Goal: Task Accomplishment & Management: Manage account settings

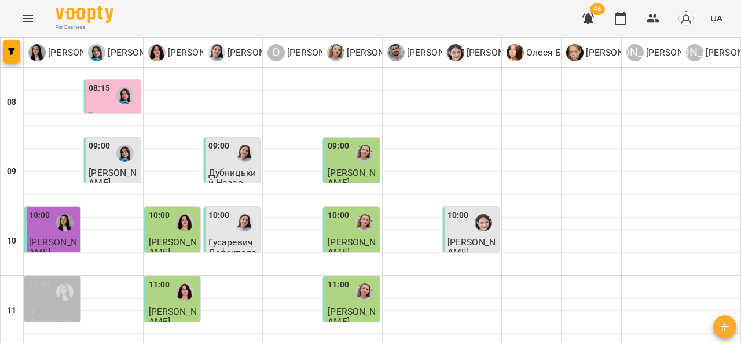
scroll to position [58, 0]
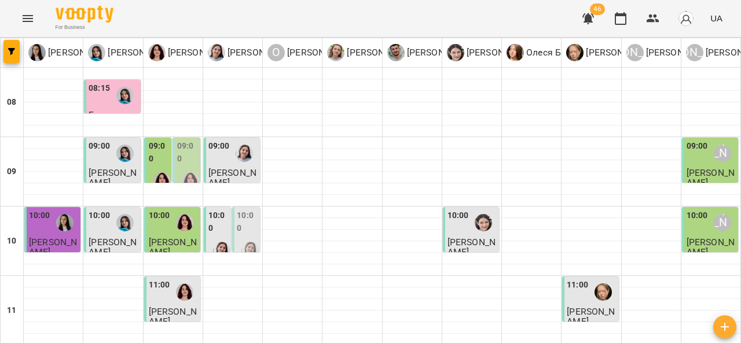
type input "**********"
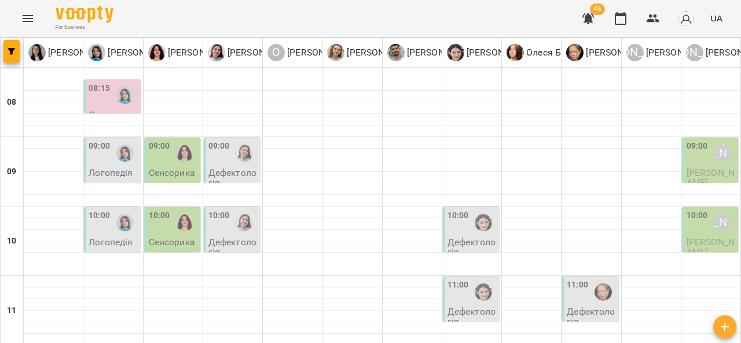
scroll to position [105, 0]
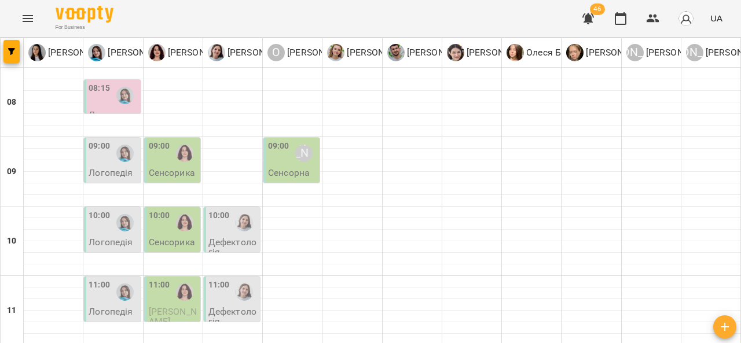
scroll to position [0, 0]
click at [299, 164] on div "[PERSON_NAME]" at bounding box center [304, 153] width 27 height 27
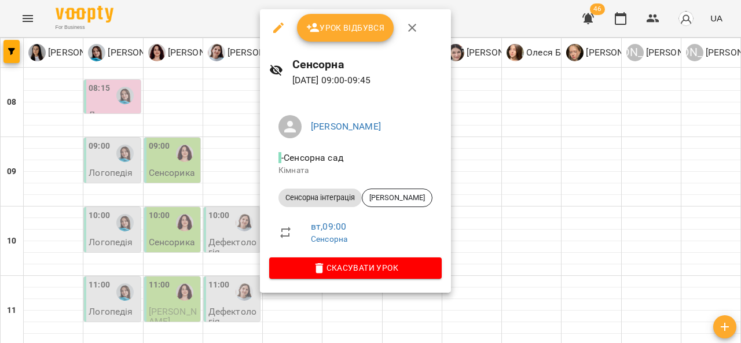
click at [222, 159] on div at bounding box center [370, 171] width 741 height 343
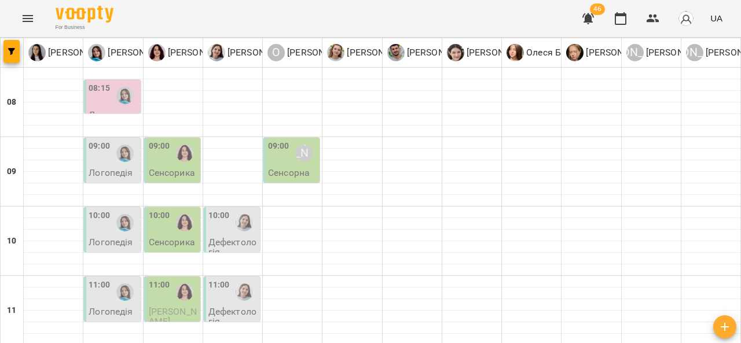
scroll to position [635, 0]
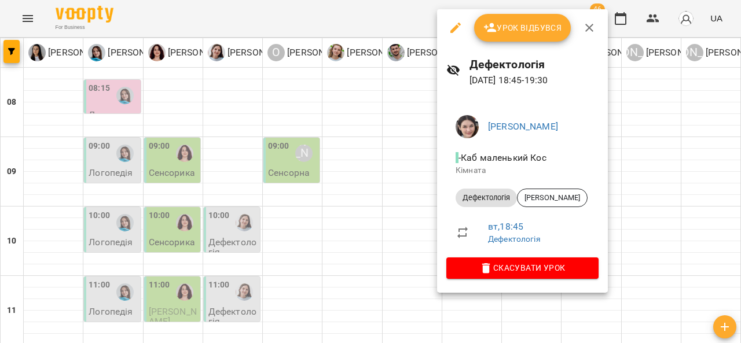
click at [248, 214] on div at bounding box center [370, 171] width 741 height 343
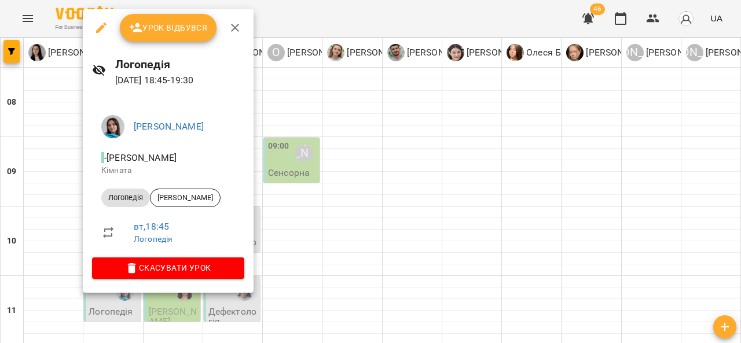
click at [299, 225] on div at bounding box center [370, 171] width 741 height 343
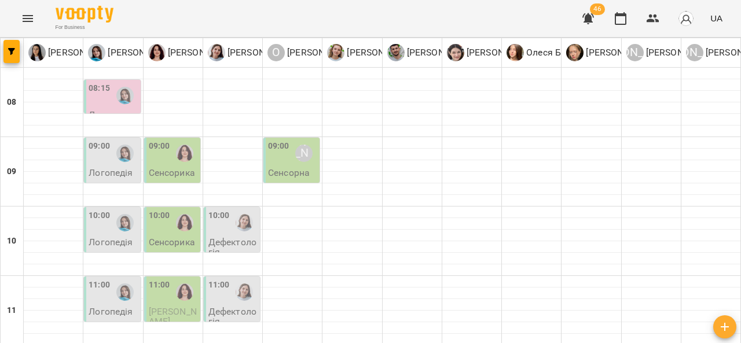
scroll to position [0, 0]
click at [93, 95] on div "08:15" at bounding box center [99, 95] width 21 height 27
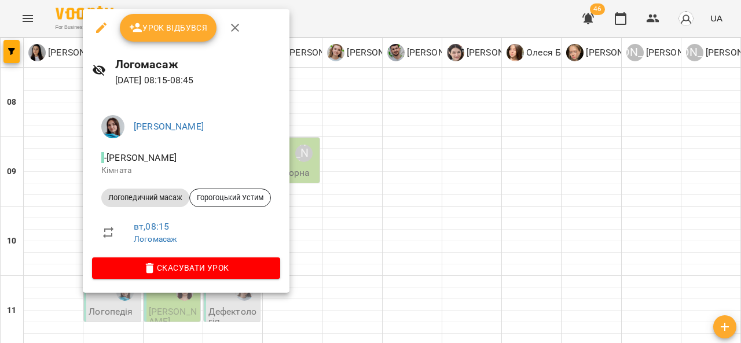
click at [28, 291] on div at bounding box center [370, 171] width 741 height 343
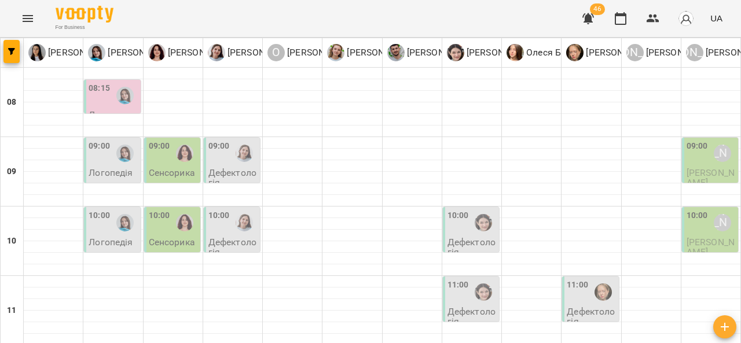
click at [114, 87] on div at bounding box center [125, 95] width 27 height 27
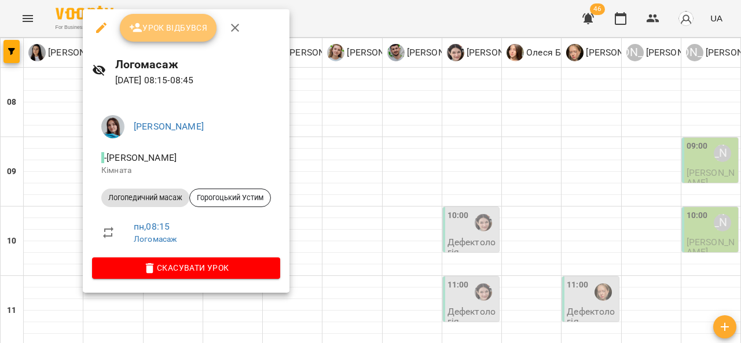
click at [168, 31] on span "Урок відбувся" at bounding box center [168, 28] width 79 height 14
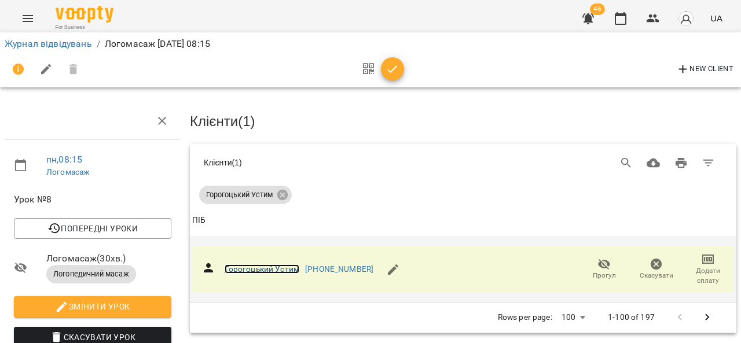
click at [274, 265] on link "Горогоцький Устим" at bounding box center [262, 269] width 75 height 9
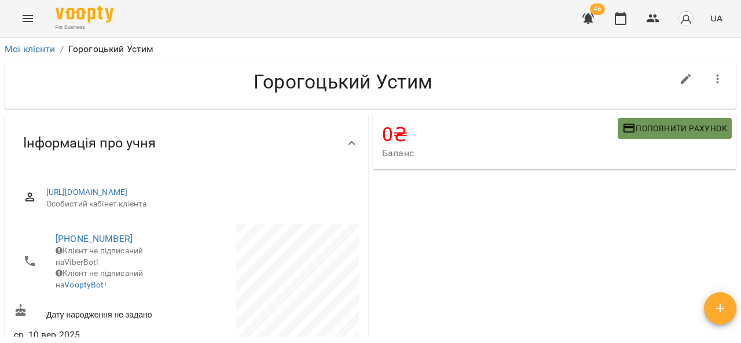
click at [646, 133] on span "Поповнити рахунок" at bounding box center [675, 129] width 105 height 14
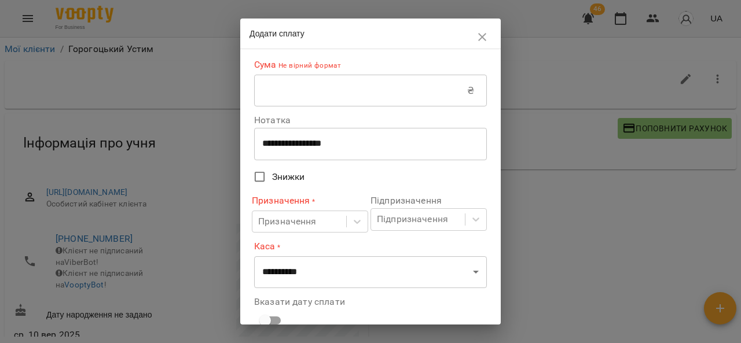
click at [397, 92] on input "text" at bounding box center [360, 91] width 213 height 32
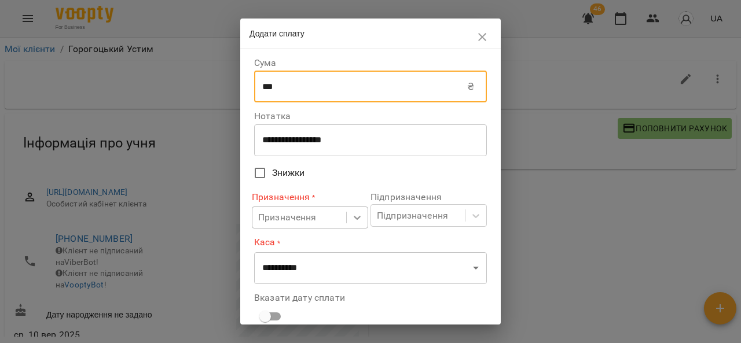
type input "***"
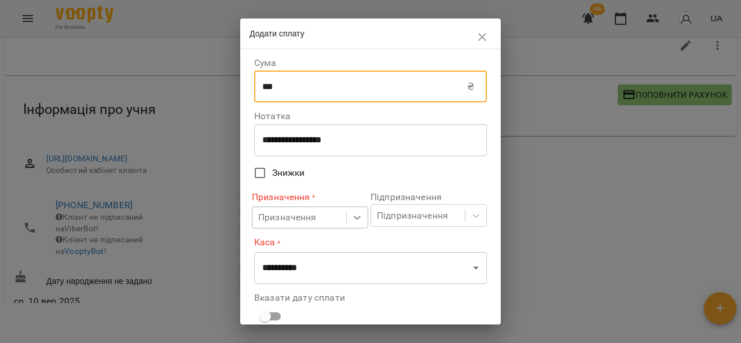
click at [352, 217] on body "For Business 46 UA Мої клієнти / [PERSON_NAME] [PERSON_NAME] 0 ₴ Баланс Поповни…" at bounding box center [370, 156] width 741 height 381
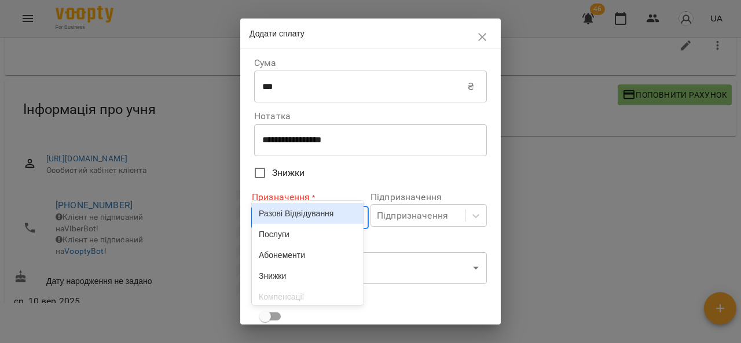
scroll to position [35, 0]
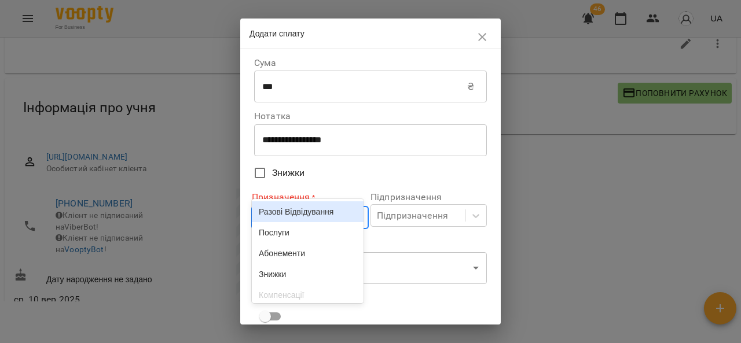
click at [316, 236] on div "Разові Відвідування Послуги Абонементи Знижки Компенсації ЗП співробітникам" at bounding box center [308, 251] width 112 height 104
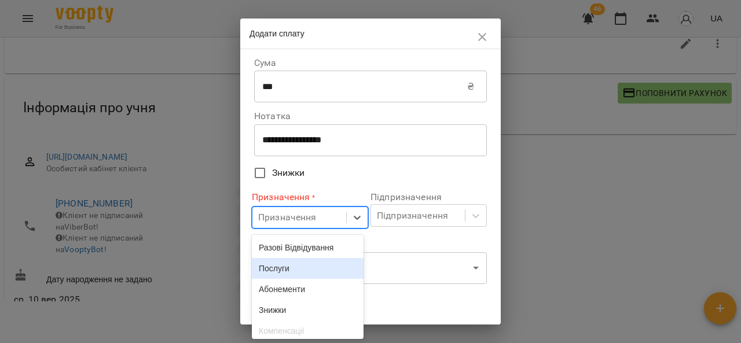
click at [337, 272] on div "Послуги" at bounding box center [308, 268] width 112 height 21
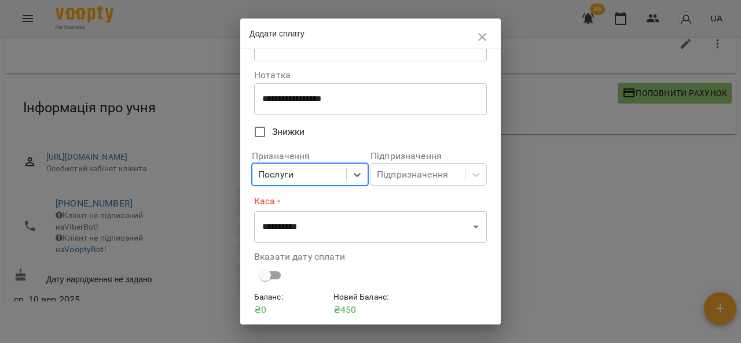
scroll to position [58, 0]
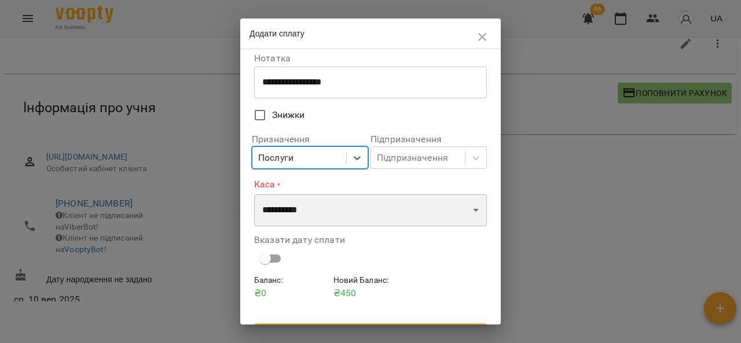
click at [371, 209] on select "**********" at bounding box center [370, 210] width 233 height 32
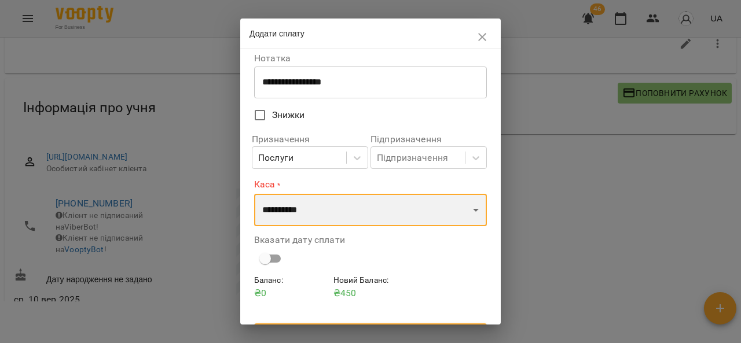
select select "****"
click at [254, 194] on select "**********" at bounding box center [370, 210] width 233 height 32
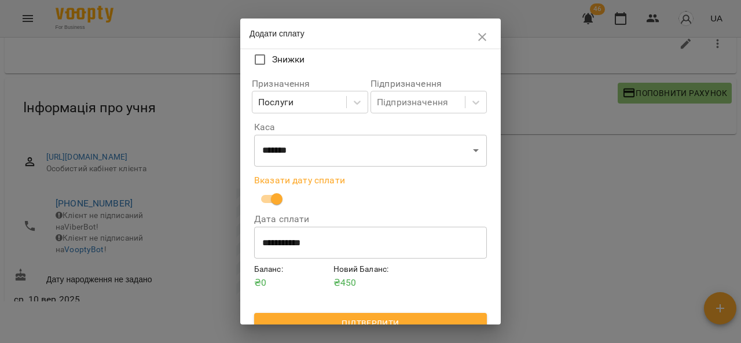
scroll to position [128, 0]
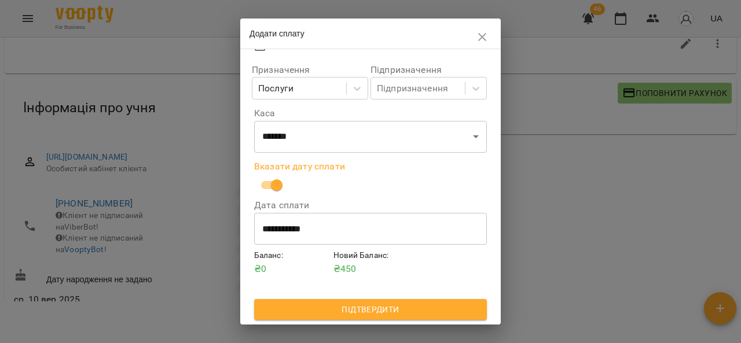
click at [397, 309] on span "Підтвердити" at bounding box center [371, 310] width 214 height 14
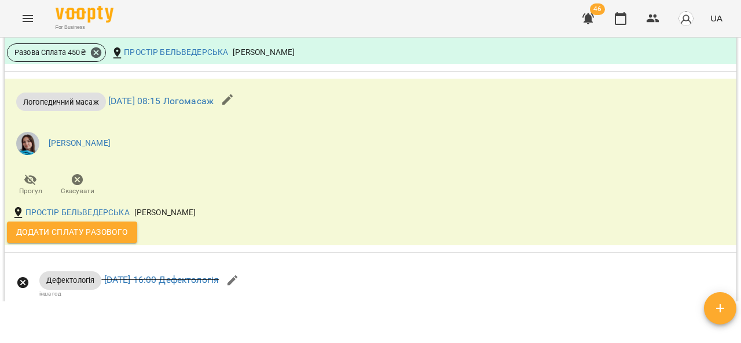
scroll to position [2600, 0]
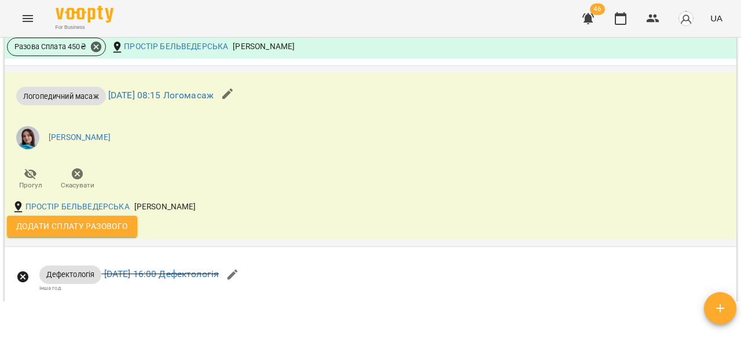
click at [78, 233] on span "Додати сплату разового" at bounding box center [72, 227] width 112 height 14
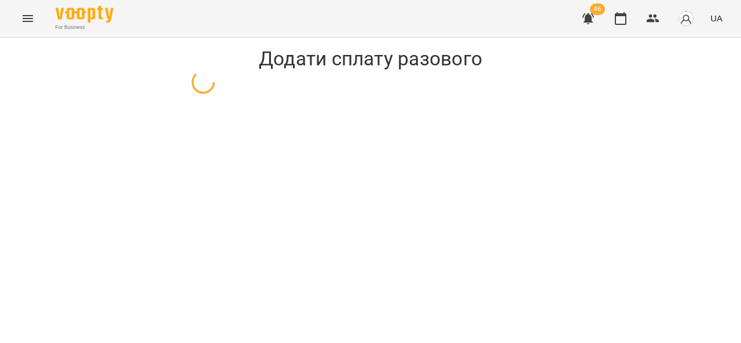
select select "**********"
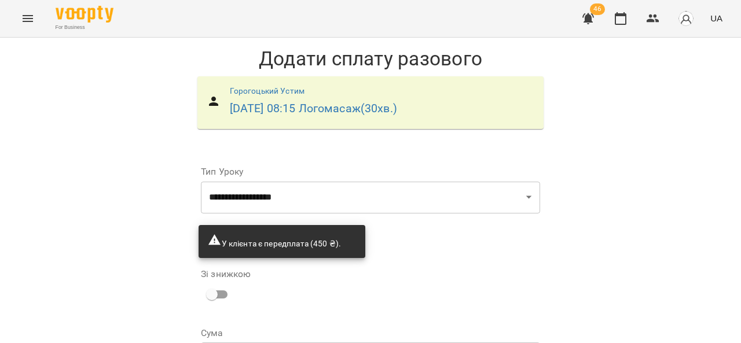
scroll to position [119, 0]
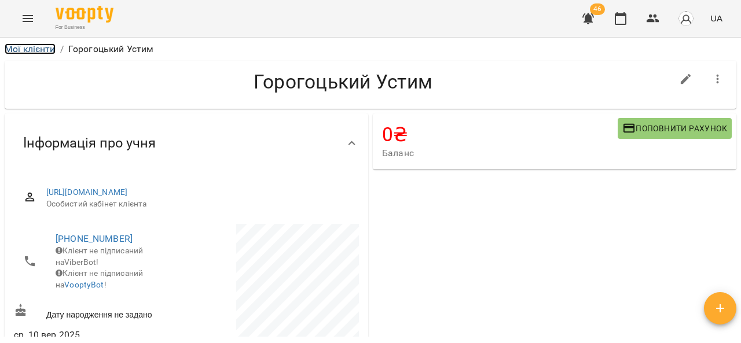
click at [30, 53] on link "Мої клієнти" at bounding box center [30, 48] width 51 height 11
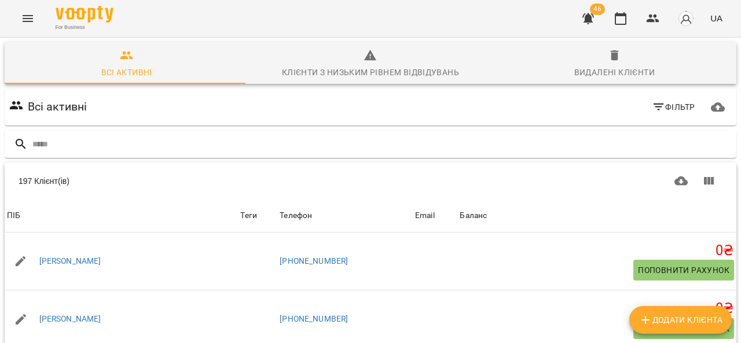
click at [40, 24] on div "For Business 46 UA" at bounding box center [370, 18] width 741 height 37
click at [19, 24] on button "Menu" at bounding box center [28, 19] width 28 height 28
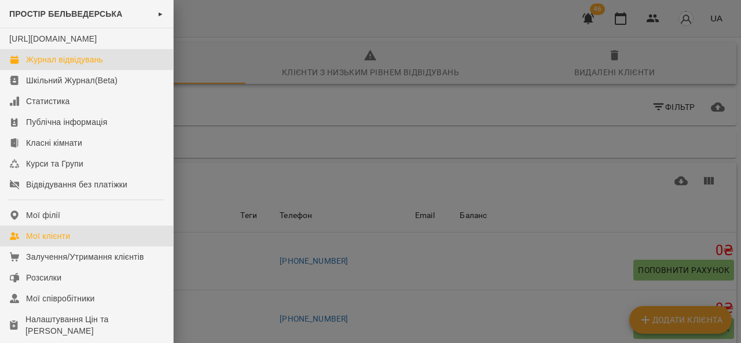
click at [36, 65] on div "Журнал відвідувань" at bounding box center [64, 60] width 77 height 12
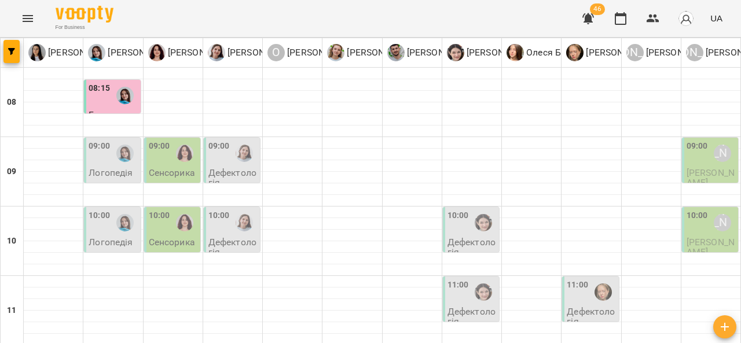
type input "**********"
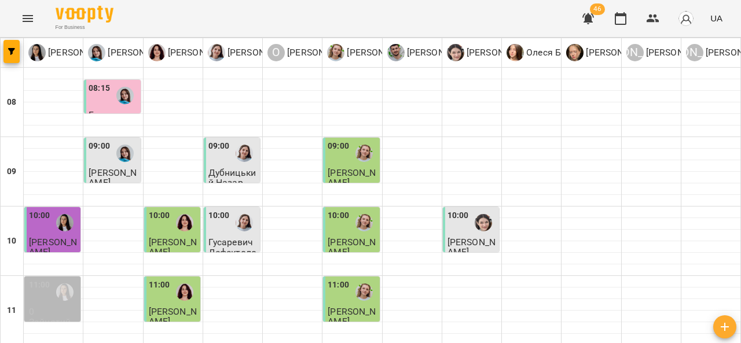
scroll to position [635, 0]
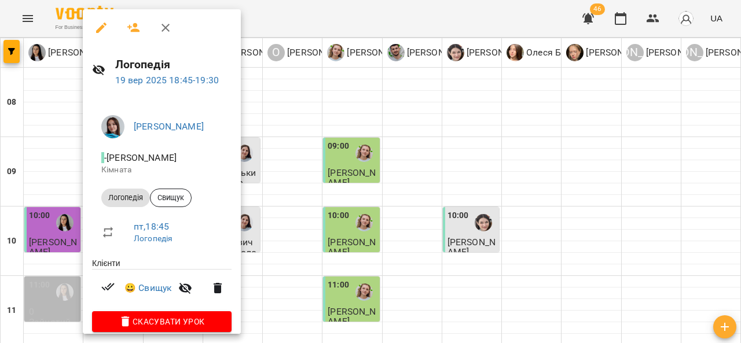
click at [396, 231] on div at bounding box center [370, 171] width 741 height 343
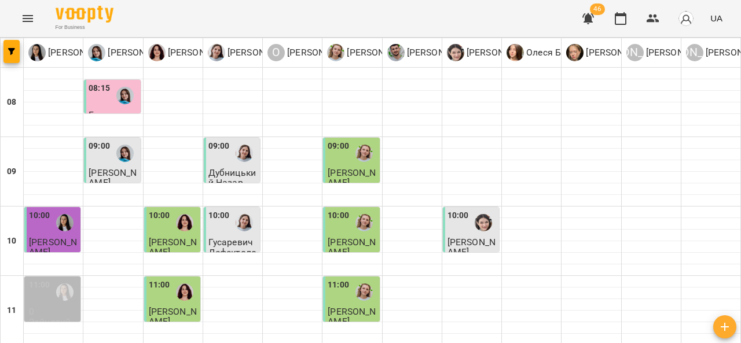
scroll to position [571, 0]
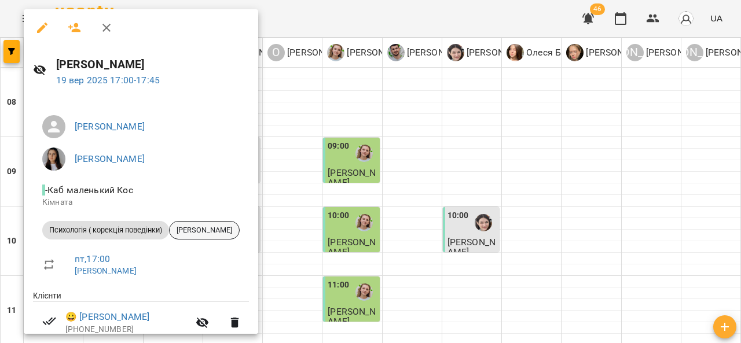
click at [199, 226] on span "Іванцюк Василь" at bounding box center [205, 230] width 70 height 10
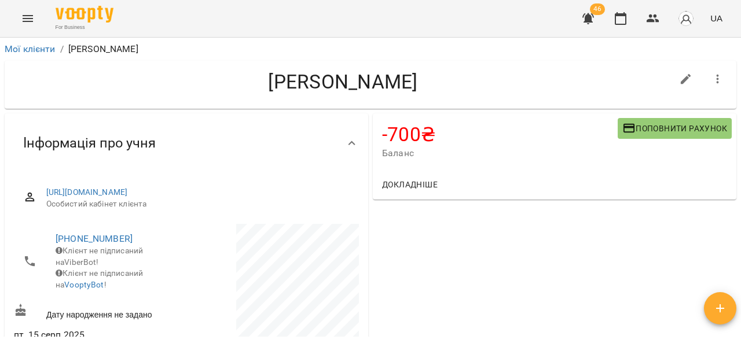
click at [645, 125] on span "Поповнити рахунок" at bounding box center [675, 129] width 105 height 14
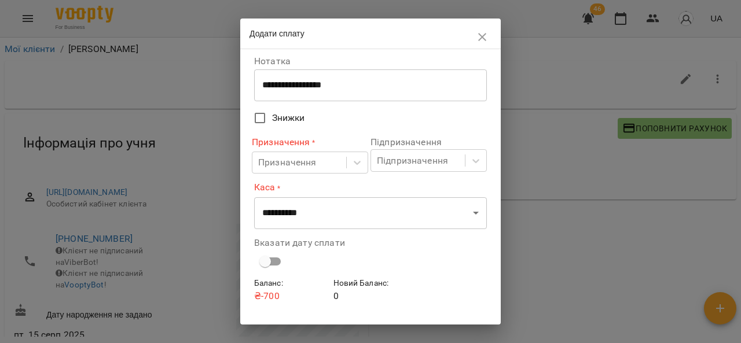
scroll to position [57, 0]
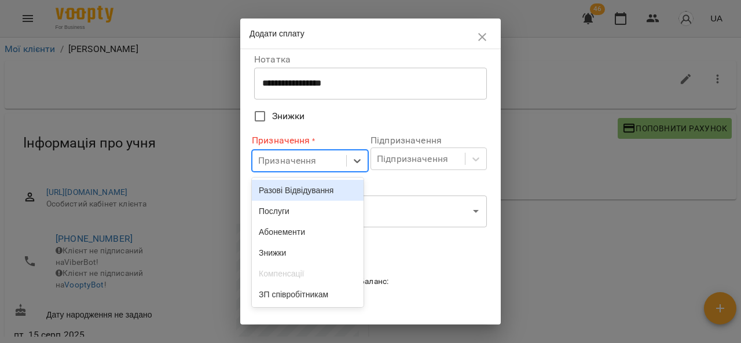
click at [288, 219] on div "Послуги" at bounding box center [308, 211] width 112 height 21
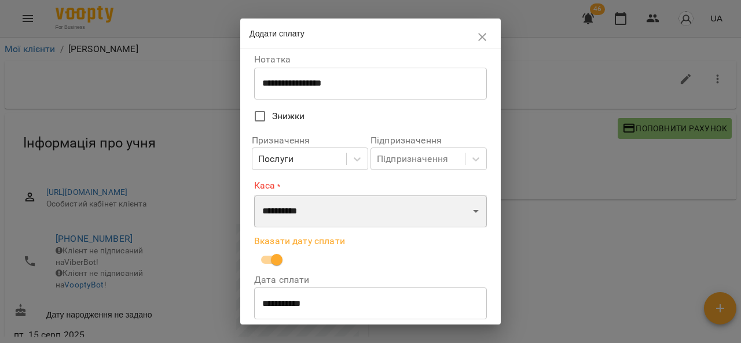
click at [307, 215] on select "**********" at bounding box center [370, 211] width 233 height 32
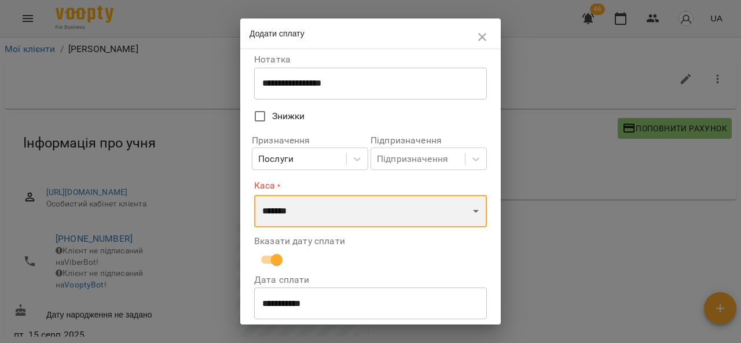
click at [254, 195] on select "**********" at bounding box center [370, 211] width 233 height 32
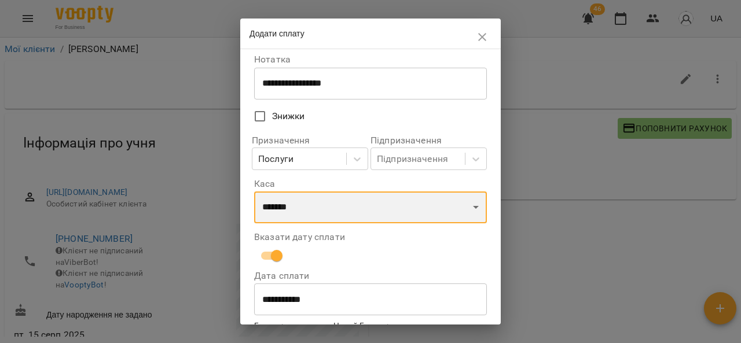
click at [307, 200] on select "**********" at bounding box center [370, 208] width 233 height 32
select select "****"
click at [254, 192] on select "**********" at bounding box center [370, 208] width 233 height 32
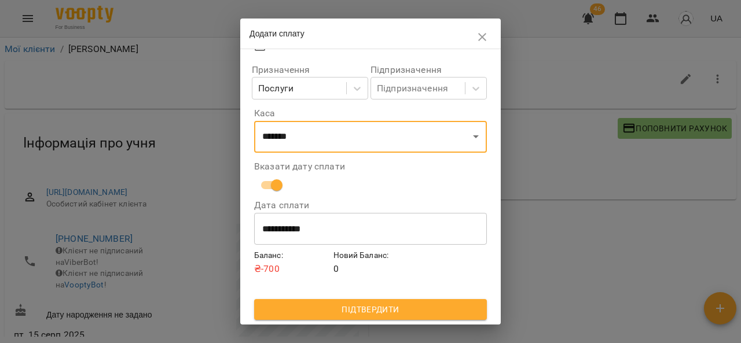
click at [348, 313] on span "Підтвердити" at bounding box center [371, 310] width 214 height 14
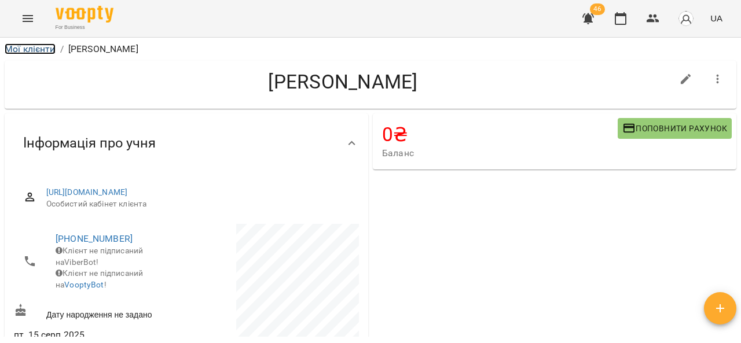
click at [30, 49] on link "Мої клієнти" at bounding box center [30, 48] width 51 height 11
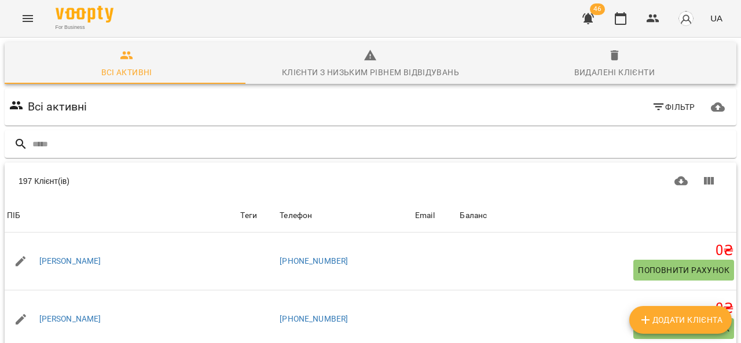
click at [23, 12] on icon "Menu" at bounding box center [28, 19] width 14 height 14
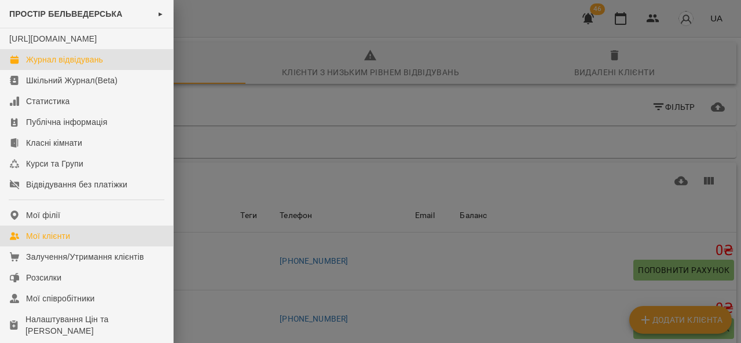
click at [41, 65] on div "Журнал відвідувань" at bounding box center [64, 60] width 77 height 12
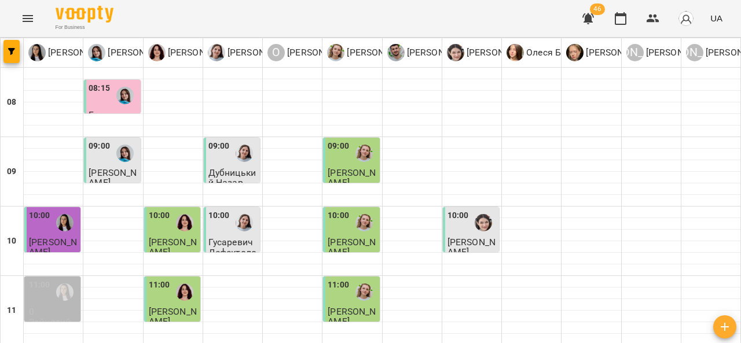
scroll to position [635, 0]
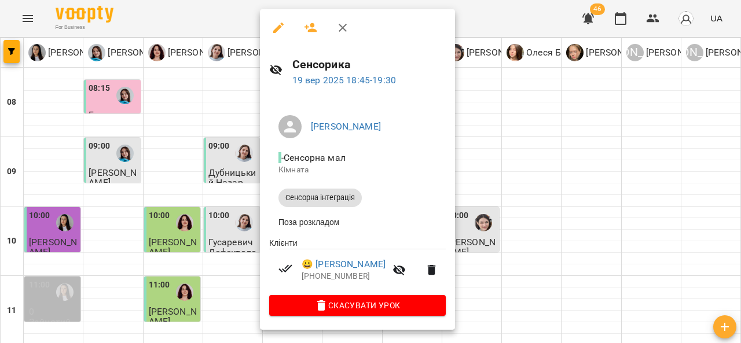
click at [202, 227] on div at bounding box center [370, 171] width 741 height 343
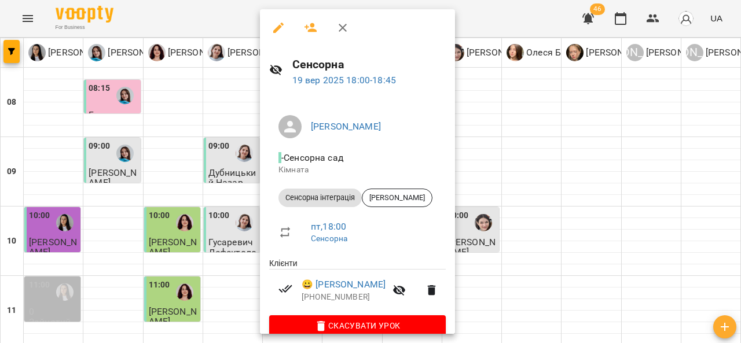
click at [521, 224] on div at bounding box center [370, 171] width 741 height 343
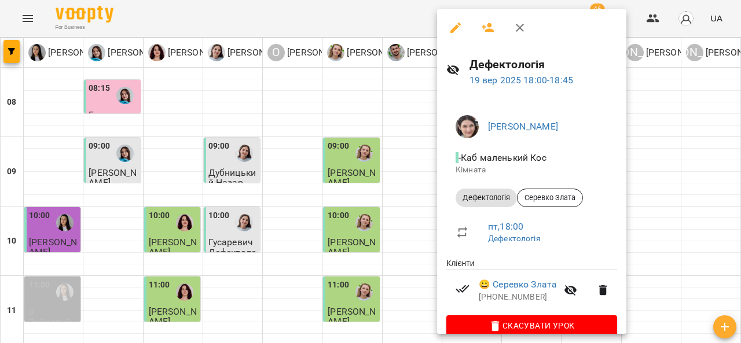
click at [381, 191] on div at bounding box center [370, 171] width 741 height 343
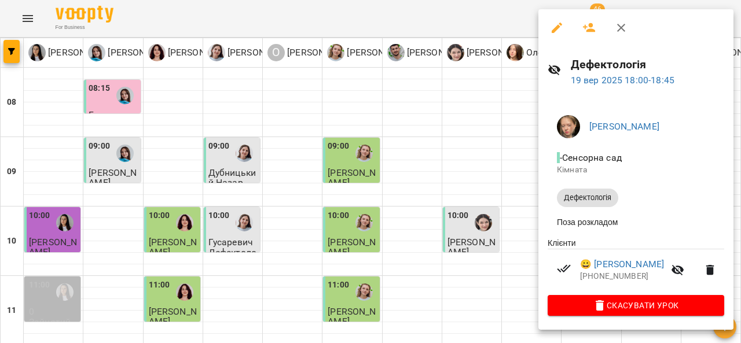
click at [383, 189] on div at bounding box center [370, 171] width 741 height 343
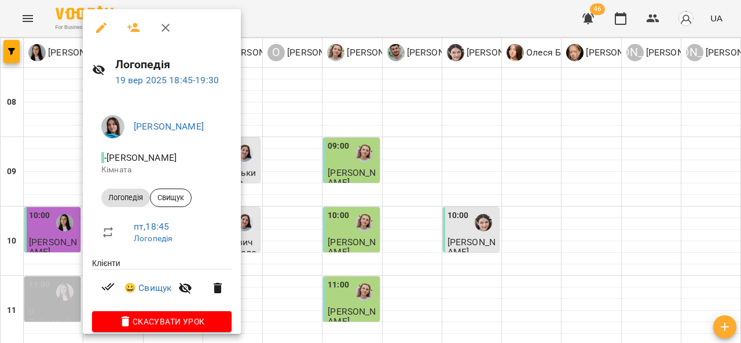
click at [397, 178] on div at bounding box center [370, 171] width 741 height 343
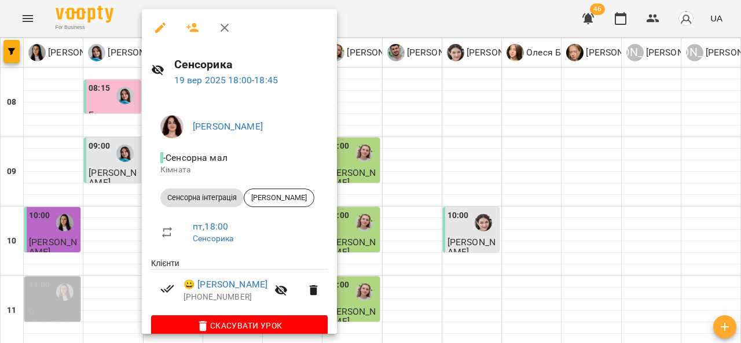
click at [453, 209] on div at bounding box center [370, 171] width 741 height 343
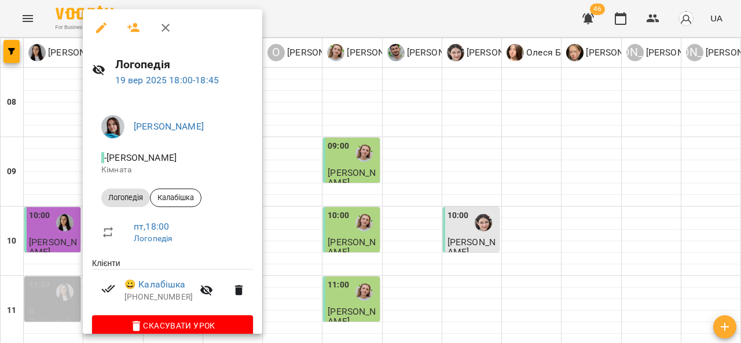
click at [418, 206] on div at bounding box center [370, 171] width 741 height 343
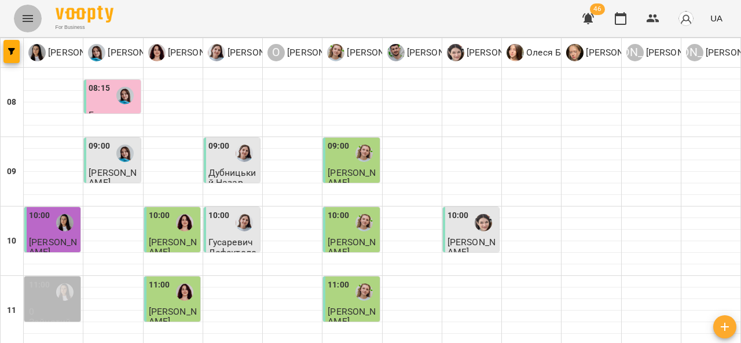
click at [20, 23] on button "Menu" at bounding box center [28, 19] width 28 height 28
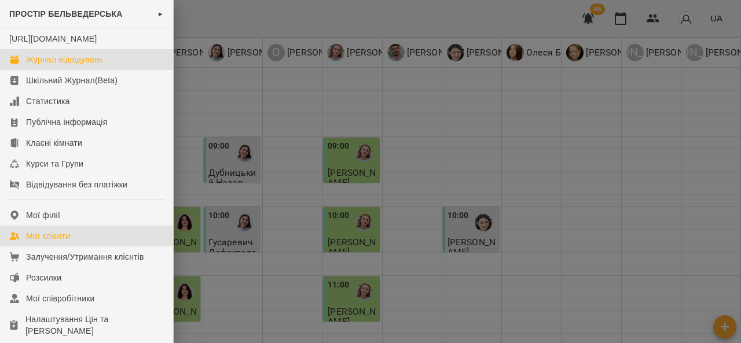
click at [90, 247] on link "Мої клієнти" at bounding box center [86, 236] width 173 height 21
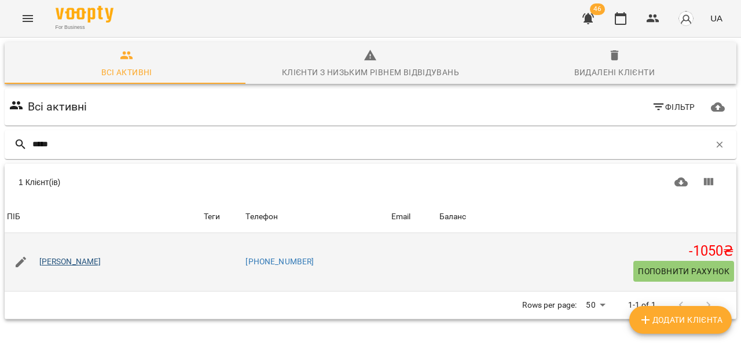
type input "*****"
click at [59, 262] on link "[PERSON_NAME]" at bounding box center [70, 263] width 62 height 12
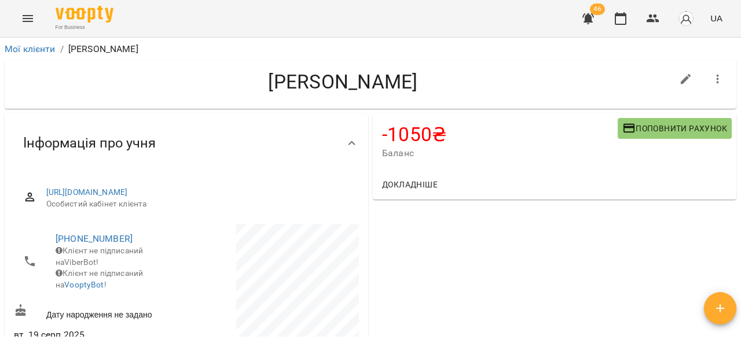
click at [624, 126] on icon "button" at bounding box center [630, 128] width 12 height 9
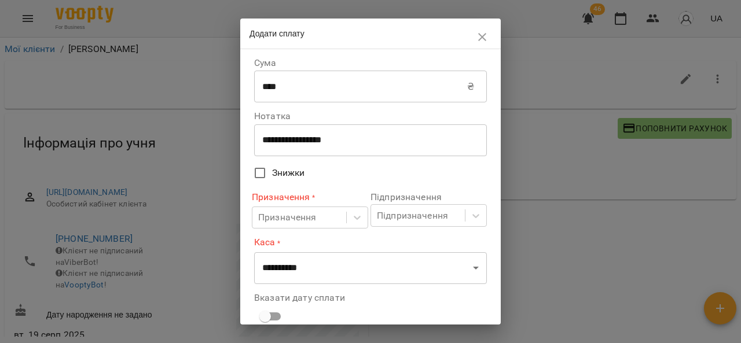
click at [425, 128] on div "**********" at bounding box center [370, 140] width 233 height 32
click at [485, 38] on icon "button" at bounding box center [483, 37] width 14 height 14
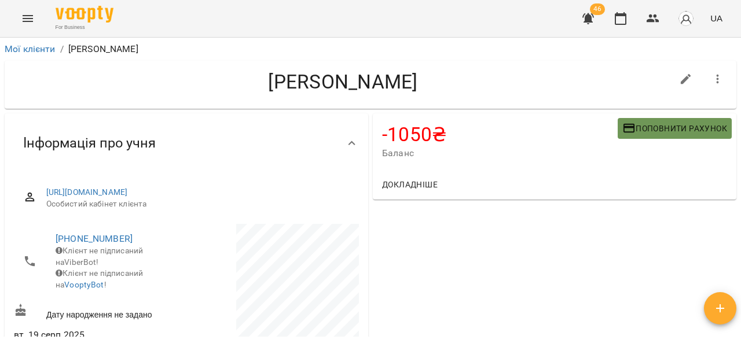
click at [642, 130] on span "Поповнити рахунок" at bounding box center [675, 129] width 105 height 14
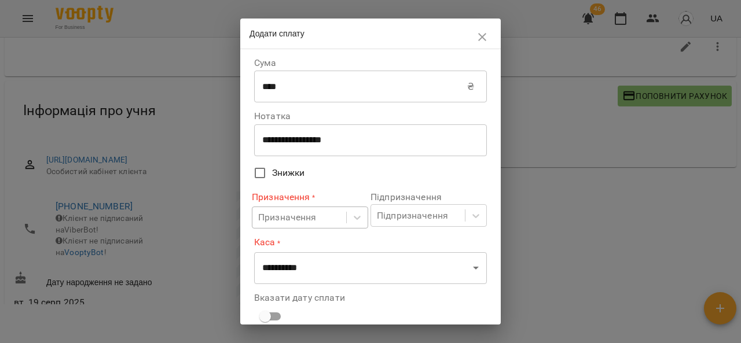
click at [307, 221] on body "For Business 46 UA Мої клієнти / Ясиновський Марк Ясиновський Марк -1050 ₴ Бала…" at bounding box center [370, 158] width 741 height 381
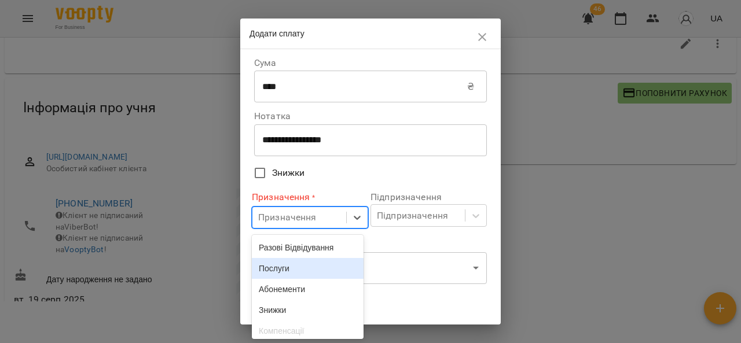
click at [295, 272] on div "Послуги" at bounding box center [308, 268] width 112 height 21
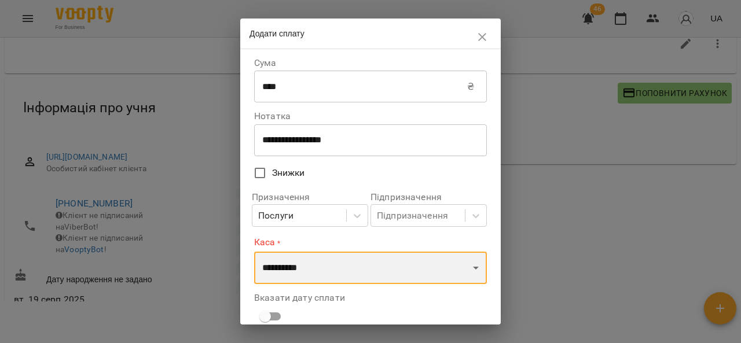
click at [309, 276] on select "**********" at bounding box center [370, 268] width 233 height 32
select select "****"
click at [254, 252] on select "**********" at bounding box center [370, 268] width 233 height 32
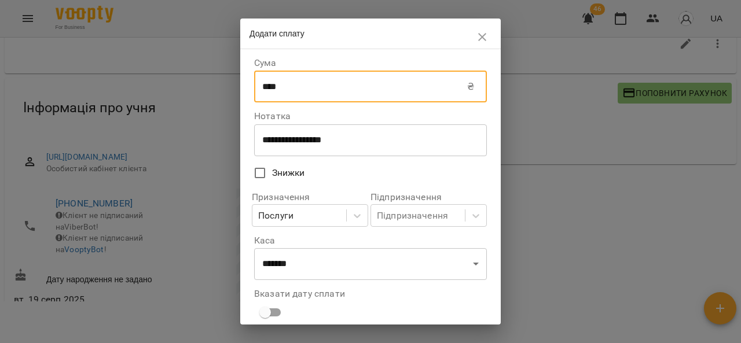
click at [310, 86] on input "****" at bounding box center [360, 87] width 213 height 32
type input "*"
type input "****"
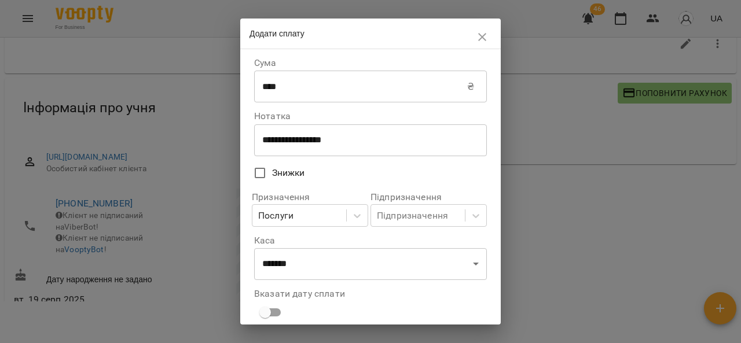
scroll to position [79, 0]
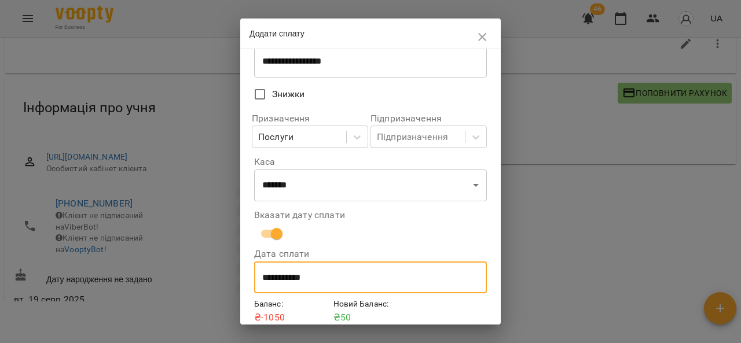
click at [266, 291] on input "**********" at bounding box center [370, 278] width 233 height 32
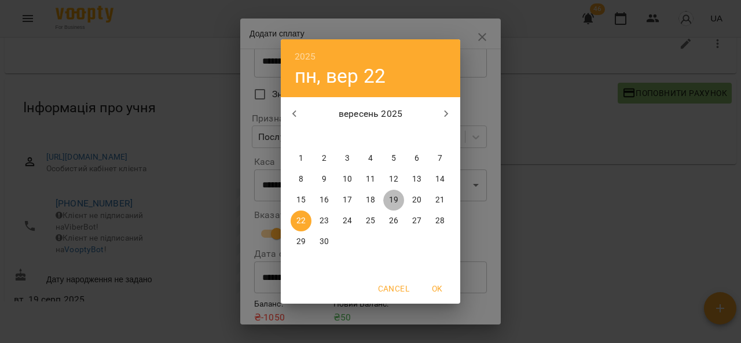
click at [393, 200] on p "19" at bounding box center [393, 201] width 9 height 12
type input "**********"
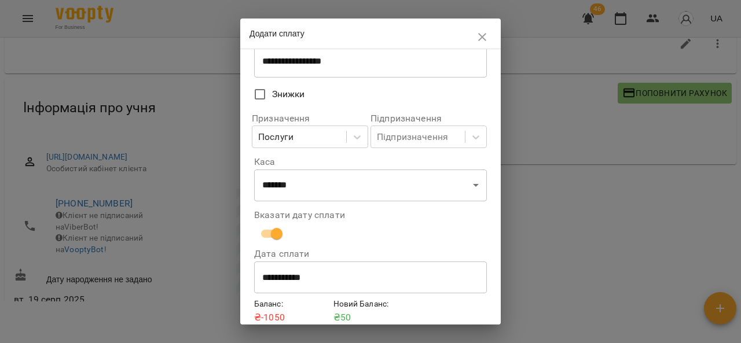
scroll to position [128, 0]
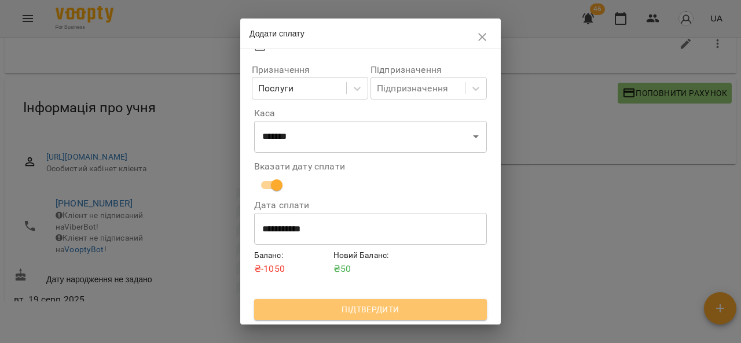
click at [440, 308] on span "Підтвердити" at bounding box center [371, 310] width 214 height 14
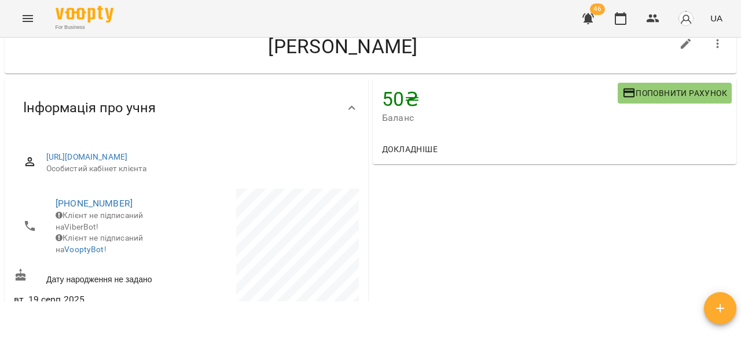
click at [23, 23] on icon "Menu" at bounding box center [28, 19] width 14 height 14
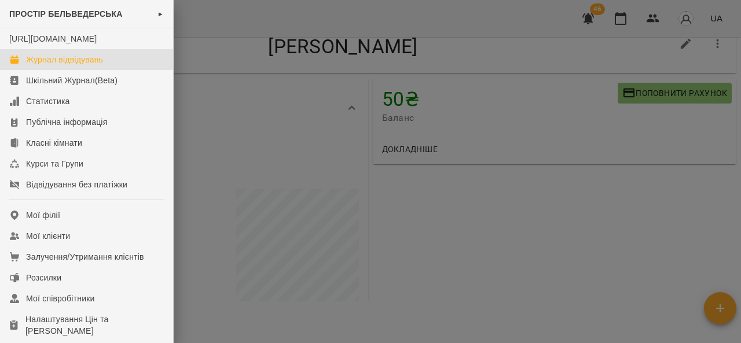
click at [58, 65] on div "Журнал відвідувань" at bounding box center [64, 60] width 77 height 12
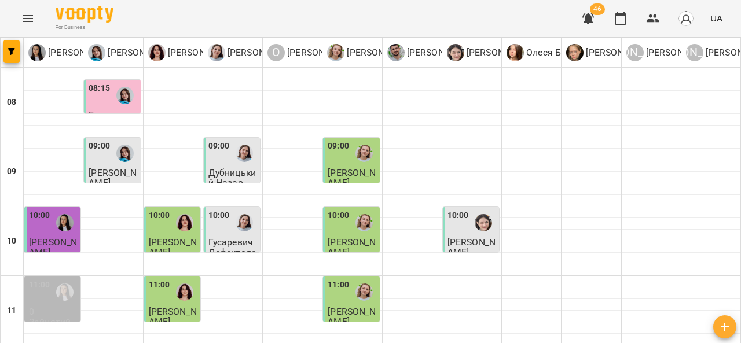
scroll to position [635, 0]
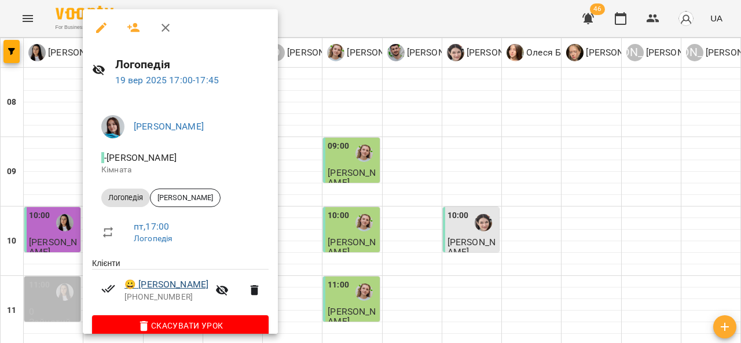
click at [173, 290] on link "😀 Ясиновський Марк" at bounding box center [167, 285] width 84 height 14
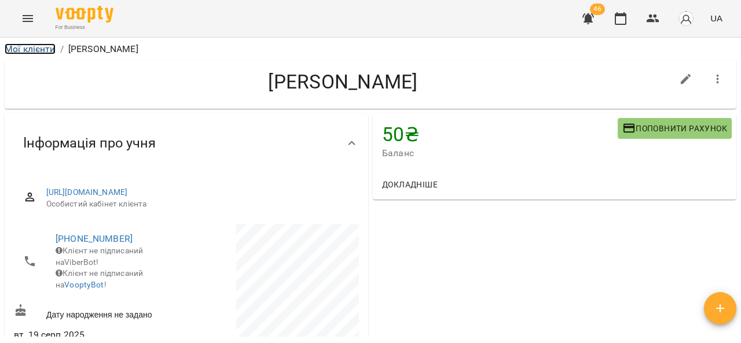
click at [30, 51] on link "Мої клієнти" at bounding box center [30, 48] width 51 height 11
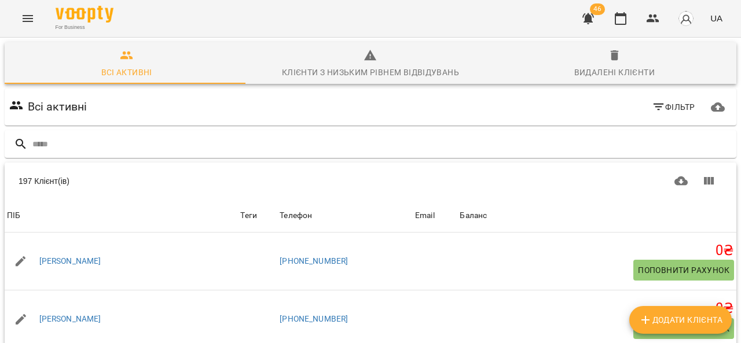
click at [17, 24] on button "Menu" at bounding box center [28, 19] width 28 height 28
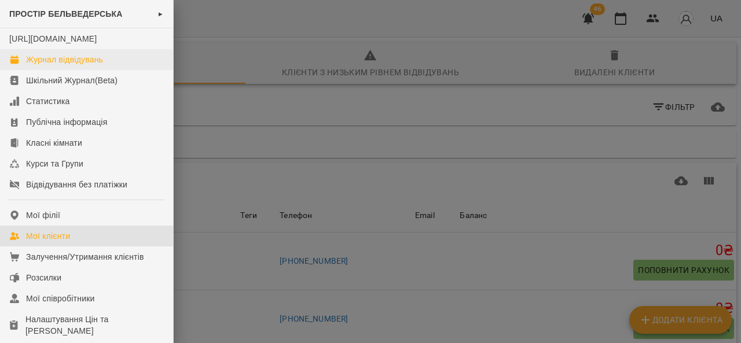
click at [45, 65] on div "Журнал відвідувань" at bounding box center [64, 60] width 77 height 12
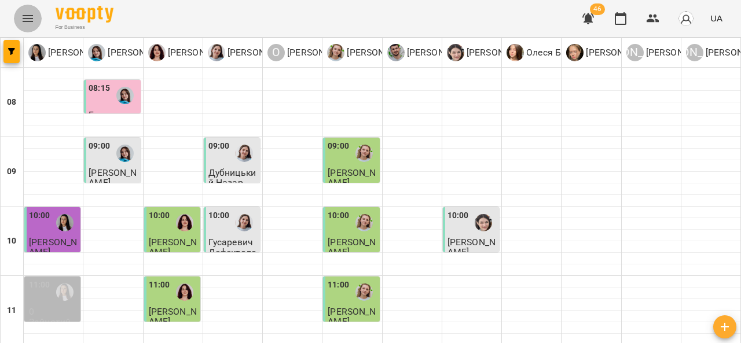
click at [25, 19] on icon "Menu" at bounding box center [28, 18] width 10 height 7
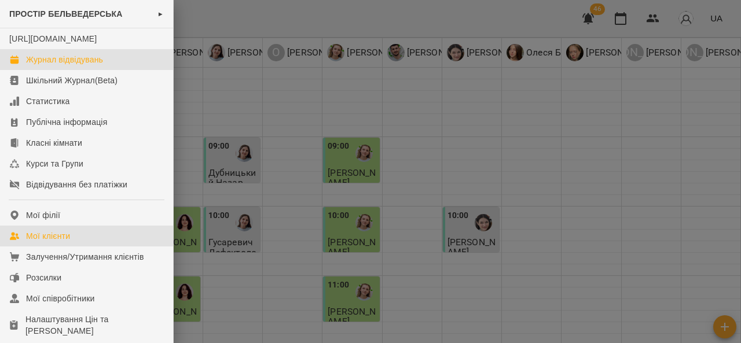
click at [61, 242] on div "Мої клієнти" at bounding box center [48, 237] width 44 height 12
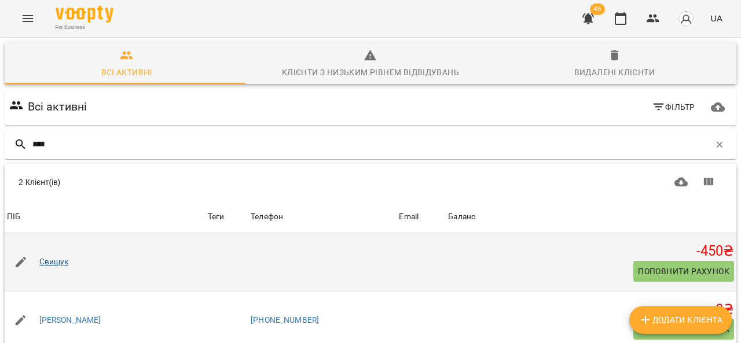
type input "****"
click at [59, 259] on link "Свищук" at bounding box center [54, 263] width 30 height 12
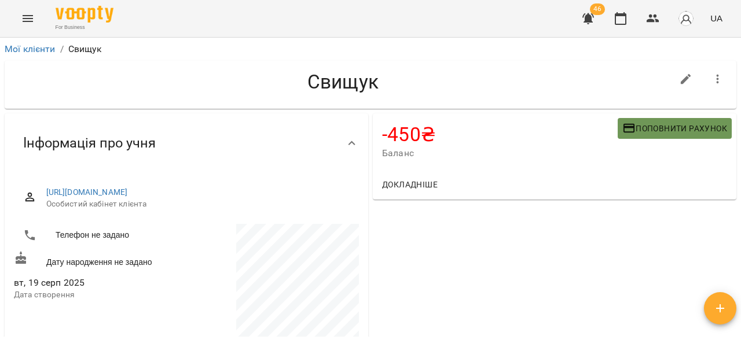
click at [636, 124] on span "Поповнити рахунок" at bounding box center [675, 129] width 105 height 14
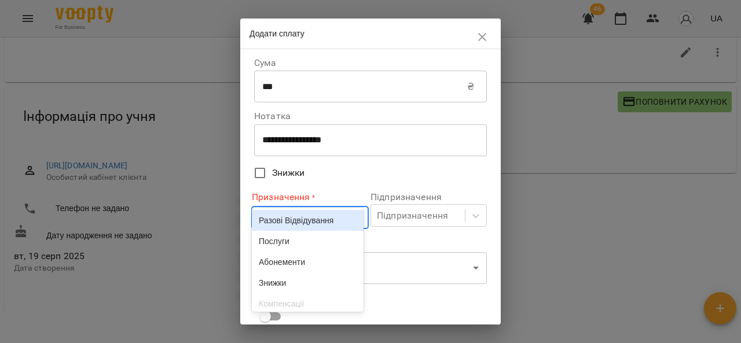
scroll to position [35, 0]
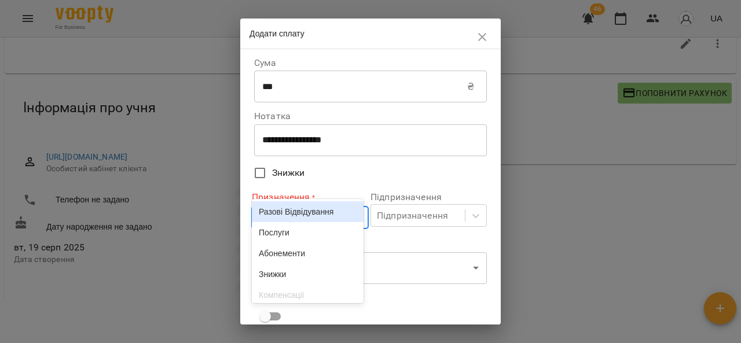
click at [300, 220] on body "**********" at bounding box center [370, 155] width 741 height 381
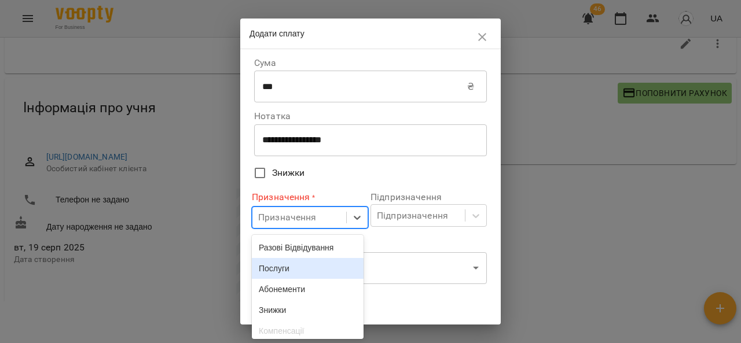
click at [287, 274] on div "Послуги" at bounding box center [308, 268] width 112 height 21
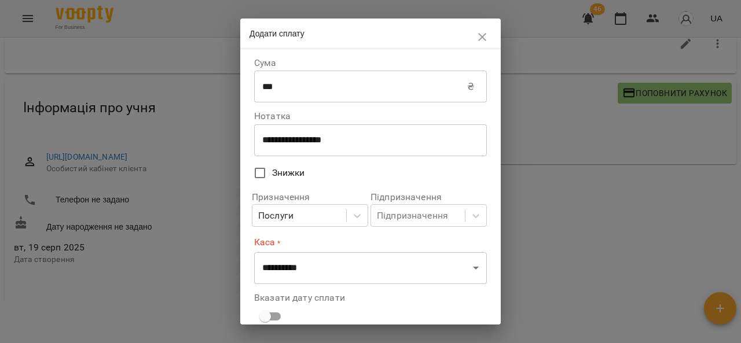
scroll to position [83, 0]
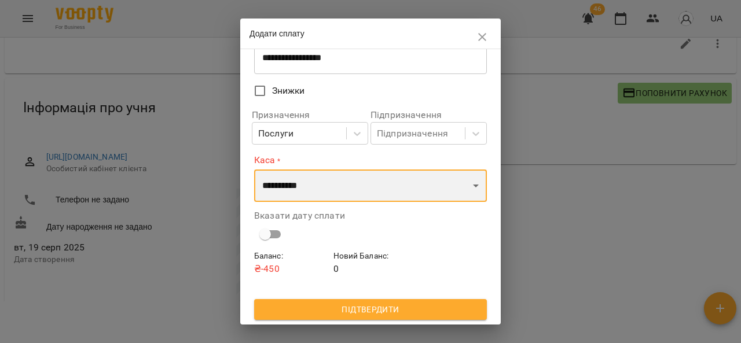
click at [342, 180] on select "**********" at bounding box center [370, 186] width 233 height 32
select select "****"
click at [254, 170] on select "**********" at bounding box center [370, 186] width 233 height 32
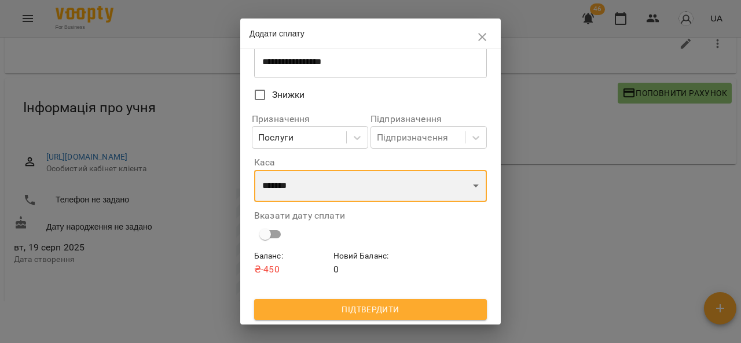
scroll to position [79, 0]
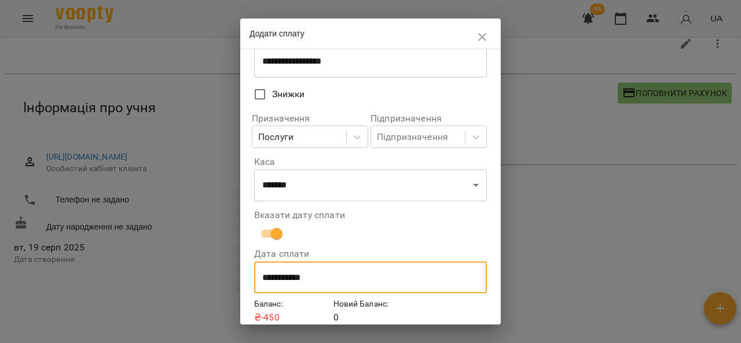
click at [304, 287] on input "**********" at bounding box center [370, 278] width 233 height 32
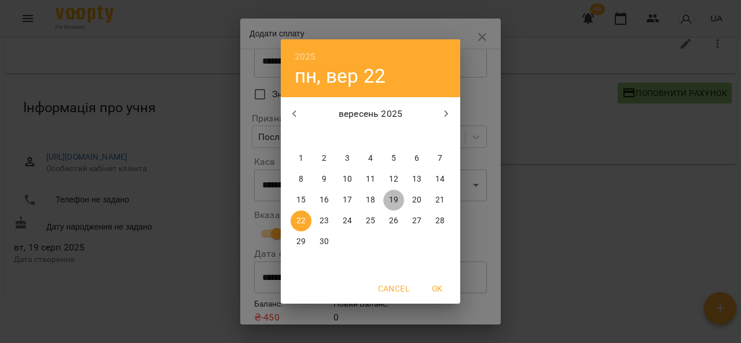
click at [398, 207] on button "19" at bounding box center [393, 200] width 21 height 21
type input "**********"
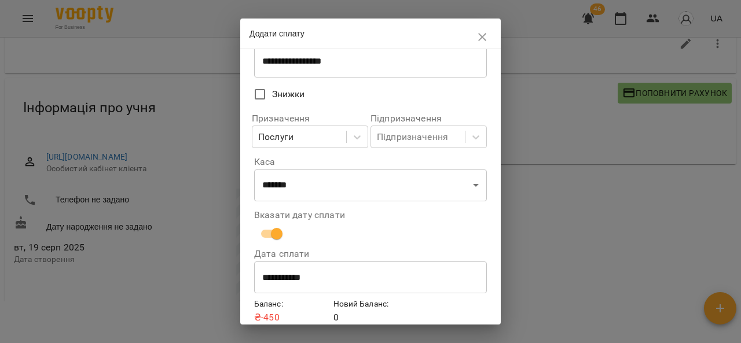
scroll to position [128, 0]
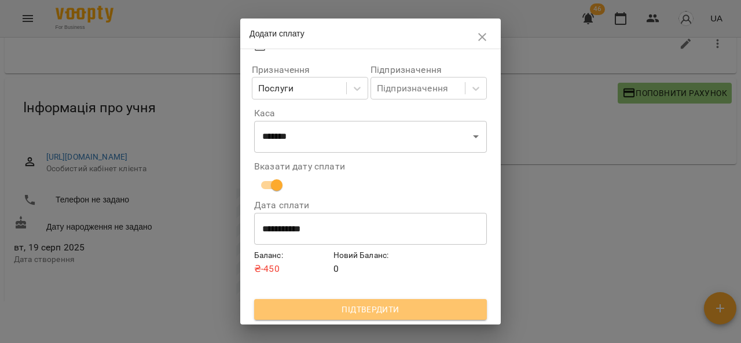
click at [436, 304] on span "Підтвердити" at bounding box center [371, 310] width 214 height 14
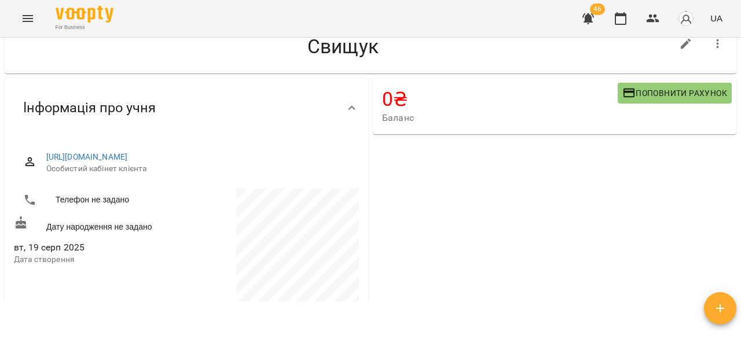
click at [25, 17] on icon "Menu" at bounding box center [28, 19] width 14 height 14
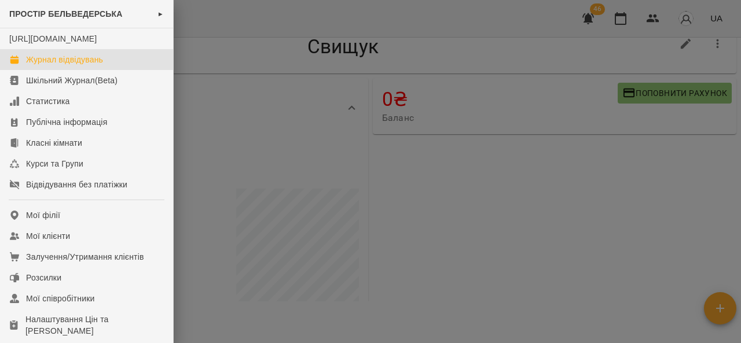
click at [54, 65] on div "Журнал відвідувань" at bounding box center [64, 60] width 77 height 12
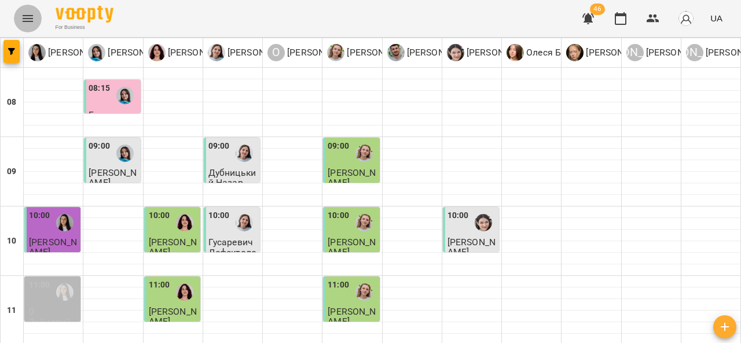
click at [22, 17] on icon "Menu" at bounding box center [28, 19] width 14 height 14
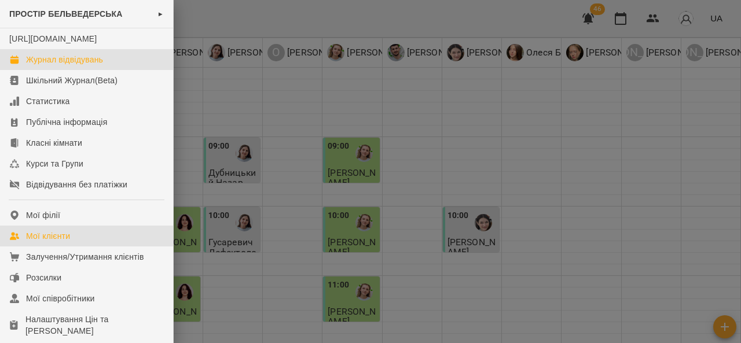
click at [74, 246] on link "Мої клієнти" at bounding box center [86, 236] width 173 height 21
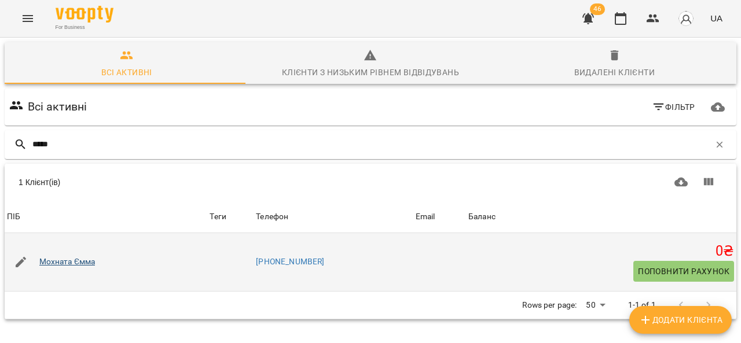
type input "*****"
click at [73, 264] on link "Мохната Ємма" at bounding box center [67, 263] width 56 height 12
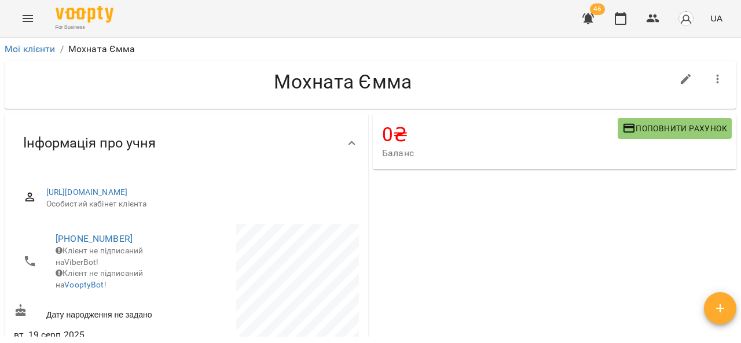
click at [668, 129] on span "Поповнити рахунок" at bounding box center [675, 129] width 105 height 14
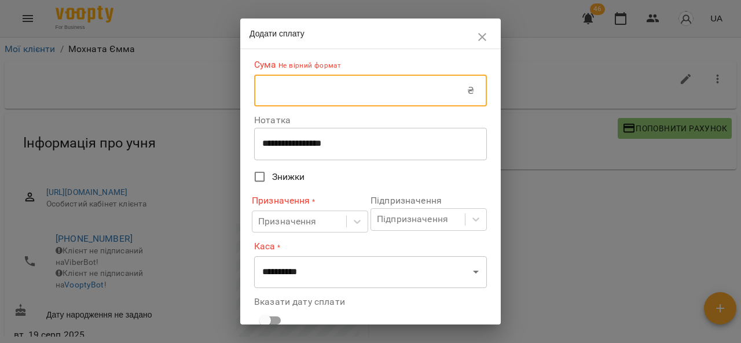
click at [268, 86] on input "text" at bounding box center [360, 91] width 213 height 32
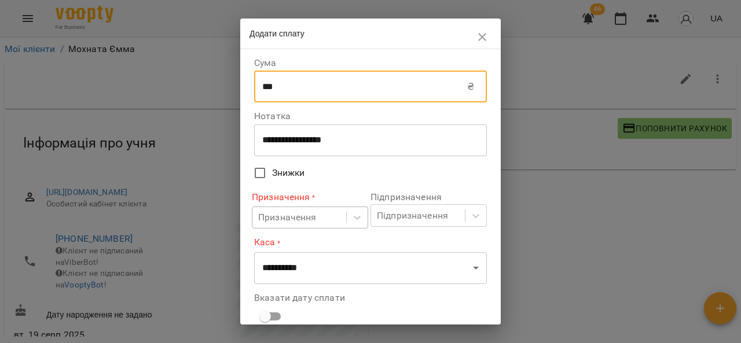
type input "***"
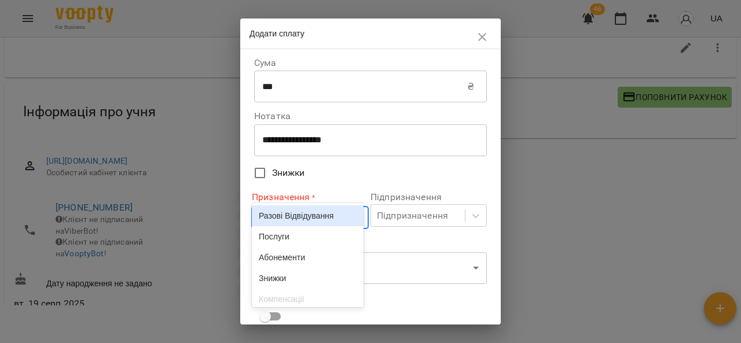
click at [287, 214] on body "For Business 46 UA Мої клієнти / Мохната Ємма Мохната Ємма 0 ₴ Баланс Поповнити…" at bounding box center [370, 159] width 741 height 381
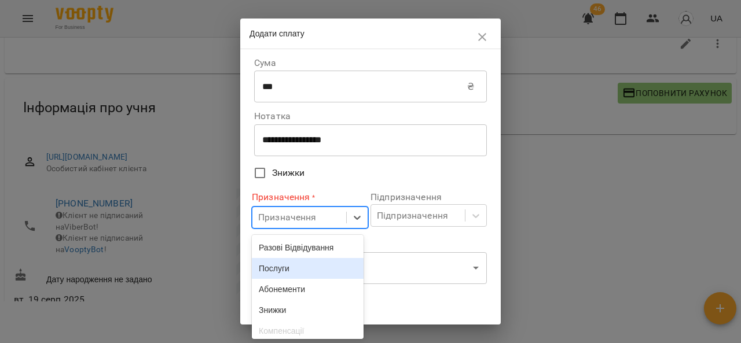
click at [292, 261] on div "Послуги" at bounding box center [308, 268] width 112 height 21
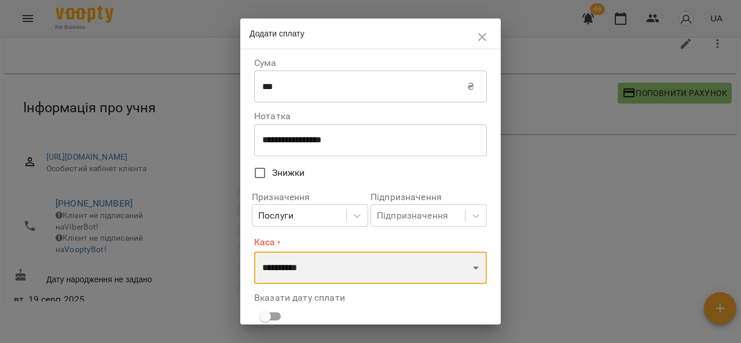
click at [302, 264] on select "**********" at bounding box center [370, 268] width 233 height 32
select select "****"
click at [254, 252] on select "**********" at bounding box center [370, 268] width 233 height 32
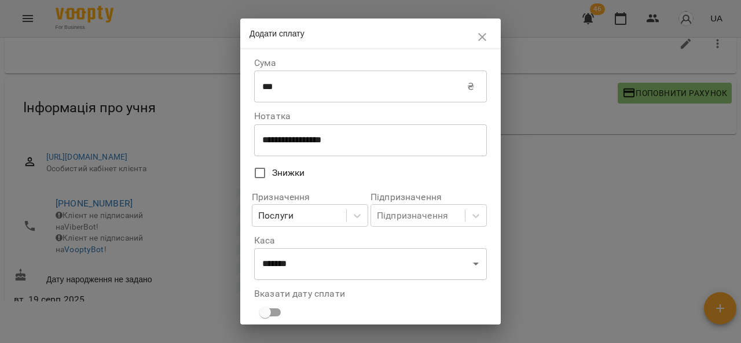
scroll to position [79, 0]
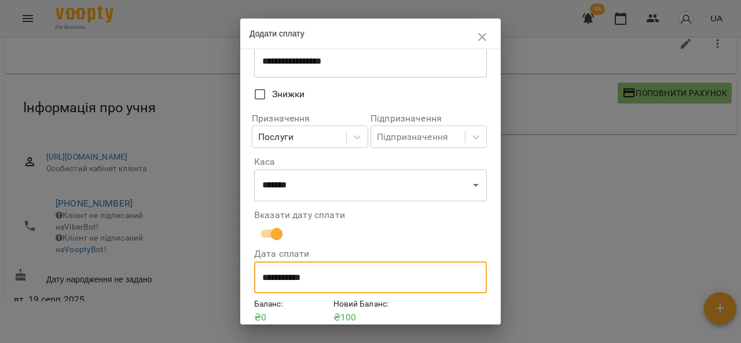
click at [280, 278] on input "**********" at bounding box center [370, 278] width 233 height 32
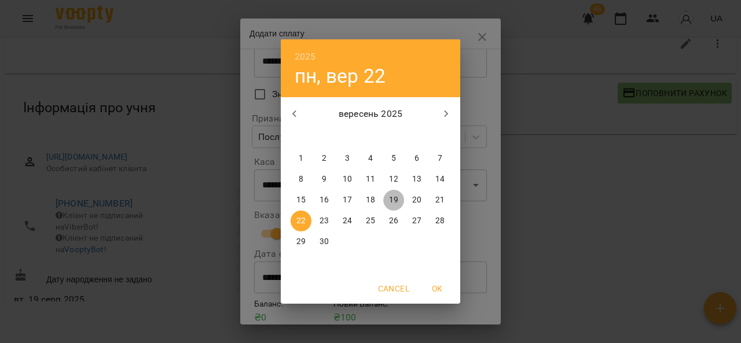
click at [396, 200] on p "19" at bounding box center [393, 201] width 9 height 12
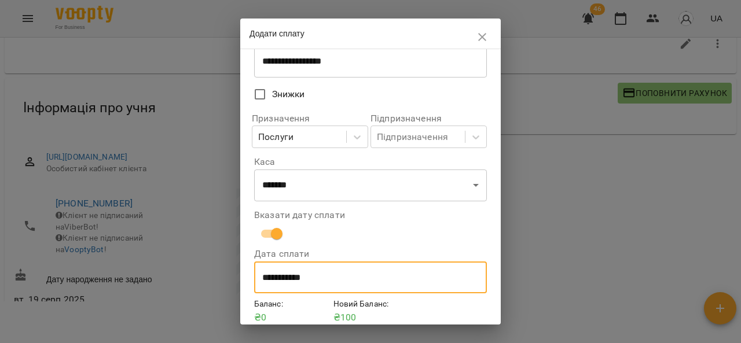
click at [297, 282] on input "**********" at bounding box center [370, 278] width 233 height 32
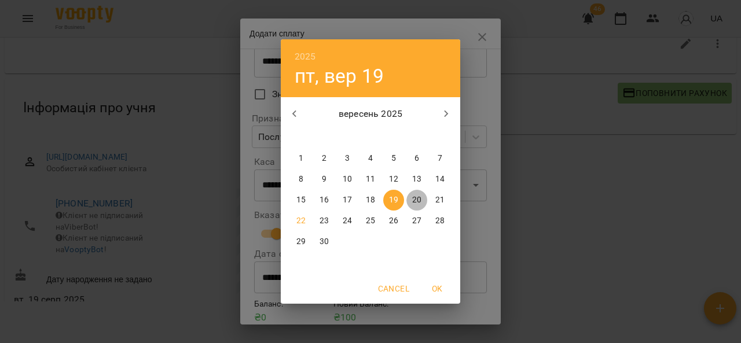
click at [410, 202] on span "20" at bounding box center [417, 201] width 21 height 12
type input "**********"
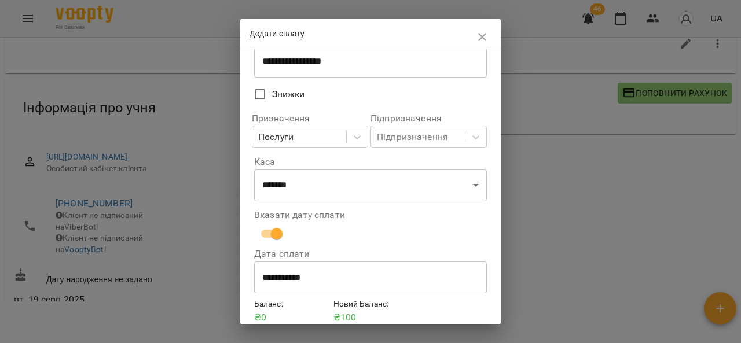
scroll to position [128, 0]
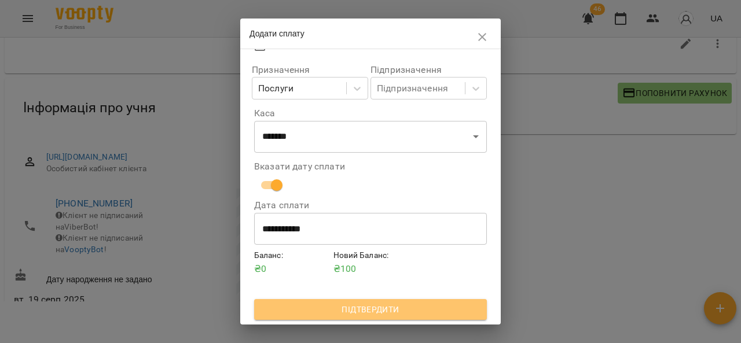
click at [437, 316] on span "Підтвердити" at bounding box center [371, 310] width 214 height 14
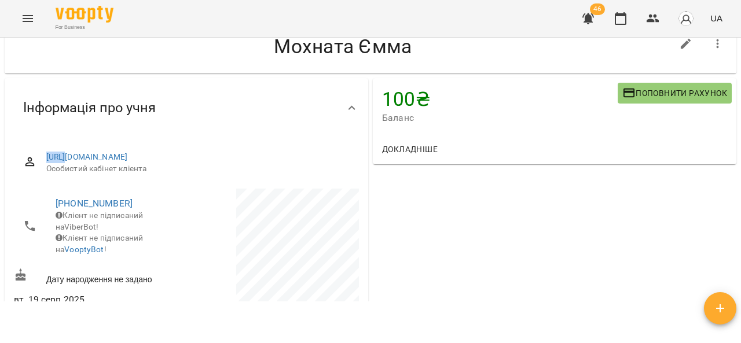
click at [437, 316] on html "For Business 46 UA Мої клієнти / Мохната Ємма Мохната Ємма 100 ₴ Баланс Поповни…" at bounding box center [370, 155] width 741 height 381
click at [29, 14] on icon "Menu" at bounding box center [28, 19] width 14 height 14
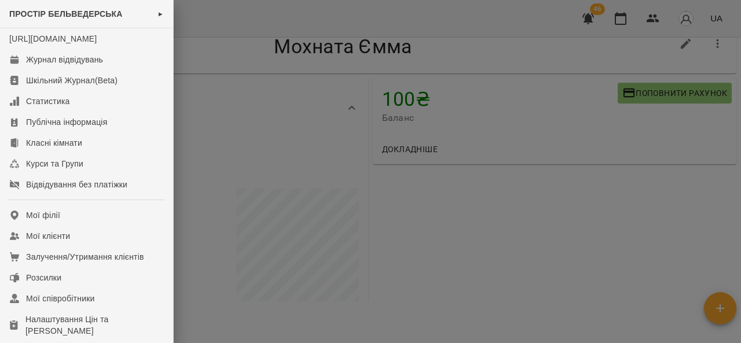
click at [454, 222] on div at bounding box center [370, 171] width 741 height 343
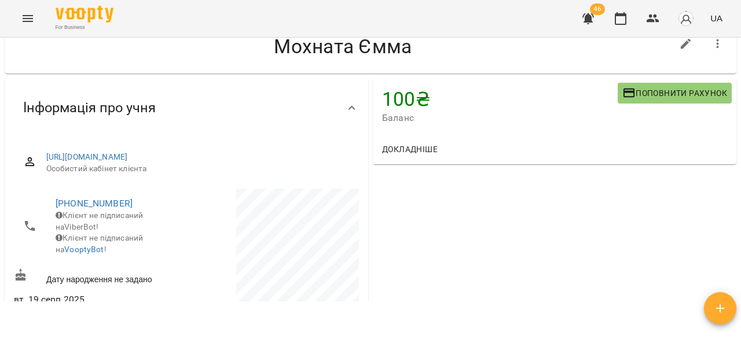
click at [21, 16] on icon "Menu" at bounding box center [28, 19] width 14 height 14
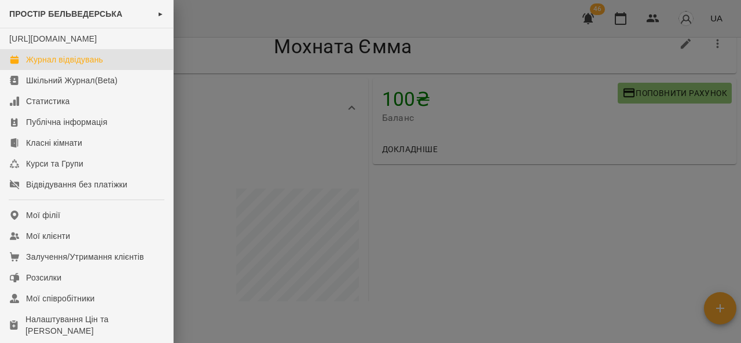
click at [36, 64] on link "Журнал відвідувань" at bounding box center [86, 59] width 173 height 21
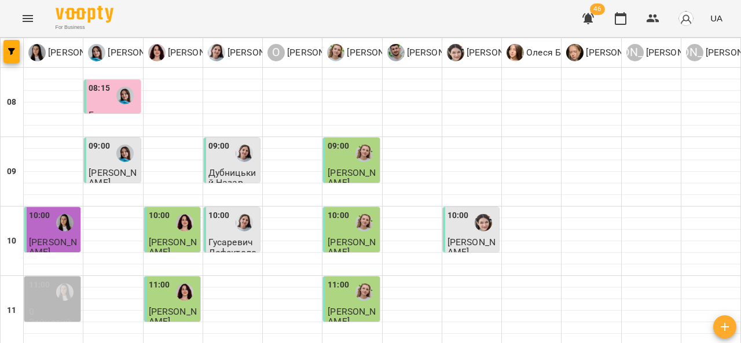
type input "**********"
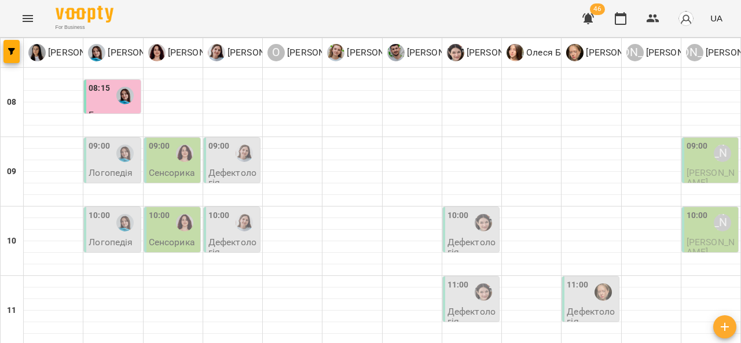
click at [182, 170] on p "Сенсорика" at bounding box center [172, 173] width 46 height 10
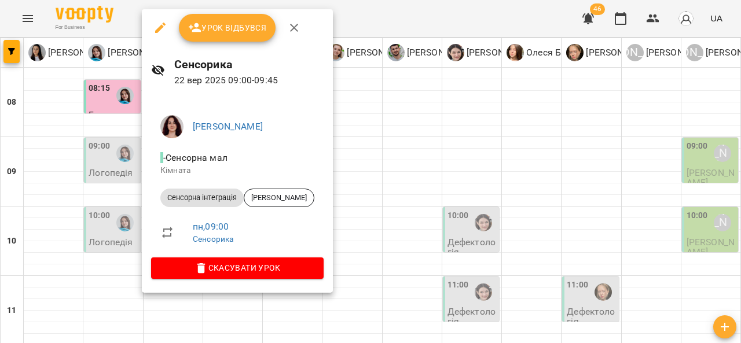
click at [242, 32] on span "Урок відбувся" at bounding box center [227, 28] width 79 height 14
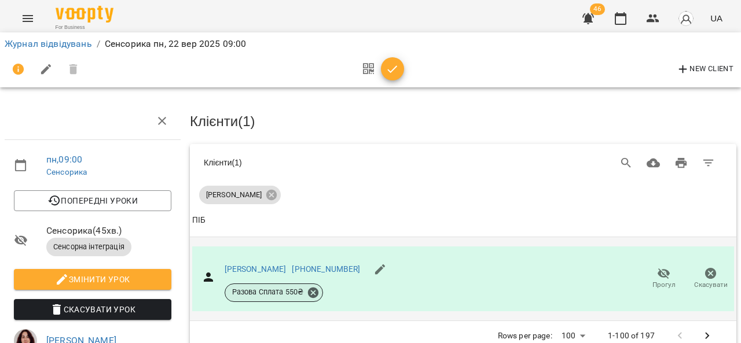
click at [293, 284] on div "Разова Сплата 550 ₴" at bounding box center [274, 293] width 99 height 19
click at [253, 269] on link "[PERSON_NAME]" at bounding box center [256, 269] width 62 height 9
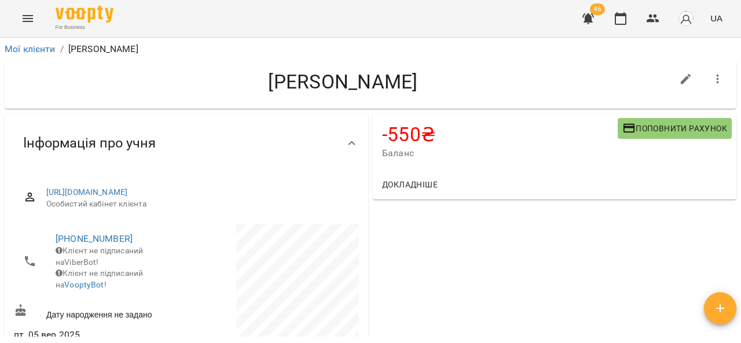
click at [661, 129] on span "Поповнити рахунок" at bounding box center [675, 129] width 105 height 14
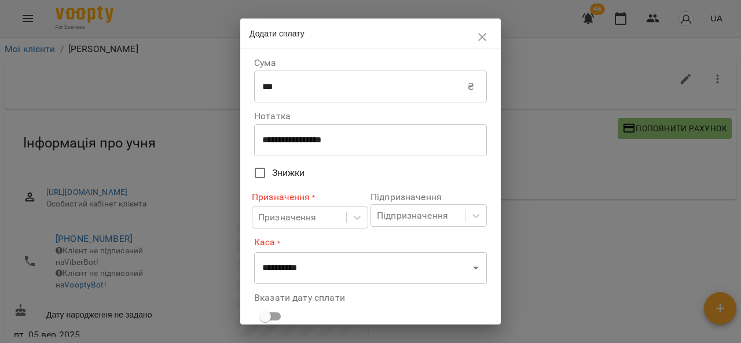
click at [328, 89] on input "***" at bounding box center [360, 87] width 213 height 32
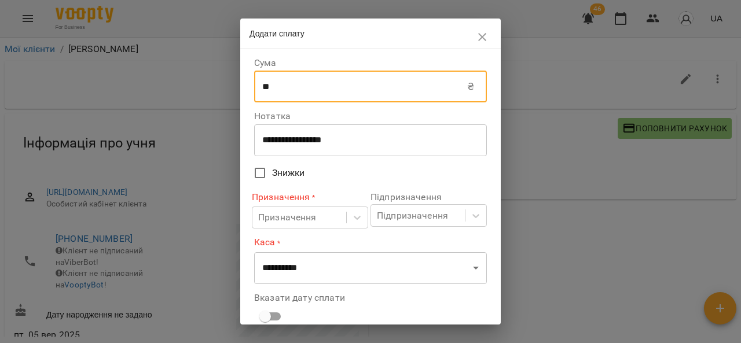
type input "*"
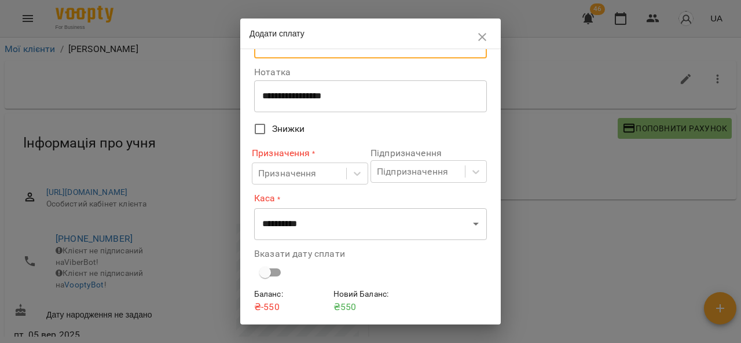
scroll to position [57, 0]
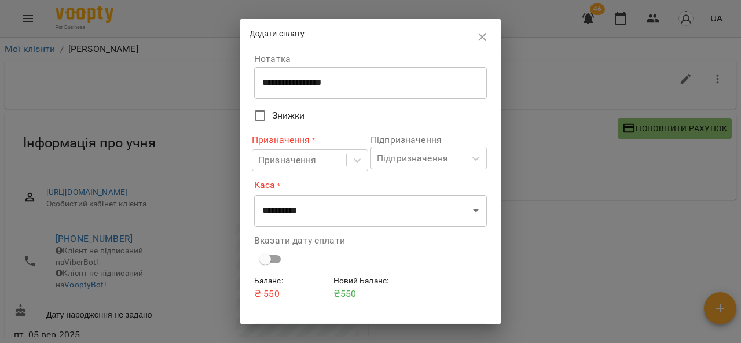
type input "****"
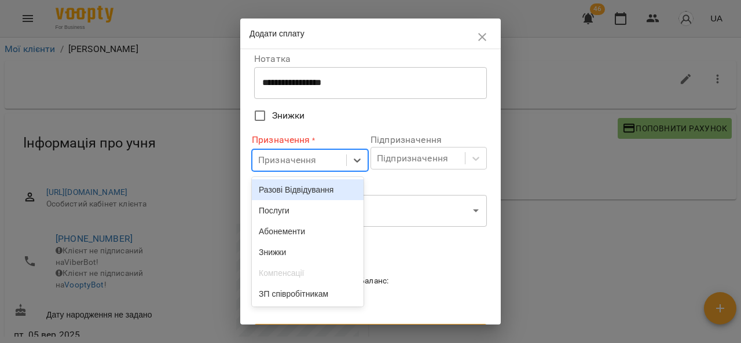
click at [299, 214] on div "Послуги" at bounding box center [308, 210] width 112 height 21
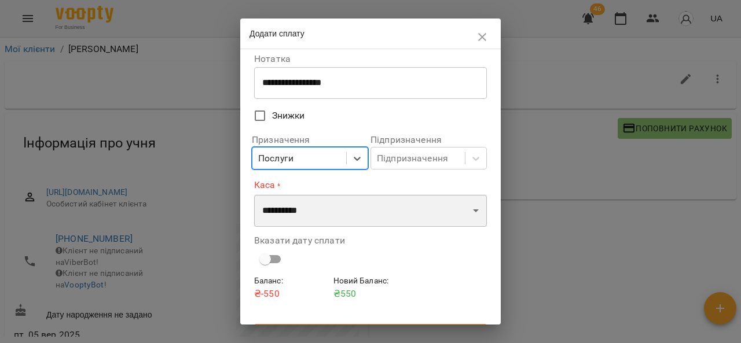
click at [348, 213] on select "**********" at bounding box center [370, 211] width 233 height 32
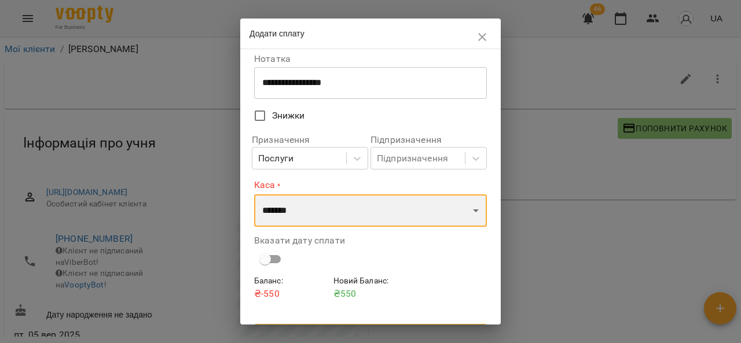
click at [254, 195] on select "**********" at bounding box center [370, 211] width 233 height 32
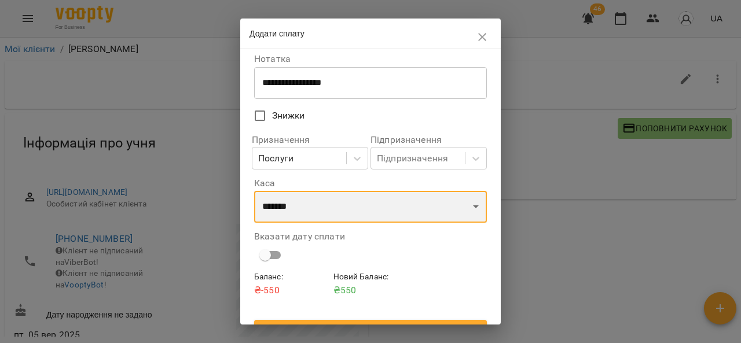
click at [452, 208] on select "**********" at bounding box center [370, 207] width 233 height 32
select select "****"
click at [254, 192] on select "**********" at bounding box center [370, 207] width 233 height 32
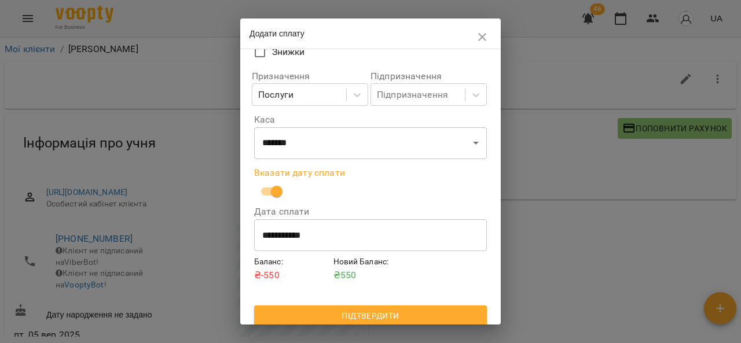
scroll to position [128, 0]
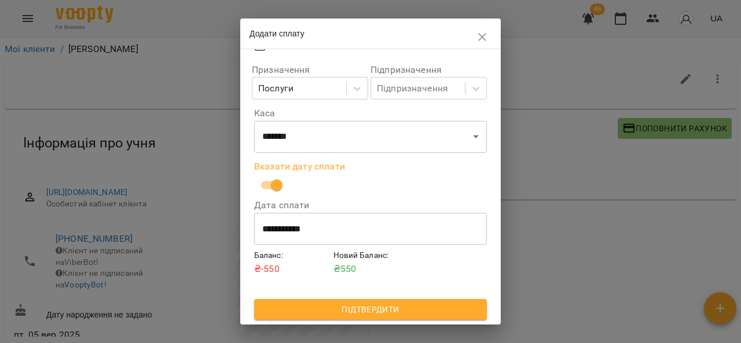
click at [419, 313] on span "Підтвердити" at bounding box center [371, 310] width 214 height 14
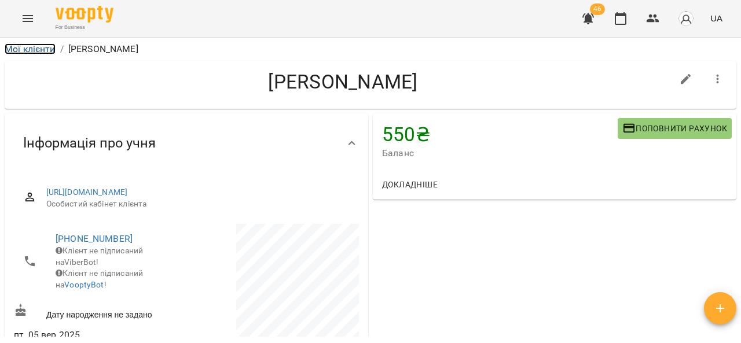
click at [32, 53] on link "Мої клієнти" at bounding box center [30, 48] width 51 height 11
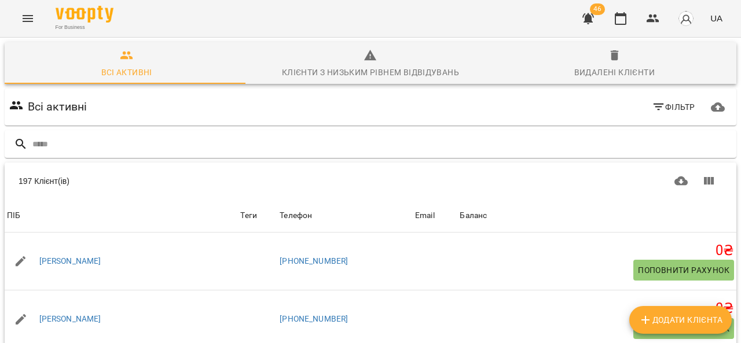
click at [31, 8] on button "Menu" at bounding box center [28, 19] width 28 height 28
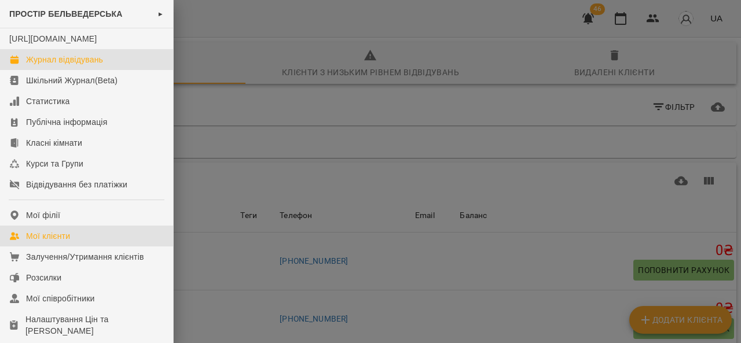
click at [94, 65] on div "Журнал відвідувань" at bounding box center [64, 60] width 77 height 12
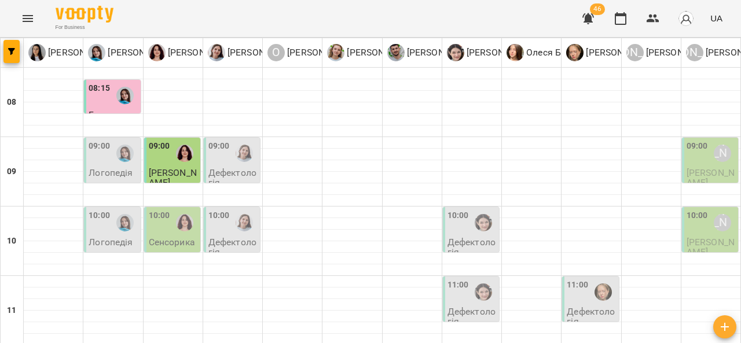
click at [239, 235] on div at bounding box center [244, 223] width 27 height 27
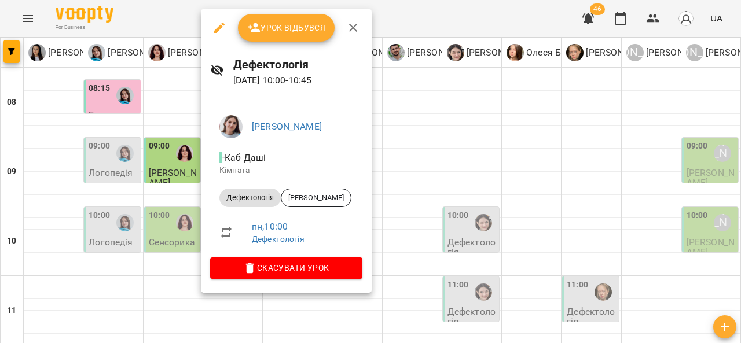
click at [301, 25] on span "Урок відбувся" at bounding box center [286, 28] width 79 height 14
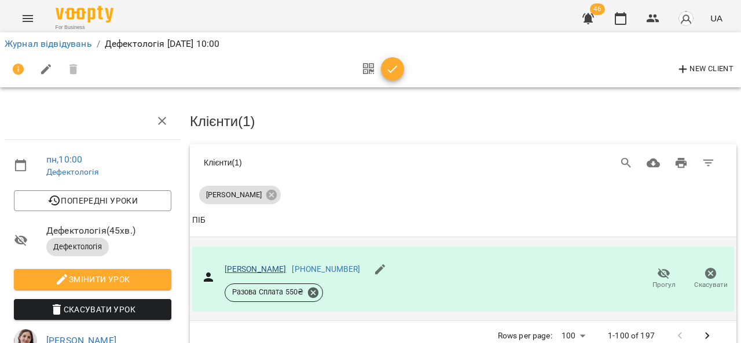
click at [254, 265] on link "[PERSON_NAME]" at bounding box center [256, 269] width 62 height 9
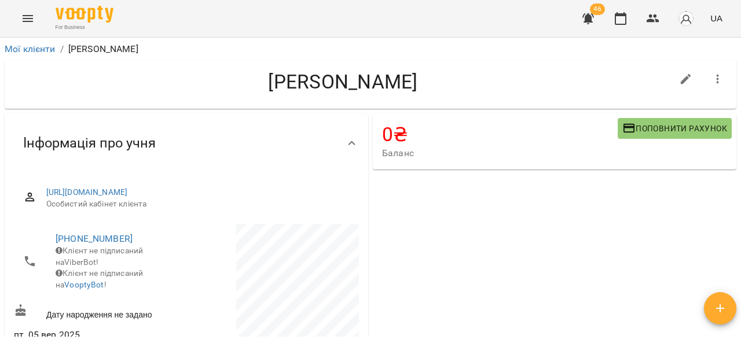
click at [25, 16] on icon "Menu" at bounding box center [28, 18] width 10 height 7
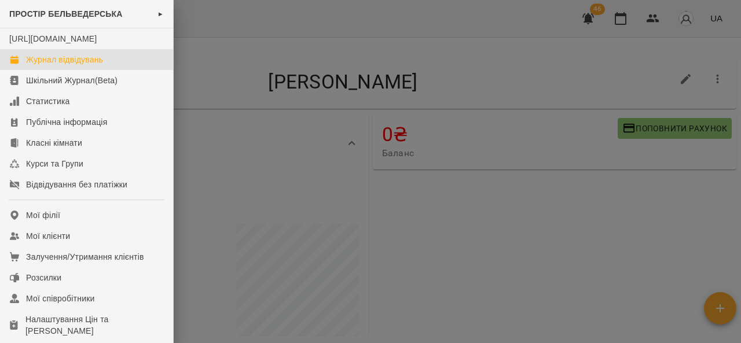
click at [116, 70] on link "Журнал відвідувань" at bounding box center [86, 59] width 173 height 21
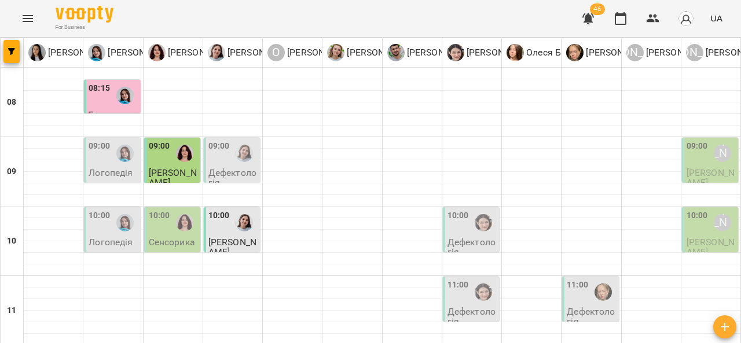
click at [112, 163] on div at bounding box center [125, 153] width 27 height 27
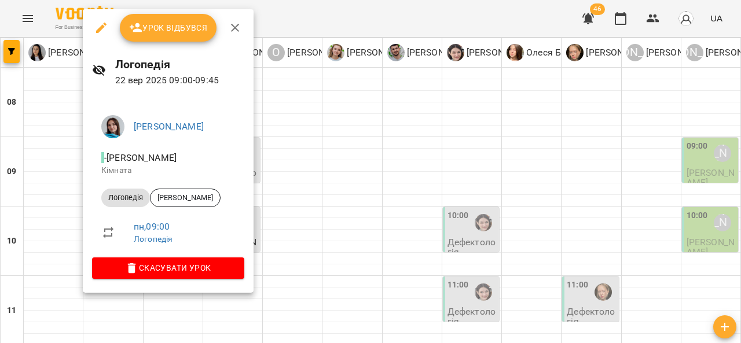
click at [327, 182] on div at bounding box center [370, 171] width 741 height 343
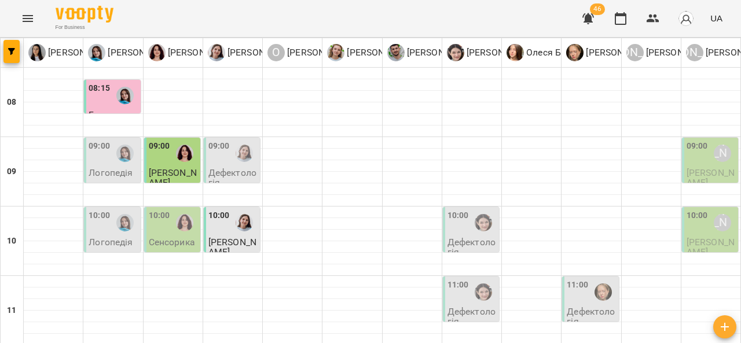
click at [223, 240] on span "[PERSON_NAME]" at bounding box center [233, 247] width 48 height 21
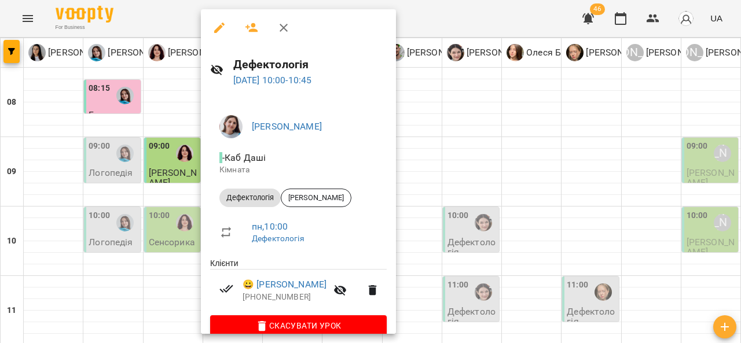
click at [53, 166] on div at bounding box center [370, 171] width 741 height 343
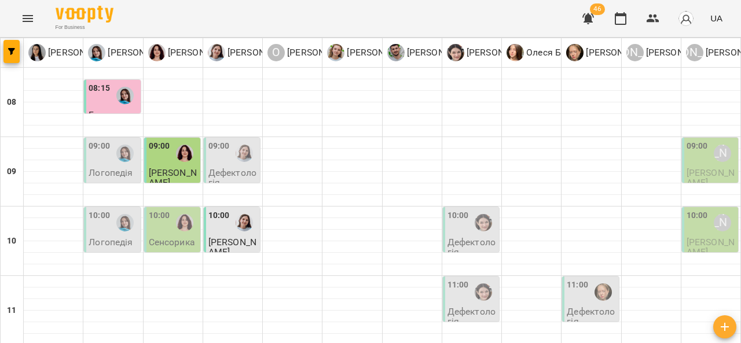
click at [94, 164] on div "09:00" at bounding box center [99, 153] width 21 height 27
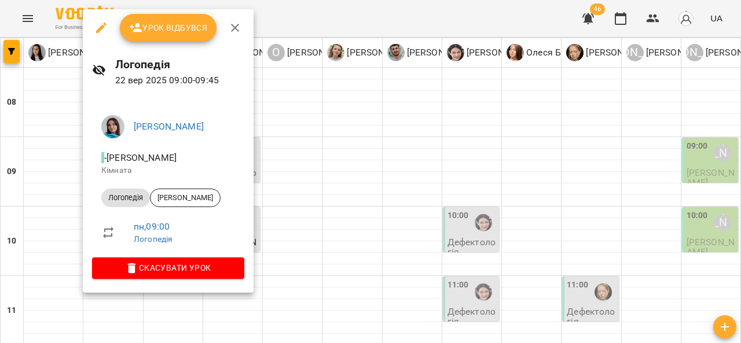
click at [182, 34] on span "Урок відбувся" at bounding box center [168, 28] width 79 height 14
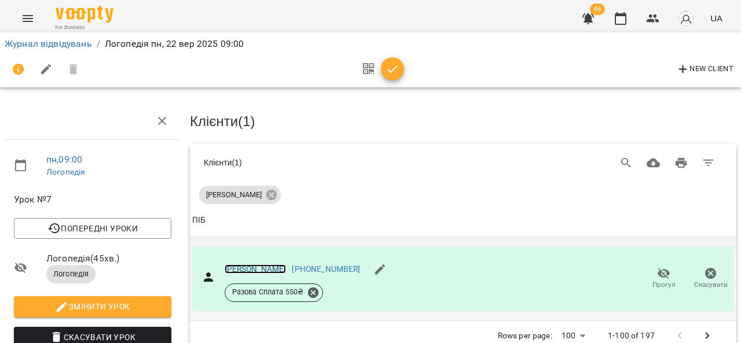
click at [275, 270] on link "[PERSON_NAME]" at bounding box center [256, 269] width 62 height 9
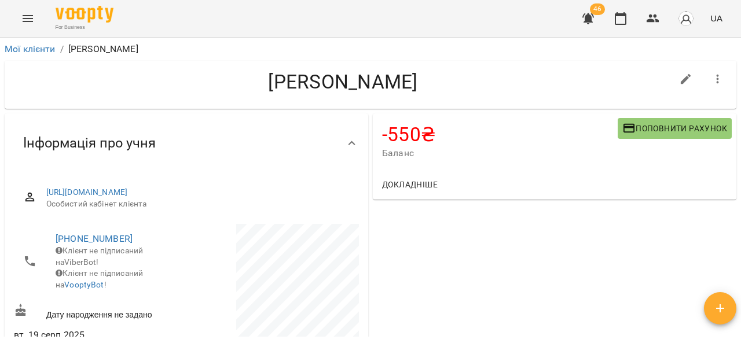
click at [643, 130] on span "Поповнити рахунок" at bounding box center [675, 129] width 105 height 14
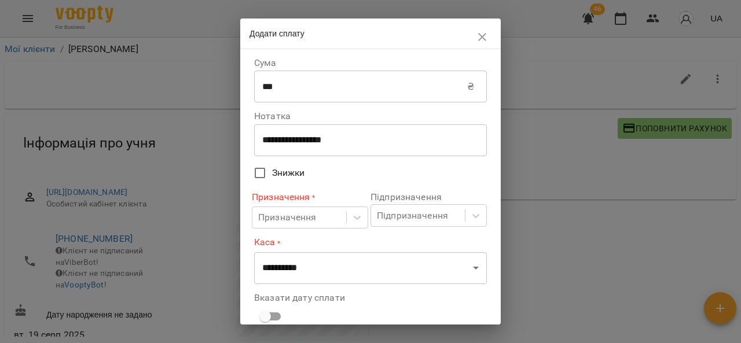
click at [290, 90] on input "***" at bounding box center [360, 87] width 213 height 32
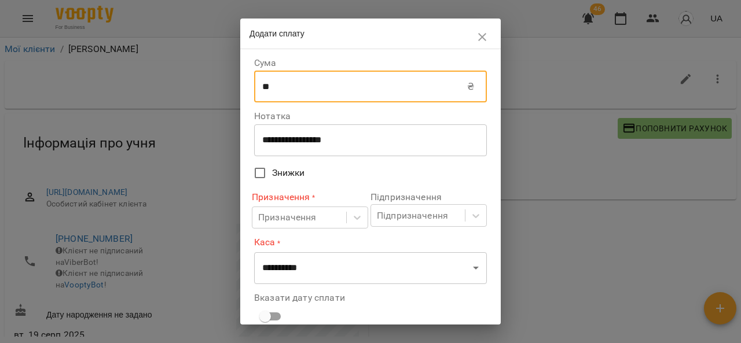
type input "*"
type input "****"
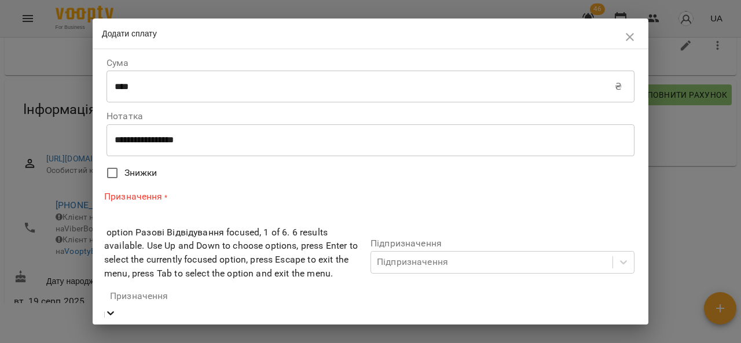
scroll to position [35, 0]
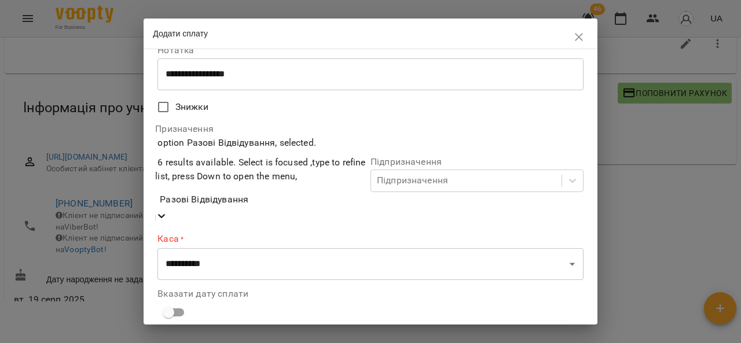
scroll to position [67, 0]
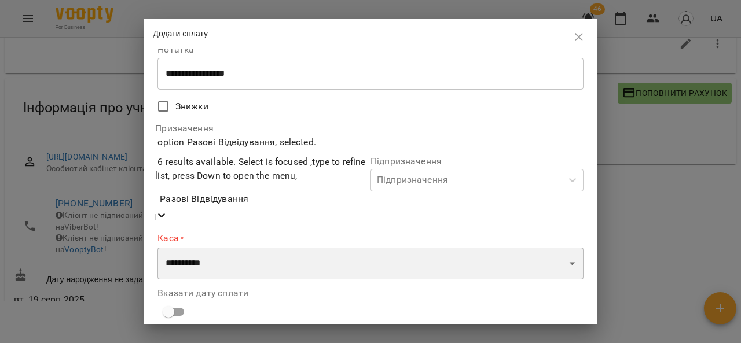
click at [382, 248] on select "**********" at bounding box center [371, 264] width 426 height 32
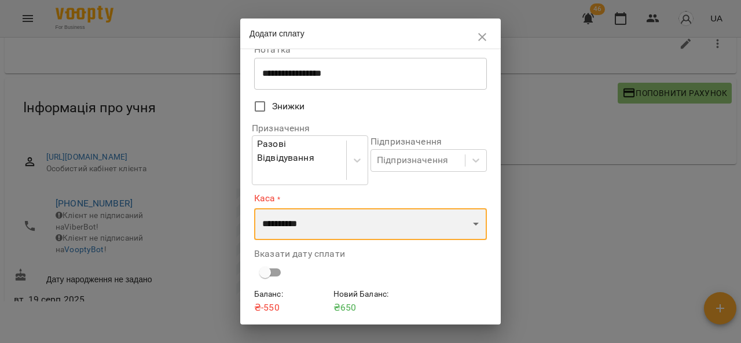
select select "****"
click at [254, 209] on select "**********" at bounding box center [370, 225] width 233 height 32
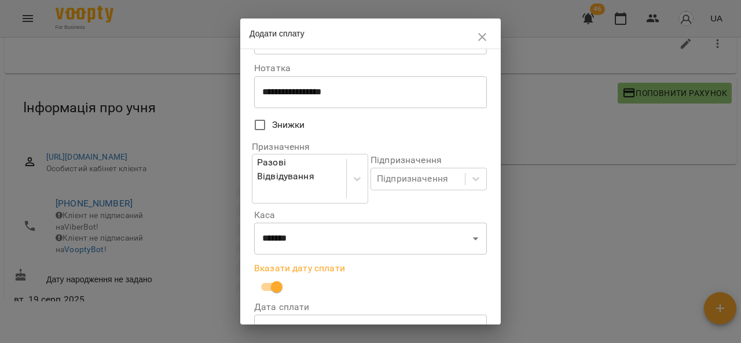
scroll to position [41, 0]
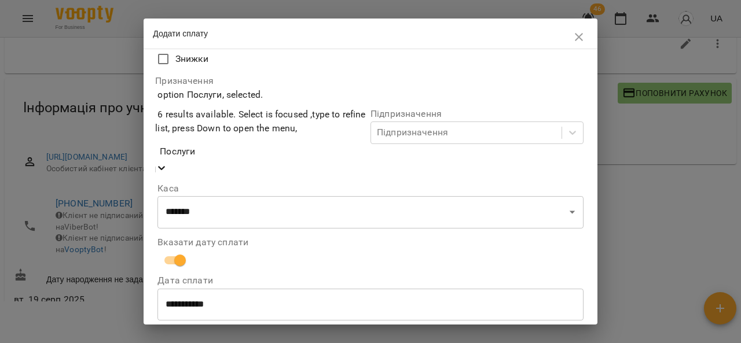
scroll to position [128, 0]
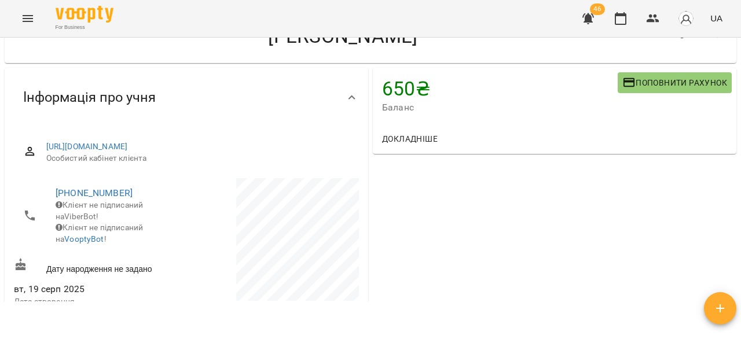
scroll to position [0, 0]
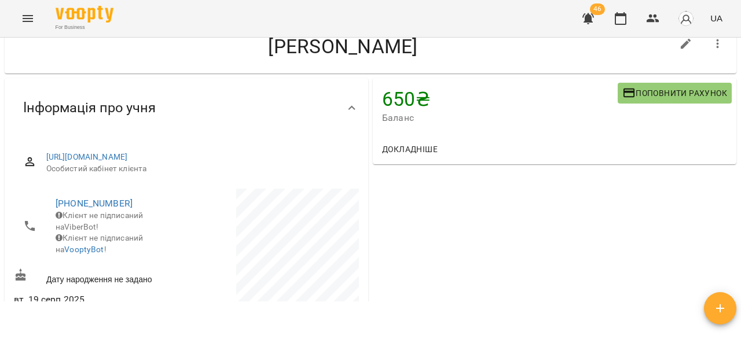
click at [21, 20] on icon "Menu" at bounding box center [28, 19] width 14 height 14
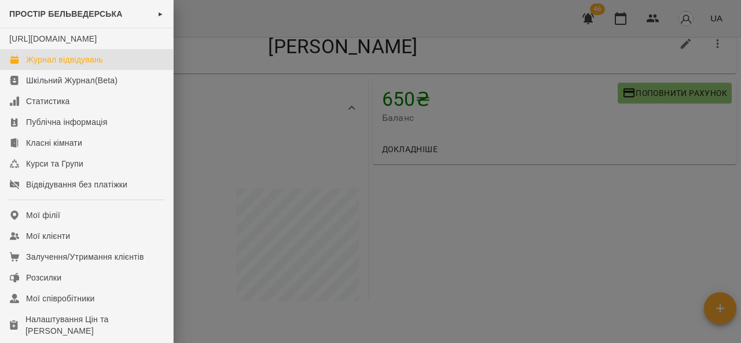
click at [94, 64] on link "Журнал відвідувань" at bounding box center [86, 59] width 173 height 21
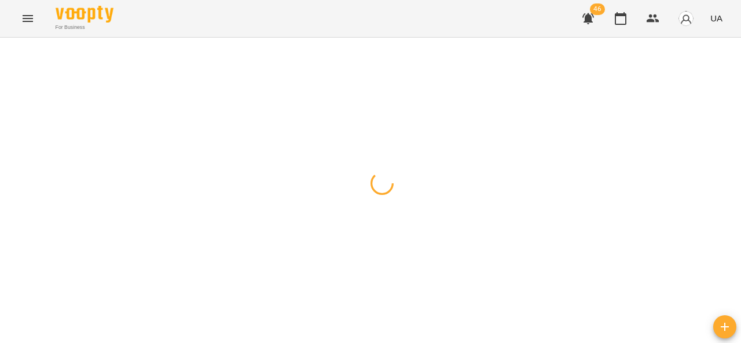
click at [23, 10] on button "Menu" at bounding box center [28, 19] width 28 height 28
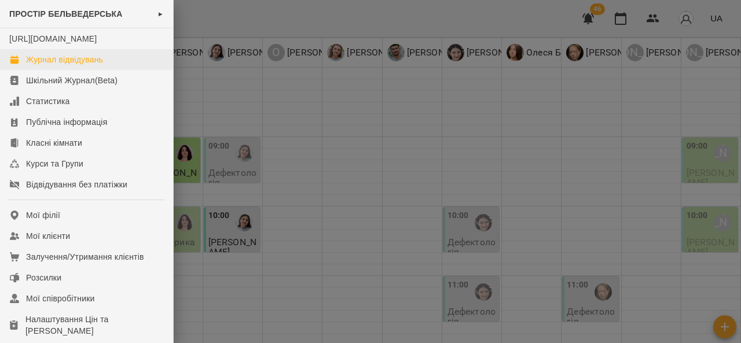
click at [128, 70] on link "Журнал відвідувань" at bounding box center [86, 59] width 173 height 21
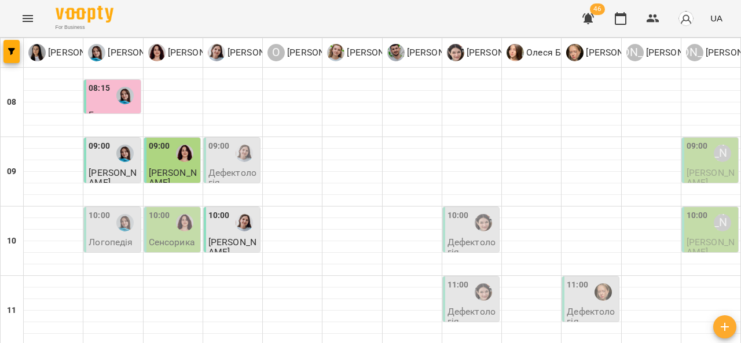
click at [712, 232] on div "[PERSON_NAME]" at bounding box center [723, 223] width 27 height 27
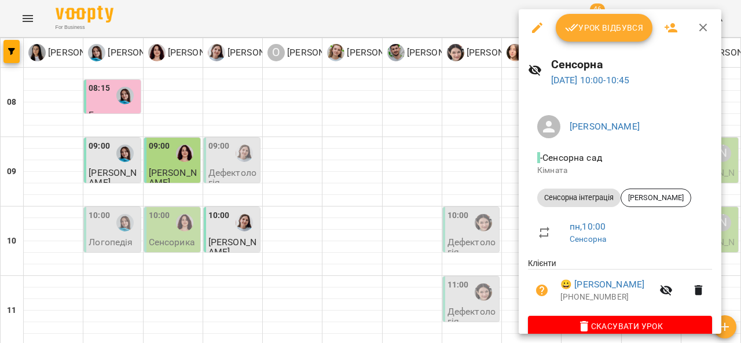
click at [599, 19] on button "Урок відбувся" at bounding box center [604, 28] width 97 height 28
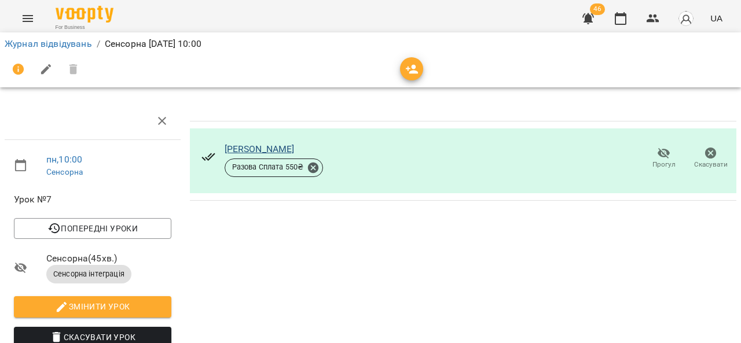
click at [247, 154] on link "[PERSON_NAME]" at bounding box center [260, 149] width 70 height 11
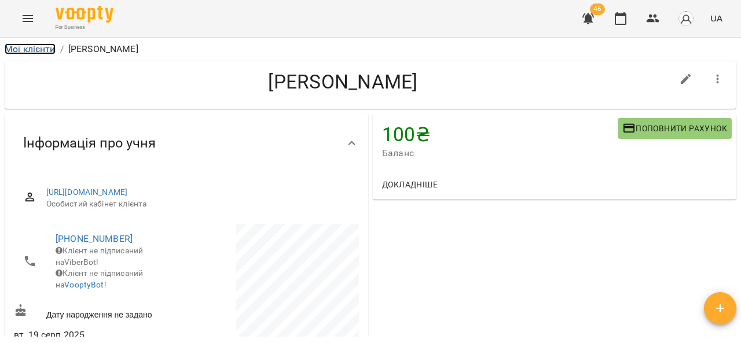
click at [6, 44] on link "Мої клієнти" at bounding box center [30, 48] width 51 height 11
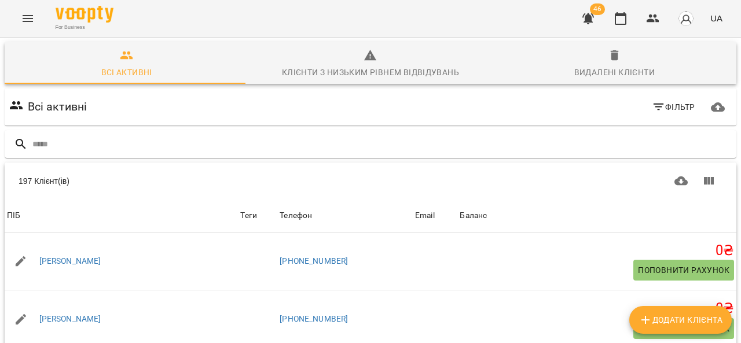
click at [24, 22] on icon "Menu" at bounding box center [28, 19] width 14 height 14
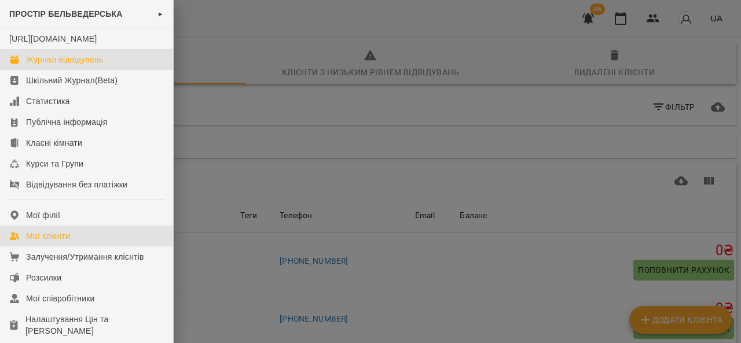
click at [41, 65] on div "Журнал відвідувань" at bounding box center [64, 60] width 77 height 12
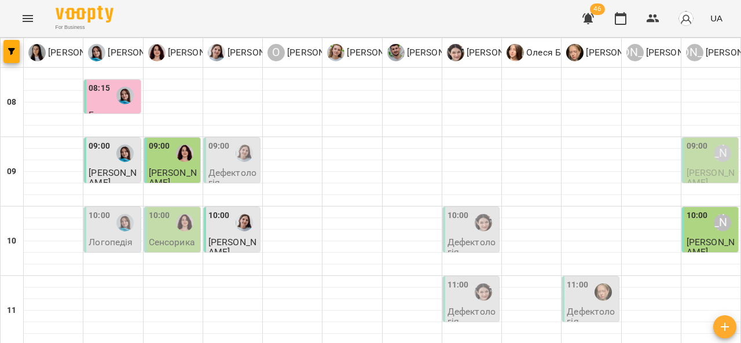
scroll to position [15, 0]
click at [215, 140] on label "09:00" at bounding box center [219, 146] width 21 height 13
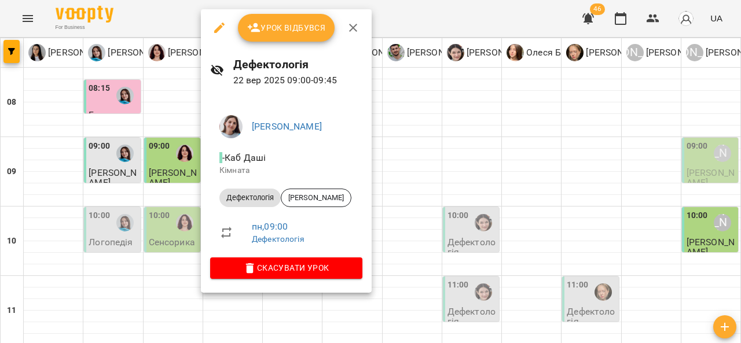
click at [293, 25] on span "Урок відбувся" at bounding box center [286, 28] width 79 height 14
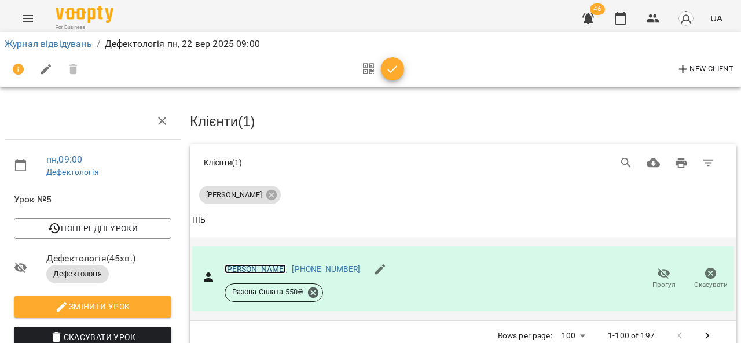
click at [269, 269] on link "Яценко Олексій" at bounding box center [256, 269] width 62 height 9
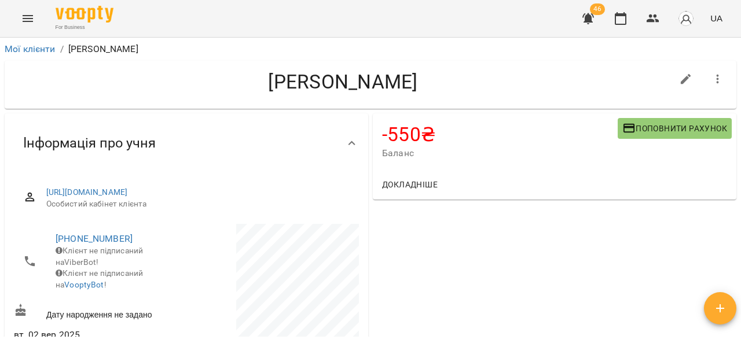
click at [657, 126] on span "Поповнити рахунок" at bounding box center [675, 129] width 105 height 14
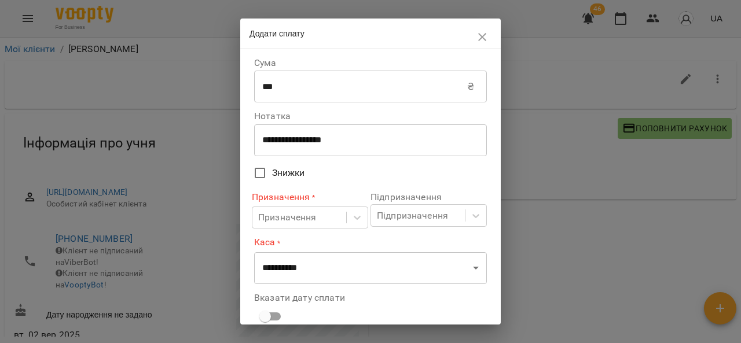
click at [318, 89] on input "***" at bounding box center [360, 87] width 213 height 32
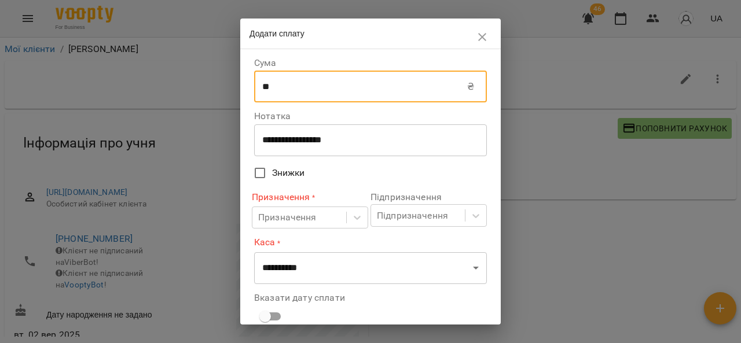
type input "*"
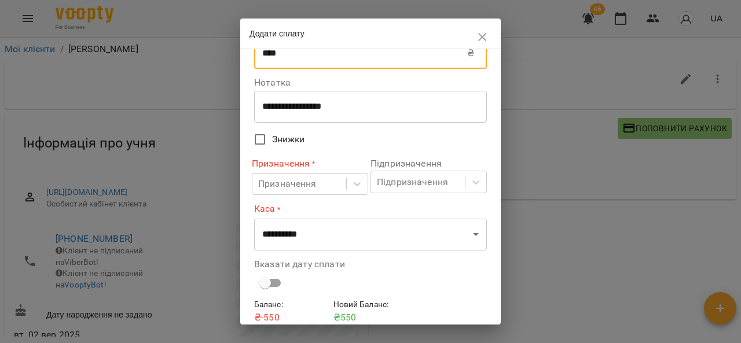
scroll to position [41, 0]
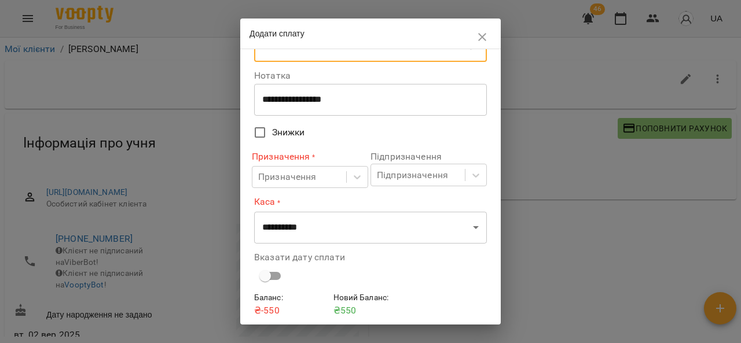
type input "****"
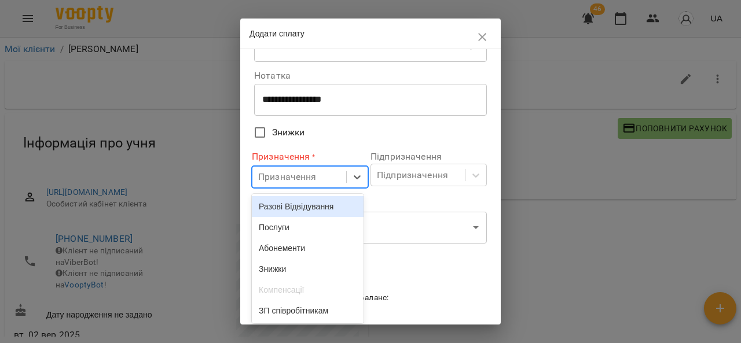
click at [301, 234] on div "Послуги" at bounding box center [308, 227] width 112 height 21
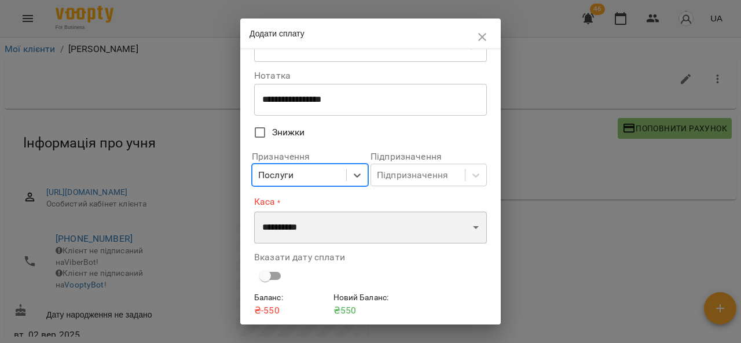
click at [337, 237] on select "**********" at bounding box center [370, 227] width 233 height 32
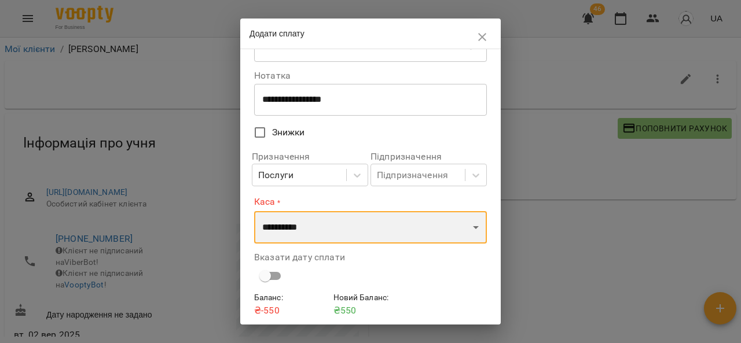
select select "****"
click at [254, 211] on select "**********" at bounding box center [370, 227] width 233 height 32
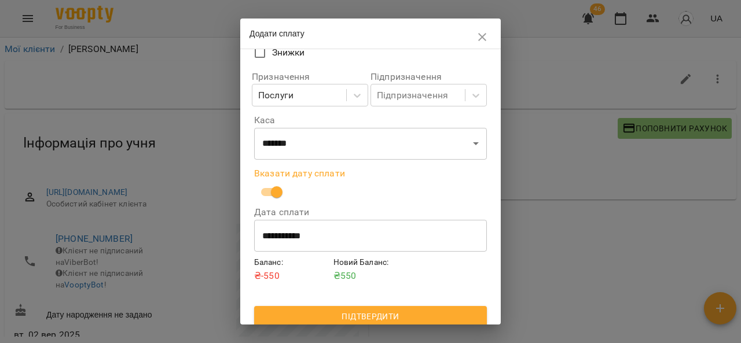
scroll to position [128, 0]
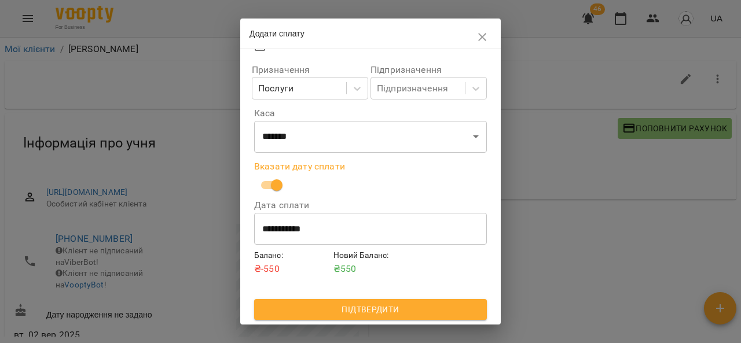
click at [404, 313] on span "Підтвердити" at bounding box center [371, 310] width 214 height 14
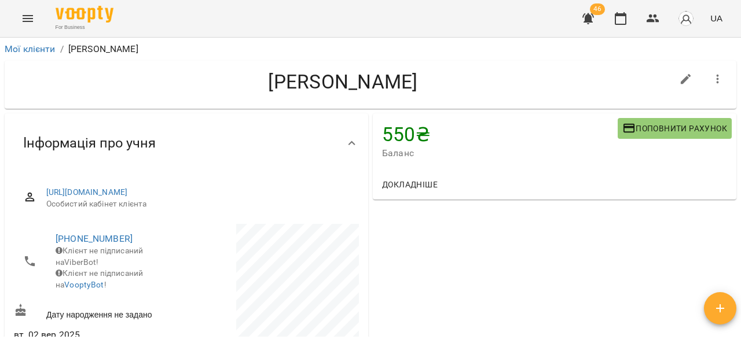
click at [36, 21] on button "Menu" at bounding box center [28, 19] width 28 height 28
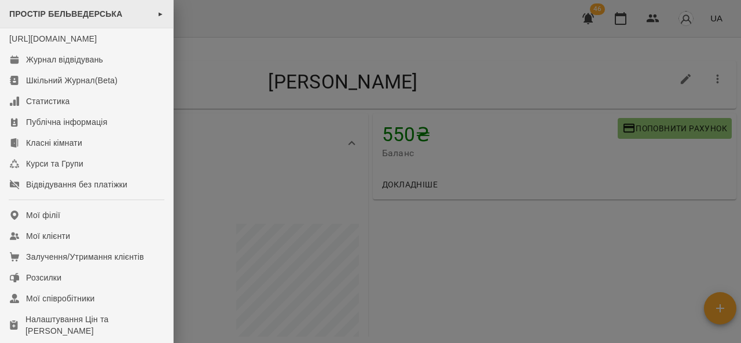
click at [21, 19] on div "ПРОСТІР БЕЛЬВЕДЕРСЬКА ►" at bounding box center [86, 14] width 173 height 28
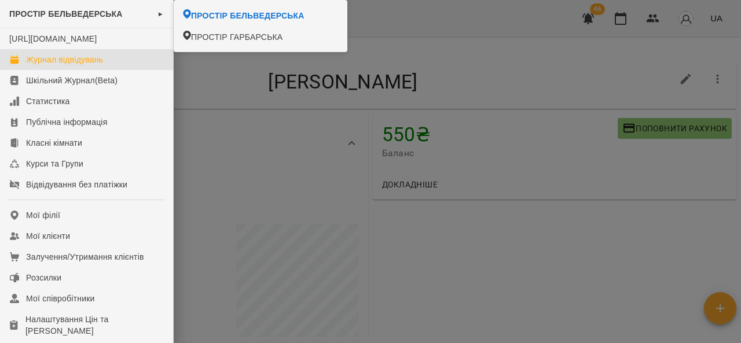
click at [105, 70] on link "Журнал відвідувань" at bounding box center [86, 59] width 173 height 21
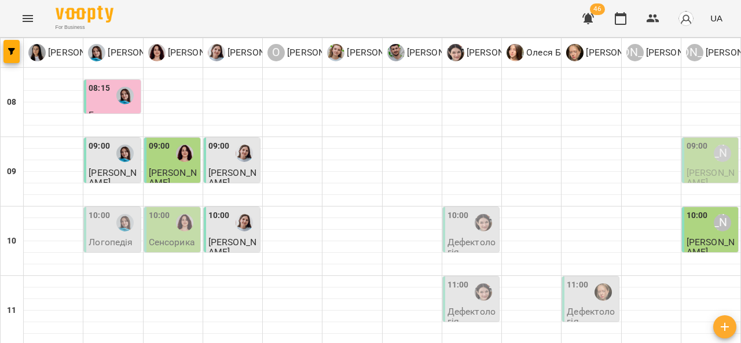
scroll to position [60, 0]
click at [106, 210] on div "10:00" at bounding box center [99, 223] width 21 height 27
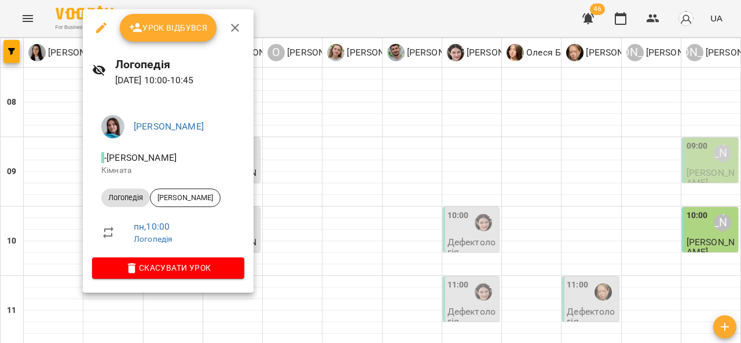
click at [234, 32] on icon "button" at bounding box center [235, 28] width 14 height 14
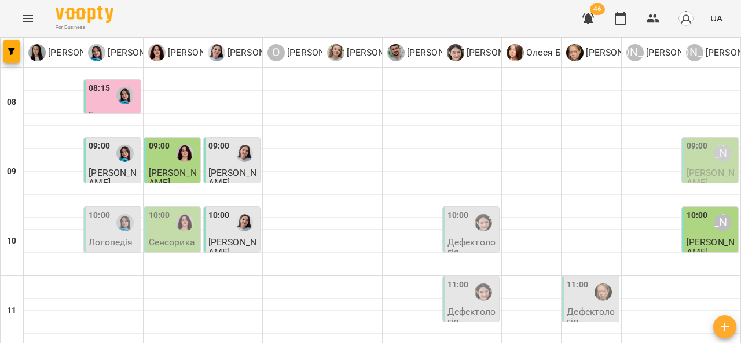
click at [167, 210] on div "10:00" at bounding box center [173, 223] width 49 height 27
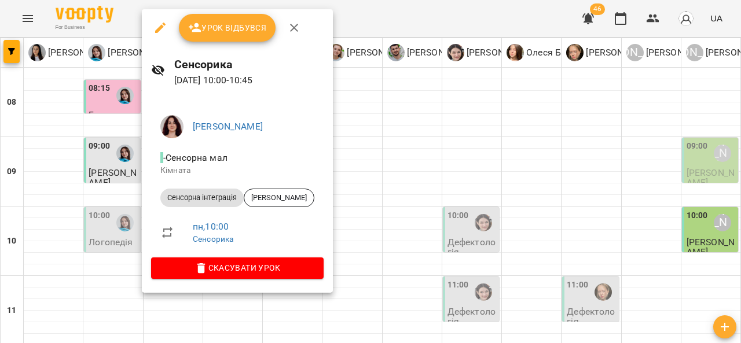
click at [248, 24] on span "Урок відбувся" at bounding box center [227, 28] width 79 height 14
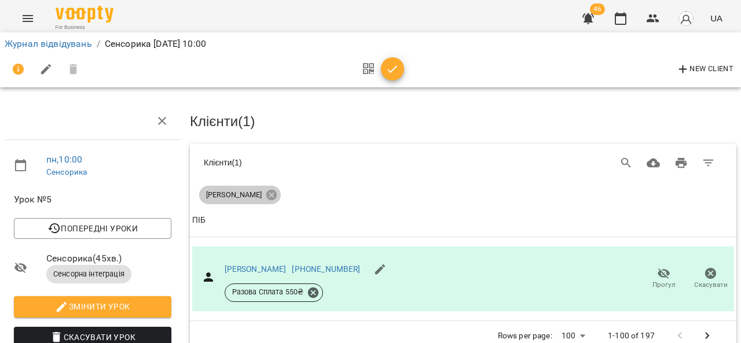
click at [240, 195] on span "[PERSON_NAME]" at bounding box center [234, 195] width 70 height 10
click at [292, 268] on link "[PHONE_NUMBER]" at bounding box center [326, 269] width 68 height 9
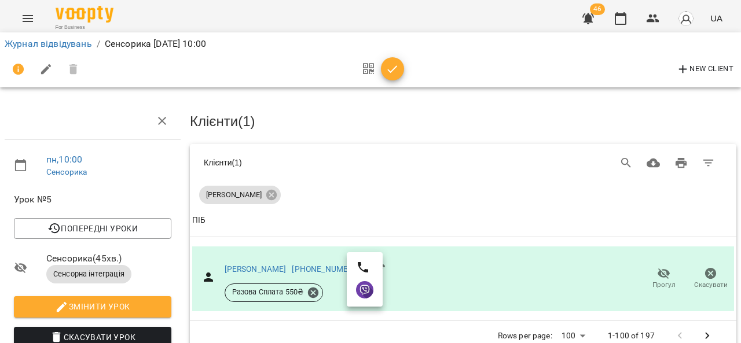
click at [238, 275] on div at bounding box center [370, 171] width 741 height 343
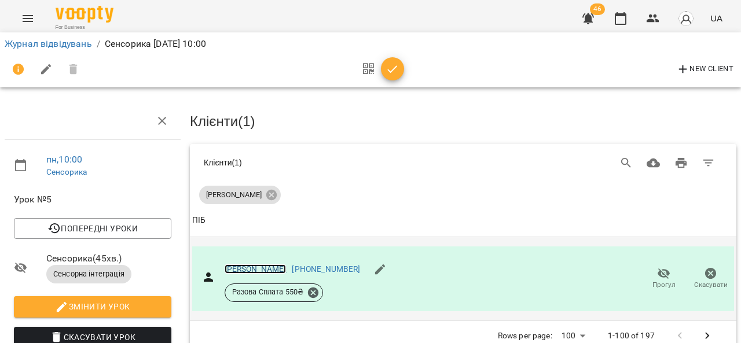
click at [253, 265] on link "[PERSON_NAME]" at bounding box center [256, 269] width 62 height 9
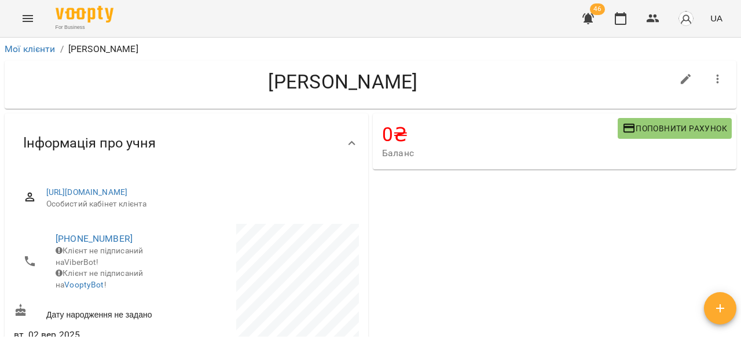
click at [22, 19] on icon "Menu" at bounding box center [28, 19] width 14 height 14
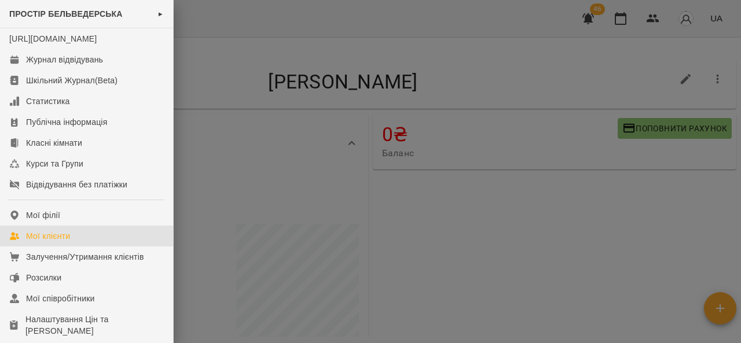
click at [39, 242] on div "Мої клієнти" at bounding box center [48, 237] width 44 height 12
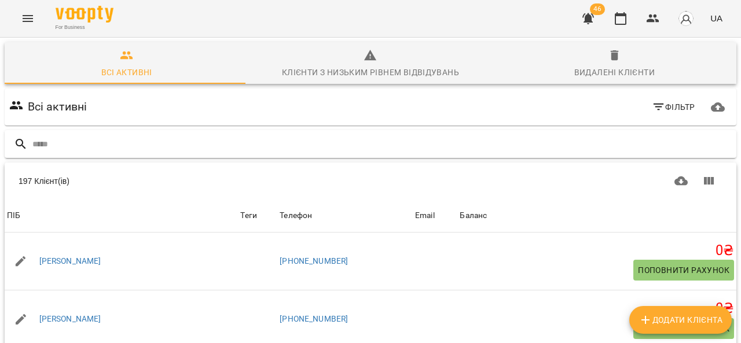
click at [48, 136] on input "text" at bounding box center [382, 144] width 700 height 19
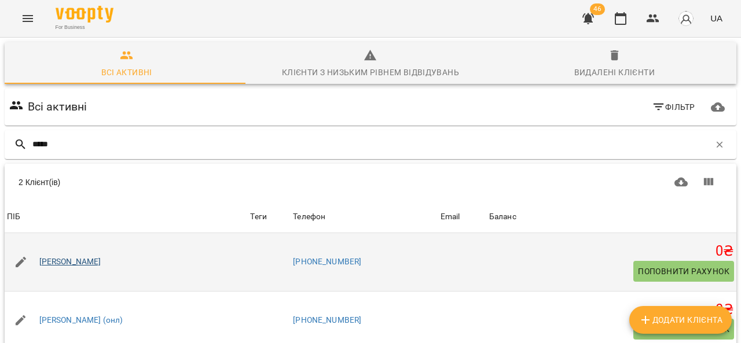
type input "*****"
click at [46, 262] on link "Савчин Захар" at bounding box center [70, 263] width 62 height 12
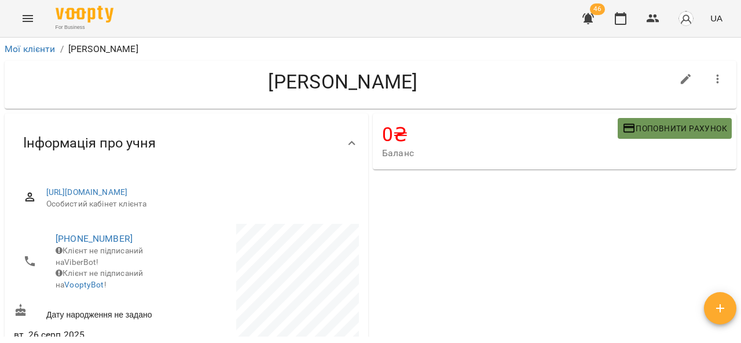
click at [668, 126] on span "Поповнити рахунок" at bounding box center [675, 129] width 105 height 14
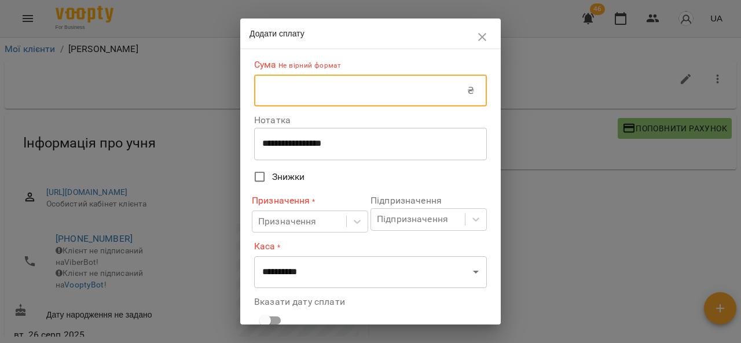
click at [308, 94] on input "text" at bounding box center [360, 91] width 213 height 32
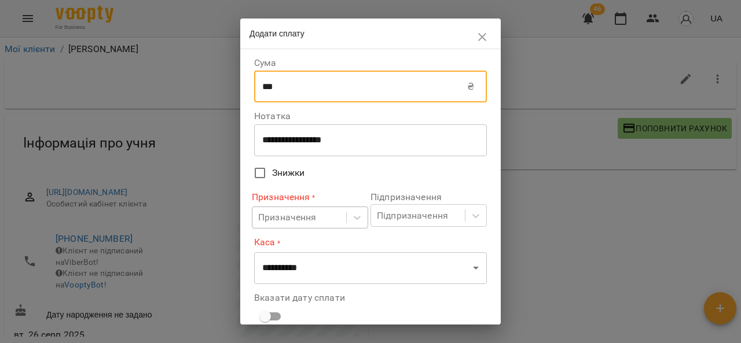
type input "***"
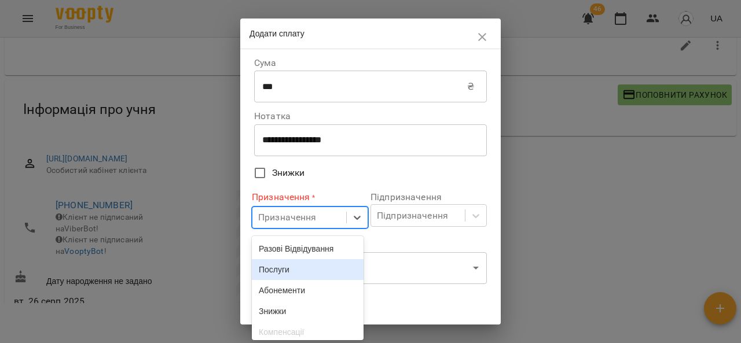
click at [289, 224] on div "Призначення" at bounding box center [287, 218] width 59 height 14
click at [285, 264] on div "Послуги" at bounding box center [308, 268] width 112 height 21
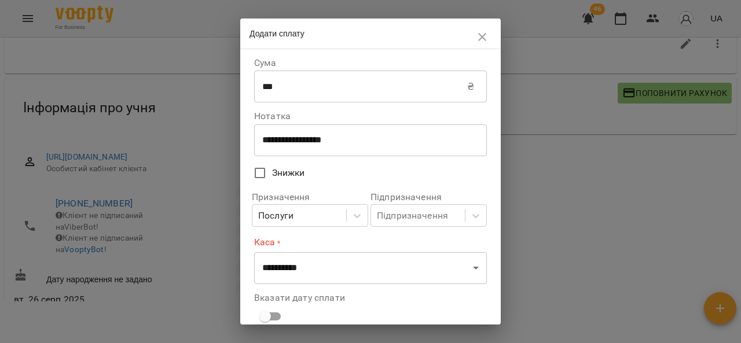
scroll to position [83, 0]
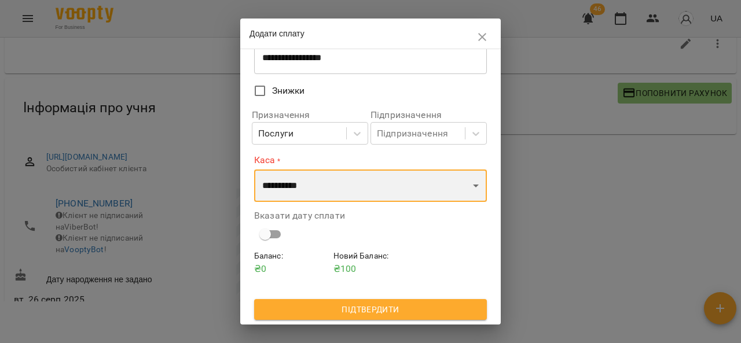
click at [338, 188] on select "**********" at bounding box center [370, 186] width 233 height 32
select select "****"
click at [254, 170] on select "**********" at bounding box center [370, 186] width 233 height 32
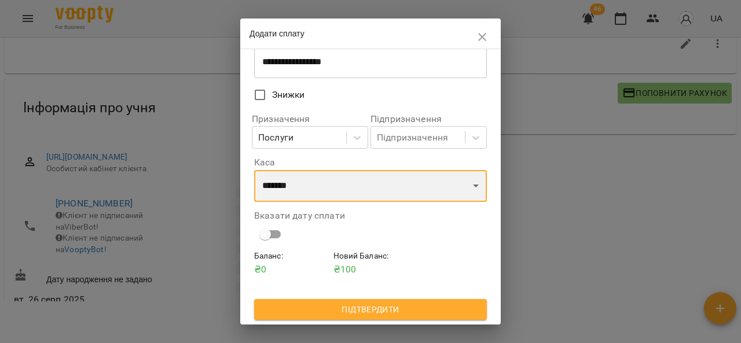
scroll to position [79, 0]
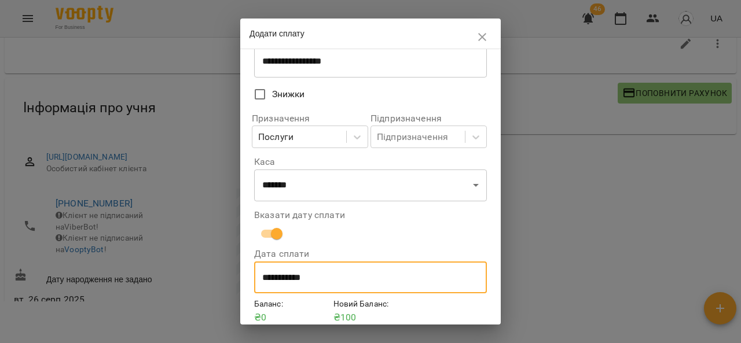
click at [308, 279] on input "**********" at bounding box center [370, 278] width 233 height 32
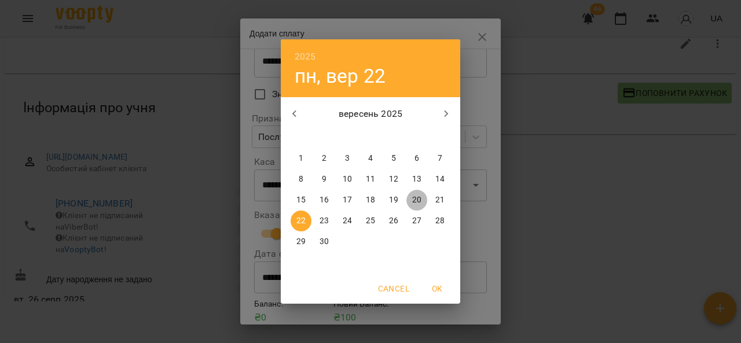
click at [413, 198] on p "20" at bounding box center [416, 201] width 9 height 12
type input "**********"
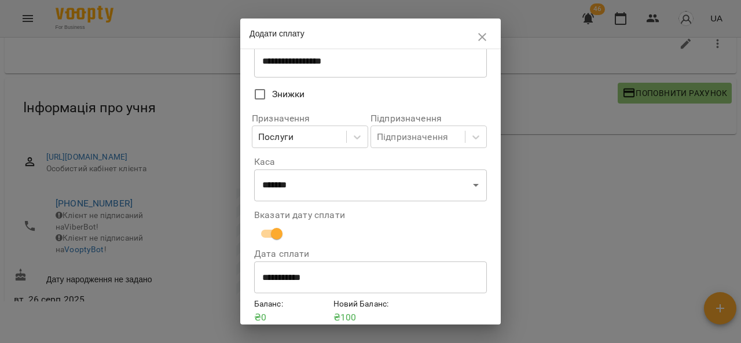
scroll to position [128, 0]
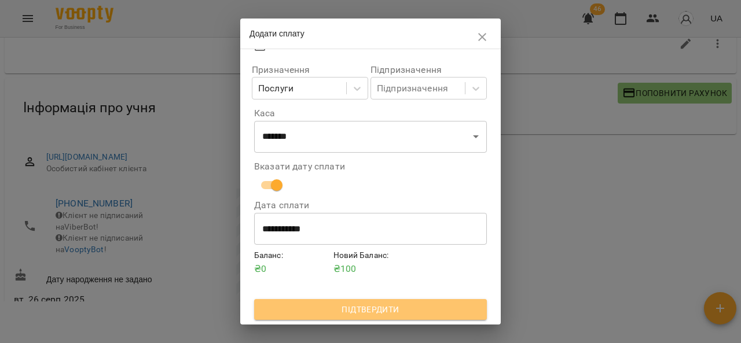
click at [439, 306] on span "Підтвердити" at bounding box center [371, 310] width 214 height 14
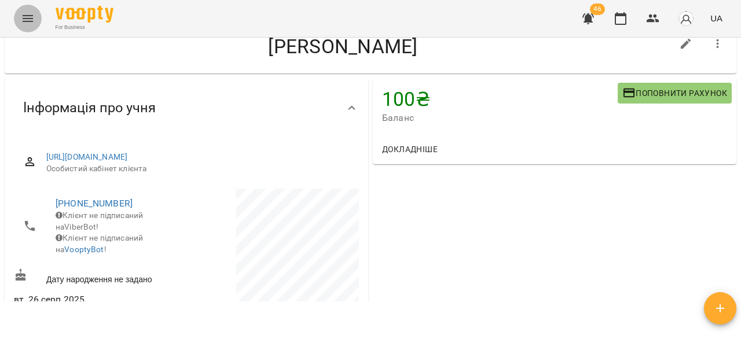
click at [19, 21] on button "Menu" at bounding box center [28, 19] width 28 height 28
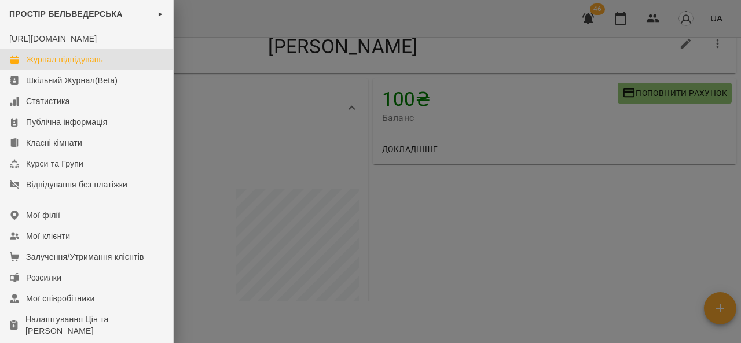
click at [63, 65] on div "Журнал відвідувань" at bounding box center [64, 60] width 77 height 12
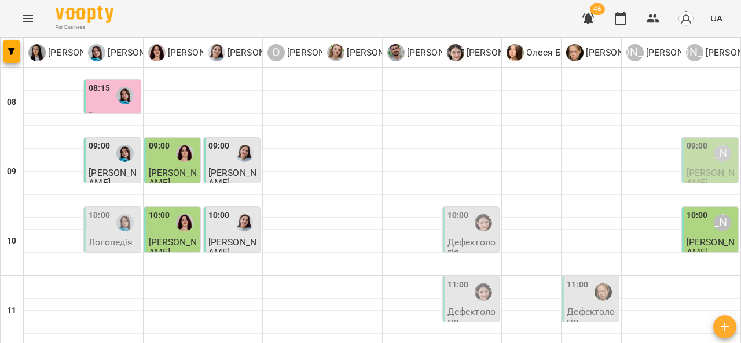
drag, startPoint x: 346, startPoint y: 325, endPoint x: 474, endPoint y: 287, distance: 133.6
click at [119, 237] on p "Логопедія" at bounding box center [111, 242] width 44 height 10
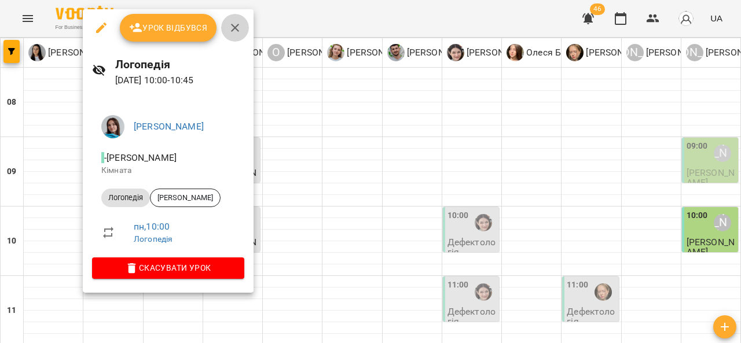
click at [233, 28] on icon "button" at bounding box center [235, 28] width 8 height 8
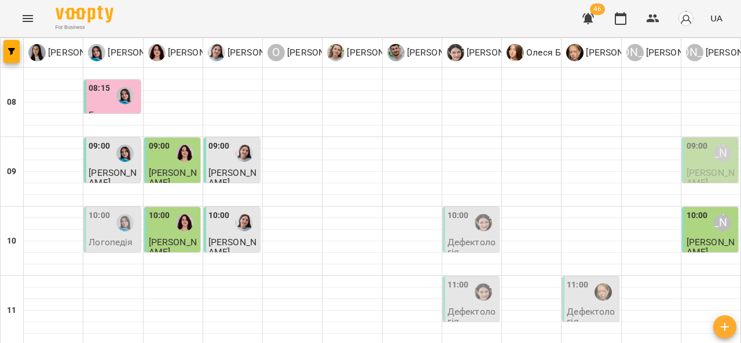
click at [460, 231] on div "10:00" at bounding box center [458, 223] width 21 height 27
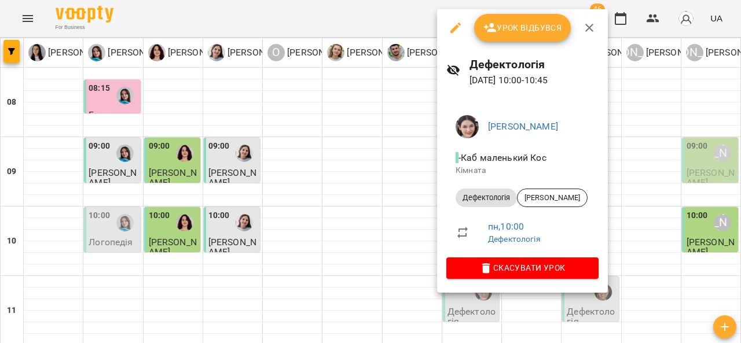
click at [594, 31] on icon "button" at bounding box center [590, 28] width 14 height 14
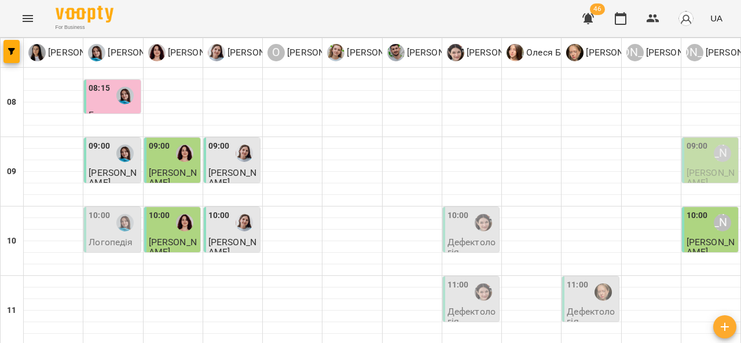
scroll to position [104, 0]
click at [475, 279] on div at bounding box center [483, 292] width 27 height 27
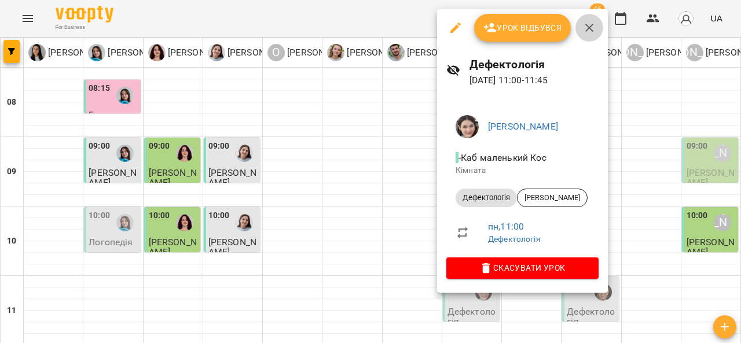
click at [592, 28] on icon "button" at bounding box center [590, 28] width 14 height 14
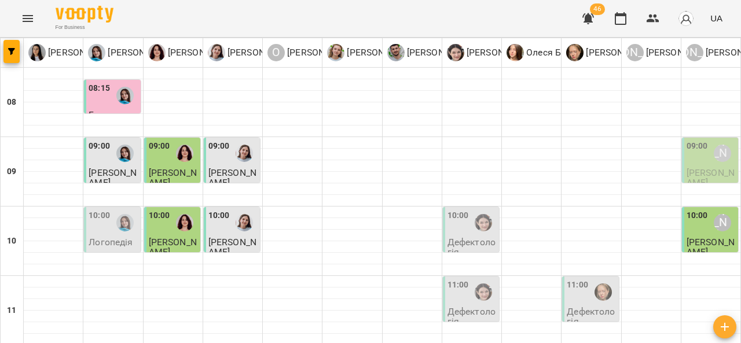
click at [593, 279] on div at bounding box center [603, 292] width 27 height 27
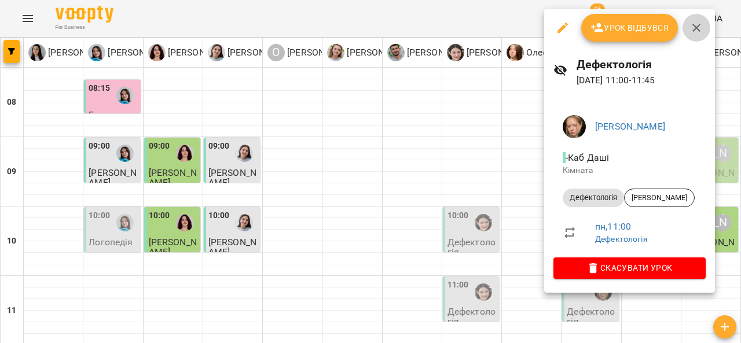
click at [693, 26] on icon "button" at bounding box center [697, 28] width 14 height 14
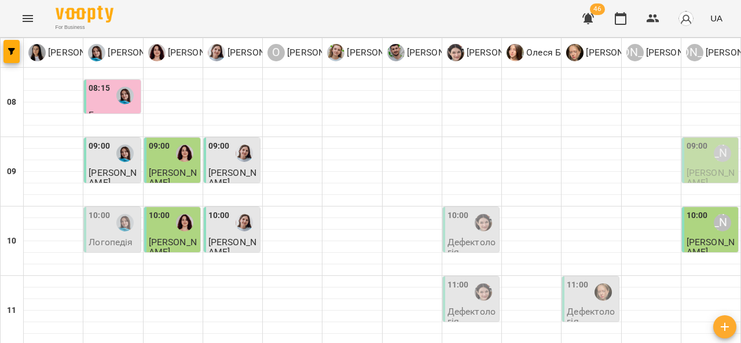
scroll to position [176, 0]
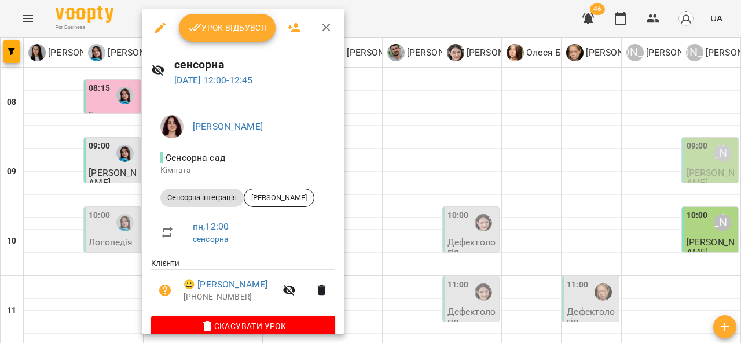
click at [328, 29] on icon "button" at bounding box center [327, 28] width 14 height 14
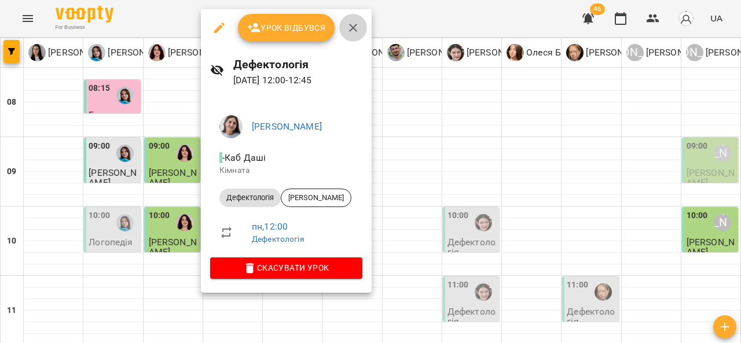
click at [358, 35] on button "button" at bounding box center [353, 28] width 28 height 28
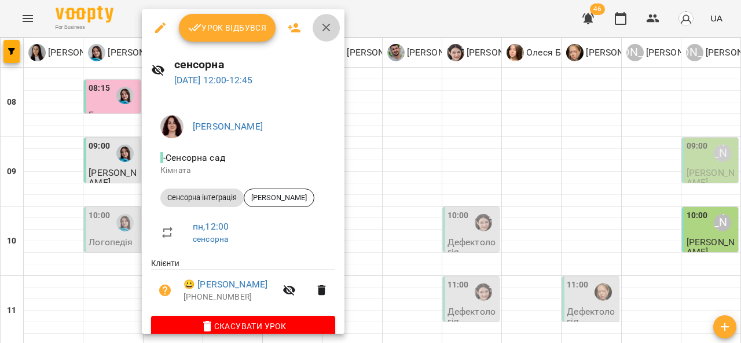
click at [326, 25] on icon "button" at bounding box center [327, 28] width 14 height 14
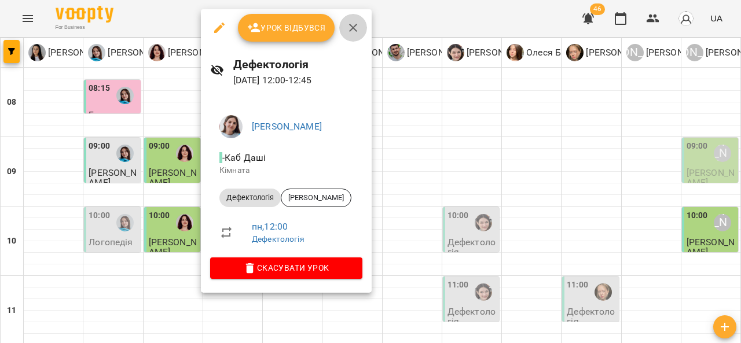
click at [354, 30] on icon "button" at bounding box center [353, 28] width 8 height 8
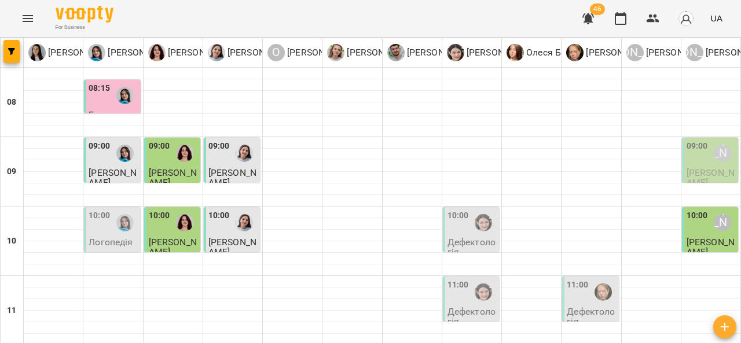
scroll to position [298, 0]
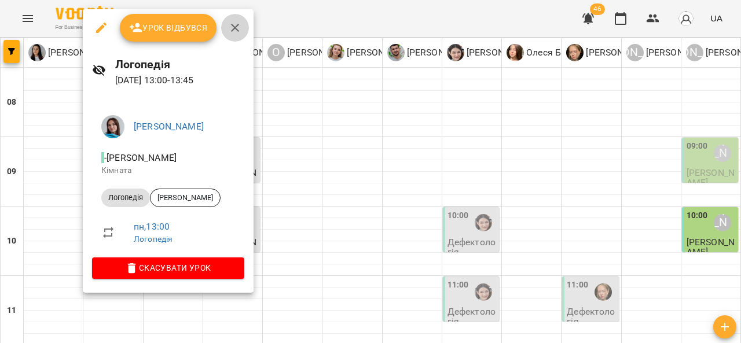
click at [232, 34] on icon "button" at bounding box center [235, 28] width 14 height 14
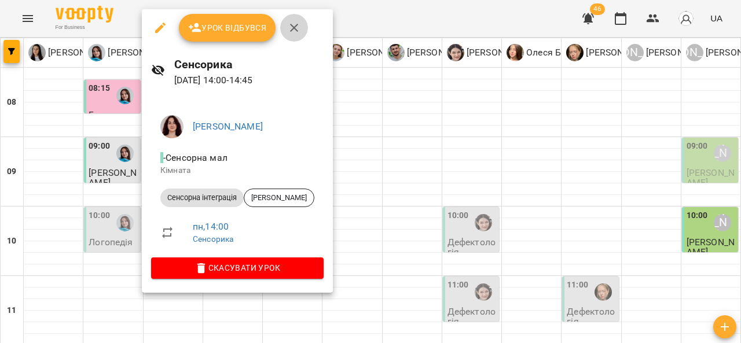
click at [301, 30] on button "button" at bounding box center [294, 28] width 28 height 28
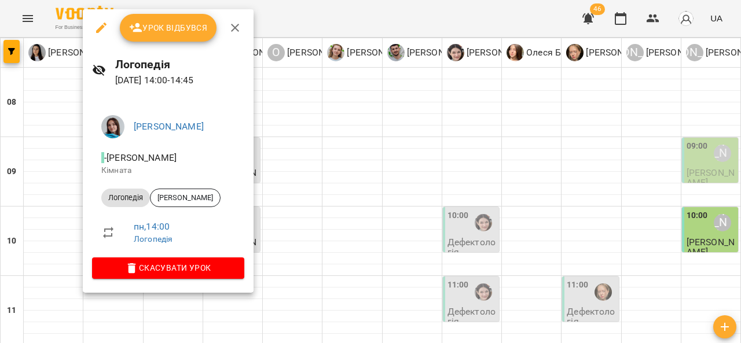
click at [131, 214] on li "пн , 14:00 Логопедія" at bounding box center [168, 232] width 152 height 41
click at [233, 35] on button "button" at bounding box center [235, 28] width 28 height 28
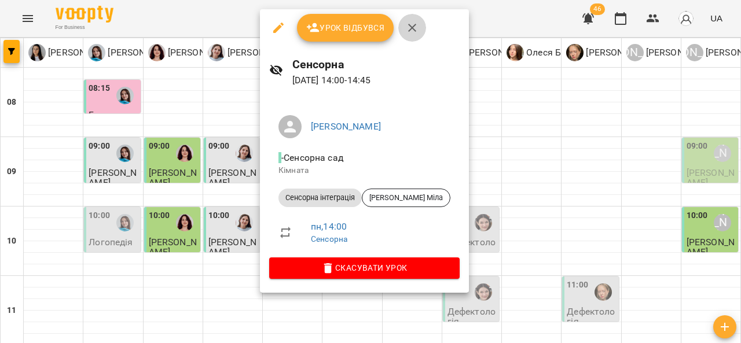
click at [419, 26] on button "button" at bounding box center [413, 28] width 28 height 28
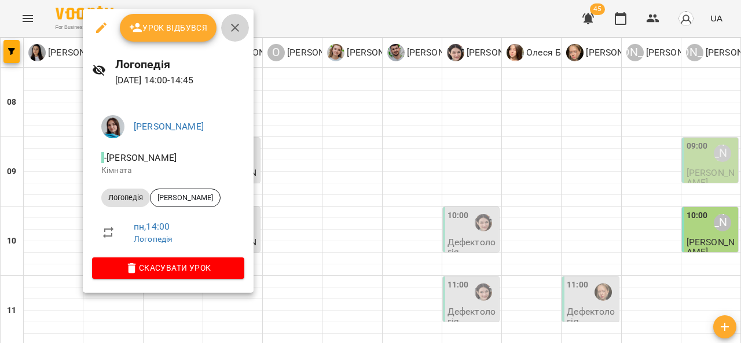
click at [236, 27] on icon "button" at bounding box center [235, 28] width 14 height 14
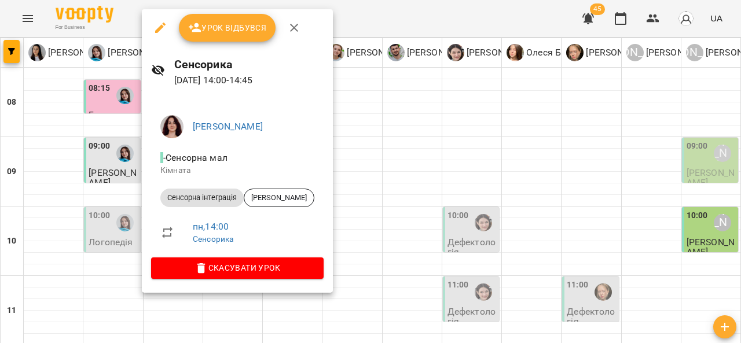
click at [305, 31] on button "button" at bounding box center [294, 28] width 28 height 28
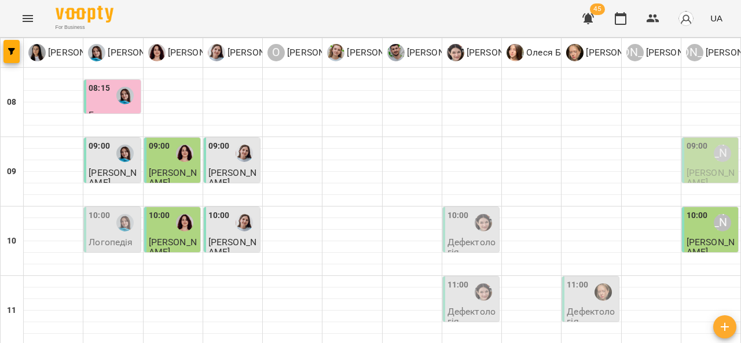
scroll to position [425, 0]
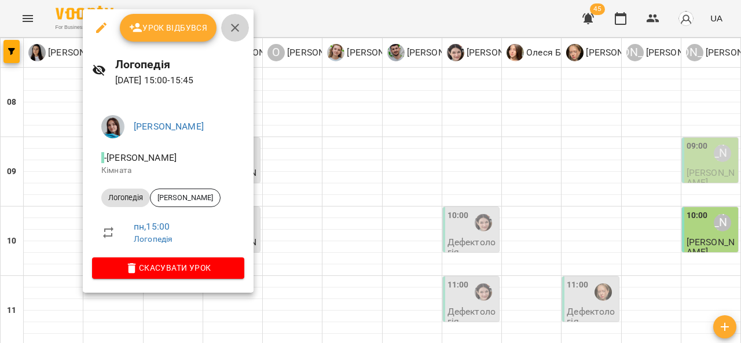
click at [229, 33] on icon "button" at bounding box center [235, 28] width 14 height 14
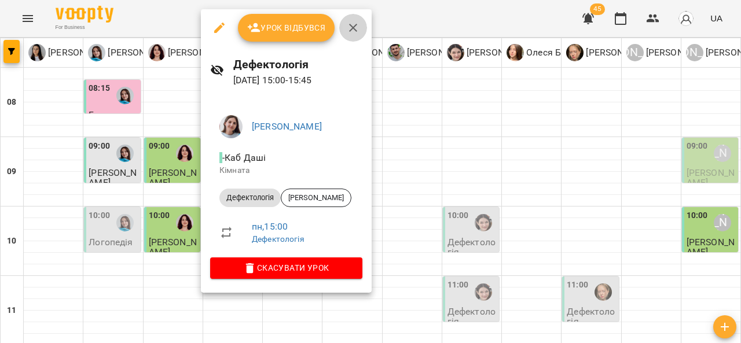
click at [357, 31] on icon "button" at bounding box center [353, 28] width 14 height 14
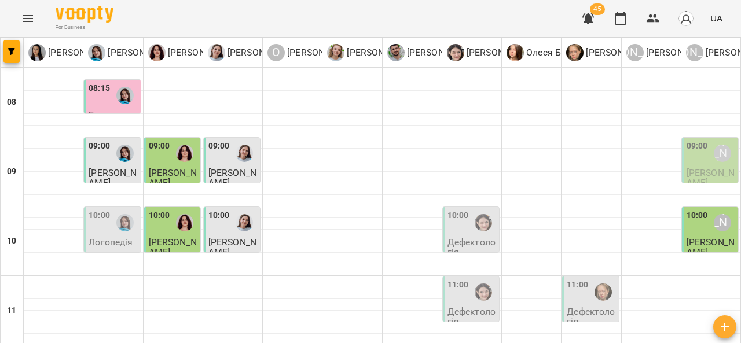
scroll to position [506, 0]
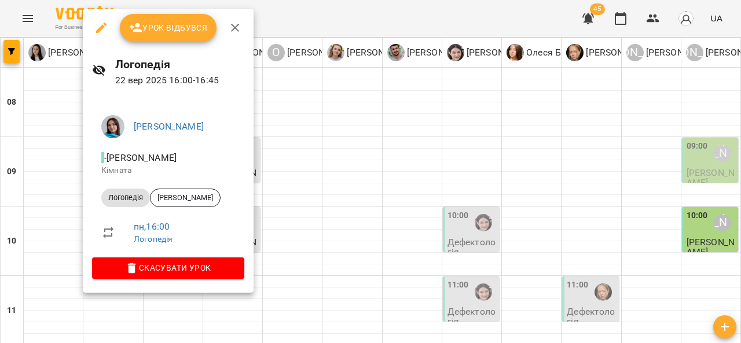
click at [237, 28] on icon "button" at bounding box center [235, 28] width 14 height 14
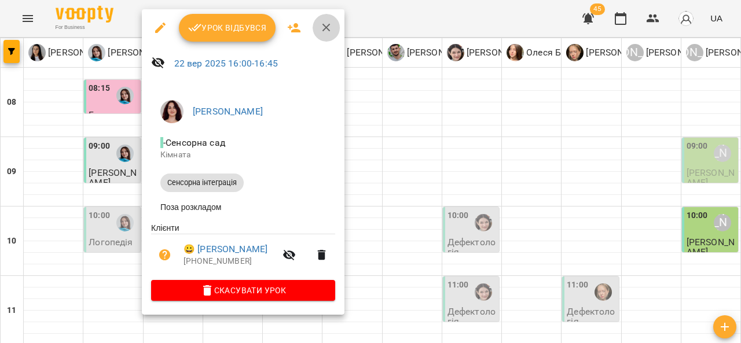
click at [332, 31] on button "button" at bounding box center [327, 28] width 28 height 28
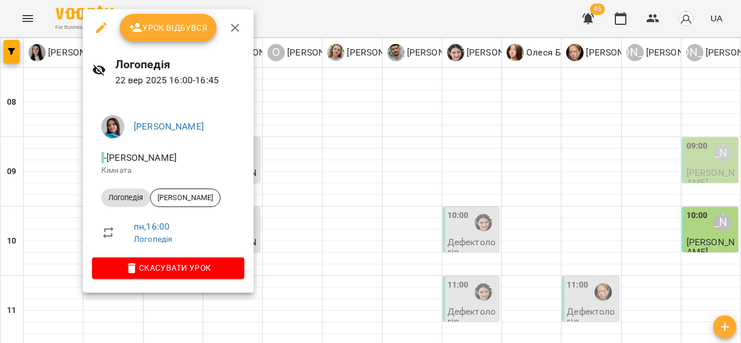
click at [242, 20] on button "button" at bounding box center [235, 28] width 28 height 28
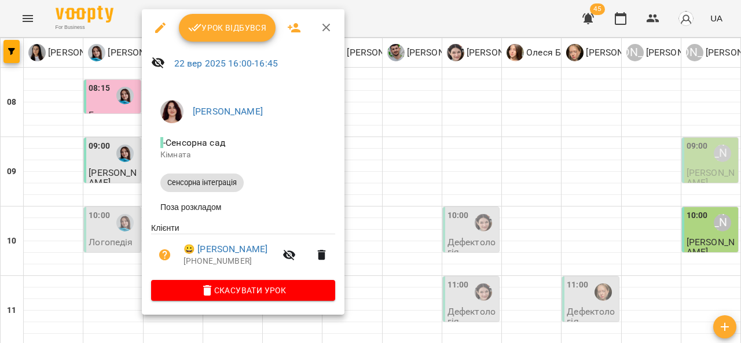
click at [323, 31] on icon "button" at bounding box center [327, 28] width 14 height 14
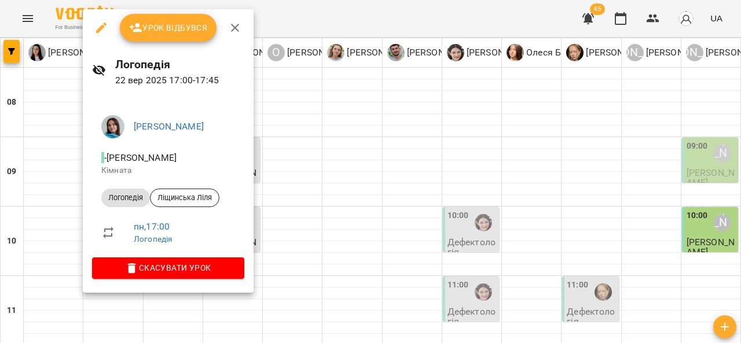
click at [235, 35] on button "button" at bounding box center [235, 28] width 28 height 28
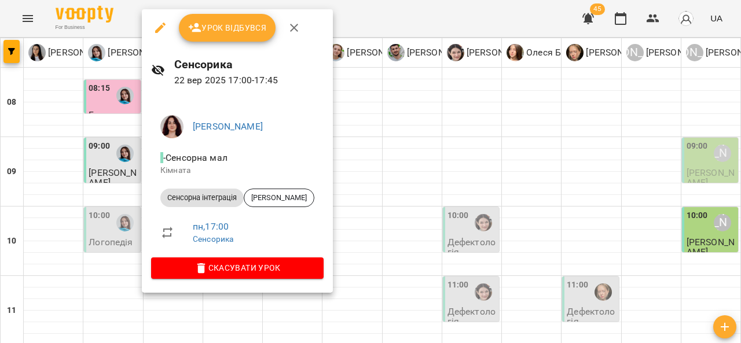
click at [298, 25] on icon "button" at bounding box center [294, 28] width 14 height 14
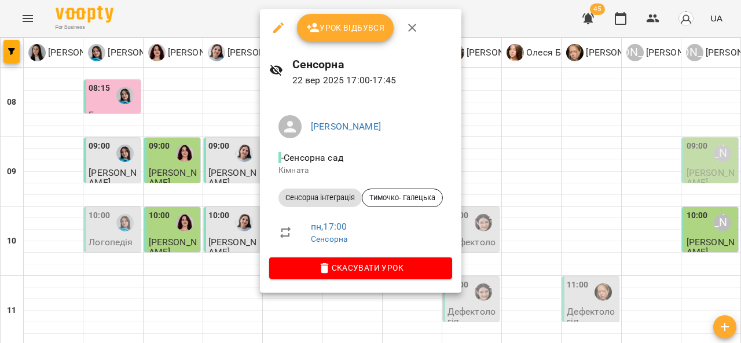
click at [411, 29] on icon "button" at bounding box center [412, 28] width 14 height 14
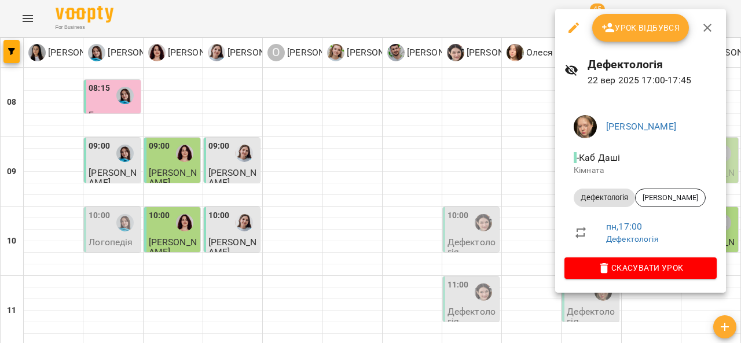
click at [705, 23] on icon "button" at bounding box center [708, 28] width 14 height 14
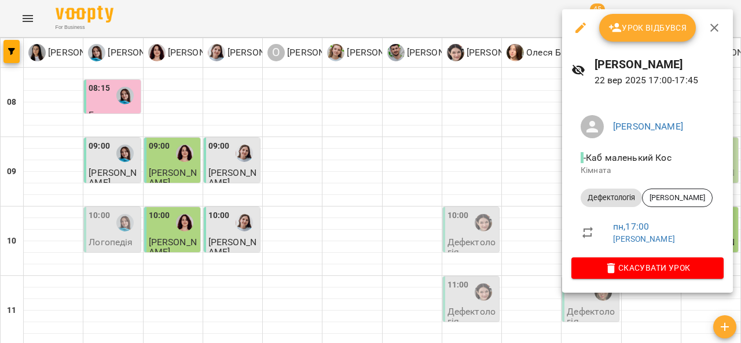
click at [721, 23] on icon "button" at bounding box center [715, 28] width 14 height 14
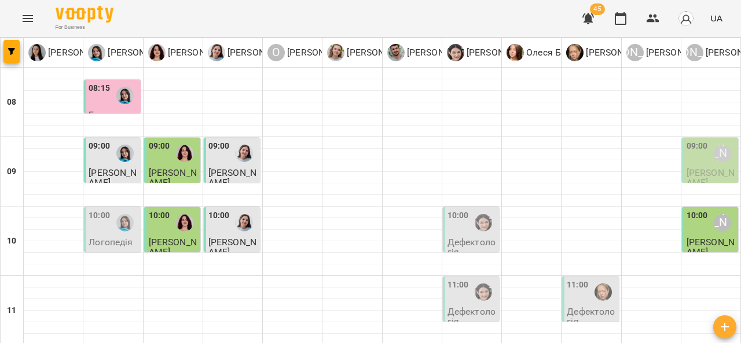
scroll to position [600, 0]
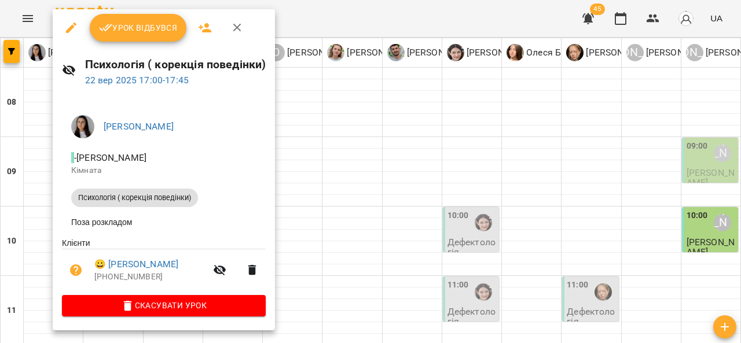
click at [243, 32] on icon "button" at bounding box center [238, 28] width 14 height 14
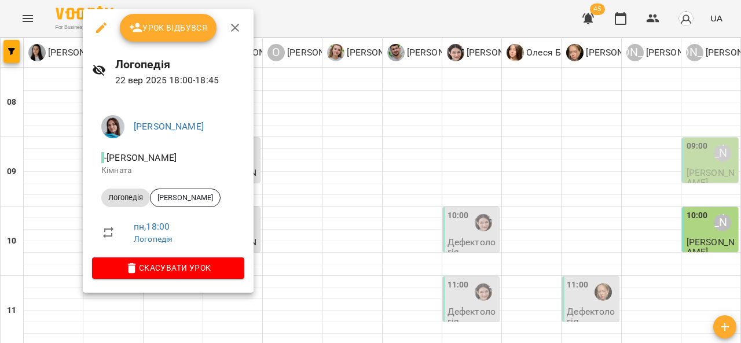
click at [233, 31] on icon "button" at bounding box center [235, 28] width 14 height 14
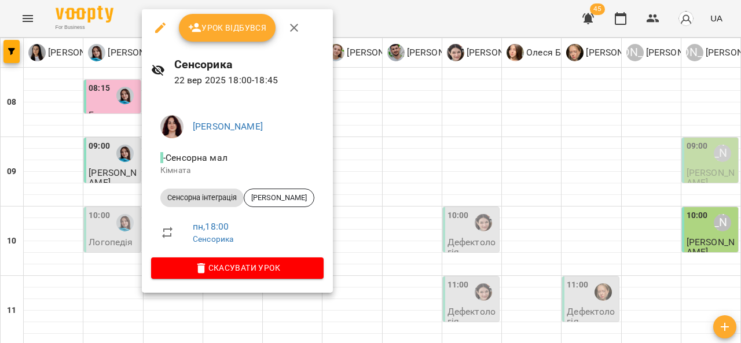
click at [299, 28] on icon "button" at bounding box center [294, 28] width 14 height 14
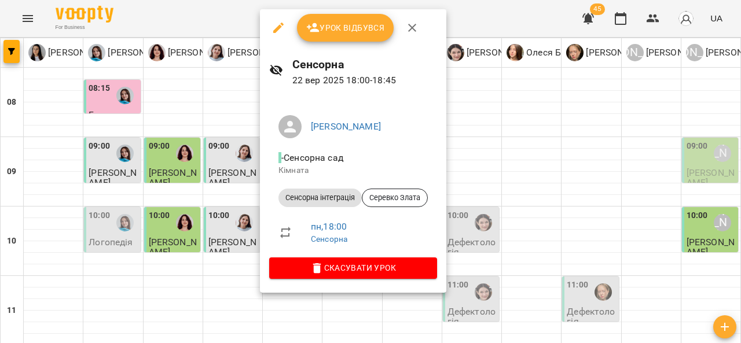
click at [412, 29] on icon "button" at bounding box center [412, 28] width 8 height 8
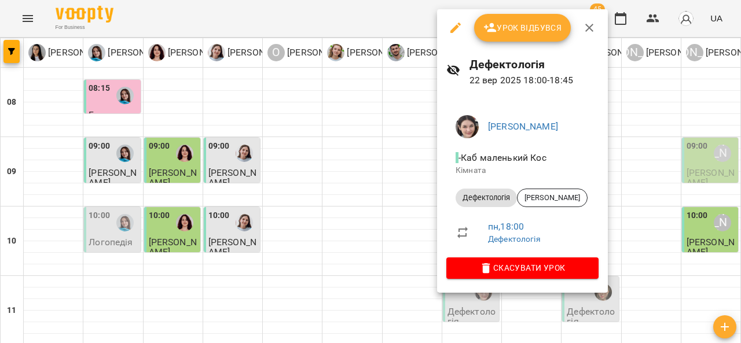
click at [593, 24] on icon "button" at bounding box center [590, 28] width 14 height 14
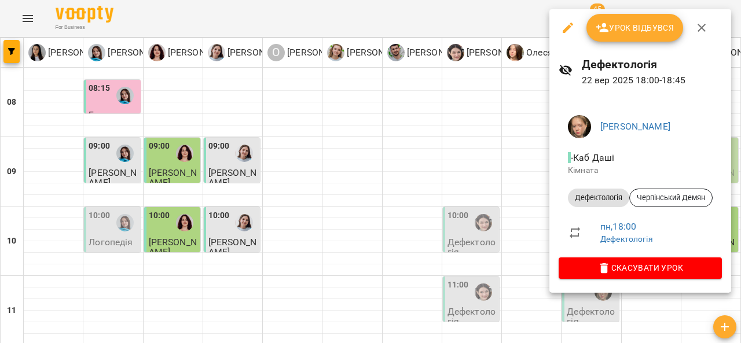
click at [708, 21] on button "button" at bounding box center [702, 28] width 28 height 28
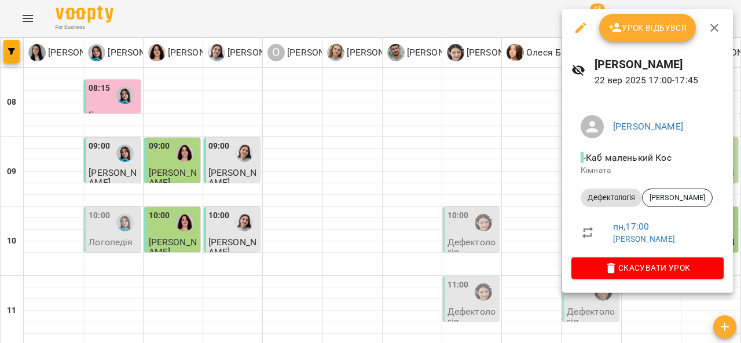
click at [718, 28] on icon "button" at bounding box center [715, 28] width 14 height 14
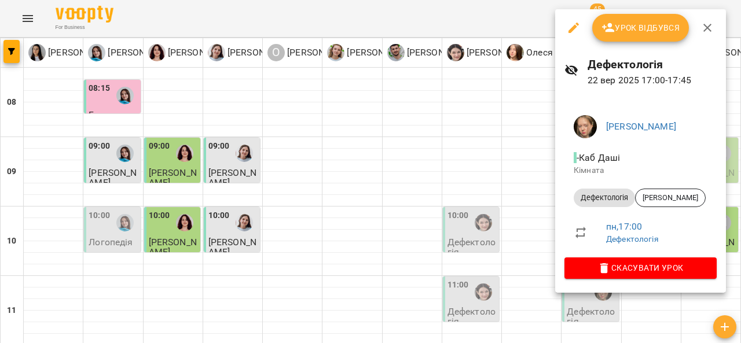
click at [711, 27] on icon "button" at bounding box center [708, 28] width 14 height 14
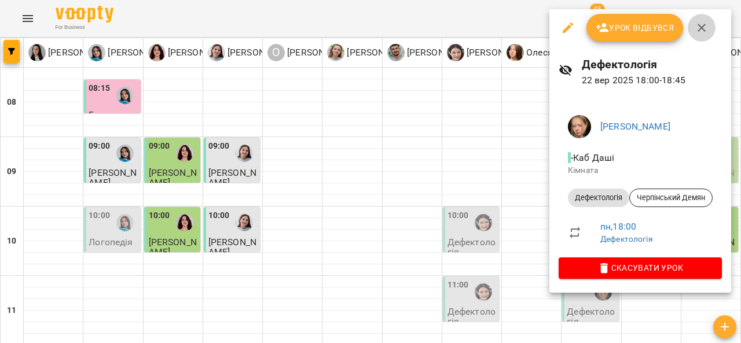
click at [701, 29] on icon "button" at bounding box center [702, 28] width 14 height 14
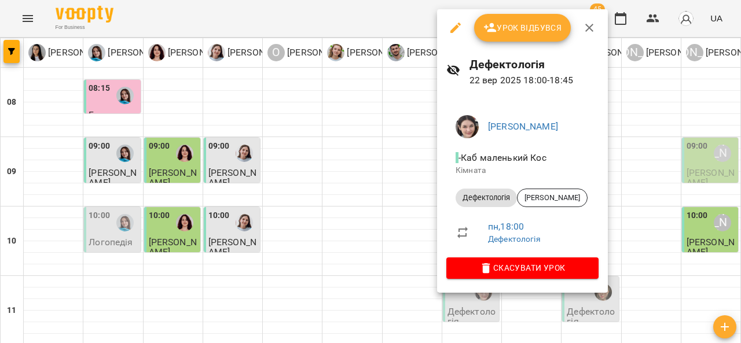
click at [591, 25] on icon "button" at bounding box center [590, 28] width 8 height 8
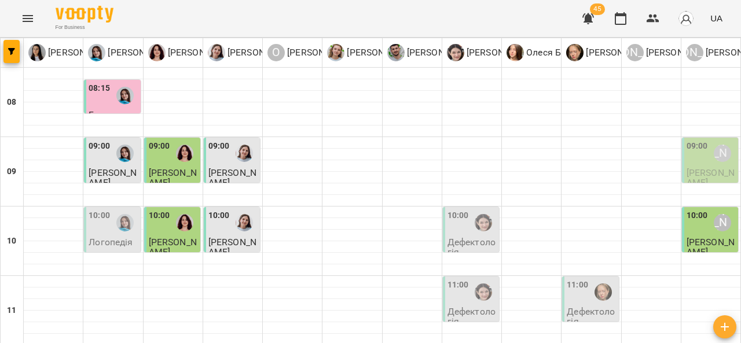
scroll to position [635, 0]
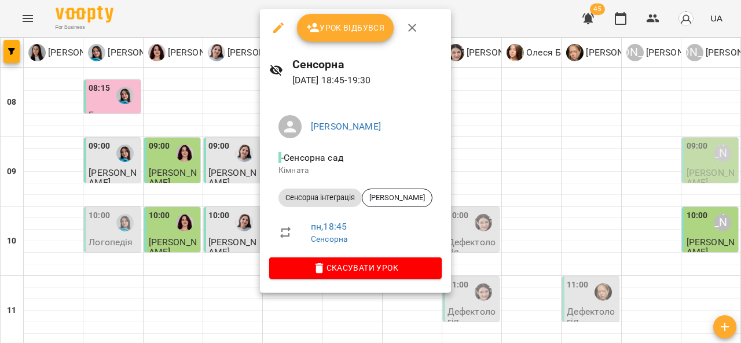
click at [419, 27] on button "button" at bounding box center [413, 28] width 28 height 28
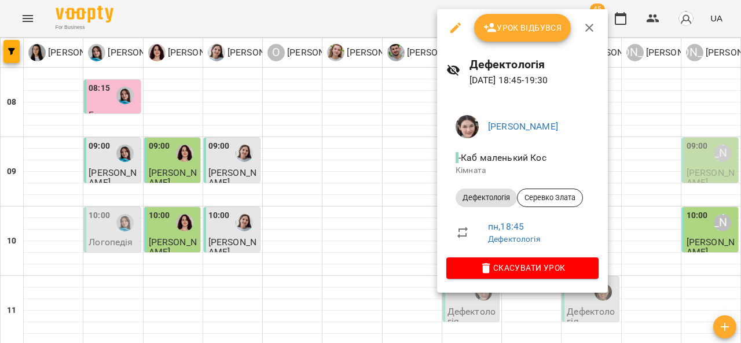
click at [587, 28] on icon "button" at bounding box center [590, 28] width 14 height 14
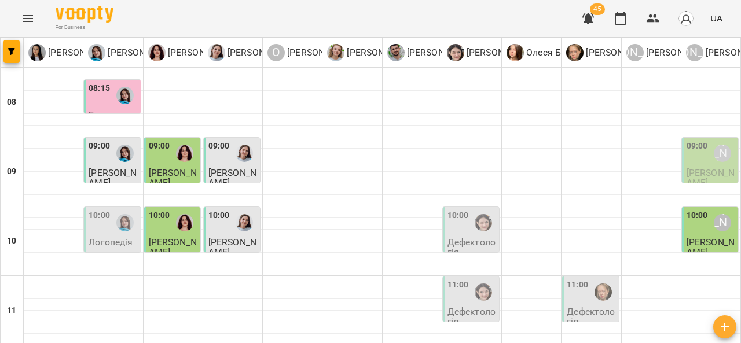
scroll to position [0, 0]
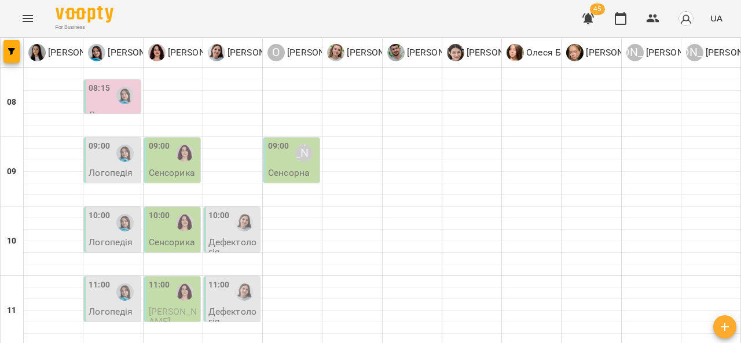
click at [118, 159] on img "Тетяна Хомин" at bounding box center [124, 153] width 17 height 17
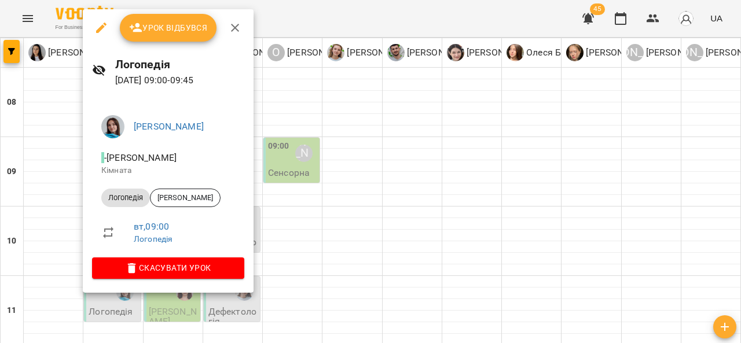
click at [342, 188] on div at bounding box center [370, 171] width 741 height 343
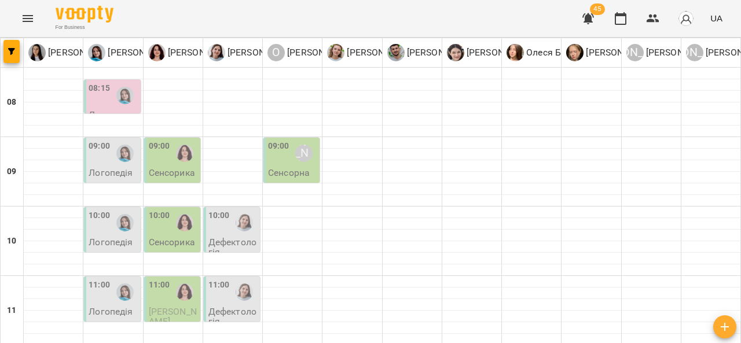
click at [196, 171] on div "09:00 Сенсорика" at bounding box center [173, 159] width 49 height 38
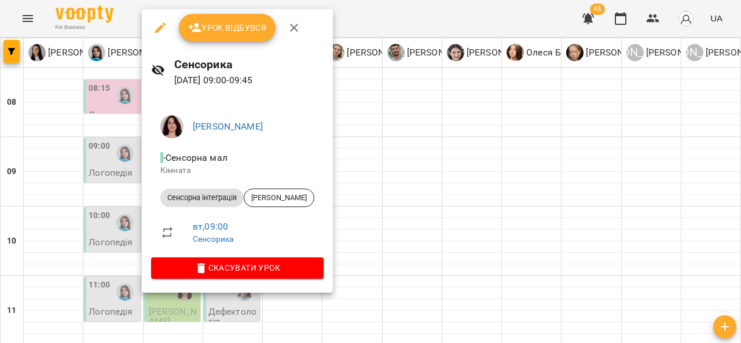
click at [390, 215] on div at bounding box center [370, 171] width 741 height 343
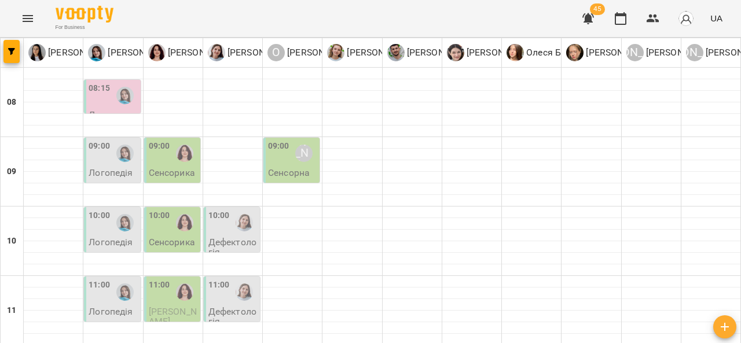
click at [174, 172] on p "Сенсорика" at bounding box center [172, 173] width 46 height 10
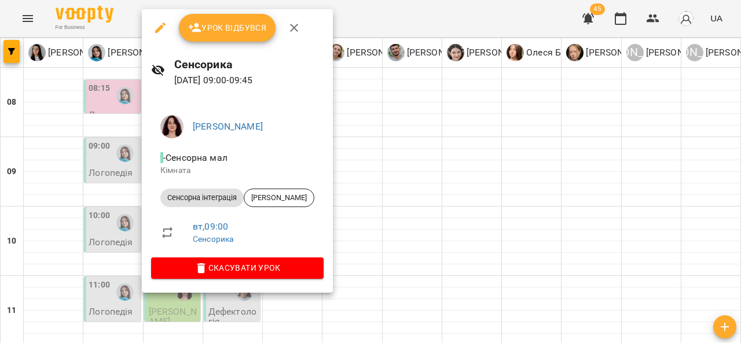
click at [409, 174] on div at bounding box center [370, 171] width 741 height 343
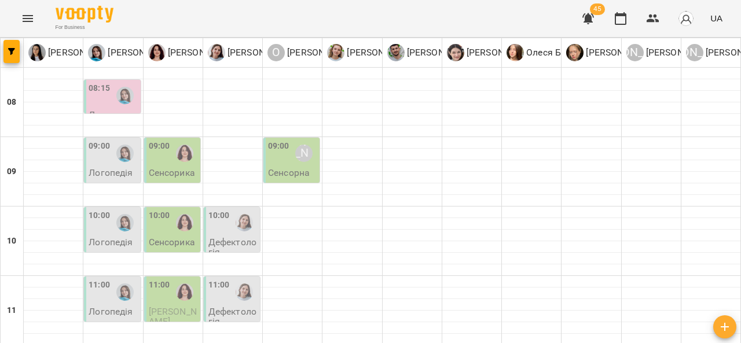
click at [288, 171] on p "Сенсорна" at bounding box center [289, 173] width 42 height 10
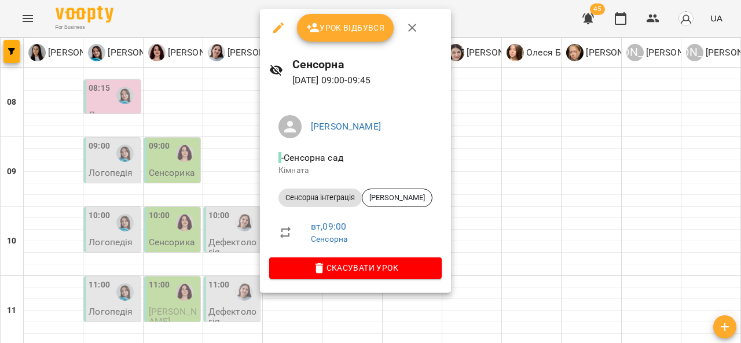
click at [505, 178] on div at bounding box center [370, 171] width 741 height 343
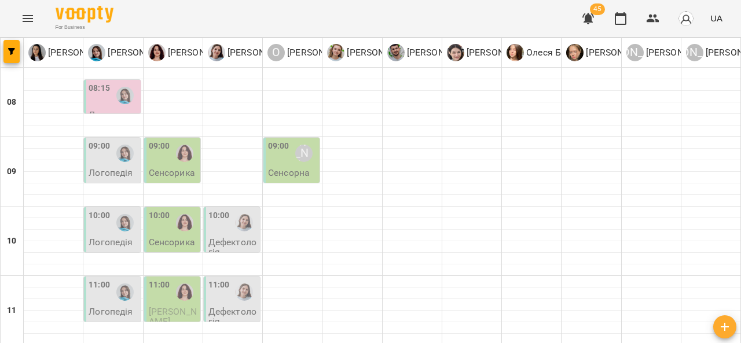
click at [112, 227] on div at bounding box center [125, 223] width 27 height 27
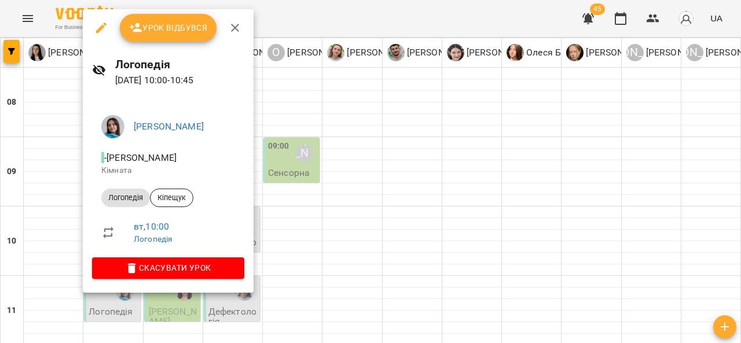
click at [361, 148] on div at bounding box center [370, 171] width 741 height 343
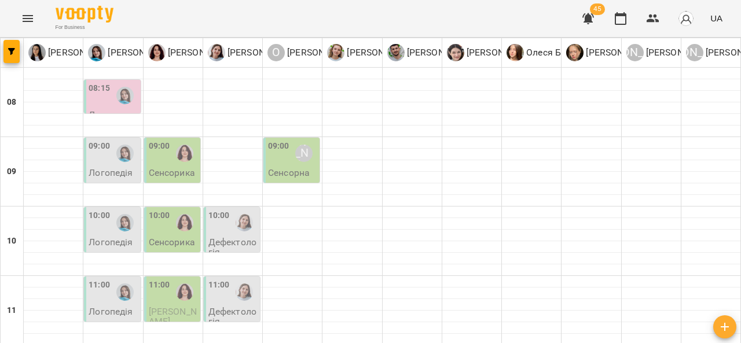
scroll to position [82, 0]
click at [184, 210] on div at bounding box center [184, 223] width 27 height 27
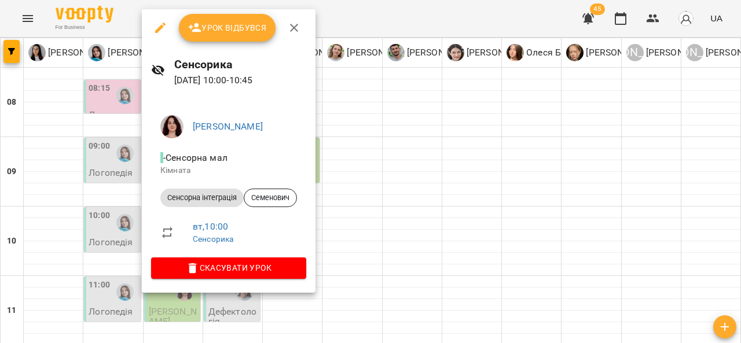
click at [391, 141] on div at bounding box center [370, 171] width 741 height 343
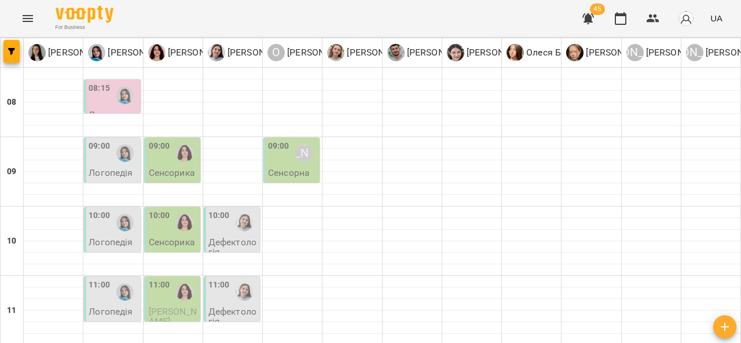
click at [166, 210] on div "10:00" at bounding box center [159, 223] width 21 height 27
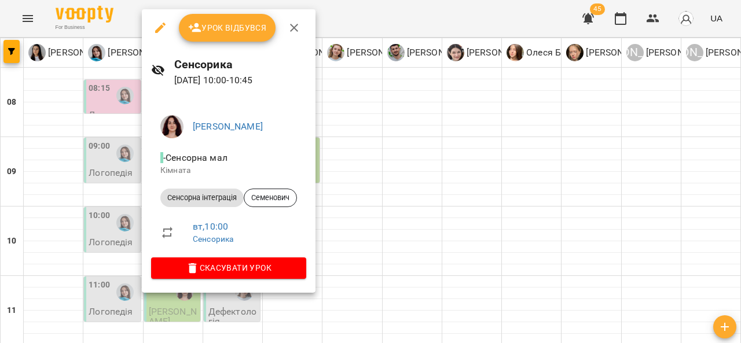
click at [397, 177] on div at bounding box center [370, 171] width 741 height 343
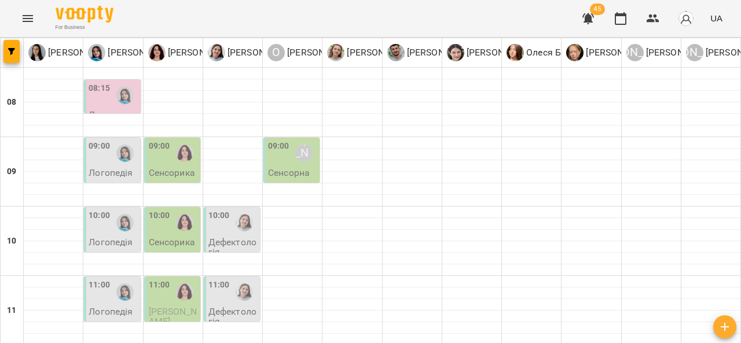
click at [231, 210] on div at bounding box center [244, 223] width 27 height 27
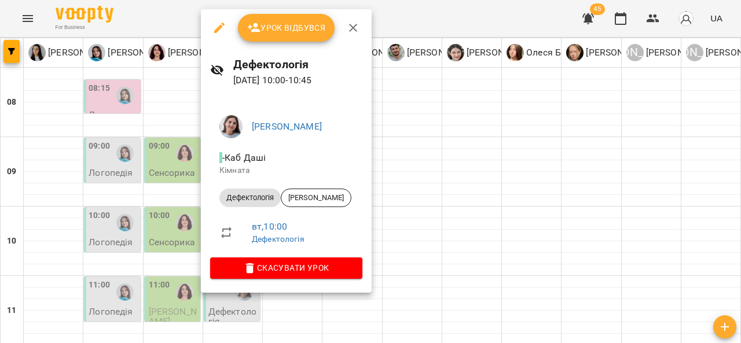
click at [433, 184] on div at bounding box center [370, 171] width 741 height 343
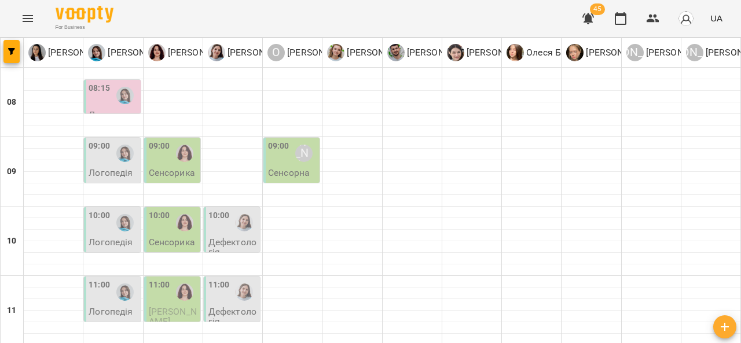
click at [232, 237] on p "Дефектологія" at bounding box center [233, 247] width 49 height 20
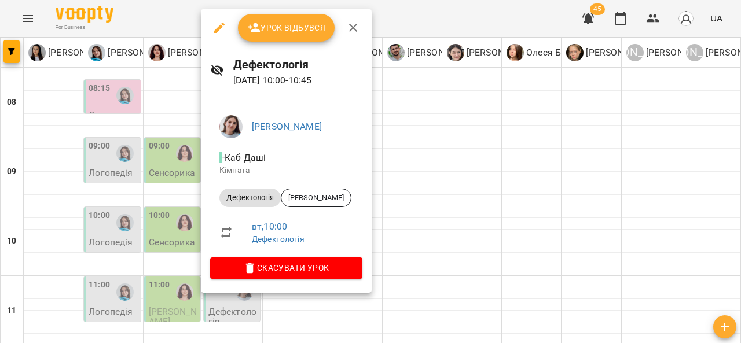
click at [433, 178] on div at bounding box center [370, 171] width 741 height 343
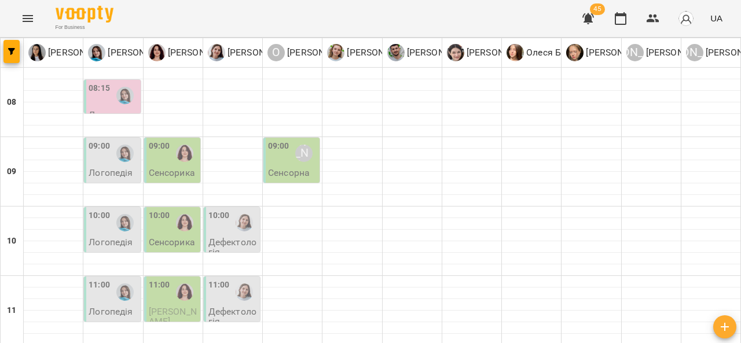
click at [89, 279] on div "11:00" at bounding box center [99, 292] width 21 height 27
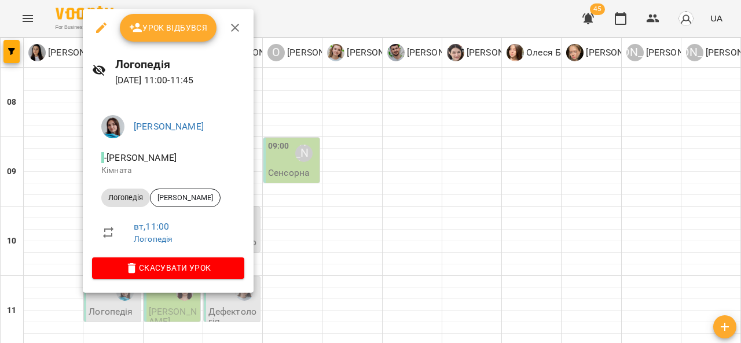
click at [368, 196] on div at bounding box center [370, 171] width 741 height 343
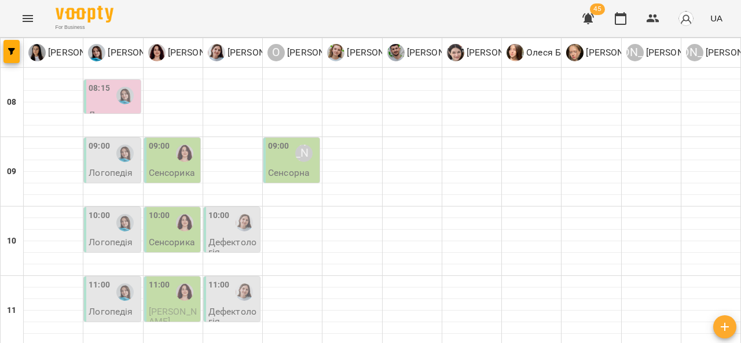
scroll to position [166, 0]
click at [165, 306] on span "Яцин Міша" at bounding box center [173, 316] width 48 height 21
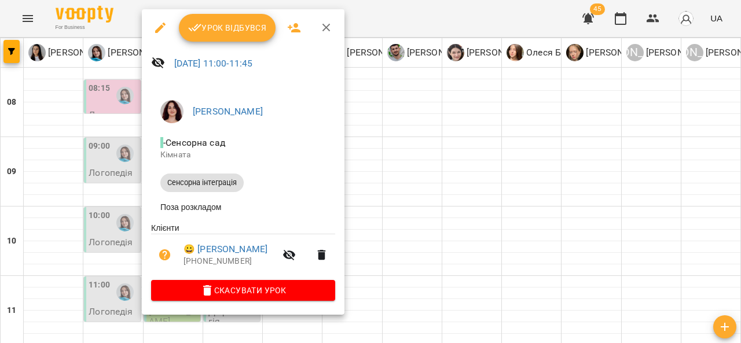
click at [397, 156] on div at bounding box center [370, 171] width 741 height 343
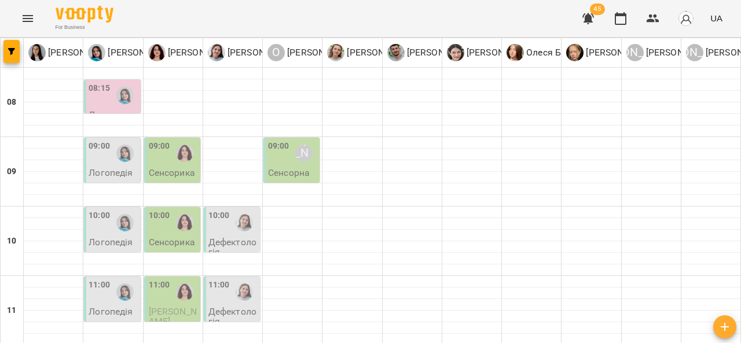
click at [229, 307] on p "Дефектологія" at bounding box center [233, 317] width 49 height 20
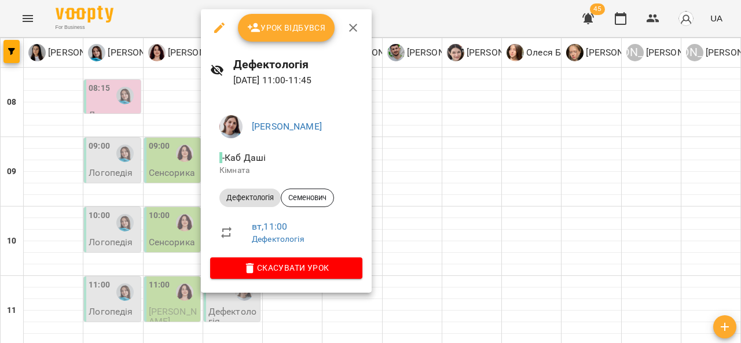
click at [402, 163] on div at bounding box center [370, 171] width 741 height 343
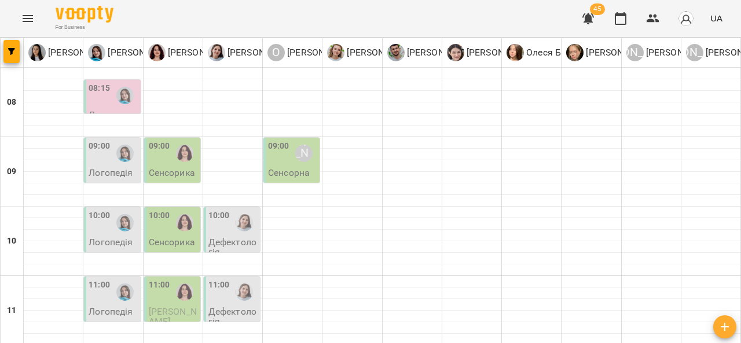
click at [181, 306] on span "Яцин Міша" at bounding box center [173, 316] width 48 height 21
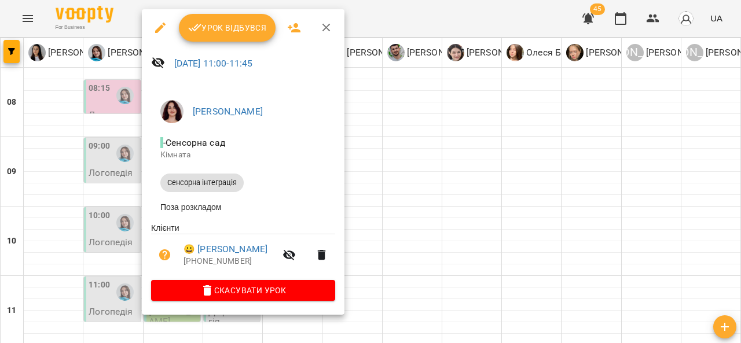
click at [409, 155] on div at bounding box center [370, 171] width 741 height 343
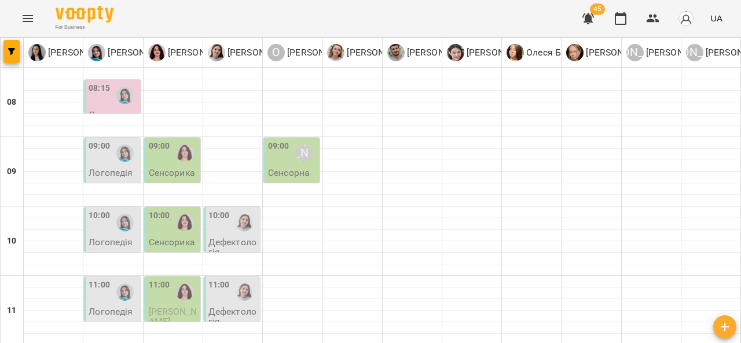
click at [241, 284] on img "Дарія Тріпадуш" at bounding box center [244, 292] width 17 height 17
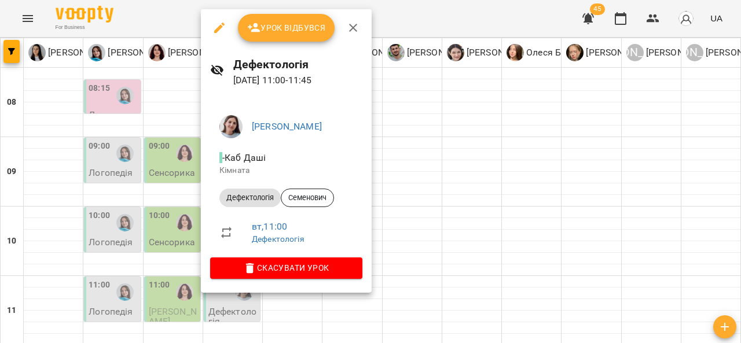
click at [458, 202] on div at bounding box center [370, 171] width 741 height 343
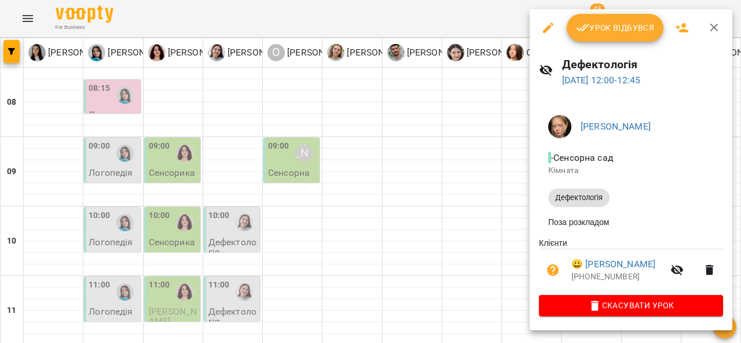
click at [450, 210] on div at bounding box center [370, 171] width 741 height 343
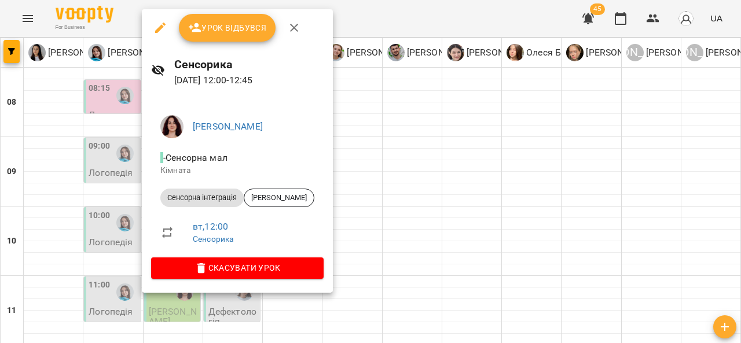
click at [410, 191] on div at bounding box center [370, 171] width 741 height 343
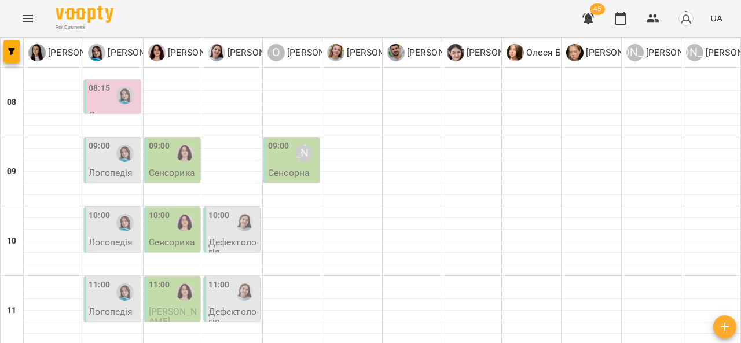
scroll to position [296, 0]
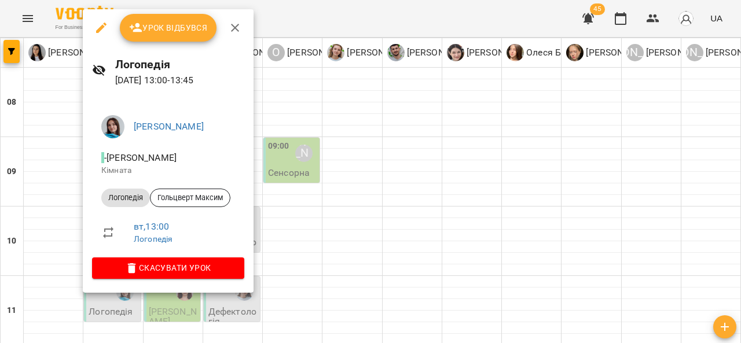
click at [359, 166] on div at bounding box center [370, 171] width 741 height 343
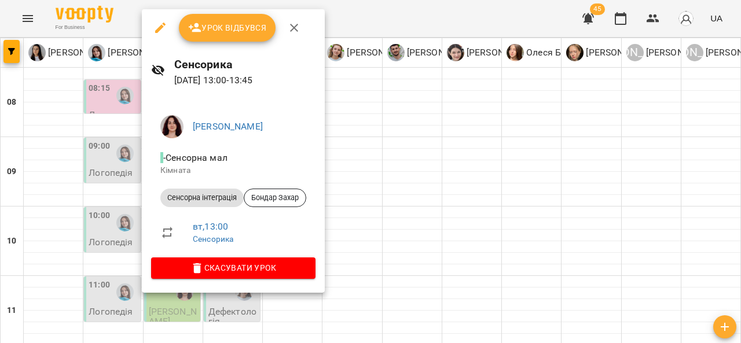
click at [379, 149] on div at bounding box center [370, 171] width 741 height 343
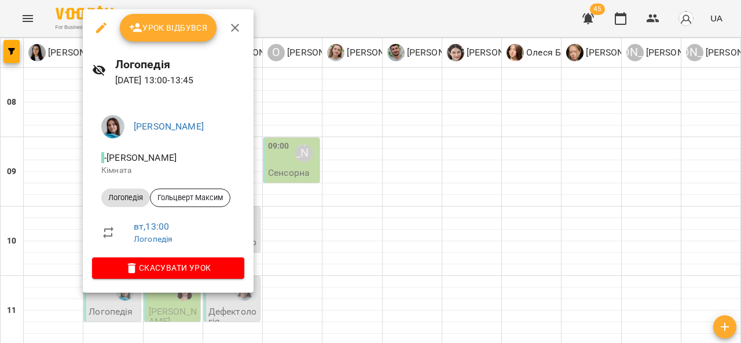
click at [354, 145] on div at bounding box center [370, 171] width 741 height 343
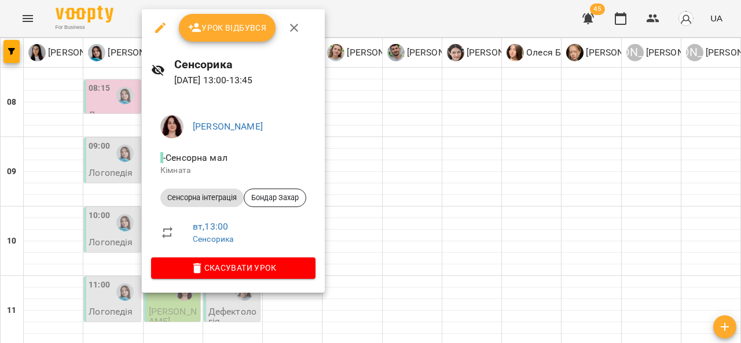
click at [382, 147] on div at bounding box center [370, 171] width 741 height 343
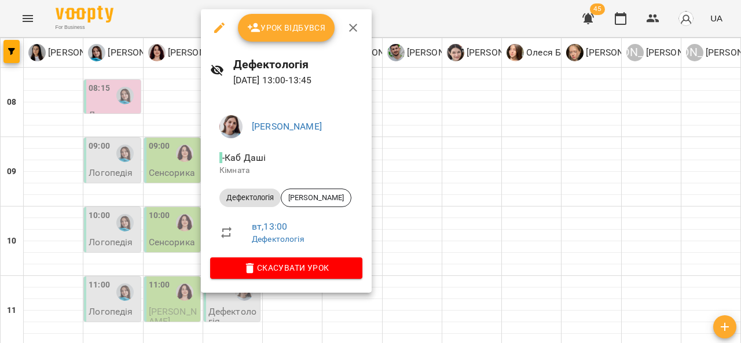
click at [422, 169] on div at bounding box center [370, 171] width 741 height 343
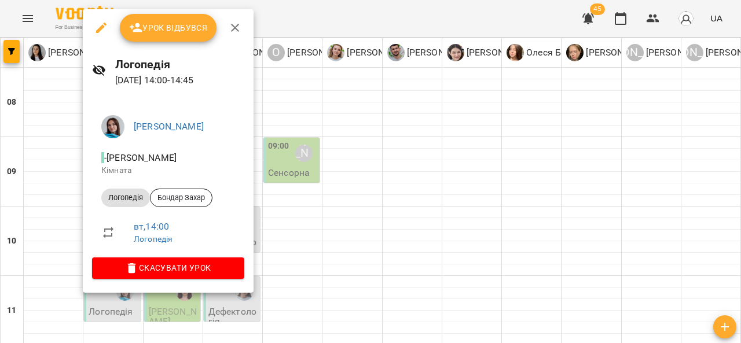
click at [365, 154] on div at bounding box center [370, 171] width 741 height 343
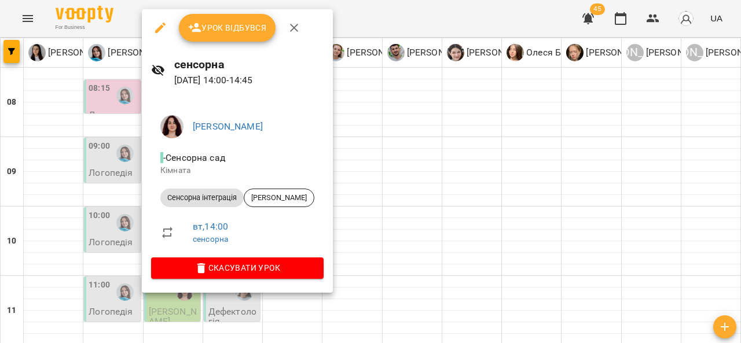
click at [385, 149] on div at bounding box center [370, 171] width 741 height 343
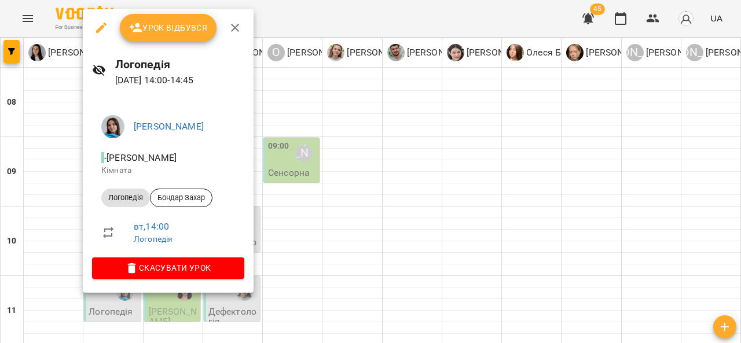
click at [351, 148] on div at bounding box center [370, 171] width 741 height 343
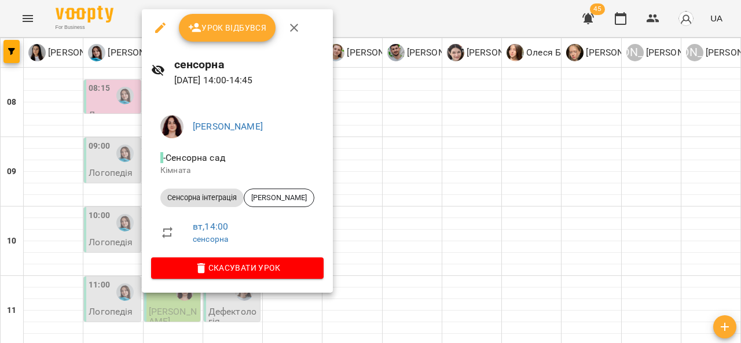
click at [401, 161] on div at bounding box center [370, 171] width 741 height 343
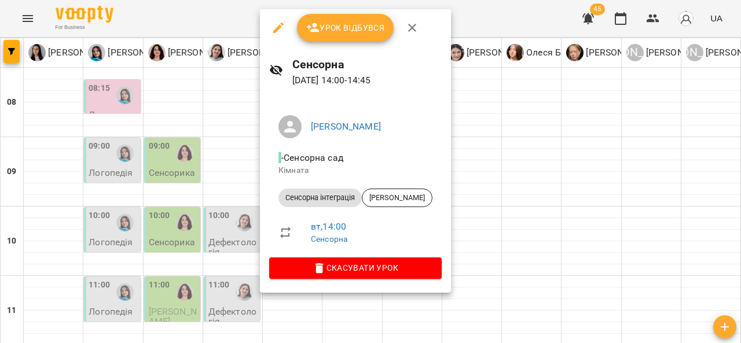
click at [491, 145] on div at bounding box center [370, 171] width 741 height 343
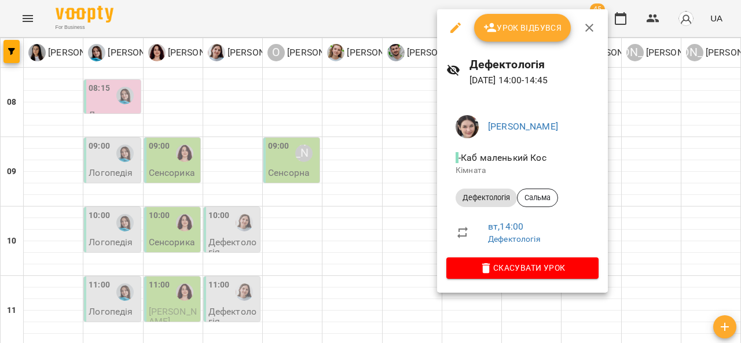
click at [372, 219] on div at bounding box center [370, 171] width 741 height 343
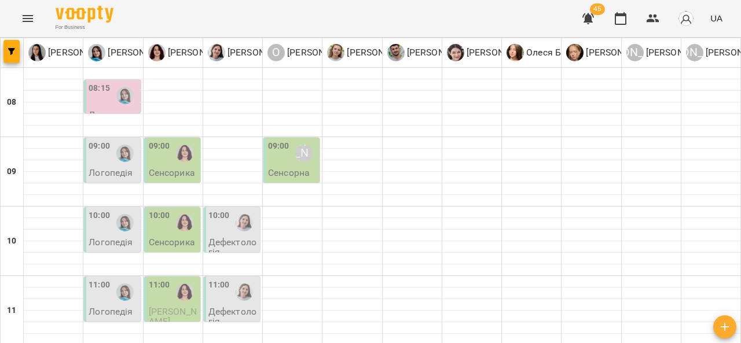
scroll to position [383, 0]
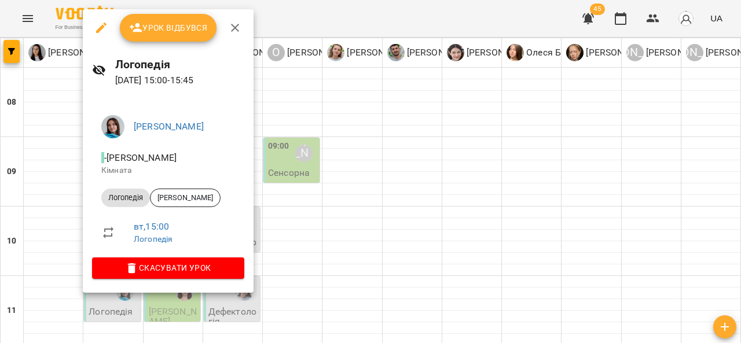
click at [310, 204] on div at bounding box center [370, 171] width 741 height 343
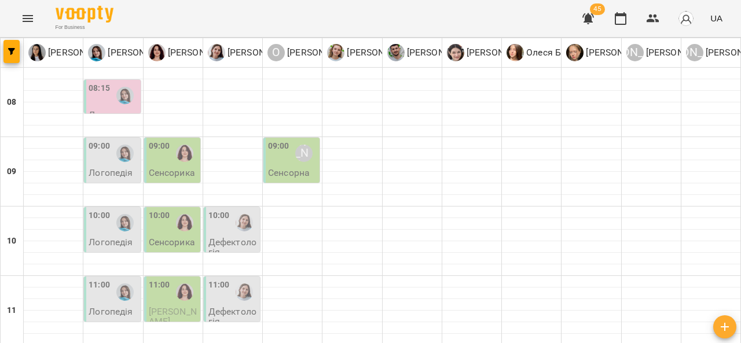
scroll to position [443, 0]
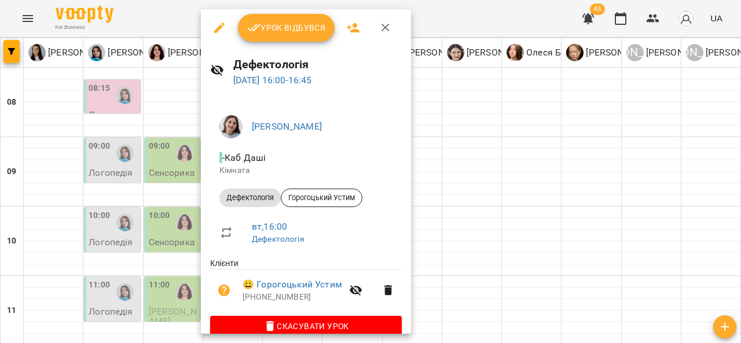
click at [449, 189] on div at bounding box center [370, 171] width 741 height 343
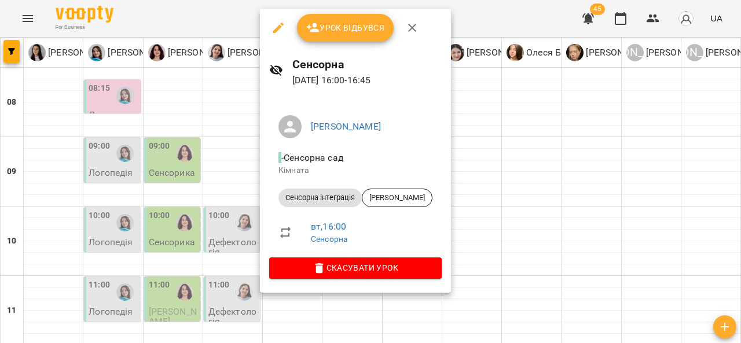
click at [479, 184] on div at bounding box center [370, 171] width 741 height 343
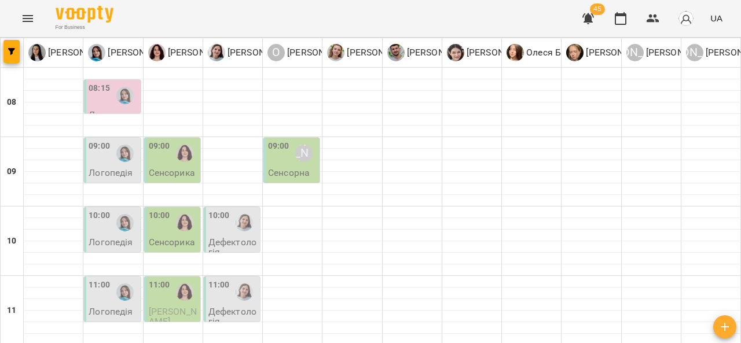
scroll to position [522, 0]
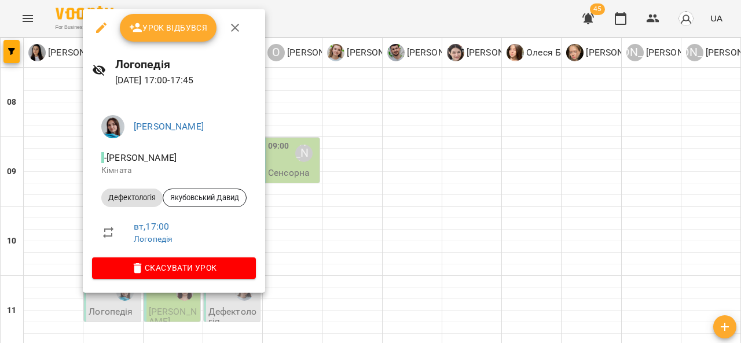
click at [357, 183] on div at bounding box center [370, 171] width 741 height 343
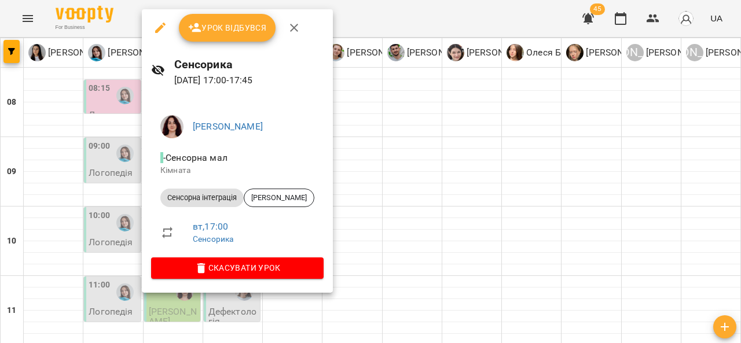
click at [392, 166] on div at bounding box center [370, 171] width 741 height 343
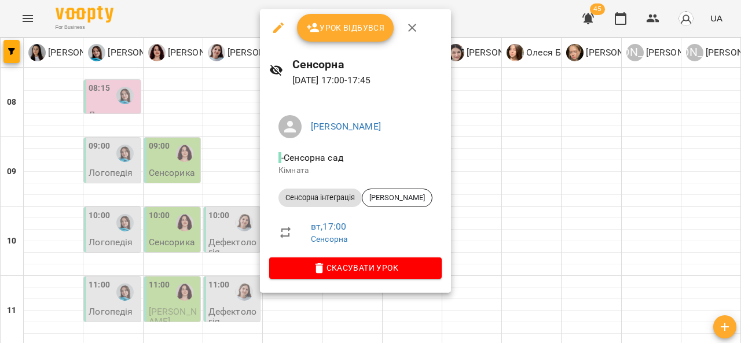
click at [500, 196] on div at bounding box center [370, 171] width 741 height 343
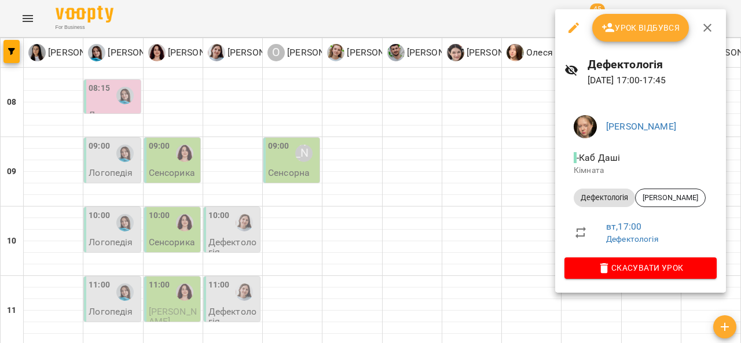
click at [413, 173] on div at bounding box center [370, 171] width 741 height 343
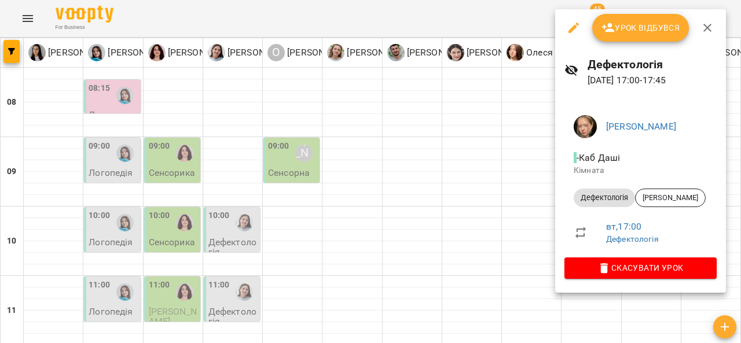
click at [456, 206] on div at bounding box center [370, 171] width 741 height 343
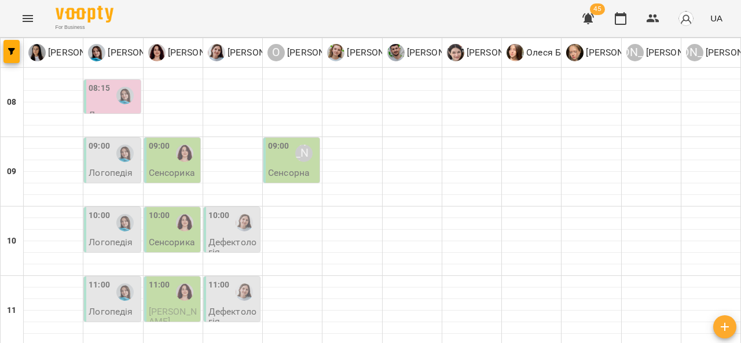
scroll to position [635, 0]
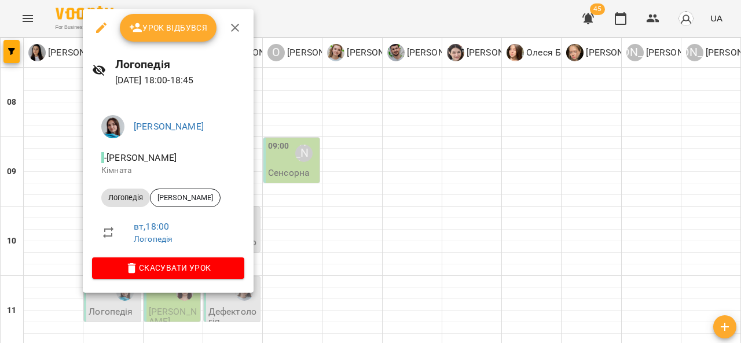
click at [350, 190] on div at bounding box center [370, 171] width 741 height 343
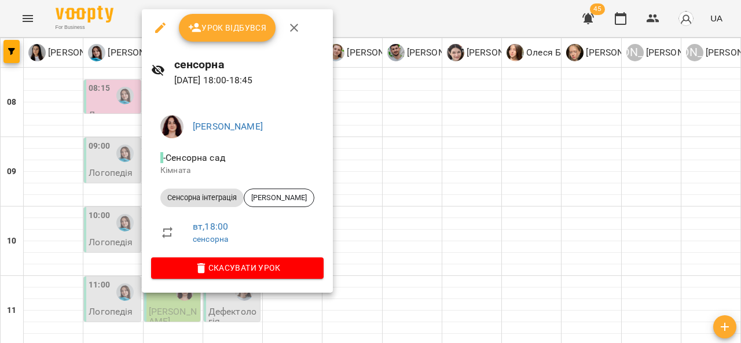
click at [349, 211] on div at bounding box center [370, 171] width 741 height 343
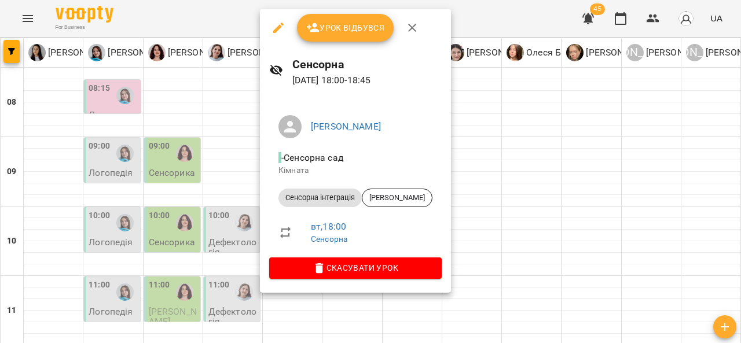
click at [477, 138] on div at bounding box center [370, 171] width 741 height 343
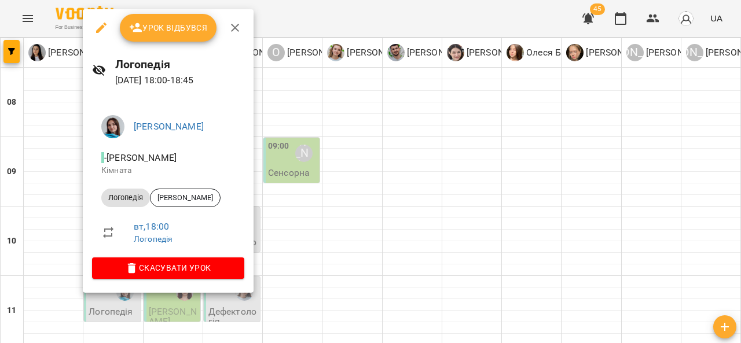
click at [361, 191] on div at bounding box center [370, 171] width 741 height 343
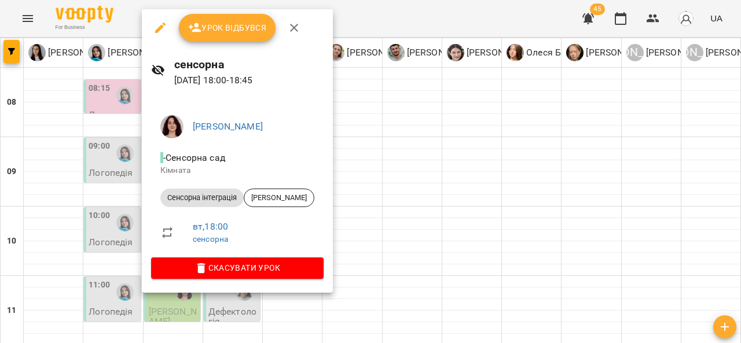
click at [397, 172] on div at bounding box center [370, 171] width 741 height 343
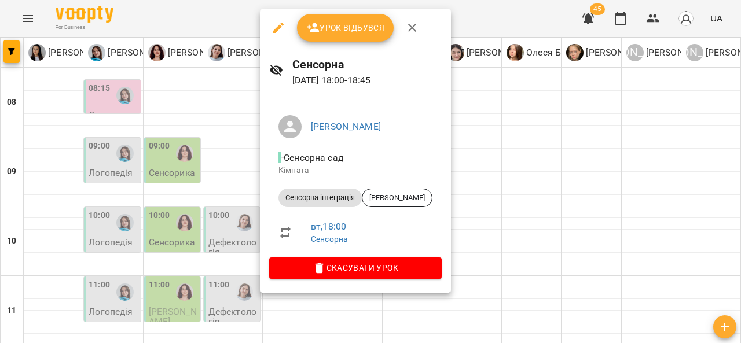
click at [469, 134] on div at bounding box center [370, 171] width 741 height 343
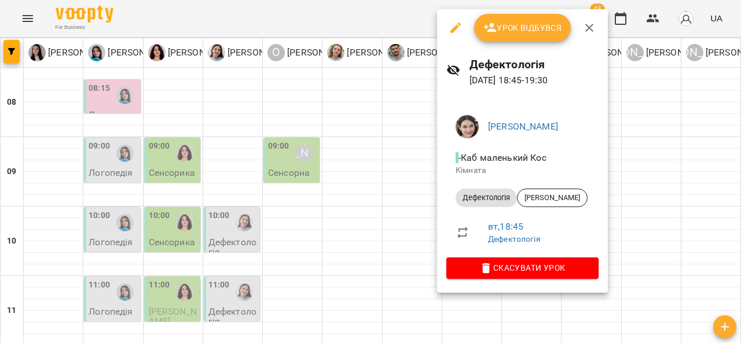
click at [375, 191] on div at bounding box center [370, 171] width 741 height 343
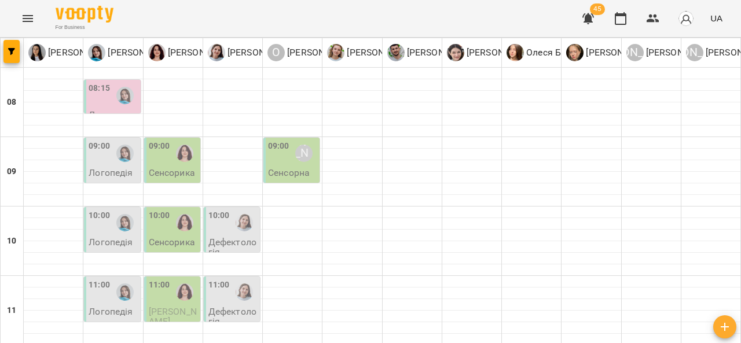
scroll to position [613, 0]
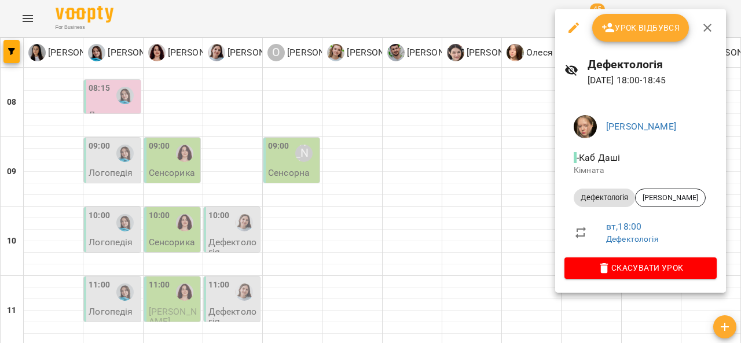
click at [380, 195] on div at bounding box center [370, 171] width 741 height 343
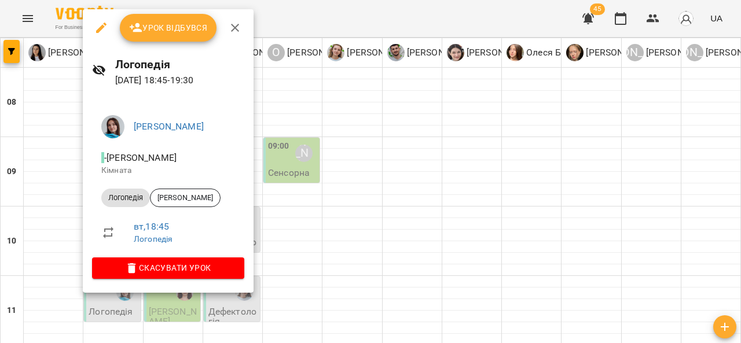
click at [312, 229] on div at bounding box center [370, 171] width 741 height 343
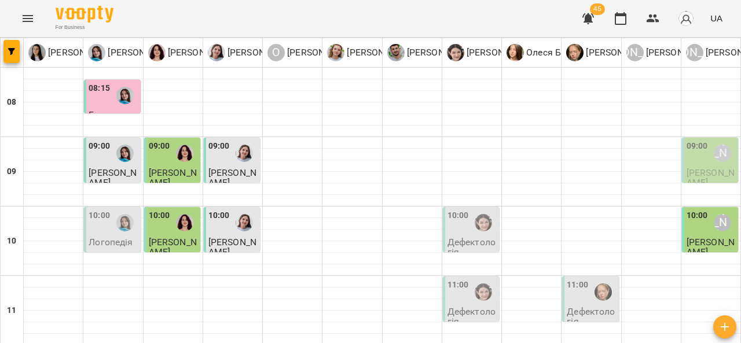
click at [126, 88] on img "Тетяна Хомин" at bounding box center [124, 95] width 17 height 17
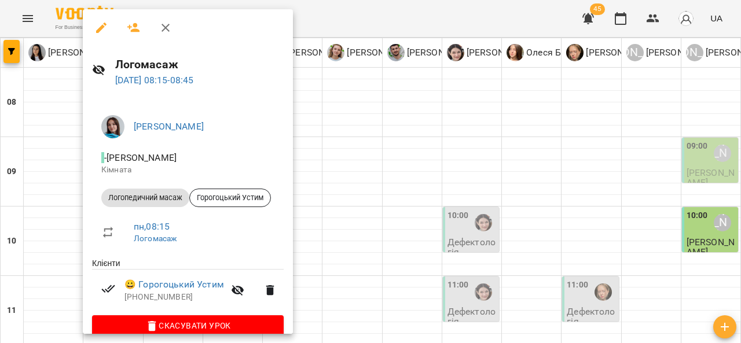
click at [341, 140] on div at bounding box center [370, 171] width 741 height 343
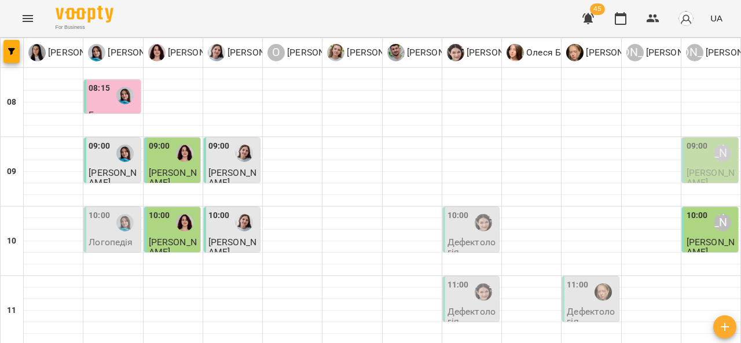
click at [105, 167] on span "[PERSON_NAME]" at bounding box center [113, 177] width 48 height 21
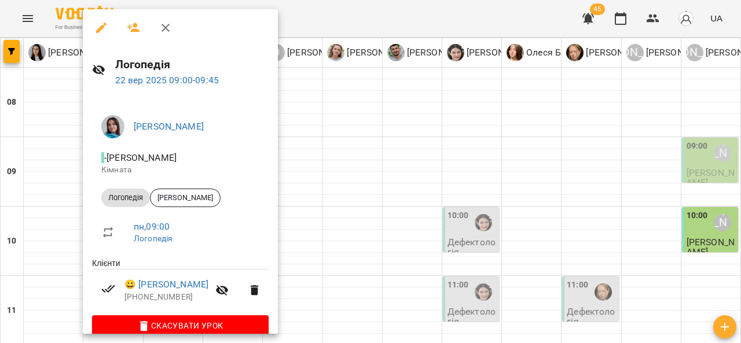
click at [371, 152] on div at bounding box center [370, 171] width 741 height 343
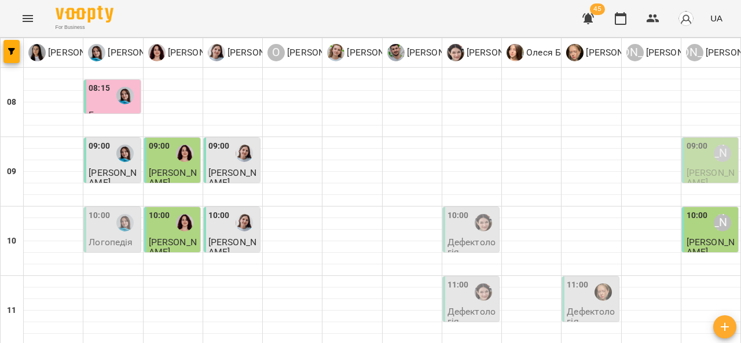
click at [173, 167] on span "[PERSON_NAME]" at bounding box center [173, 177] width 48 height 21
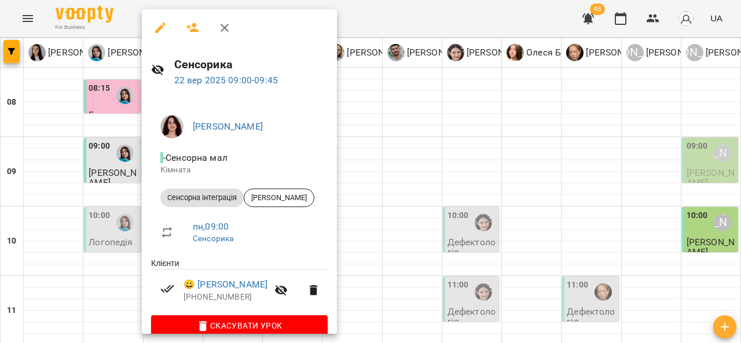
click at [394, 137] on div at bounding box center [370, 171] width 741 height 343
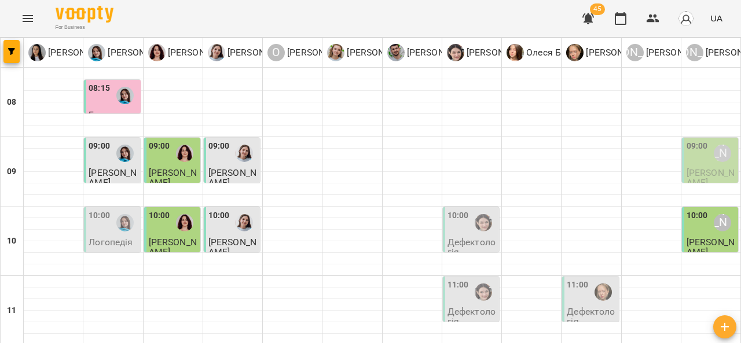
click at [235, 167] on span "[PERSON_NAME]" at bounding box center [233, 177] width 48 height 21
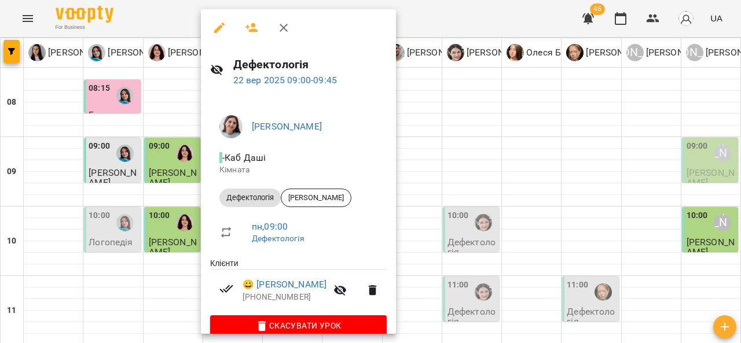
click at [455, 131] on div at bounding box center [370, 171] width 741 height 343
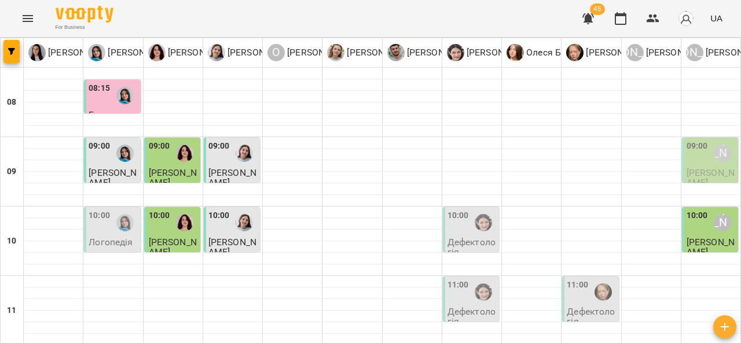
click at [691, 163] on div "09:00" at bounding box center [697, 153] width 21 height 27
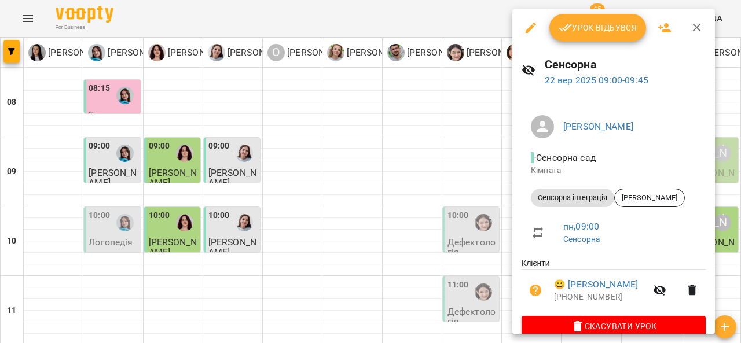
click at [432, 137] on div at bounding box center [370, 171] width 741 height 343
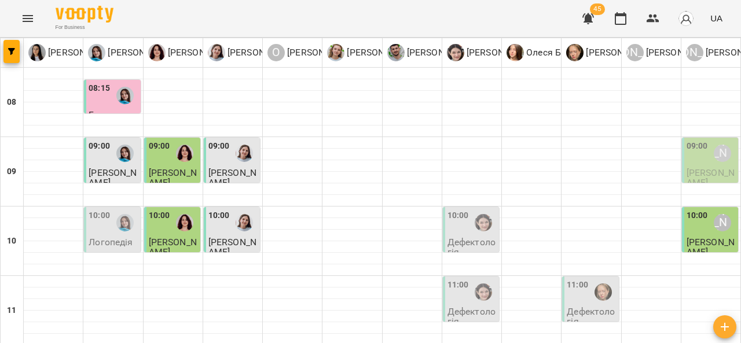
click at [700, 161] on div "09:00 Анна Субота" at bounding box center [711, 153] width 49 height 27
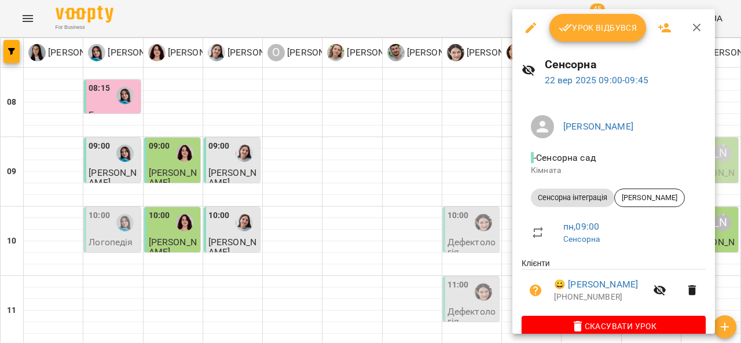
click at [412, 156] on div at bounding box center [370, 171] width 741 height 343
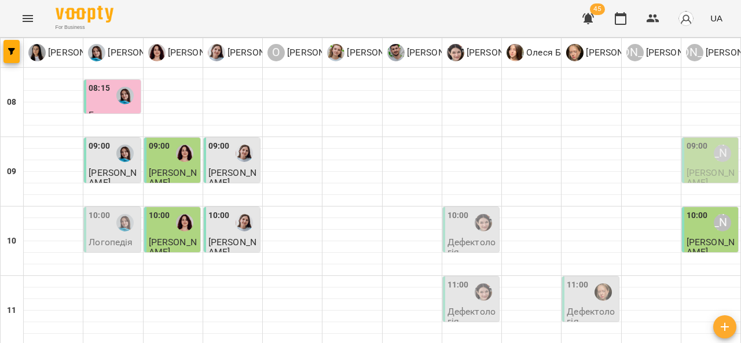
scroll to position [43, 0]
click at [452, 210] on div "10:00" at bounding box center [458, 223] width 21 height 27
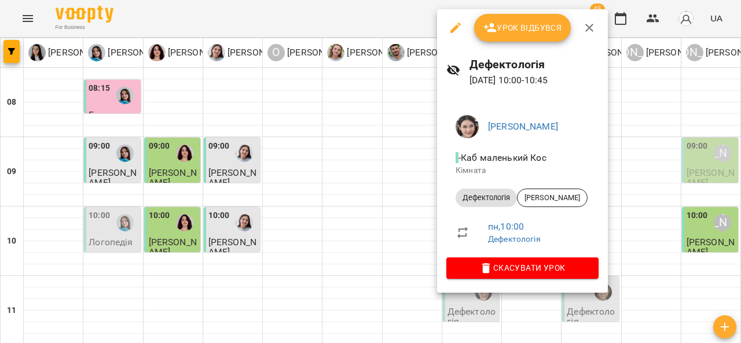
click at [355, 176] on div at bounding box center [370, 171] width 741 height 343
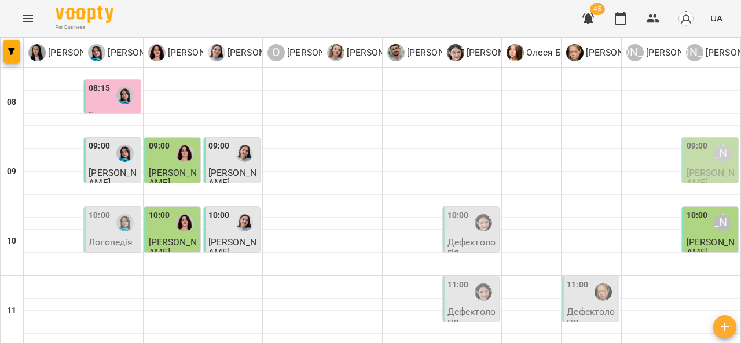
click at [462, 210] on div "10:00" at bounding box center [458, 223] width 21 height 27
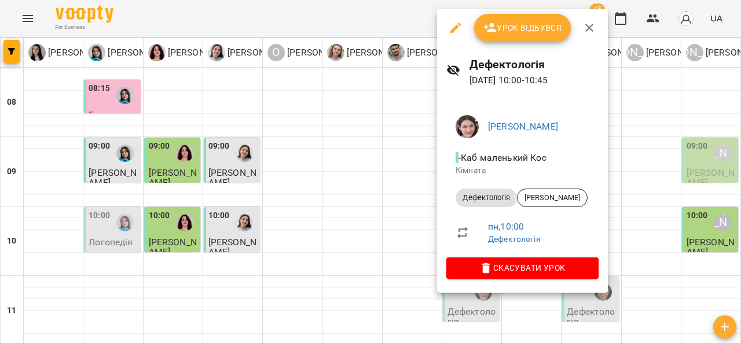
click at [349, 178] on div at bounding box center [370, 171] width 741 height 343
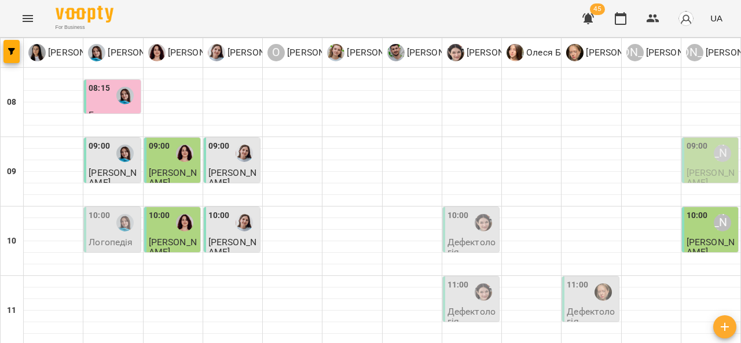
click at [243, 210] on div at bounding box center [244, 223] width 27 height 27
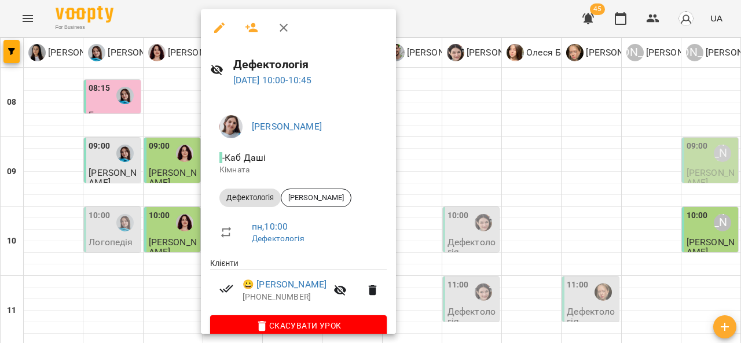
click at [445, 134] on div at bounding box center [370, 171] width 741 height 343
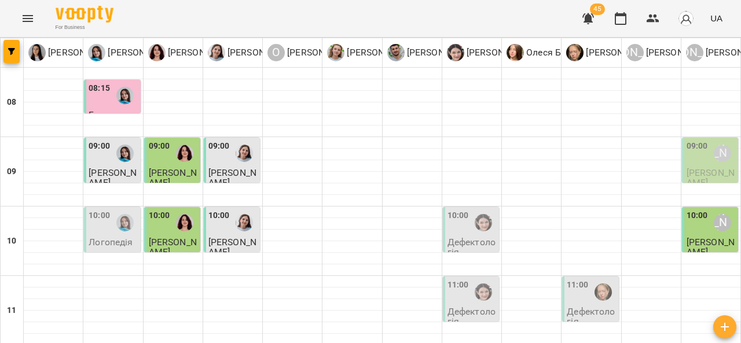
click at [178, 237] on span "[PERSON_NAME]" at bounding box center [173, 247] width 48 height 21
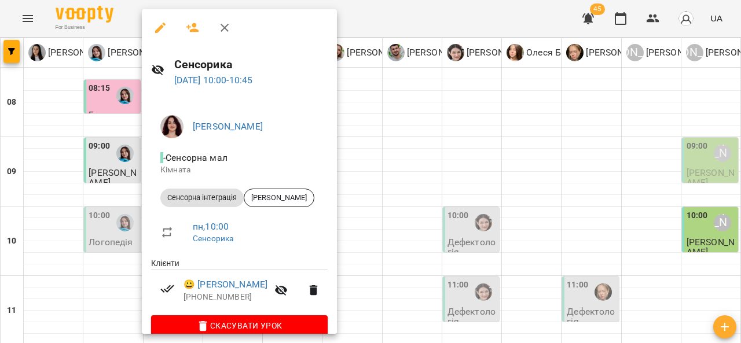
click at [390, 137] on div at bounding box center [370, 171] width 741 height 343
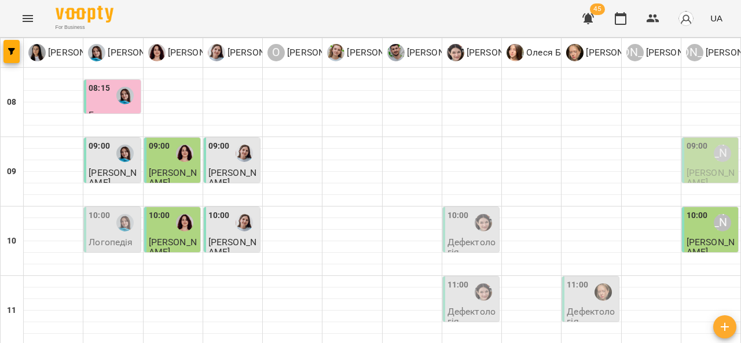
click at [105, 237] on p "Логопедія" at bounding box center [111, 242] width 44 height 10
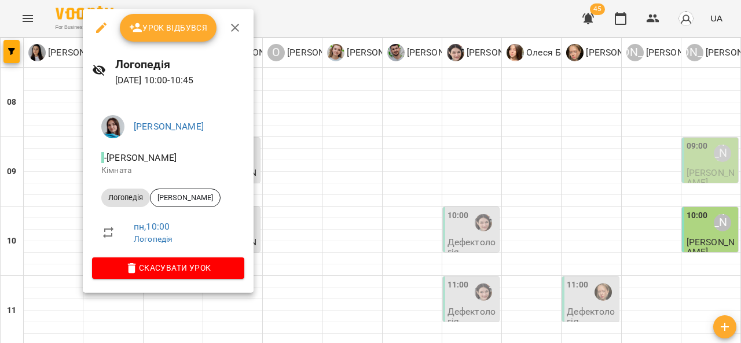
click at [373, 132] on div at bounding box center [370, 171] width 741 height 343
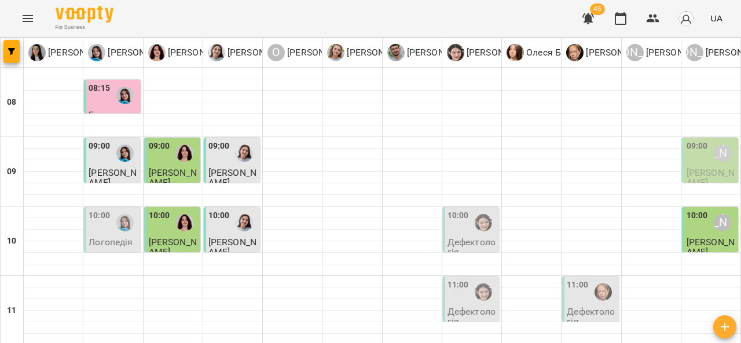
click at [115, 210] on div at bounding box center [125, 223] width 27 height 27
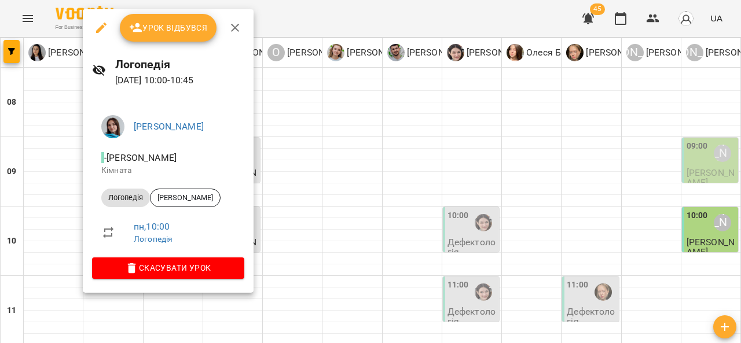
click at [319, 176] on div at bounding box center [370, 171] width 741 height 343
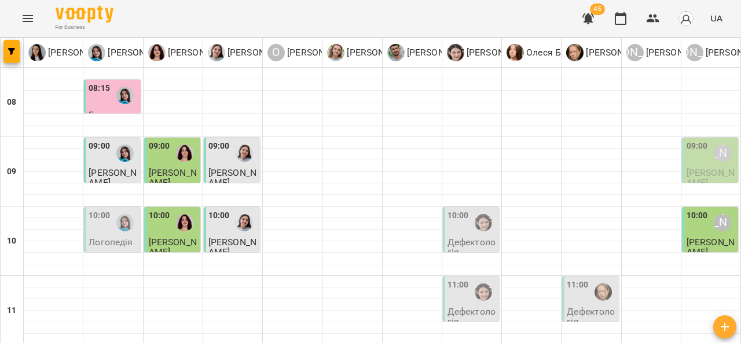
scroll to position [49, 0]
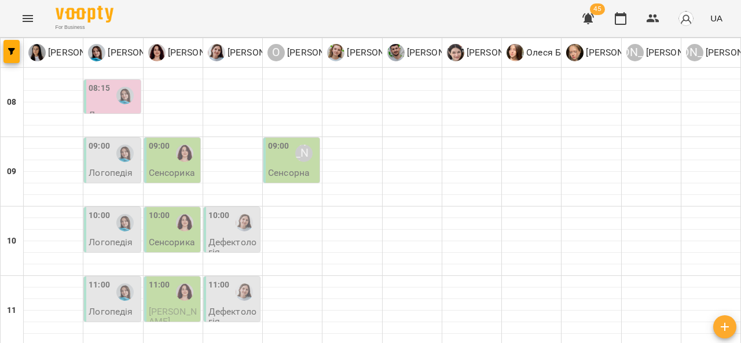
click at [107, 97] on div "08:15" at bounding box center [99, 95] width 21 height 27
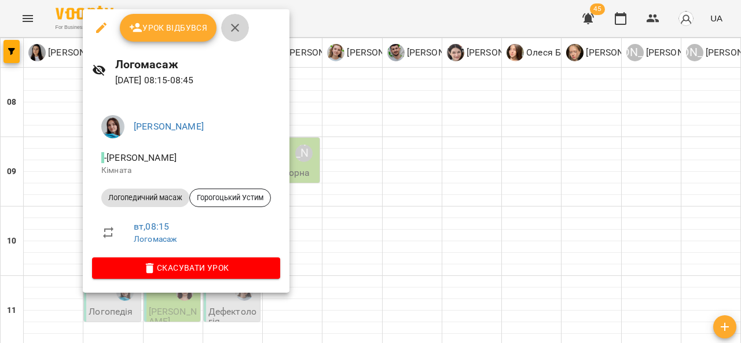
click at [240, 26] on icon "button" at bounding box center [235, 28] width 14 height 14
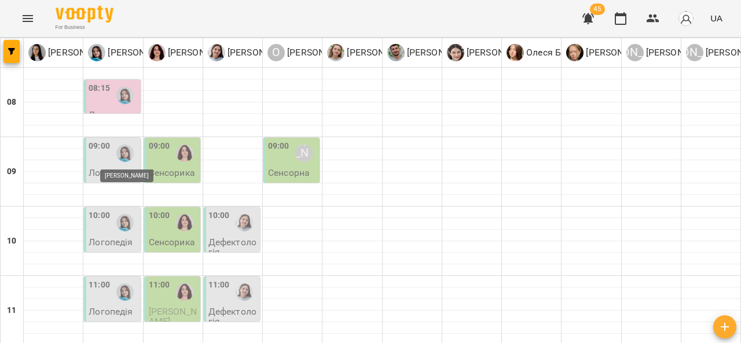
click at [122, 152] on img "Тетяна Хомин" at bounding box center [124, 153] width 17 height 17
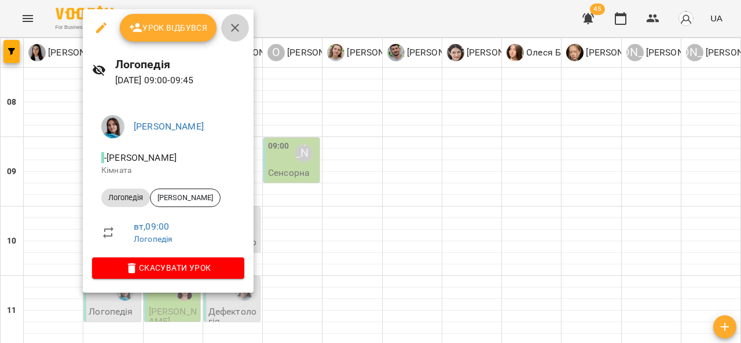
click at [239, 28] on icon "button" at bounding box center [235, 28] width 14 height 14
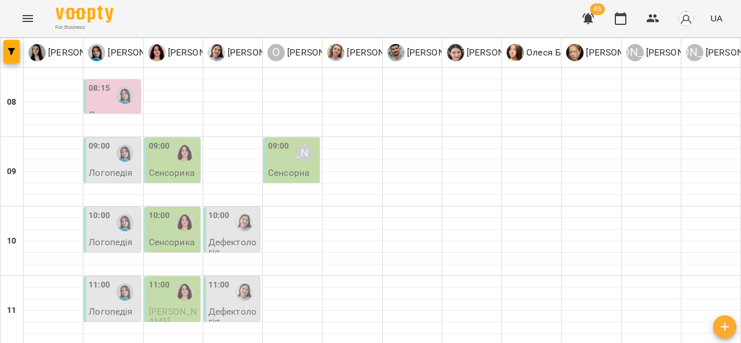
click at [166, 164] on div "09:00" at bounding box center [159, 153] width 21 height 27
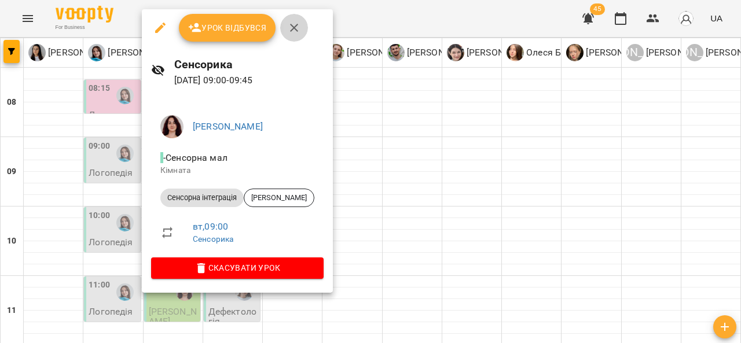
click at [300, 25] on icon "button" at bounding box center [294, 28] width 14 height 14
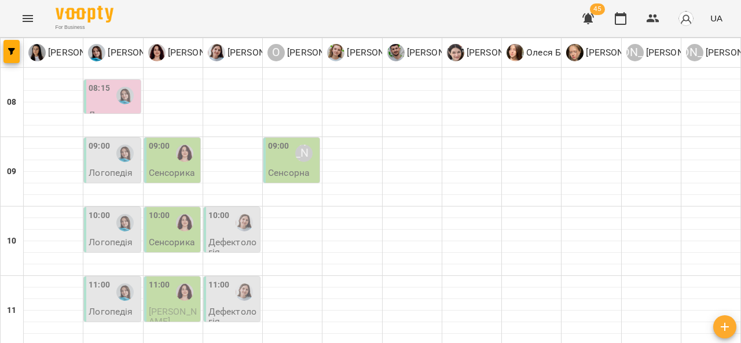
click at [287, 168] on p "Сенсорна" at bounding box center [289, 173] width 42 height 10
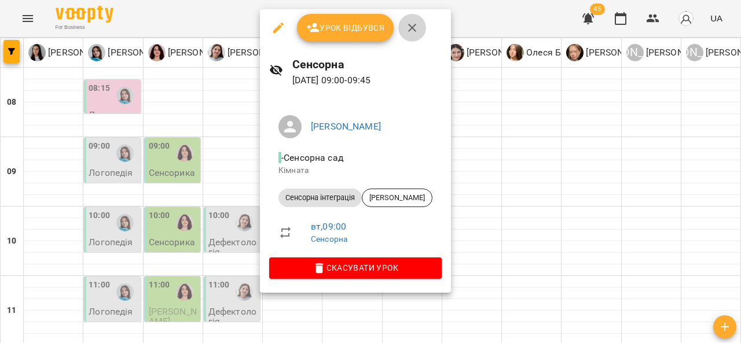
click at [415, 32] on icon "button" at bounding box center [412, 28] width 14 height 14
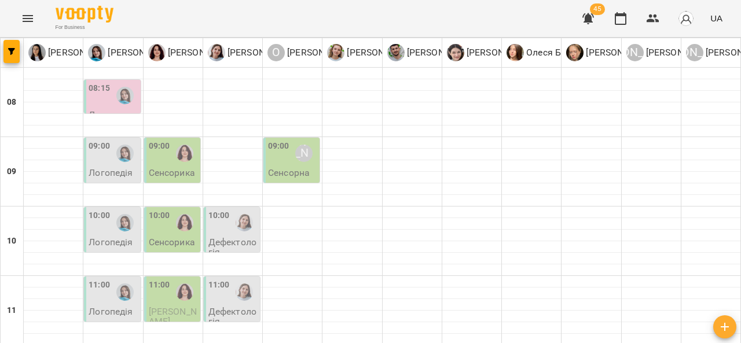
click at [102, 244] on p "Логопедія" at bounding box center [111, 242] width 44 height 10
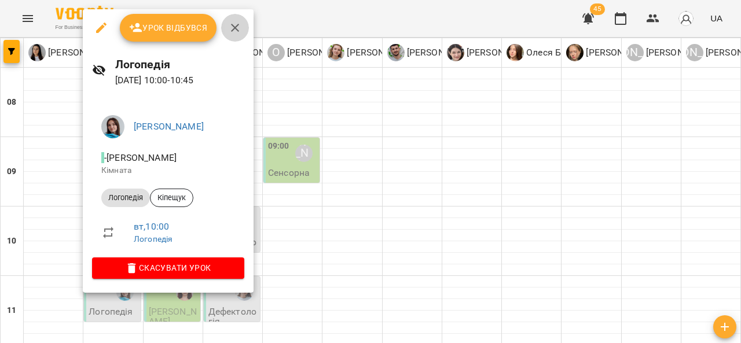
click at [232, 28] on icon "button" at bounding box center [235, 28] width 14 height 14
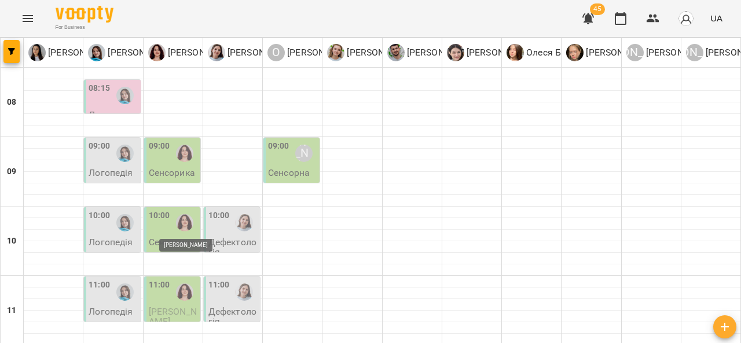
click at [176, 221] on img "Ольга Крикун" at bounding box center [184, 222] width 17 height 17
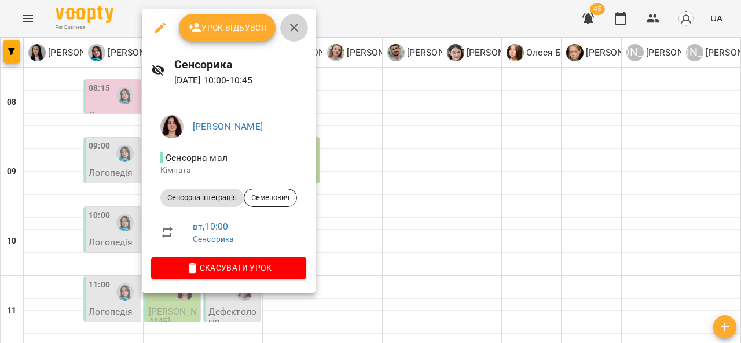
click at [295, 25] on icon "button" at bounding box center [294, 28] width 8 height 8
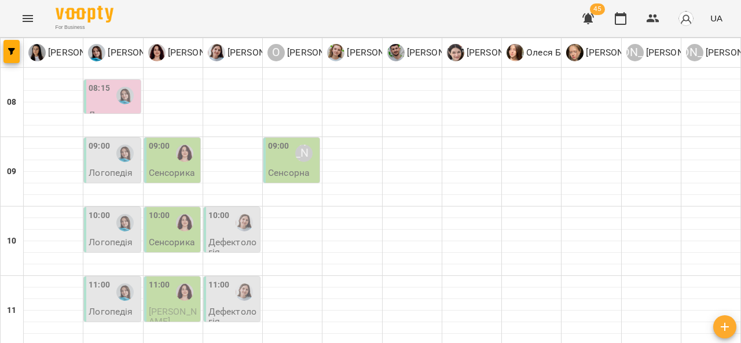
click at [301, 168] on p "Сенсорна" at bounding box center [289, 173] width 42 height 10
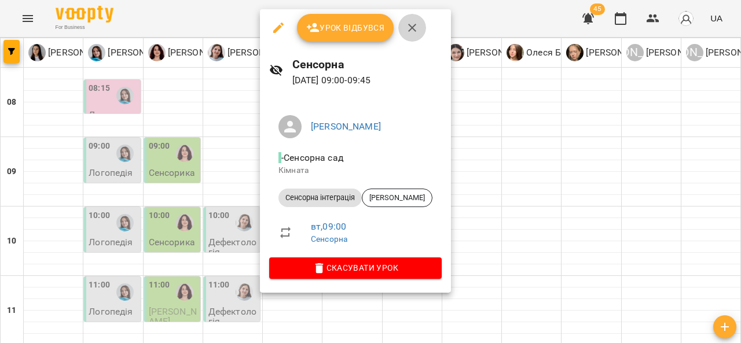
click at [411, 28] on icon "button" at bounding box center [412, 28] width 8 height 8
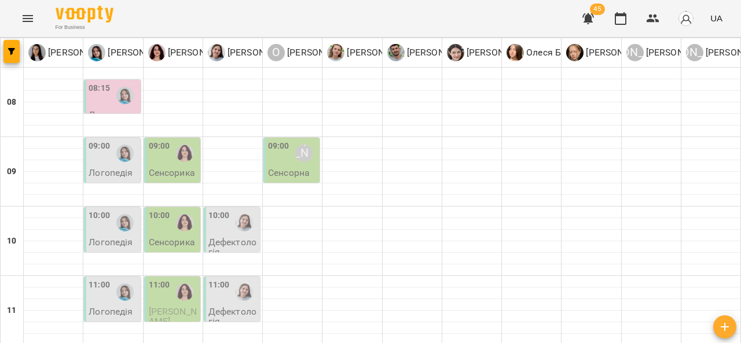
click at [101, 234] on div "10:00" at bounding box center [99, 223] width 21 height 27
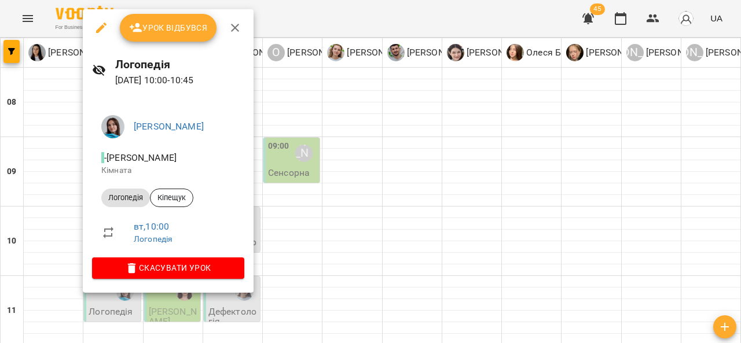
click at [237, 31] on icon "button" at bounding box center [235, 28] width 8 height 8
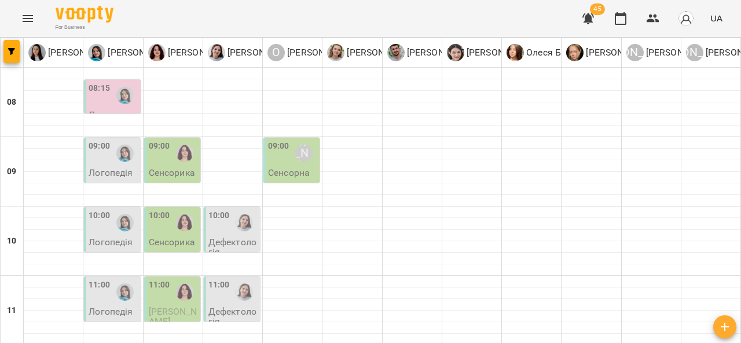
click at [178, 239] on p "Сенсорика" at bounding box center [172, 242] width 46 height 10
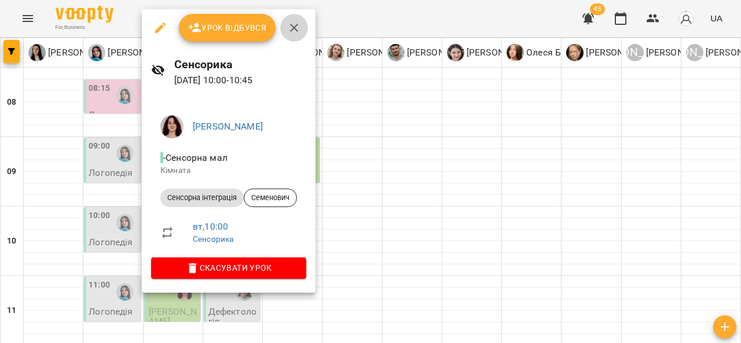
click at [297, 30] on icon "button" at bounding box center [294, 28] width 14 height 14
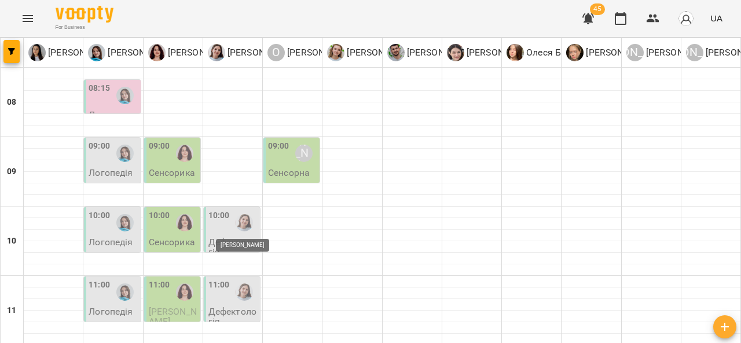
click at [236, 226] on img "Дарія Тріпадуш" at bounding box center [244, 222] width 17 height 17
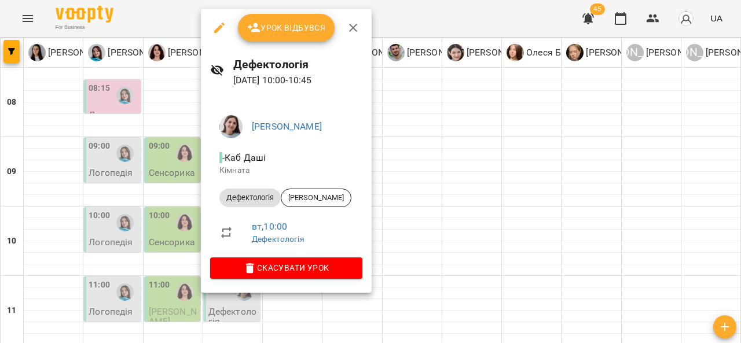
click at [358, 36] on button "button" at bounding box center [353, 28] width 28 height 28
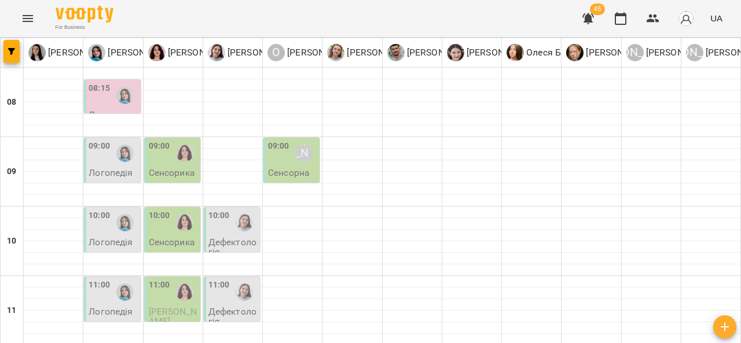
scroll to position [117, 0]
click at [246, 237] on p "Дефектологія" at bounding box center [233, 247] width 49 height 20
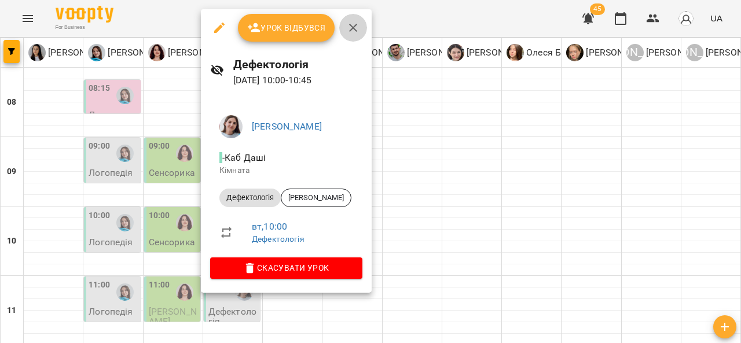
click at [352, 25] on icon "button" at bounding box center [353, 28] width 14 height 14
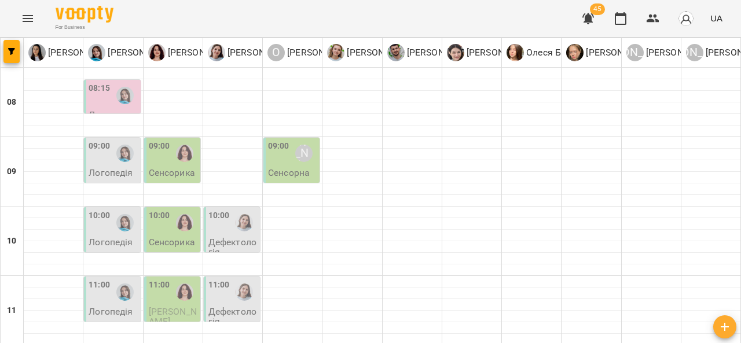
scroll to position [108, 0]
click at [250, 210] on div at bounding box center [244, 223] width 27 height 27
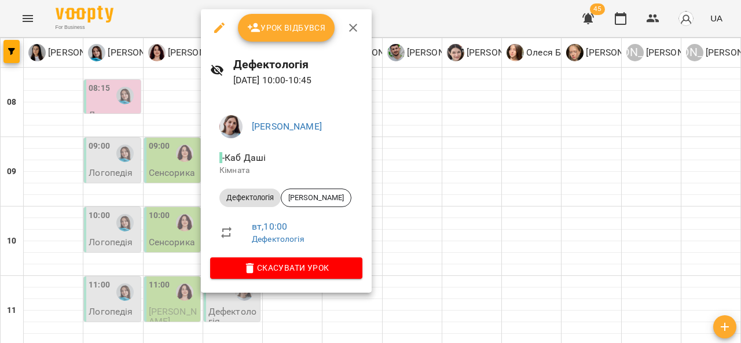
click at [350, 27] on icon "button" at bounding box center [353, 28] width 14 height 14
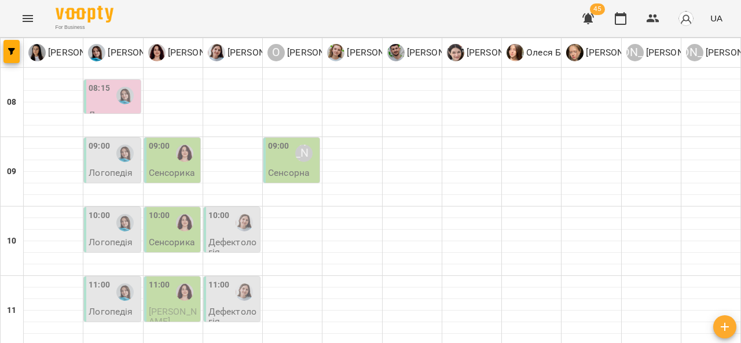
click at [108, 307] on p "Логопедія" at bounding box center [111, 312] width 44 height 10
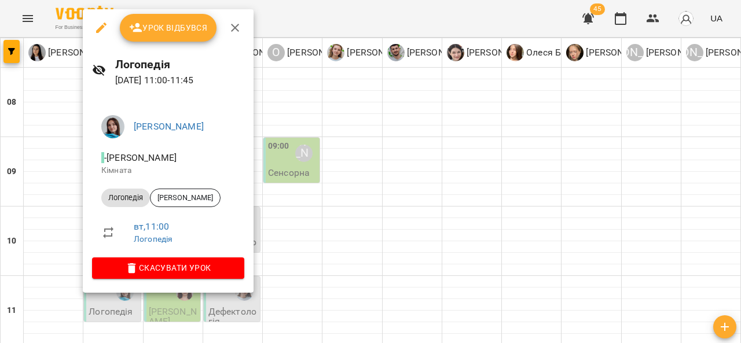
click at [240, 25] on icon "button" at bounding box center [235, 28] width 14 height 14
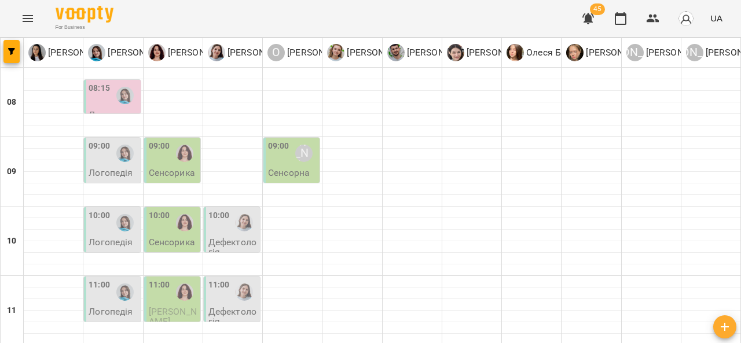
click at [178, 284] on img "Ольга Крикун" at bounding box center [184, 292] width 17 height 17
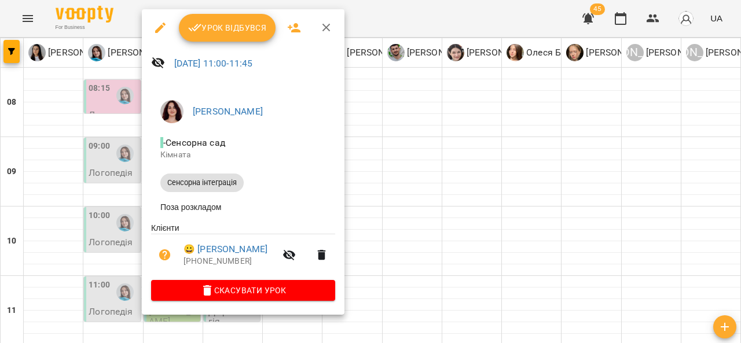
click at [323, 19] on button "button" at bounding box center [327, 28] width 28 height 28
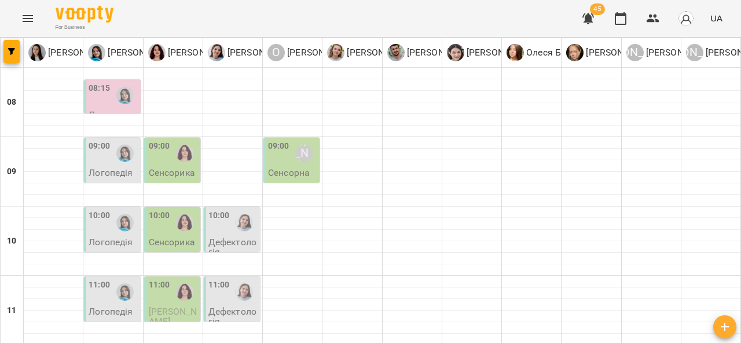
click at [240, 284] on img "Дарія Тріпадуш" at bounding box center [244, 292] width 17 height 17
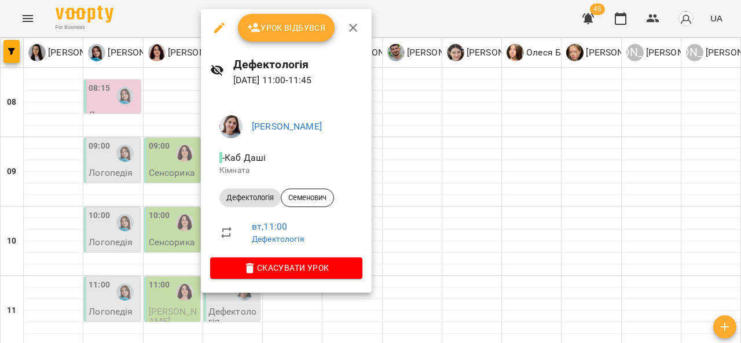
click at [352, 24] on icon "button" at bounding box center [353, 28] width 14 height 14
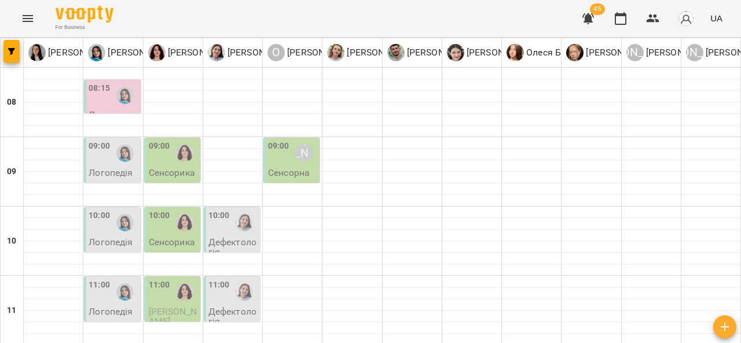
scroll to position [185, 0]
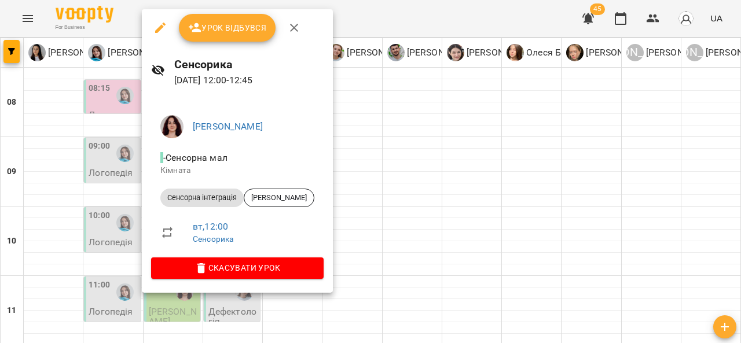
click at [301, 29] on button "button" at bounding box center [294, 28] width 28 height 28
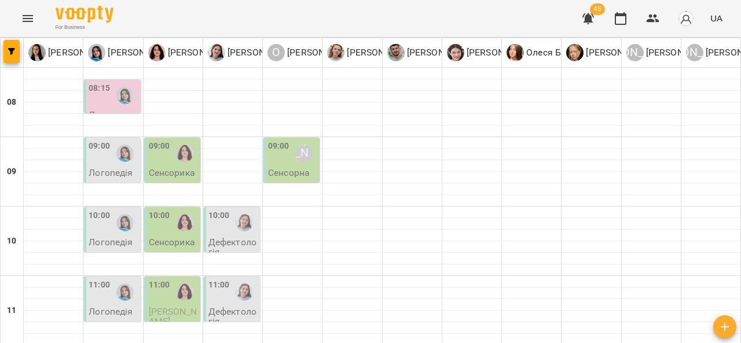
scroll to position [262, 0]
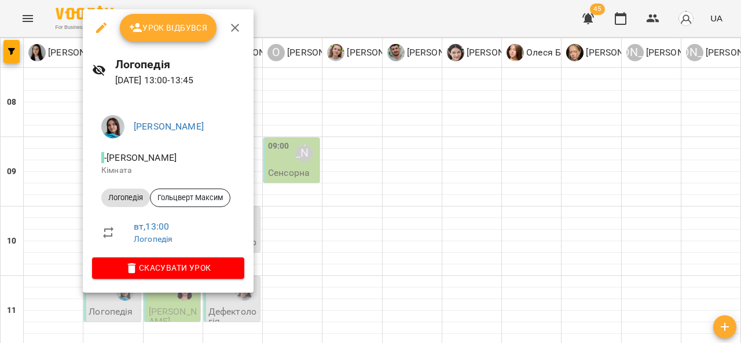
click at [228, 33] on icon "button" at bounding box center [235, 28] width 14 height 14
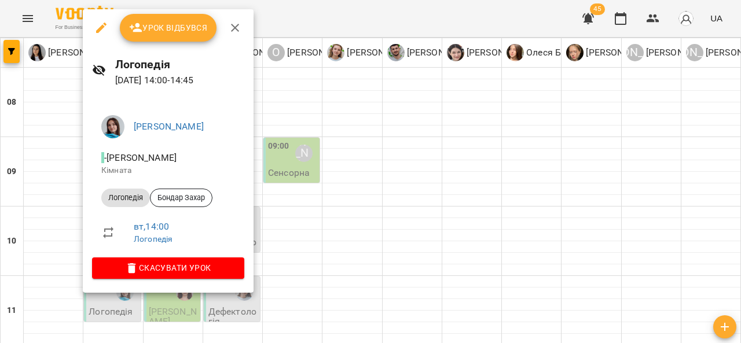
click at [237, 25] on icon "button" at bounding box center [235, 28] width 8 height 8
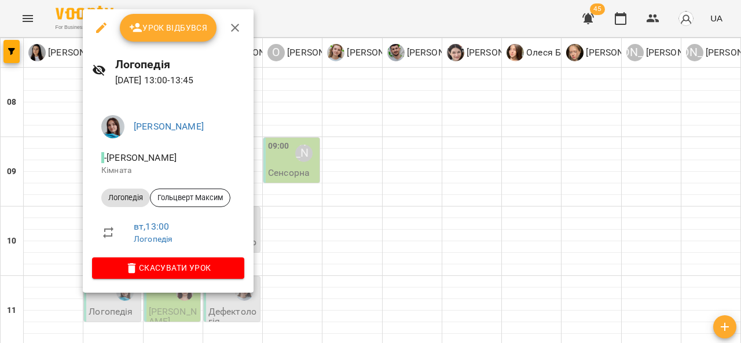
click at [233, 22] on icon "button" at bounding box center [235, 28] width 14 height 14
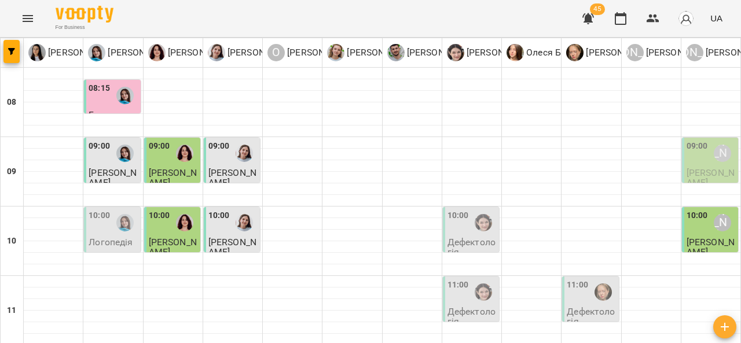
click at [715, 151] on div "Анна Субота" at bounding box center [722, 153] width 17 height 17
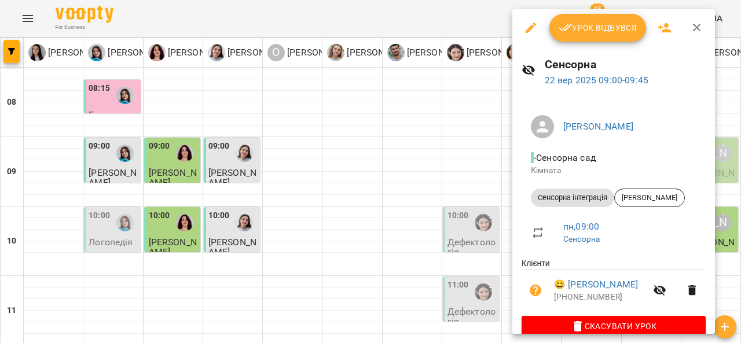
click at [601, 15] on button "Урок відбувся" at bounding box center [598, 28] width 97 height 28
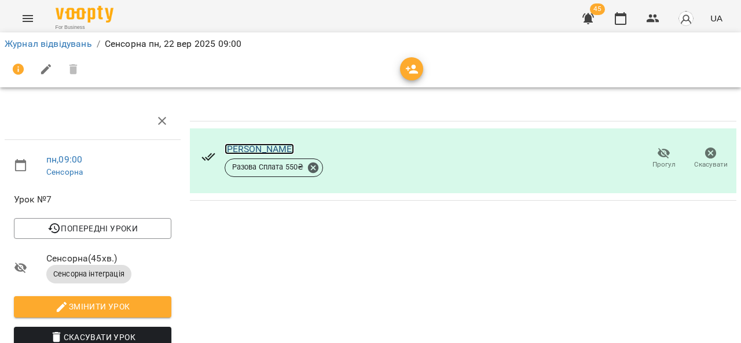
click at [268, 153] on link "Павлишин Варвара" at bounding box center [260, 149] width 70 height 11
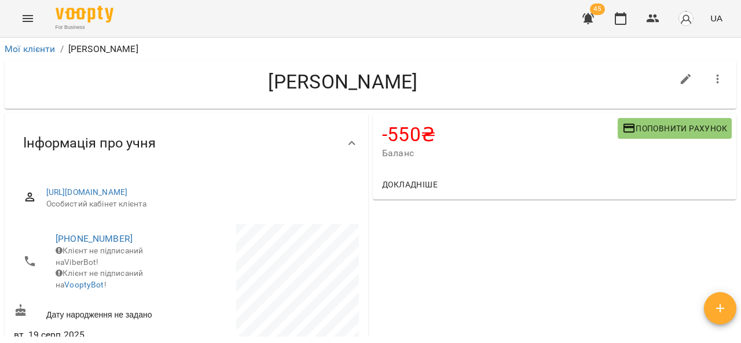
click at [650, 122] on span "Поповнити рахунок" at bounding box center [675, 129] width 105 height 14
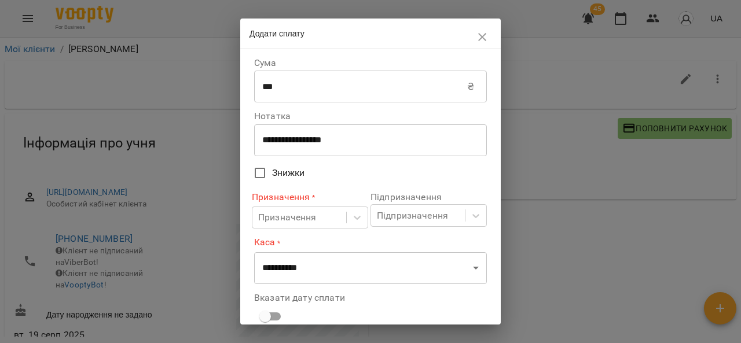
click at [319, 87] on input "***" at bounding box center [360, 87] width 213 height 32
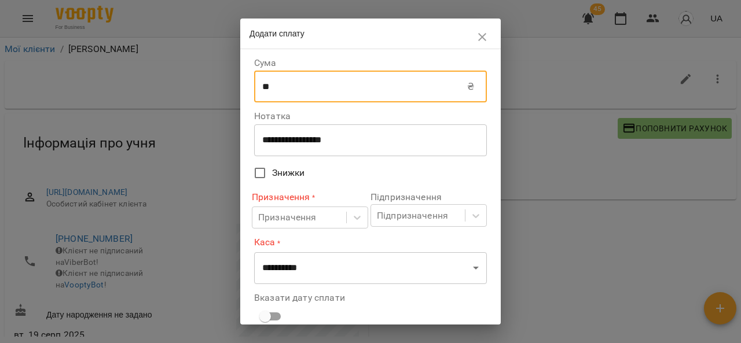
type input "*"
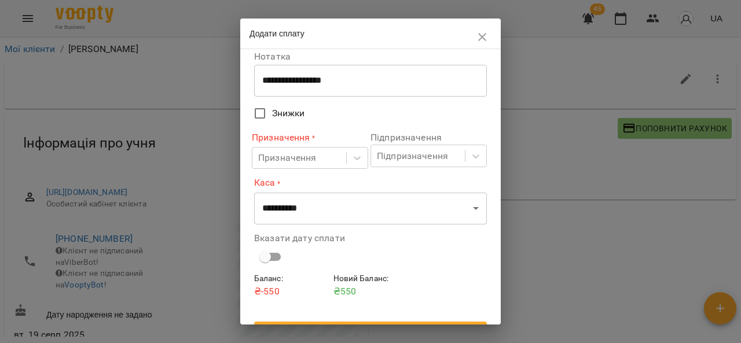
scroll to position [63, 0]
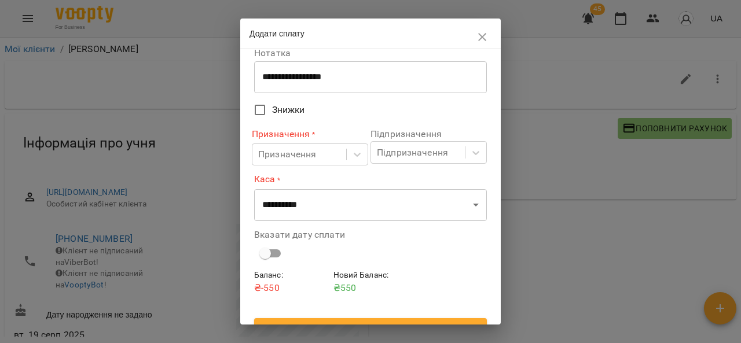
type input "****"
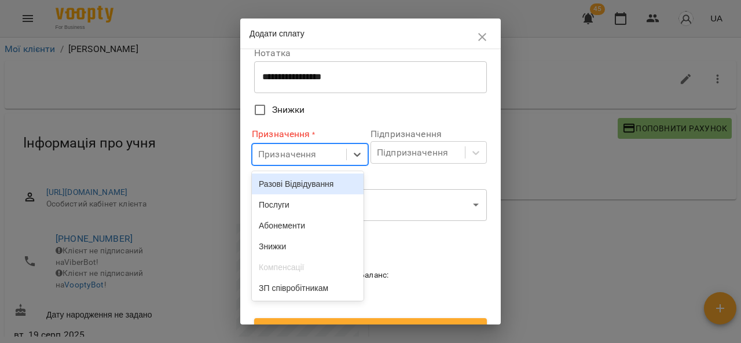
click at [299, 209] on div "Послуги" at bounding box center [308, 205] width 112 height 21
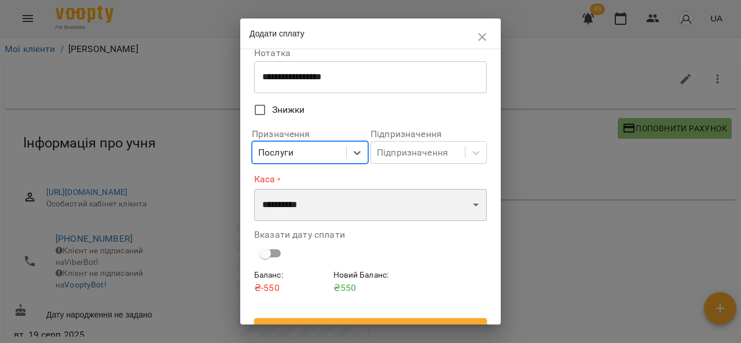
click at [341, 202] on select "**********" at bounding box center [370, 205] width 233 height 32
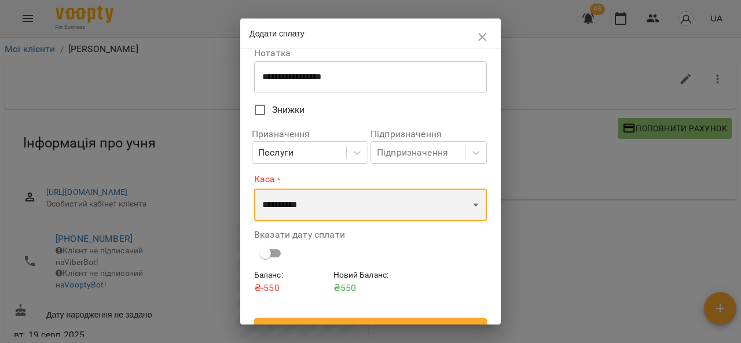
select select "****"
click at [254, 189] on select "**********" at bounding box center [370, 205] width 233 height 32
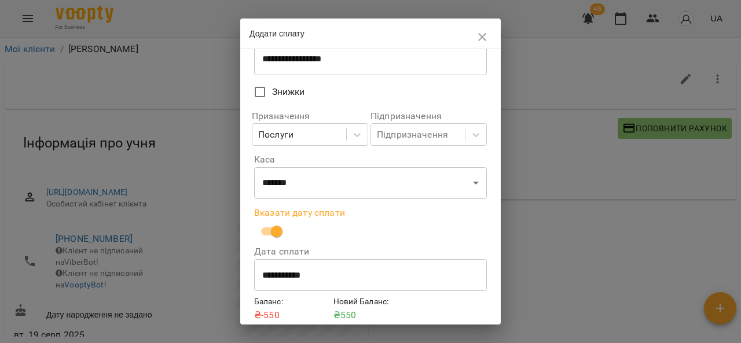
scroll to position [128, 0]
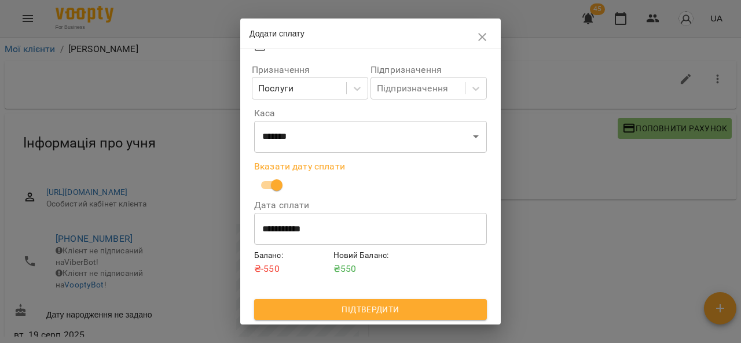
click at [368, 310] on span "Підтвердити" at bounding box center [371, 310] width 214 height 14
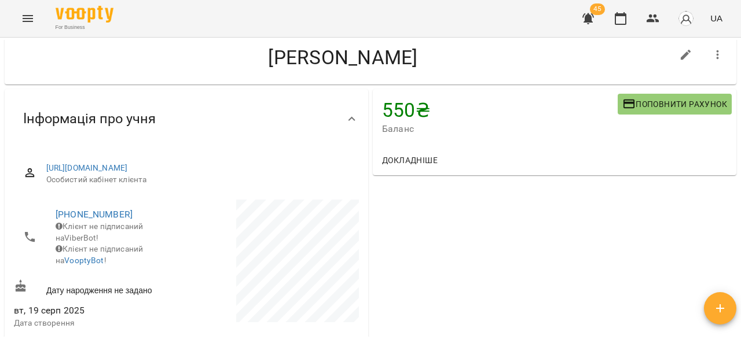
scroll to position [0, 0]
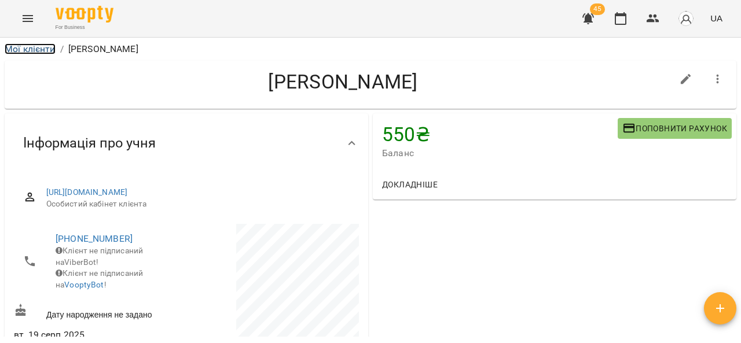
click at [31, 45] on link "Мої клієнти" at bounding box center [30, 48] width 51 height 11
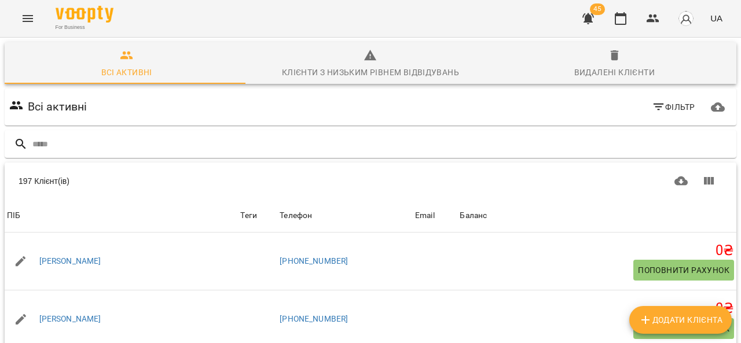
click at [15, 16] on button "Menu" at bounding box center [28, 19] width 28 height 28
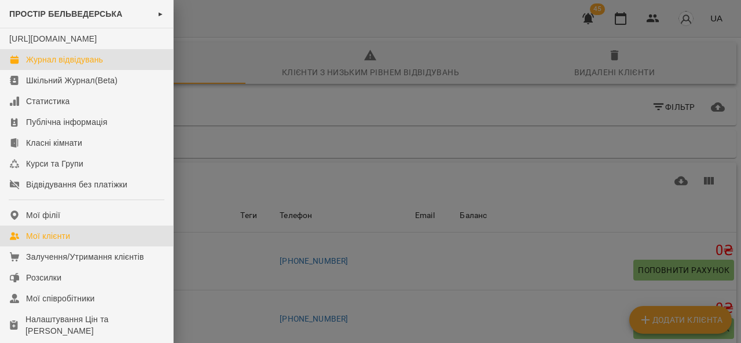
click at [111, 70] on link "Журнал відвідувань" at bounding box center [86, 59] width 173 height 21
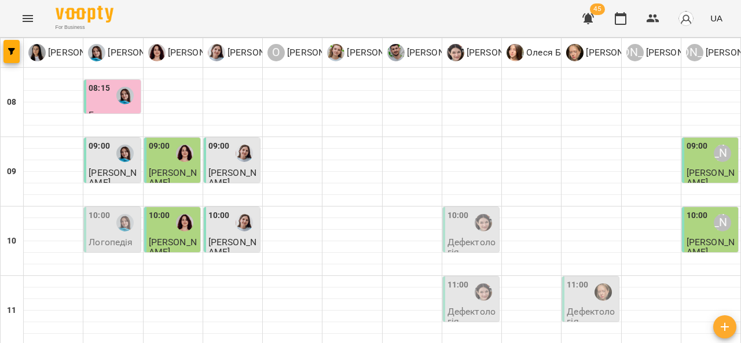
click at [116, 231] on div at bounding box center [125, 223] width 27 height 27
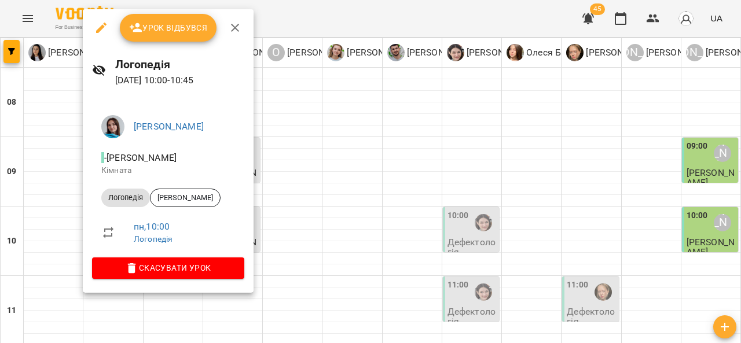
click at [235, 30] on icon "button" at bounding box center [235, 28] width 14 height 14
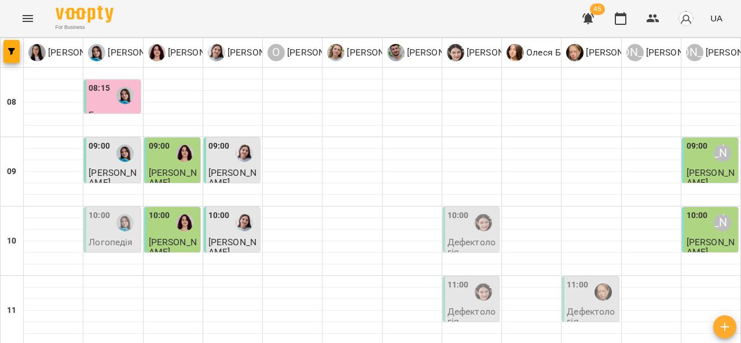
click at [484, 224] on img "Софія Цюпер" at bounding box center [483, 222] width 17 height 17
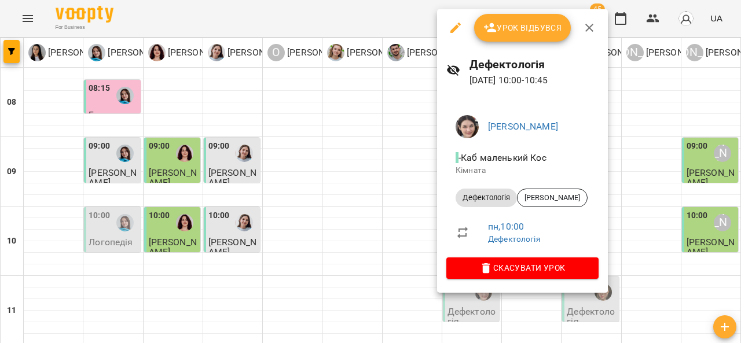
click at [539, 21] on span "Урок відбувся" at bounding box center [523, 28] width 79 height 14
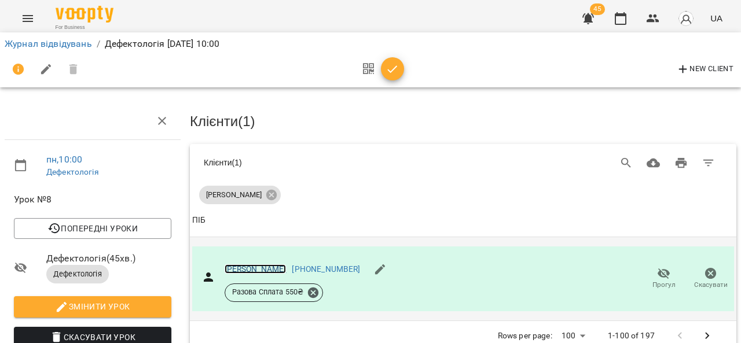
click at [275, 268] on link "[PERSON_NAME]" at bounding box center [256, 269] width 62 height 9
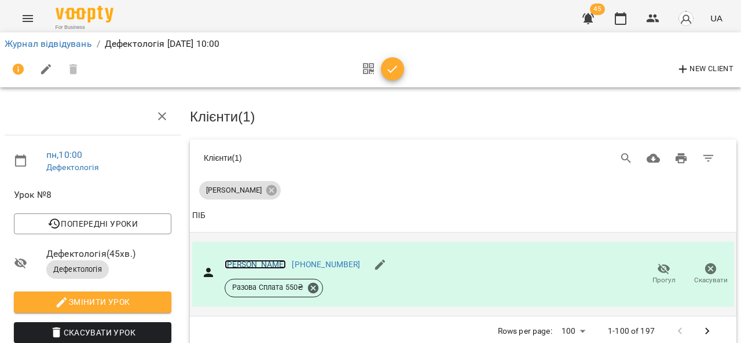
scroll to position [127, 0]
click at [279, 260] on link "[PERSON_NAME]" at bounding box center [256, 264] width 62 height 9
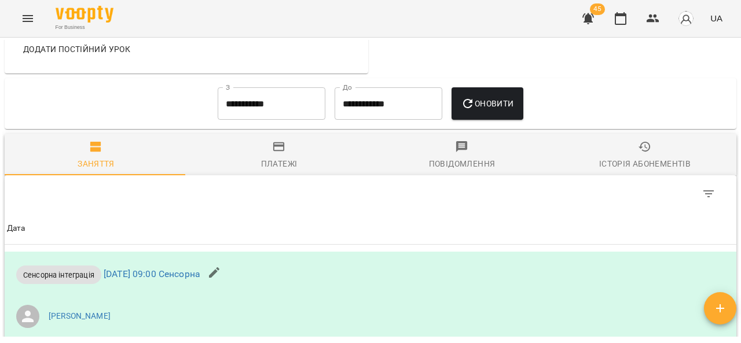
scroll to position [854, 0]
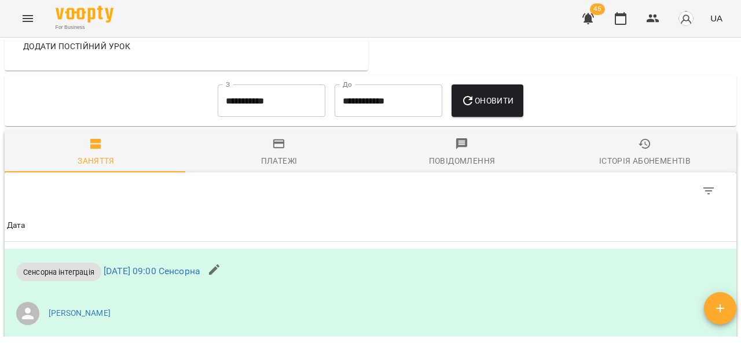
click at [289, 168] on div "Платежі" at bounding box center [279, 161] width 36 height 14
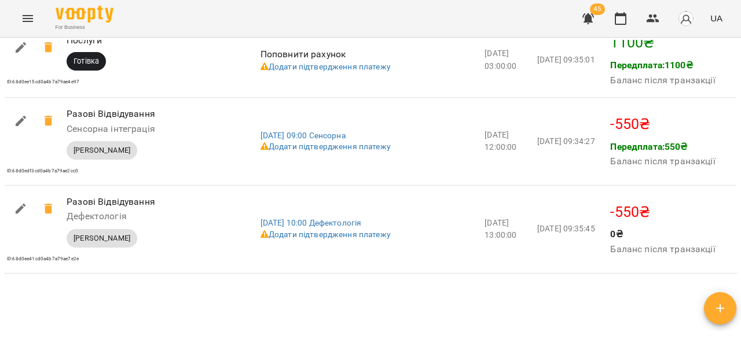
scroll to position [2097, 0]
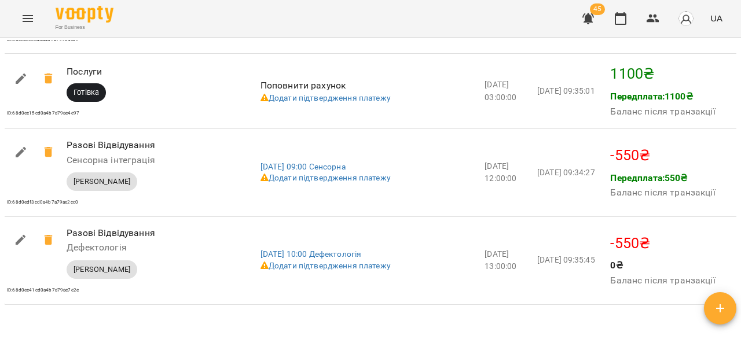
click at [22, 18] on icon "Menu" at bounding box center [28, 19] width 14 height 14
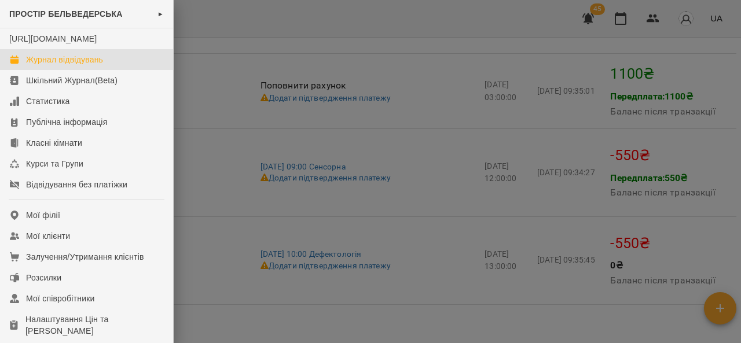
click at [108, 69] on link "Журнал відвідувань" at bounding box center [86, 59] width 173 height 21
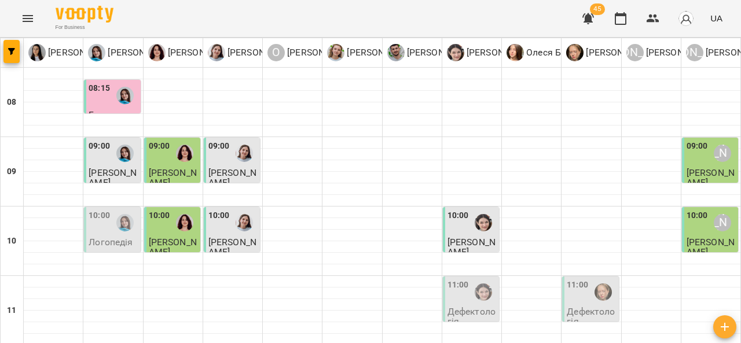
scroll to position [75, 0]
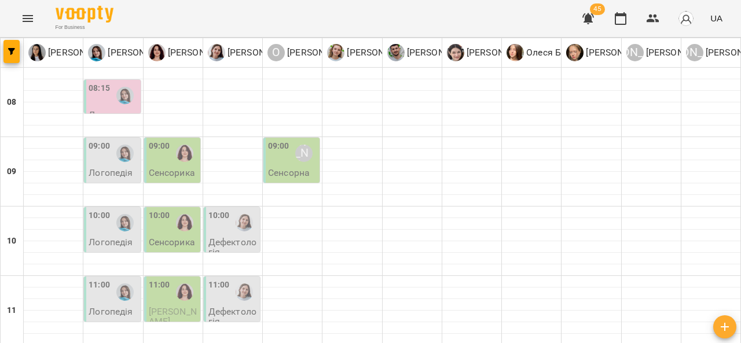
scroll to position [304, 0]
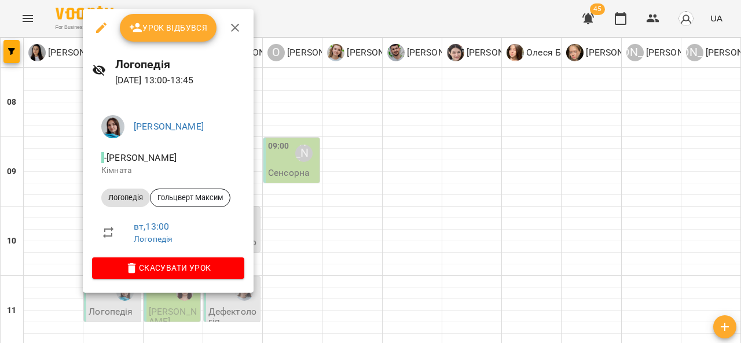
click at [235, 30] on icon "button" at bounding box center [235, 28] width 14 height 14
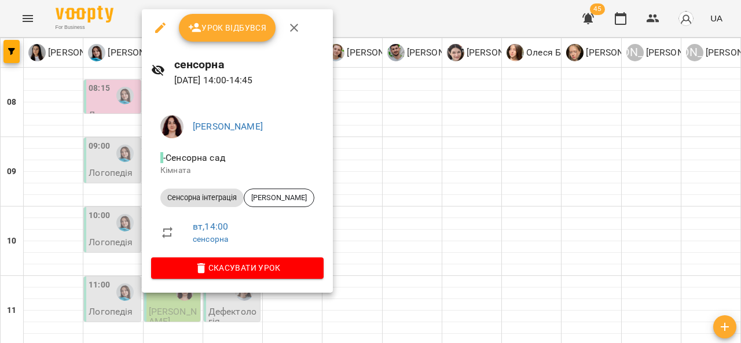
click at [294, 26] on icon "button" at bounding box center [294, 28] width 14 height 14
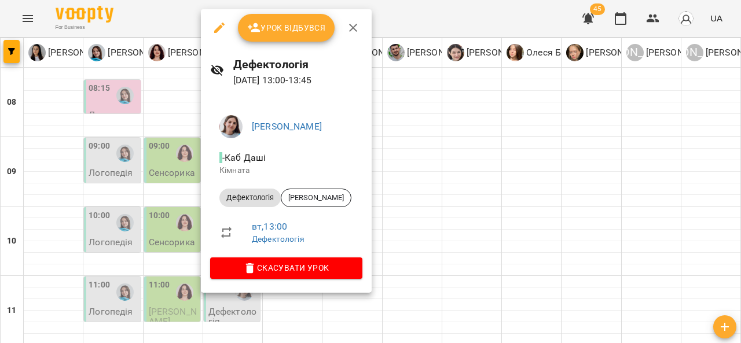
click at [352, 30] on icon "button" at bounding box center [353, 28] width 14 height 14
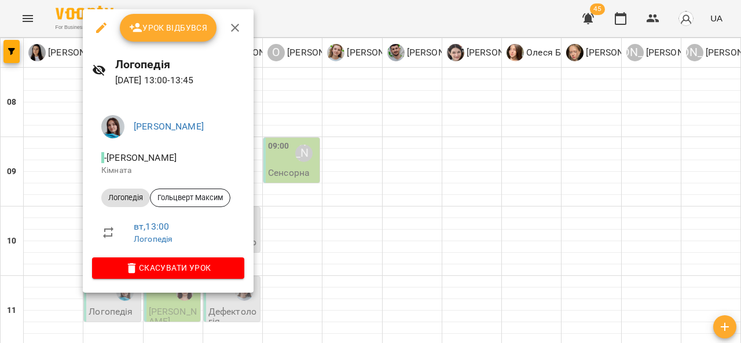
click at [236, 27] on icon "button" at bounding box center [235, 28] width 8 height 8
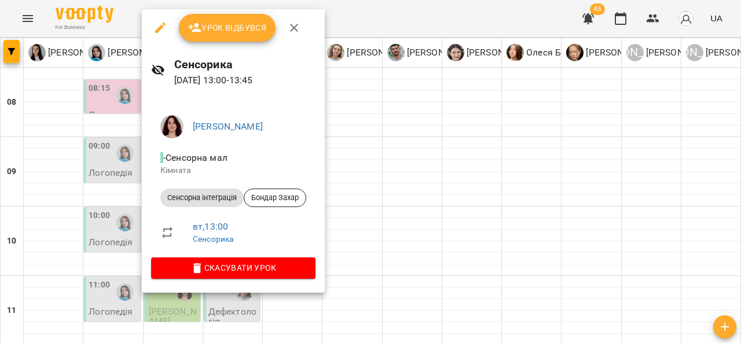
click at [290, 28] on icon "button" at bounding box center [294, 28] width 14 height 14
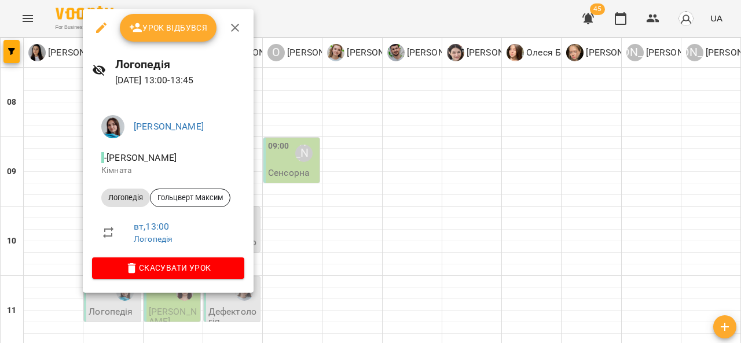
click at [231, 21] on icon "button" at bounding box center [235, 28] width 14 height 14
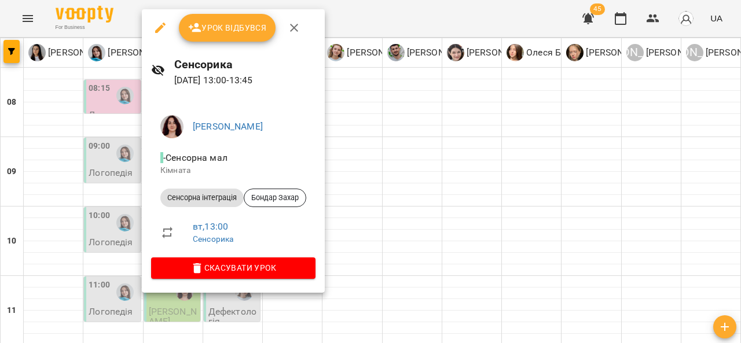
click at [300, 27] on button "button" at bounding box center [294, 28] width 28 height 28
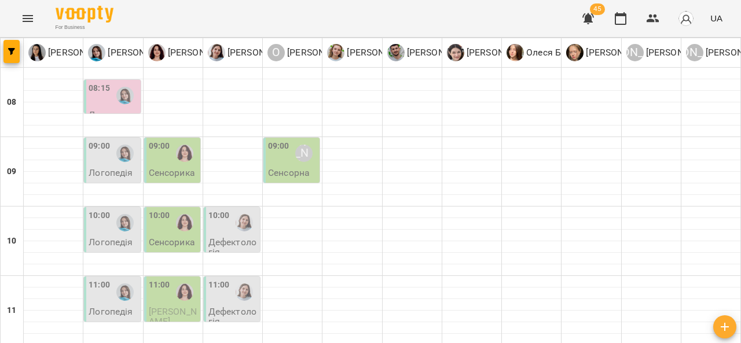
scroll to position [270, 0]
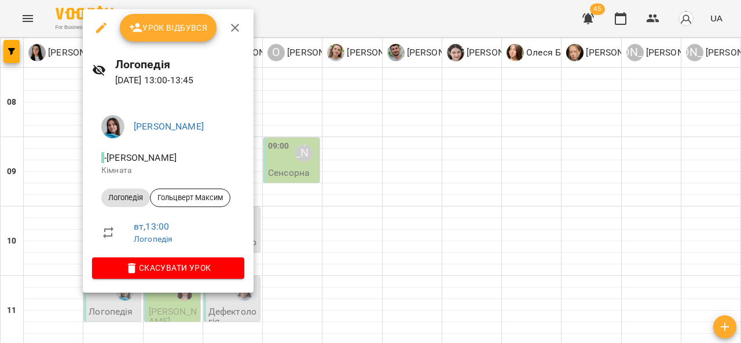
click at [240, 27] on icon "button" at bounding box center [235, 28] width 14 height 14
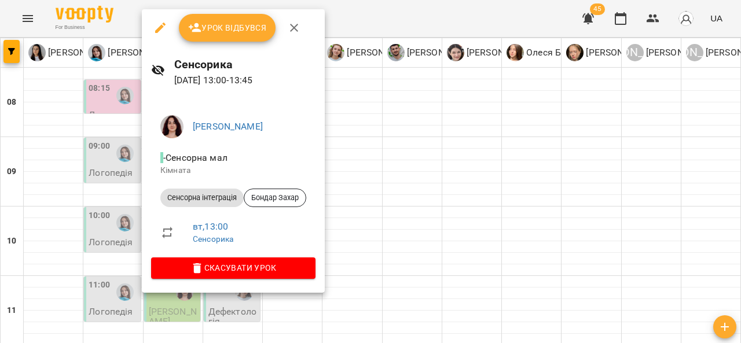
click at [294, 27] on icon "button" at bounding box center [294, 28] width 8 height 8
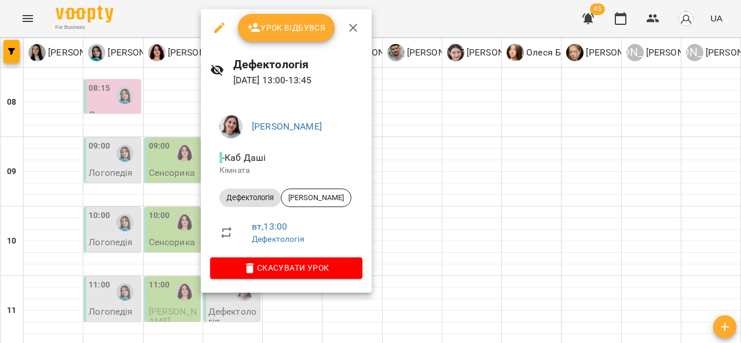
click at [353, 30] on icon "button" at bounding box center [353, 28] width 14 height 14
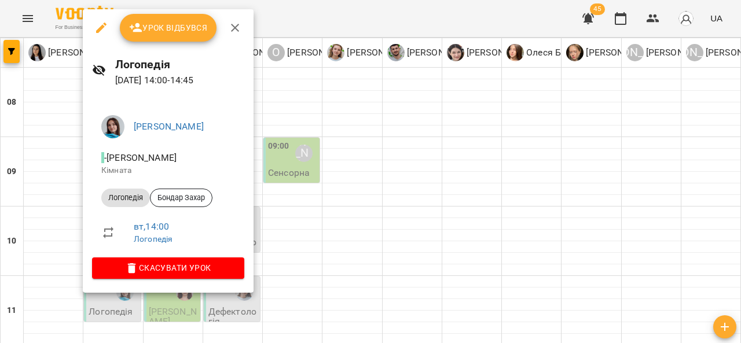
click at [236, 29] on icon "button" at bounding box center [235, 28] width 8 height 8
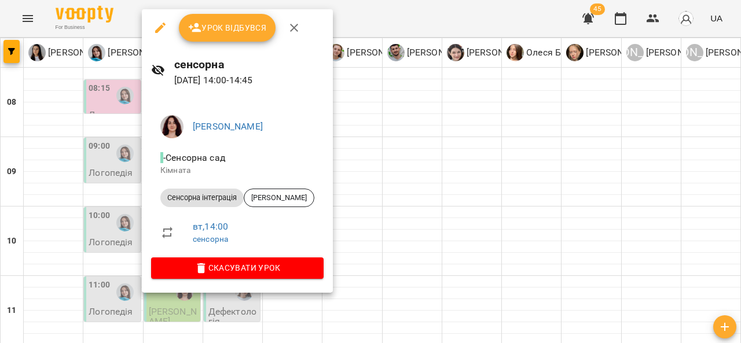
click at [299, 30] on icon "button" at bounding box center [294, 28] width 14 height 14
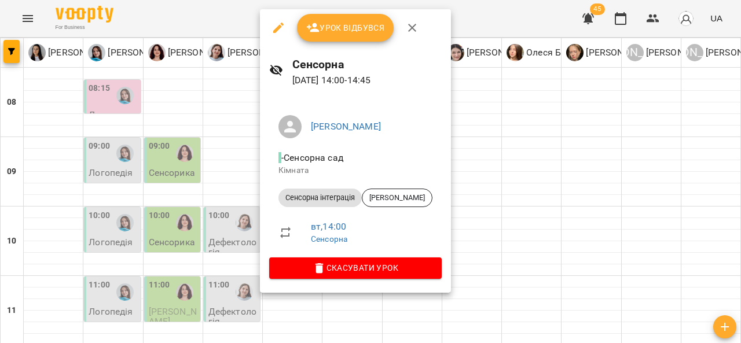
click at [411, 29] on icon "button" at bounding box center [412, 28] width 8 height 8
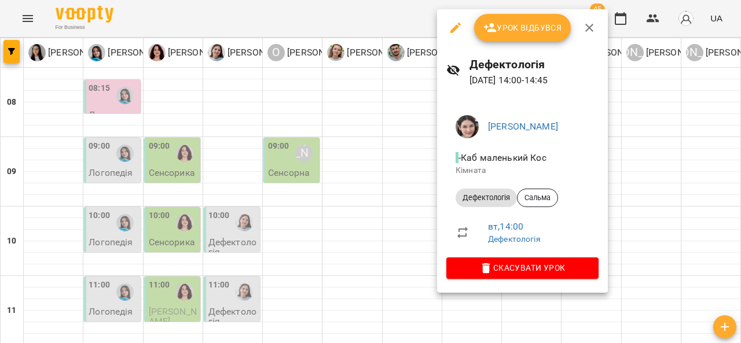
click at [591, 28] on icon "button" at bounding box center [590, 28] width 14 height 14
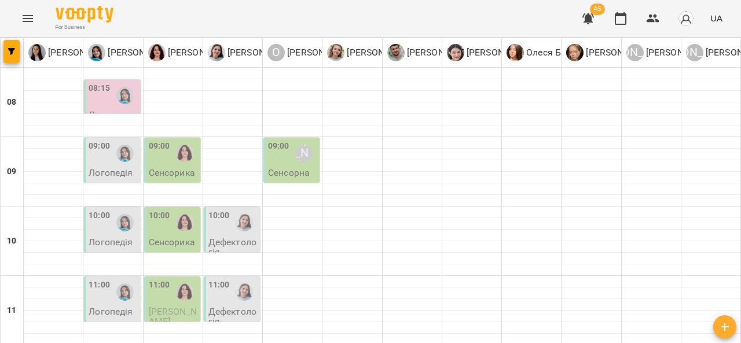
scroll to position [397, 0]
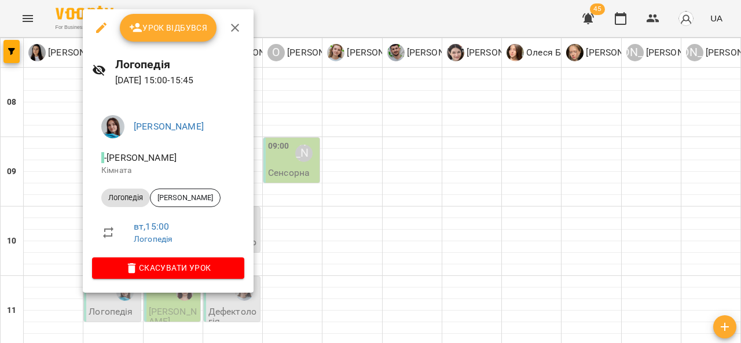
click at [235, 24] on icon "button" at bounding box center [235, 28] width 14 height 14
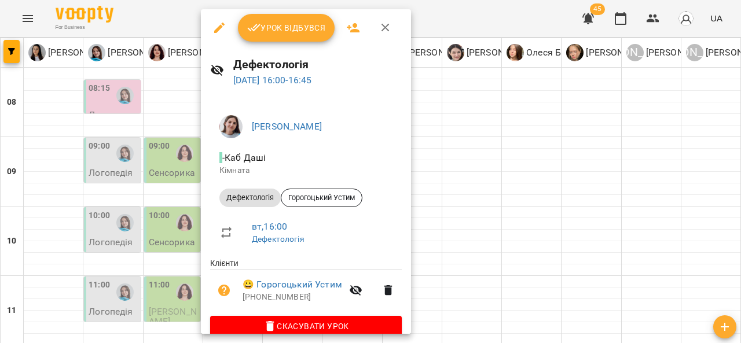
click at [381, 27] on icon "button" at bounding box center [386, 28] width 14 height 14
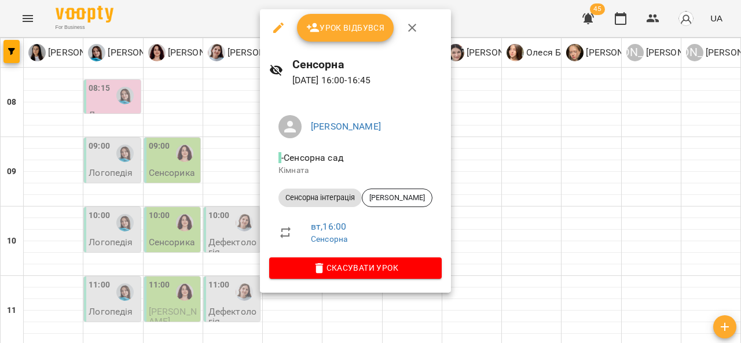
click at [413, 28] on icon "button" at bounding box center [412, 28] width 14 height 14
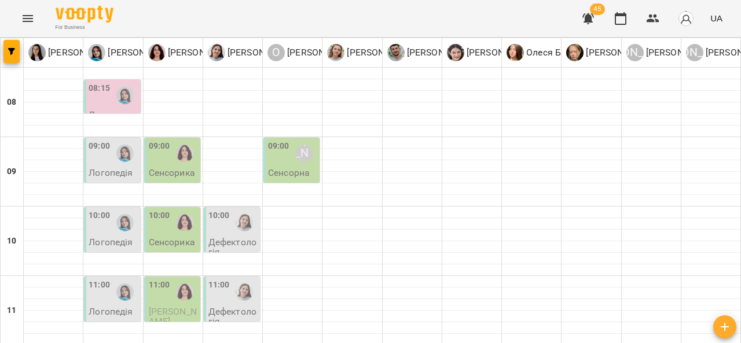
scroll to position [576, 0]
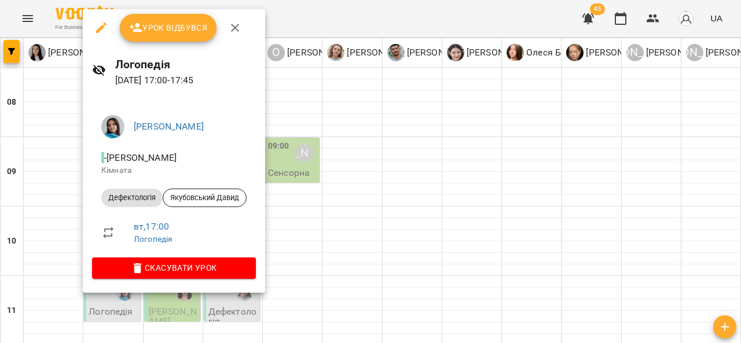
click at [228, 32] on icon "button" at bounding box center [235, 28] width 14 height 14
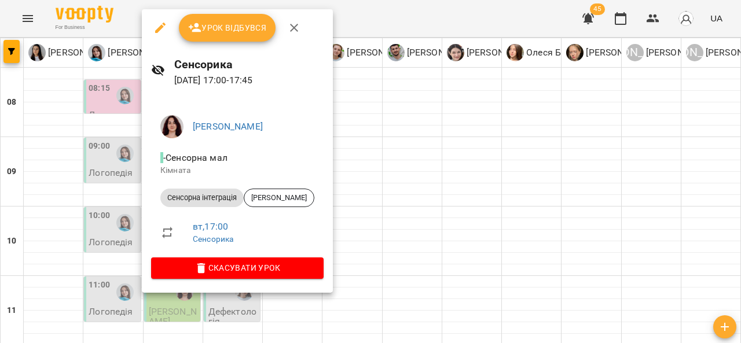
click at [288, 27] on icon "button" at bounding box center [294, 28] width 14 height 14
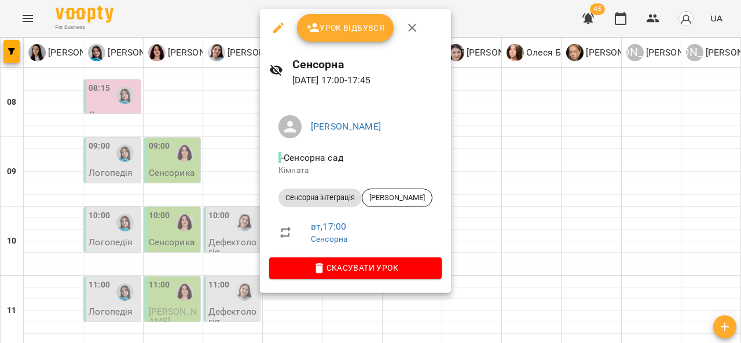
click at [410, 29] on icon "button" at bounding box center [412, 28] width 8 height 8
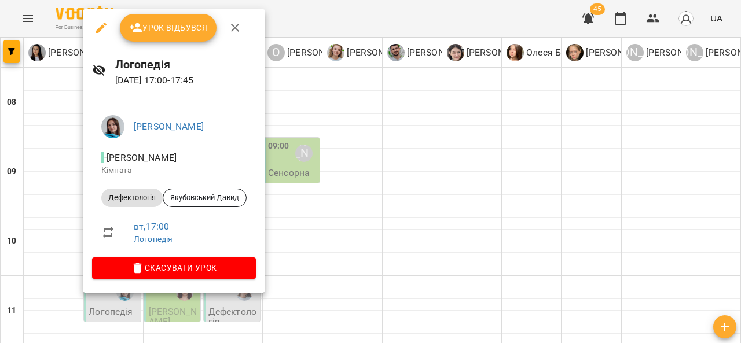
click at [233, 29] on icon "button" at bounding box center [235, 28] width 8 height 8
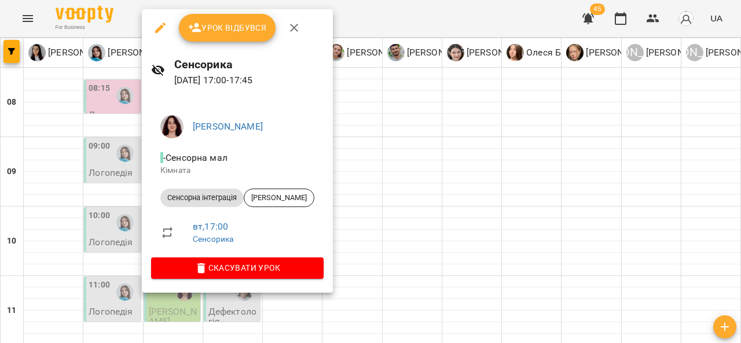
click at [291, 34] on icon "button" at bounding box center [294, 28] width 14 height 14
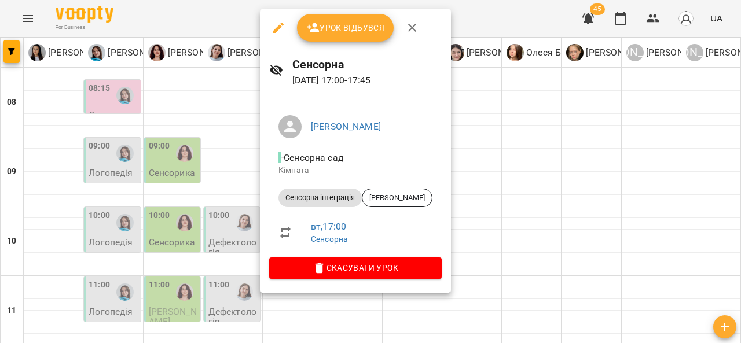
click at [419, 25] on button "button" at bounding box center [413, 28] width 28 height 28
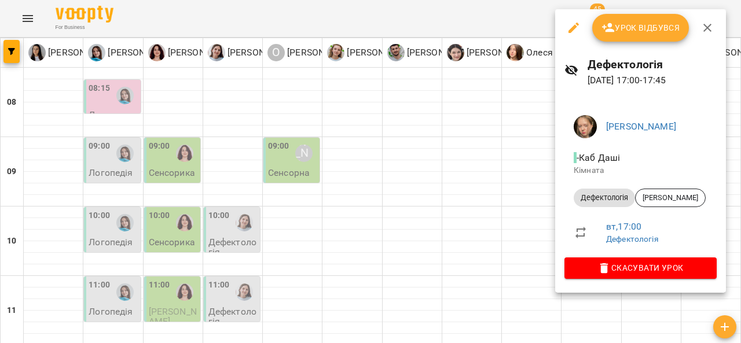
click at [723, 16] on div "Урок відбувся" at bounding box center [640, 27] width 171 height 37
click at [705, 25] on icon "button" at bounding box center [708, 28] width 14 height 14
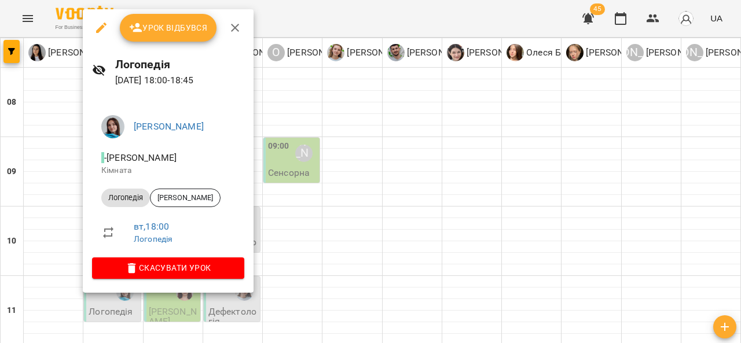
click at [234, 23] on icon "button" at bounding box center [235, 28] width 14 height 14
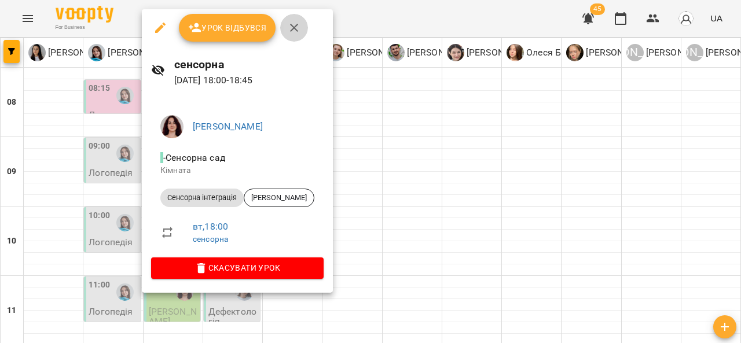
click at [288, 28] on icon "button" at bounding box center [294, 28] width 14 height 14
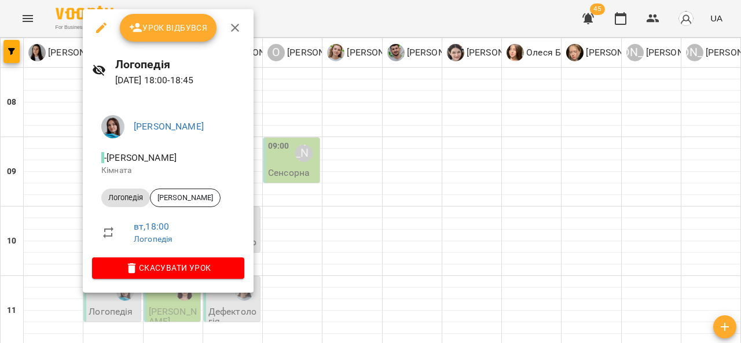
click at [237, 31] on icon "button" at bounding box center [235, 28] width 8 height 8
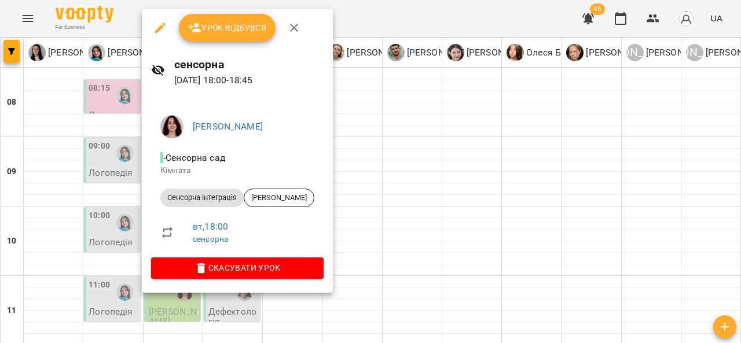
click at [290, 28] on icon "button" at bounding box center [294, 28] width 14 height 14
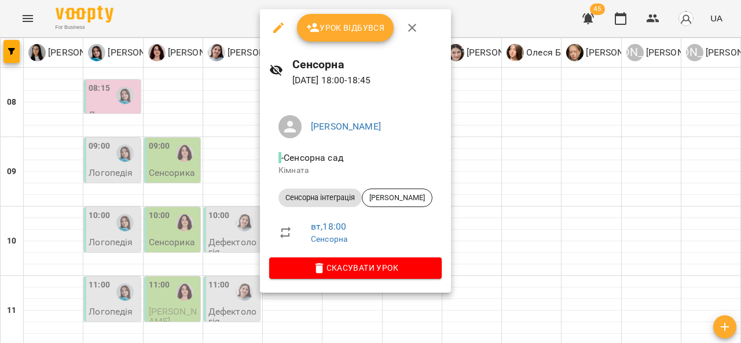
click at [412, 22] on icon "button" at bounding box center [412, 28] width 14 height 14
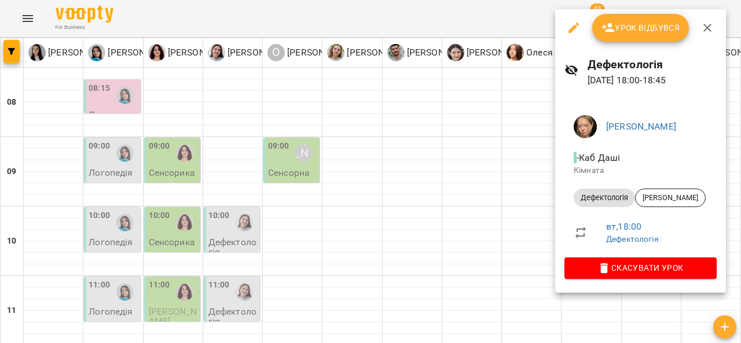
click at [710, 23] on icon "button" at bounding box center [708, 28] width 14 height 14
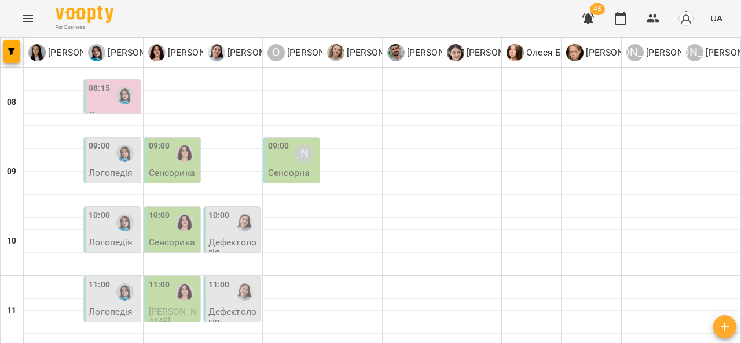
scroll to position [635, 0]
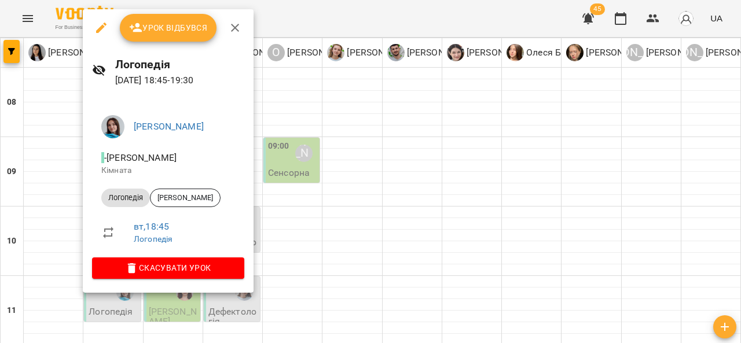
click at [237, 21] on icon "button" at bounding box center [235, 28] width 14 height 14
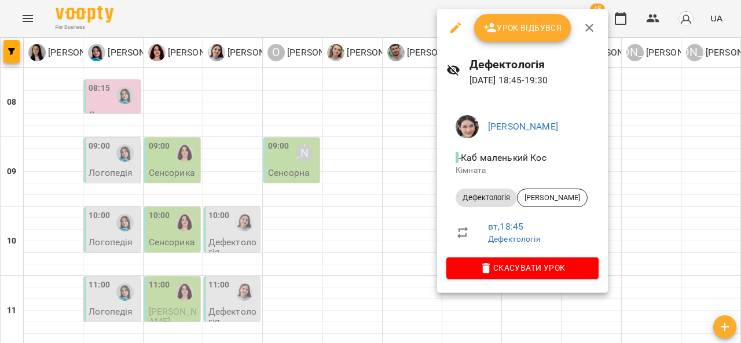
click at [590, 28] on icon "button" at bounding box center [590, 28] width 8 height 8
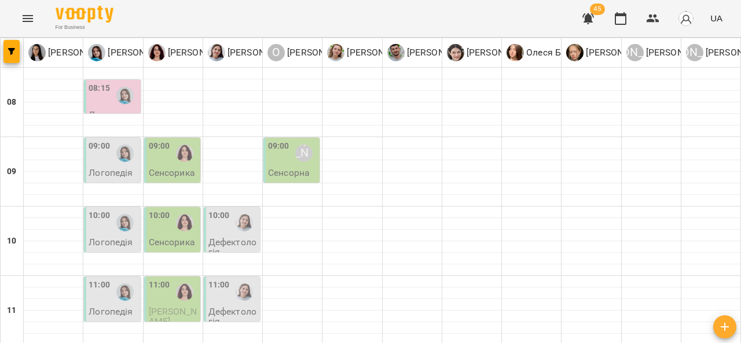
scroll to position [0, 0]
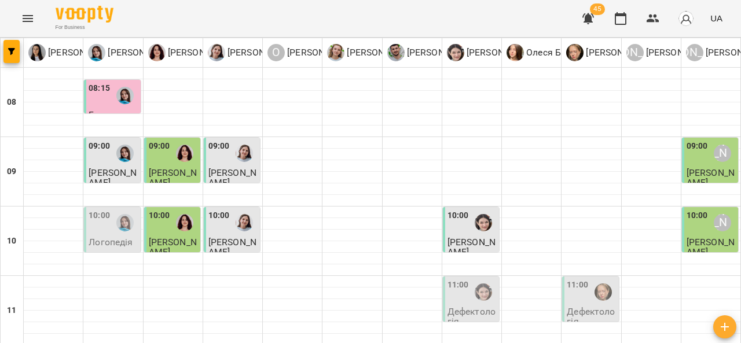
scroll to position [10, 0]
click at [101, 219] on div "10:00" at bounding box center [99, 223] width 21 height 27
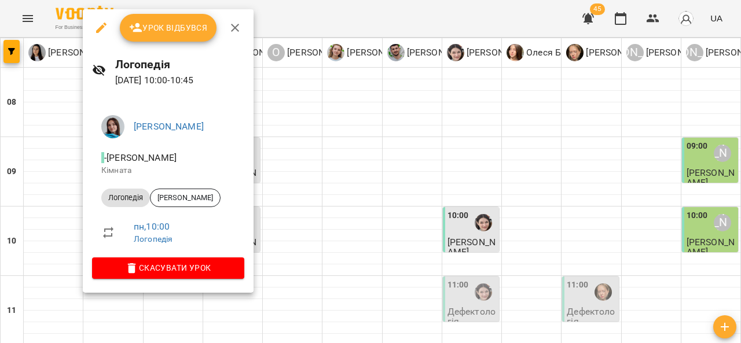
click at [242, 30] on button "button" at bounding box center [235, 28] width 28 height 28
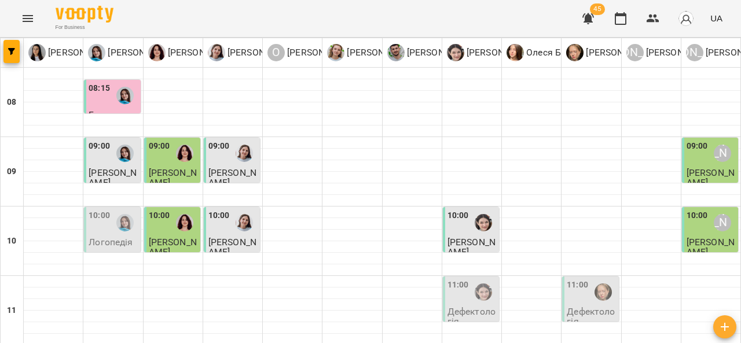
scroll to position [184, 0]
click at [293, 51] on p "[PERSON_NAME]" at bounding box center [321, 53] width 72 height 14
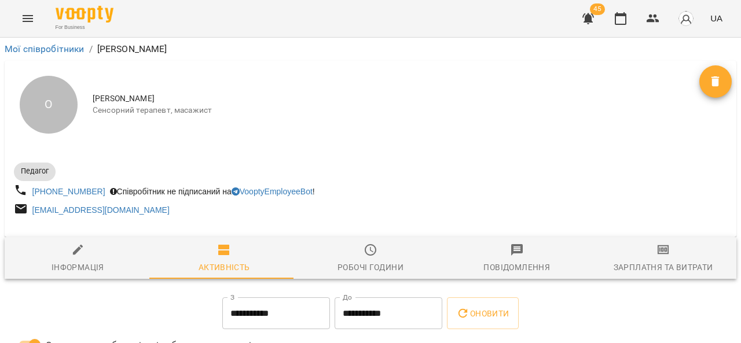
click at [20, 12] on button "Menu" at bounding box center [28, 19] width 28 height 28
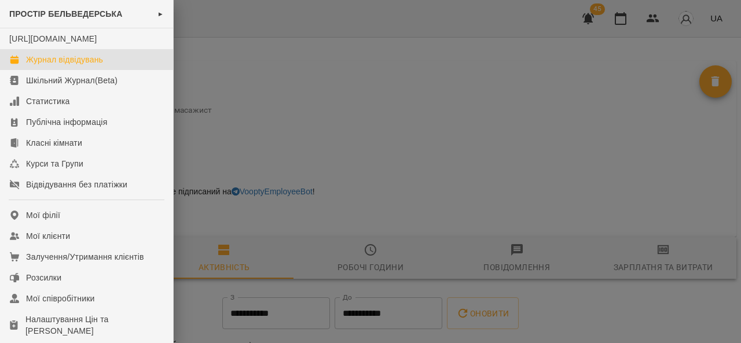
click at [130, 68] on link "Журнал відвідувань" at bounding box center [86, 59] width 173 height 21
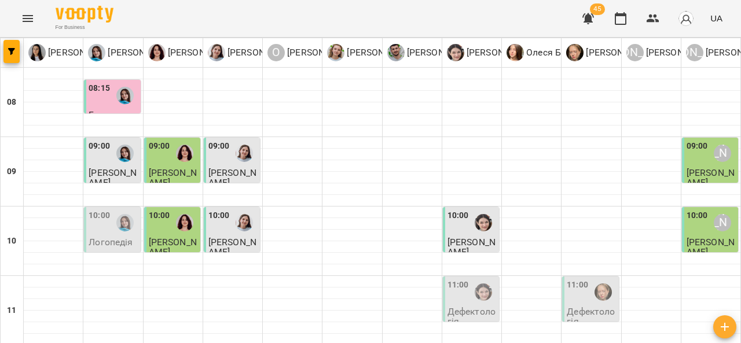
click at [126, 96] on img "Тетяна Хомин" at bounding box center [124, 95] width 17 height 17
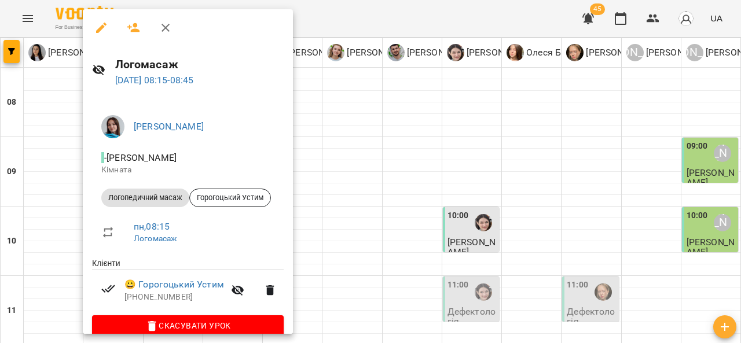
click at [164, 20] on button "button" at bounding box center [166, 28] width 28 height 28
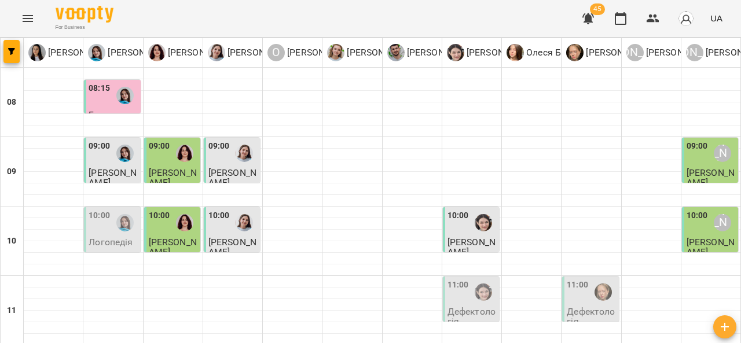
click at [116, 158] on div at bounding box center [125, 153] width 27 height 27
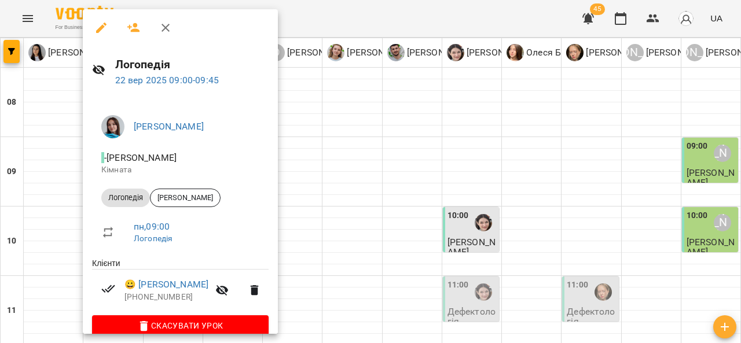
click at [167, 26] on icon "button" at bounding box center [166, 28] width 8 height 8
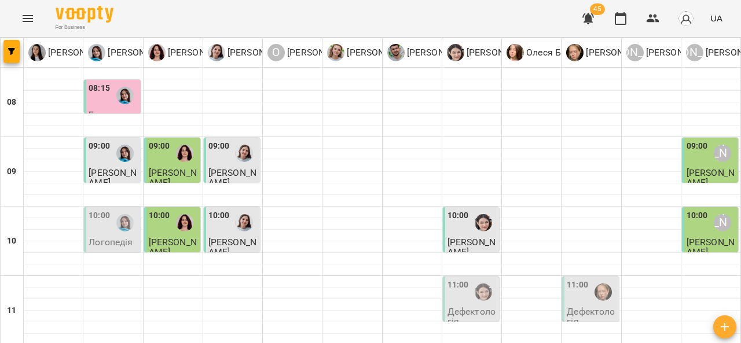
click at [240, 169] on span "[PERSON_NAME]" at bounding box center [233, 177] width 48 height 21
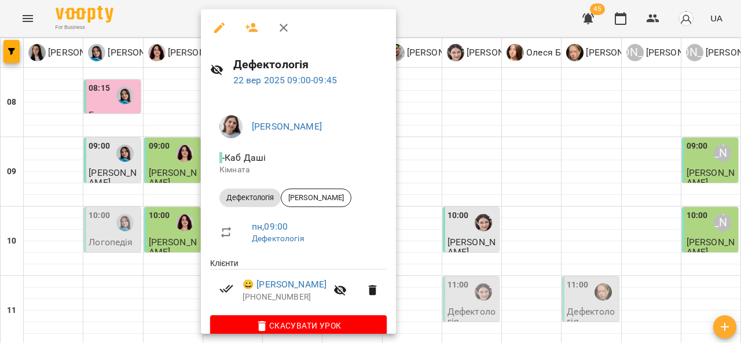
click at [284, 27] on icon "button" at bounding box center [284, 28] width 14 height 14
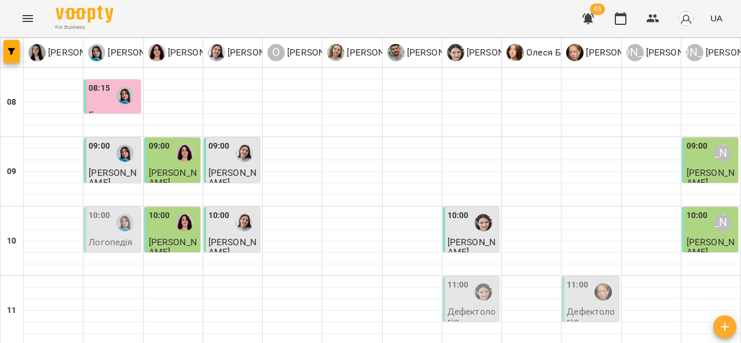
click at [185, 232] on div at bounding box center [184, 223] width 27 height 27
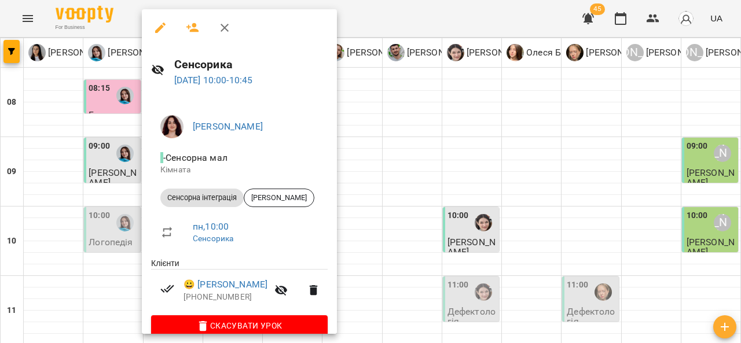
click at [214, 24] on button "button" at bounding box center [225, 28] width 28 height 28
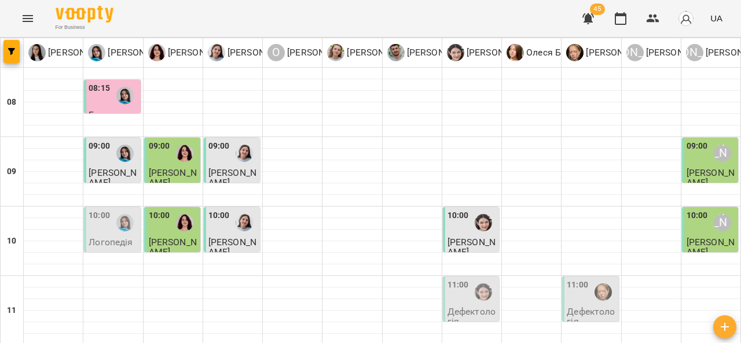
scroll to position [50, 0]
click at [96, 210] on div "10:00" at bounding box center [99, 223] width 21 height 27
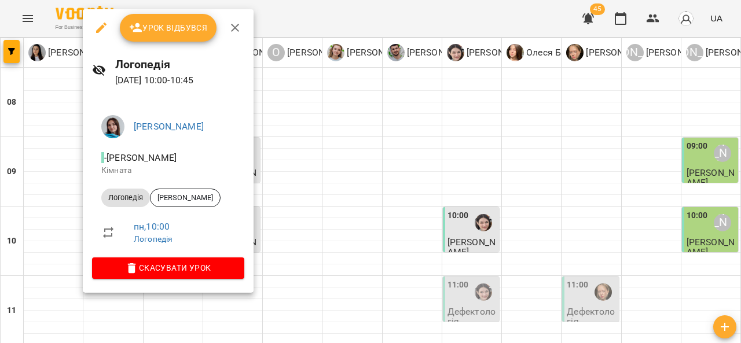
click at [228, 25] on icon "button" at bounding box center [235, 28] width 14 height 14
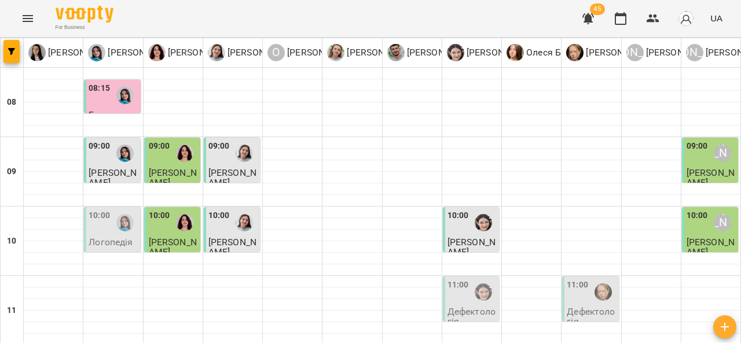
scroll to position [0, 0]
click at [225, 225] on div "10:00" at bounding box center [219, 223] width 21 height 27
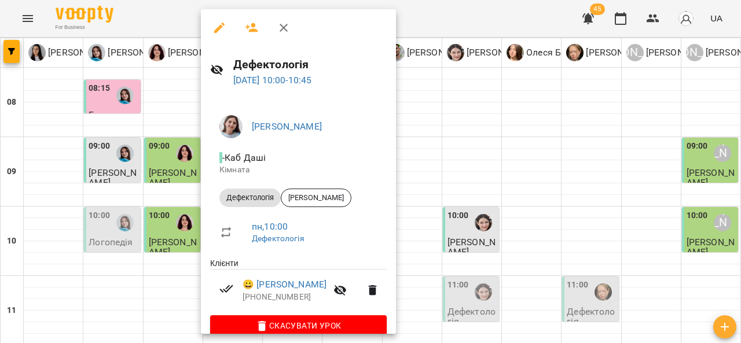
click at [284, 30] on icon "button" at bounding box center [284, 28] width 14 height 14
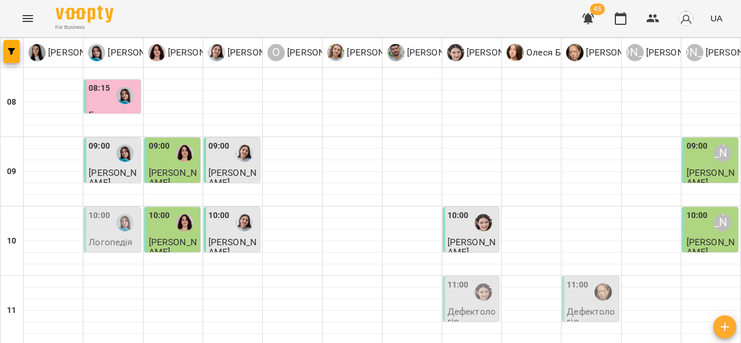
click at [694, 170] on span "[PERSON_NAME]" at bounding box center [711, 177] width 48 height 21
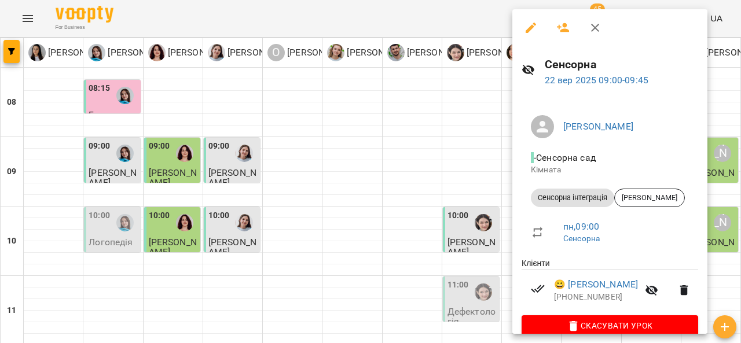
click at [604, 21] on button "button" at bounding box center [596, 28] width 28 height 28
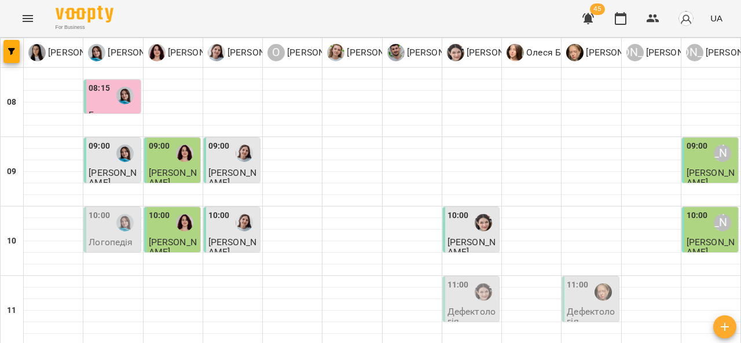
click at [459, 227] on div "10:00" at bounding box center [458, 223] width 21 height 27
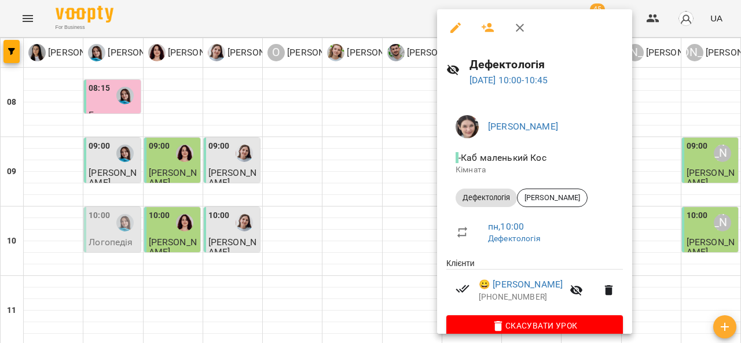
click at [522, 28] on icon "button" at bounding box center [520, 28] width 14 height 14
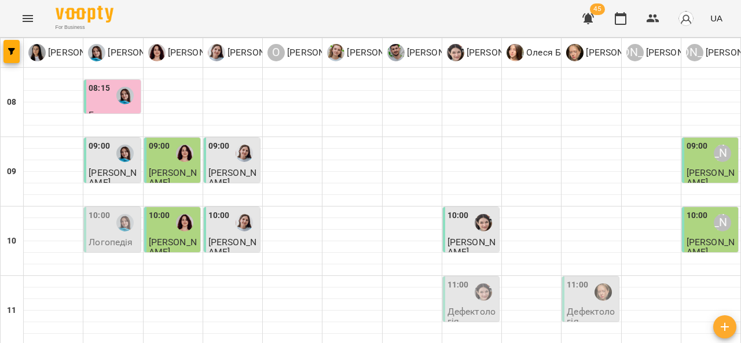
scroll to position [88, 0]
click at [109, 237] on p "Логопедія" at bounding box center [111, 242] width 44 height 10
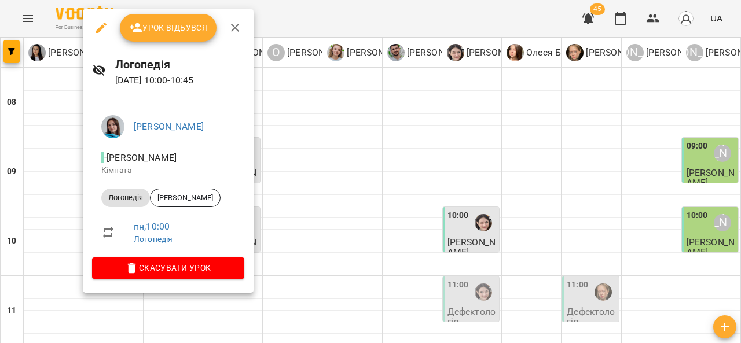
click at [240, 25] on icon "button" at bounding box center [235, 28] width 14 height 14
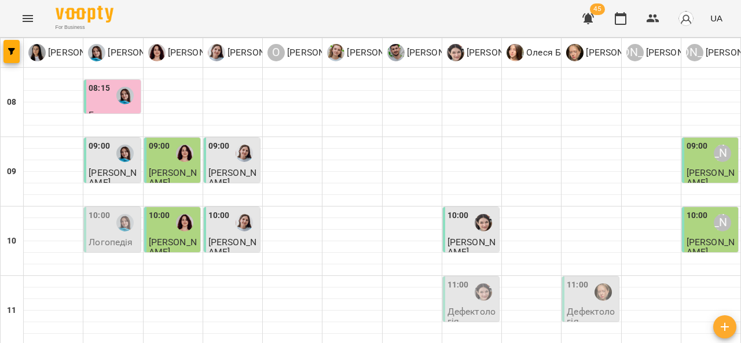
click at [457, 279] on div "11:00" at bounding box center [458, 292] width 21 height 27
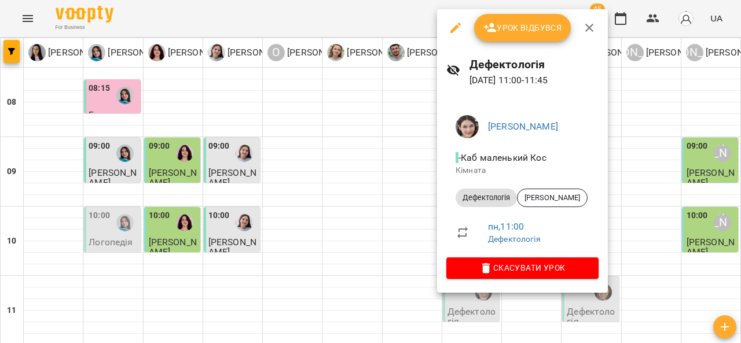
click at [584, 29] on icon "button" at bounding box center [590, 28] width 14 height 14
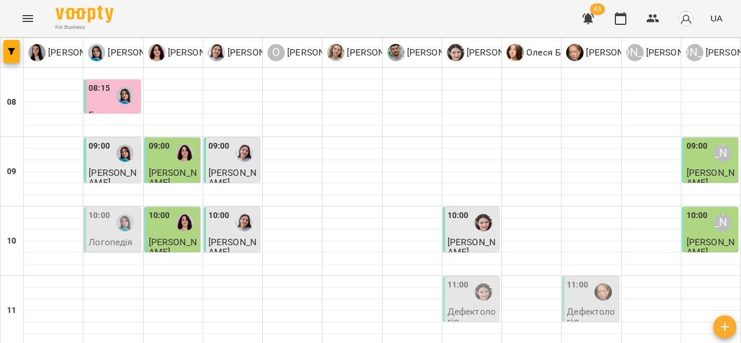
click at [601, 307] on p "Дефектологія" at bounding box center [591, 317] width 49 height 20
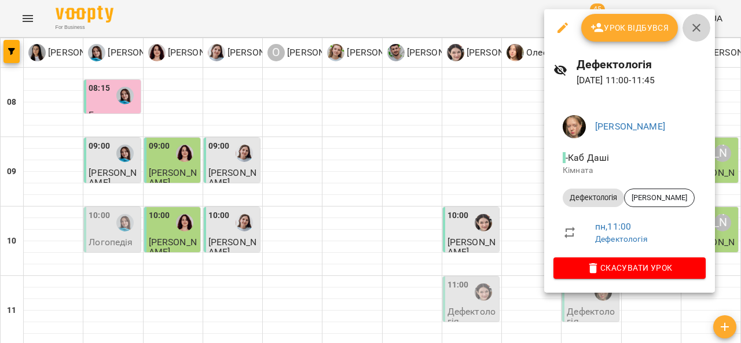
click at [700, 21] on icon "button" at bounding box center [697, 28] width 14 height 14
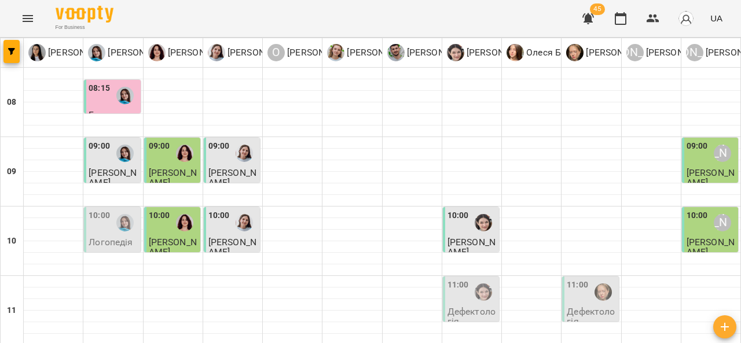
scroll to position [91, 0]
click at [104, 210] on div "10:00" at bounding box center [99, 223] width 21 height 27
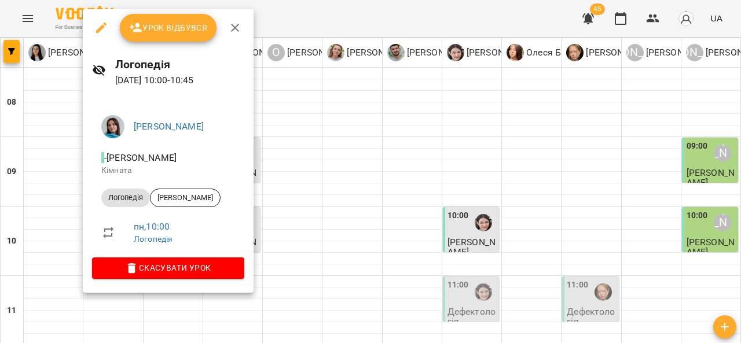
click at [235, 16] on button "button" at bounding box center [235, 28] width 28 height 28
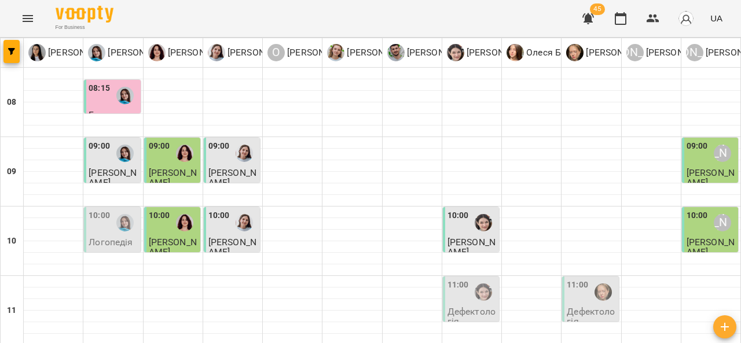
scroll to position [101, 0]
click at [116, 237] on p "Логопедія" at bounding box center [111, 242] width 44 height 10
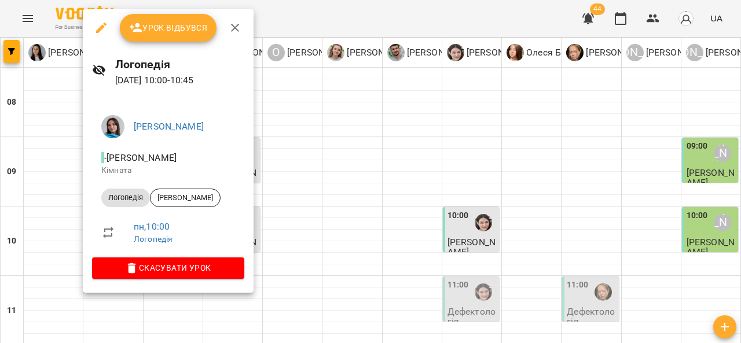
click at [236, 32] on icon "button" at bounding box center [235, 28] width 14 height 14
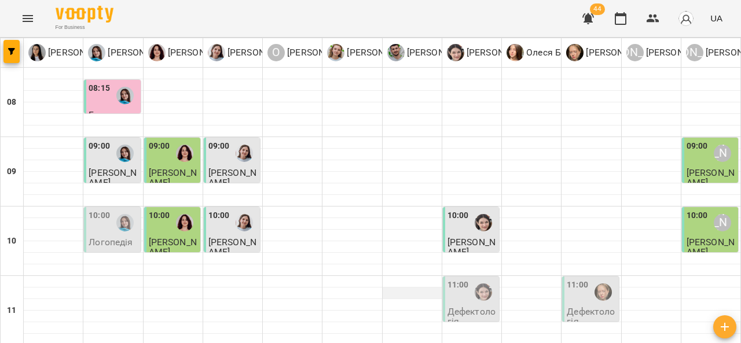
scroll to position [16, 0]
click at [470, 215] on div at bounding box center [483, 223] width 27 height 27
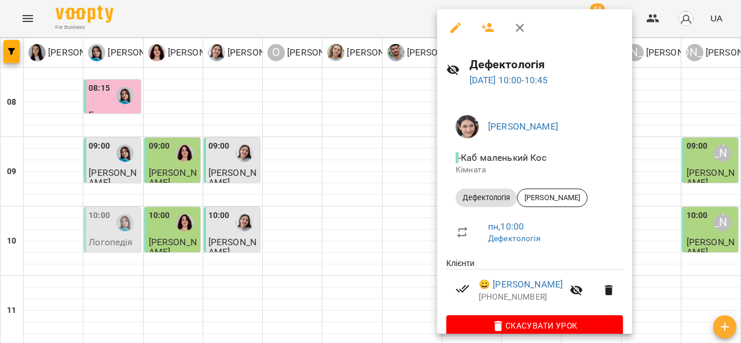
click at [526, 25] on icon "button" at bounding box center [520, 28] width 14 height 14
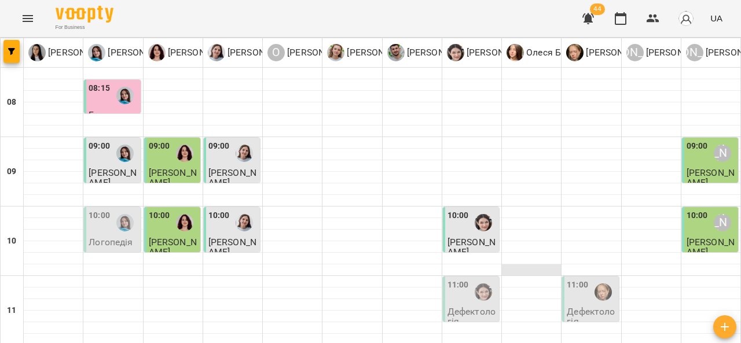
scroll to position [585, 0]
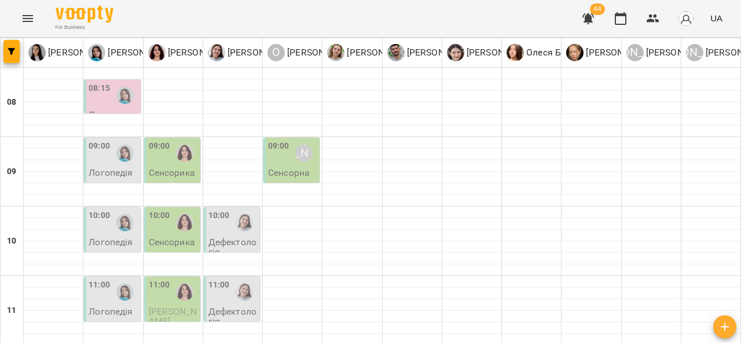
click at [301, 178] on div "09:00 Олександр Шикін Сенсорна" at bounding box center [292, 160] width 56 height 45
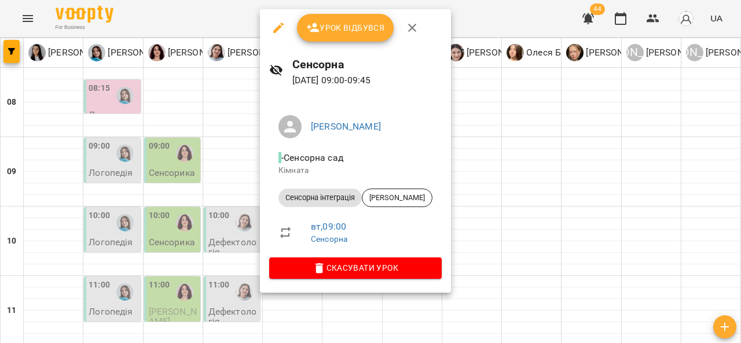
click at [418, 29] on icon "button" at bounding box center [412, 28] width 14 height 14
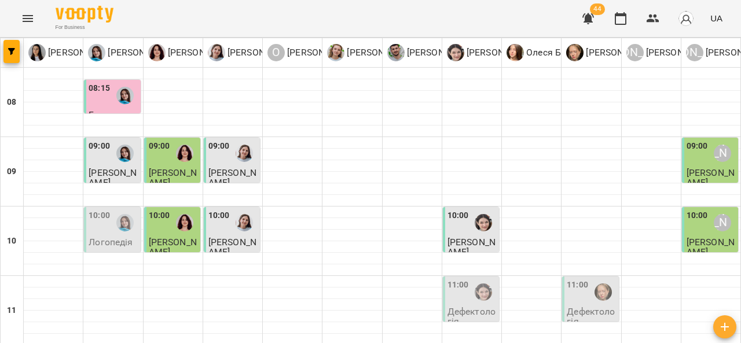
click at [112, 225] on div at bounding box center [125, 223] width 27 height 27
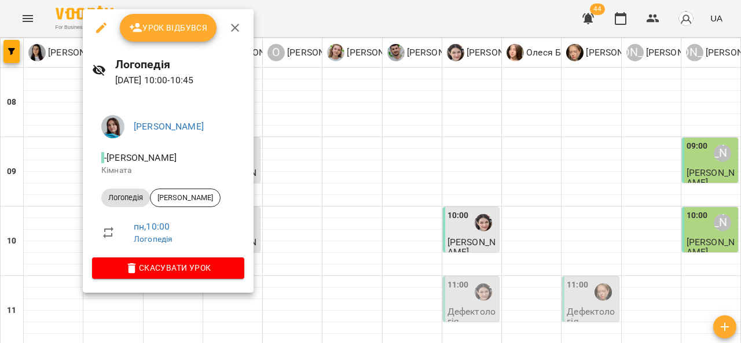
click at [237, 27] on icon "button" at bounding box center [235, 28] width 14 height 14
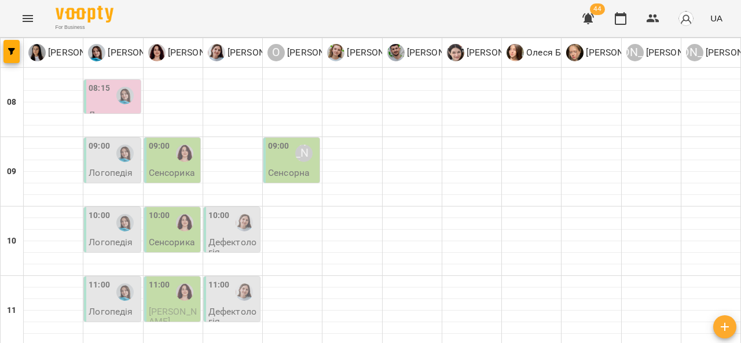
click at [294, 168] on p "Сенсорна" at bounding box center [289, 173] width 42 height 10
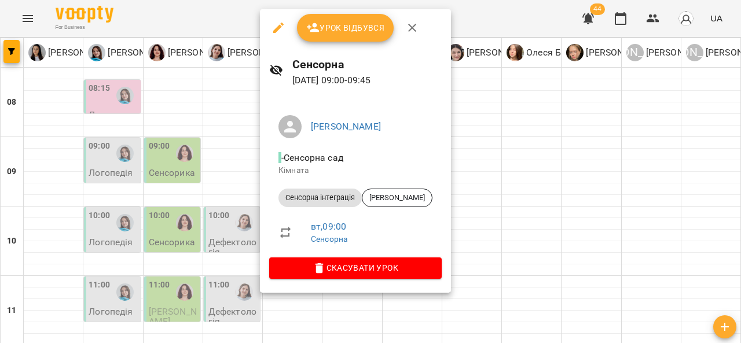
click at [273, 35] on button "button" at bounding box center [279, 28] width 28 height 28
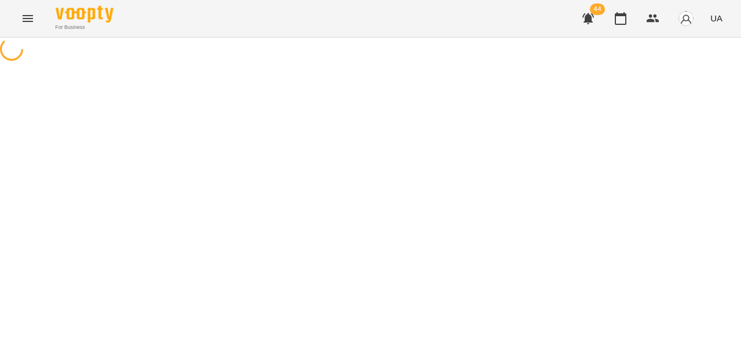
select select "**********"
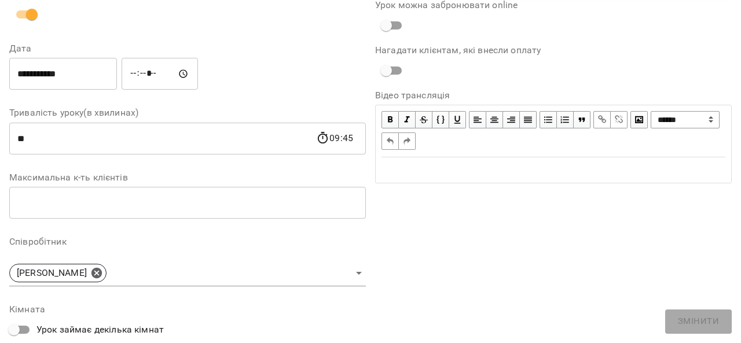
scroll to position [144, 0]
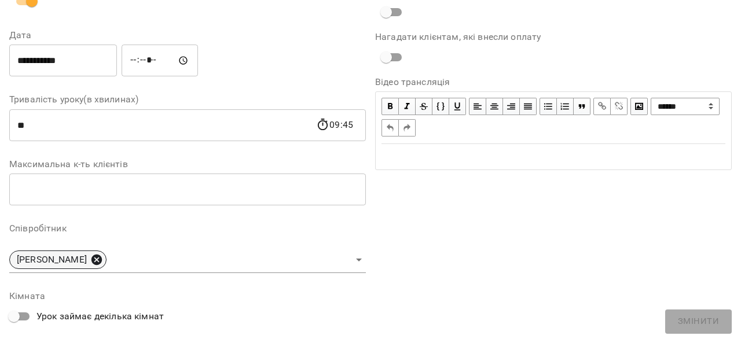
click at [103, 266] on icon at bounding box center [96, 260] width 13 height 13
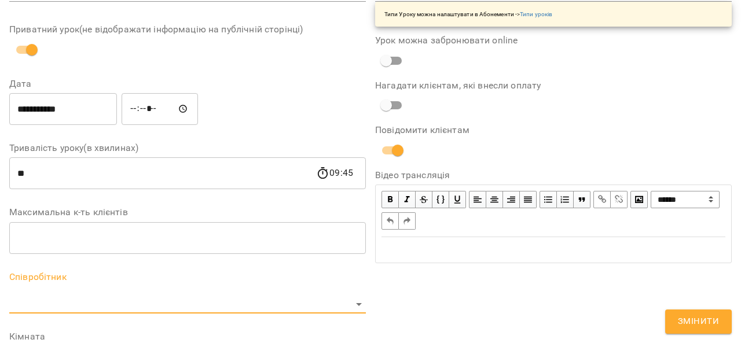
scroll to position [192, 0]
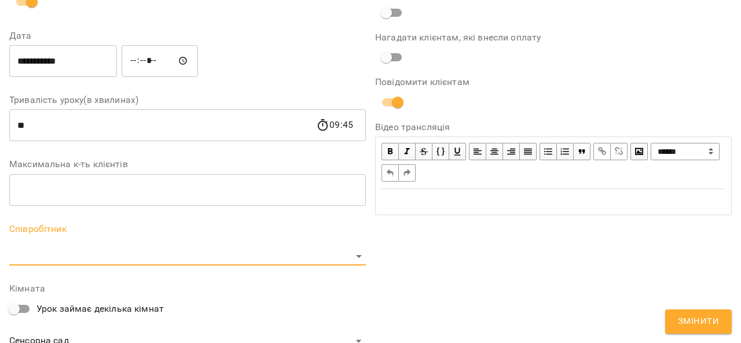
click at [211, 249] on body "**********" at bounding box center [370, 264] width 741 height 528
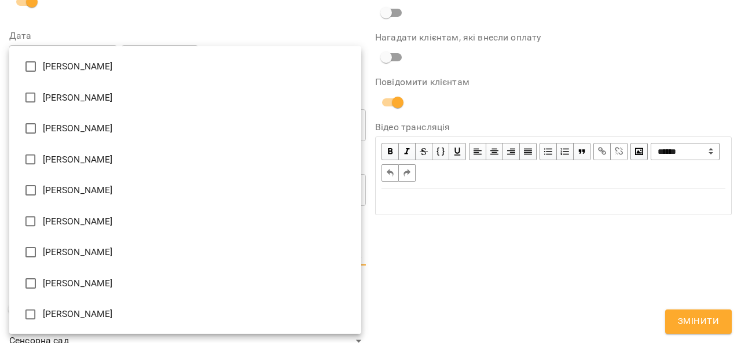
click at [95, 219] on li "[PERSON_NAME]" at bounding box center [185, 221] width 352 height 31
type input "**********"
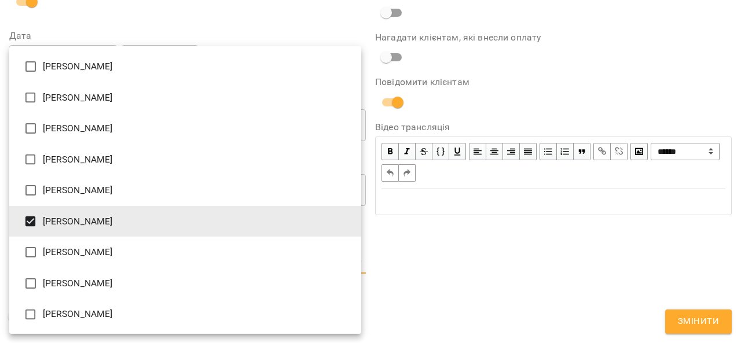
click at [702, 323] on div at bounding box center [370, 171] width 741 height 343
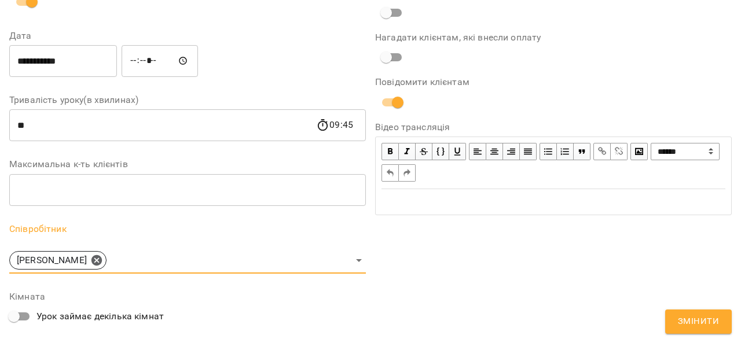
click at [699, 324] on span "Змінити" at bounding box center [698, 322] width 41 height 15
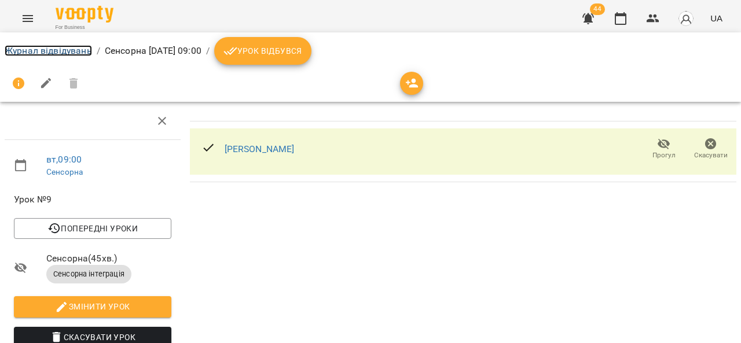
click at [36, 51] on link "Журнал відвідувань" at bounding box center [48, 50] width 87 height 11
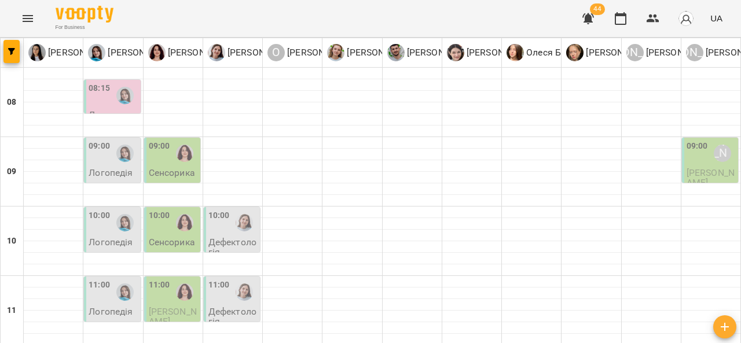
click at [714, 164] on div "[PERSON_NAME]" at bounding box center [723, 153] width 27 height 27
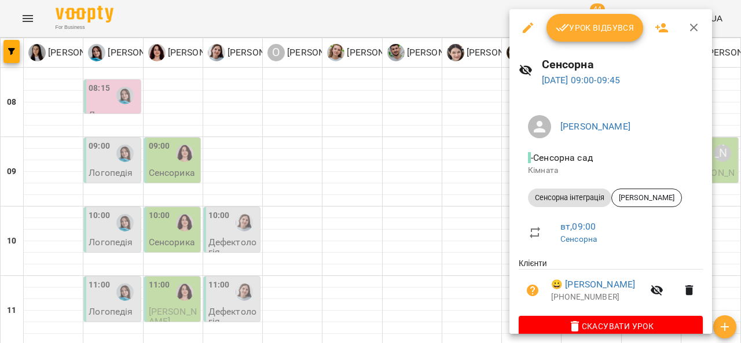
click at [310, 174] on div at bounding box center [370, 171] width 741 height 343
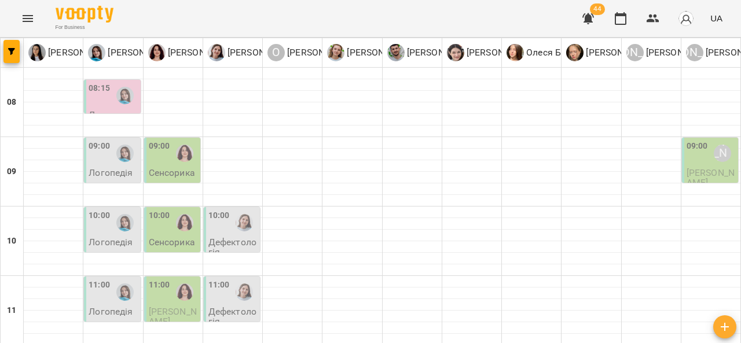
scroll to position [10, 0]
click at [112, 149] on div at bounding box center [125, 153] width 27 height 27
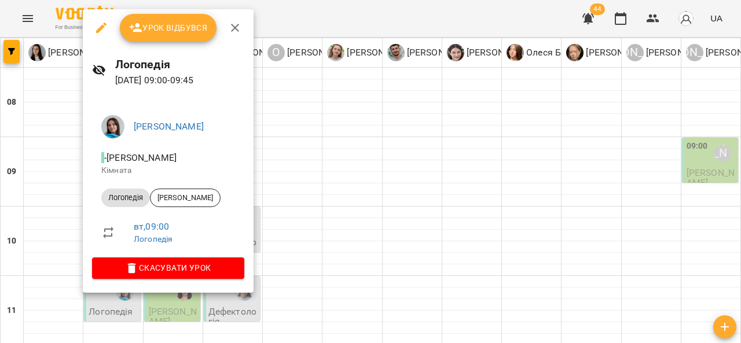
click at [232, 25] on icon "button" at bounding box center [235, 28] width 8 height 8
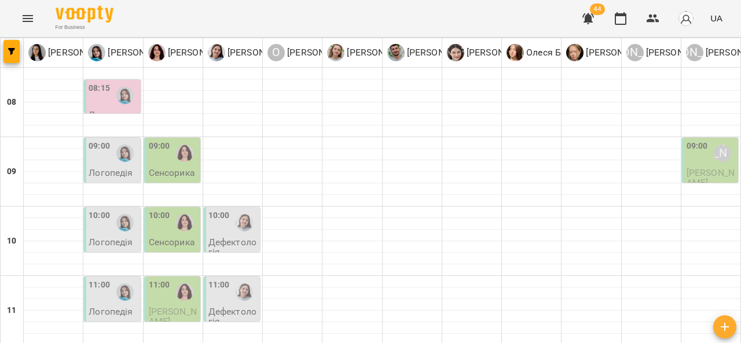
click at [186, 151] on div at bounding box center [184, 153] width 27 height 27
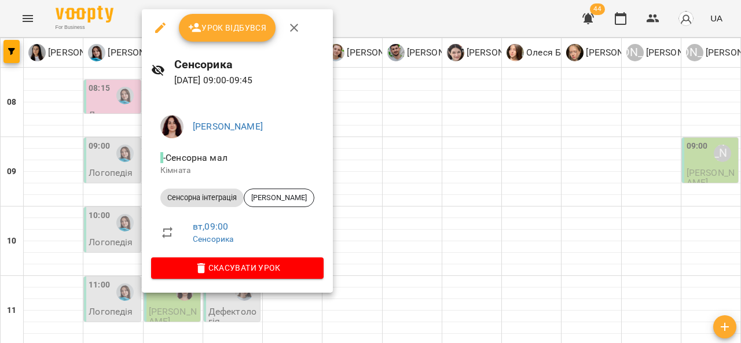
click at [295, 27] on icon "button" at bounding box center [294, 28] width 14 height 14
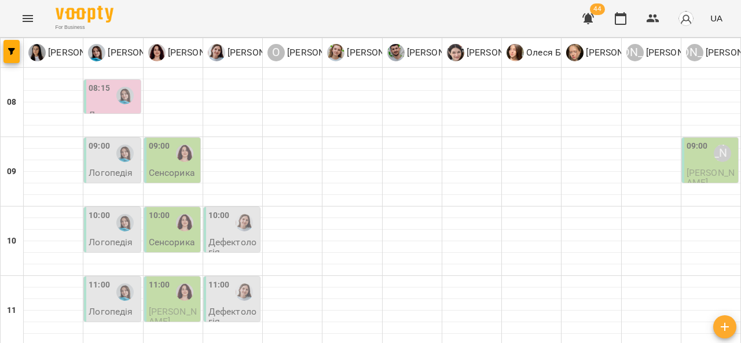
click at [123, 218] on img "Тетяна Хомин" at bounding box center [124, 222] width 17 height 17
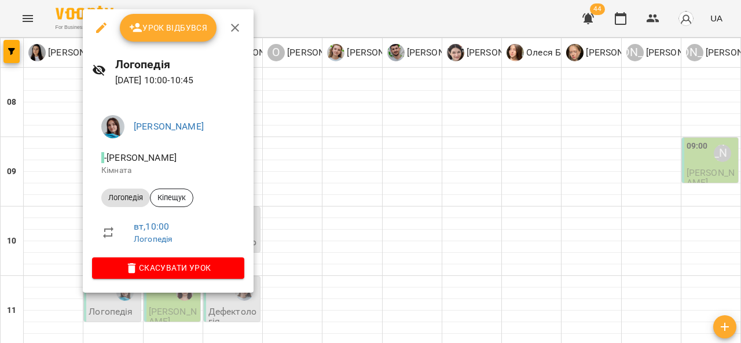
click at [234, 31] on icon "button" at bounding box center [235, 28] width 14 height 14
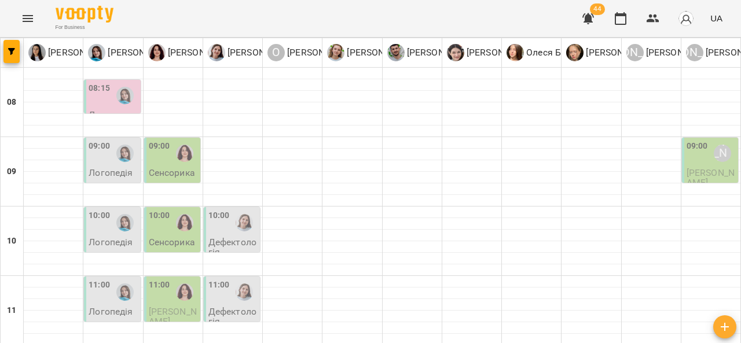
click at [180, 223] on div at bounding box center [184, 223] width 27 height 27
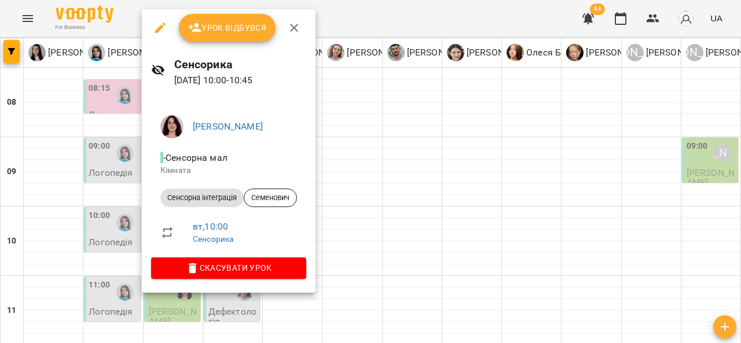
click at [294, 24] on icon "button" at bounding box center [294, 28] width 14 height 14
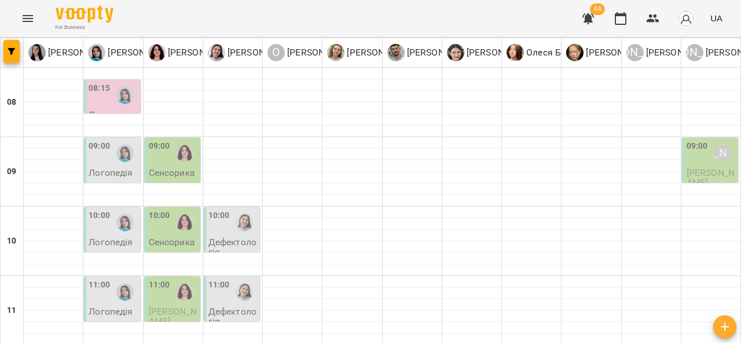
click at [248, 220] on div at bounding box center [244, 223] width 27 height 27
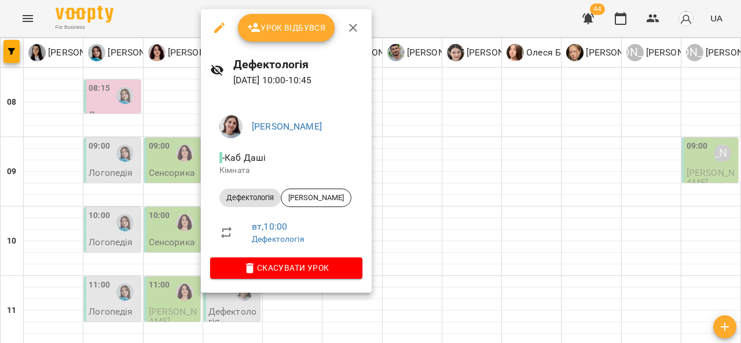
click at [359, 25] on button "button" at bounding box center [353, 28] width 28 height 28
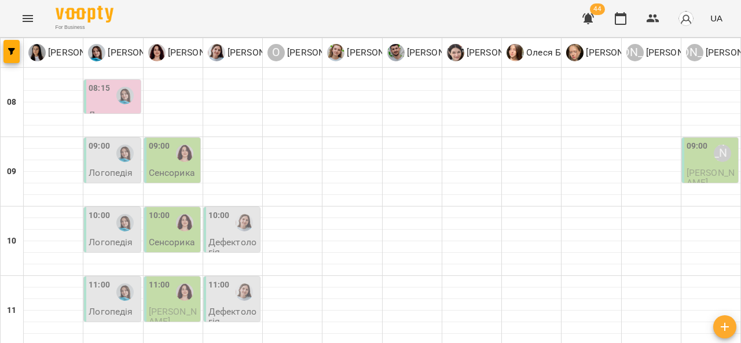
click at [112, 168] on p "Логопедія" at bounding box center [111, 173] width 44 height 10
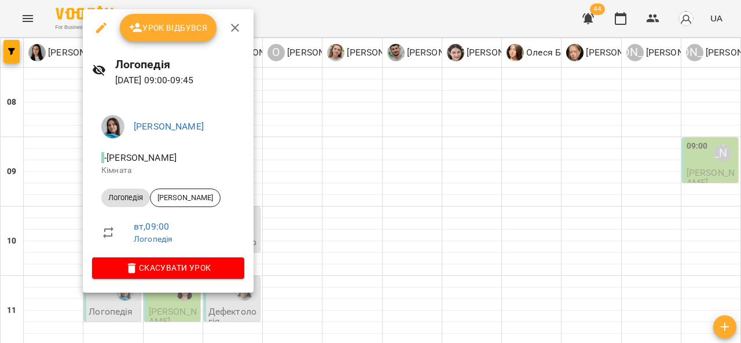
click at [236, 32] on icon "button" at bounding box center [235, 28] width 14 height 14
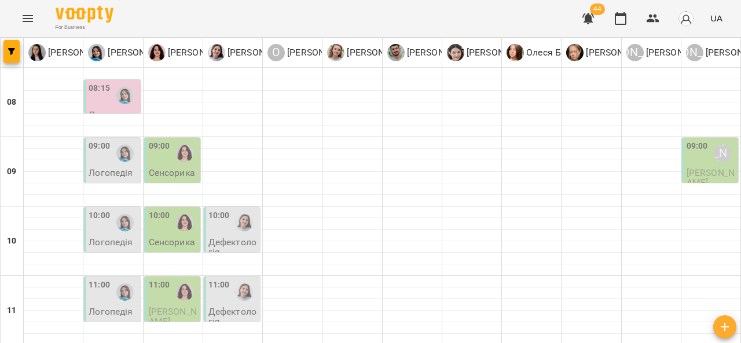
click at [188, 168] on p "Сенсорика" at bounding box center [172, 173] width 46 height 10
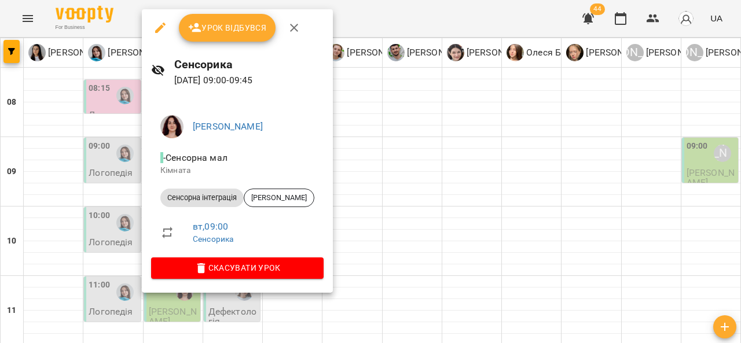
click at [293, 27] on icon "button" at bounding box center [294, 28] width 8 height 8
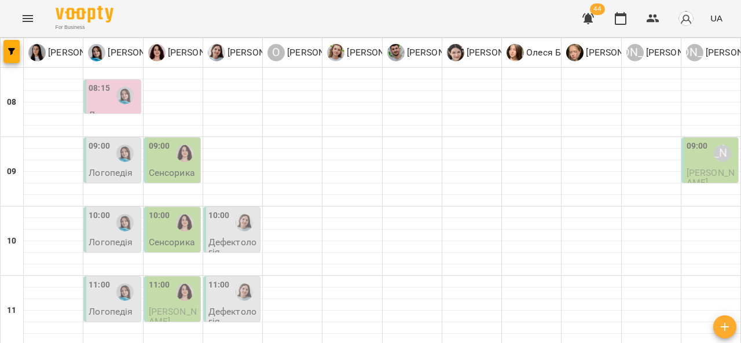
click at [185, 218] on img "Ольга Крикун" at bounding box center [184, 222] width 17 height 17
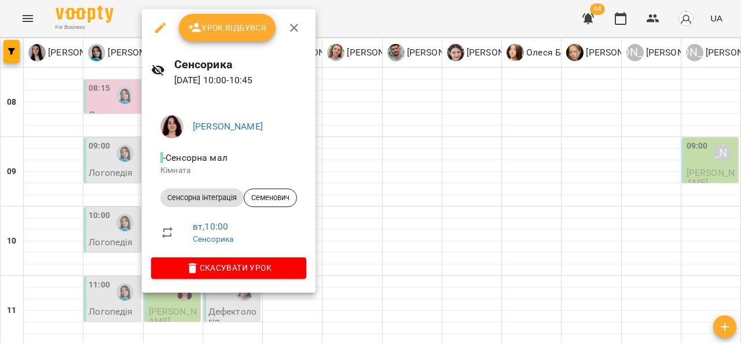
click at [291, 21] on icon "button" at bounding box center [294, 28] width 14 height 14
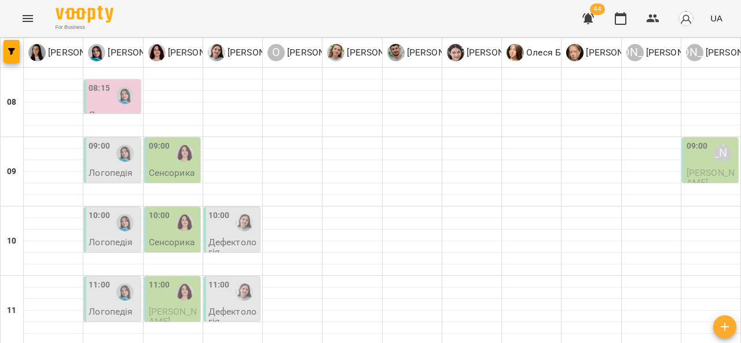
click at [118, 214] on img "Тетяна Хомин" at bounding box center [124, 222] width 17 height 17
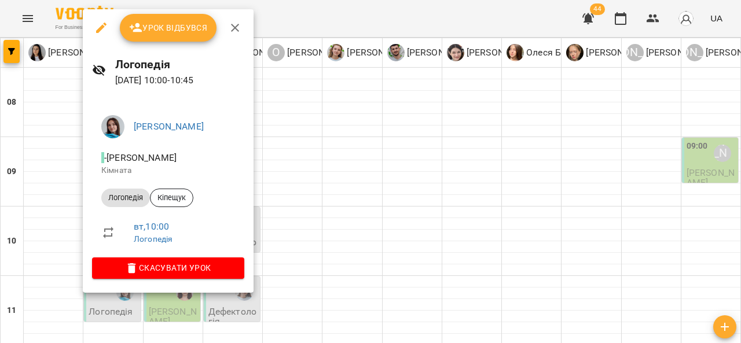
click at [235, 25] on icon "button" at bounding box center [235, 28] width 14 height 14
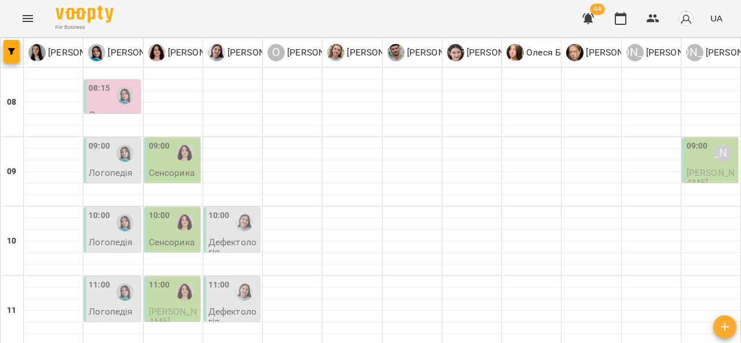
click at [250, 212] on div at bounding box center [244, 223] width 27 height 27
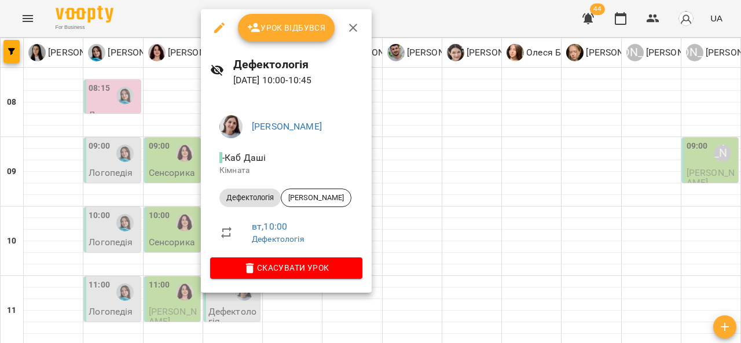
click at [349, 25] on icon "button" at bounding box center [353, 28] width 14 height 14
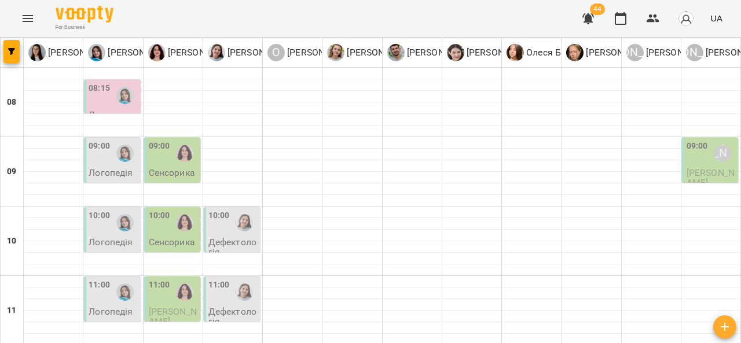
click at [118, 214] on img "Тетяна Хомин" at bounding box center [124, 222] width 17 height 17
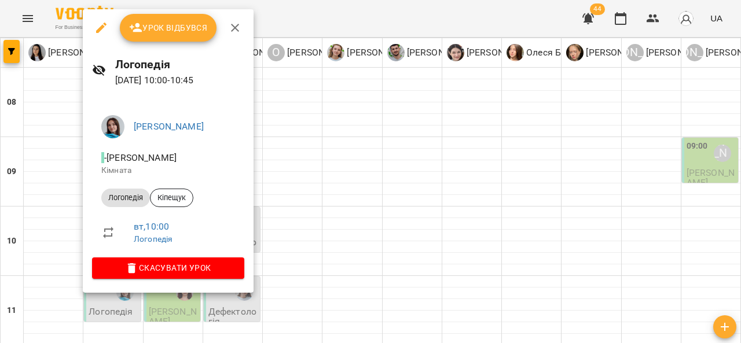
click at [235, 25] on icon "button" at bounding box center [235, 28] width 14 height 14
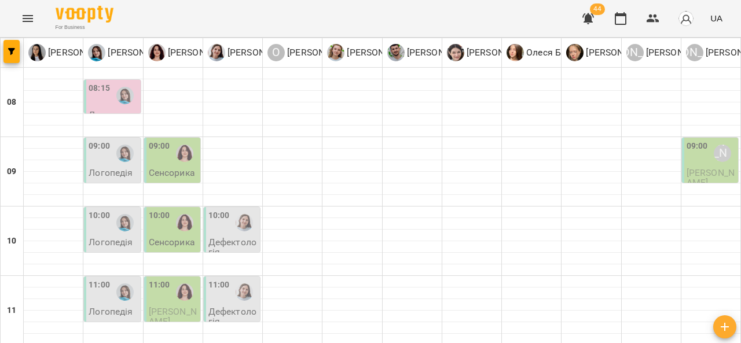
click at [180, 168] on p "Сенсорика" at bounding box center [172, 173] width 46 height 10
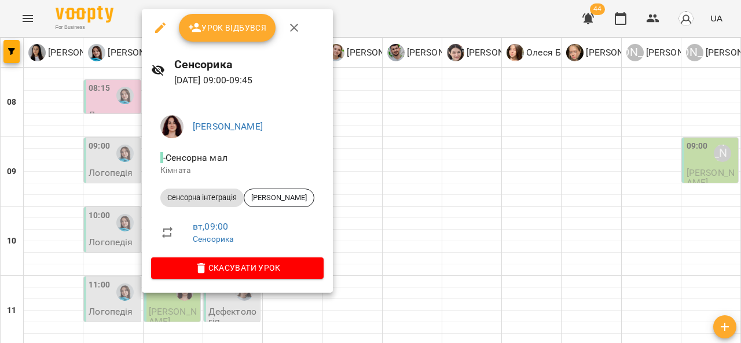
click at [299, 30] on icon "button" at bounding box center [294, 28] width 14 height 14
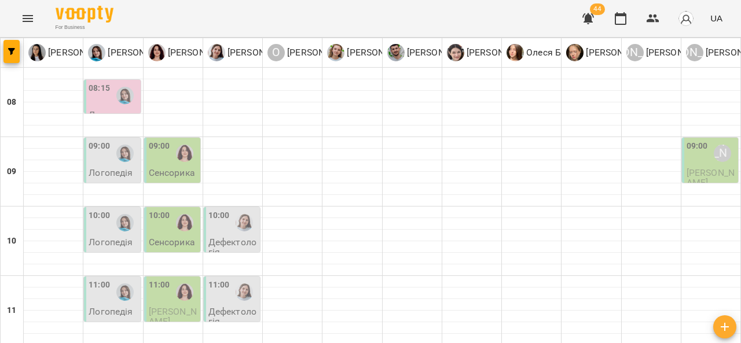
click at [182, 149] on img "Ольга Крикун" at bounding box center [184, 153] width 17 height 17
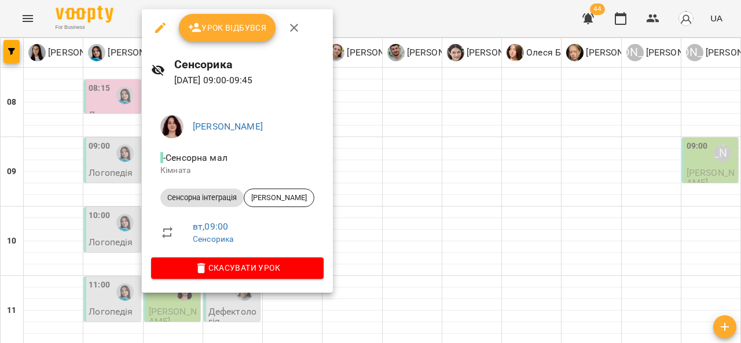
click at [293, 27] on icon "button" at bounding box center [294, 28] width 14 height 14
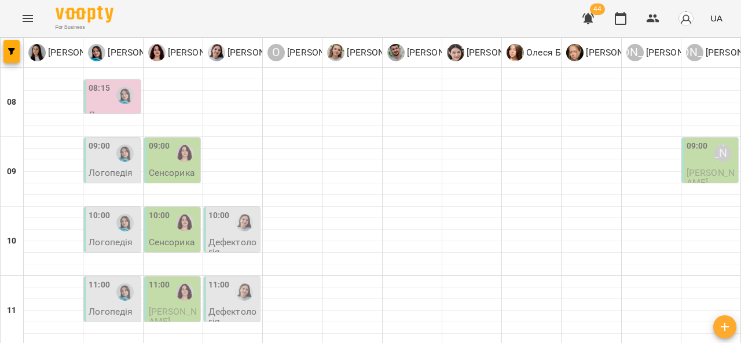
click at [103, 221] on div "10:00" at bounding box center [99, 223] width 21 height 27
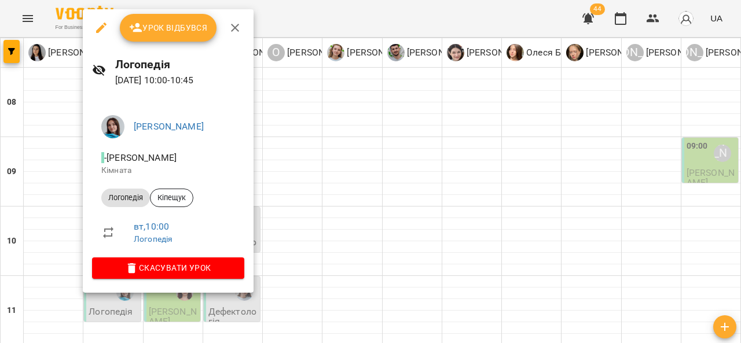
click at [236, 30] on icon "button" at bounding box center [235, 28] width 8 height 8
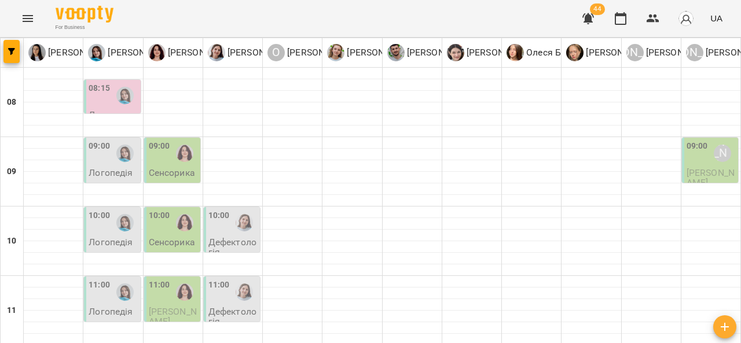
click at [117, 151] on div at bounding box center [125, 153] width 27 height 27
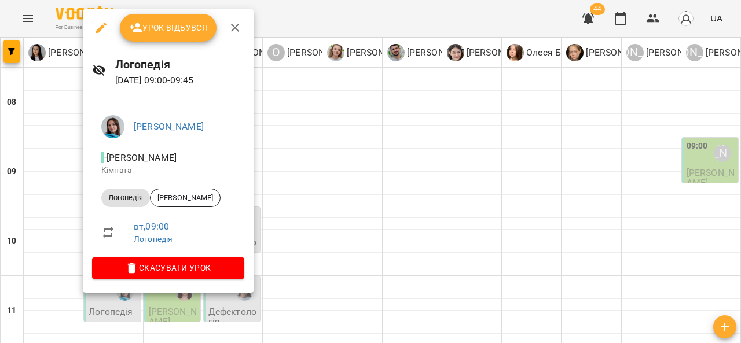
click at [233, 24] on icon "button" at bounding box center [235, 28] width 14 height 14
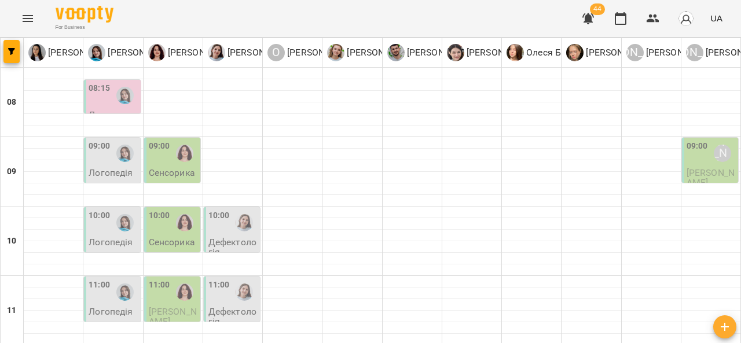
click at [177, 151] on div at bounding box center [184, 153] width 27 height 27
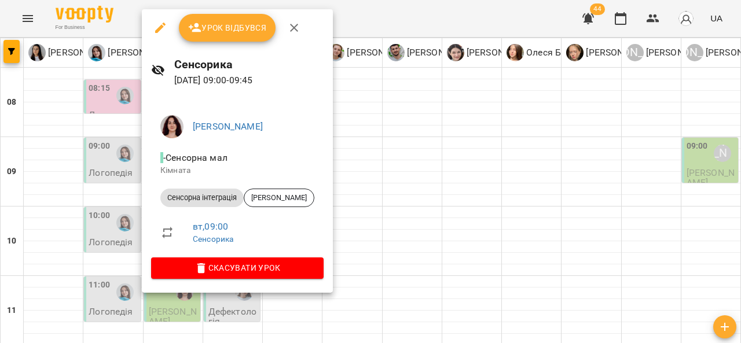
click at [298, 28] on icon "button" at bounding box center [294, 28] width 14 height 14
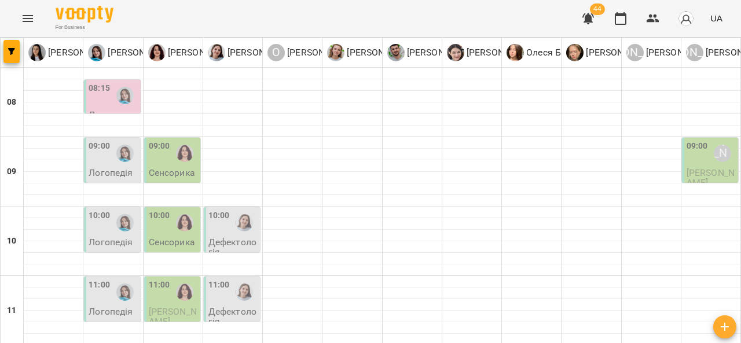
click at [117, 237] on p "Логопедія" at bounding box center [111, 242] width 44 height 10
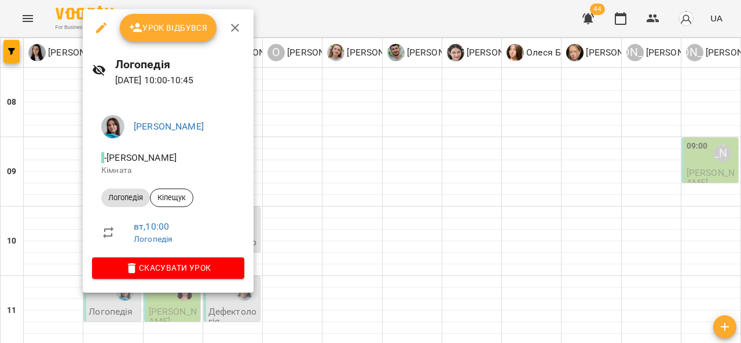
click at [236, 24] on icon "button" at bounding box center [235, 28] width 14 height 14
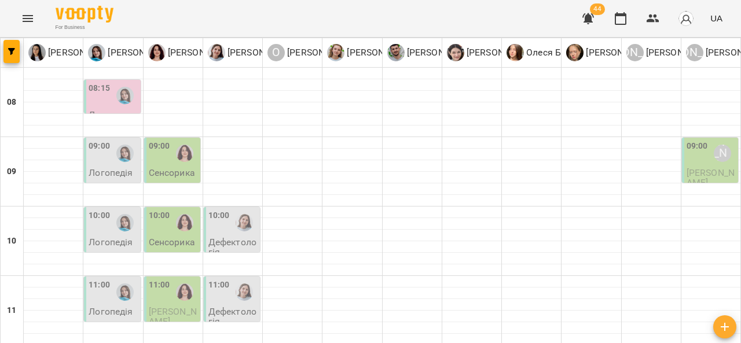
click at [181, 237] on p "Сенсорика" at bounding box center [172, 242] width 46 height 10
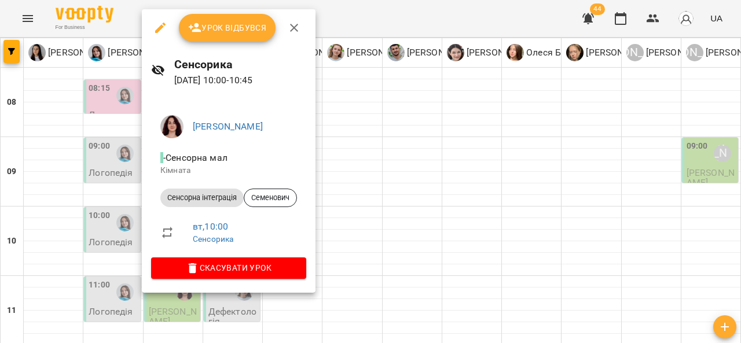
click at [294, 31] on icon "button" at bounding box center [294, 28] width 14 height 14
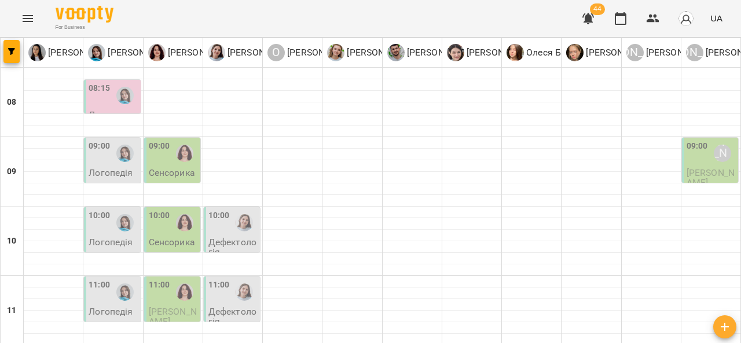
click at [233, 215] on div at bounding box center [244, 223] width 27 height 27
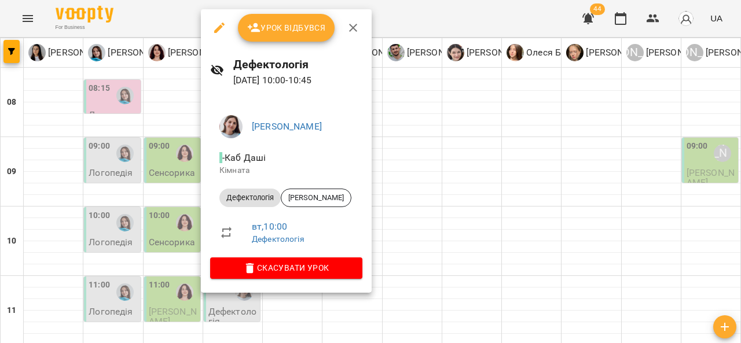
click at [354, 25] on icon "button" at bounding box center [353, 28] width 8 height 8
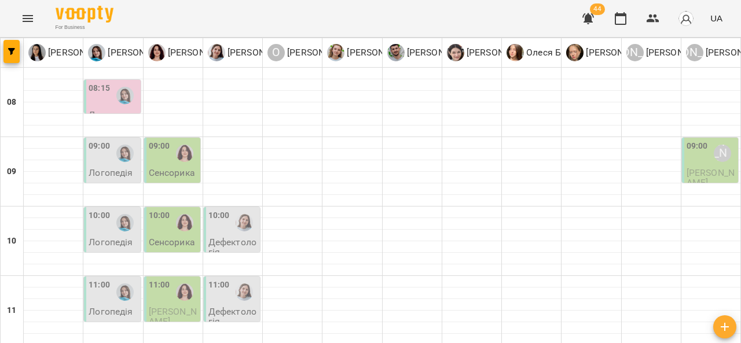
click at [171, 222] on div at bounding box center [184, 223] width 27 height 27
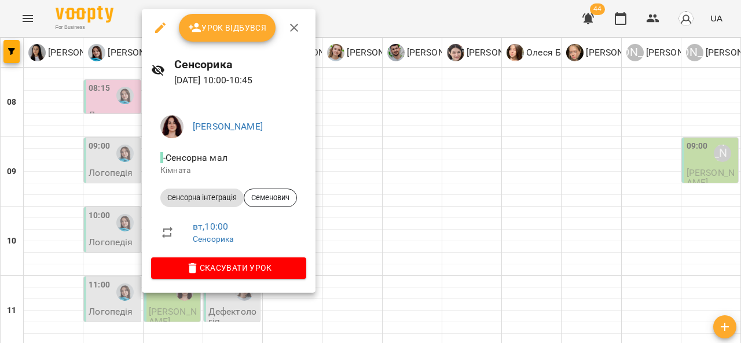
click at [301, 25] on button "button" at bounding box center [294, 28] width 28 height 28
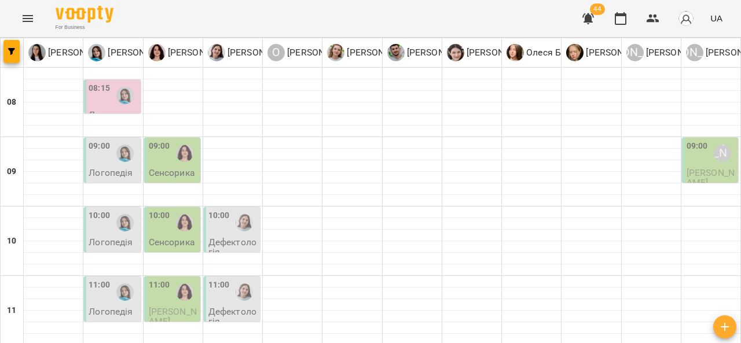
scroll to position [104, 0]
click at [115, 279] on div at bounding box center [125, 292] width 27 height 27
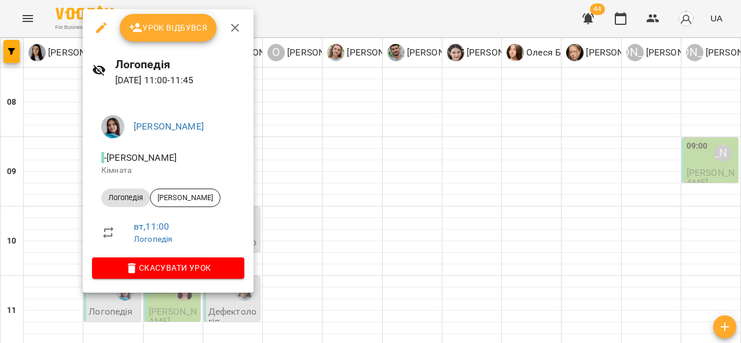
click at [233, 34] on icon "button" at bounding box center [235, 28] width 14 height 14
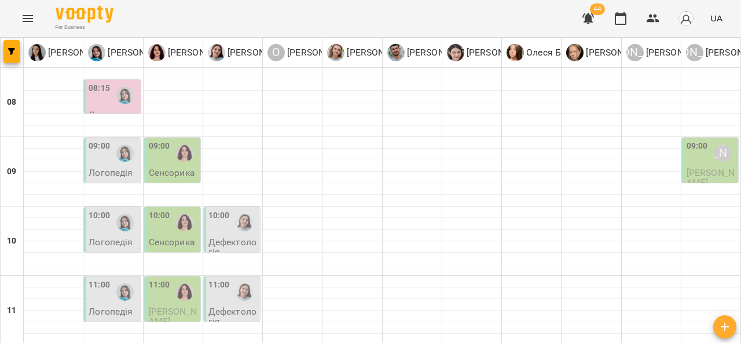
click at [240, 307] on p "Дефектологія" at bounding box center [233, 317] width 49 height 20
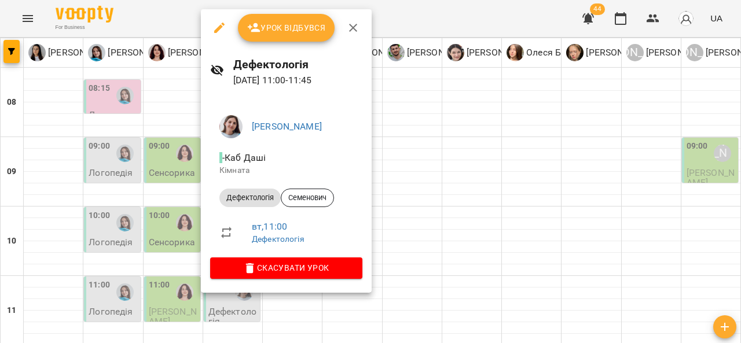
click at [356, 30] on icon "button" at bounding box center [353, 28] width 14 height 14
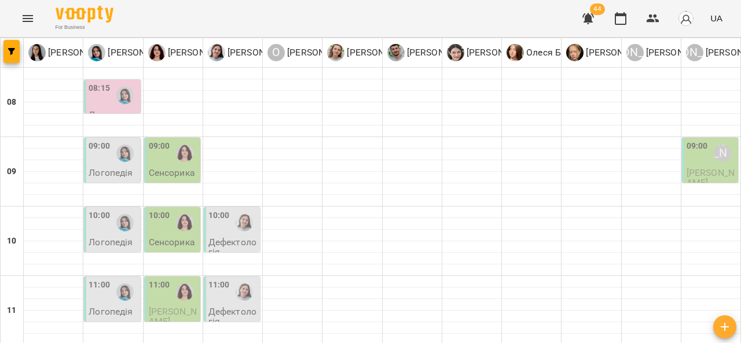
click at [109, 210] on div "10:00" at bounding box center [113, 223] width 49 height 27
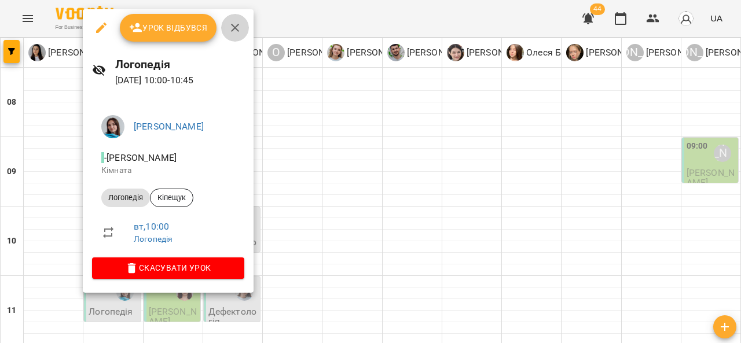
click at [242, 22] on button "button" at bounding box center [235, 28] width 28 height 28
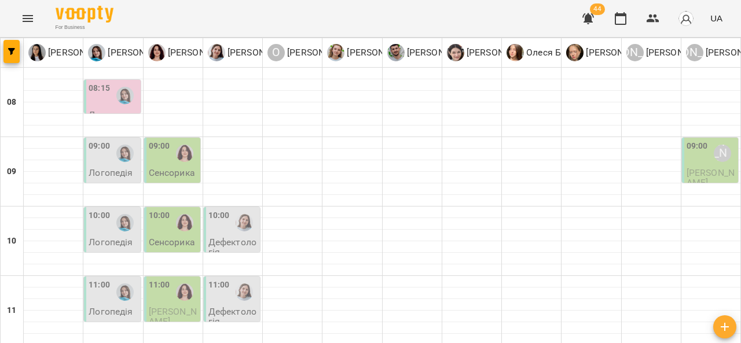
click at [244, 284] on img "Дарія Тріпадуш" at bounding box center [244, 292] width 17 height 17
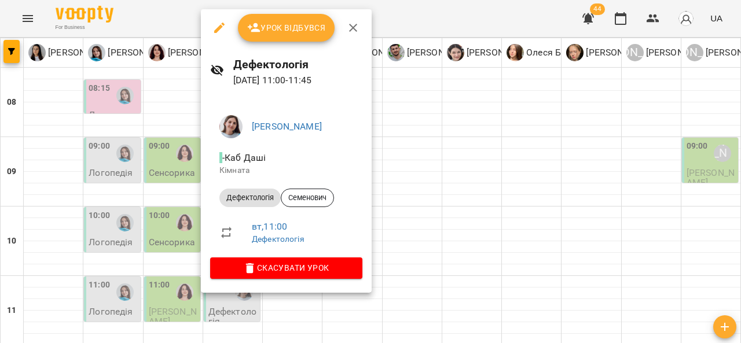
click at [348, 28] on icon "button" at bounding box center [353, 28] width 14 height 14
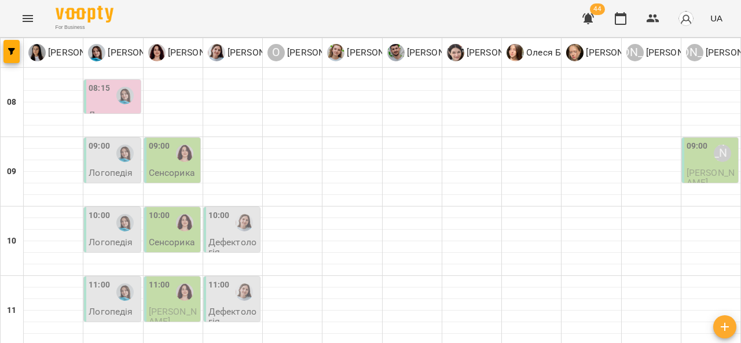
click at [177, 279] on div at bounding box center [184, 292] width 27 height 27
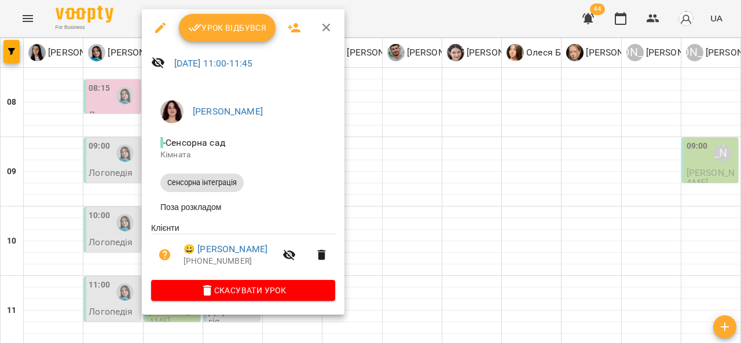
click at [324, 29] on icon "button" at bounding box center [327, 28] width 8 height 8
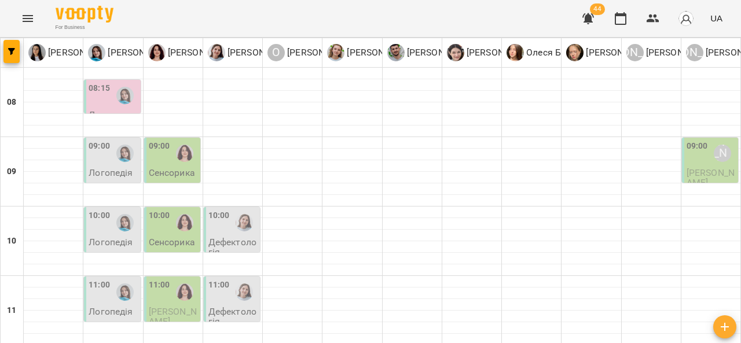
scroll to position [184, 0]
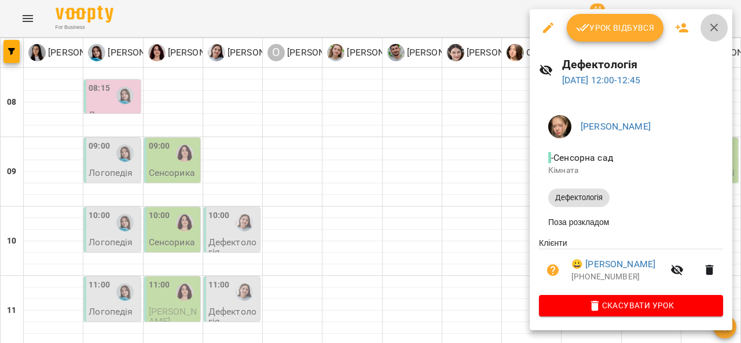
click at [720, 29] on icon "button" at bounding box center [715, 28] width 14 height 14
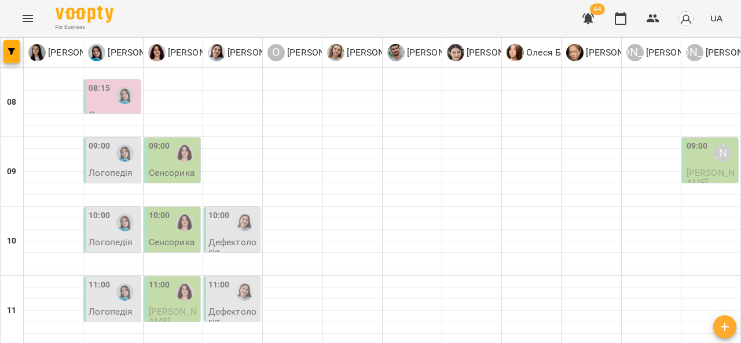
scroll to position [127, 0]
click at [185, 210] on div at bounding box center [184, 223] width 27 height 27
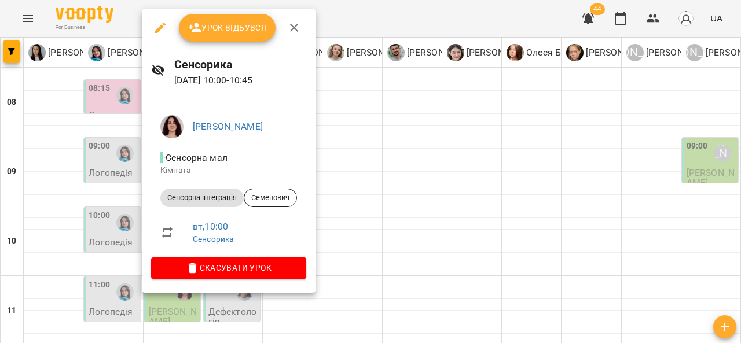
click at [292, 31] on icon "button" at bounding box center [294, 28] width 14 height 14
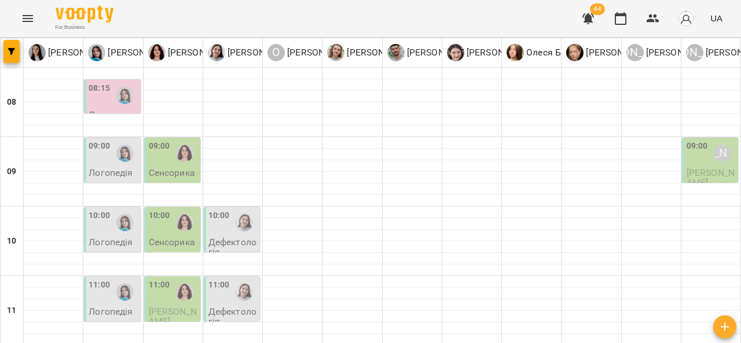
click at [249, 210] on div at bounding box center [244, 223] width 27 height 27
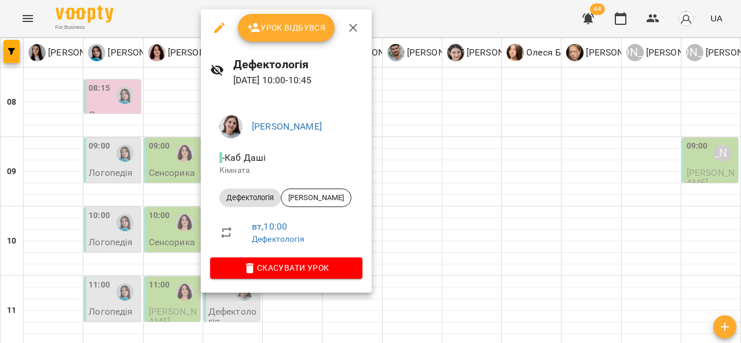
click at [353, 27] on icon "button" at bounding box center [353, 28] width 8 height 8
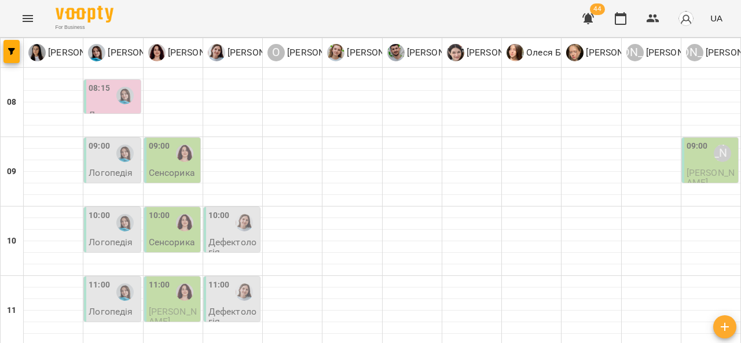
click at [112, 279] on div at bounding box center [125, 292] width 27 height 27
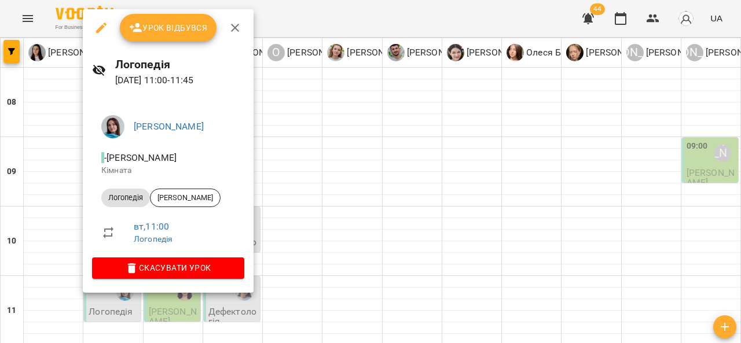
click at [236, 25] on icon "button" at bounding box center [235, 28] width 8 height 8
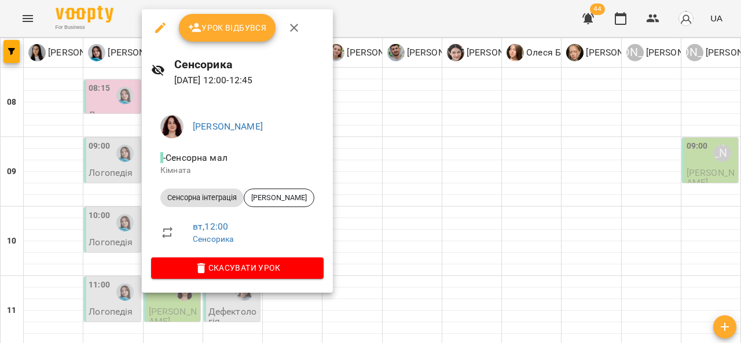
click at [293, 25] on icon "button" at bounding box center [294, 28] width 14 height 14
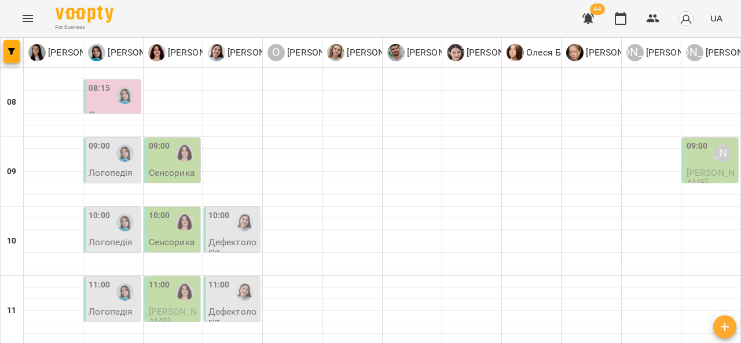
scroll to position [0, 0]
click at [109, 97] on div "08:15" at bounding box center [113, 95] width 49 height 27
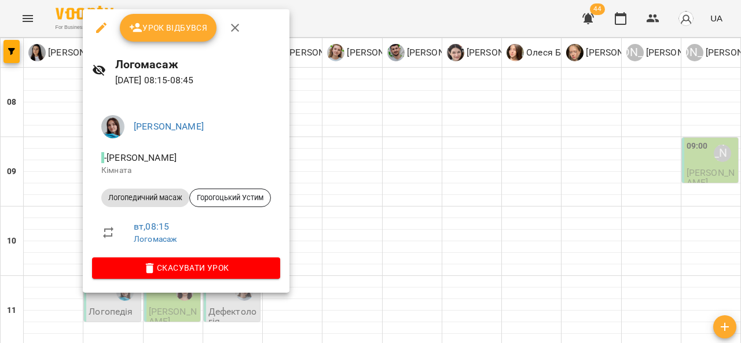
click at [237, 30] on icon "button" at bounding box center [235, 28] width 14 height 14
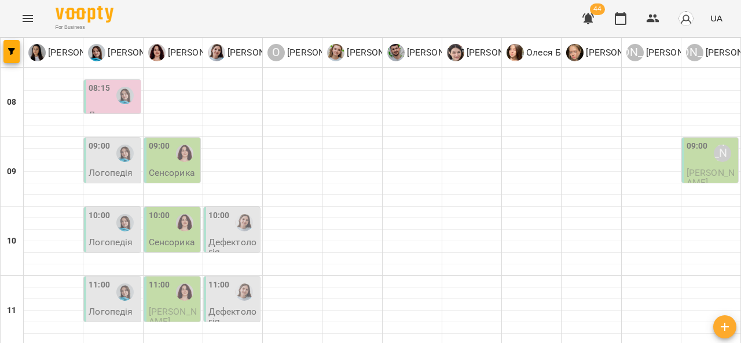
click at [116, 166] on div at bounding box center [125, 153] width 27 height 27
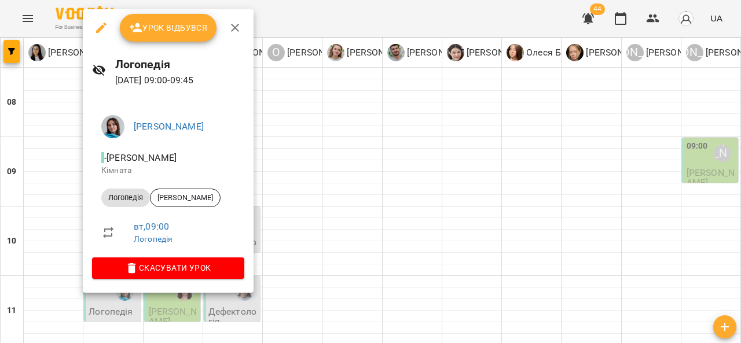
click at [239, 27] on icon "button" at bounding box center [235, 28] width 14 height 14
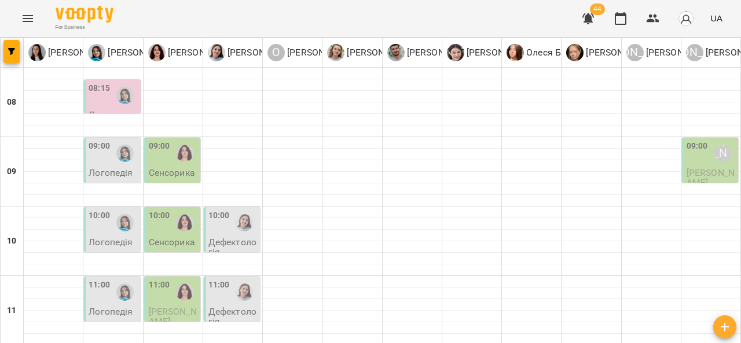
click at [189, 168] on p "Сенсорика" at bounding box center [172, 173] width 46 height 10
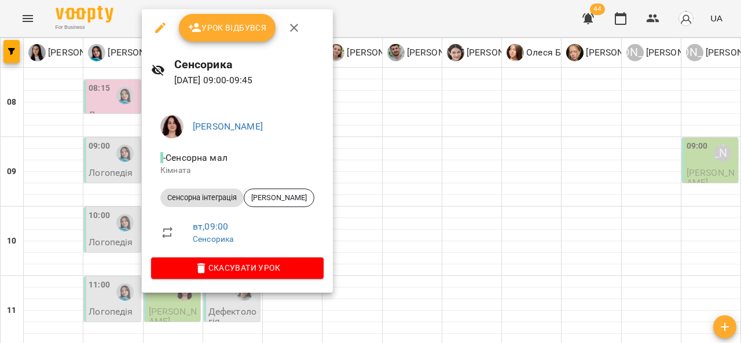
click at [304, 25] on button "button" at bounding box center [294, 28] width 28 height 28
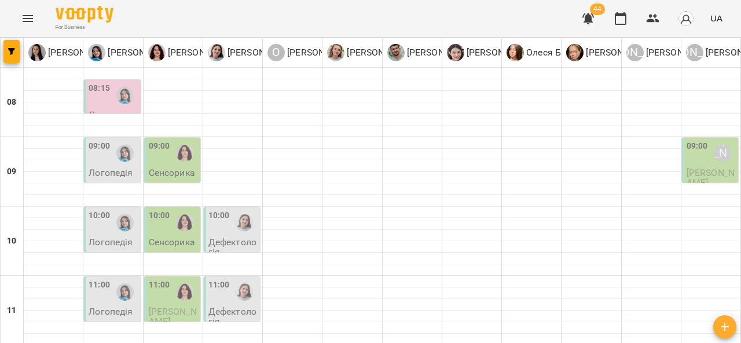
click at [133, 231] on div at bounding box center [125, 223] width 27 height 27
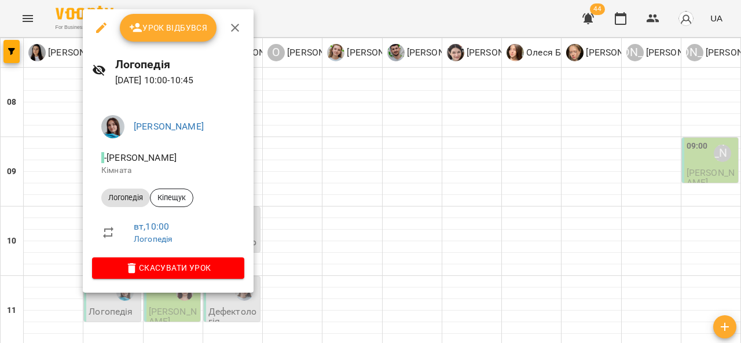
click at [236, 29] on icon "button" at bounding box center [235, 28] width 8 height 8
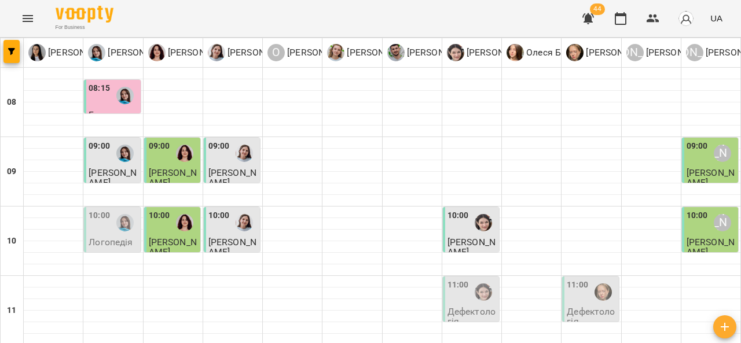
click at [171, 244] on span "[PERSON_NAME]" at bounding box center [173, 247] width 48 height 21
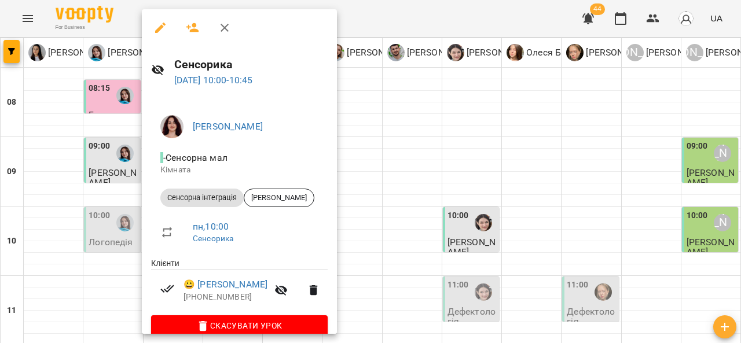
click at [227, 20] on button "button" at bounding box center [225, 28] width 28 height 28
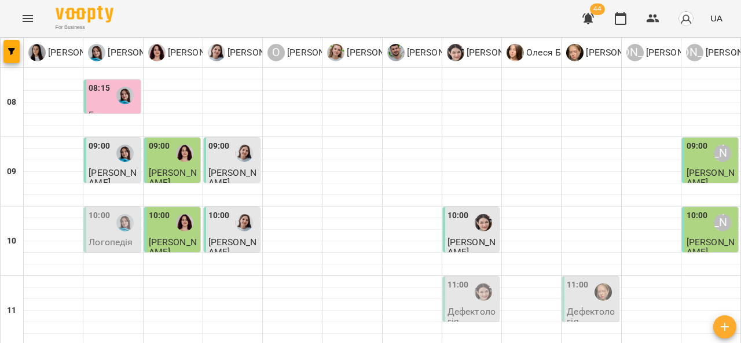
click at [177, 239] on span "[PERSON_NAME]" at bounding box center [173, 247] width 48 height 21
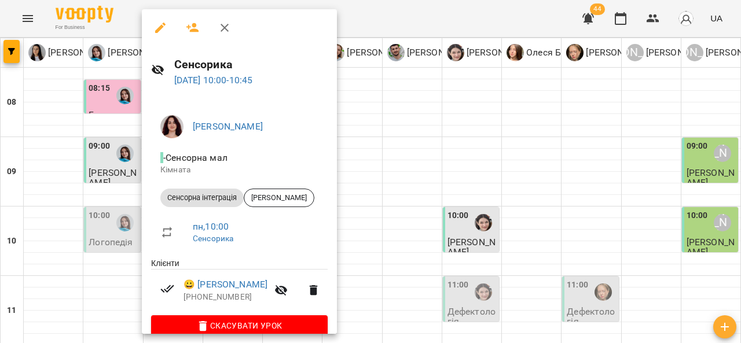
click at [228, 23] on icon "button" at bounding box center [225, 28] width 14 height 14
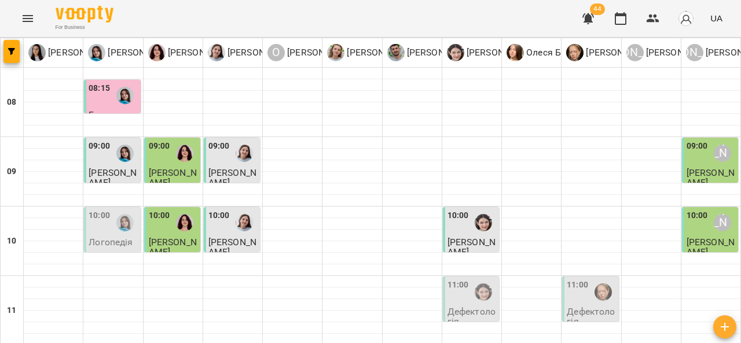
click at [240, 175] on span "[PERSON_NAME]" at bounding box center [233, 177] width 48 height 21
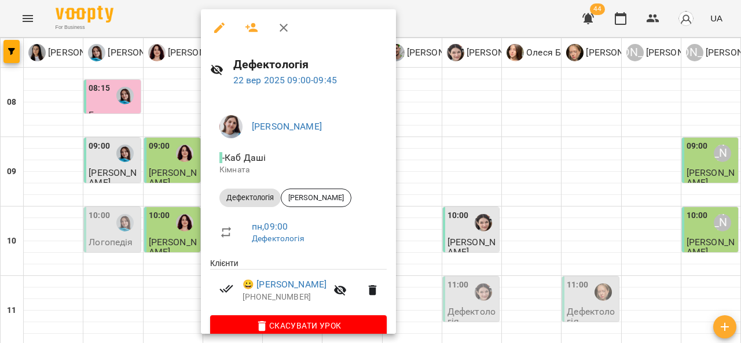
click at [287, 29] on icon "button" at bounding box center [284, 28] width 14 height 14
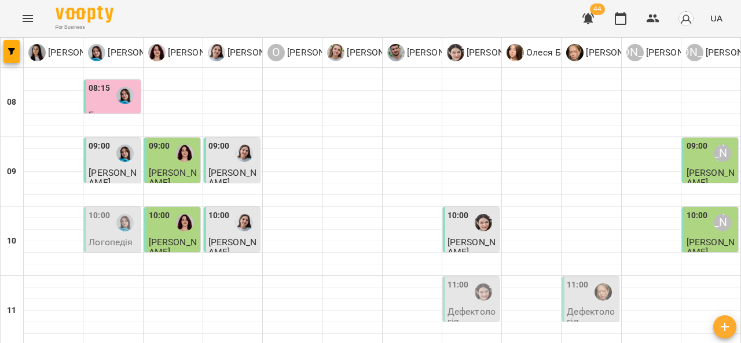
click at [697, 151] on label "09:00" at bounding box center [697, 146] width 21 height 13
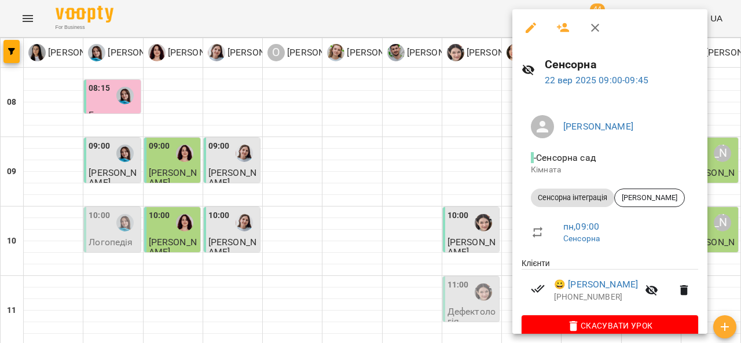
click at [599, 29] on icon "button" at bounding box center [595, 28] width 14 height 14
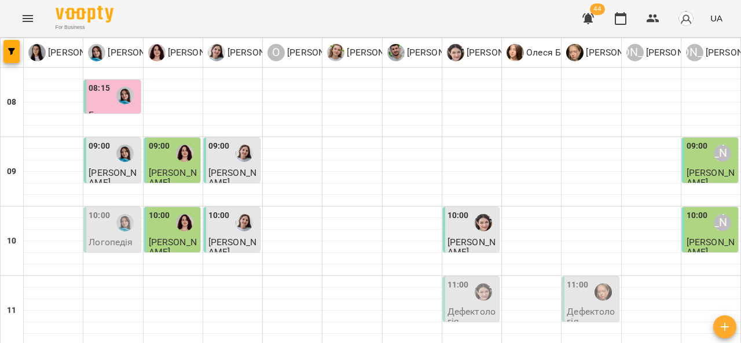
click at [470, 242] on span "[PERSON_NAME]" at bounding box center [472, 247] width 48 height 21
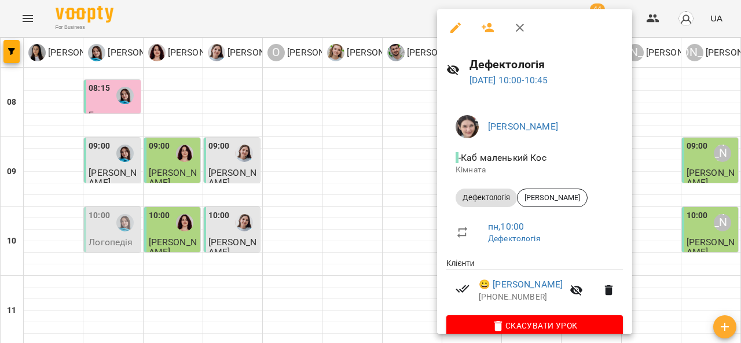
click at [522, 29] on icon "button" at bounding box center [520, 28] width 14 height 14
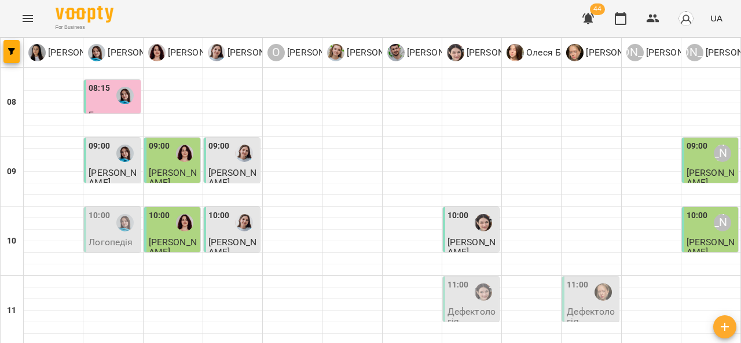
scroll to position [488, 0]
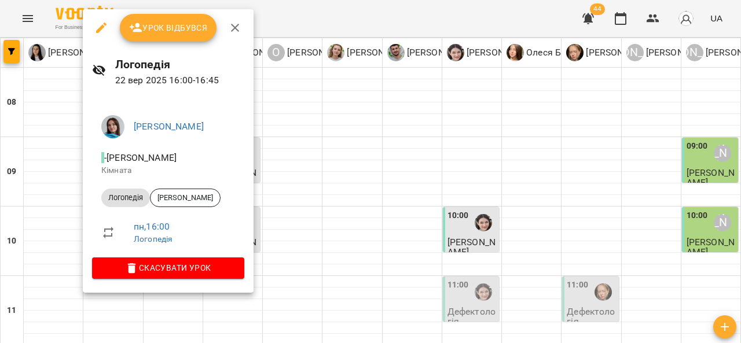
click at [246, 31] on button "button" at bounding box center [235, 28] width 28 height 28
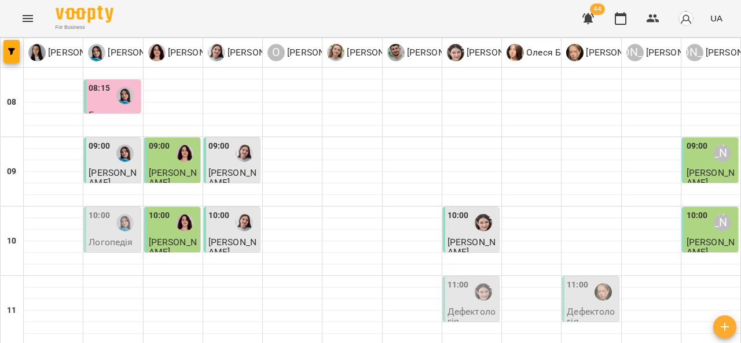
scroll to position [539, 0]
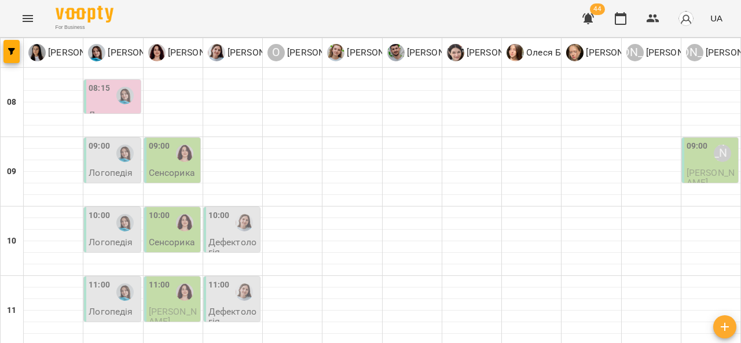
scroll to position [481, 0]
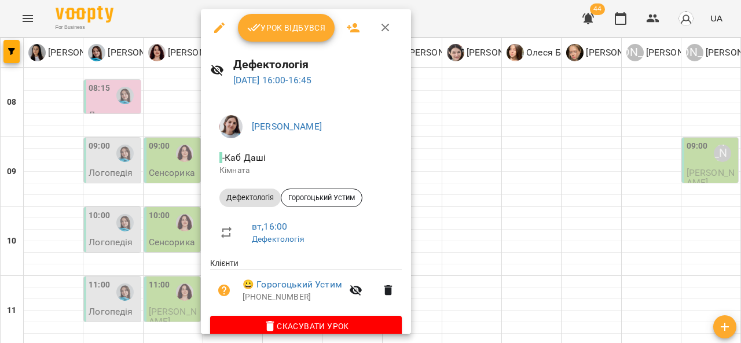
click at [390, 30] on icon "button" at bounding box center [386, 28] width 14 height 14
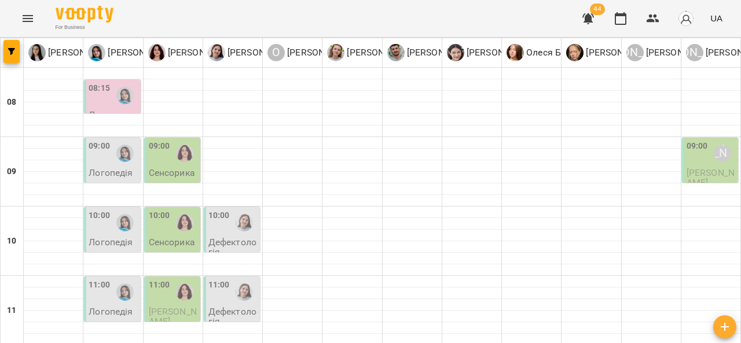
scroll to position [316, 0]
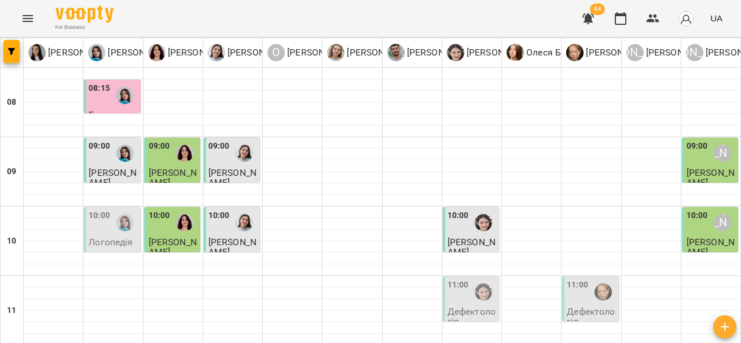
scroll to position [41, 0]
click at [102, 210] on div "10:00" at bounding box center [99, 223] width 21 height 27
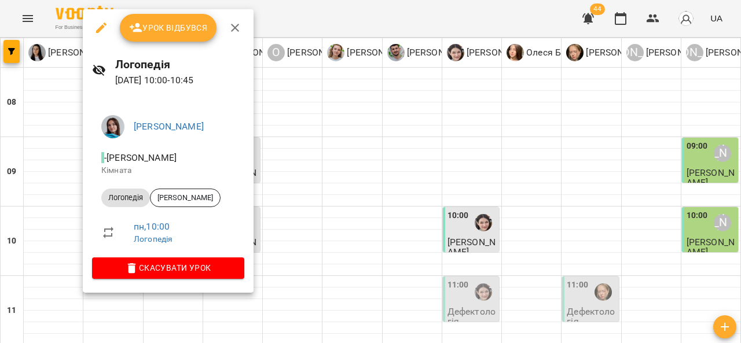
click at [177, 23] on span "Урок відбувся" at bounding box center [168, 28] width 79 height 14
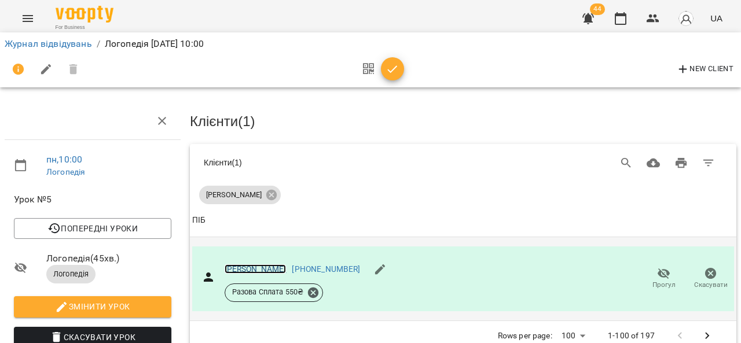
click at [272, 269] on link "Ясиновський Марк" at bounding box center [256, 269] width 62 height 9
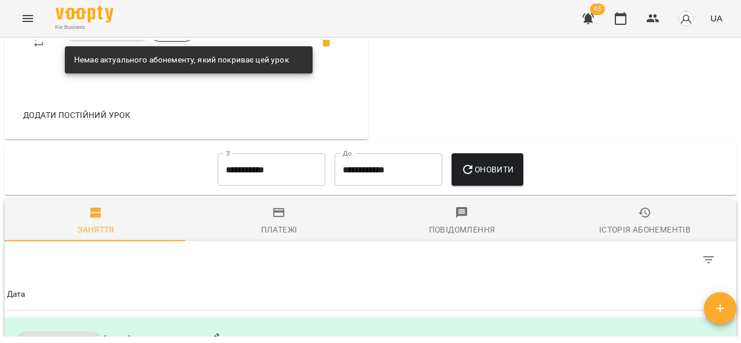
scroll to position [787, 0]
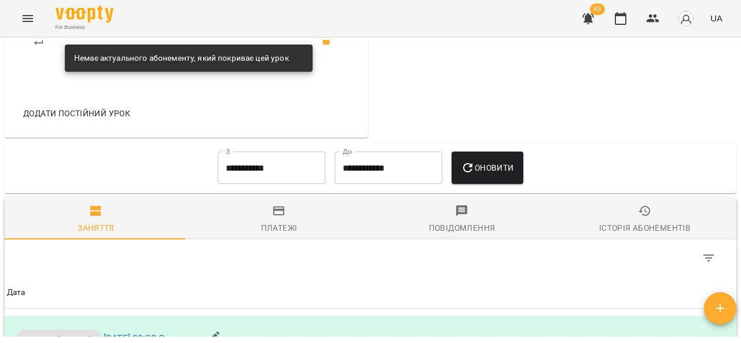
click at [279, 235] on div "Платежі" at bounding box center [279, 228] width 36 height 14
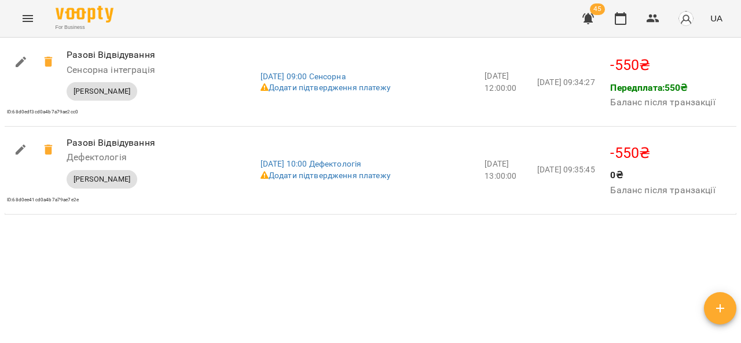
scroll to position [2118, 0]
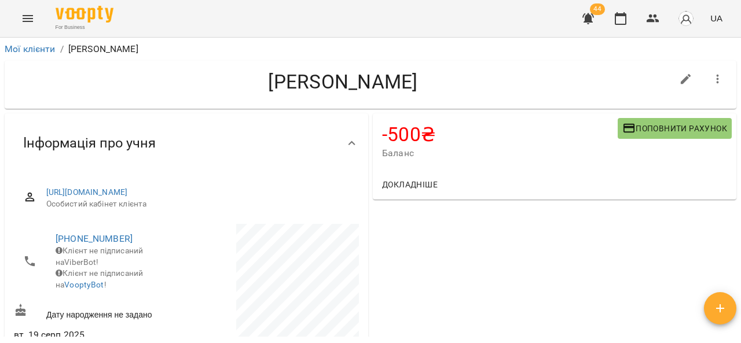
click at [655, 134] on span "Поповнити рахунок" at bounding box center [675, 129] width 105 height 14
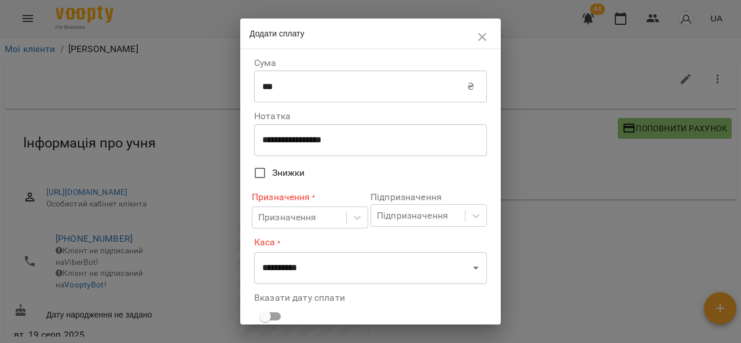
click at [327, 83] on input "***" at bounding box center [360, 87] width 213 height 32
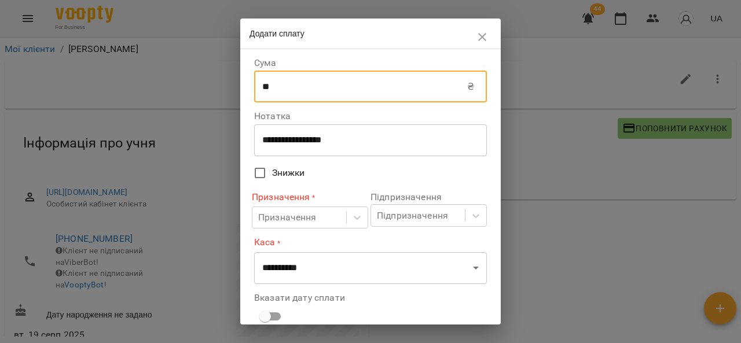
type input "*"
type input "***"
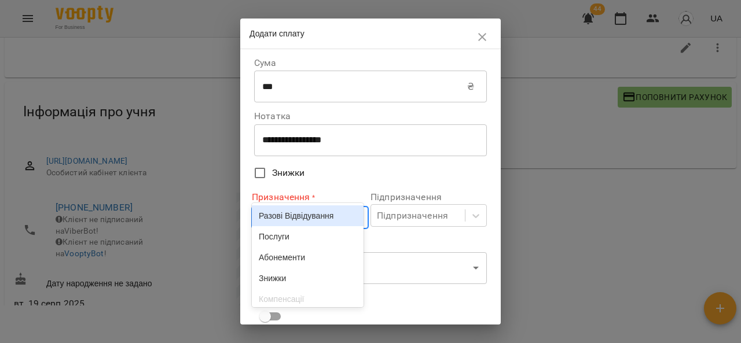
scroll to position [35, 0]
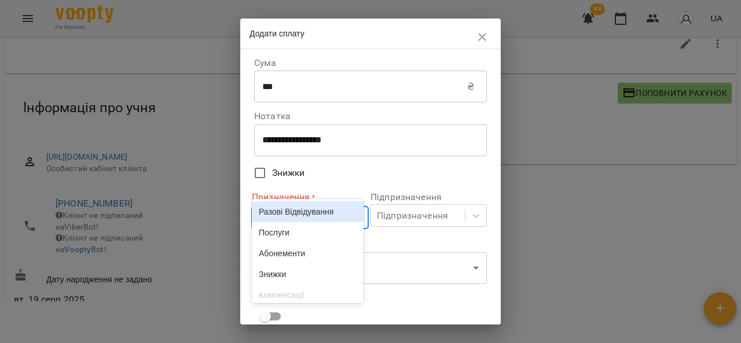
click at [290, 233] on div "Призначення * option Разові Відвідування focused, 1 of 6. 6 results available. …" at bounding box center [310, 209] width 116 height 47
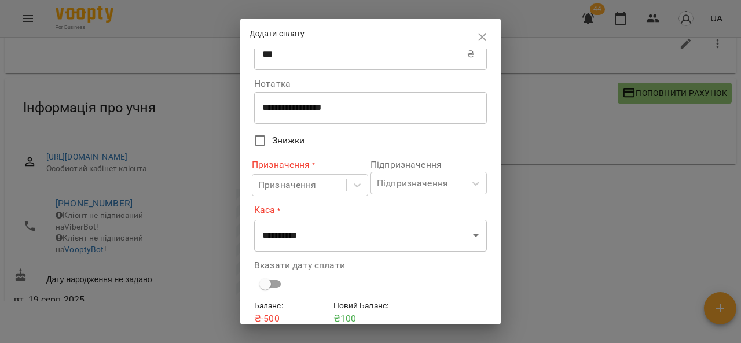
scroll to position [83, 0]
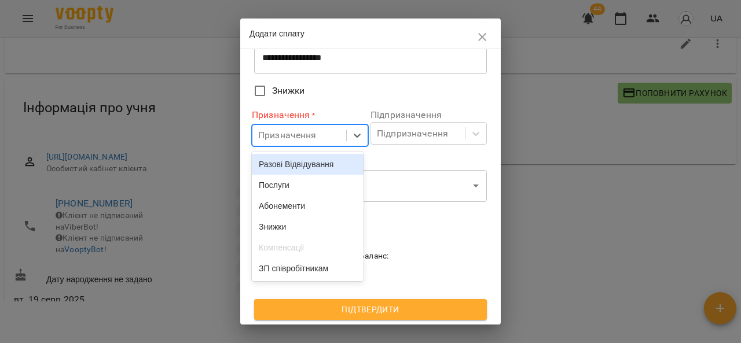
click at [302, 192] on div "Послуги" at bounding box center [308, 185] width 112 height 21
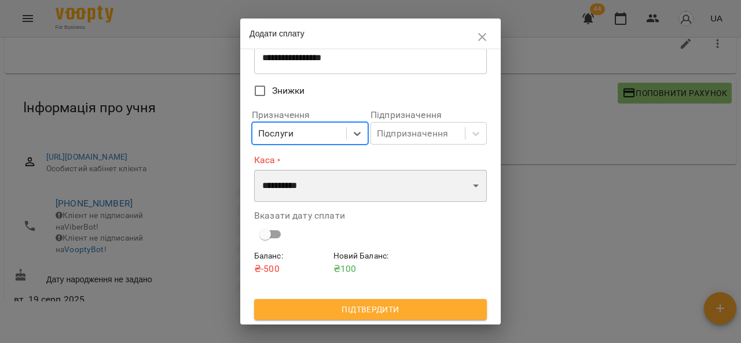
click at [330, 192] on select "**********" at bounding box center [370, 186] width 233 height 32
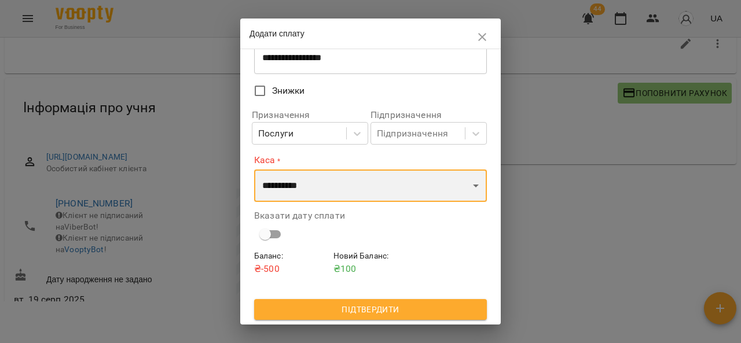
select select "****"
click at [254, 170] on select "**********" at bounding box center [370, 186] width 233 height 32
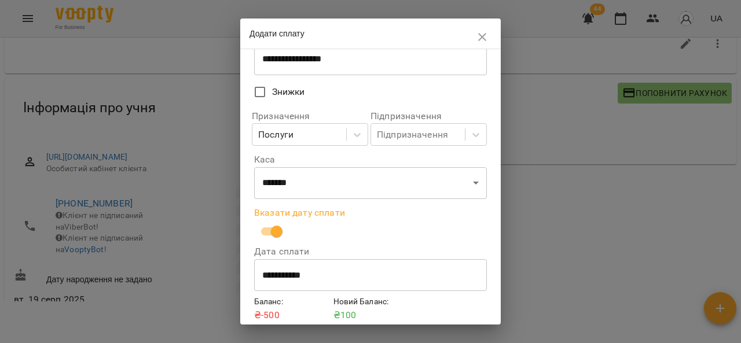
scroll to position [128, 0]
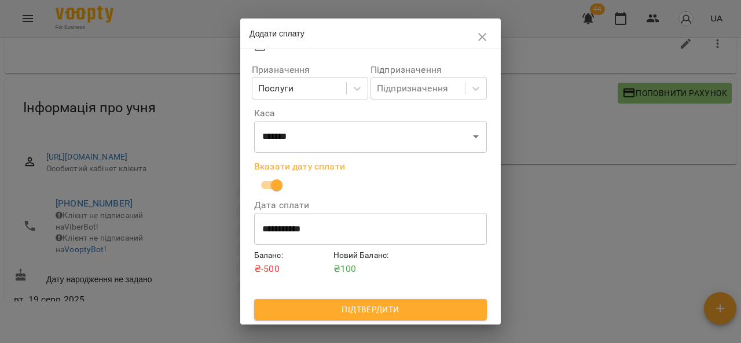
click at [395, 315] on span "Підтвердити" at bounding box center [371, 310] width 214 height 14
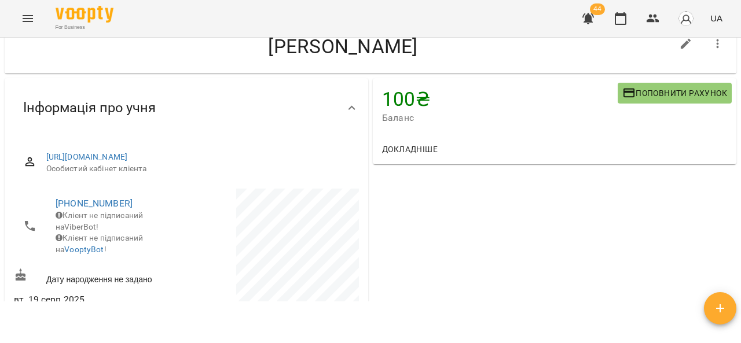
click at [25, 22] on icon "Menu" at bounding box center [28, 19] width 14 height 14
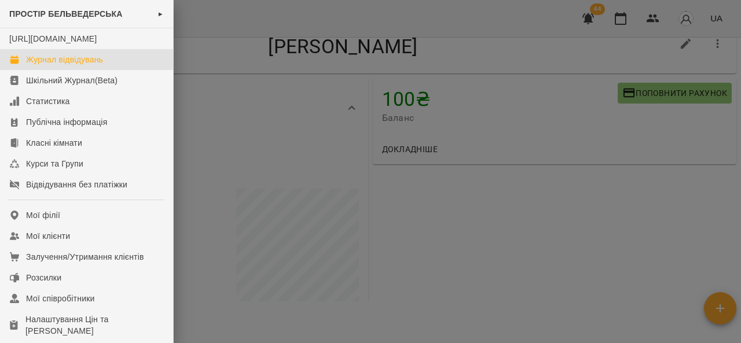
click at [98, 65] on div "Журнал відвідувань" at bounding box center [64, 60] width 77 height 12
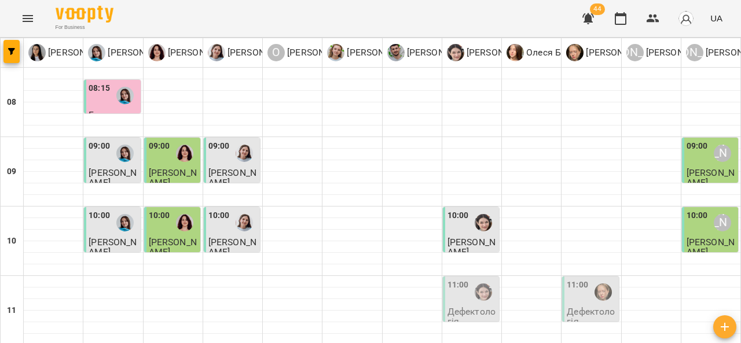
scroll to position [80, 0]
click at [477, 284] on img "Софія Цюпер" at bounding box center [483, 292] width 17 height 17
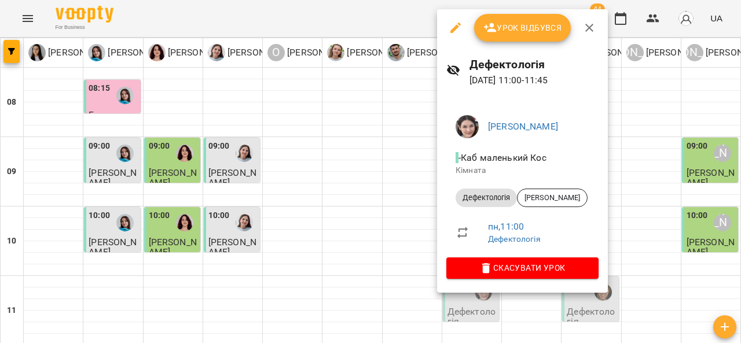
click at [595, 24] on icon "button" at bounding box center [590, 28] width 14 height 14
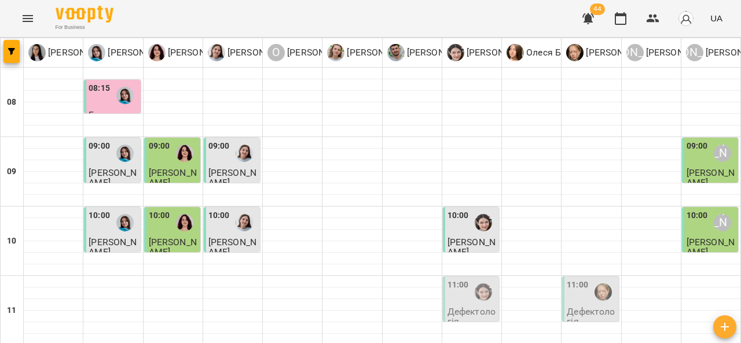
scroll to position [162, 0]
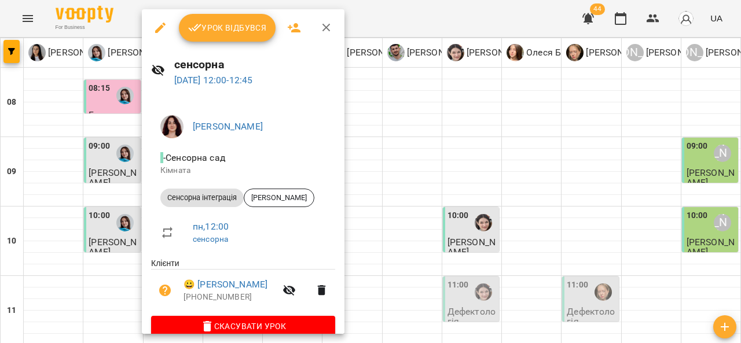
click at [240, 23] on span "Урок відбувся" at bounding box center [227, 28] width 79 height 14
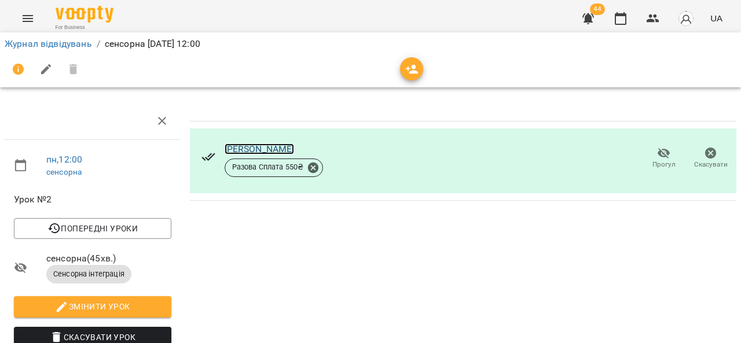
click at [234, 145] on link "[PERSON_NAME]" at bounding box center [260, 149] width 70 height 11
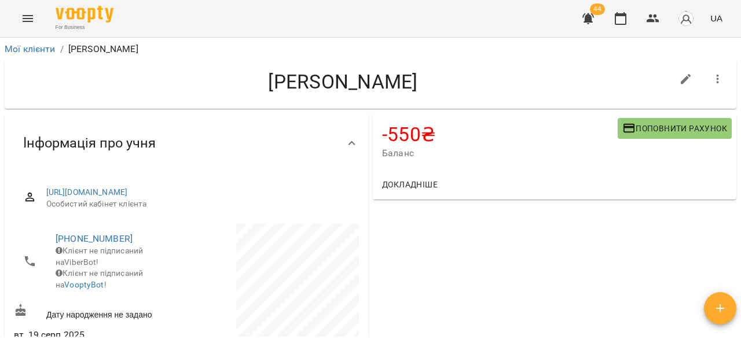
click at [664, 133] on span "Поповнити рахунок" at bounding box center [675, 129] width 105 height 14
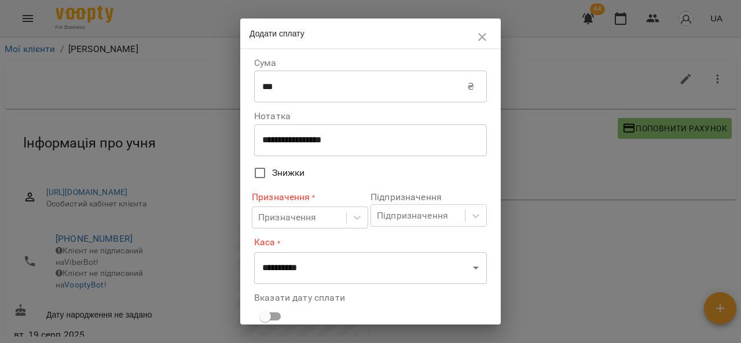
click at [291, 85] on input "***" at bounding box center [360, 87] width 213 height 32
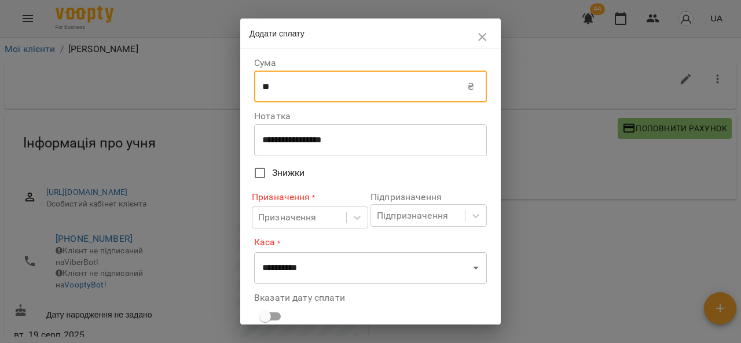
type input "*"
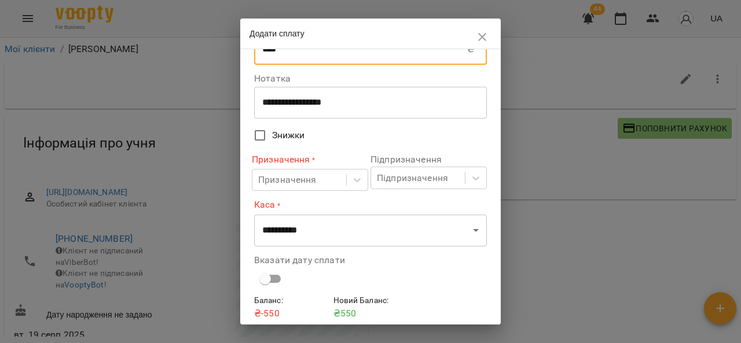
scroll to position [51, 0]
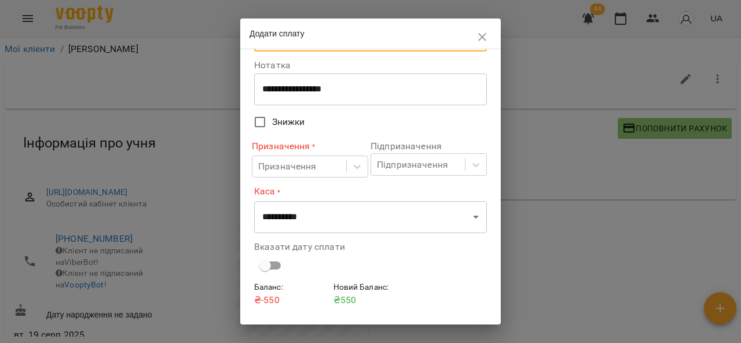
type input "****"
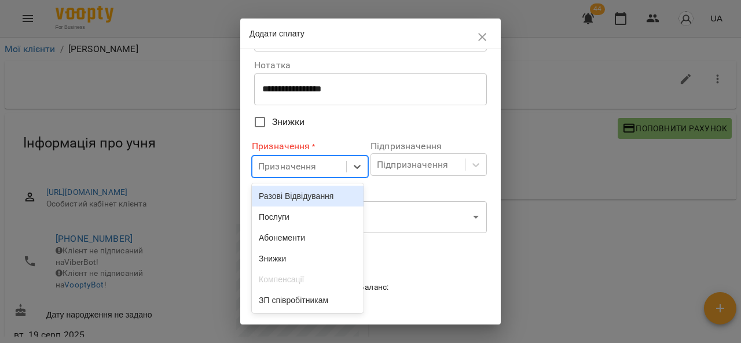
click at [297, 220] on div "Послуги" at bounding box center [308, 217] width 112 height 21
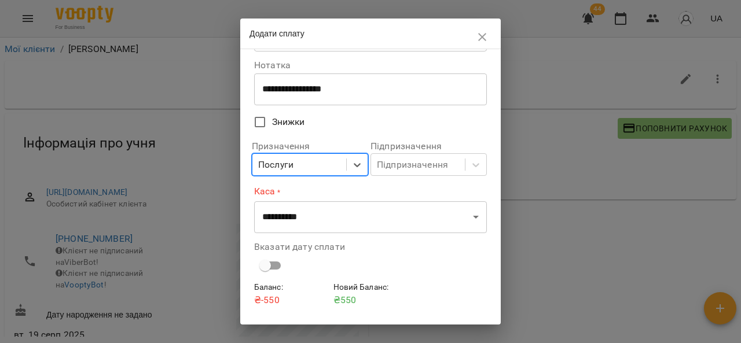
scroll to position [83, 0]
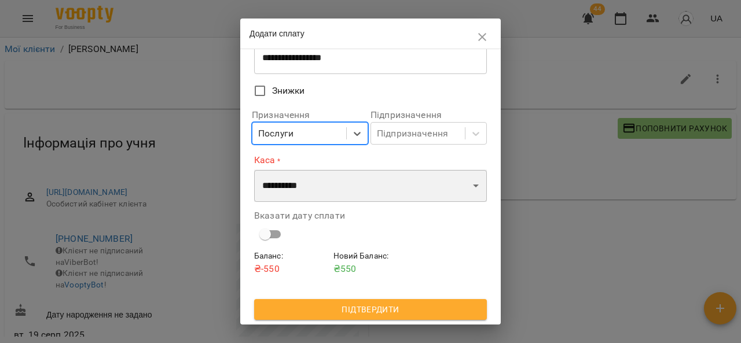
click at [309, 189] on select "**********" at bounding box center [370, 186] width 233 height 32
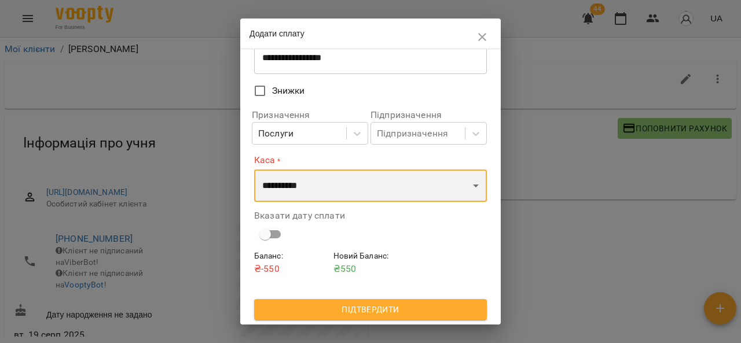
select select "****"
click at [254, 170] on select "**********" at bounding box center [370, 186] width 233 height 32
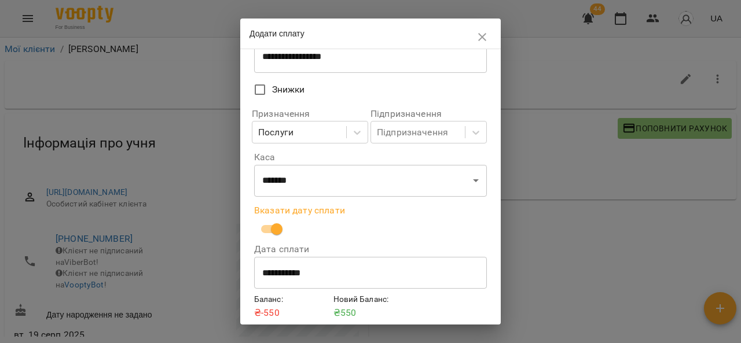
scroll to position [128, 0]
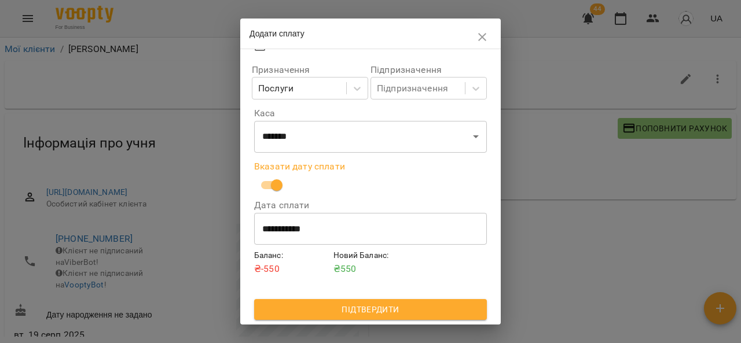
click at [383, 311] on span "Підтвердити" at bounding box center [371, 310] width 214 height 14
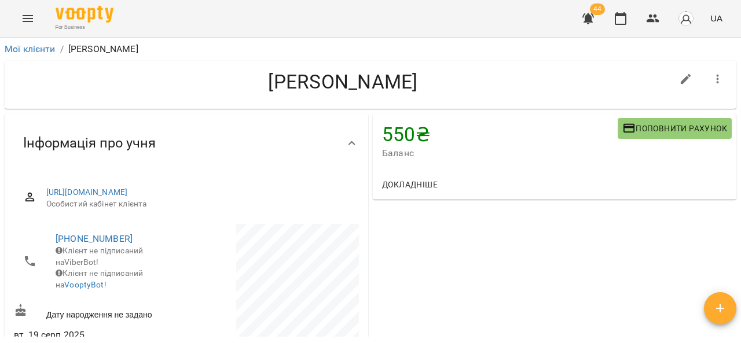
click at [28, 19] on icon "Menu" at bounding box center [28, 18] width 10 height 7
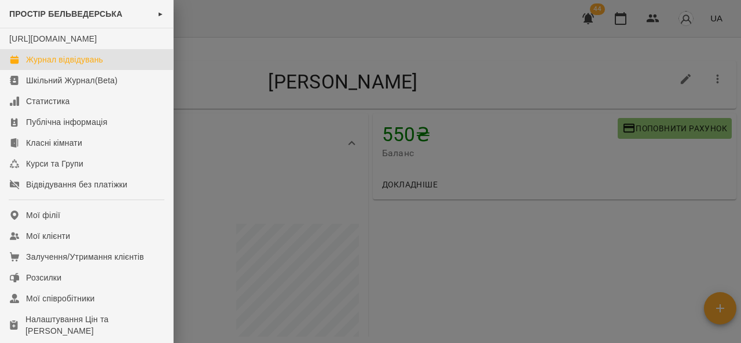
click at [111, 67] on link "Журнал відвідувань" at bounding box center [86, 59] width 173 height 21
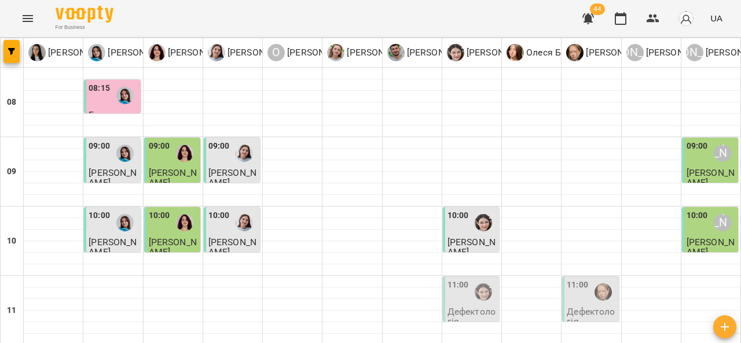
scroll to position [114, 0]
click at [94, 237] on span "[PERSON_NAME]" at bounding box center [113, 247] width 48 height 21
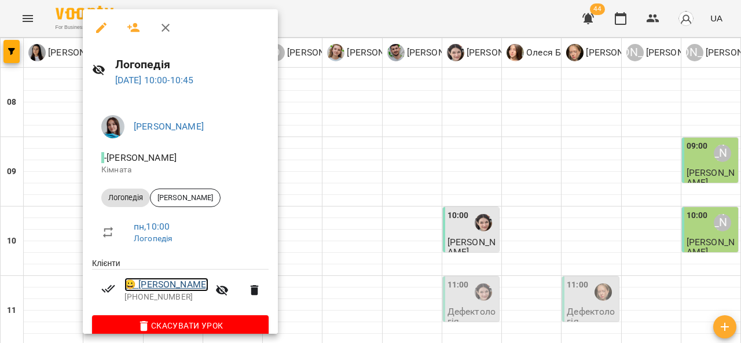
click at [205, 291] on link "😀 [PERSON_NAME]" at bounding box center [167, 285] width 84 height 14
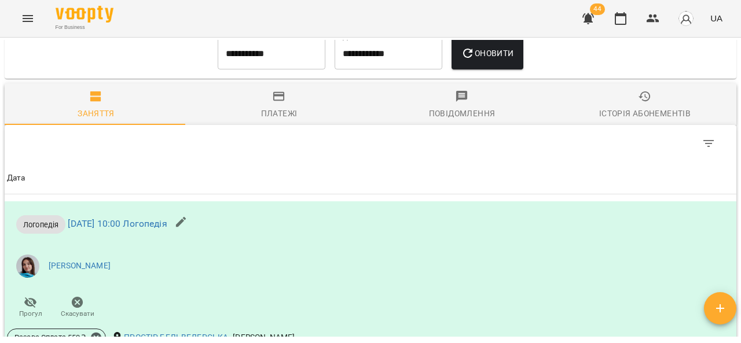
scroll to position [902, 0]
click at [280, 119] on div "Платежі" at bounding box center [279, 112] width 36 height 14
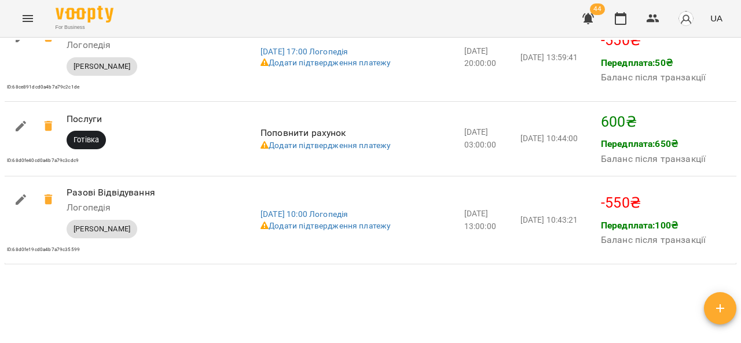
scroll to position [1706, 0]
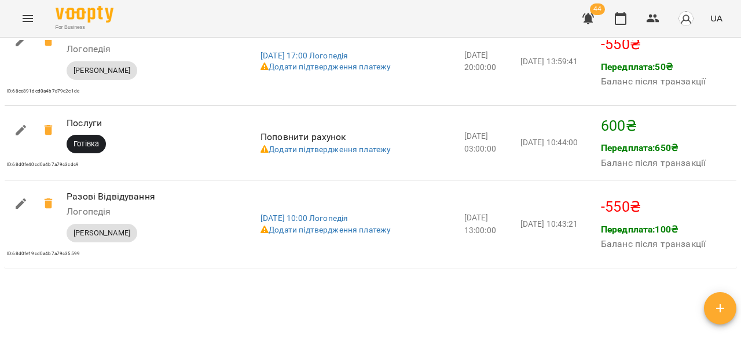
click at [22, 16] on icon "Menu" at bounding box center [28, 19] width 14 height 14
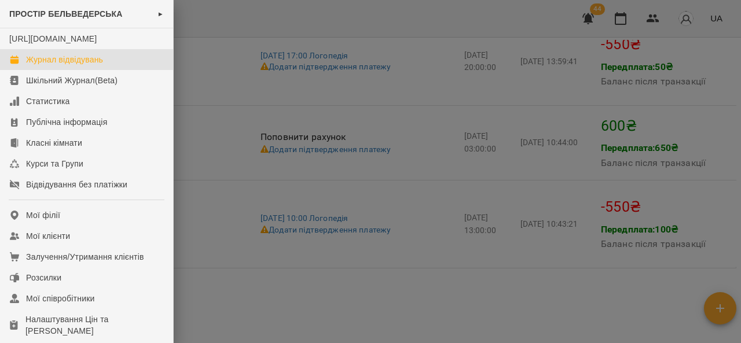
click at [105, 70] on link "Журнал відвідувань" at bounding box center [86, 59] width 173 height 21
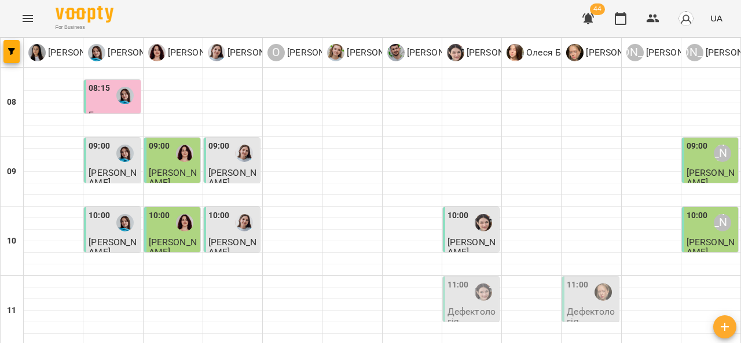
scroll to position [202, 0]
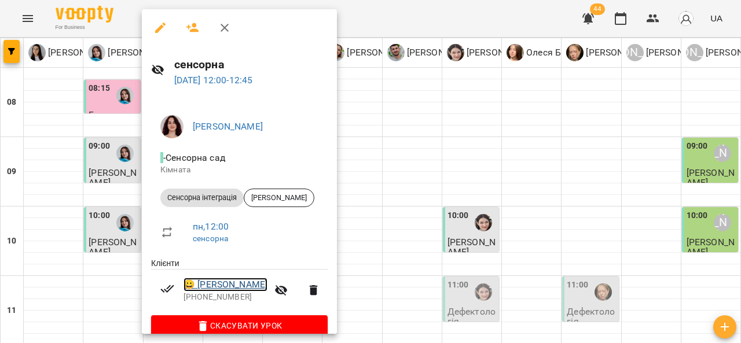
click at [242, 285] on link "😀 [PERSON_NAME]" at bounding box center [226, 285] width 84 height 14
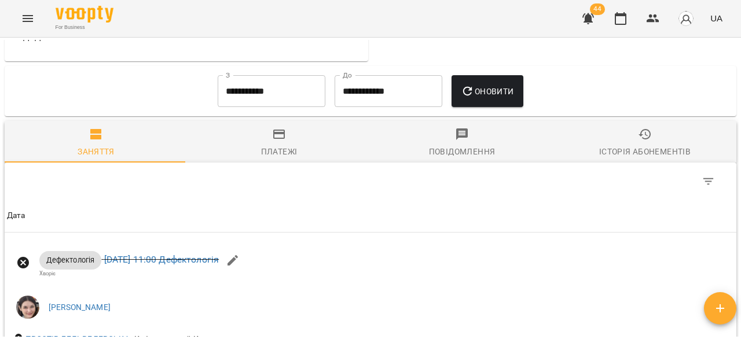
scroll to position [901, 0]
click at [283, 158] on div "Платежі" at bounding box center [279, 151] width 36 height 14
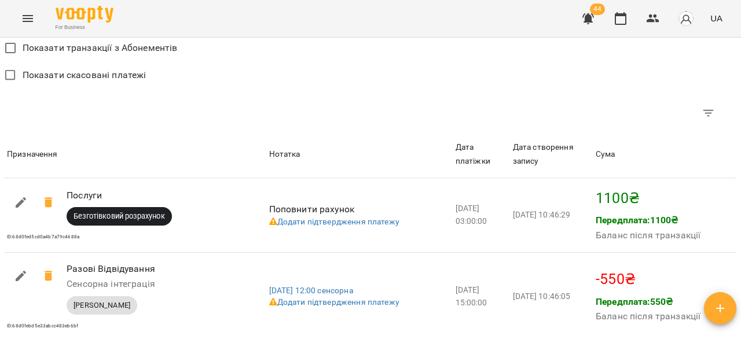
scroll to position [1095, 0]
click at [34, 18] on icon "Menu" at bounding box center [28, 19] width 14 height 14
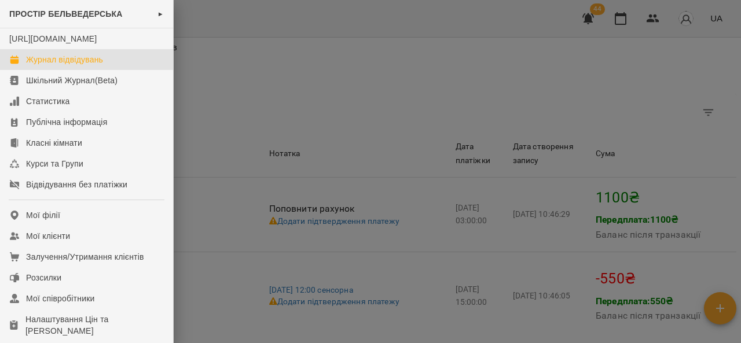
click at [112, 70] on link "Журнал відвідувань" at bounding box center [86, 59] width 173 height 21
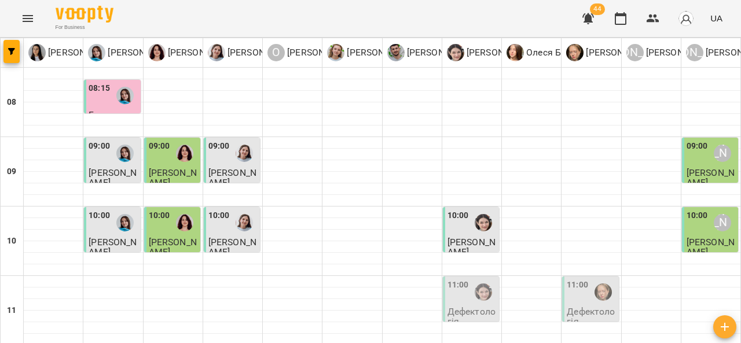
scroll to position [74, 0]
click at [470, 279] on div at bounding box center [483, 292] width 27 height 27
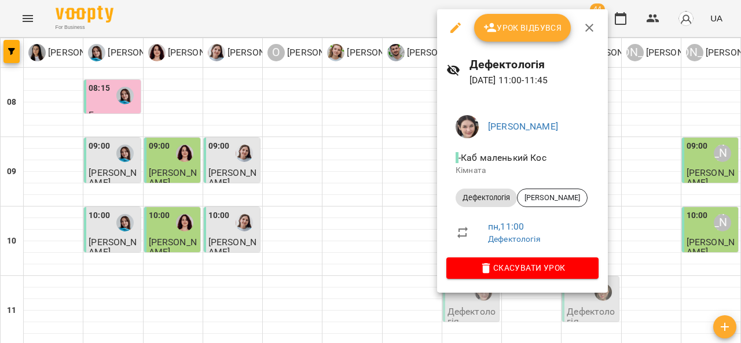
click at [538, 25] on span "Урок відбувся" at bounding box center [523, 28] width 79 height 14
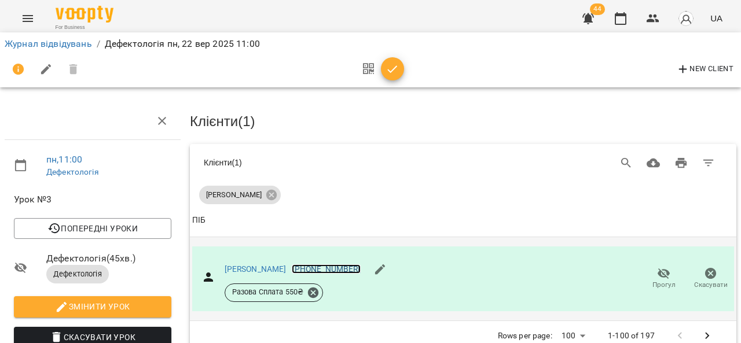
click at [322, 271] on link "[PHONE_NUMBER]" at bounding box center [326, 269] width 68 height 9
click at [244, 265] on div at bounding box center [370, 171] width 741 height 343
click at [236, 266] on link "[PERSON_NAME]" at bounding box center [256, 269] width 62 height 9
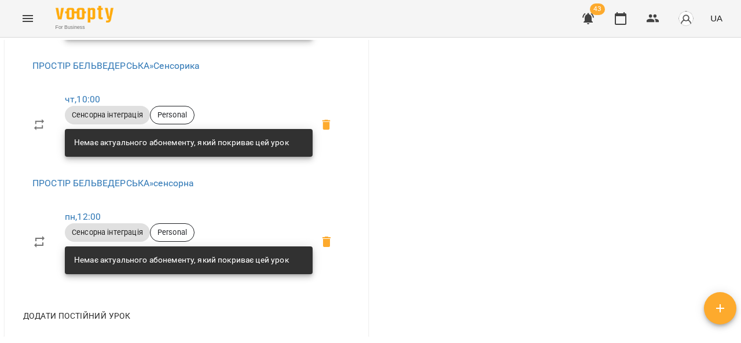
scroll to position [621, 0]
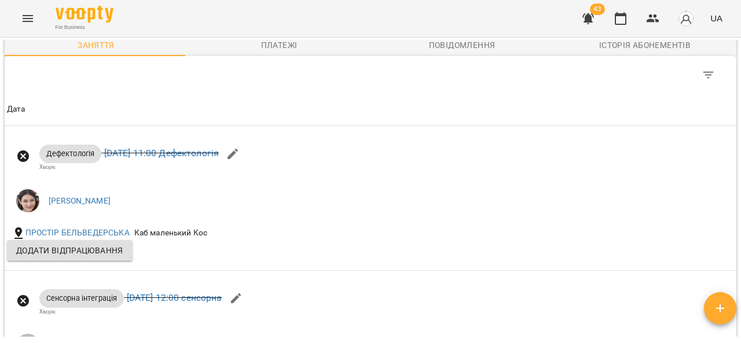
click at [273, 52] on span "Платежі" at bounding box center [279, 36] width 169 height 31
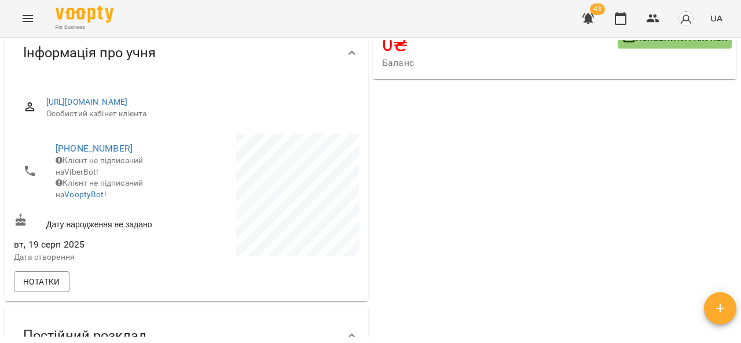
scroll to position [0, 0]
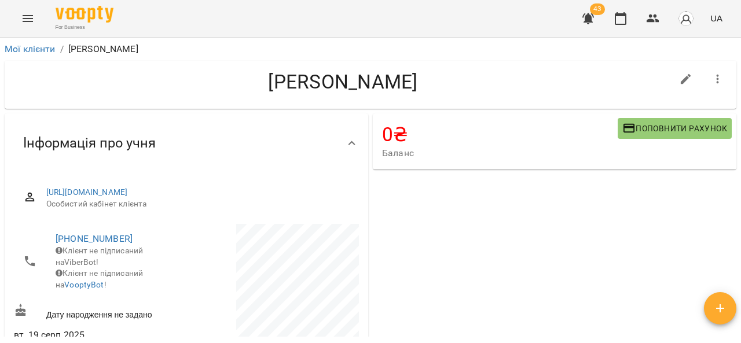
click at [29, 12] on icon "Menu" at bounding box center [28, 19] width 14 height 14
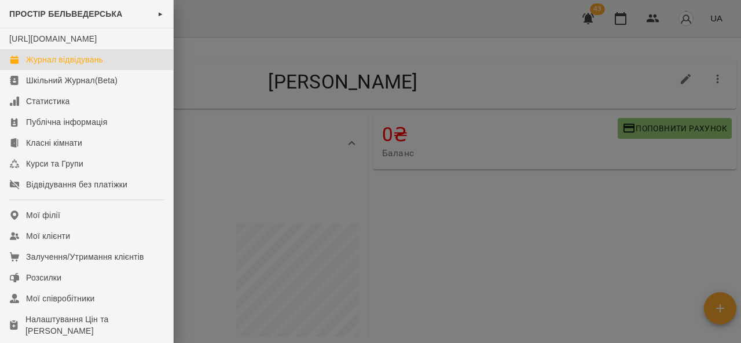
click at [127, 68] on link "Журнал відвідувань" at bounding box center [86, 59] width 173 height 21
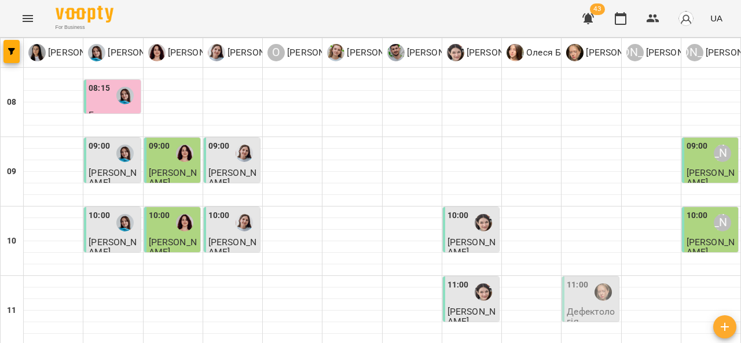
scroll to position [148, 0]
click at [591, 279] on div at bounding box center [603, 292] width 27 height 27
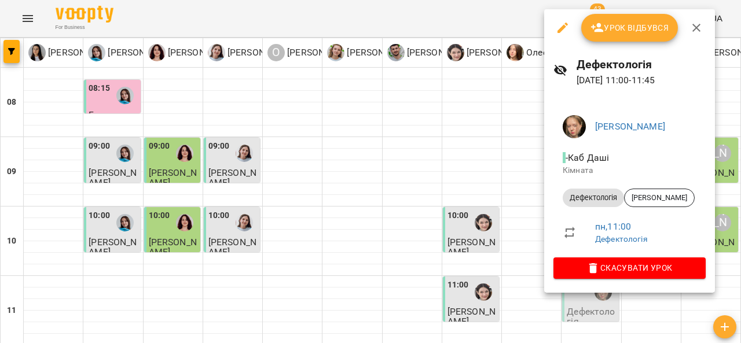
click at [701, 21] on icon "button" at bounding box center [697, 28] width 14 height 14
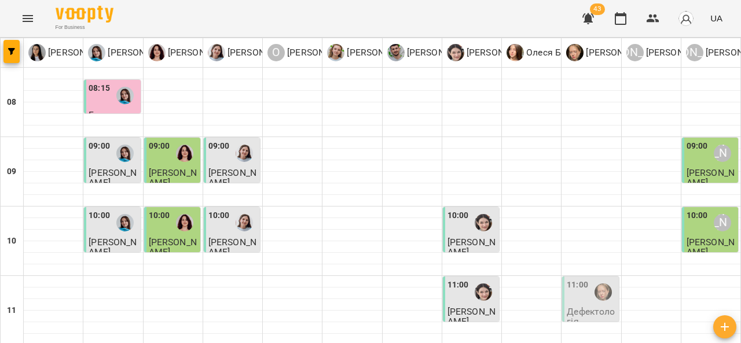
click at [609, 279] on div at bounding box center [603, 292] width 27 height 27
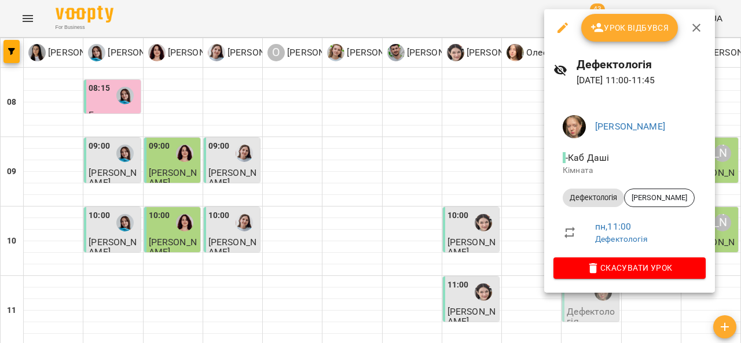
click at [709, 30] on button "button" at bounding box center [697, 28] width 28 height 28
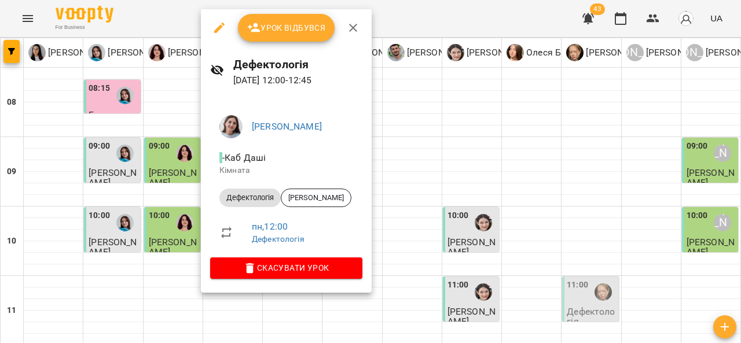
click at [359, 30] on icon "button" at bounding box center [353, 28] width 14 height 14
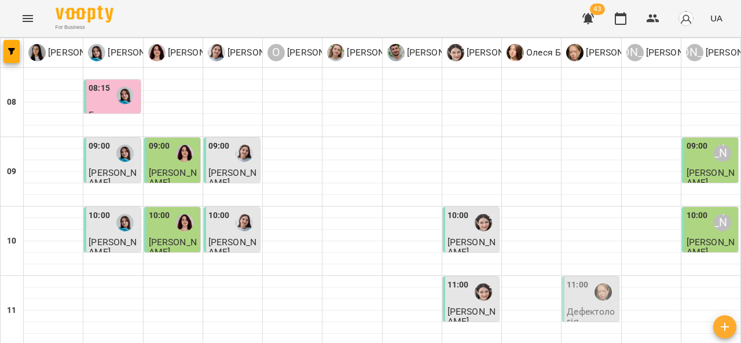
click at [597, 284] on img "Анна Прокопенко" at bounding box center [603, 292] width 17 height 17
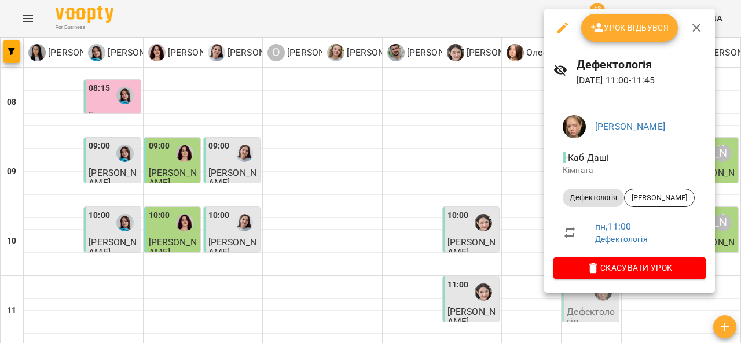
click at [704, 20] on button "button" at bounding box center [697, 28] width 28 height 28
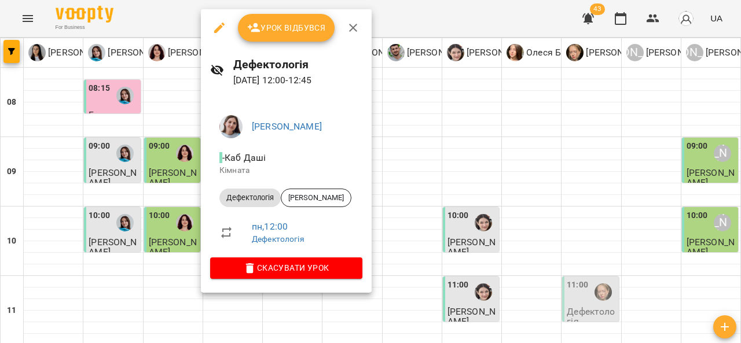
click at [356, 20] on button "button" at bounding box center [353, 28] width 28 height 28
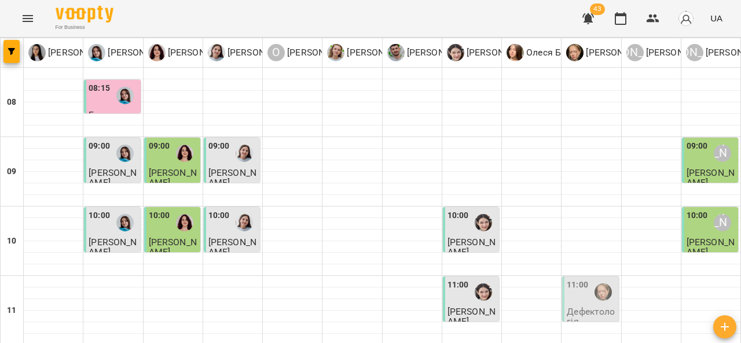
scroll to position [335, 0]
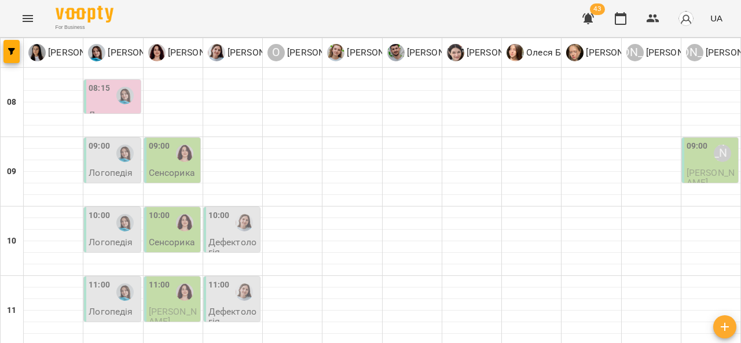
scroll to position [64, 0]
click at [177, 237] on p "Сенсорика" at bounding box center [172, 242] width 46 height 10
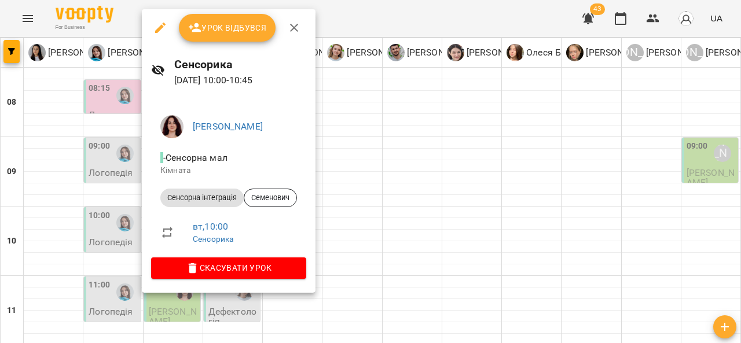
click at [291, 29] on icon "button" at bounding box center [294, 28] width 14 height 14
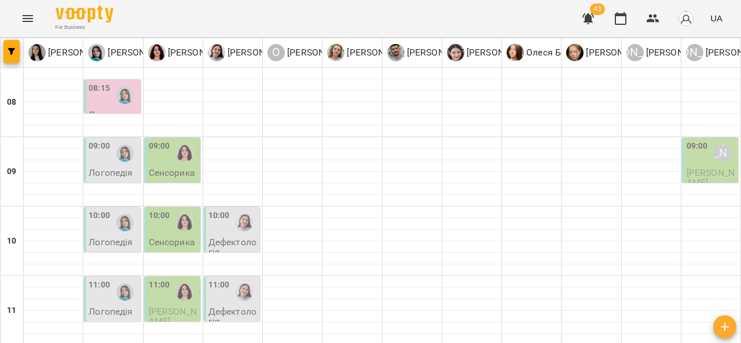
click at [248, 210] on div at bounding box center [244, 223] width 27 height 27
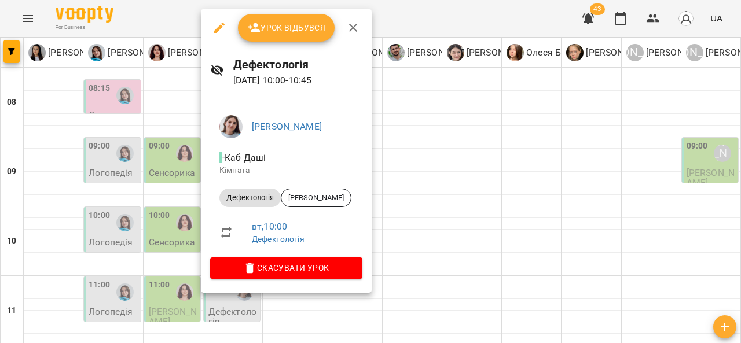
click at [351, 29] on icon "button" at bounding box center [353, 28] width 8 height 8
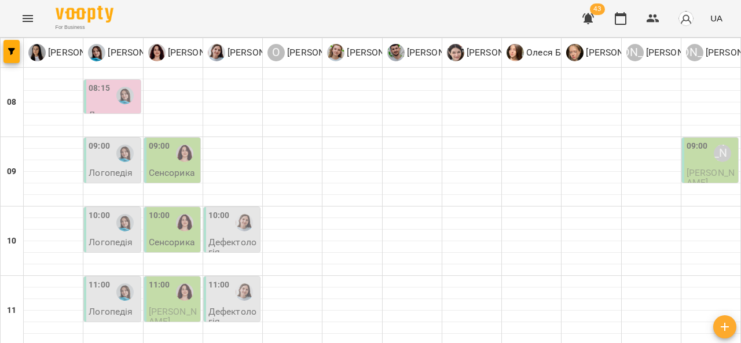
click at [123, 284] on img "Тетяна Хомин" at bounding box center [124, 292] width 17 height 17
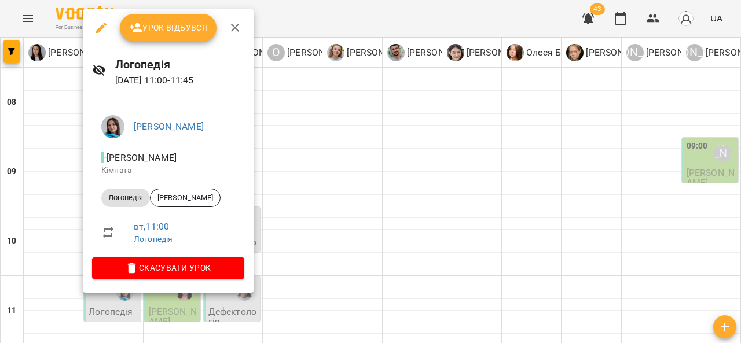
click at [232, 28] on icon "button" at bounding box center [235, 28] width 14 height 14
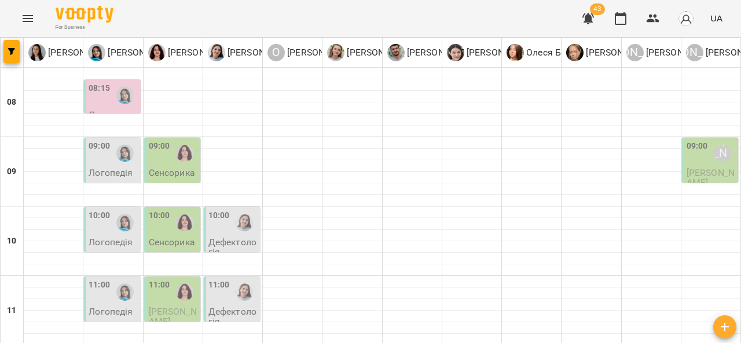
scroll to position [156, 0]
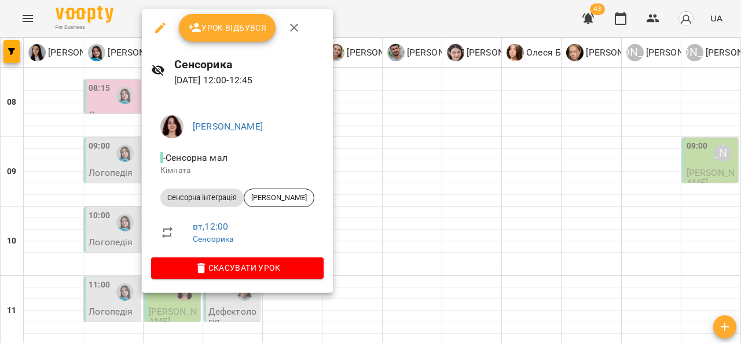
click at [300, 24] on icon "button" at bounding box center [294, 28] width 14 height 14
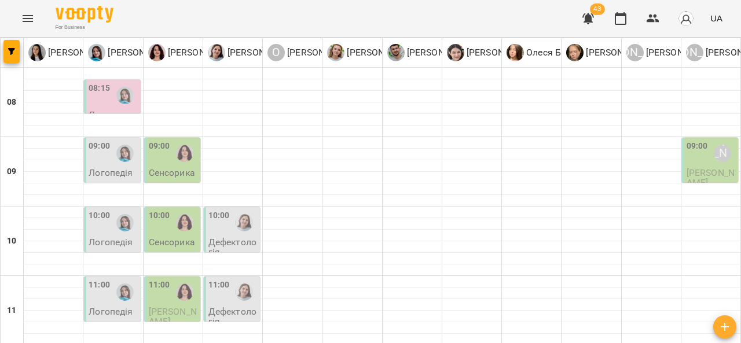
scroll to position [0, 0]
click at [123, 100] on img "Тетяна Хомин" at bounding box center [124, 95] width 17 height 17
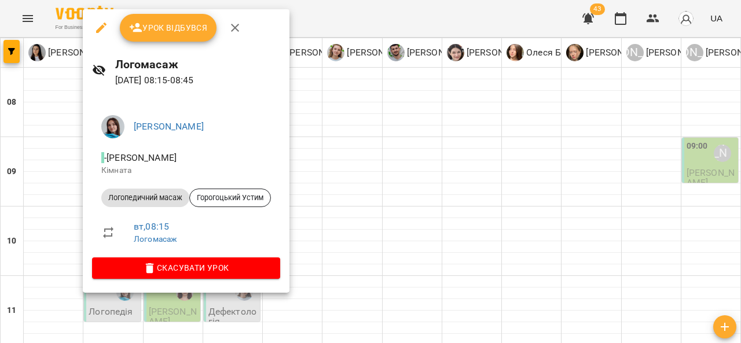
click at [217, 265] on span "Скасувати Урок" at bounding box center [186, 268] width 170 height 14
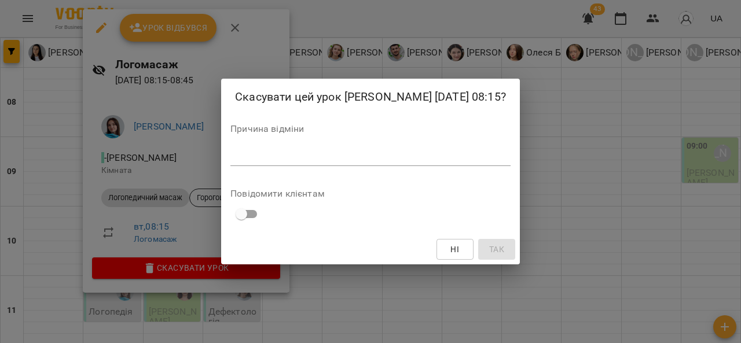
click at [321, 160] on textarea at bounding box center [371, 156] width 280 height 11
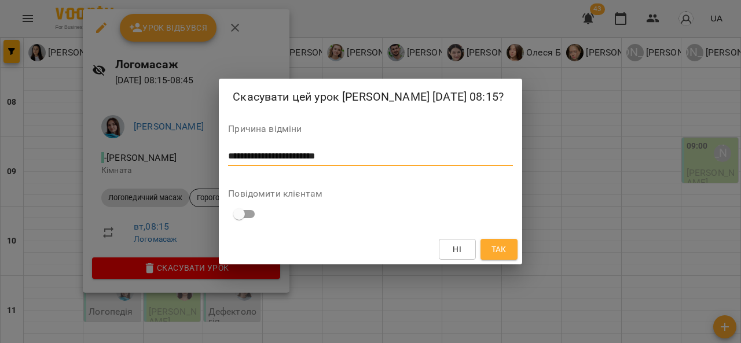
type textarea "**********"
click at [501, 255] on span "Так" at bounding box center [499, 250] width 15 height 14
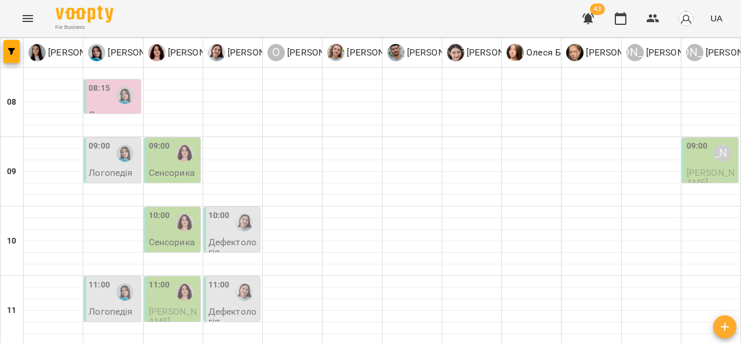
click at [123, 99] on img "Тетяна Хомин" at bounding box center [124, 95] width 17 height 17
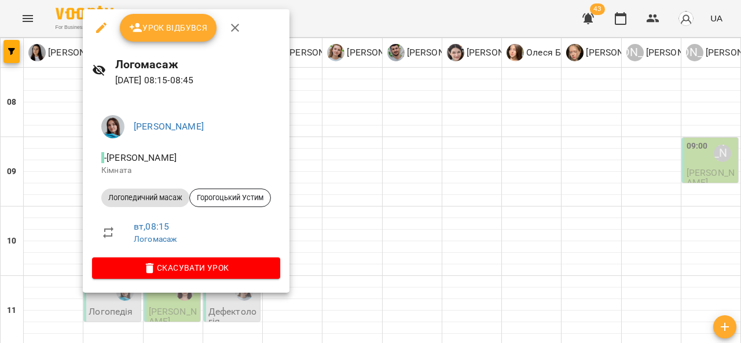
click at [386, 132] on div at bounding box center [370, 171] width 741 height 343
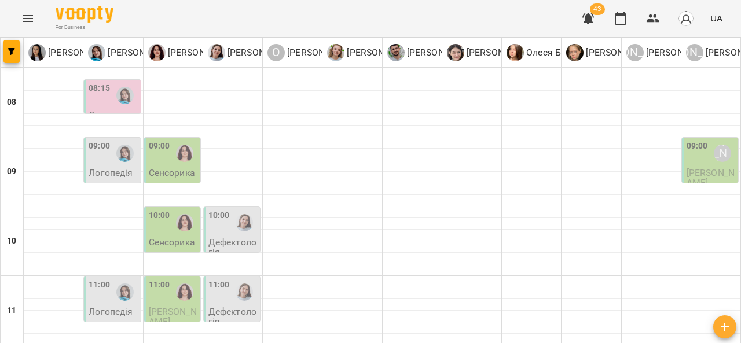
click at [20, 18] on button "Menu" at bounding box center [28, 19] width 28 height 28
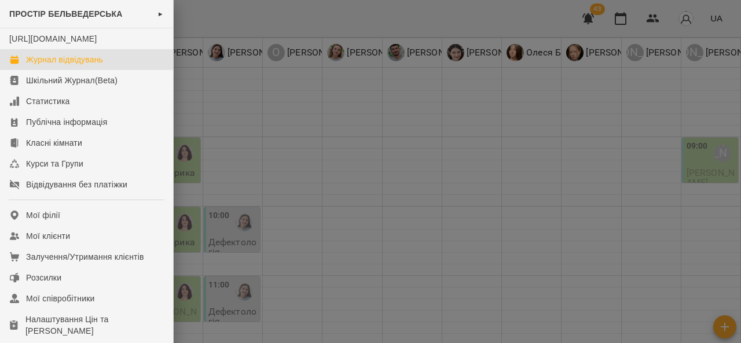
click at [126, 70] on link "Журнал відвідувань" at bounding box center [86, 59] width 173 height 21
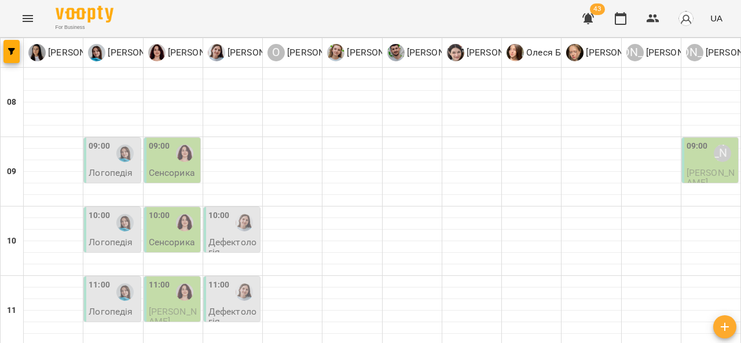
scroll to position [475, 0]
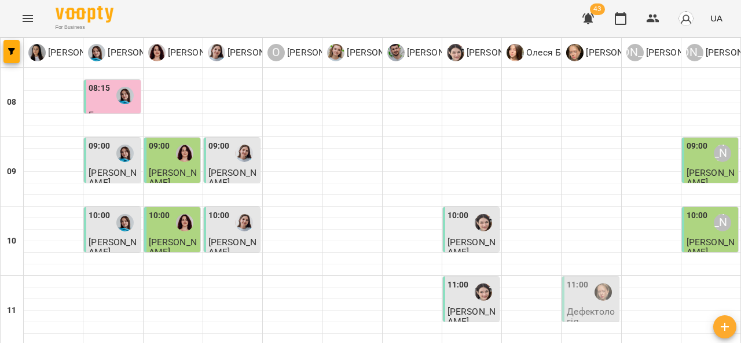
scroll to position [124, 0]
click at [590, 279] on div at bounding box center [603, 292] width 27 height 27
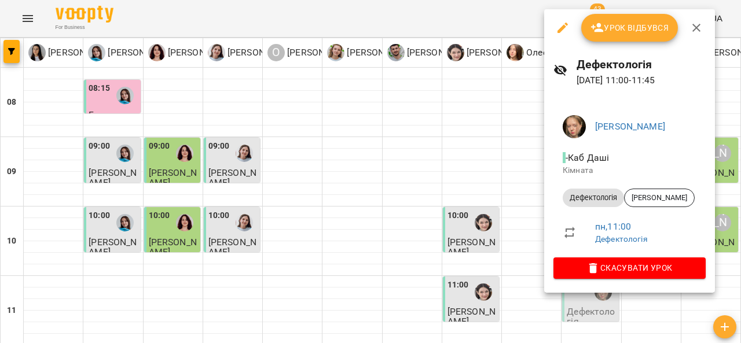
click at [704, 27] on button "button" at bounding box center [697, 28] width 28 height 28
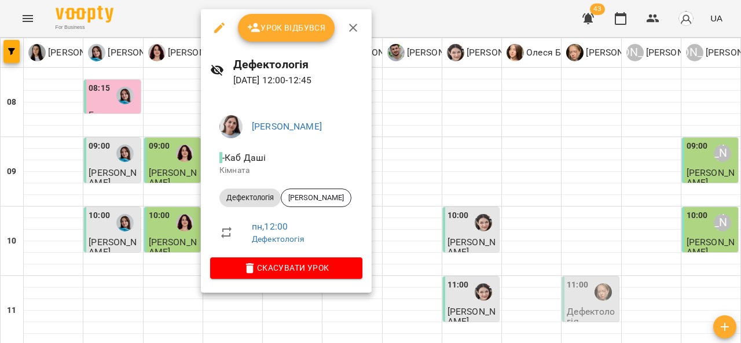
click at [357, 28] on icon "button" at bounding box center [353, 28] width 14 height 14
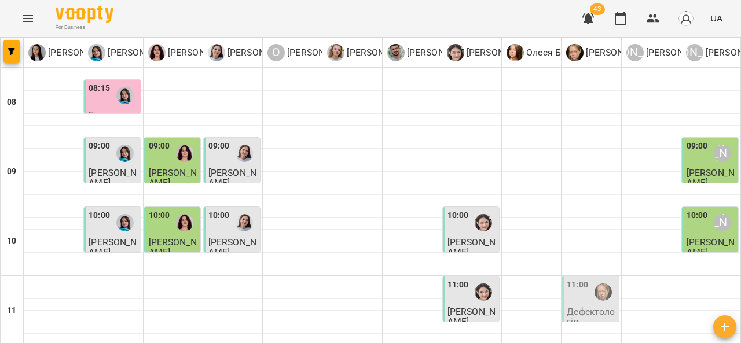
scroll to position [37, 0]
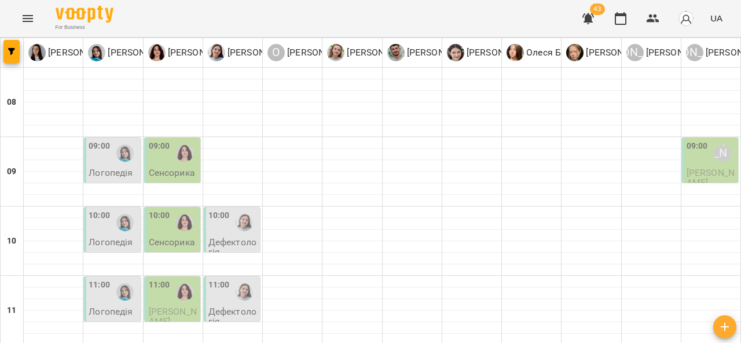
scroll to position [81, 0]
click at [102, 307] on p "Логопедія" at bounding box center [111, 312] width 44 height 10
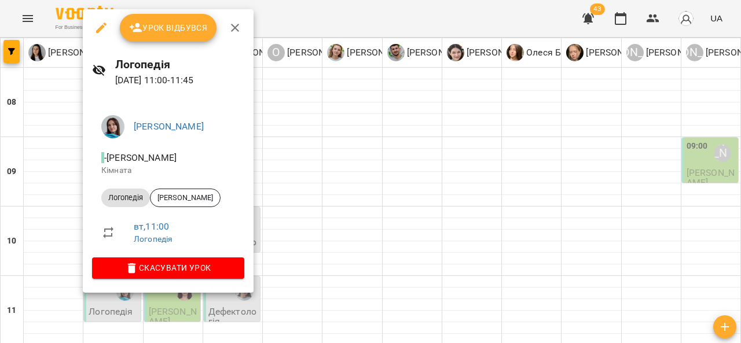
click at [233, 33] on icon "button" at bounding box center [235, 28] width 14 height 14
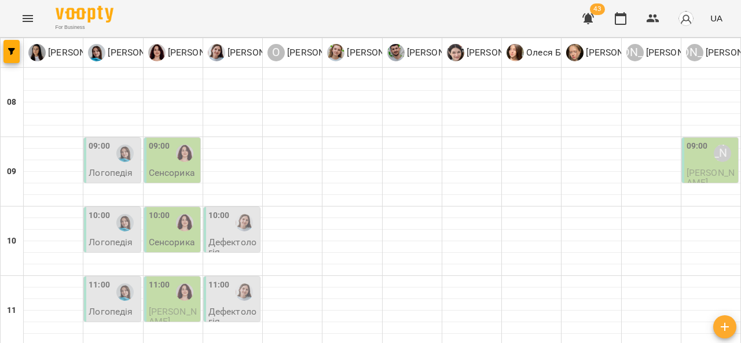
click at [240, 284] on img "Дарія Тріпадуш" at bounding box center [244, 292] width 17 height 17
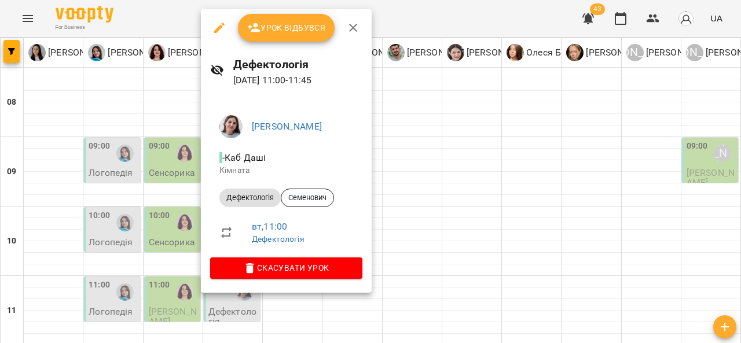
click at [351, 19] on button "button" at bounding box center [353, 28] width 28 height 28
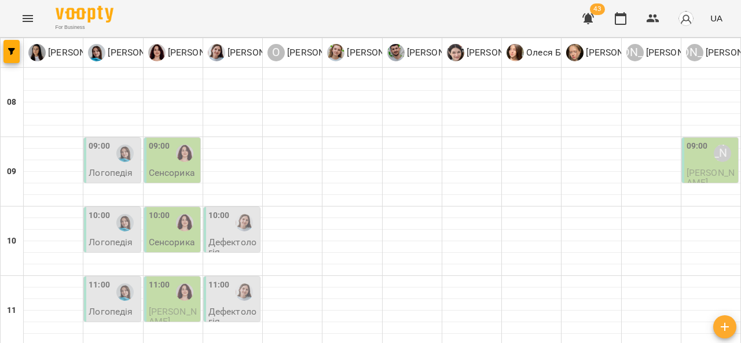
scroll to position [187, 0]
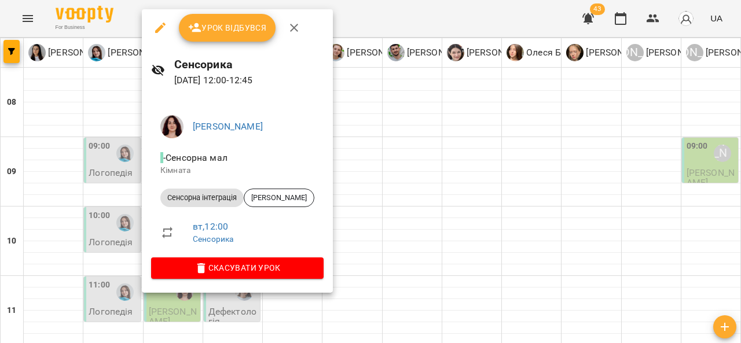
click at [293, 30] on icon "button" at bounding box center [294, 28] width 14 height 14
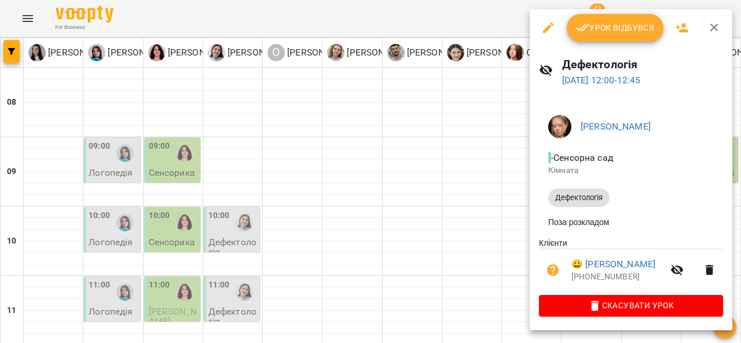
click at [722, 30] on button "button" at bounding box center [715, 28] width 28 height 28
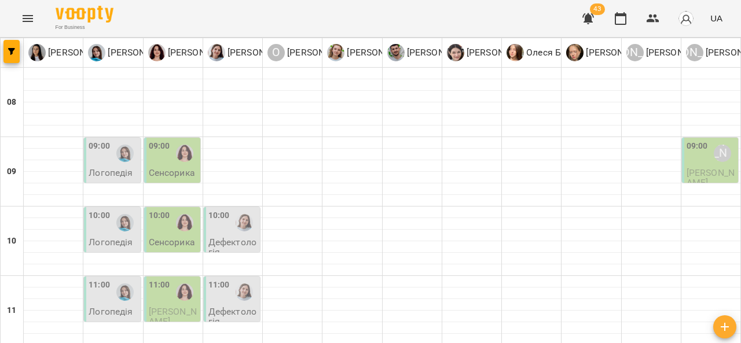
scroll to position [290, 0]
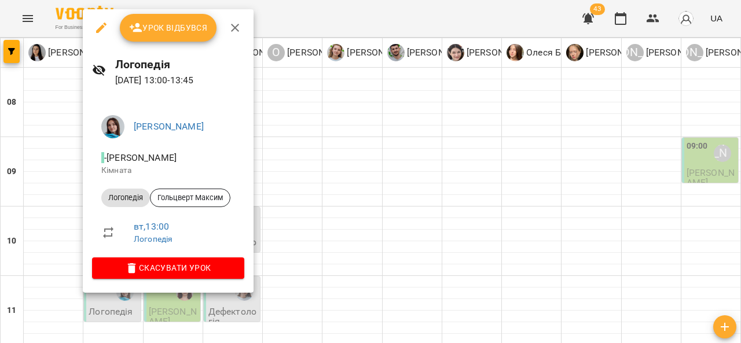
click at [233, 32] on icon "button" at bounding box center [235, 28] width 14 height 14
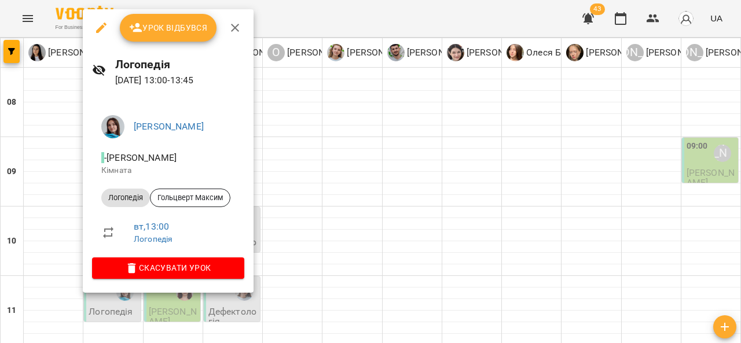
click at [236, 26] on icon "button" at bounding box center [235, 28] width 8 height 8
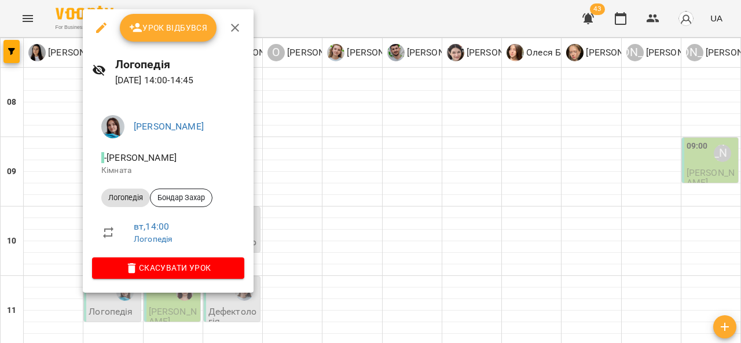
click at [236, 27] on icon "button" at bounding box center [235, 28] width 14 height 14
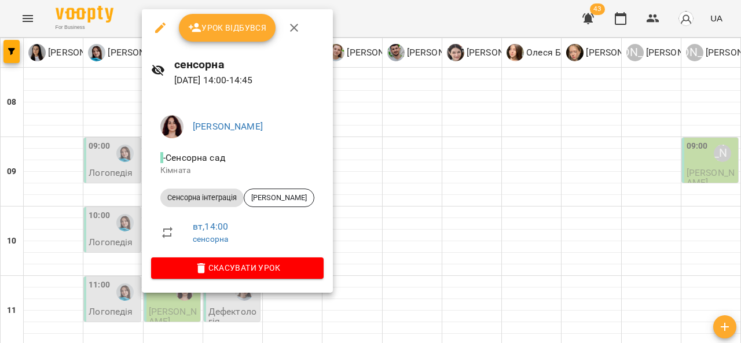
click at [293, 27] on icon "button" at bounding box center [294, 28] width 14 height 14
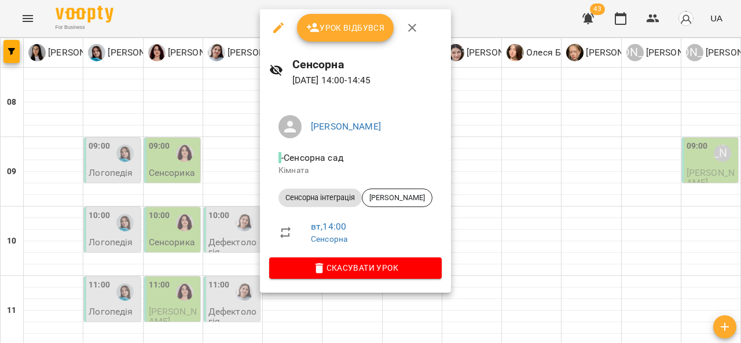
click at [414, 30] on icon "button" at bounding box center [412, 28] width 8 height 8
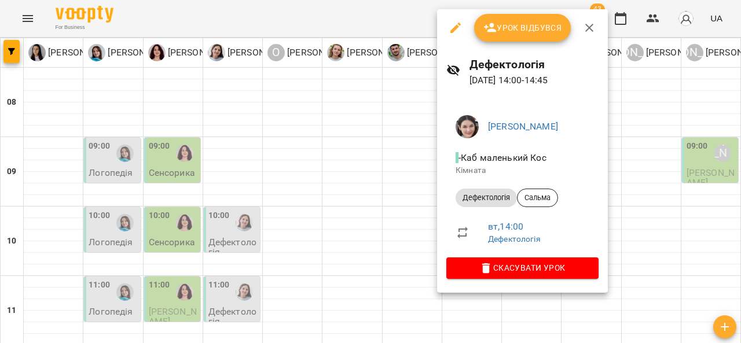
click at [588, 29] on icon "button" at bounding box center [590, 28] width 14 height 14
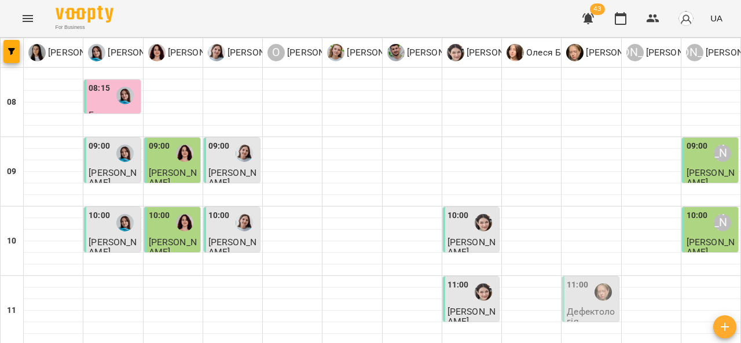
scroll to position [71, 0]
click at [598, 284] on img "Анна Прокопенко" at bounding box center [603, 292] width 17 height 17
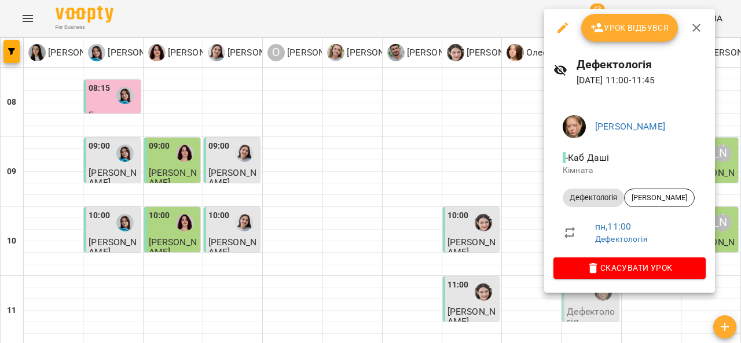
click at [244, 288] on div at bounding box center [370, 171] width 741 height 343
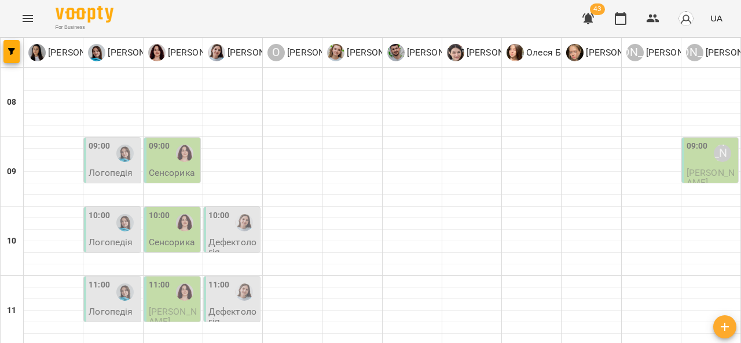
scroll to position [0, 0]
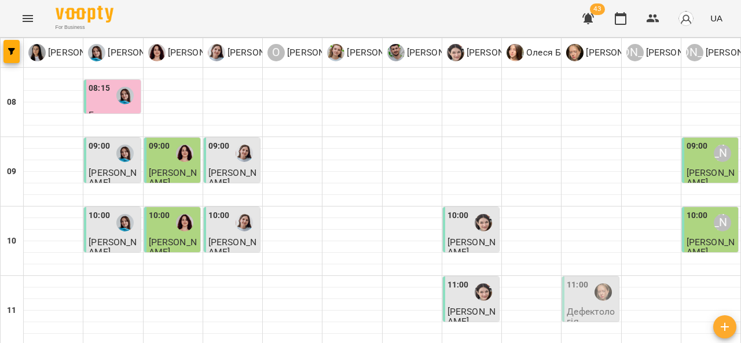
scroll to position [188, 0]
click at [595, 307] on p "Дефектологія" at bounding box center [591, 317] width 49 height 20
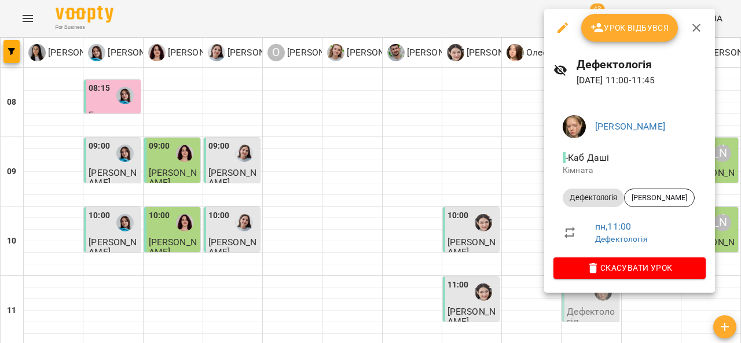
click at [704, 27] on button "button" at bounding box center [697, 28] width 28 height 28
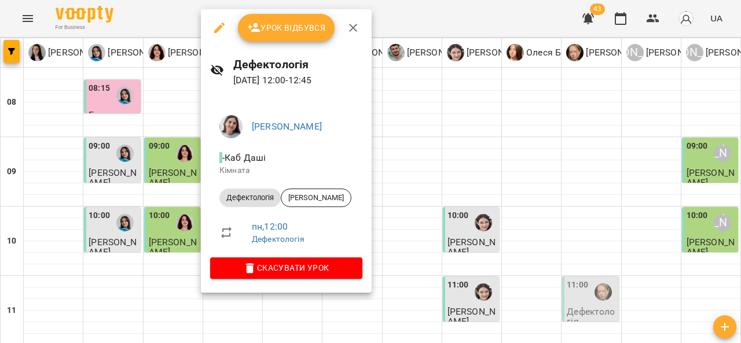
click at [350, 29] on icon "button" at bounding box center [353, 28] width 14 height 14
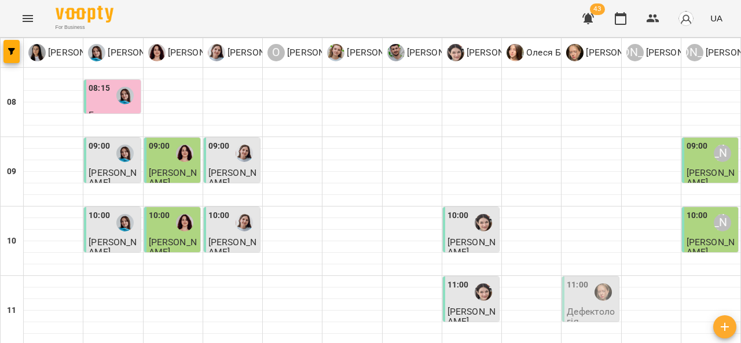
scroll to position [267, 0]
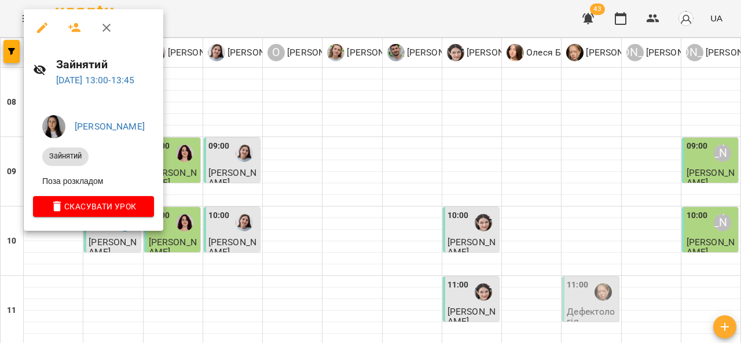
click at [111, 28] on icon "button" at bounding box center [107, 28] width 14 height 14
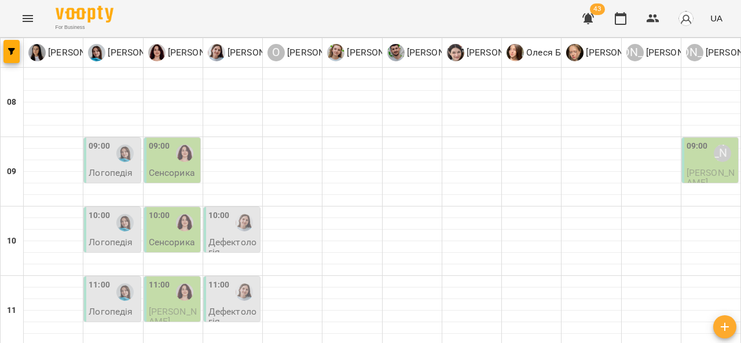
scroll to position [340, 0]
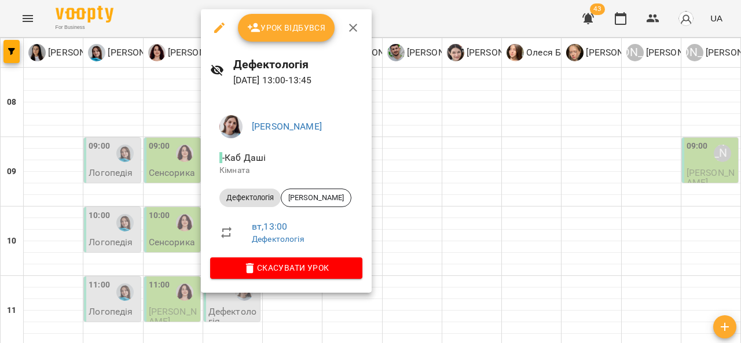
click at [351, 30] on icon "button" at bounding box center [353, 28] width 8 height 8
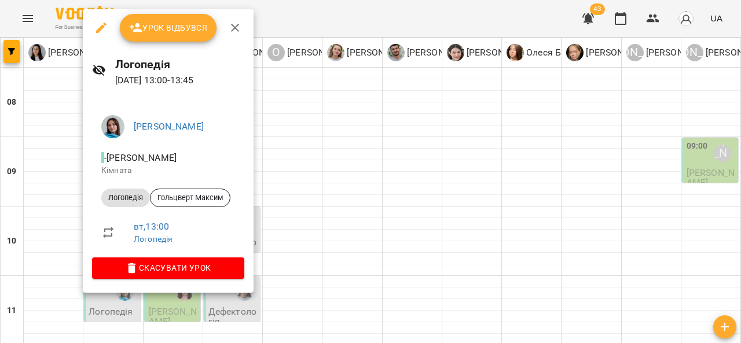
click at [227, 35] on button "button" at bounding box center [235, 28] width 28 height 28
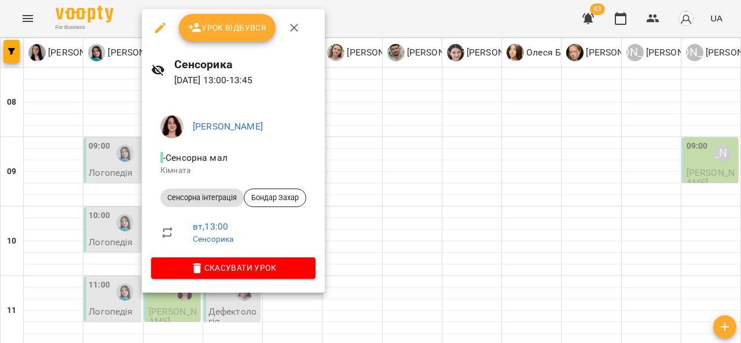
click at [290, 28] on icon "button" at bounding box center [294, 28] width 14 height 14
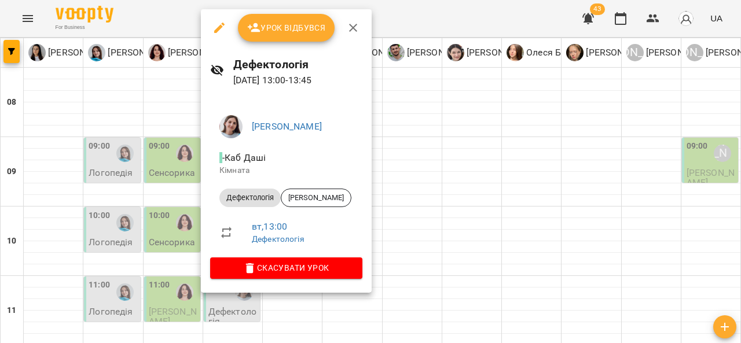
click at [366, 25] on div "Урок відбувся" at bounding box center [286, 27] width 171 height 37
click at [354, 28] on icon "button" at bounding box center [353, 28] width 14 height 14
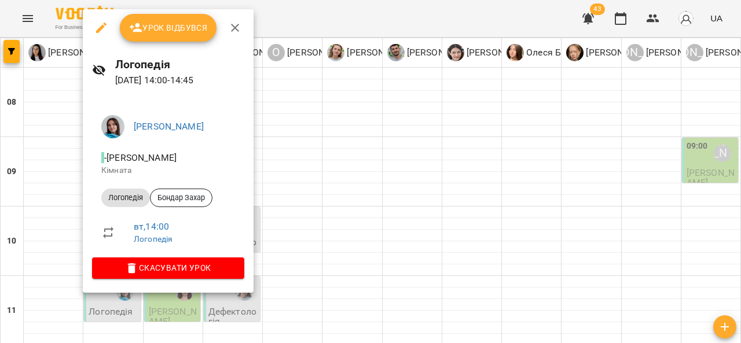
click at [234, 24] on icon "button" at bounding box center [235, 28] width 14 height 14
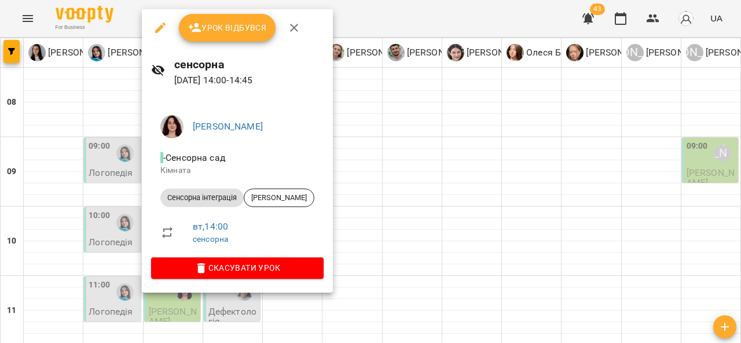
click at [293, 28] on icon "button" at bounding box center [294, 28] width 8 height 8
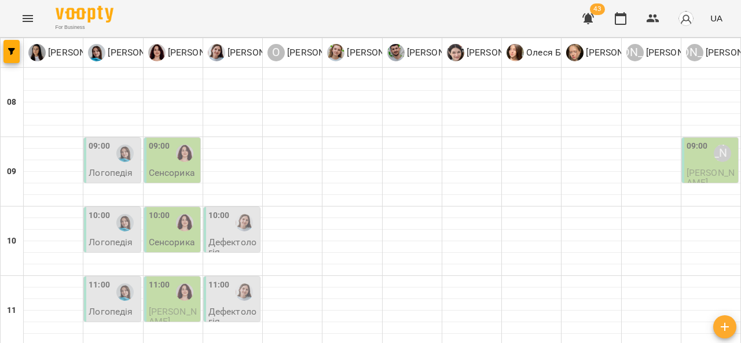
scroll to position [396, 0]
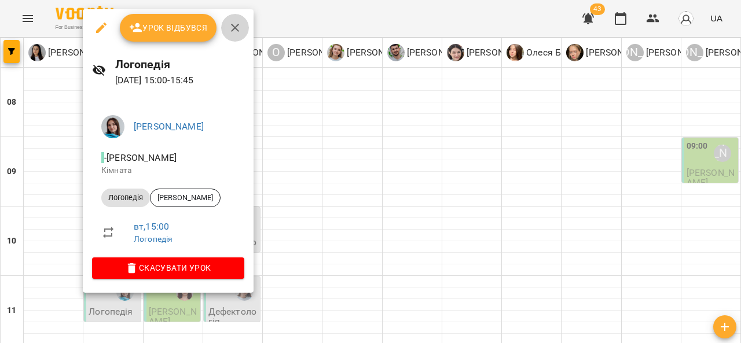
click at [236, 25] on icon "button" at bounding box center [235, 28] width 8 height 8
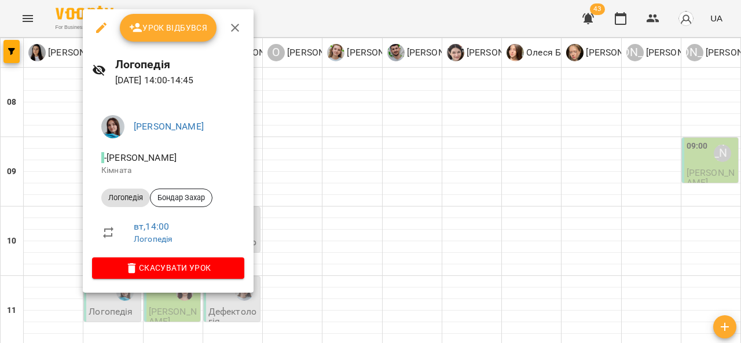
click at [237, 30] on icon "button" at bounding box center [235, 28] width 14 height 14
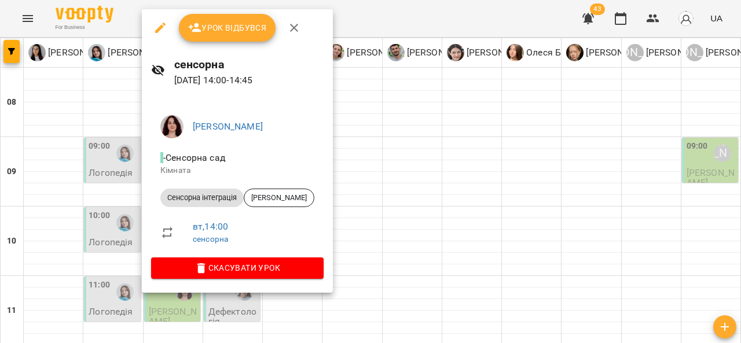
click at [289, 23] on icon "button" at bounding box center [294, 28] width 14 height 14
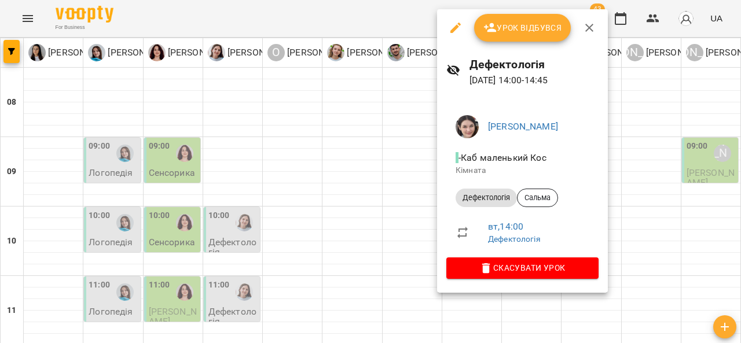
click at [588, 25] on icon "button" at bounding box center [590, 28] width 14 height 14
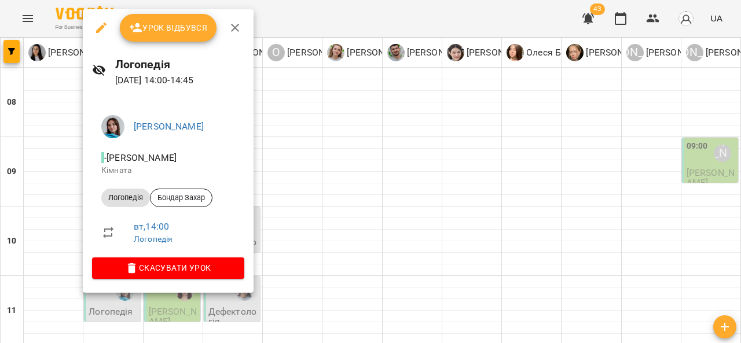
click at [231, 27] on icon "button" at bounding box center [235, 28] width 14 height 14
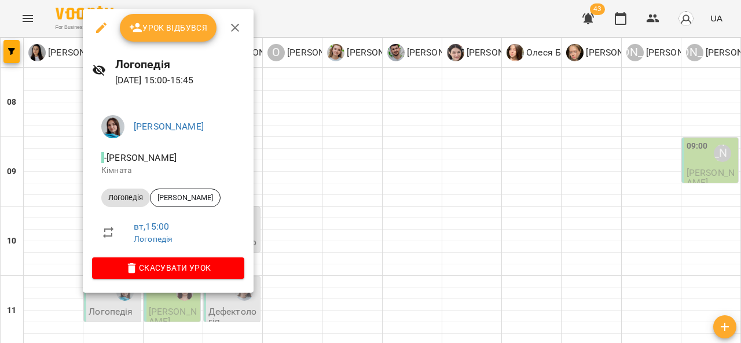
click at [240, 31] on icon "button" at bounding box center [235, 28] width 14 height 14
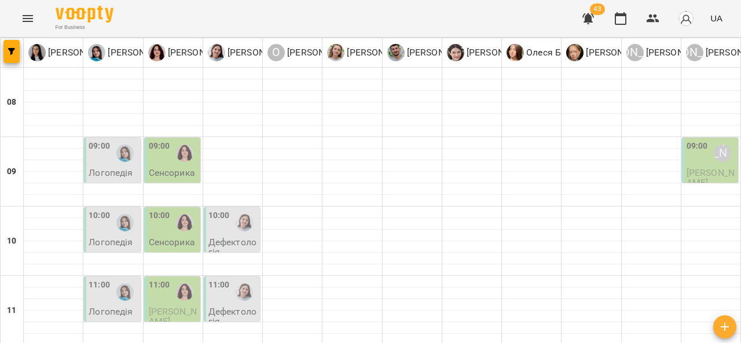
scroll to position [338, 0]
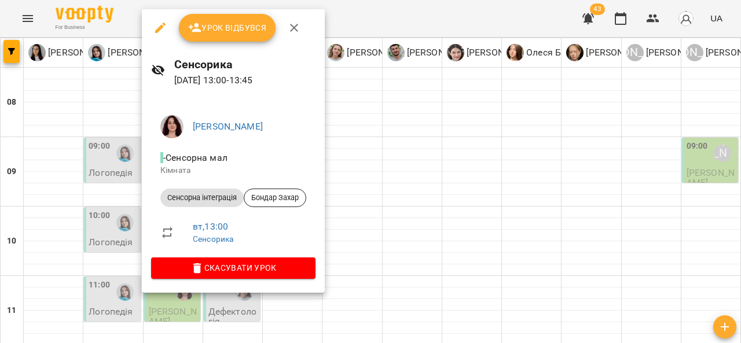
click at [294, 29] on icon "button" at bounding box center [294, 28] width 8 height 8
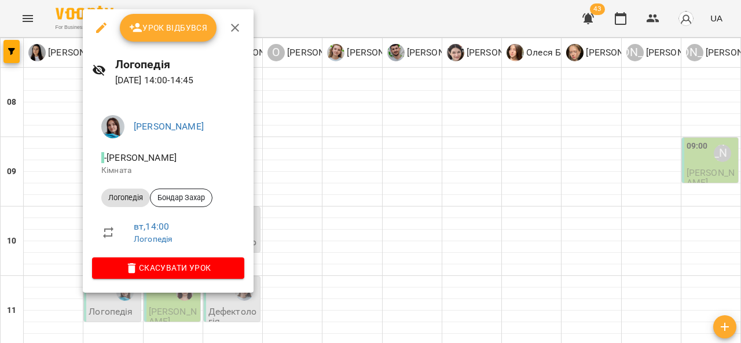
click at [237, 26] on icon "button" at bounding box center [235, 28] width 14 height 14
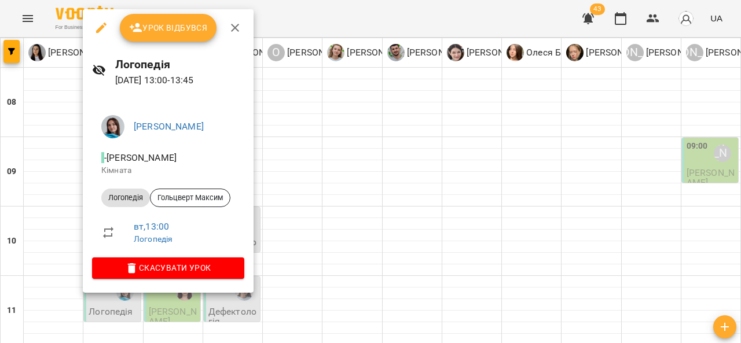
click at [233, 30] on icon "button" at bounding box center [235, 28] width 14 height 14
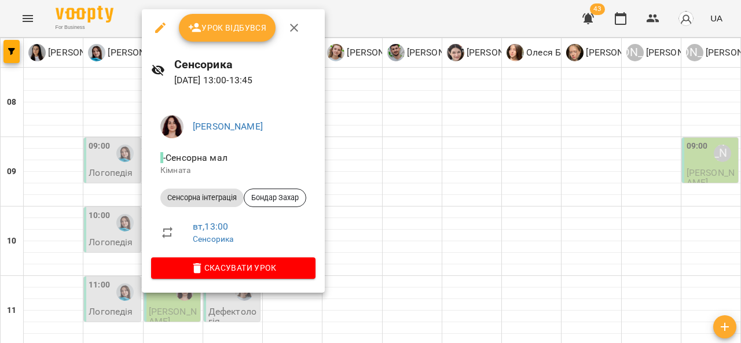
click at [297, 23] on icon "button" at bounding box center [294, 28] width 14 height 14
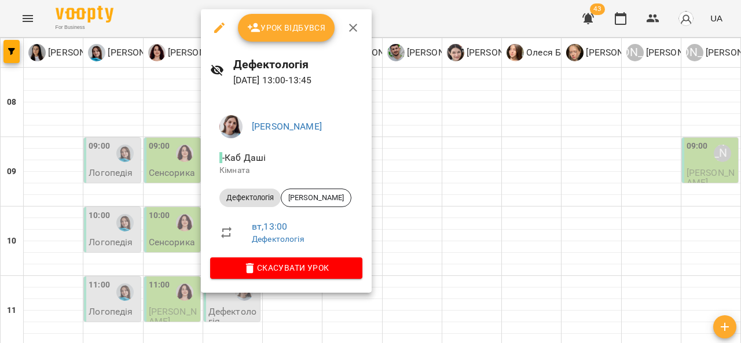
click at [352, 27] on icon "button" at bounding box center [353, 28] width 14 height 14
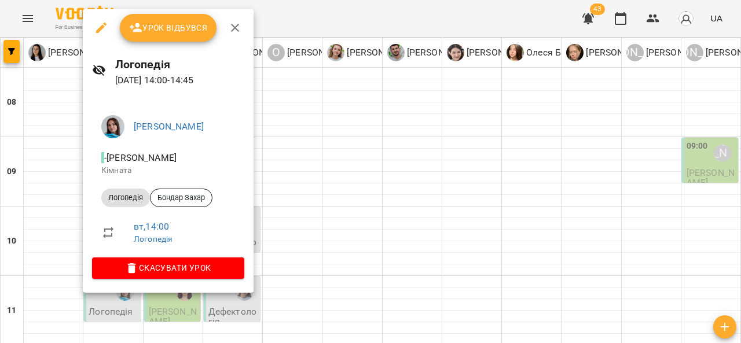
click at [235, 25] on icon "button" at bounding box center [235, 28] width 8 height 8
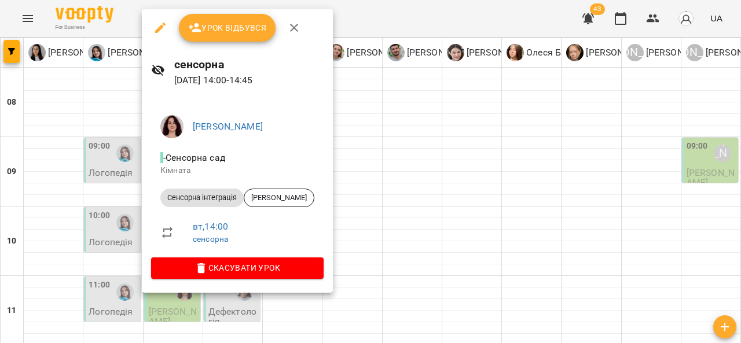
click at [290, 27] on icon "button" at bounding box center [294, 28] width 14 height 14
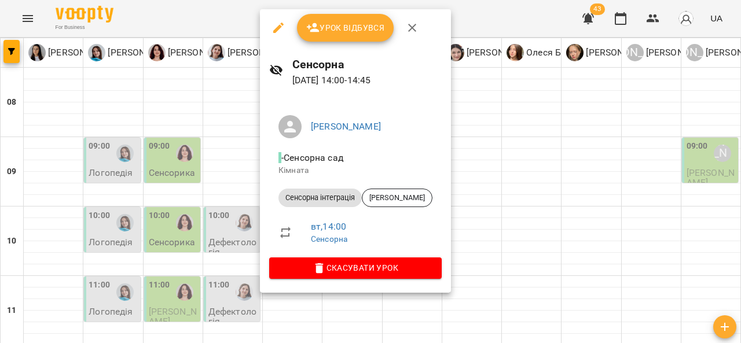
click at [412, 34] on icon "button" at bounding box center [412, 28] width 14 height 14
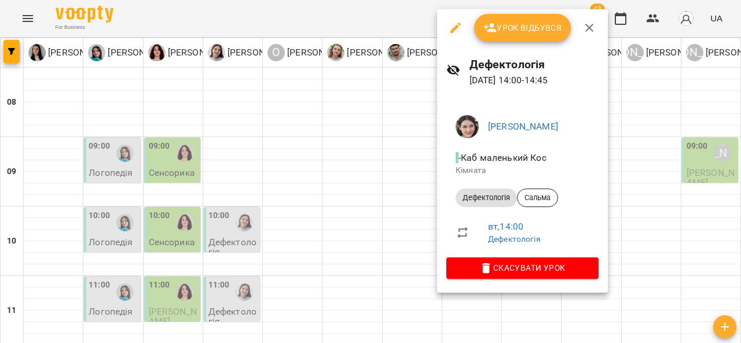
click at [584, 29] on icon "button" at bounding box center [590, 28] width 14 height 14
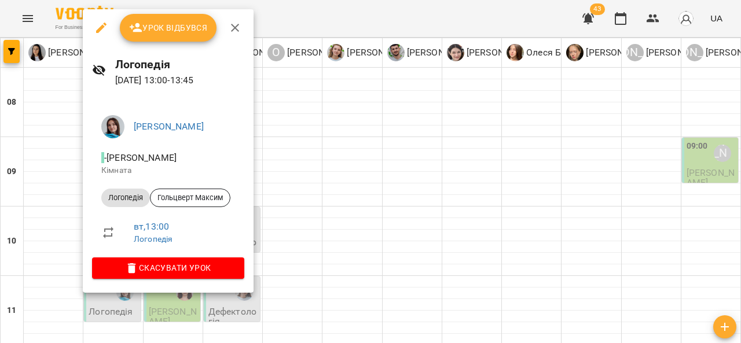
click at [232, 26] on icon "button" at bounding box center [235, 28] width 8 height 8
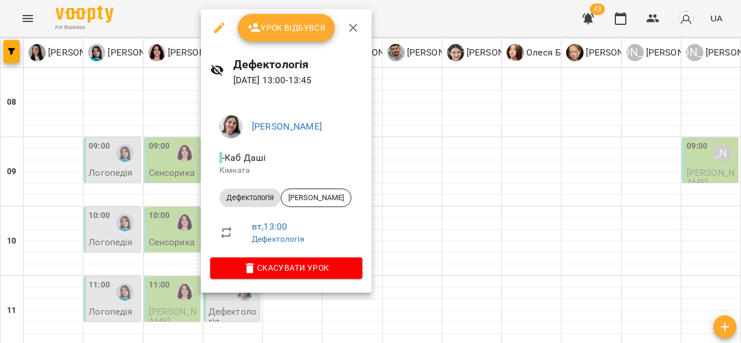
click at [356, 20] on button "button" at bounding box center [353, 28] width 28 height 28
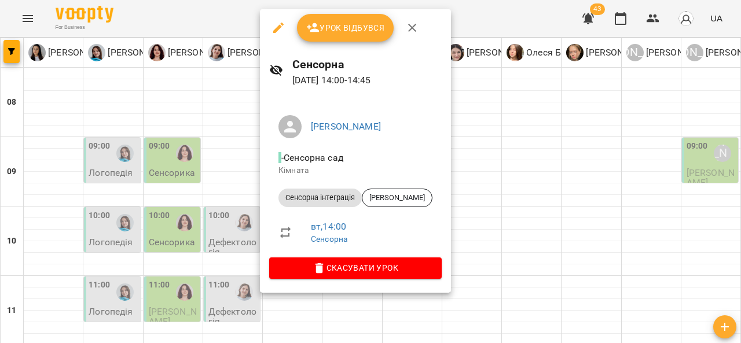
click at [414, 17] on button "button" at bounding box center [413, 28] width 28 height 28
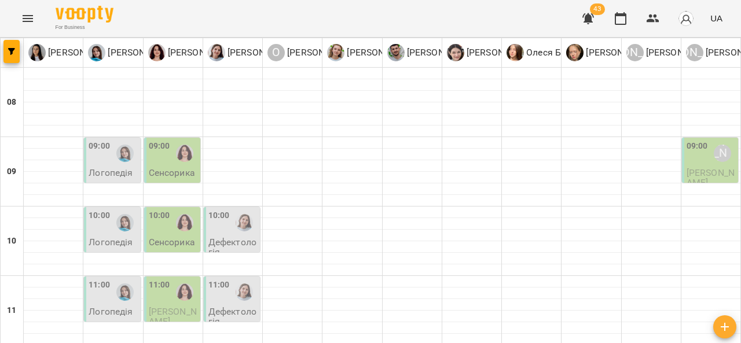
scroll to position [382, 0]
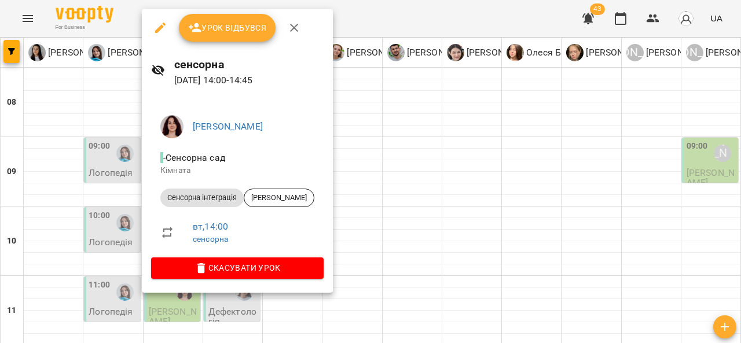
click at [292, 26] on icon "button" at bounding box center [294, 28] width 8 height 8
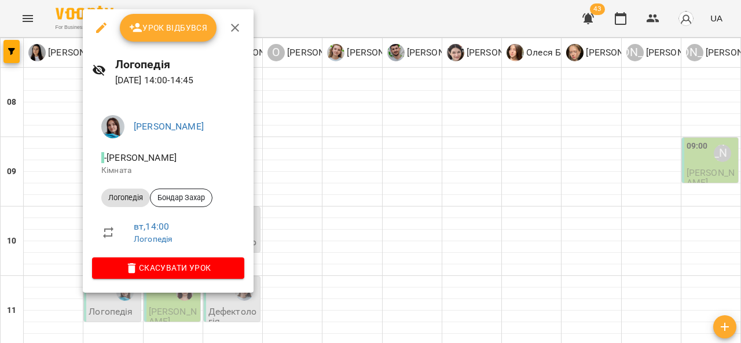
click at [235, 29] on icon "button" at bounding box center [235, 28] width 8 height 8
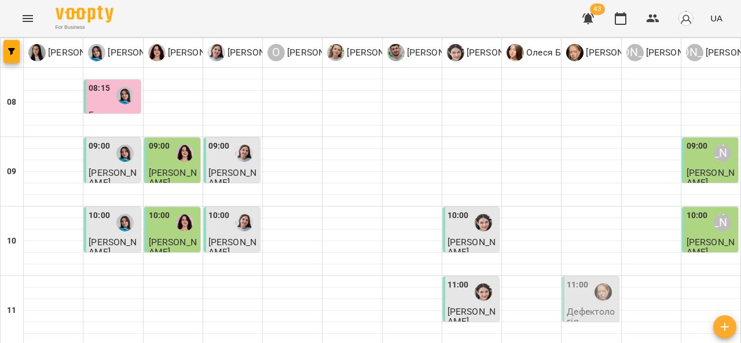
scroll to position [635, 0]
type input "**********"
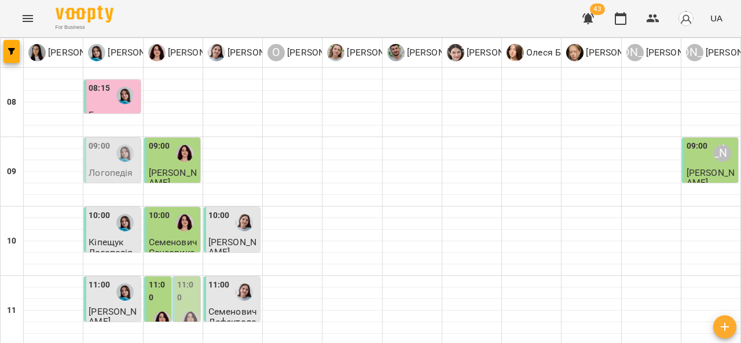
scroll to position [16, 0]
click at [116, 168] on p "Логопедія" at bounding box center [111, 173] width 44 height 10
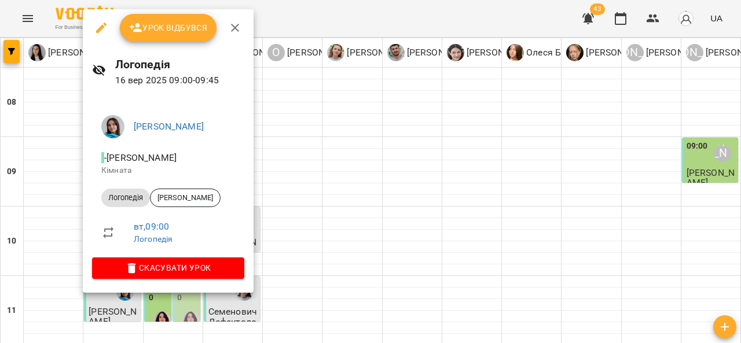
click at [334, 184] on div at bounding box center [370, 171] width 741 height 343
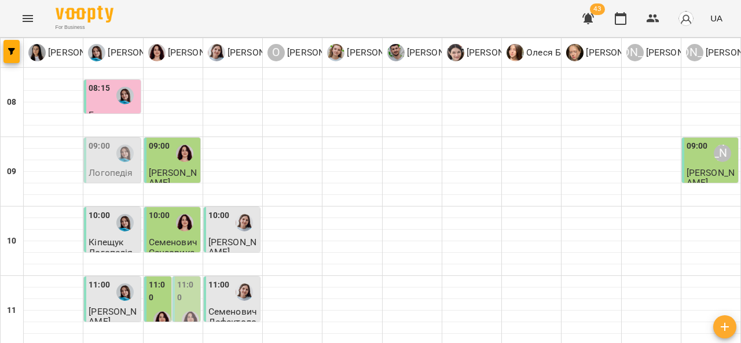
click at [237, 217] on div at bounding box center [244, 223] width 27 height 27
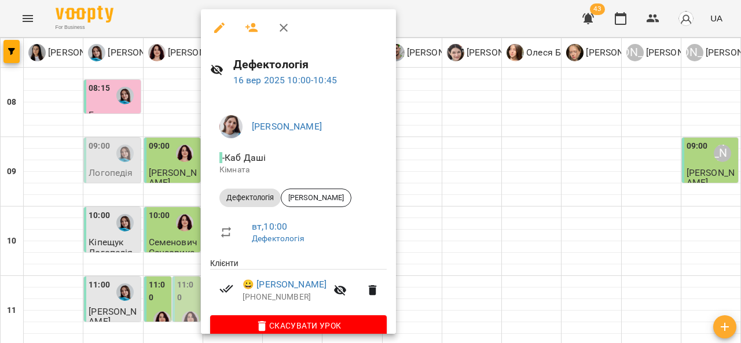
click at [452, 189] on div at bounding box center [370, 171] width 741 height 343
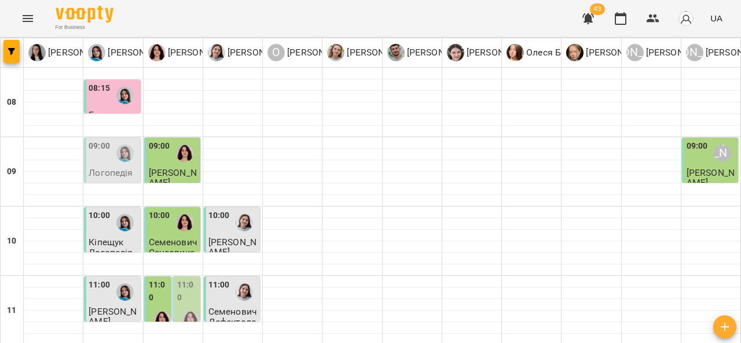
scroll to position [53, 0]
click at [103, 237] on span "Кіпещук" at bounding box center [106, 242] width 35 height 11
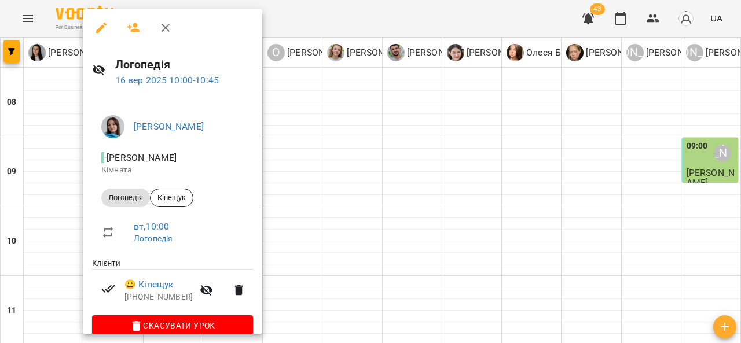
click at [345, 190] on div at bounding box center [370, 171] width 741 height 343
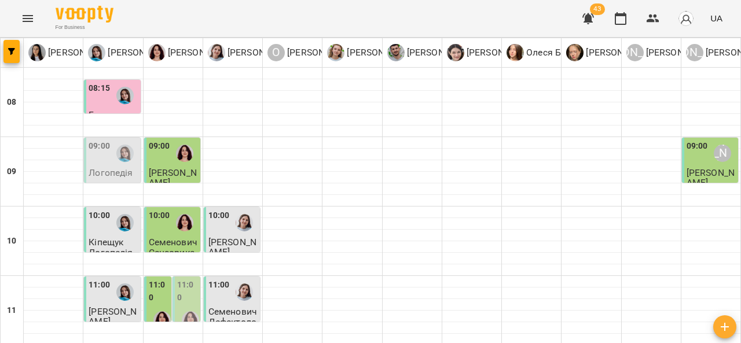
click at [168, 237] on span "Семенович" at bounding box center [173, 242] width 49 height 11
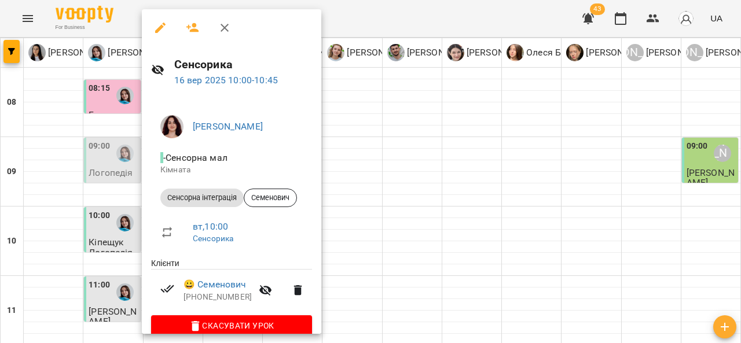
click at [400, 164] on div at bounding box center [370, 171] width 741 height 343
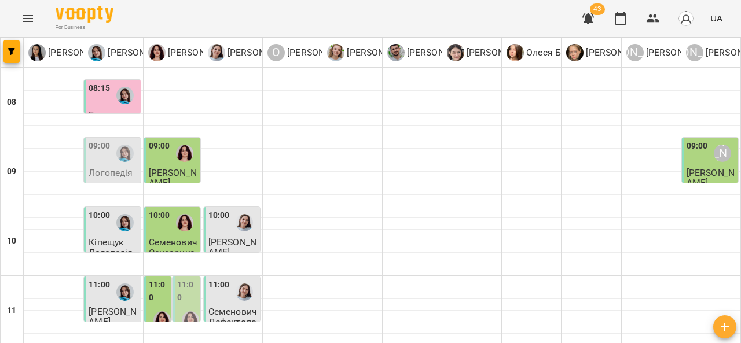
scroll to position [144, 0]
click at [166, 307] on div at bounding box center [162, 320] width 27 height 27
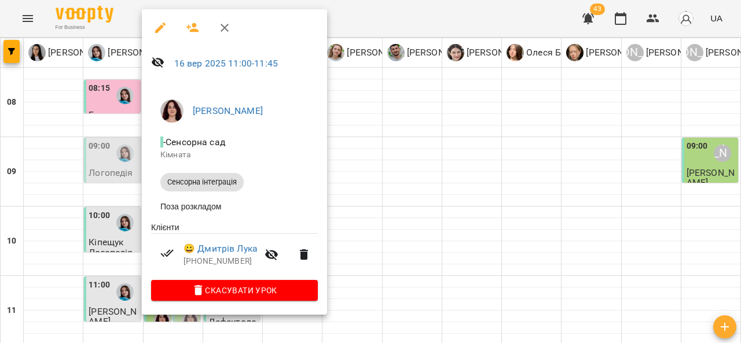
click at [392, 181] on div at bounding box center [370, 171] width 741 height 343
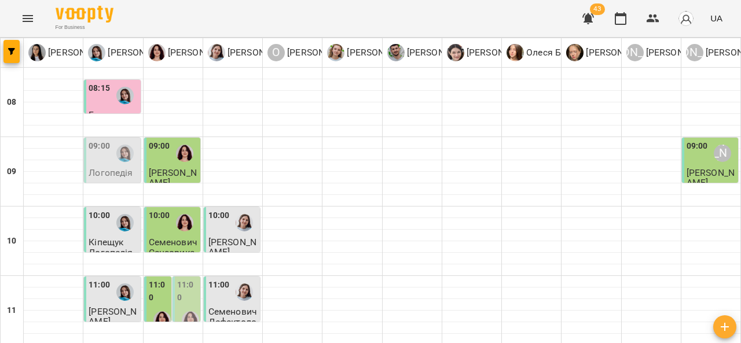
click at [184, 279] on div "11:00" at bounding box center [187, 293] width 21 height 28
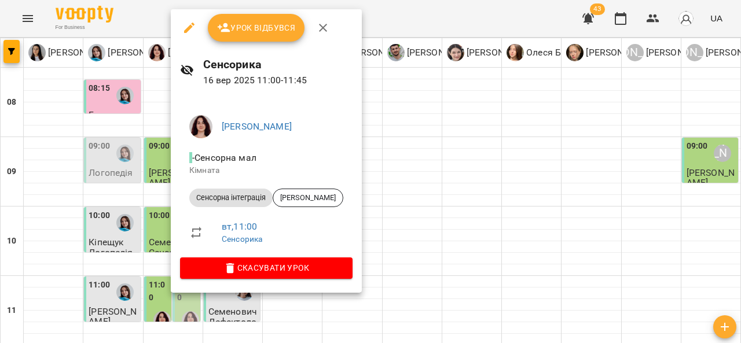
click at [453, 166] on div at bounding box center [370, 171] width 741 height 343
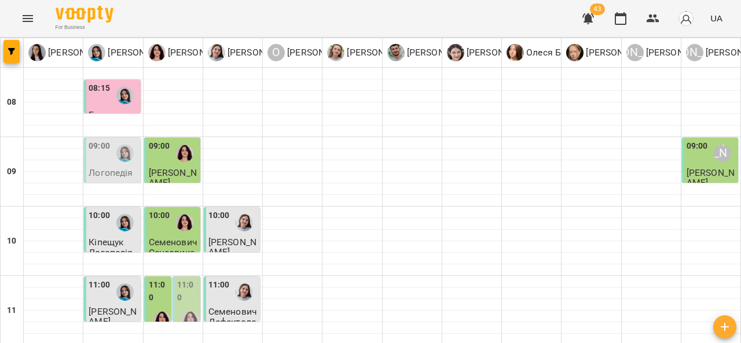
click at [156, 279] on label "11:00" at bounding box center [159, 291] width 21 height 25
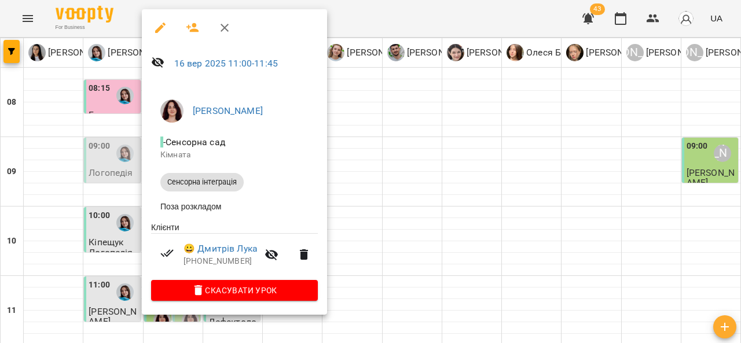
click at [374, 208] on div at bounding box center [370, 171] width 741 height 343
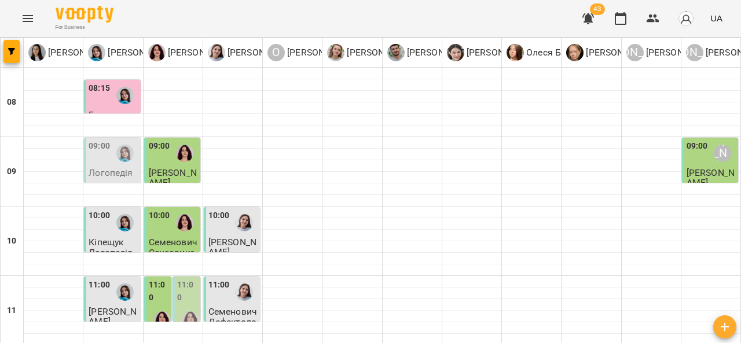
click at [149, 279] on div "11:00" at bounding box center [159, 293] width 21 height 28
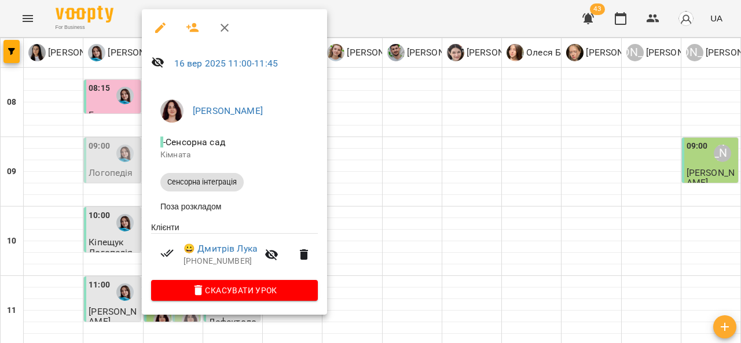
click at [379, 176] on div at bounding box center [370, 171] width 741 height 343
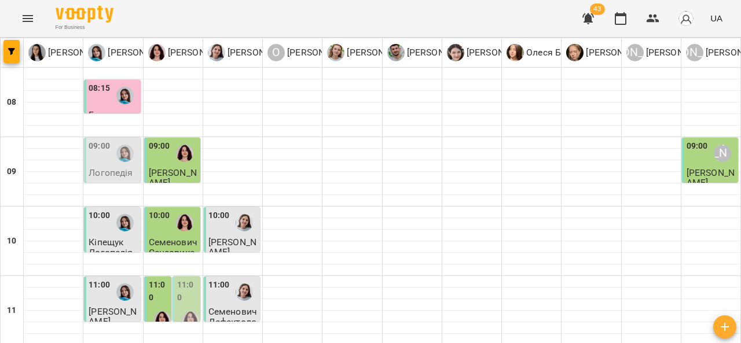
click at [152, 279] on label "11:00" at bounding box center [159, 291] width 21 height 25
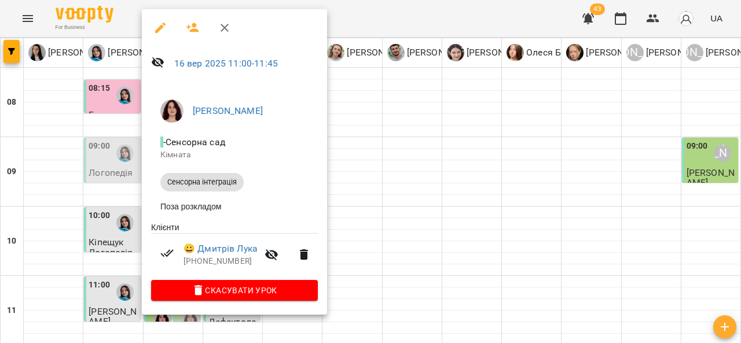
click at [344, 188] on div at bounding box center [370, 171] width 741 height 343
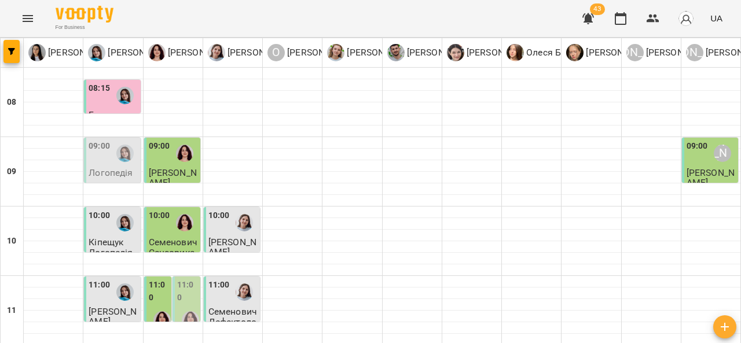
scroll to position [198, 0]
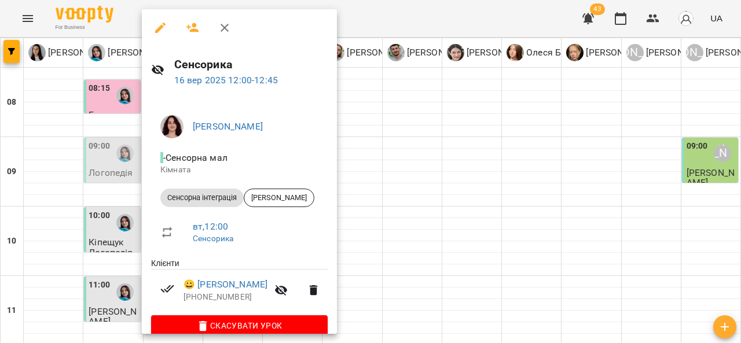
click at [401, 149] on div at bounding box center [370, 171] width 741 height 343
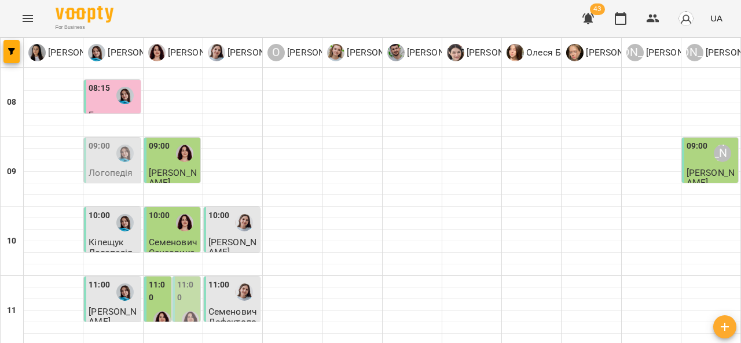
scroll to position [632, 0]
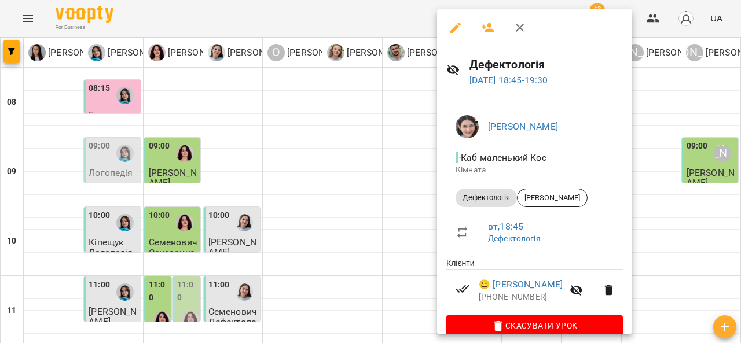
click at [379, 226] on div at bounding box center [370, 171] width 741 height 343
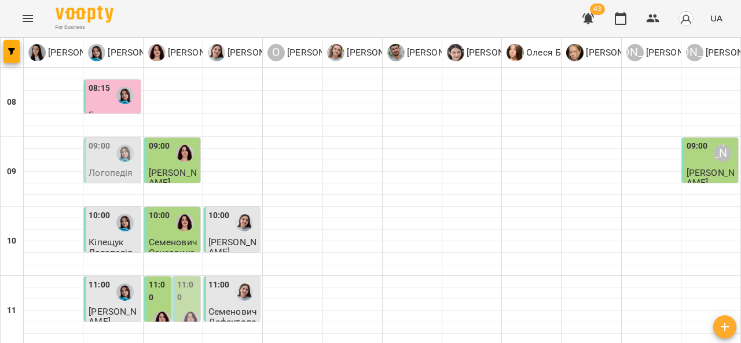
scroll to position [635, 0]
type input "**********"
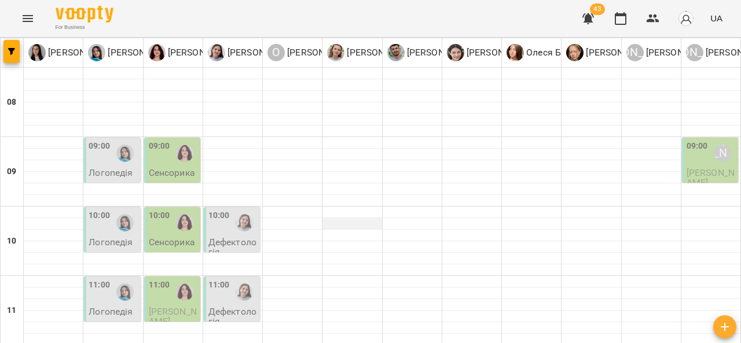
scroll to position [327, 0]
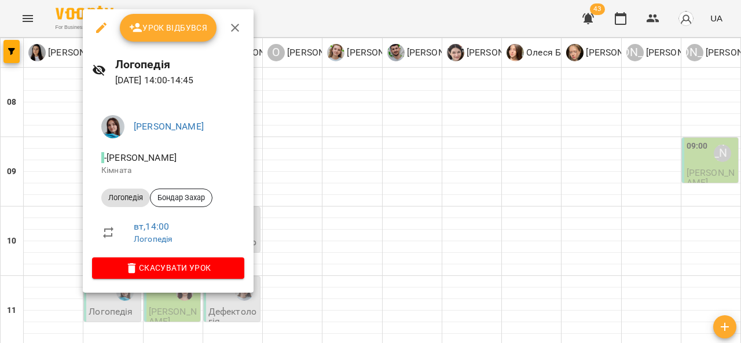
click at [398, 120] on div at bounding box center [370, 171] width 741 height 343
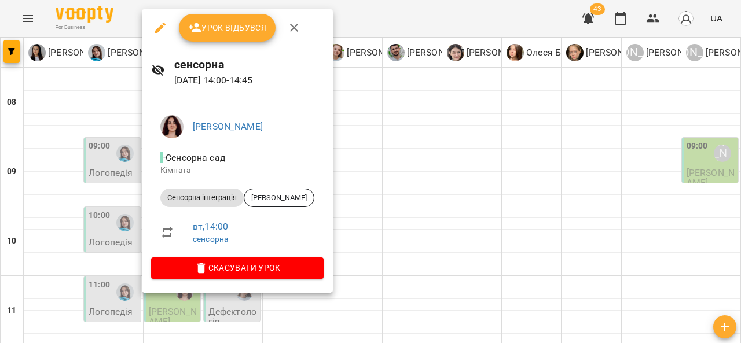
click at [295, 29] on icon "button" at bounding box center [294, 28] width 14 height 14
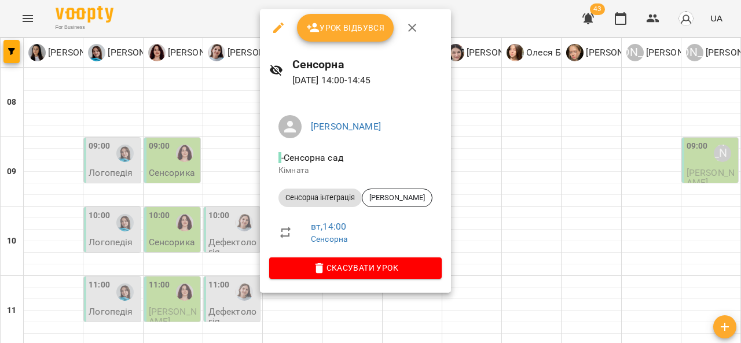
click at [411, 23] on icon "button" at bounding box center [412, 28] width 14 height 14
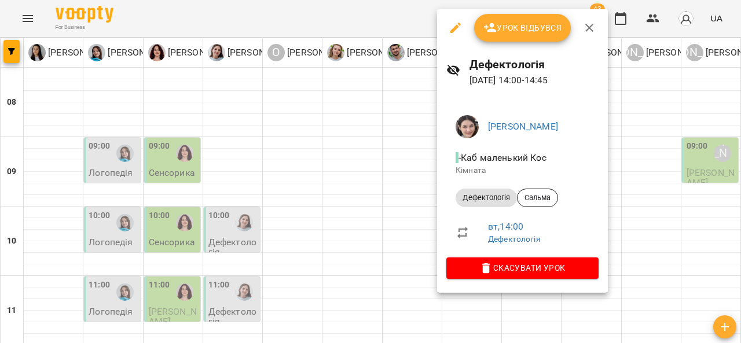
click at [593, 29] on icon "button" at bounding box center [590, 28] width 14 height 14
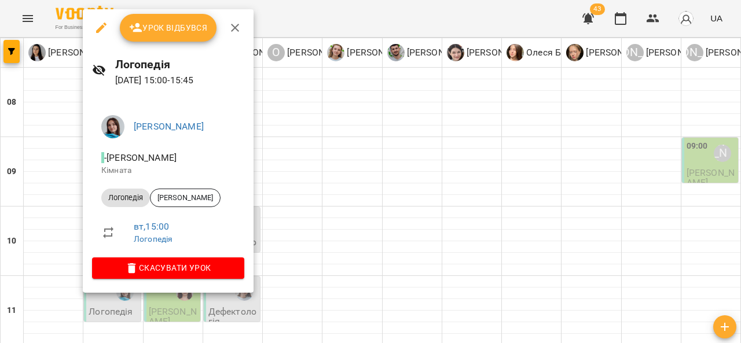
click at [240, 20] on button "button" at bounding box center [235, 28] width 28 height 28
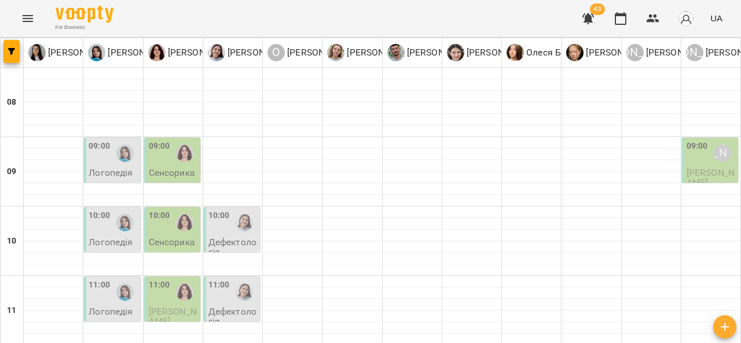
scroll to position [441, 0]
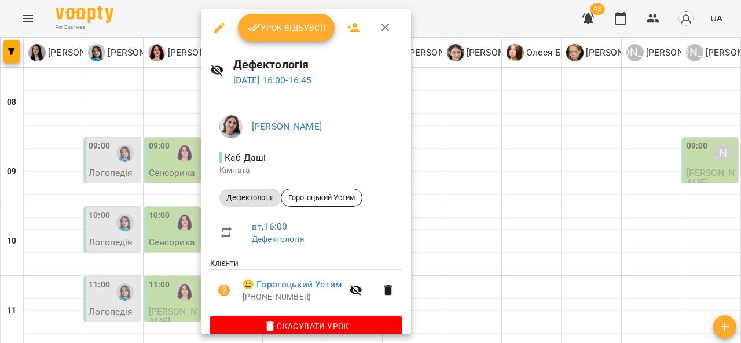
click at [389, 25] on icon "button" at bounding box center [386, 28] width 14 height 14
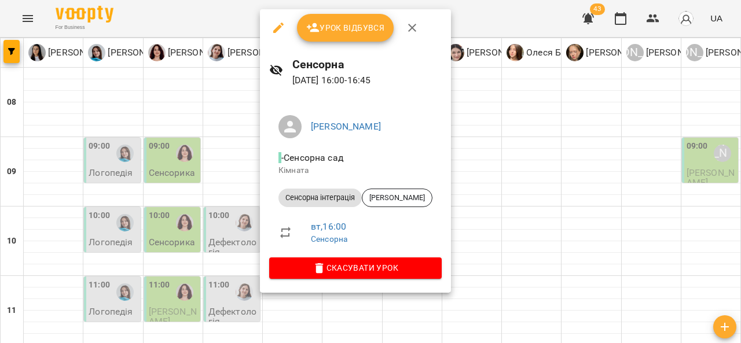
click at [412, 19] on button "button" at bounding box center [413, 28] width 28 height 28
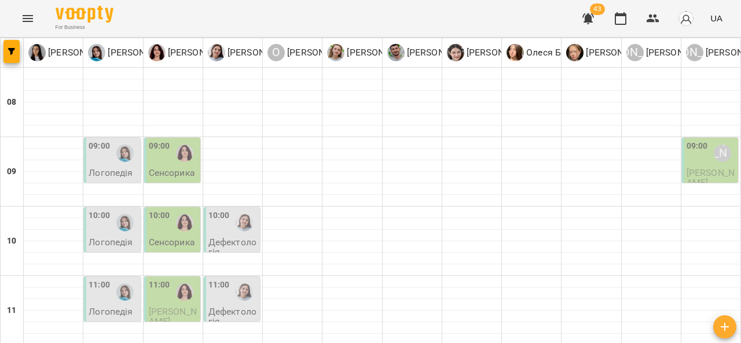
scroll to position [538, 0]
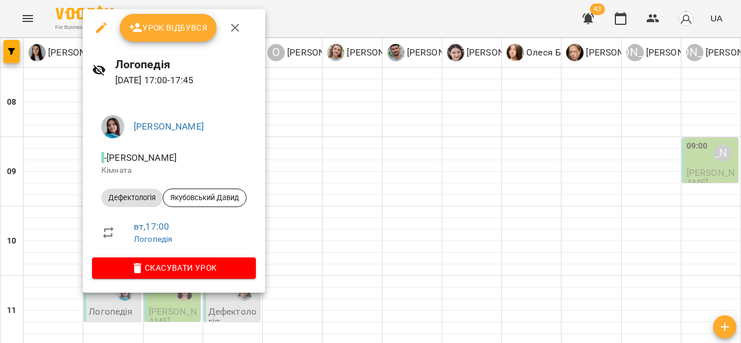
click at [236, 24] on icon "button" at bounding box center [235, 28] width 14 height 14
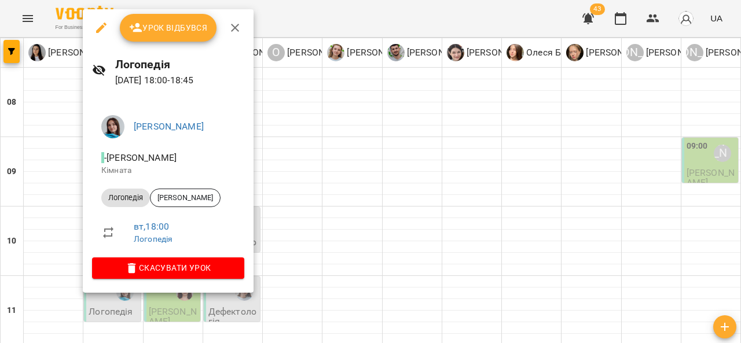
click at [237, 29] on icon "button" at bounding box center [235, 28] width 14 height 14
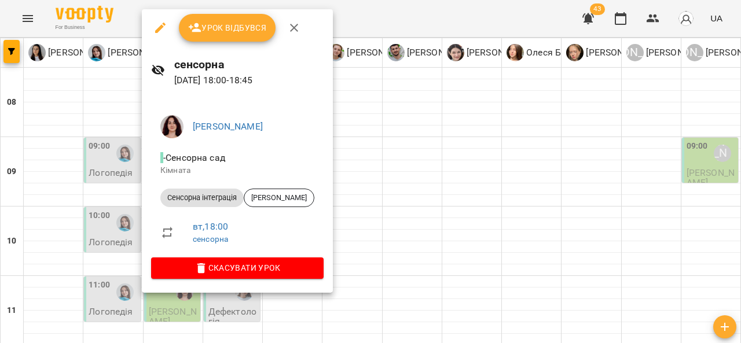
click at [293, 16] on button "button" at bounding box center [294, 28] width 28 height 28
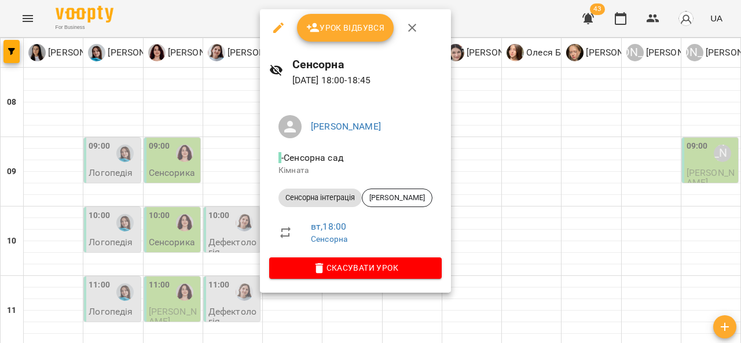
click at [410, 16] on button "button" at bounding box center [413, 28] width 28 height 28
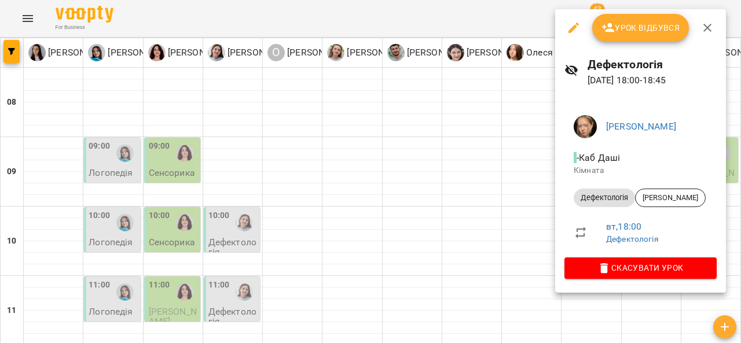
click at [710, 22] on icon "button" at bounding box center [708, 28] width 14 height 14
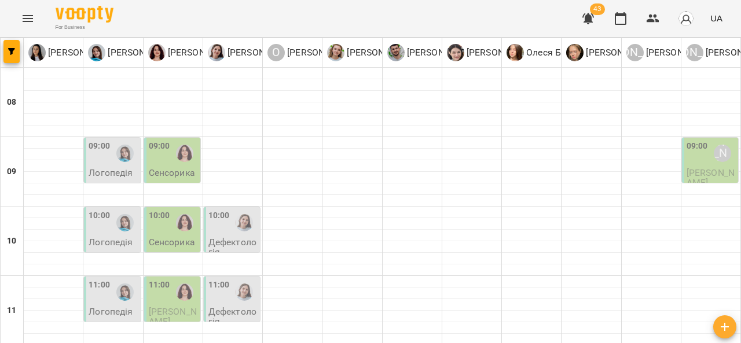
scroll to position [635, 0]
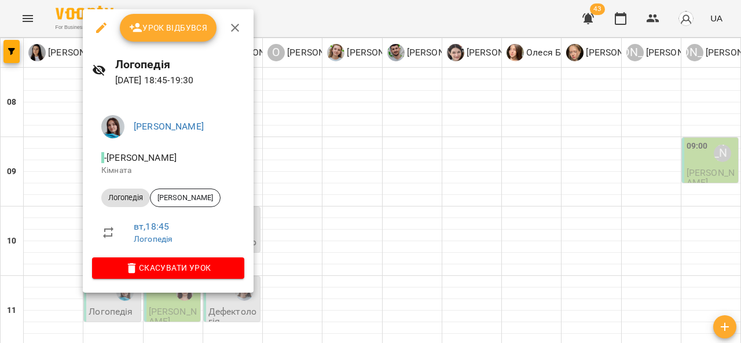
click at [231, 31] on icon "button" at bounding box center [235, 28] width 8 height 8
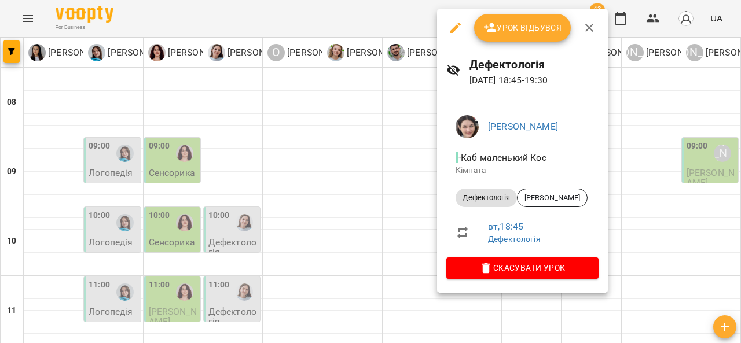
click at [590, 25] on icon "button" at bounding box center [590, 28] width 14 height 14
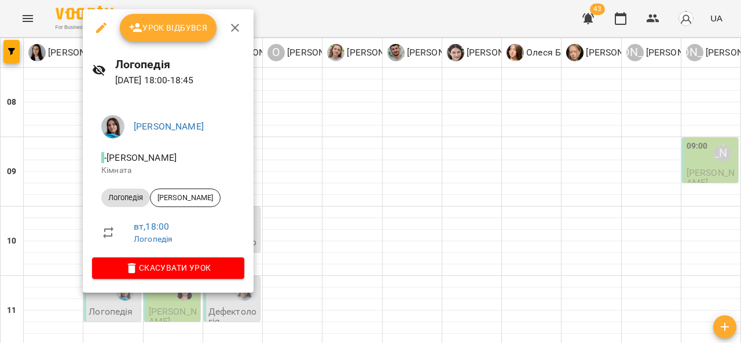
click at [240, 25] on icon "button" at bounding box center [235, 28] width 14 height 14
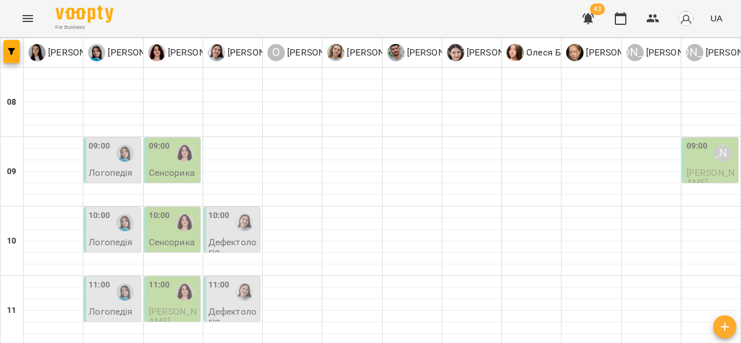
type input "**********"
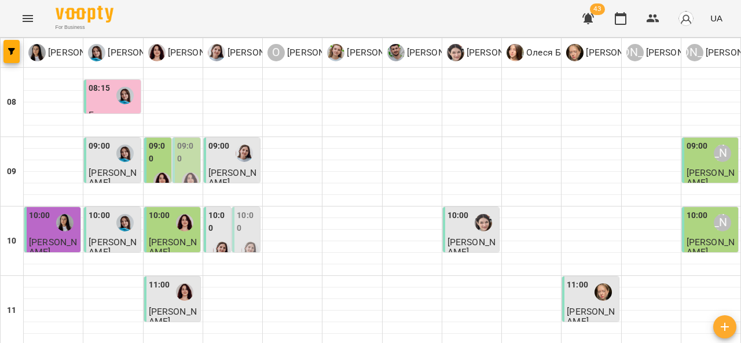
scroll to position [500, 0]
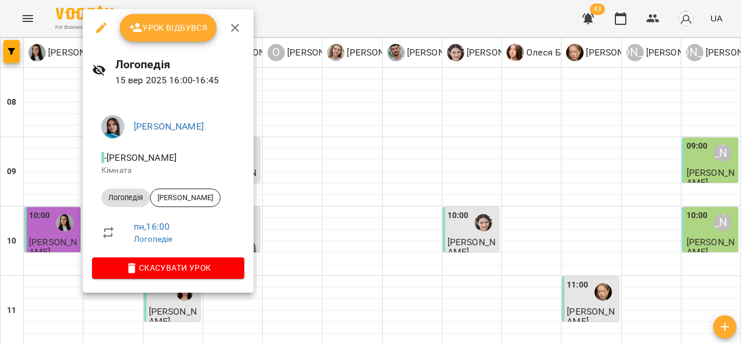
click at [71, 241] on div at bounding box center [370, 171] width 741 height 343
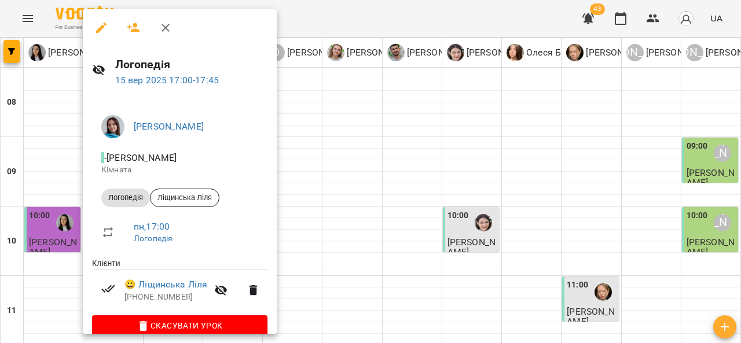
click at [50, 217] on div at bounding box center [370, 171] width 741 height 343
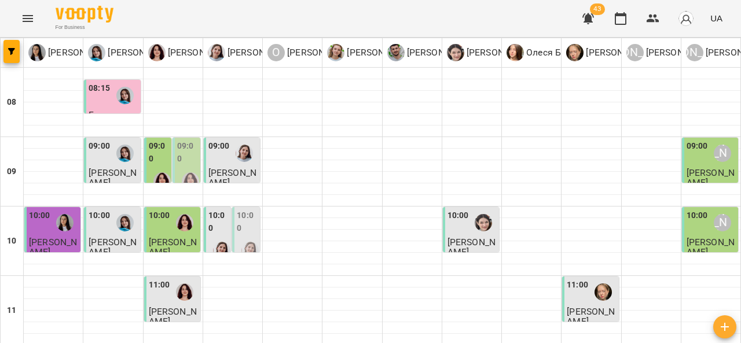
scroll to position [462, 0]
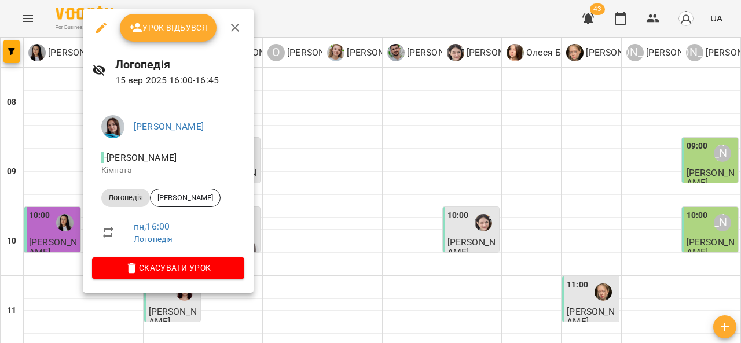
click at [61, 193] on div at bounding box center [370, 171] width 741 height 343
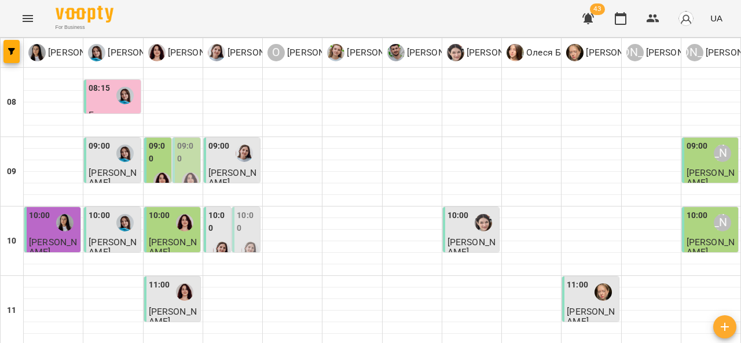
scroll to position [577, 0]
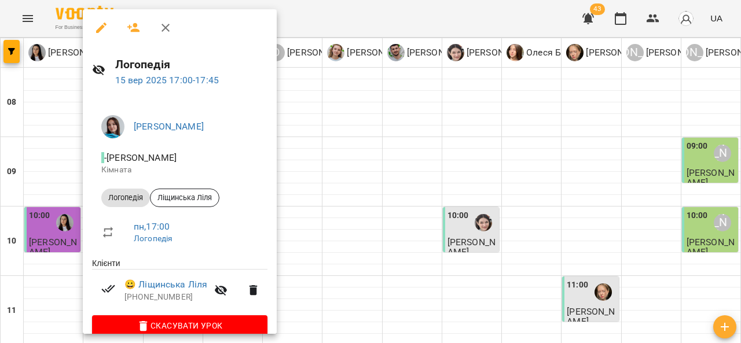
click at [59, 169] on div at bounding box center [370, 171] width 741 height 343
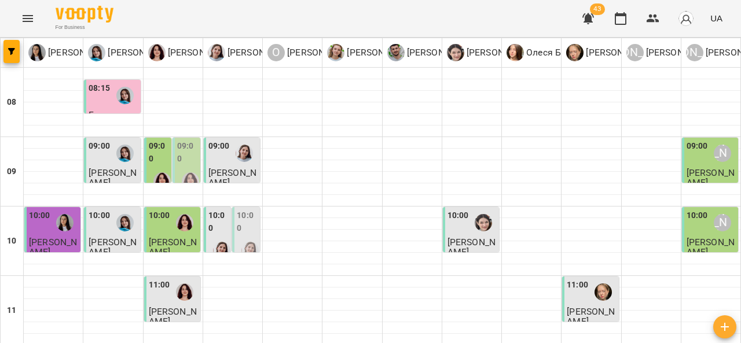
scroll to position [607, 0]
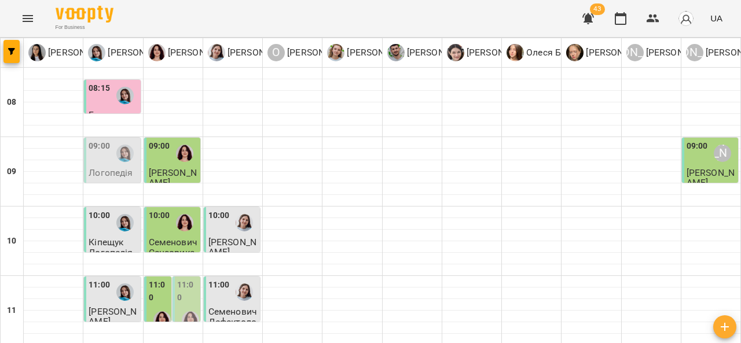
scroll to position [618, 0]
type input "**********"
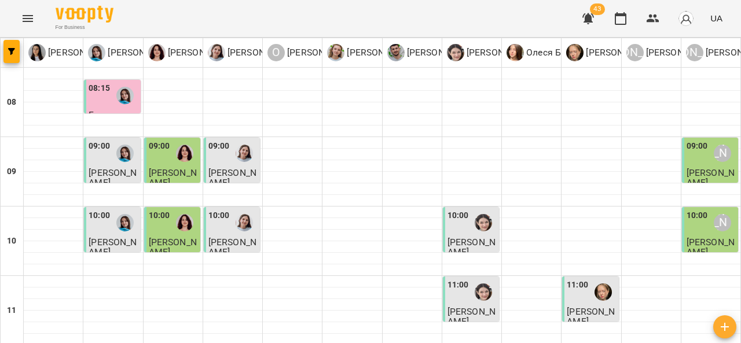
scroll to position [602, 0]
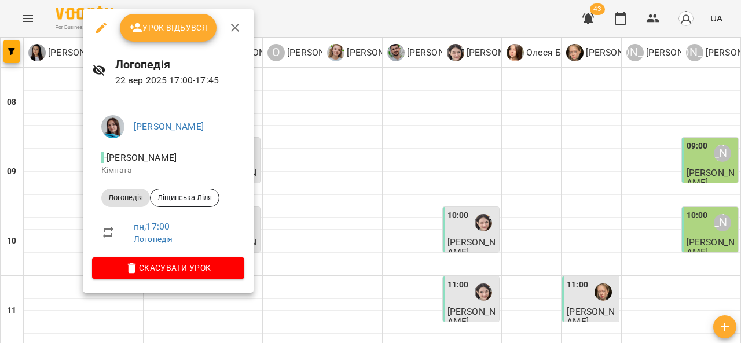
click at [59, 178] on div at bounding box center [370, 171] width 741 height 343
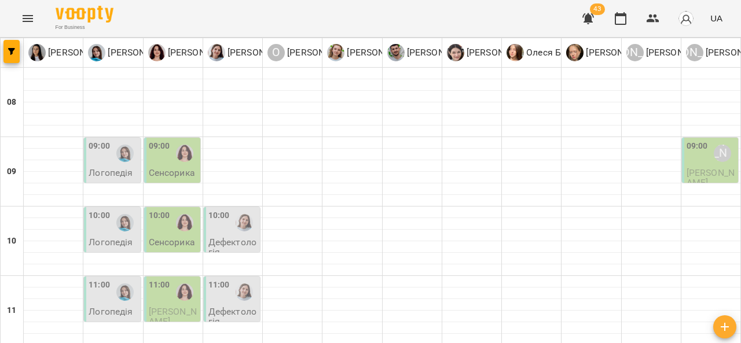
scroll to position [571, 0]
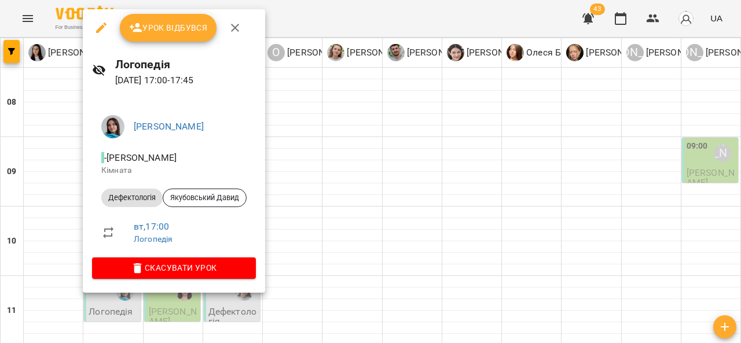
click at [50, 141] on div at bounding box center [370, 171] width 741 height 343
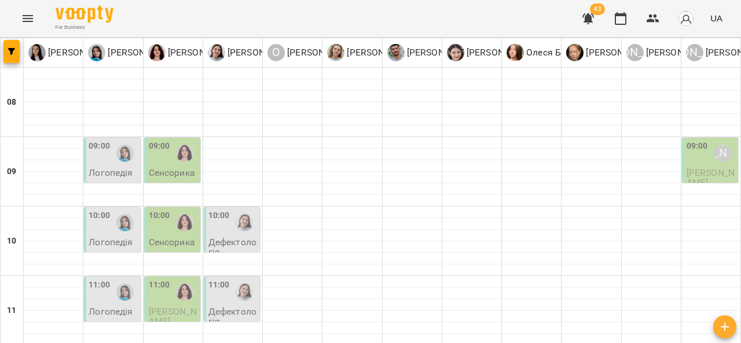
scroll to position [615, 0]
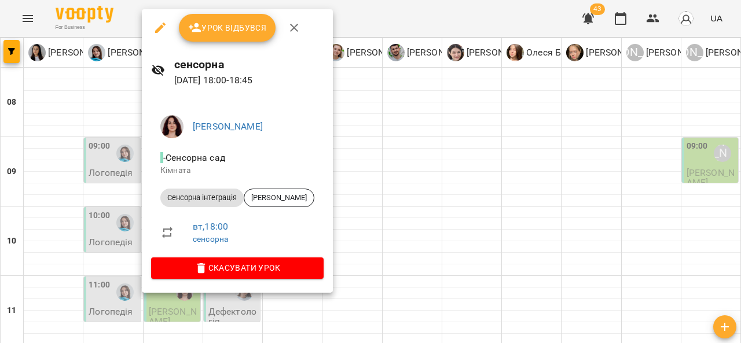
click at [51, 142] on div at bounding box center [370, 171] width 741 height 343
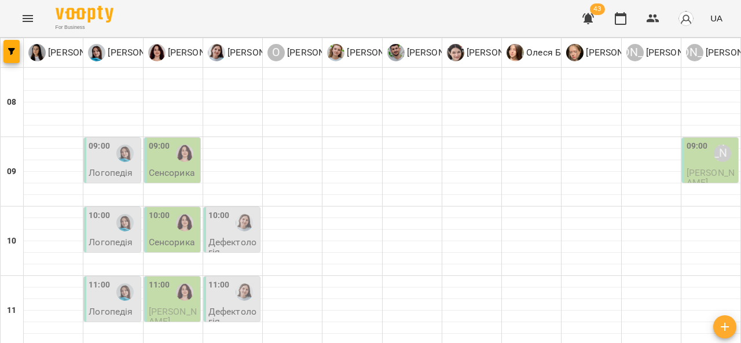
click at [308, 12] on div "For Business 43 UA" at bounding box center [370, 18] width 741 height 37
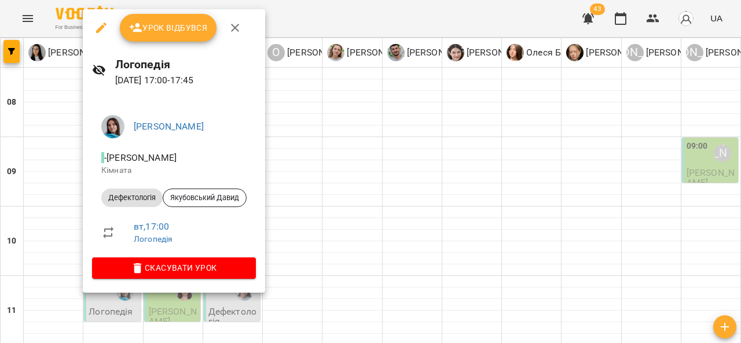
click at [48, 189] on div at bounding box center [370, 171] width 741 height 343
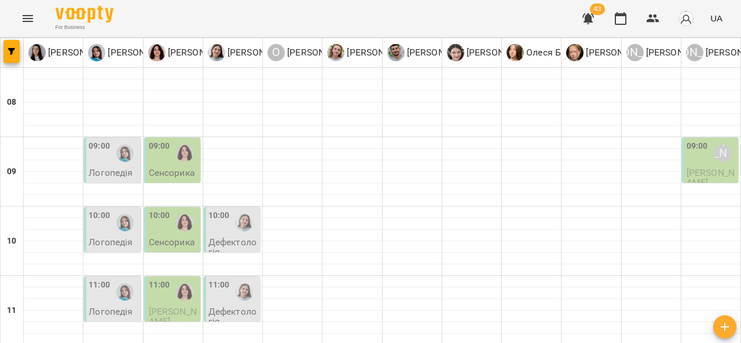
scroll to position [524, 0]
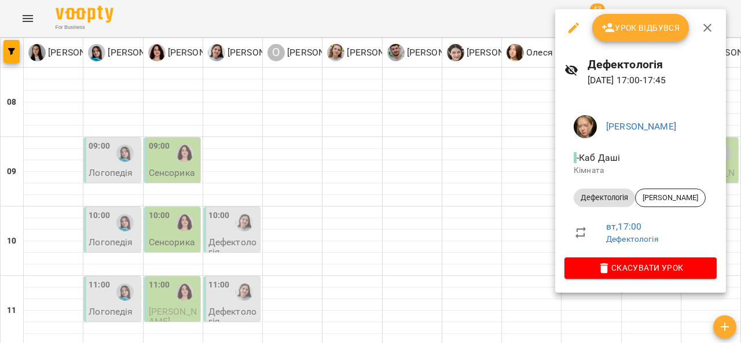
click at [714, 32] on button "button" at bounding box center [708, 28] width 28 height 28
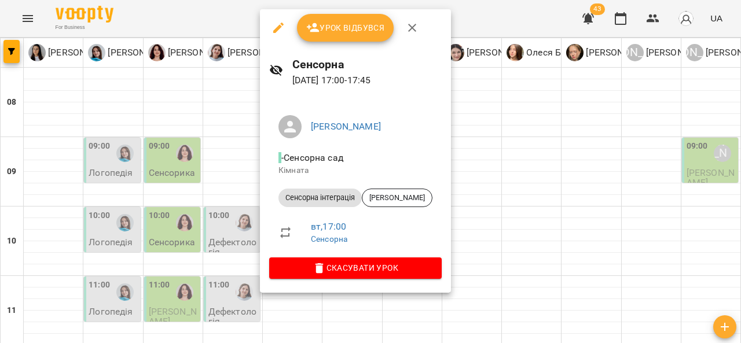
click at [419, 29] on button "button" at bounding box center [413, 28] width 28 height 28
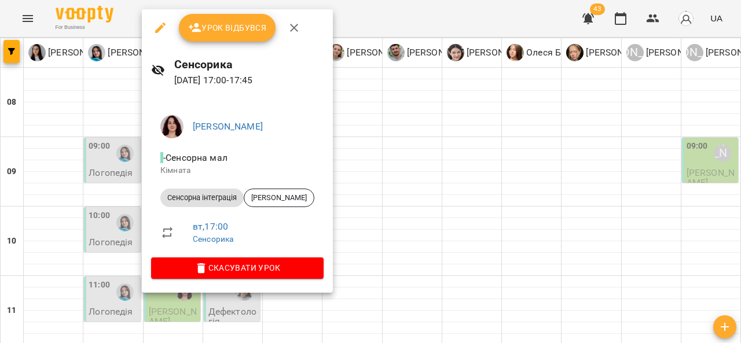
click at [290, 23] on icon "button" at bounding box center [294, 28] width 14 height 14
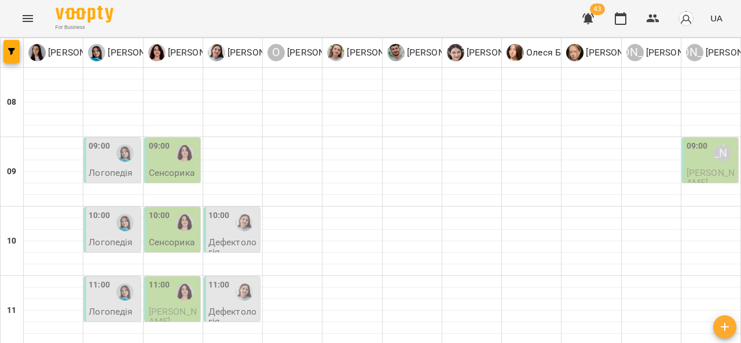
scroll to position [576, 0]
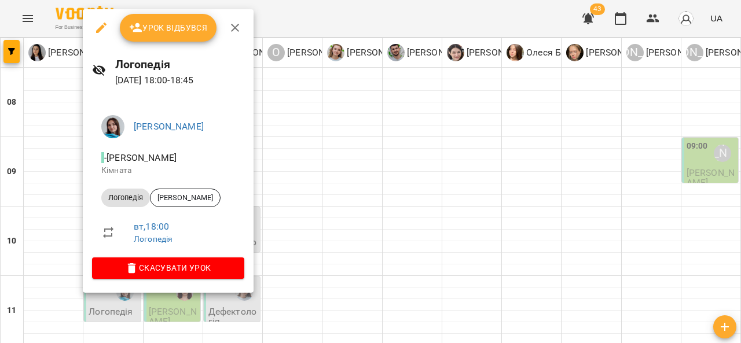
click at [239, 27] on icon "button" at bounding box center [235, 28] width 14 height 14
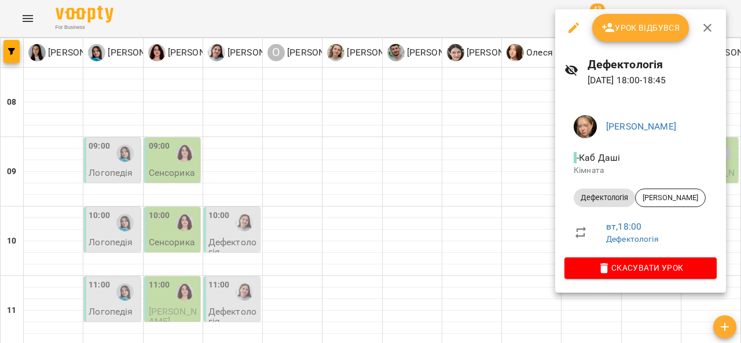
click at [702, 25] on icon "button" at bounding box center [708, 28] width 14 height 14
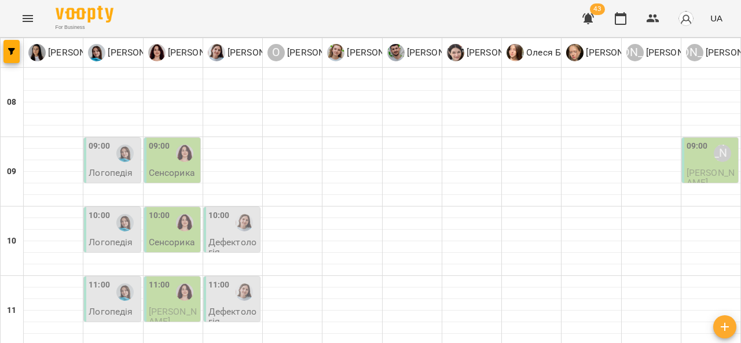
scroll to position [635, 0]
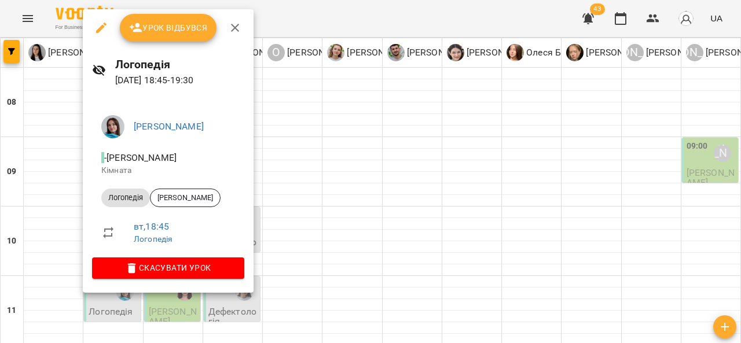
click at [232, 25] on icon "button" at bounding box center [235, 28] width 8 height 8
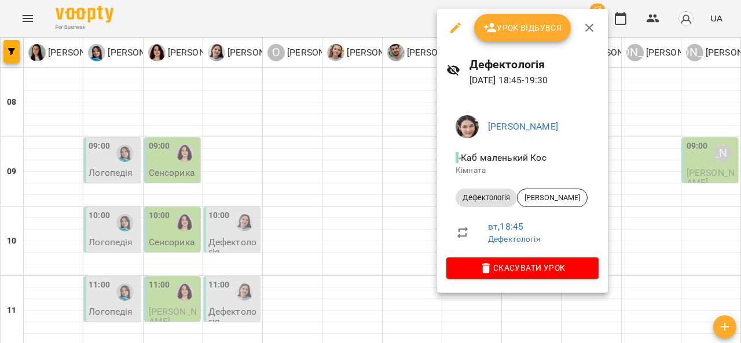
click at [590, 27] on icon "button" at bounding box center [590, 28] width 8 height 8
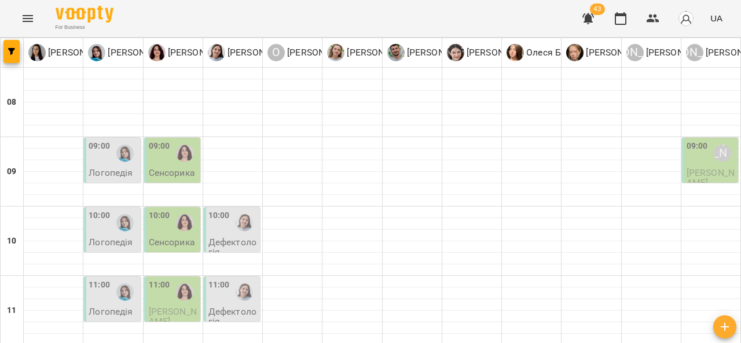
scroll to position [553, 0]
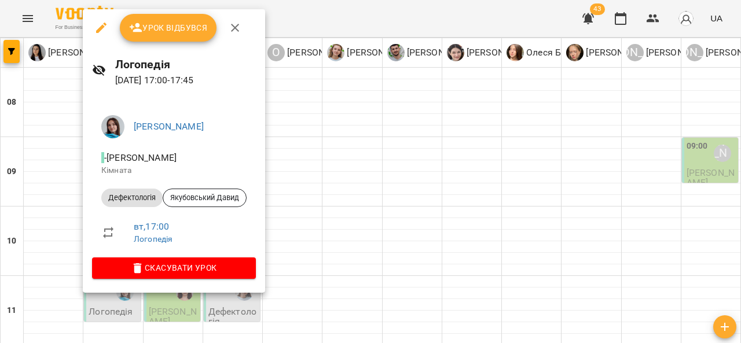
click at [233, 30] on icon "button" at bounding box center [235, 28] width 14 height 14
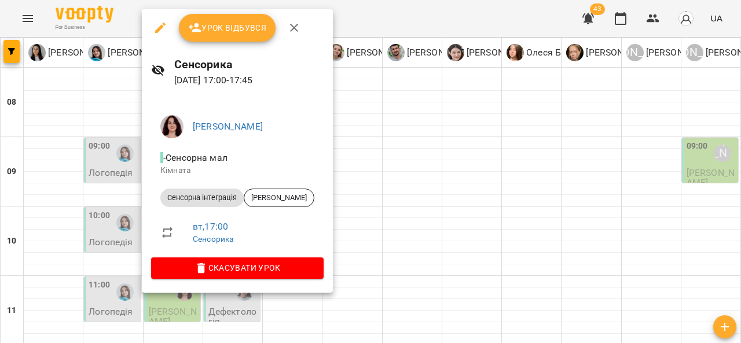
click at [298, 30] on icon "button" at bounding box center [294, 28] width 14 height 14
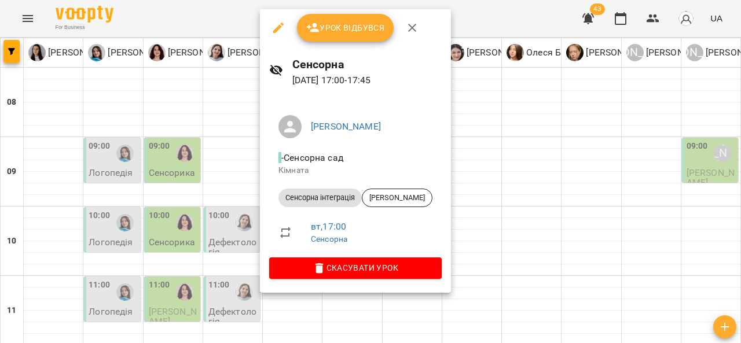
click at [411, 30] on icon "button" at bounding box center [412, 28] width 14 height 14
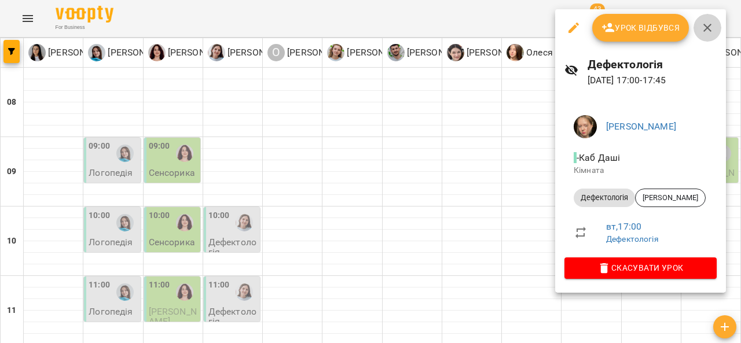
click at [709, 32] on icon "button" at bounding box center [708, 28] width 14 height 14
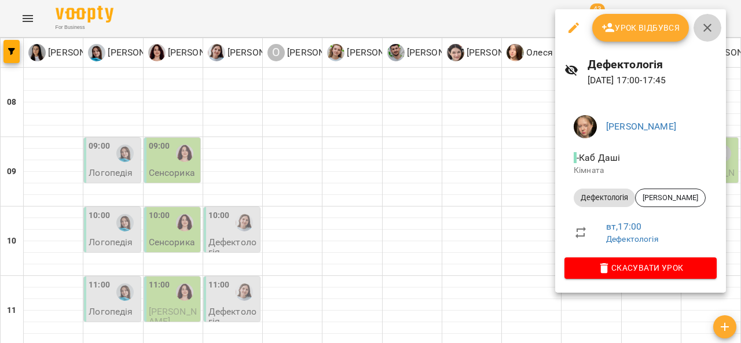
click at [708, 24] on icon "button" at bounding box center [708, 28] width 14 height 14
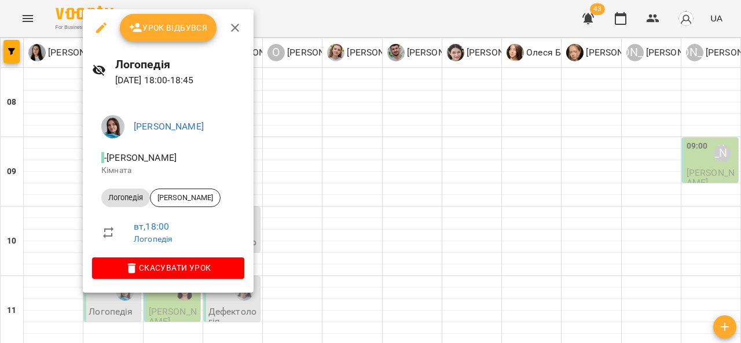
click at [238, 21] on icon "button" at bounding box center [235, 28] width 14 height 14
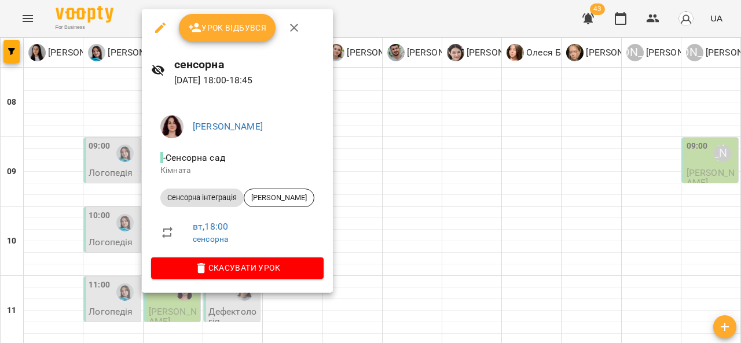
click at [291, 25] on icon "button" at bounding box center [294, 28] width 8 height 8
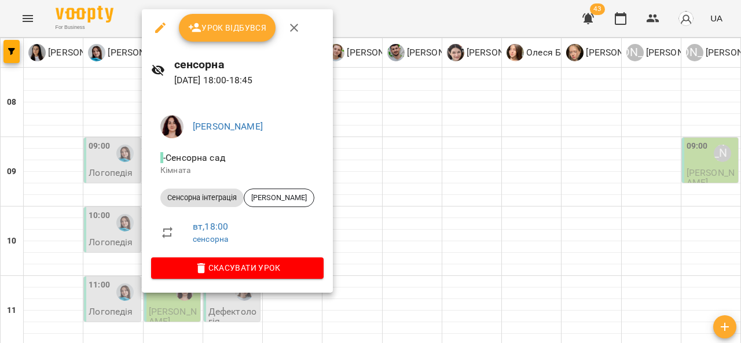
click at [299, 31] on icon "button" at bounding box center [294, 28] width 14 height 14
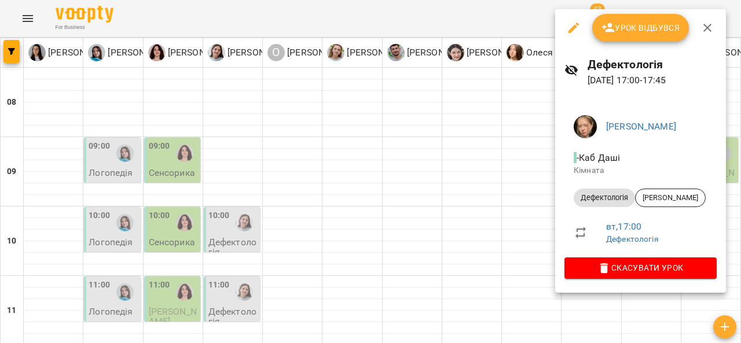
click at [713, 29] on icon "button" at bounding box center [708, 28] width 14 height 14
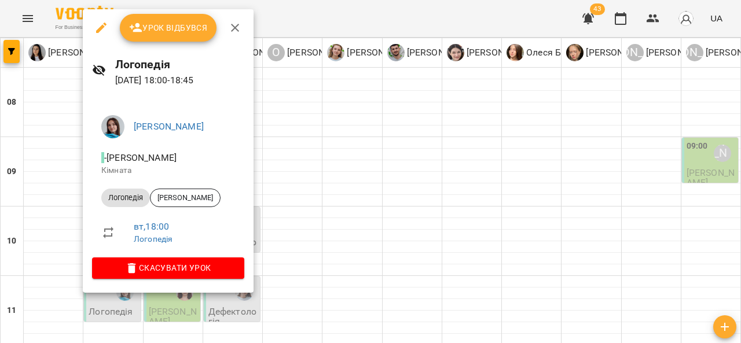
click at [419, 190] on div at bounding box center [370, 171] width 741 height 343
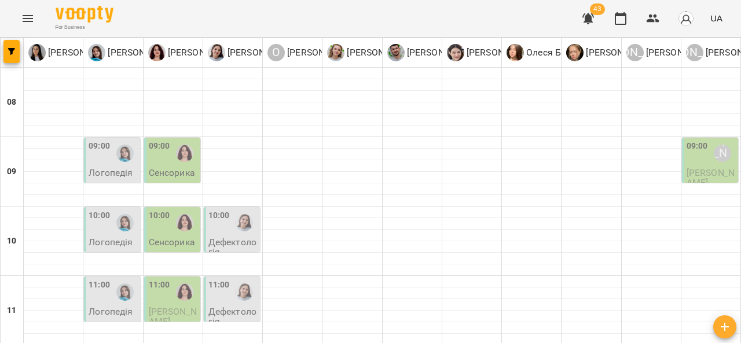
scroll to position [617, 0]
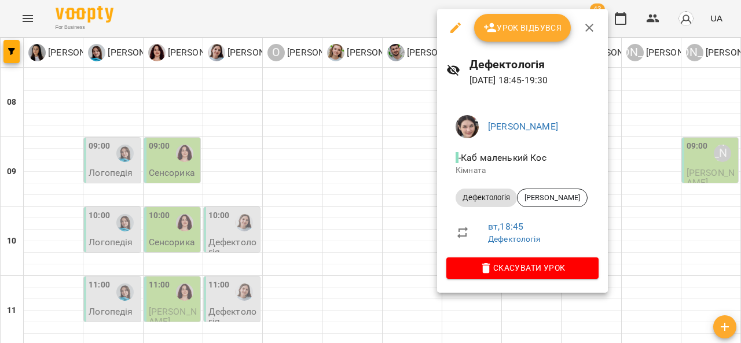
click at [588, 27] on icon "button" at bounding box center [590, 28] width 8 height 8
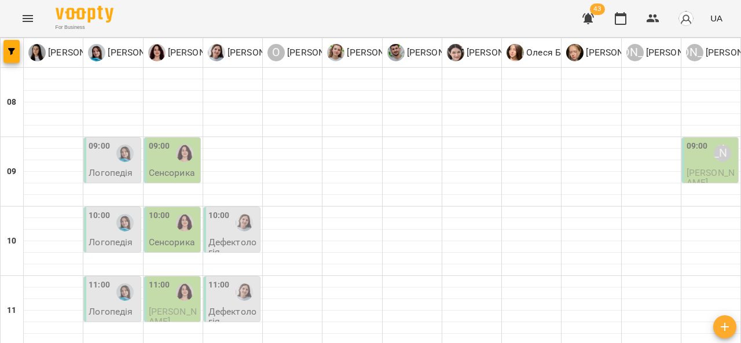
scroll to position [635, 0]
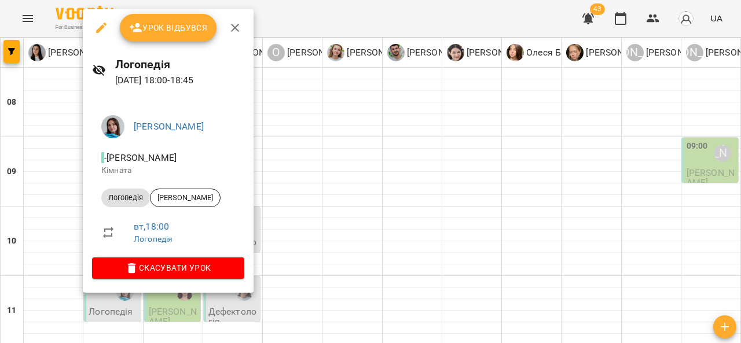
click at [239, 23] on icon "button" at bounding box center [235, 28] width 14 height 14
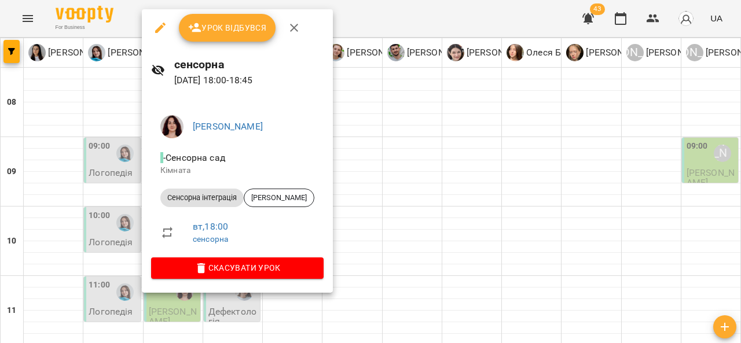
click at [291, 25] on icon "button" at bounding box center [294, 28] width 8 height 8
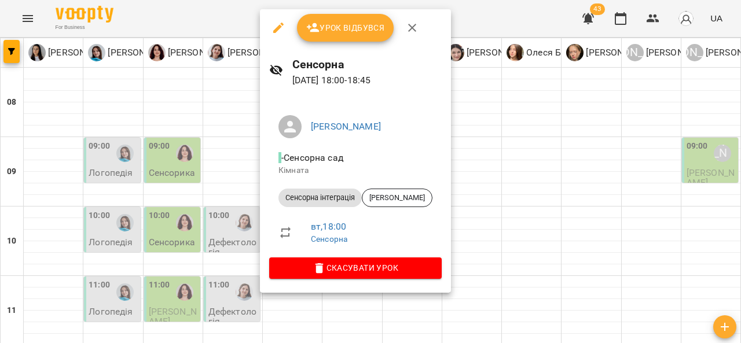
click at [415, 23] on icon "button" at bounding box center [412, 28] width 14 height 14
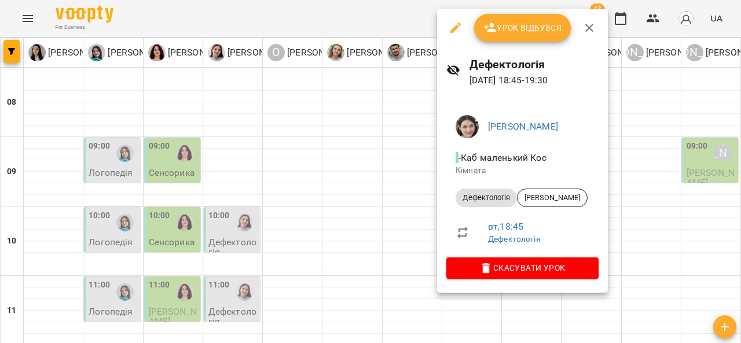
click at [594, 25] on icon "button" at bounding box center [590, 28] width 14 height 14
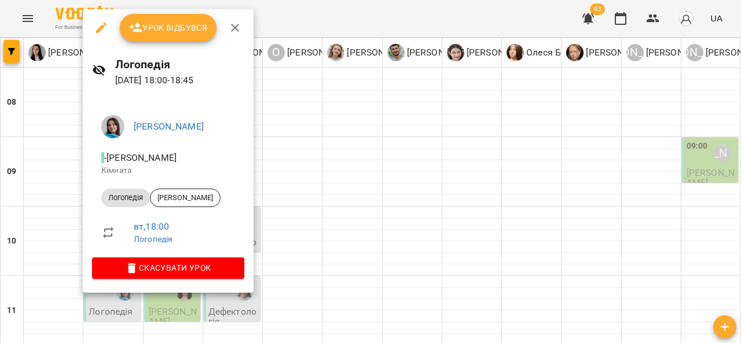
click at [231, 23] on icon "button" at bounding box center [235, 28] width 14 height 14
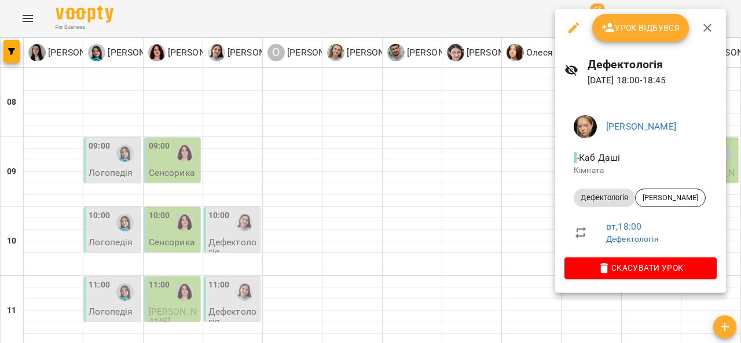
click at [713, 22] on icon "button" at bounding box center [708, 28] width 14 height 14
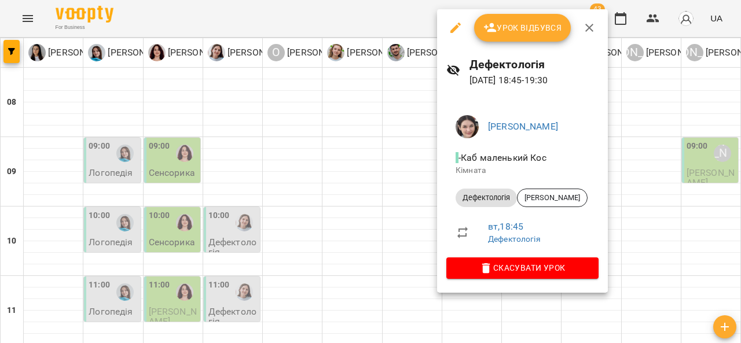
click at [592, 29] on icon "button" at bounding box center [590, 28] width 14 height 14
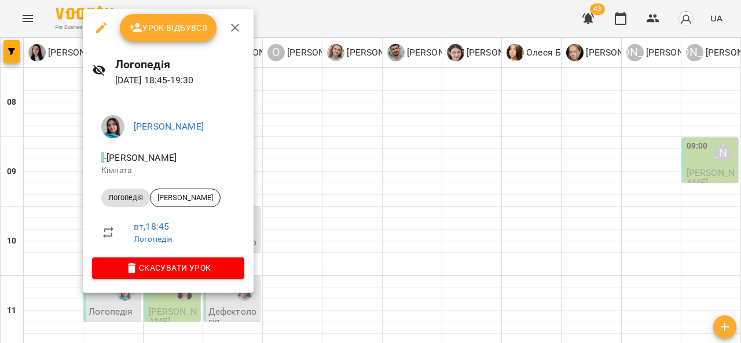
click at [242, 25] on button "button" at bounding box center [235, 28] width 28 height 28
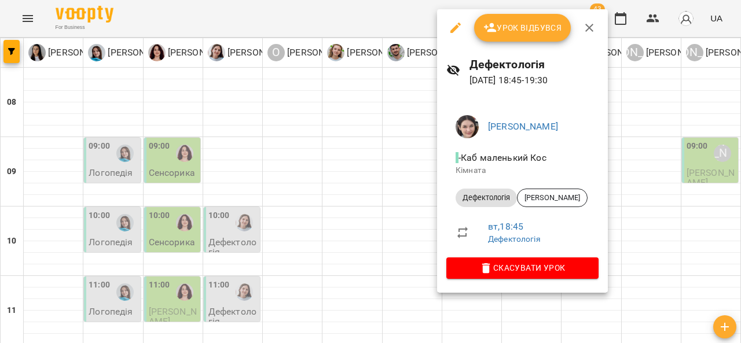
click at [591, 19] on button "button" at bounding box center [590, 28] width 28 height 28
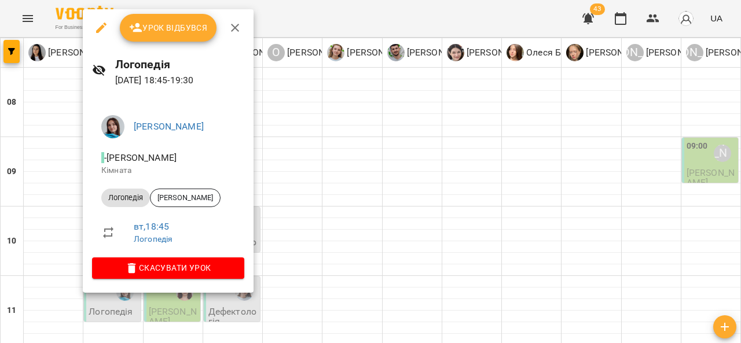
click at [236, 24] on icon "button" at bounding box center [235, 28] width 14 height 14
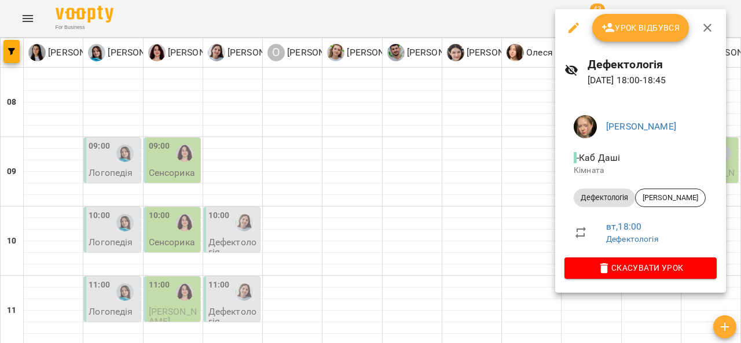
click at [708, 28] on icon "button" at bounding box center [708, 28] width 14 height 14
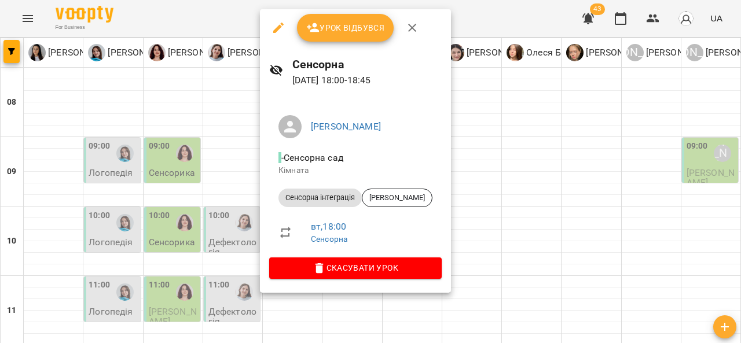
click at [418, 19] on button "button" at bounding box center [413, 28] width 28 height 28
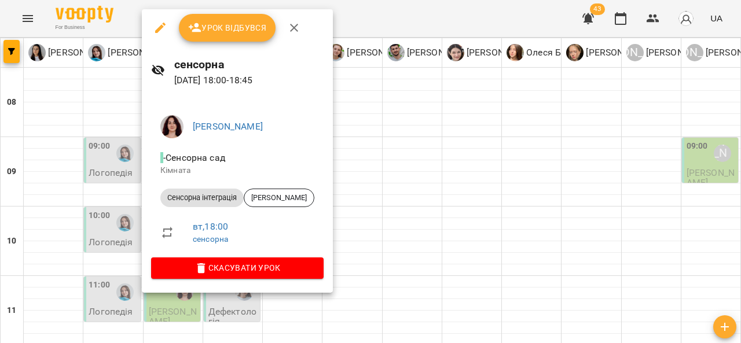
click at [295, 25] on icon "button" at bounding box center [294, 28] width 8 height 8
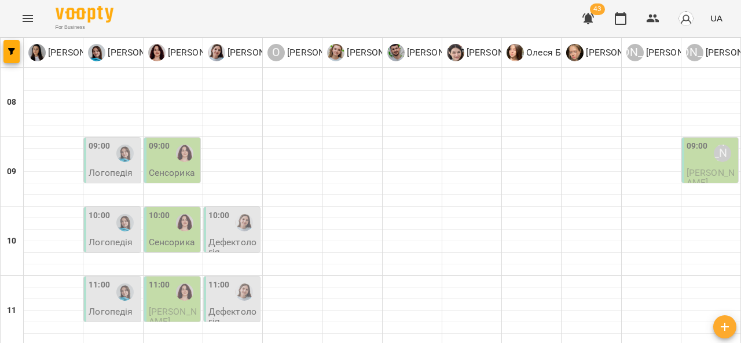
scroll to position [521, 0]
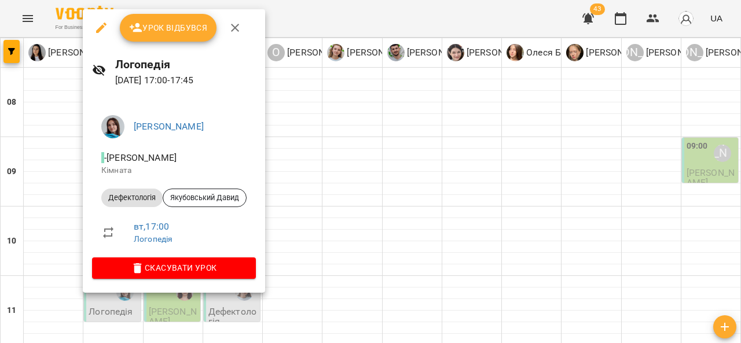
click at [72, 170] on div at bounding box center [370, 171] width 741 height 343
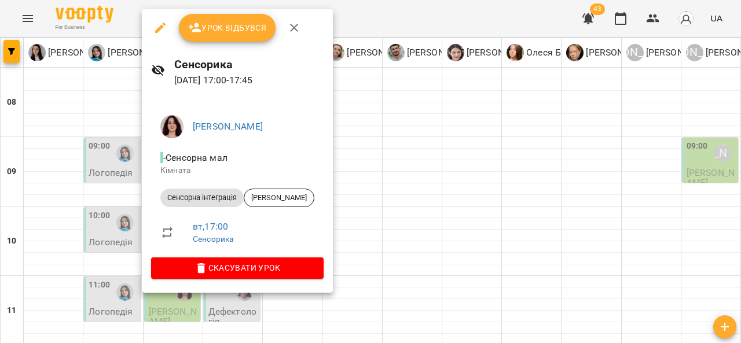
click at [63, 112] on div at bounding box center [370, 171] width 741 height 343
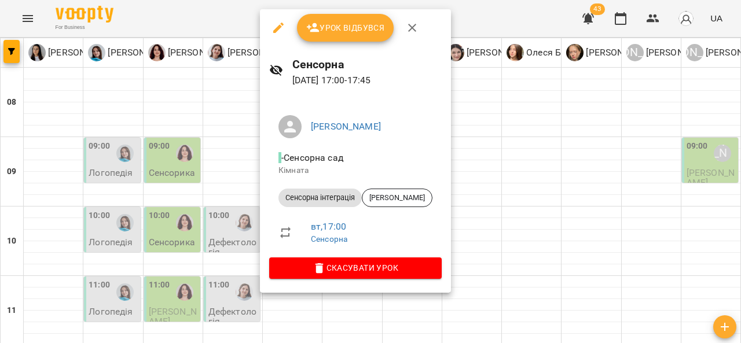
click at [118, 104] on div at bounding box center [370, 171] width 741 height 343
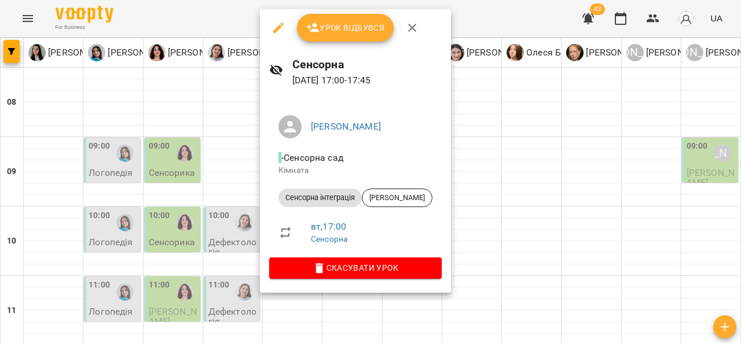
click at [410, 29] on icon "button" at bounding box center [412, 28] width 8 height 8
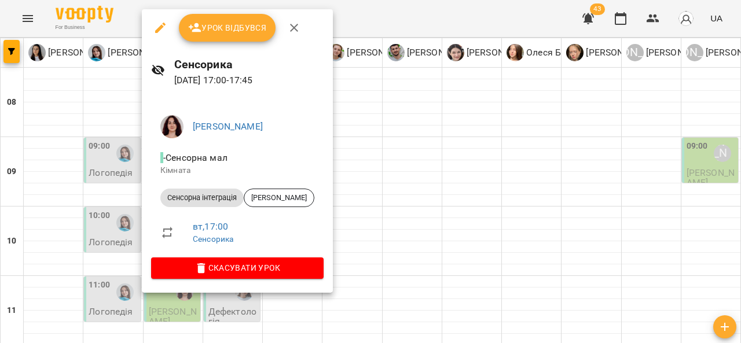
click at [145, 30] on div "Урок відбувся" at bounding box center [237, 27] width 191 height 37
click at [169, 25] on button "button" at bounding box center [161, 28] width 28 height 28
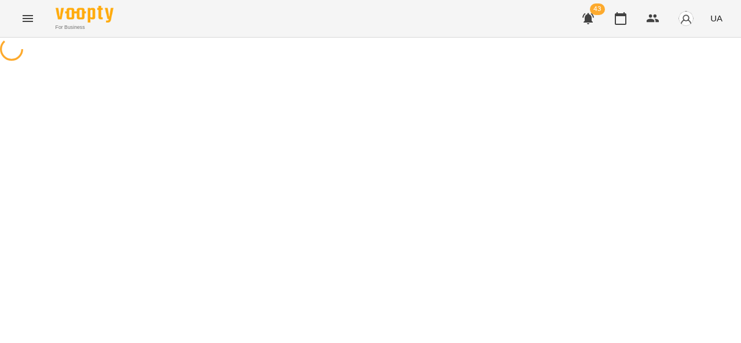
select select "**********"
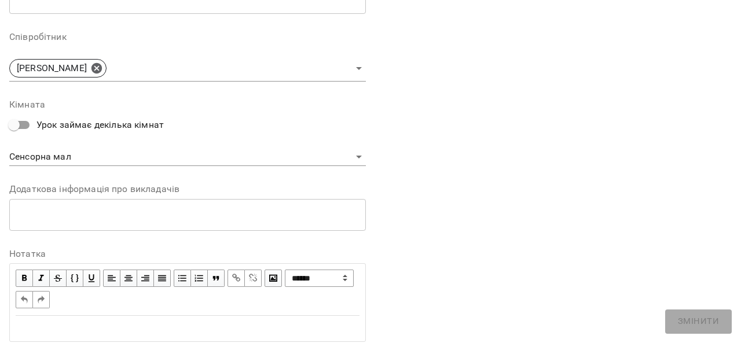
scroll to position [374, 0]
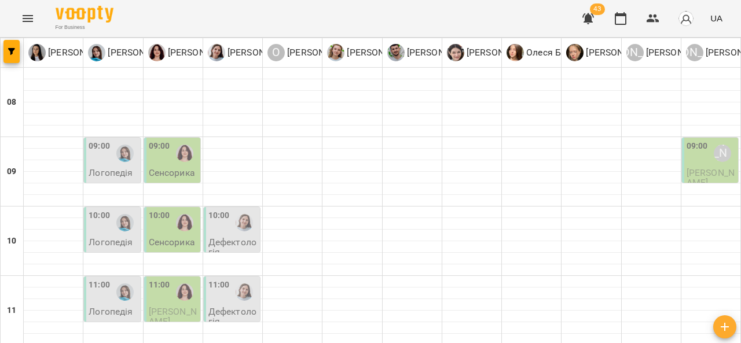
click at [8, 23] on div "For Business 43 UA" at bounding box center [370, 18] width 741 height 37
click at [31, 25] on button "Menu" at bounding box center [28, 19] width 28 height 28
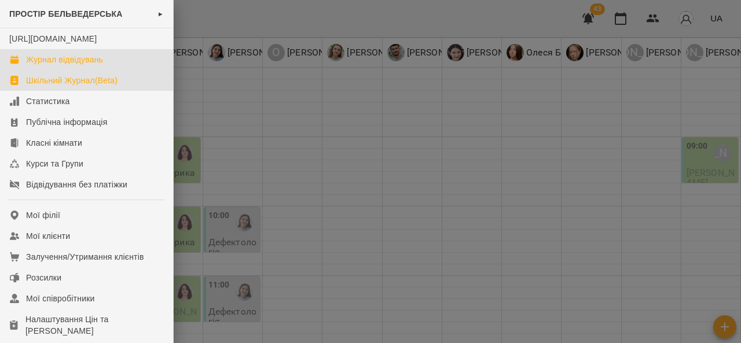
click at [70, 81] on link "Шкільний Журнал(Beta)" at bounding box center [86, 80] width 173 height 21
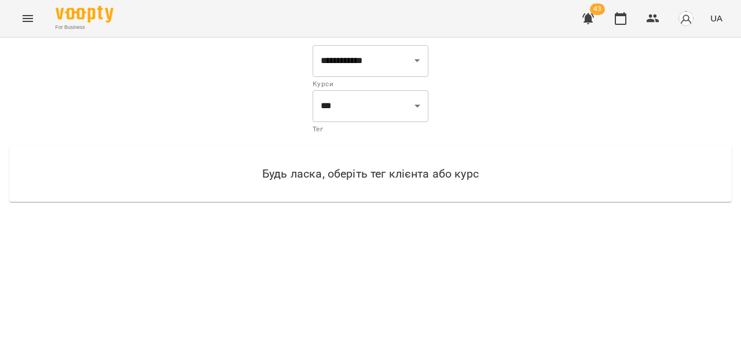
click at [16, 11] on button "Menu" at bounding box center [28, 19] width 28 height 28
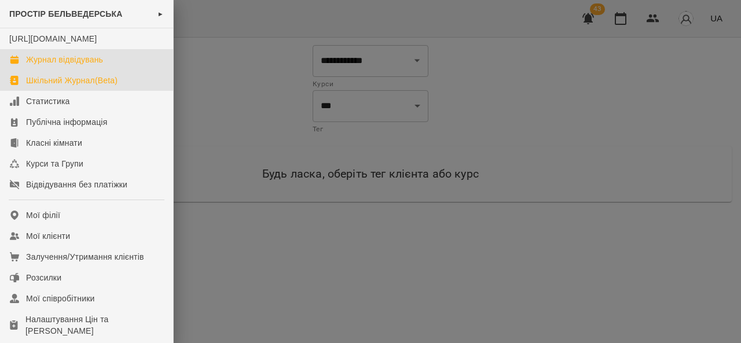
click at [53, 65] on div "Журнал відвідувань" at bounding box center [64, 60] width 77 height 12
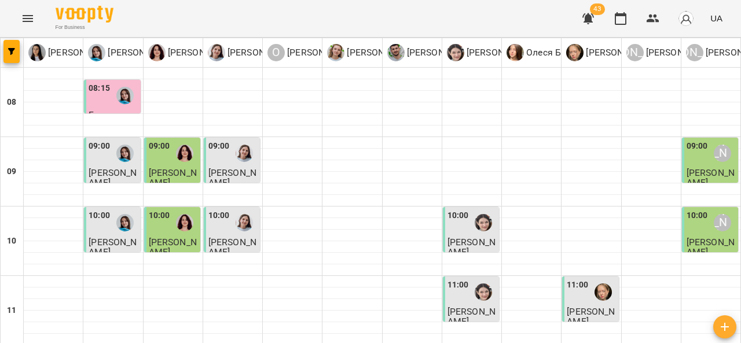
type input "**********"
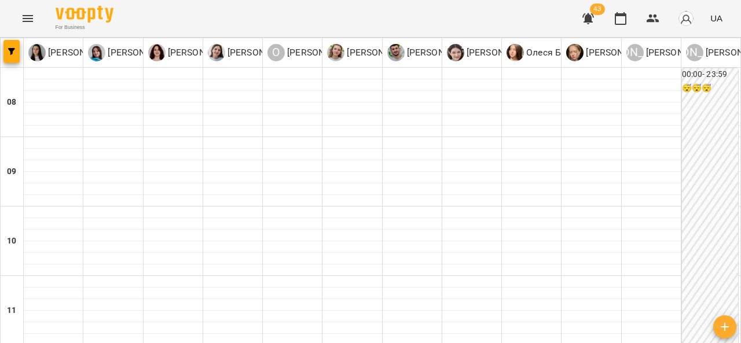
scroll to position [181, 0]
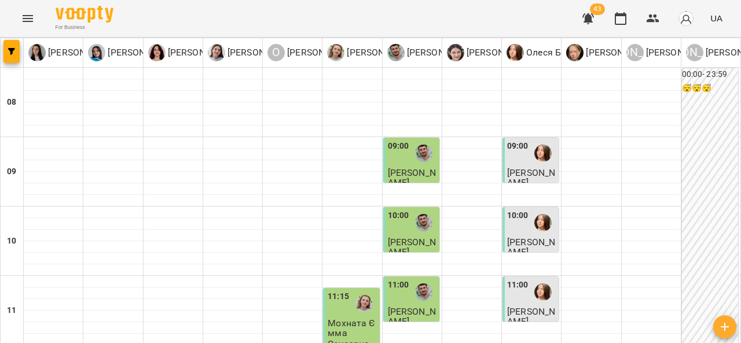
scroll to position [260, 0]
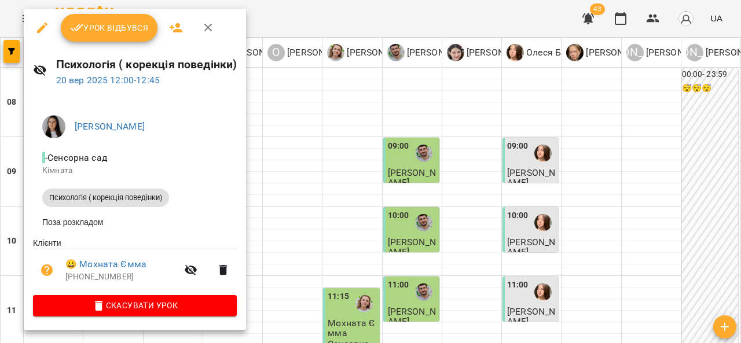
click at [118, 310] on span "Скасувати Урок" at bounding box center [134, 306] width 185 height 14
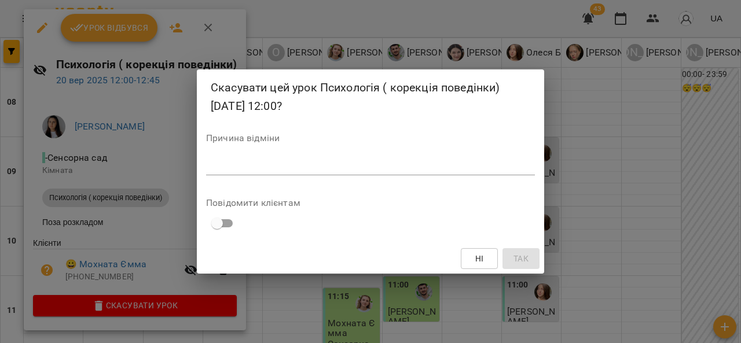
click at [232, 168] on textarea at bounding box center [370, 165] width 329 height 11
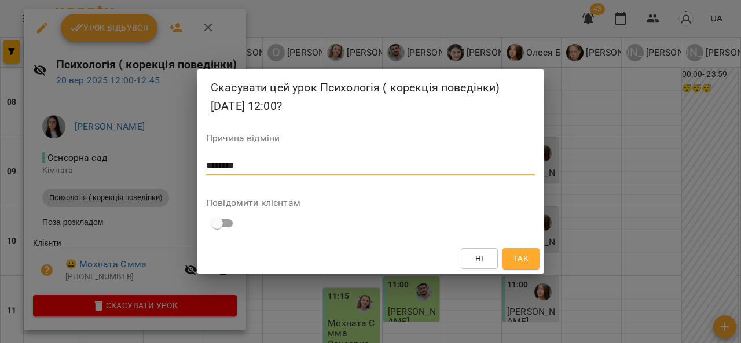
type textarea "********"
click at [524, 261] on span "Так" at bounding box center [521, 259] width 15 height 14
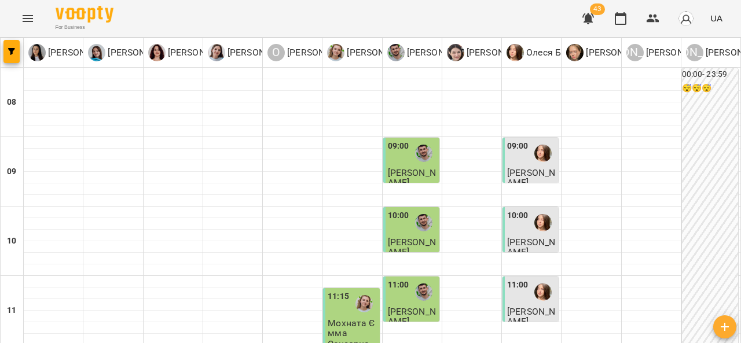
scroll to position [556, 0]
type input "**********"
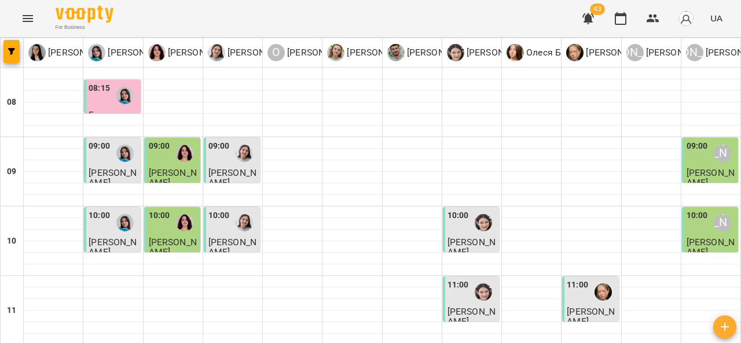
scroll to position [308, 0]
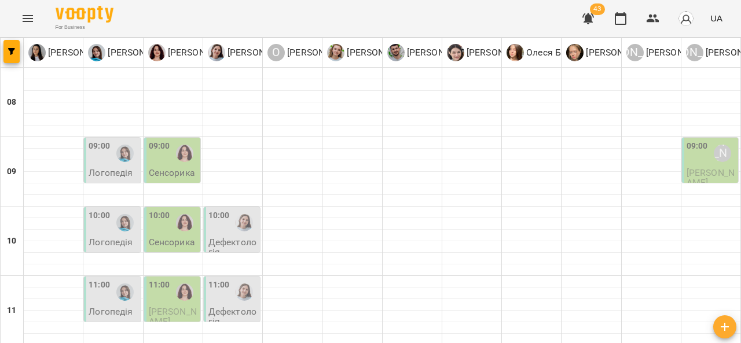
scroll to position [298, 0]
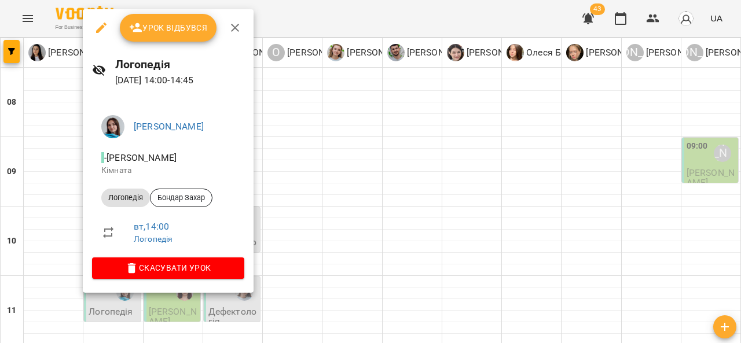
click at [239, 29] on icon "button" at bounding box center [235, 28] width 14 height 14
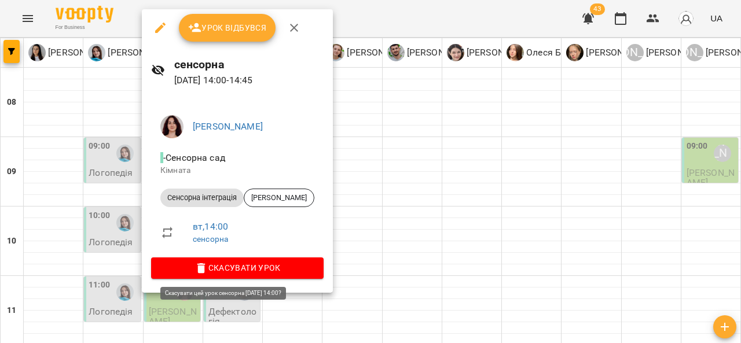
click at [389, 2] on div at bounding box center [370, 171] width 741 height 343
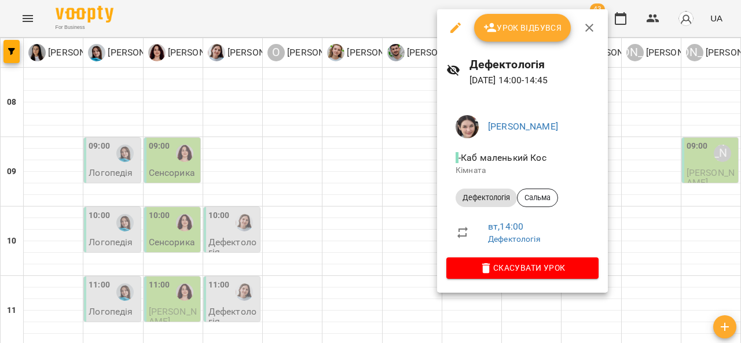
click at [591, 23] on icon "button" at bounding box center [590, 28] width 14 height 14
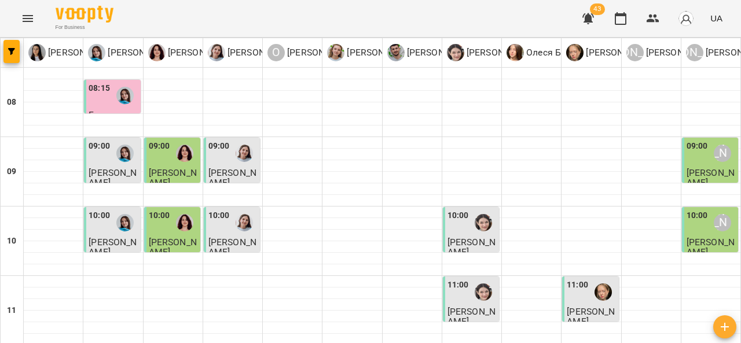
scroll to position [635, 0]
type input "**********"
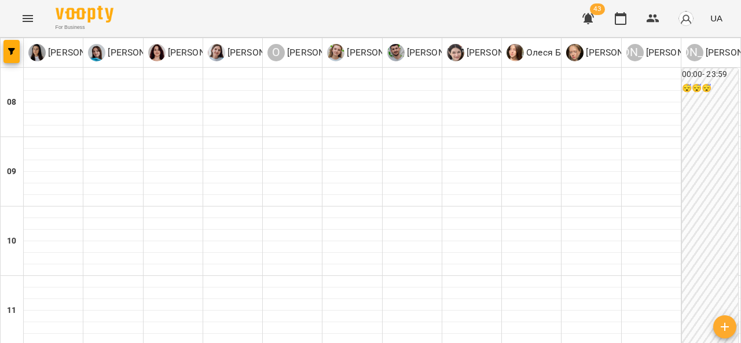
scroll to position [397, 0]
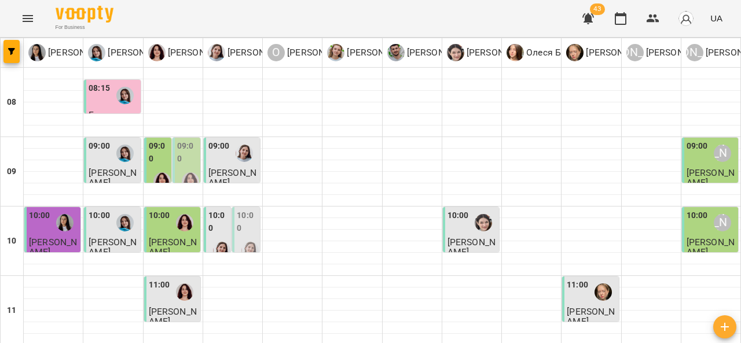
scroll to position [635, 0]
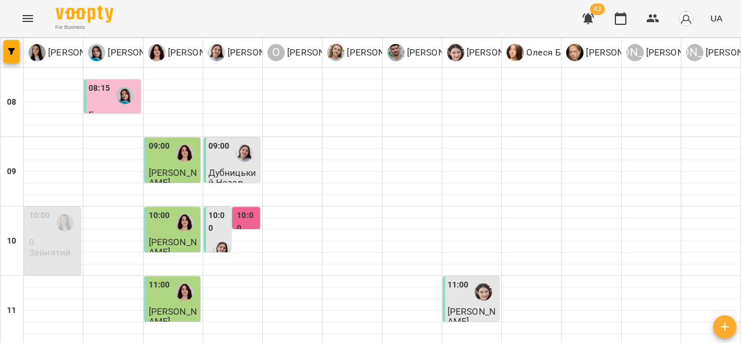
scroll to position [607, 0]
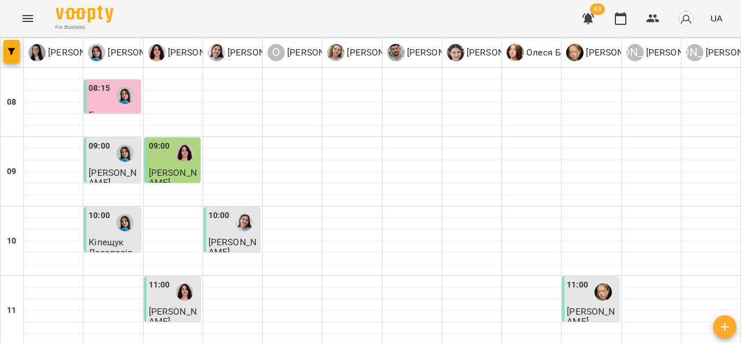
scroll to position [635, 0]
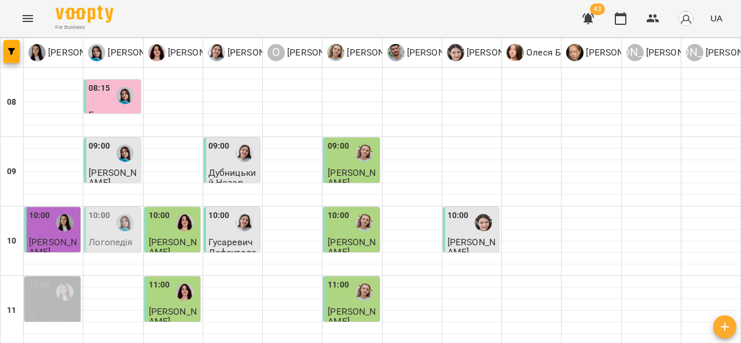
type input "**********"
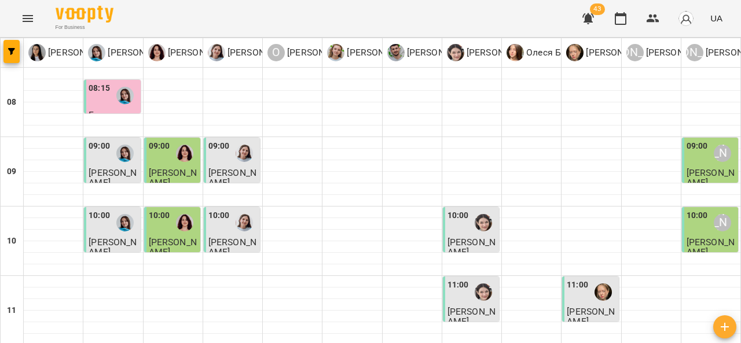
scroll to position [623, 0]
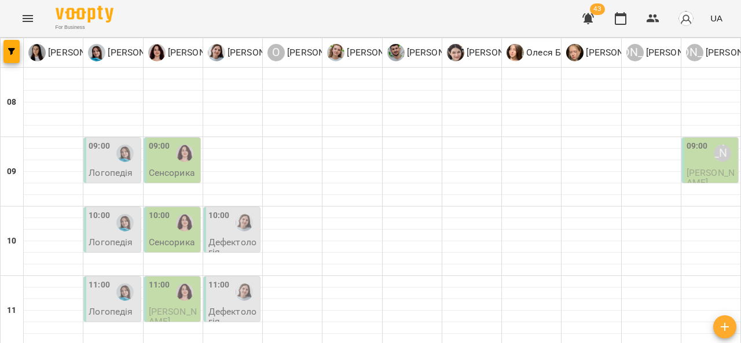
scroll to position [608, 0]
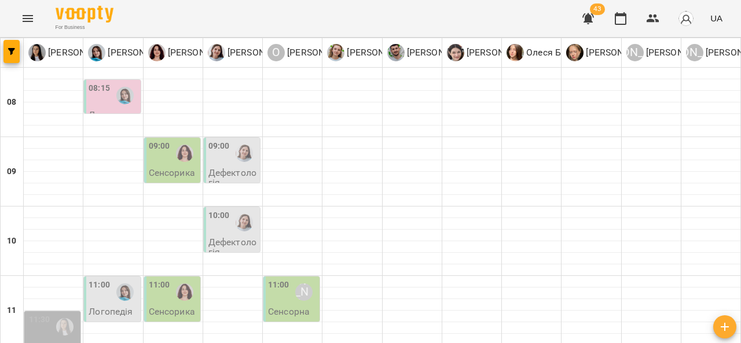
scroll to position [607, 0]
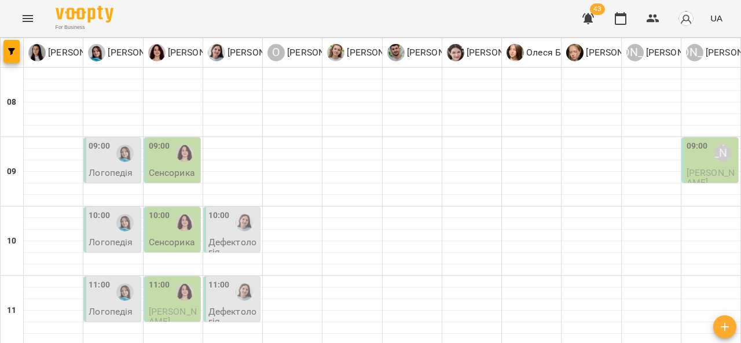
scroll to position [440, 0]
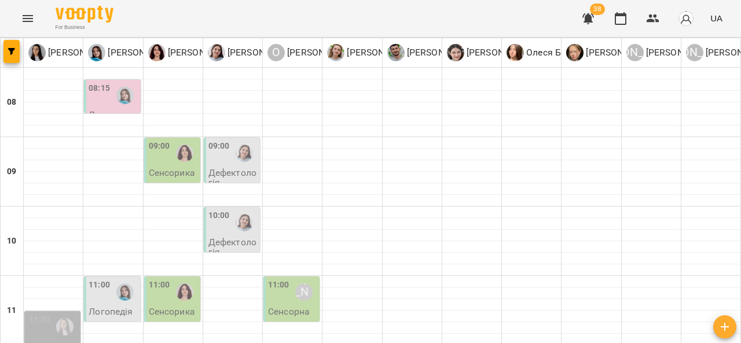
scroll to position [635, 0]
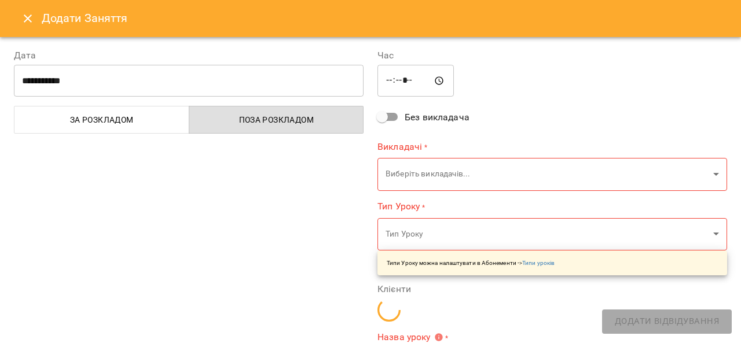
type input "**********"
click at [27, 27] on button "Close" at bounding box center [28, 19] width 28 height 28
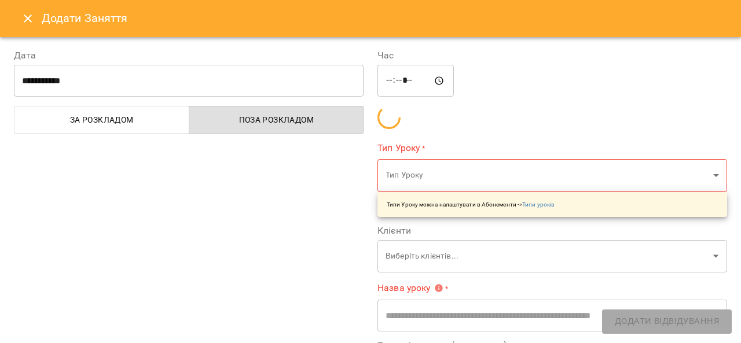
click at [592, 134] on div "**********" at bounding box center [370, 171] width 741 height 343
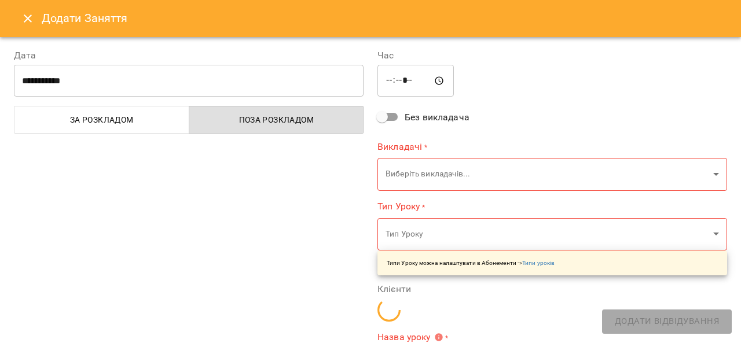
type input "**********"
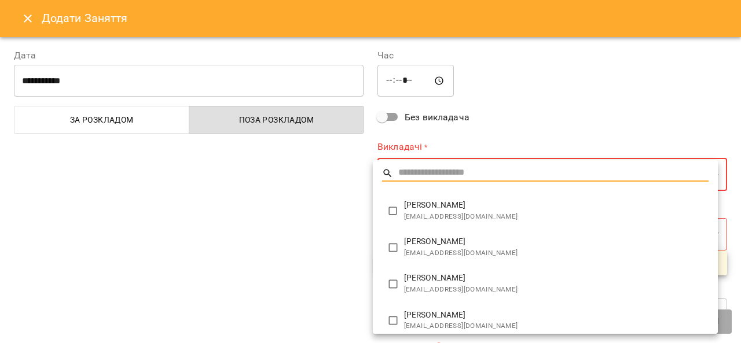
type input "**********"
type input "**"
type input "**********"
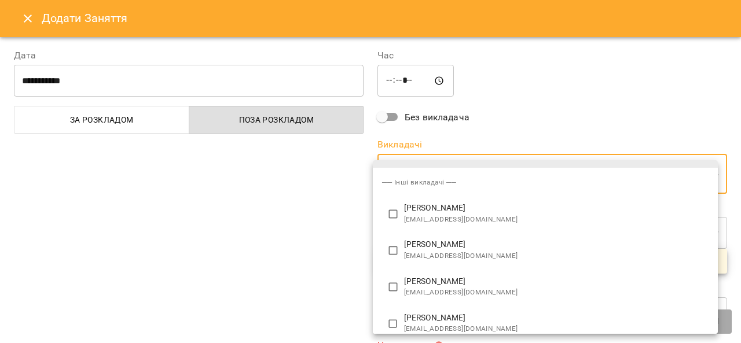
scroll to position [76, 0]
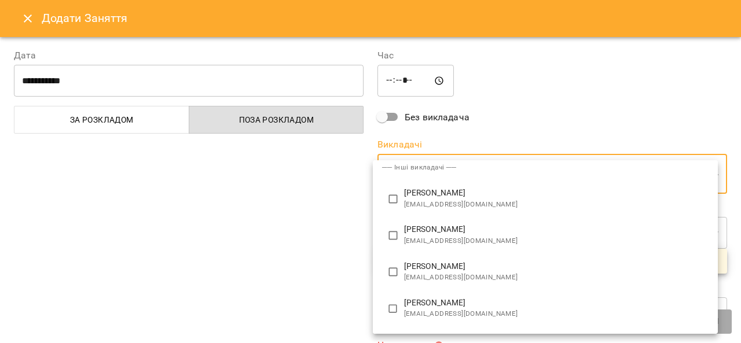
click at [248, 220] on div at bounding box center [370, 171] width 741 height 343
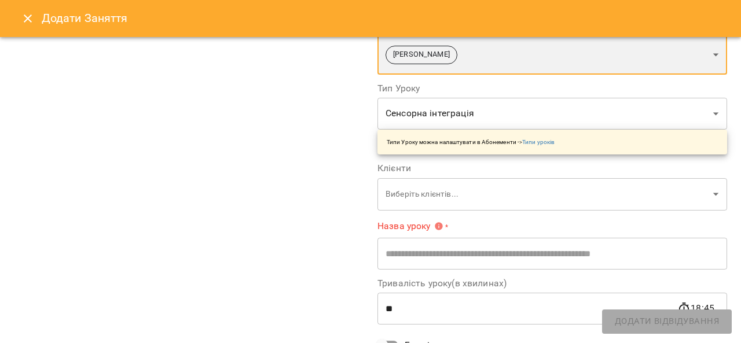
scroll to position [145, 0]
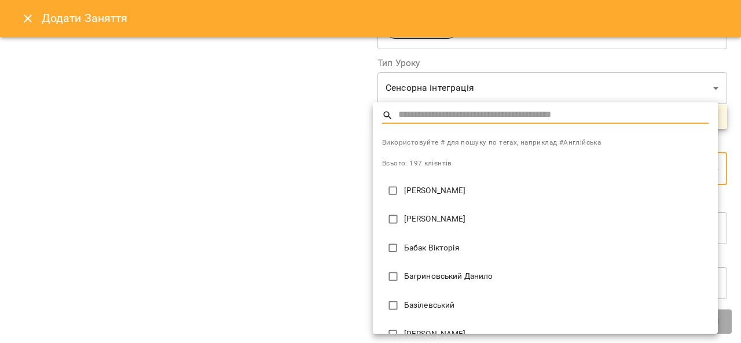
click at [266, 169] on div at bounding box center [370, 171] width 741 height 343
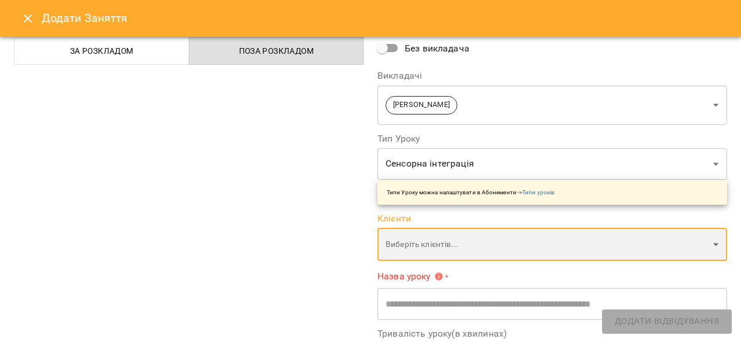
scroll to position [68, 0]
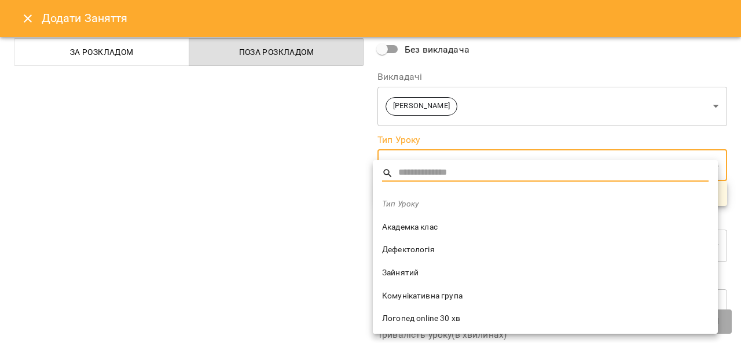
click at [399, 258] on li "Дефектологія" at bounding box center [545, 250] width 345 height 23
type input "**********"
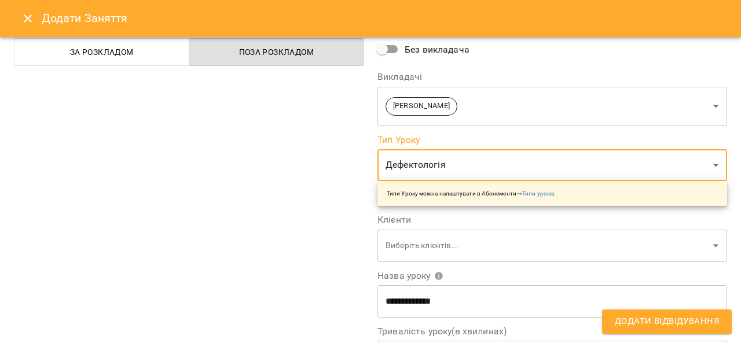
click at [267, 174] on div "**********" at bounding box center [189, 227] width 364 height 521
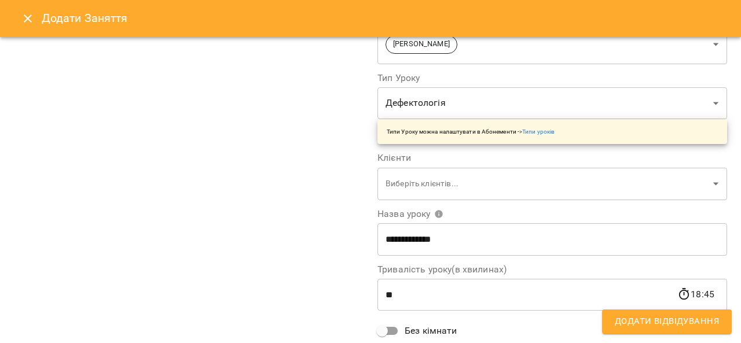
scroll to position [130, 0]
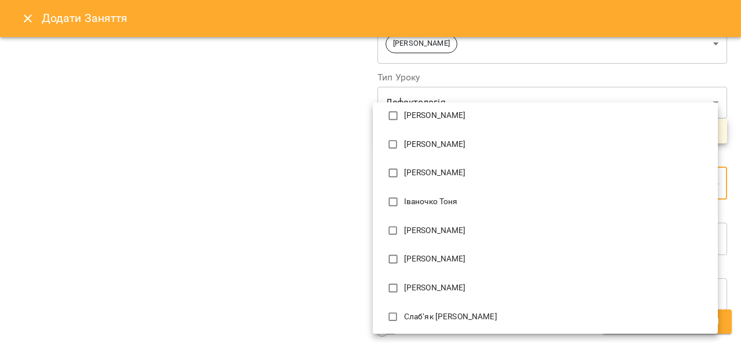
scroll to position [105, 0]
type input "***"
click at [460, 261] on p "Івасишин Ліана" at bounding box center [556, 258] width 305 height 12
type input "**********"
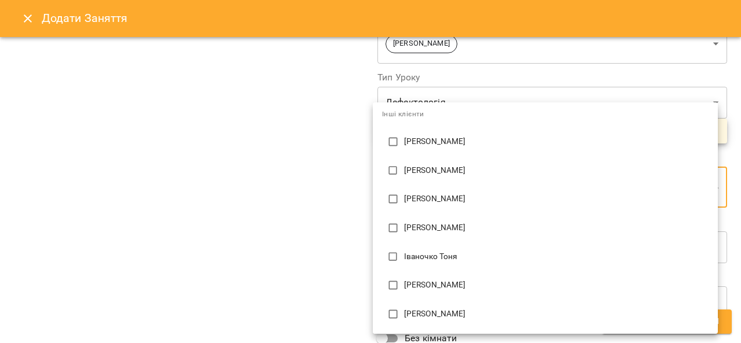
scroll to position [0, 0]
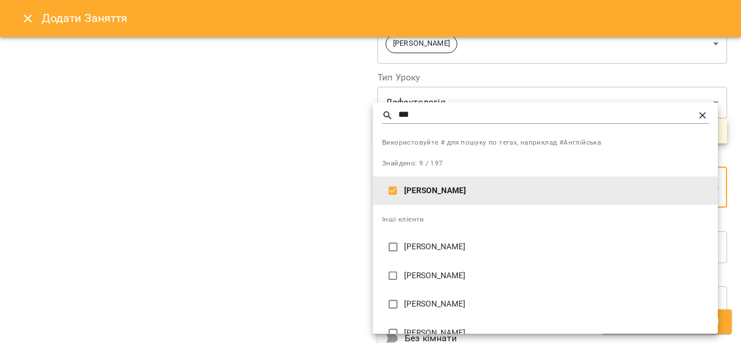
click at [211, 222] on div at bounding box center [370, 171] width 741 height 343
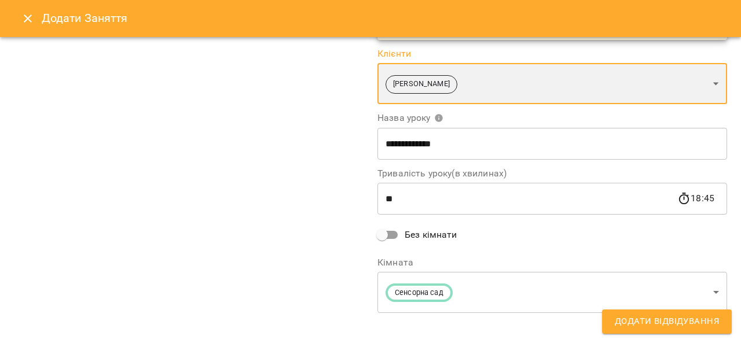
scroll to position [235, 0]
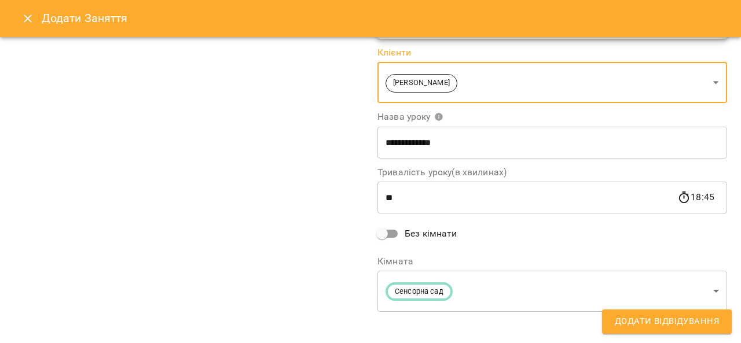
click at [685, 326] on span "Додати Відвідування" at bounding box center [667, 322] width 104 height 15
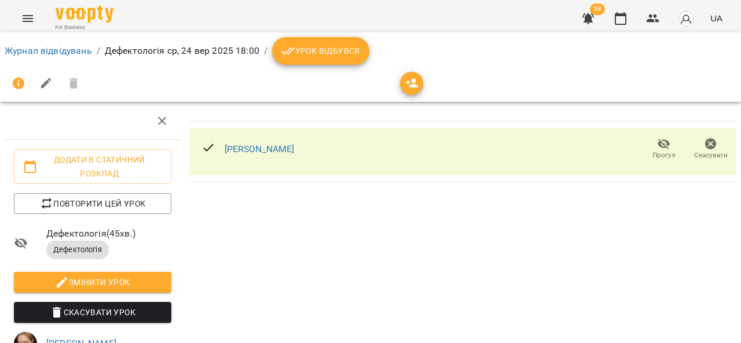
click at [20, 18] on button "Menu" at bounding box center [28, 19] width 28 height 28
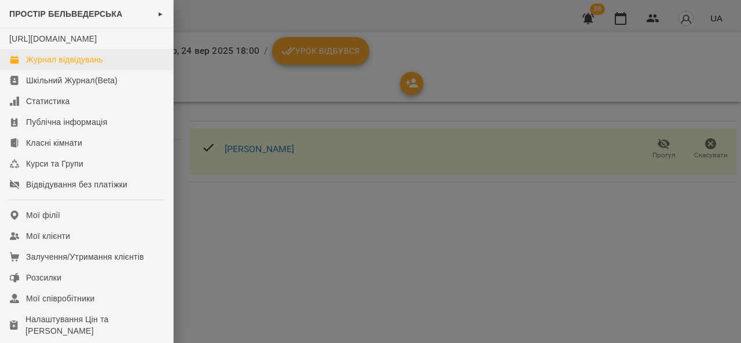
click at [98, 65] on div "Журнал відвідувань" at bounding box center [64, 60] width 77 height 12
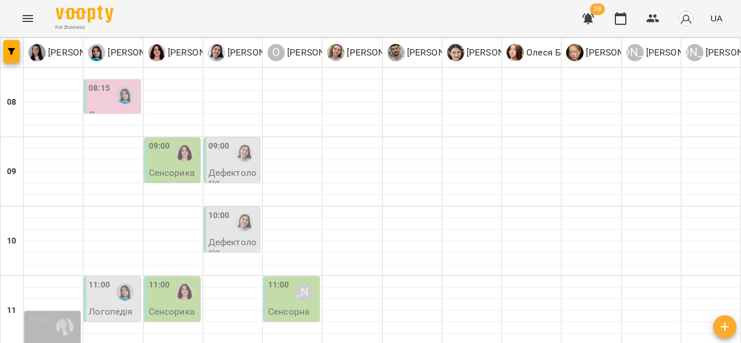
click at [20, 17] on button "Menu" at bounding box center [28, 19] width 28 height 28
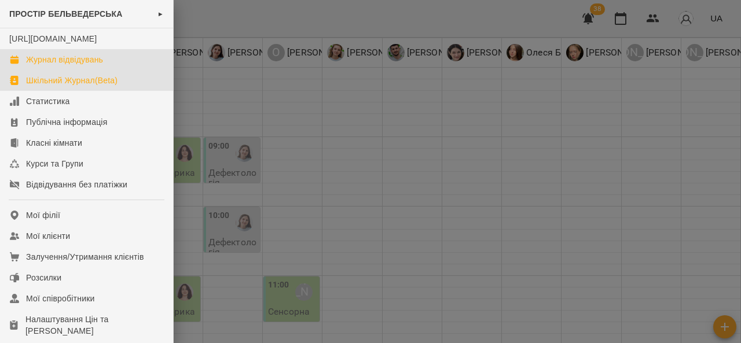
click at [128, 90] on link "Шкільний Журнал(Beta)" at bounding box center [86, 80] width 173 height 21
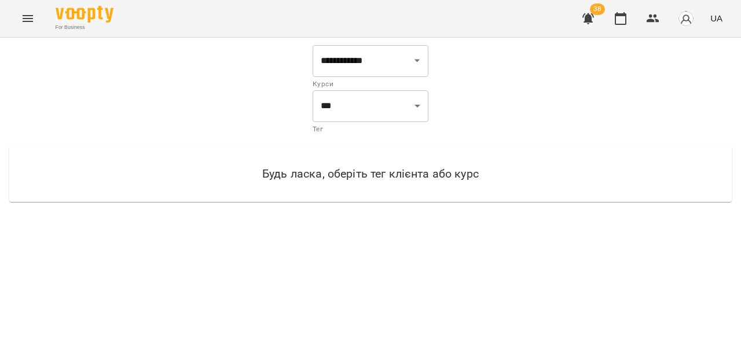
click at [22, 13] on icon "Menu" at bounding box center [28, 19] width 14 height 14
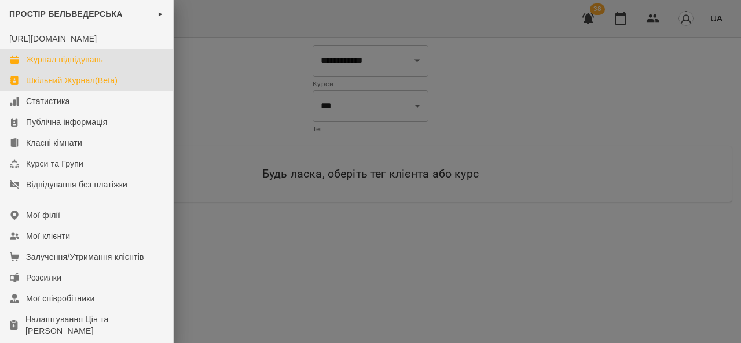
click at [102, 65] on div "Журнал відвідувань" at bounding box center [64, 60] width 77 height 12
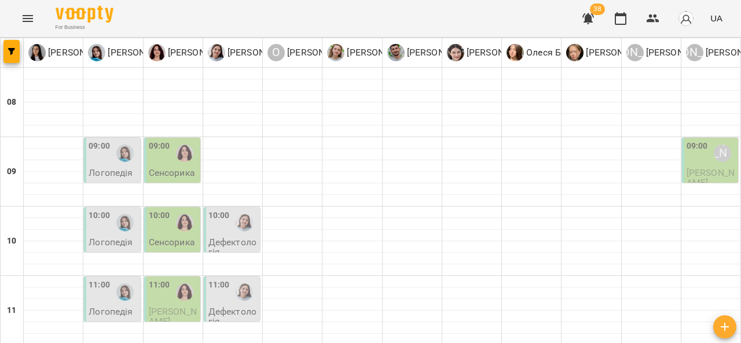
scroll to position [635, 0]
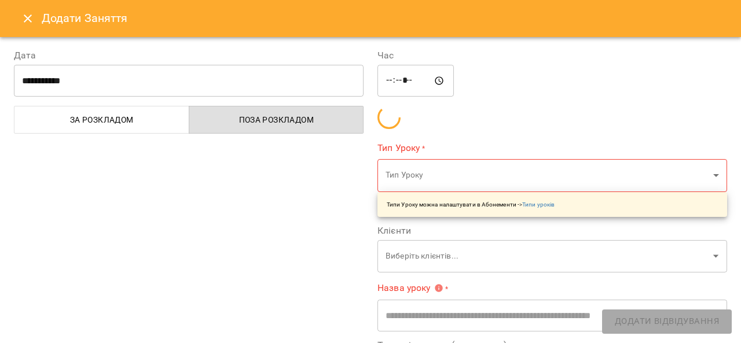
type input "**********"
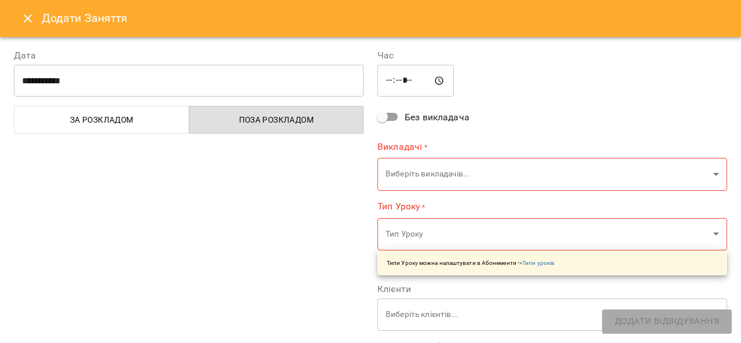
click at [414, 86] on input "*****" at bounding box center [416, 81] width 76 height 32
type input "*****"
click at [539, 114] on div "**********" at bounding box center [553, 297] width 364 height 525
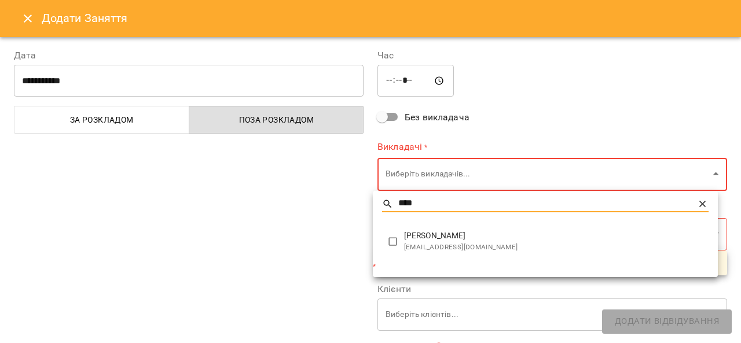
type input "****"
click at [511, 246] on span "sashashykin0404@gmail.com" at bounding box center [556, 248] width 305 height 12
type input "**********"
type input "**"
type input "**********"
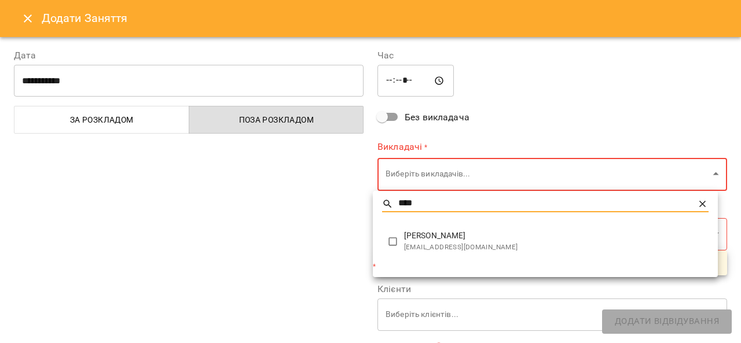
type input "**********"
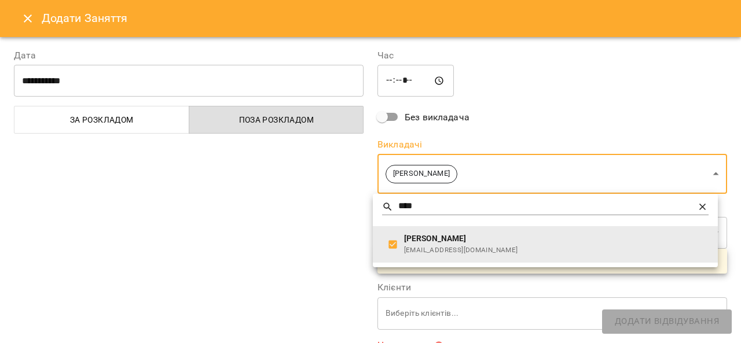
click at [433, 309] on div at bounding box center [370, 171] width 741 height 343
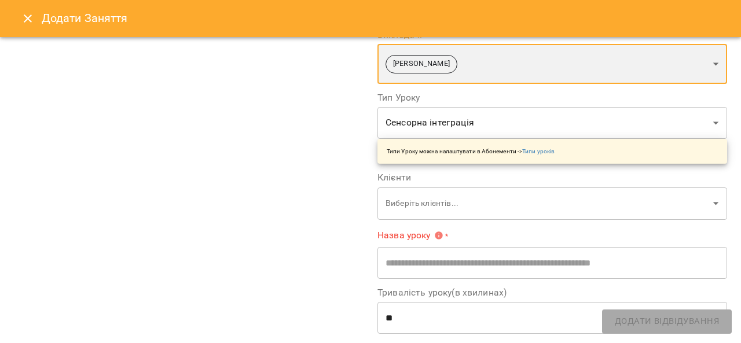
scroll to position [111, 0]
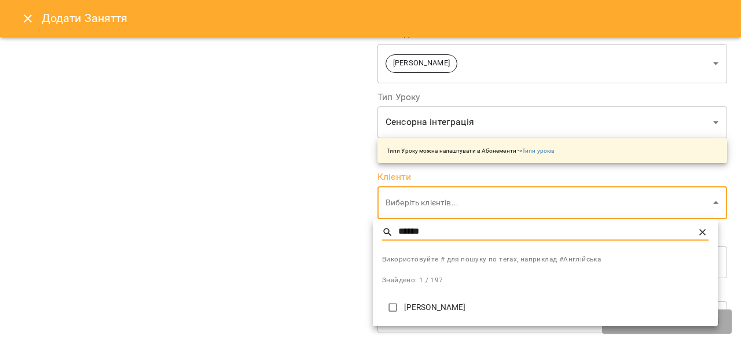
type input "******"
click at [483, 310] on p "Івасишин Ліана" at bounding box center [556, 308] width 305 height 12
type input "**********"
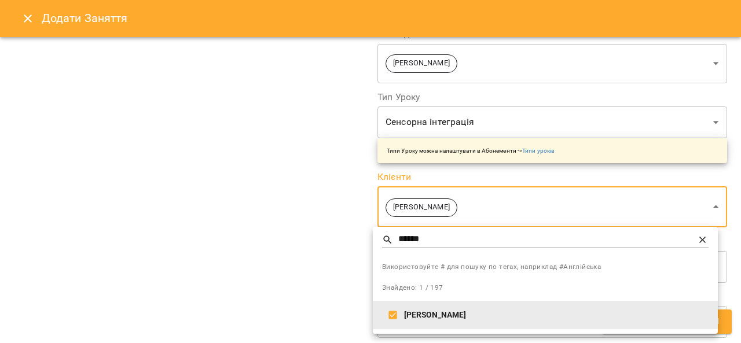
click at [334, 282] on div at bounding box center [370, 171] width 741 height 343
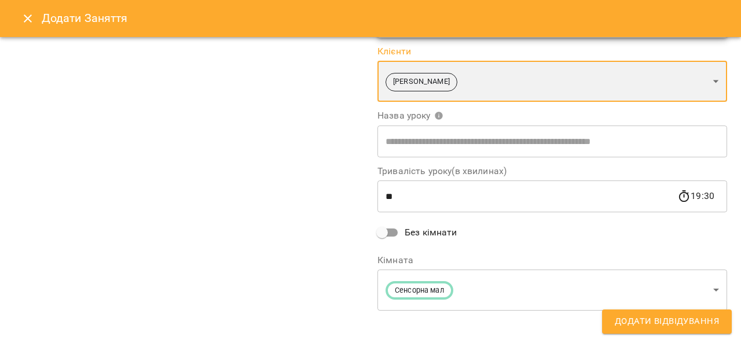
scroll to position [239, 0]
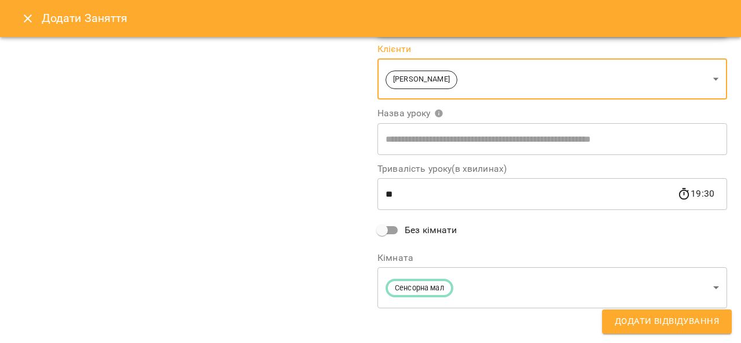
click at [532, 137] on input "text" at bounding box center [553, 139] width 350 height 32
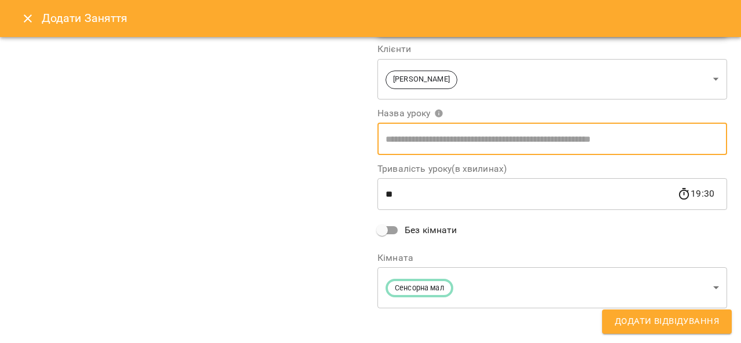
type input "**********"
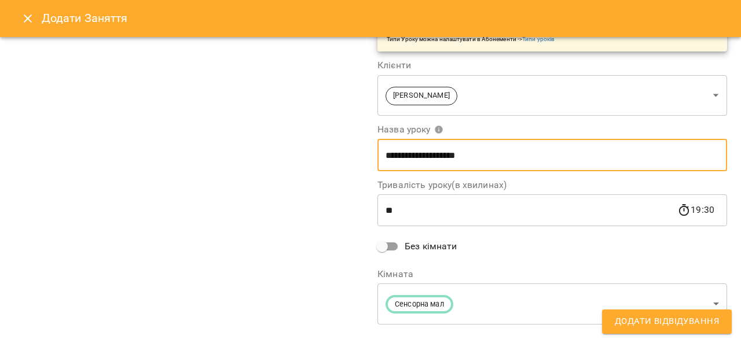
scroll to position [243, 0]
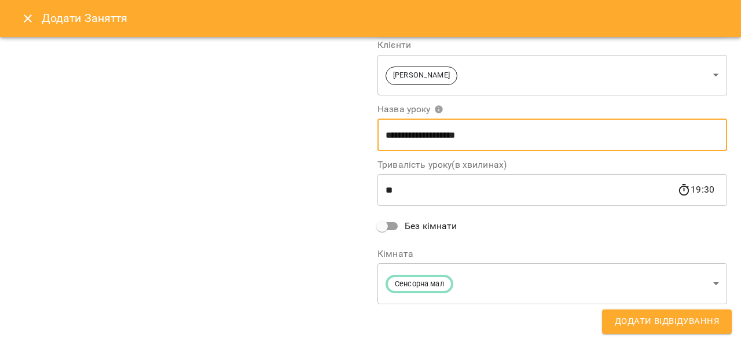
click at [617, 328] on span "Додати Відвідування" at bounding box center [667, 322] width 104 height 15
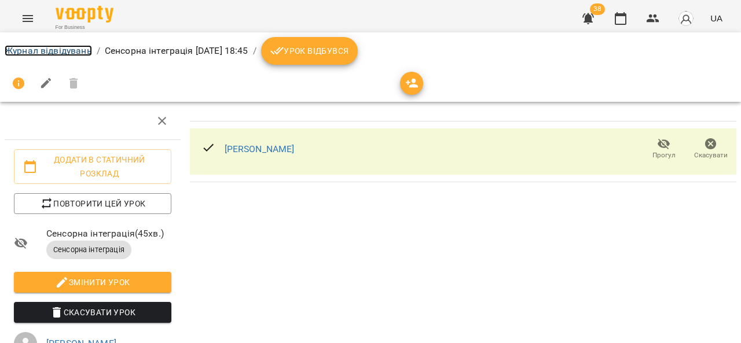
click at [46, 53] on link "Журнал відвідувань" at bounding box center [48, 50] width 87 height 11
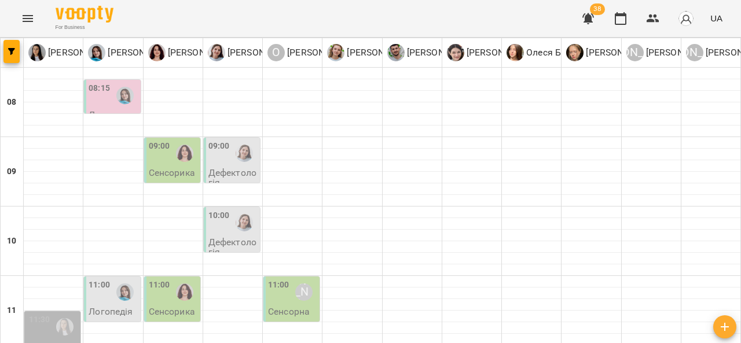
scroll to position [635, 0]
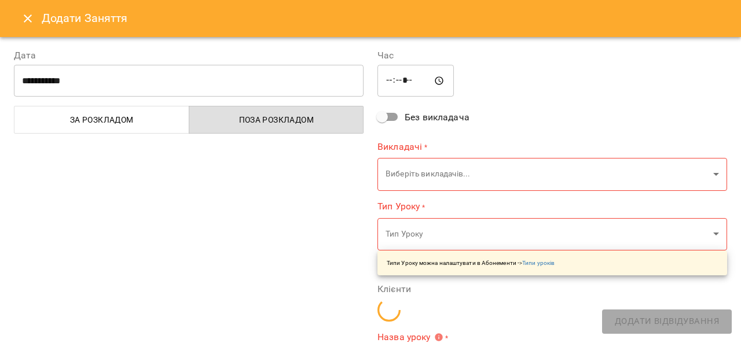
type input "**********"
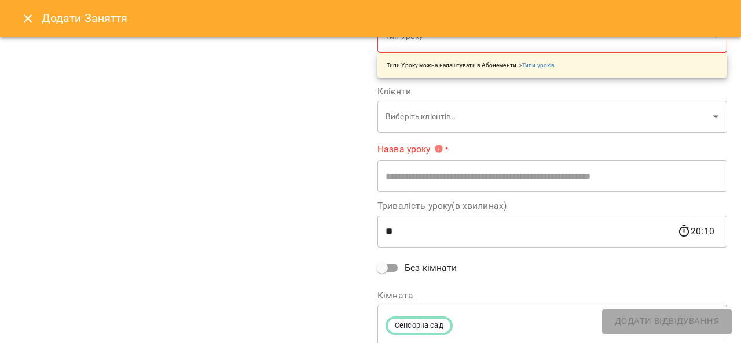
scroll to position [240, 0]
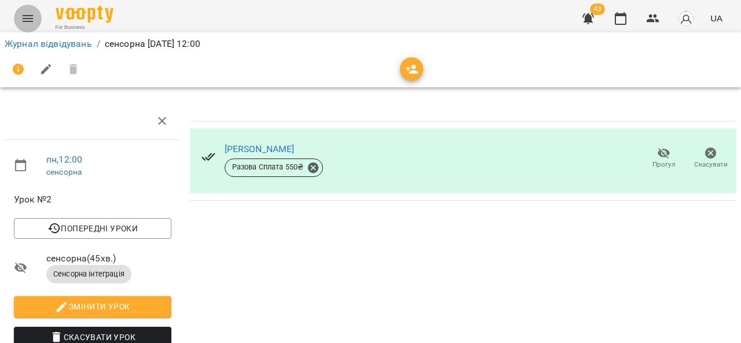
click at [29, 10] on button "Menu" at bounding box center [28, 19] width 28 height 28
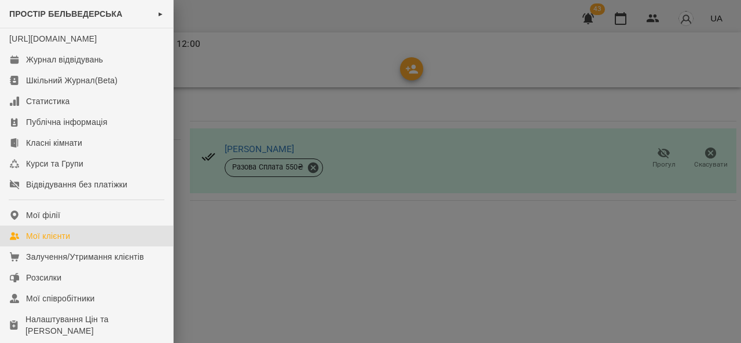
click at [51, 242] on div "Мої клієнти" at bounding box center [48, 237] width 44 height 12
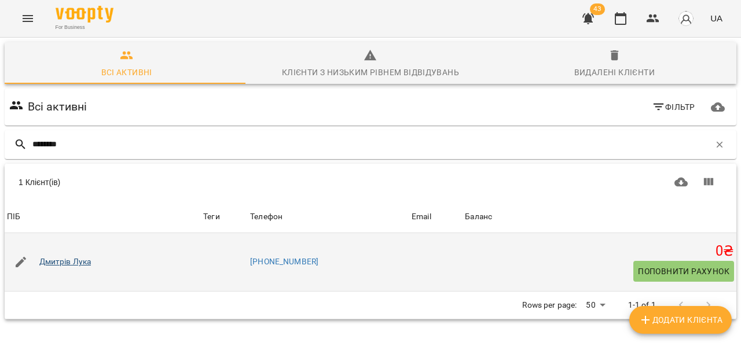
type input "*******"
click at [79, 261] on link "Дмитрів Лука" at bounding box center [65, 263] width 52 height 12
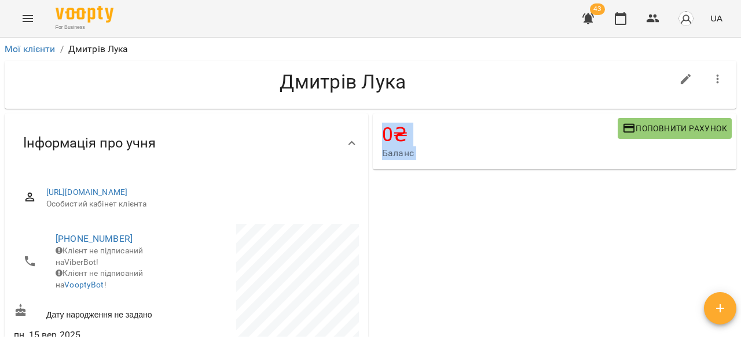
drag, startPoint x: 741, startPoint y: 87, endPoint x: 741, endPoint y: 126, distance: 38.8
click at [741, 126] on div "**********" at bounding box center [370, 209] width 741 height 343
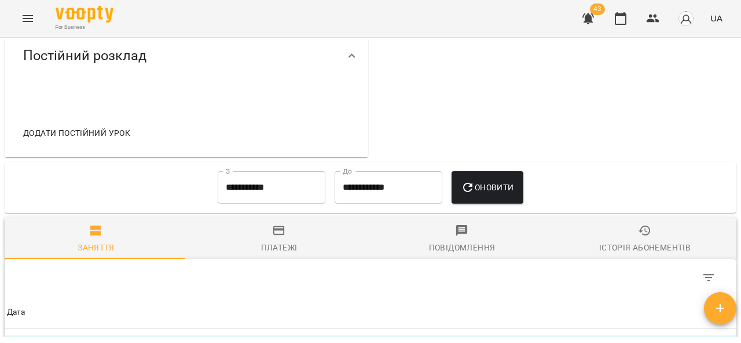
scroll to position [345, 0]
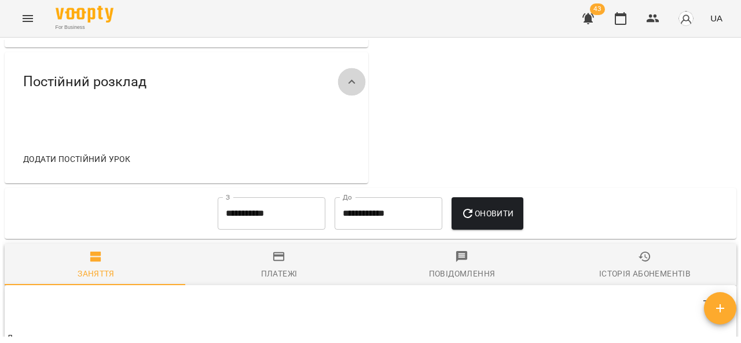
click at [352, 89] on icon at bounding box center [352, 82] width 14 height 14
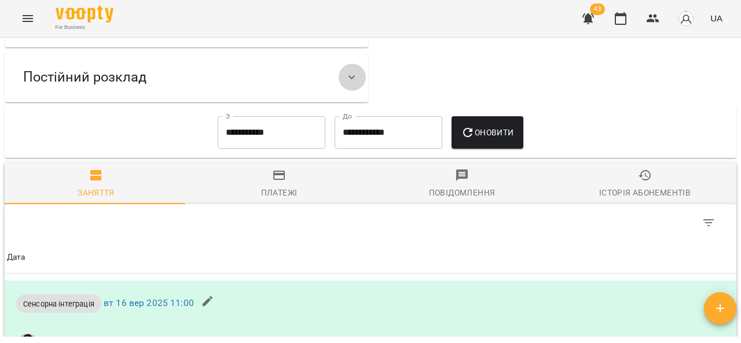
click at [352, 85] on icon at bounding box center [352, 78] width 14 height 14
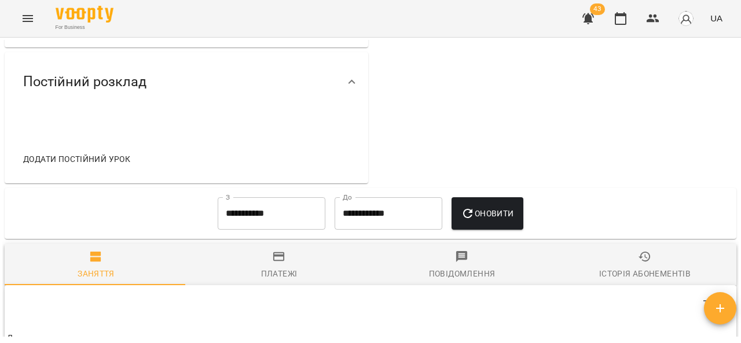
drag, startPoint x: 739, startPoint y: 215, endPoint x: 731, endPoint y: 217, distance: 8.4
click at [731, 217] on div "**********" at bounding box center [370, 209] width 741 height 343
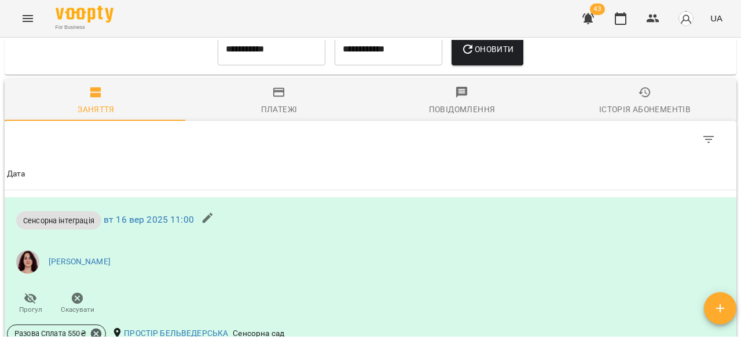
scroll to position [497, 0]
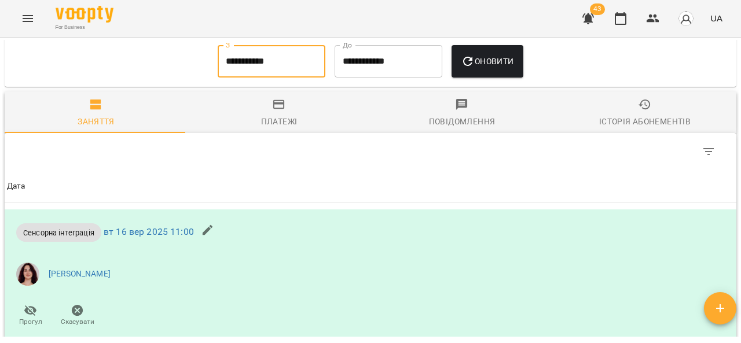
click at [288, 78] on input "**********" at bounding box center [272, 61] width 108 height 32
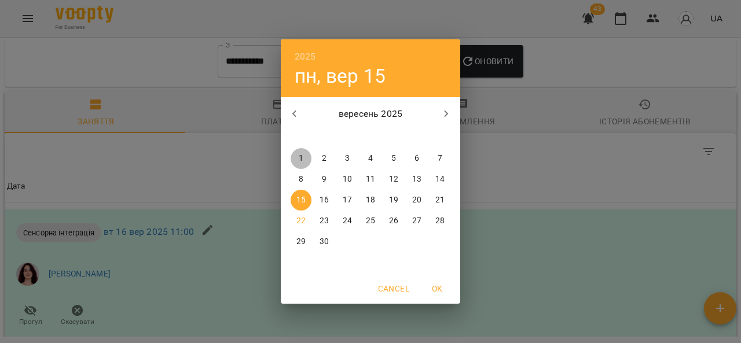
click at [299, 159] on p "1" at bounding box center [301, 159] width 5 height 12
type input "**********"
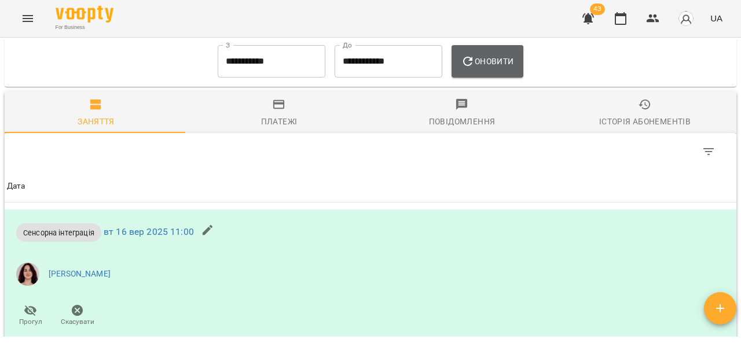
click at [506, 78] on button "Оновити" at bounding box center [487, 61] width 71 height 32
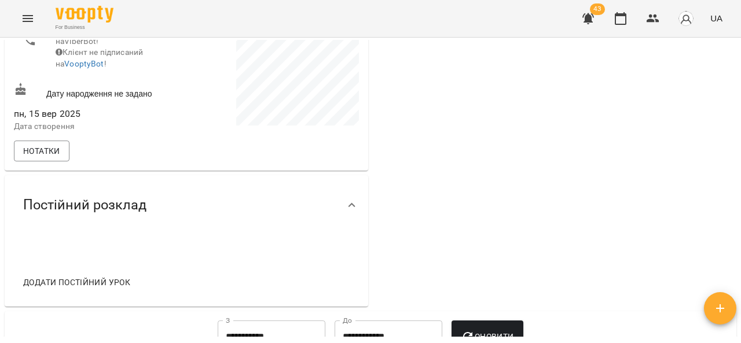
scroll to position [0, 0]
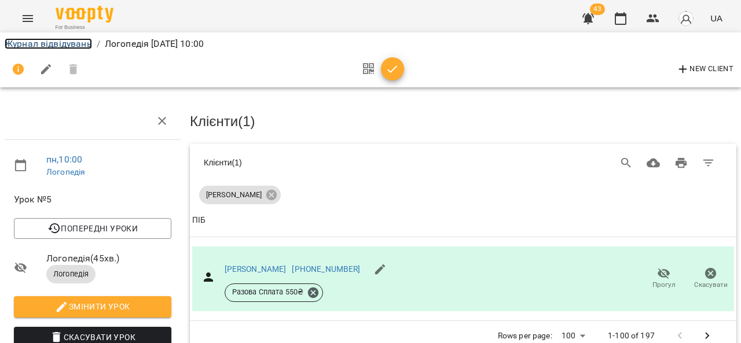
click at [63, 39] on link "Журнал відвідувань" at bounding box center [48, 43] width 87 height 11
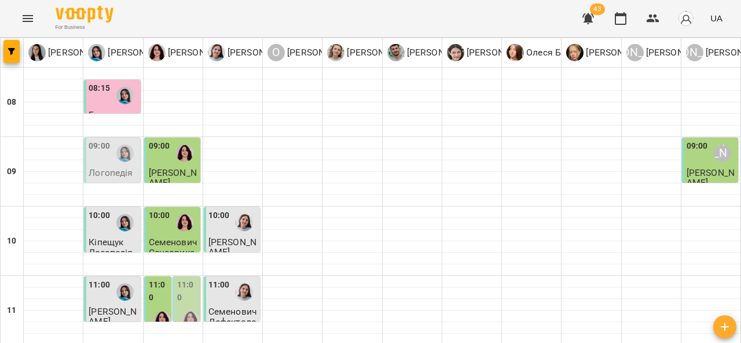
scroll to position [150, 0]
click at [164, 307] on div at bounding box center [162, 320] width 27 height 27
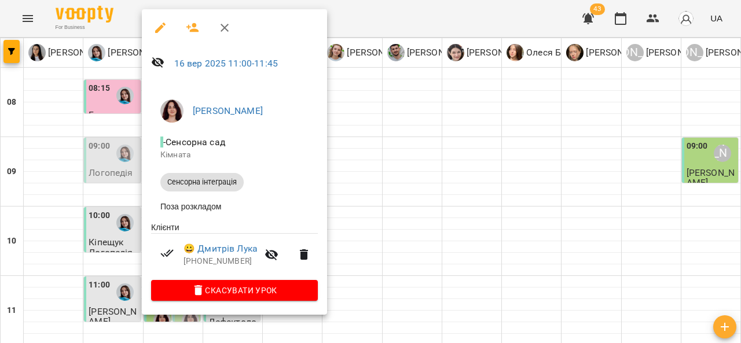
click at [368, 155] on div at bounding box center [370, 171] width 741 height 343
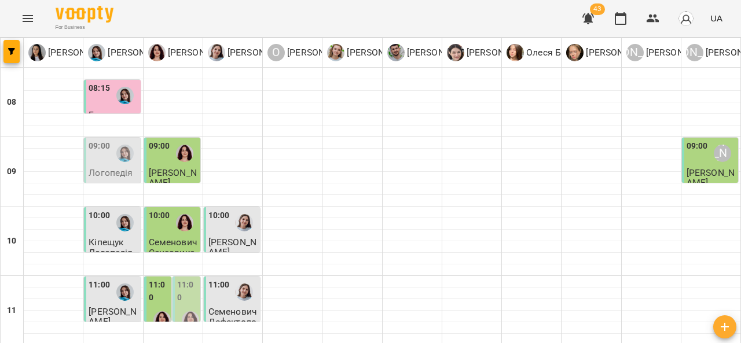
click at [162, 307] on div at bounding box center [162, 320] width 27 height 27
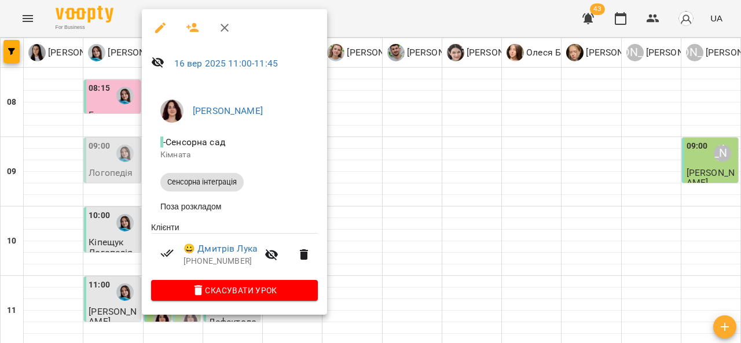
click at [352, 209] on div at bounding box center [370, 171] width 741 height 343
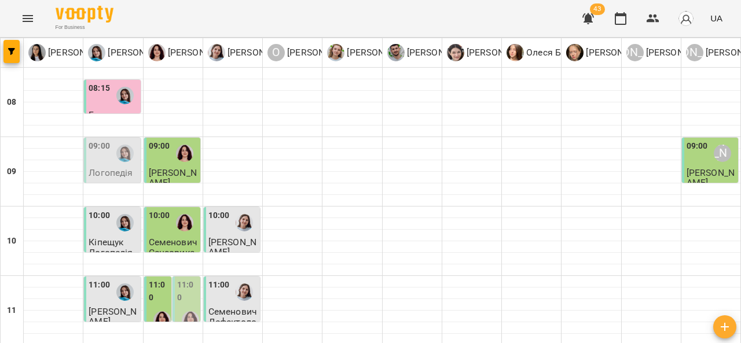
type input "**********"
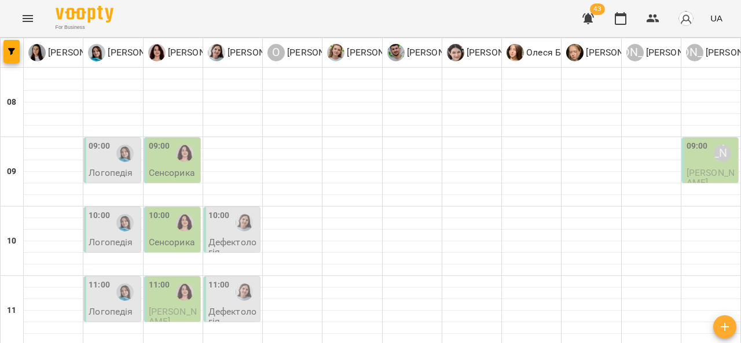
scroll to position [469, 0]
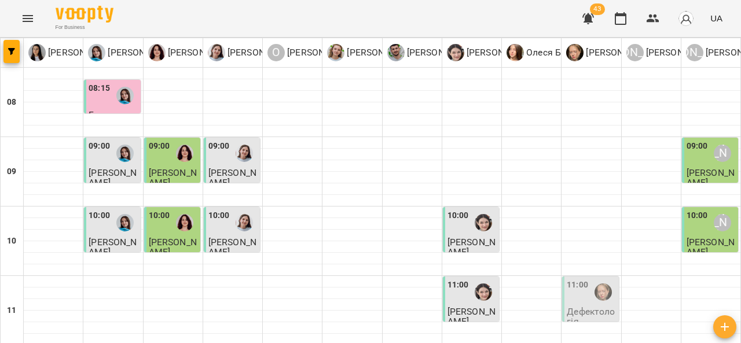
scroll to position [146, 0]
click at [595, 284] on img "Анна Прокопенко" at bounding box center [603, 292] width 17 height 17
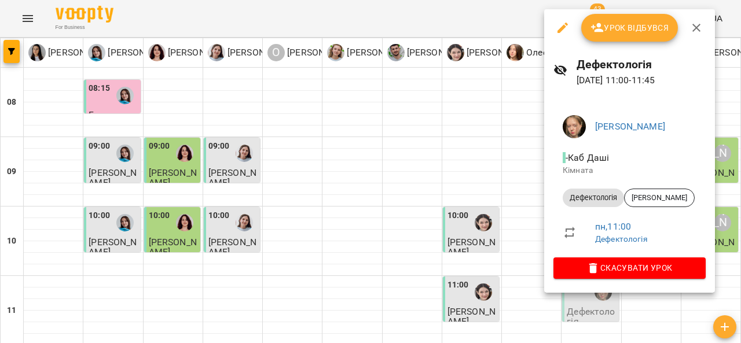
click at [642, 31] on span "Урок відбувся" at bounding box center [630, 28] width 79 height 14
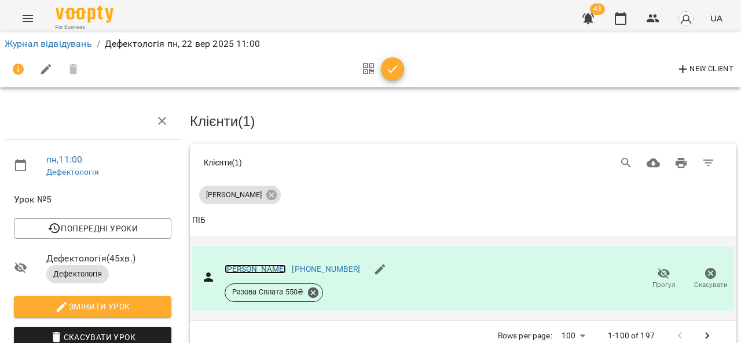
click at [249, 270] on link "[PERSON_NAME]" at bounding box center [256, 269] width 62 height 9
click at [67, 47] on link "Журнал відвідувань" at bounding box center [48, 43] width 87 height 11
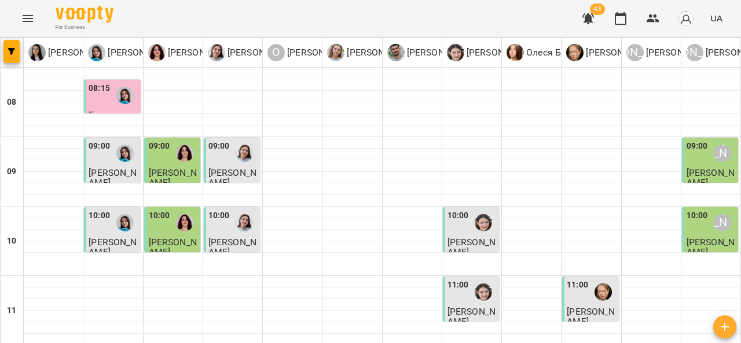
scroll to position [36, 0]
click at [118, 210] on div at bounding box center [125, 223] width 27 height 27
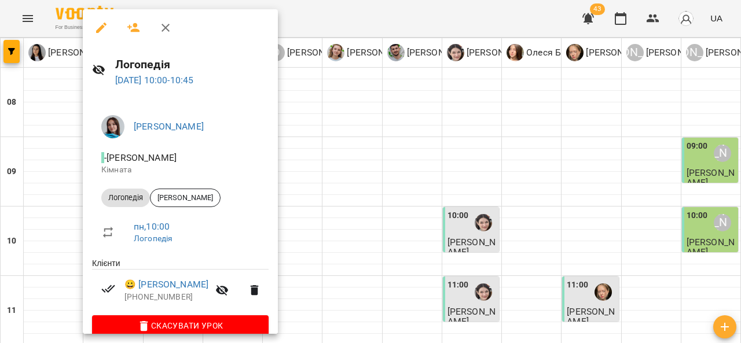
click at [375, 151] on div at bounding box center [370, 171] width 741 height 343
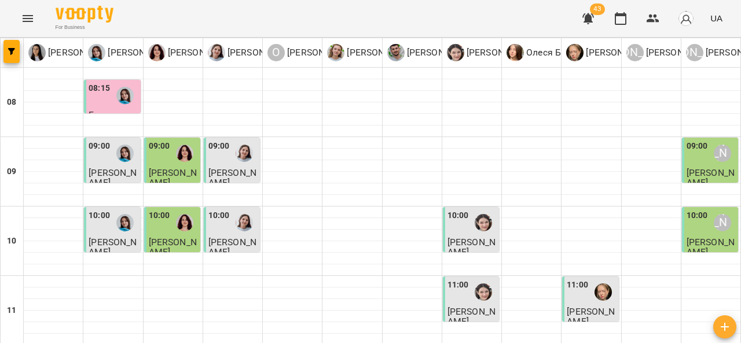
click at [176, 210] on div at bounding box center [184, 223] width 27 height 27
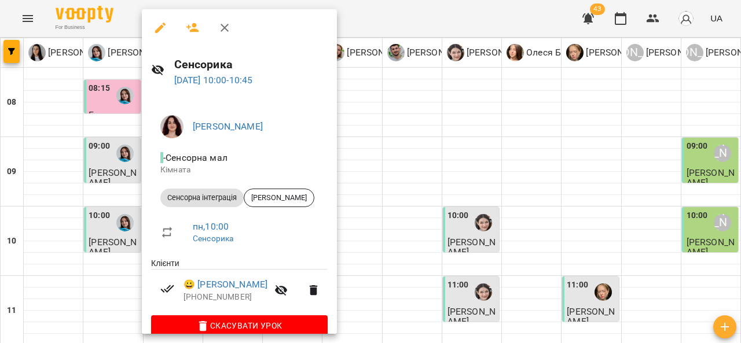
click at [379, 125] on div at bounding box center [370, 171] width 741 height 343
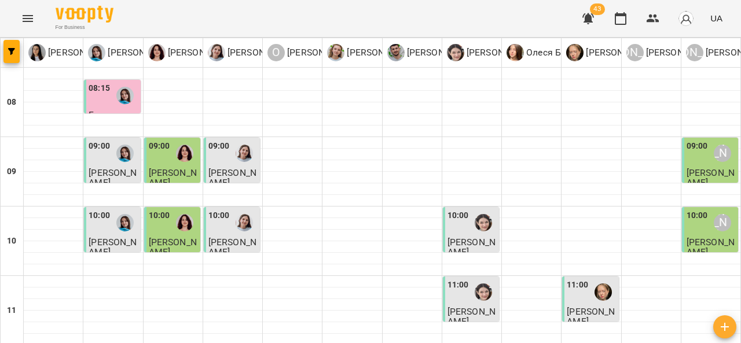
click at [240, 210] on div at bounding box center [244, 223] width 27 height 27
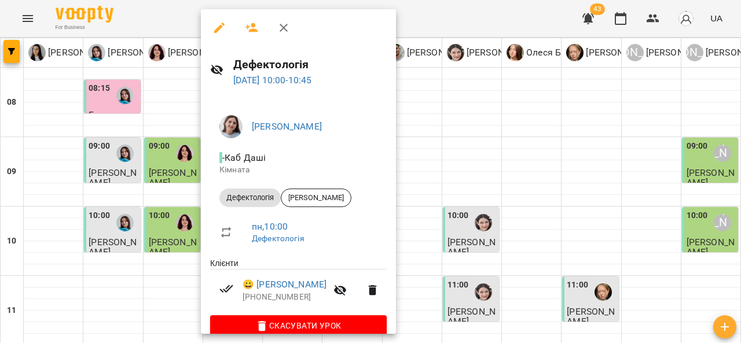
click at [470, 92] on div at bounding box center [370, 171] width 741 height 343
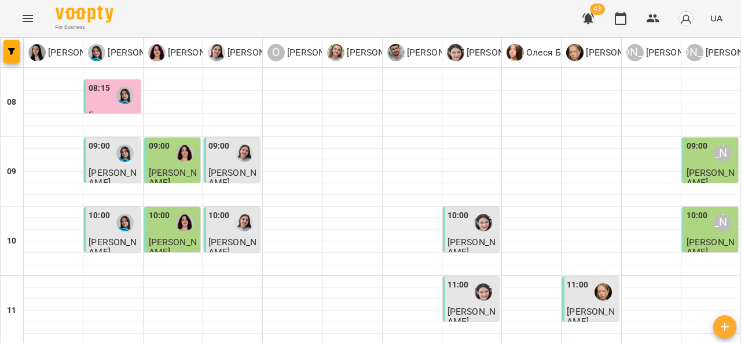
click at [462, 237] on span "[PERSON_NAME]" at bounding box center [472, 247] width 48 height 21
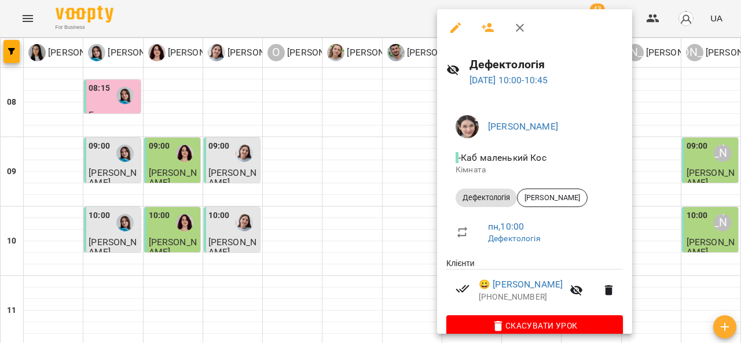
click at [393, 184] on div at bounding box center [370, 171] width 741 height 343
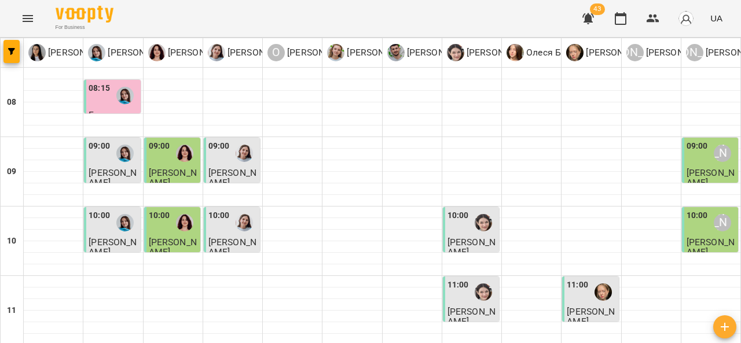
click at [714, 214] on div "[PERSON_NAME]" at bounding box center [722, 222] width 17 height 17
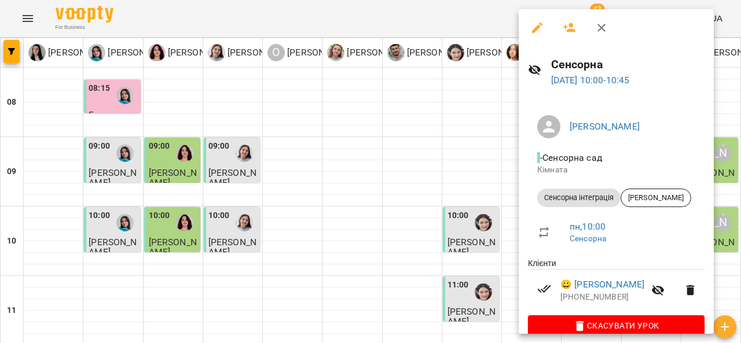
click at [469, 114] on div at bounding box center [370, 171] width 741 height 343
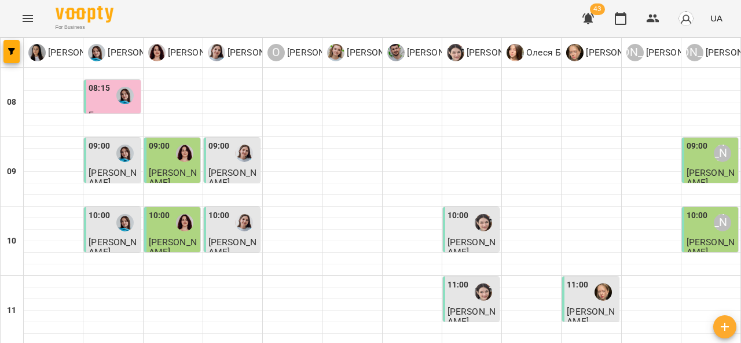
click at [714, 145] on div "[PERSON_NAME]" at bounding box center [722, 153] width 17 height 17
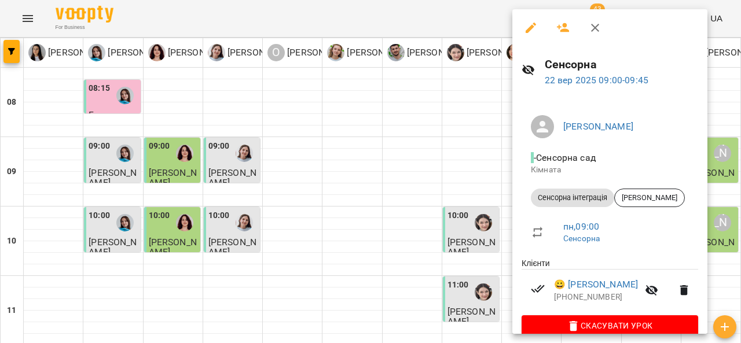
click at [418, 114] on div at bounding box center [370, 171] width 741 height 343
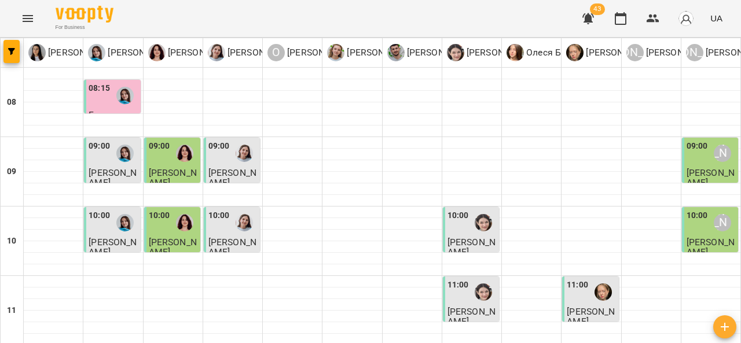
click at [232, 167] on span "[PERSON_NAME]" at bounding box center [233, 177] width 48 height 21
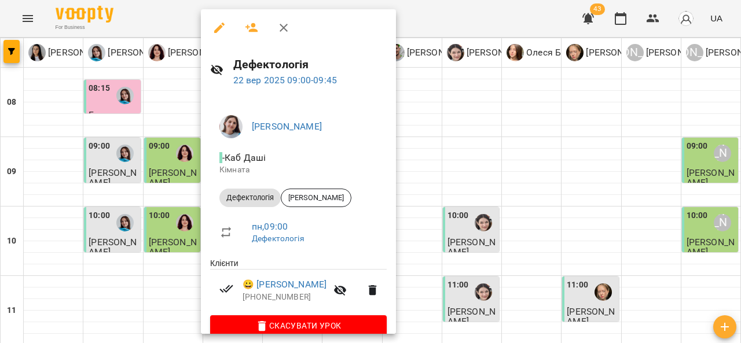
click at [477, 111] on div at bounding box center [370, 171] width 741 height 343
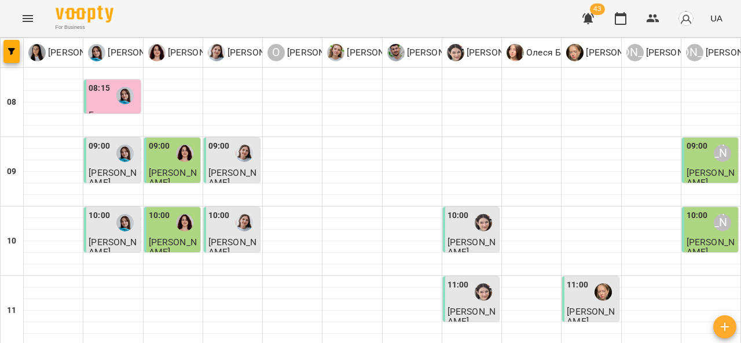
click at [175, 168] on p "[PERSON_NAME]" at bounding box center [173, 178] width 49 height 20
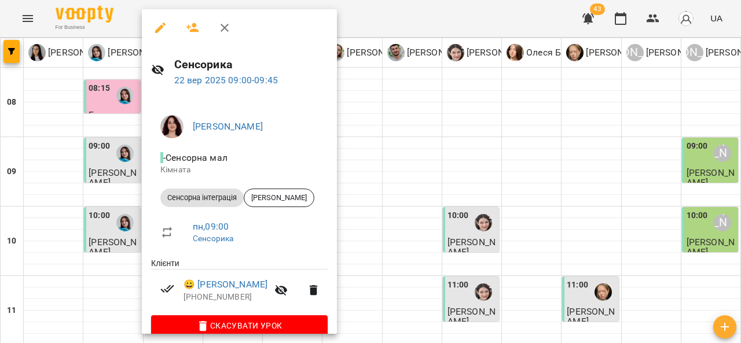
click at [460, 122] on div at bounding box center [370, 171] width 741 height 343
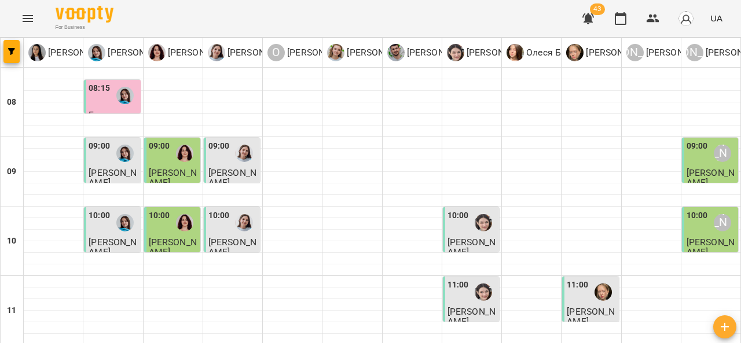
click at [113, 167] on span "[PERSON_NAME]" at bounding box center [113, 177] width 48 height 21
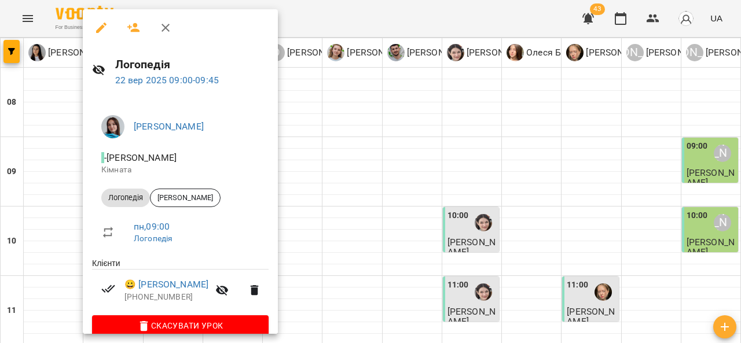
click at [430, 98] on div at bounding box center [370, 171] width 741 height 343
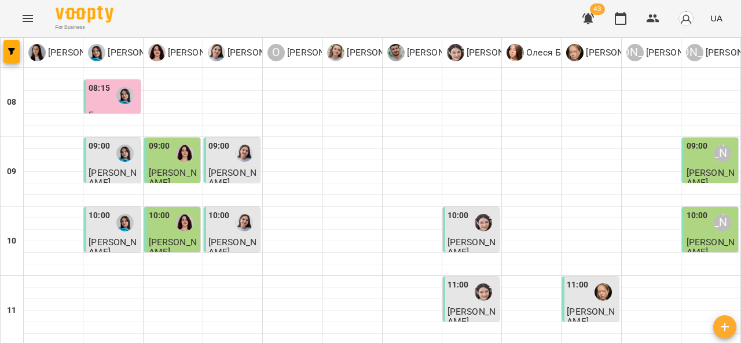
scroll to position [0, 0]
click at [114, 104] on div at bounding box center [125, 95] width 27 height 27
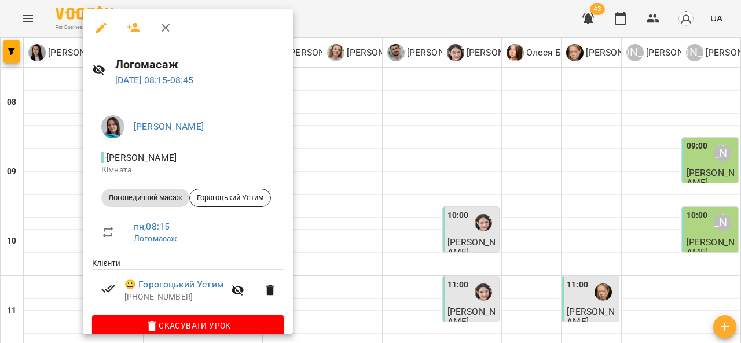
click at [430, 125] on div at bounding box center [370, 171] width 741 height 343
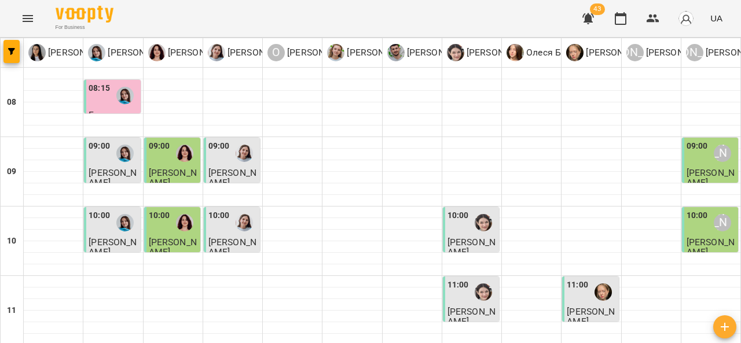
scroll to position [169, 0]
click at [461, 279] on label "11:00" at bounding box center [458, 285] width 21 height 13
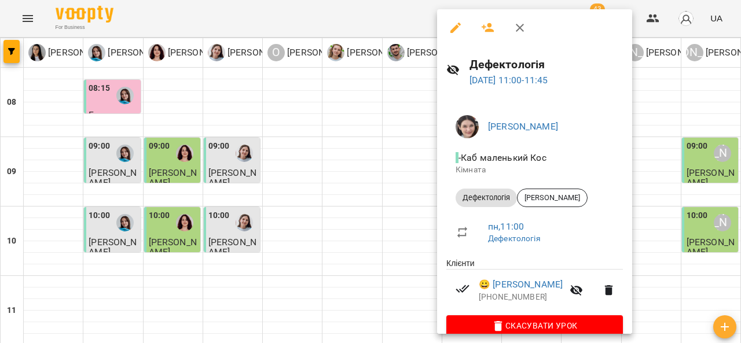
click at [330, 171] on div at bounding box center [370, 171] width 741 height 343
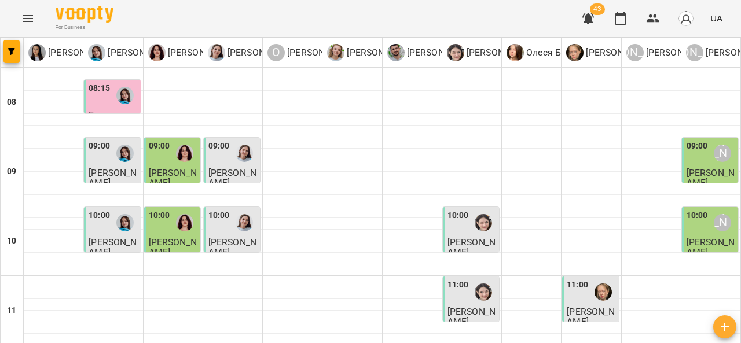
click at [575, 306] on span "[PERSON_NAME]" at bounding box center [591, 316] width 48 height 21
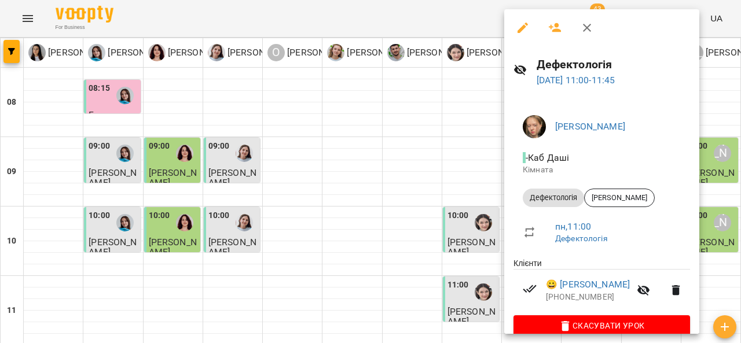
click at [333, 176] on div at bounding box center [370, 171] width 741 height 343
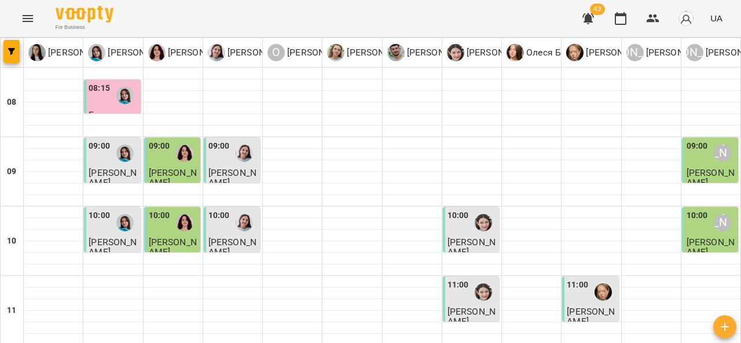
scroll to position [217, 0]
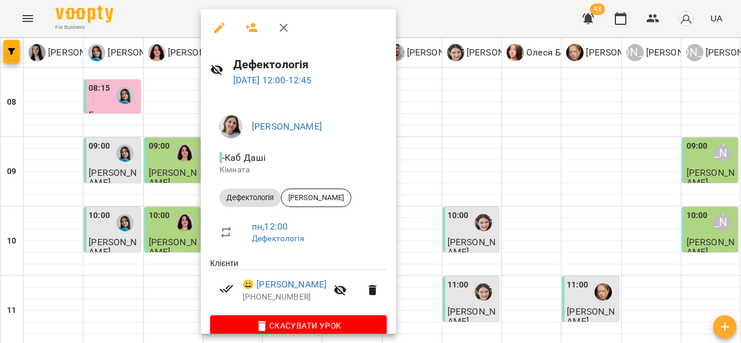
click at [466, 162] on div at bounding box center [370, 171] width 741 height 343
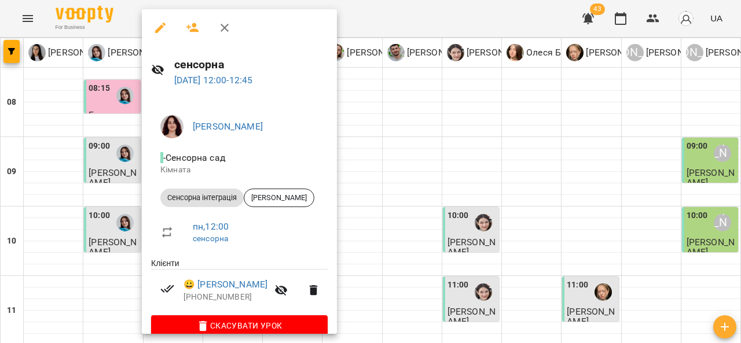
click at [425, 189] on div at bounding box center [370, 171] width 741 height 343
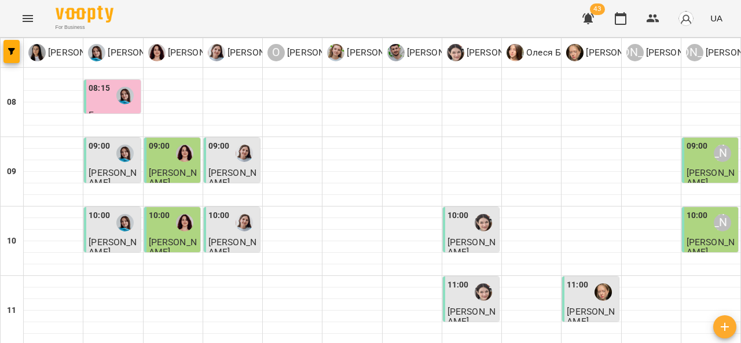
scroll to position [320, 0]
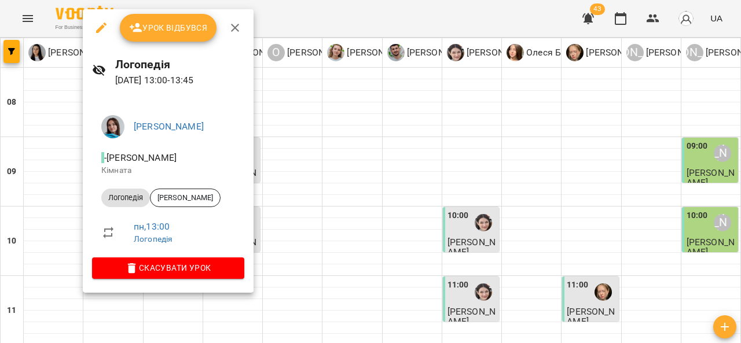
click at [293, 127] on div at bounding box center [370, 171] width 741 height 343
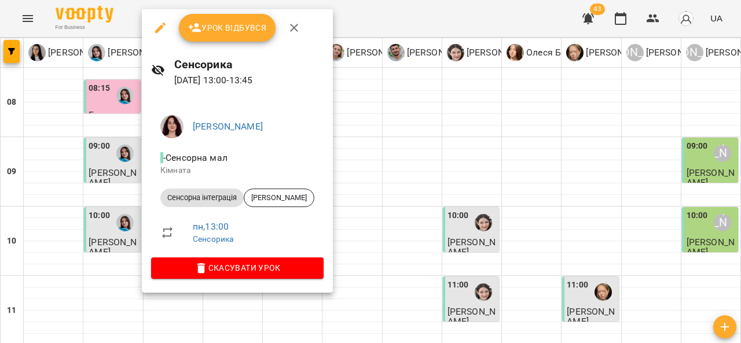
click at [400, 141] on div at bounding box center [370, 171] width 741 height 343
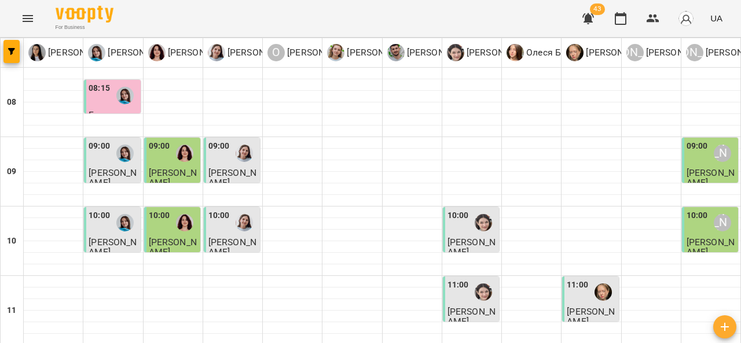
scroll to position [257, 0]
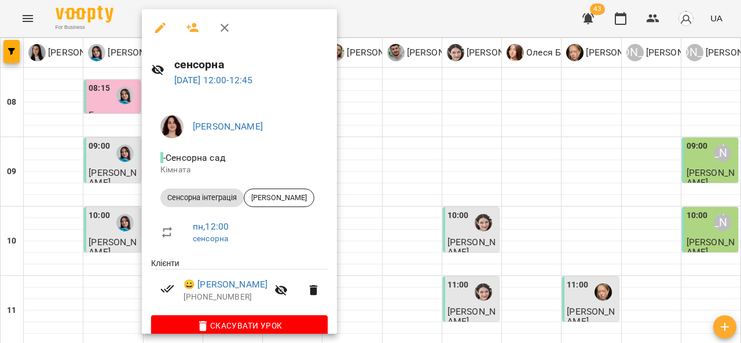
click at [383, 161] on div at bounding box center [370, 171] width 741 height 343
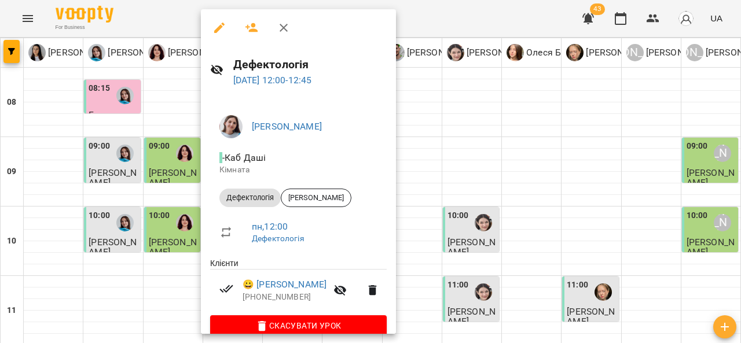
click at [455, 136] on div at bounding box center [370, 171] width 741 height 343
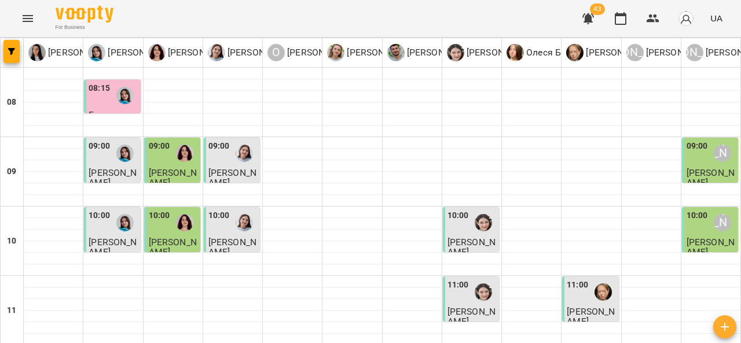
scroll to position [329, 0]
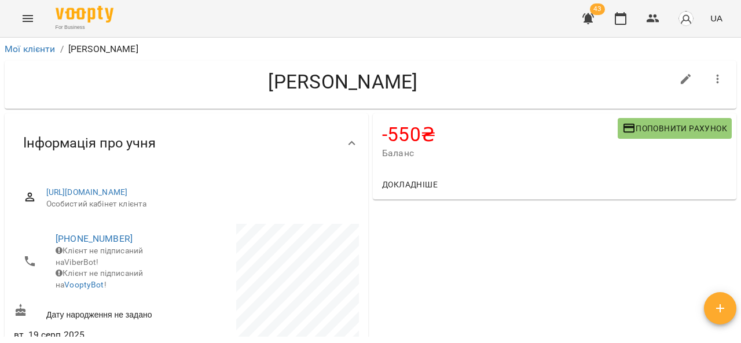
click at [634, 137] on button "Поповнити рахунок" at bounding box center [675, 128] width 114 height 21
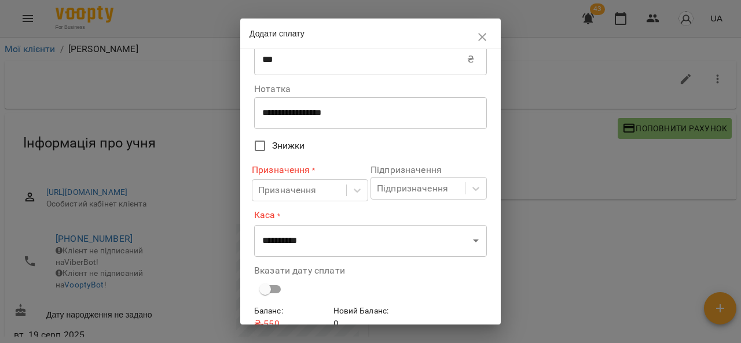
scroll to position [33, 0]
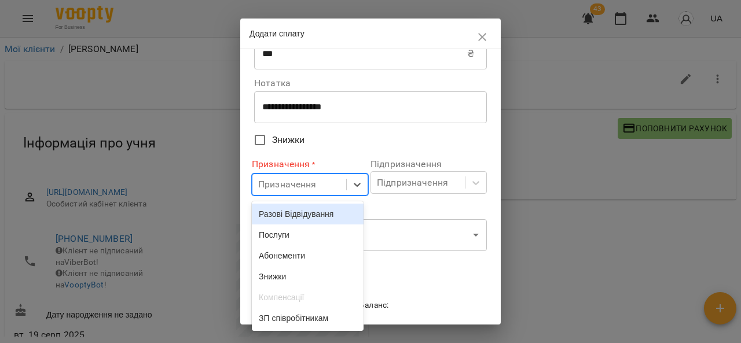
click at [317, 239] on div "Послуги" at bounding box center [308, 235] width 112 height 21
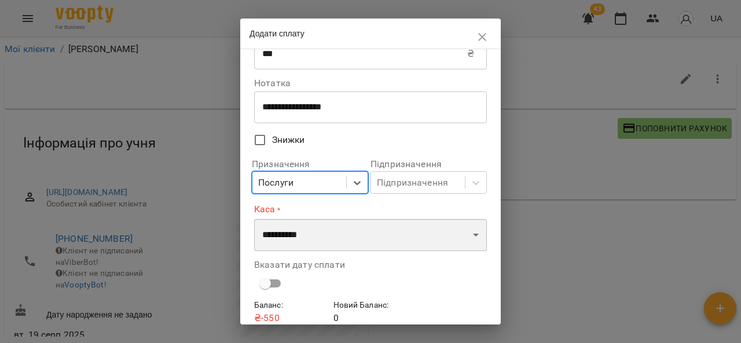
click at [324, 240] on select "**********" at bounding box center [370, 235] width 233 height 32
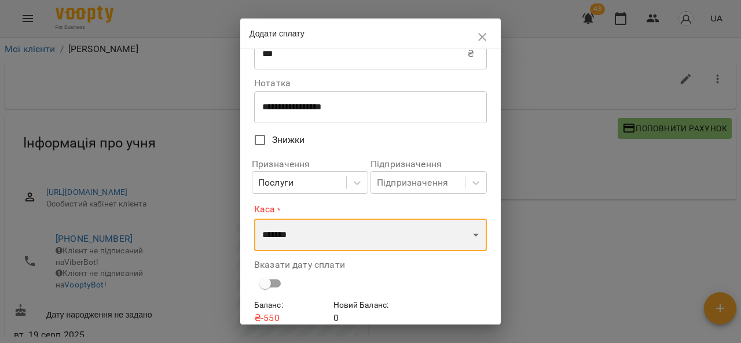
click at [254, 219] on select "**********" at bounding box center [370, 235] width 233 height 32
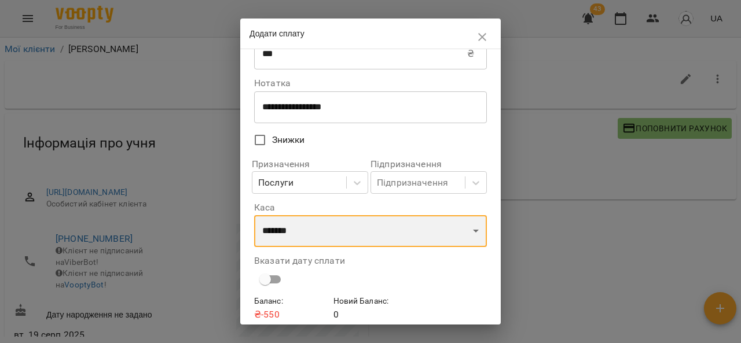
click at [356, 231] on select "**********" at bounding box center [370, 231] width 233 height 32
select select "****"
click at [254, 216] on select "**********" at bounding box center [370, 231] width 233 height 32
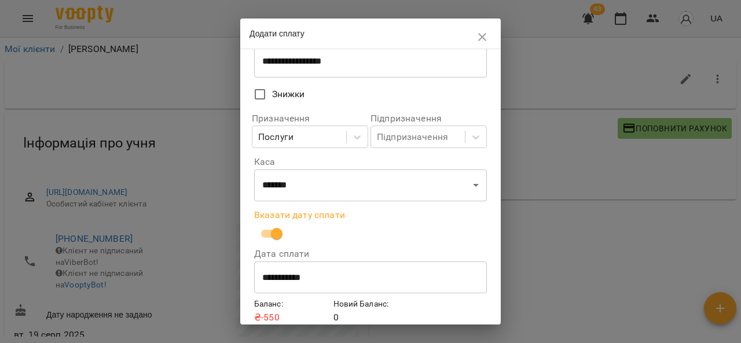
scroll to position [128, 0]
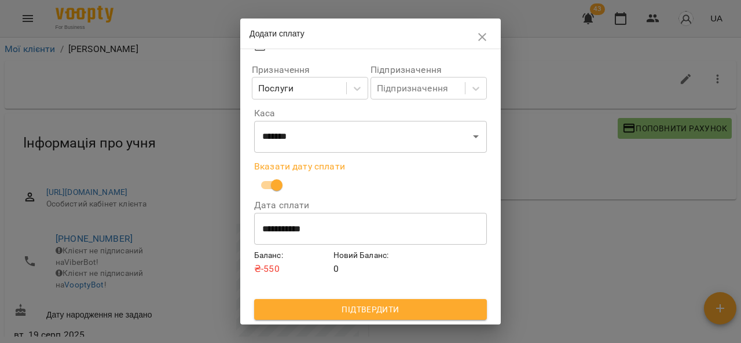
click at [361, 309] on span "Підтвердити" at bounding box center [371, 310] width 214 height 14
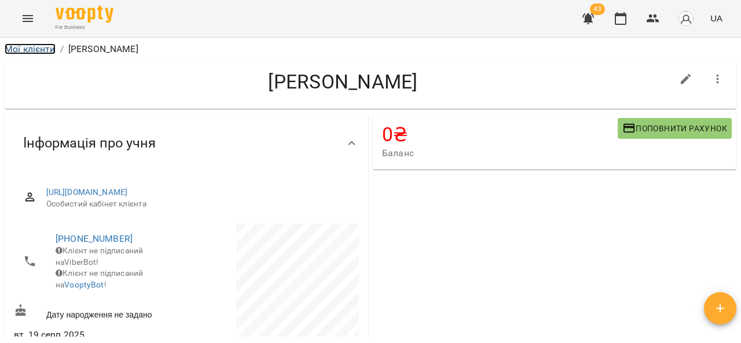
click at [27, 49] on link "Мої клієнти" at bounding box center [30, 48] width 51 height 11
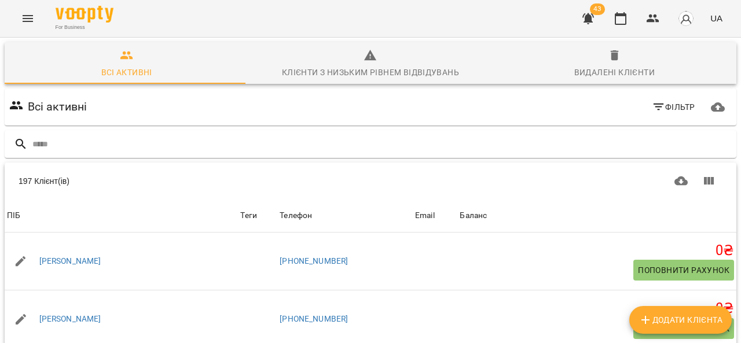
click at [26, 17] on icon "Menu" at bounding box center [28, 19] width 14 height 14
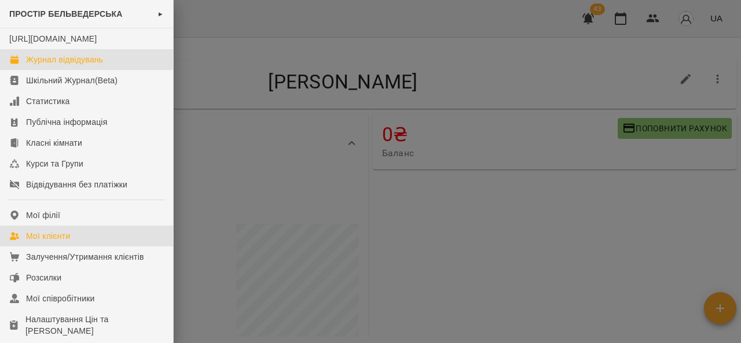
click at [80, 65] on div "Журнал відвідувань" at bounding box center [64, 60] width 77 height 12
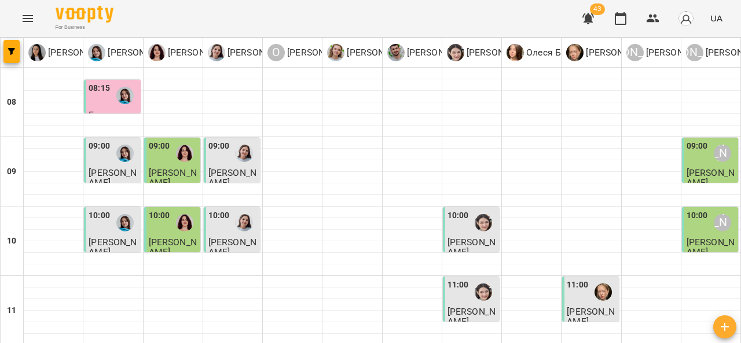
scroll to position [174, 0]
click at [582, 279] on div "11:00" at bounding box center [591, 292] width 49 height 27
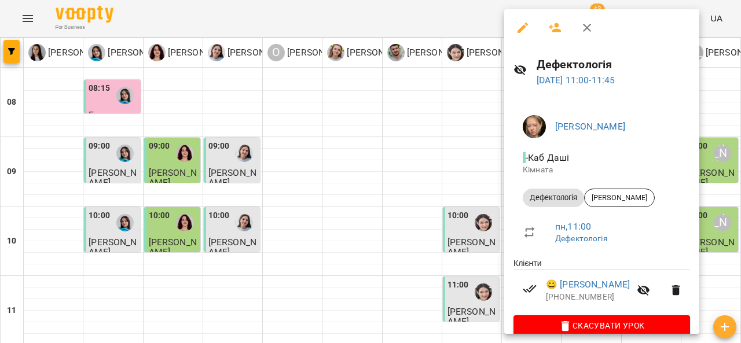
click at [455, 187] on div at bounding box center [370, 171] width 741 height 343
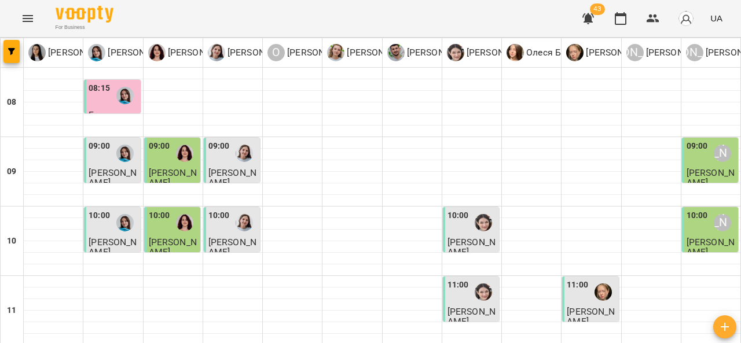
click at [470, 279] on div at bounding box center [483, 292] width 27 height 27
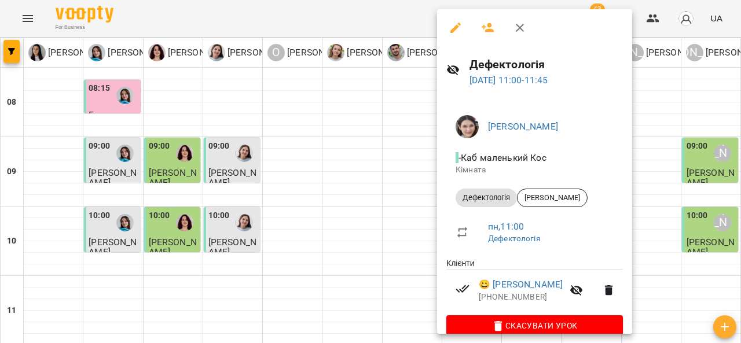
click at [400, 173] on div at bounding box center [370, 171] width 741 height 343
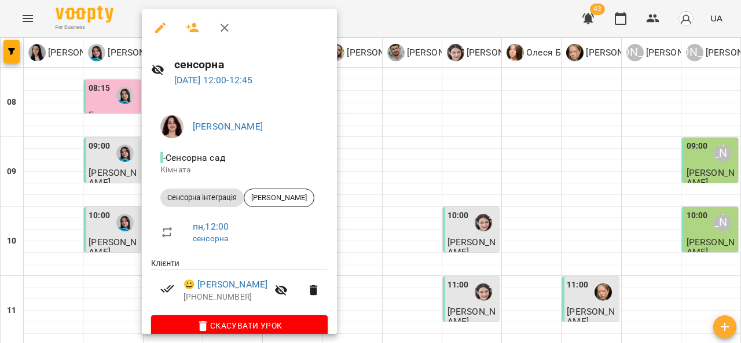
click at [404, 180] on div at bounding box center [370, 171] width 741 height 343
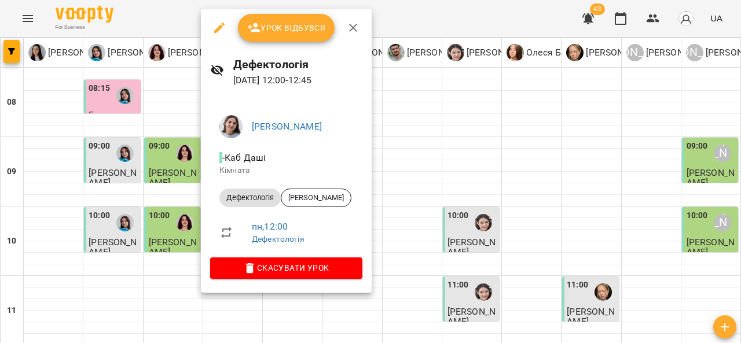
click at [425, 188] on div at bounding box center [370, 171] width 741 height 343
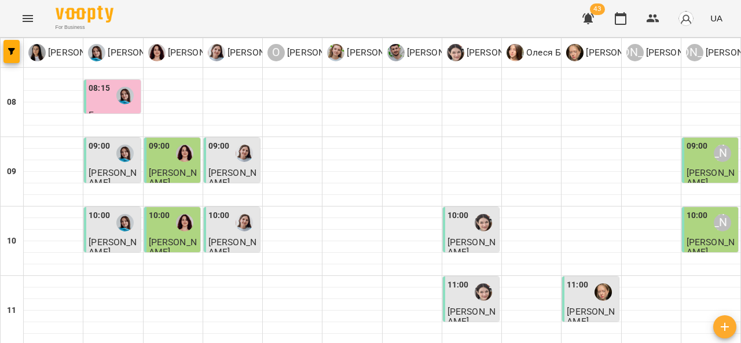
click at [595, 284] on img "Анна Прокопенко" at bounding box center [603, 292] width 17 height 17
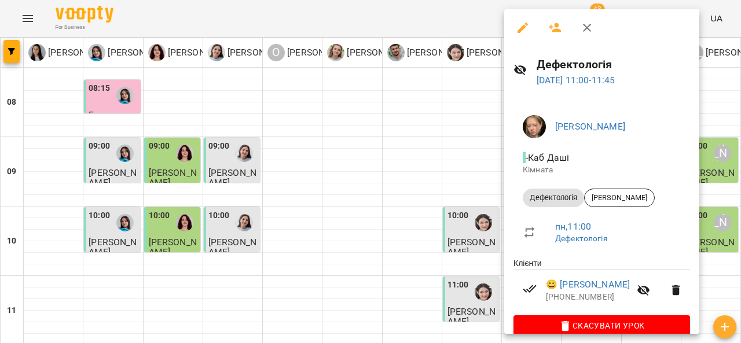
click at [371, 213] on div at bounding box center [370, 171] width 741 height 343
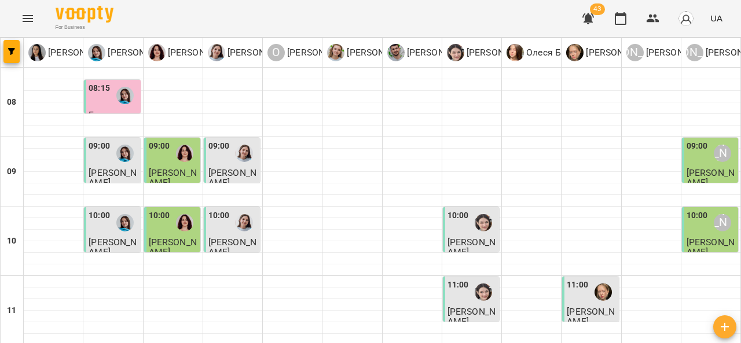
scroll to position [245, 0]
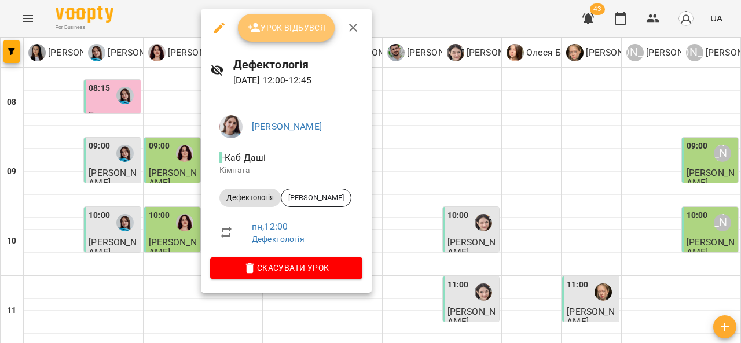
click at [294, 35] on button "Урок відбувся" at bounding box center [286, 28] width 97 height 28
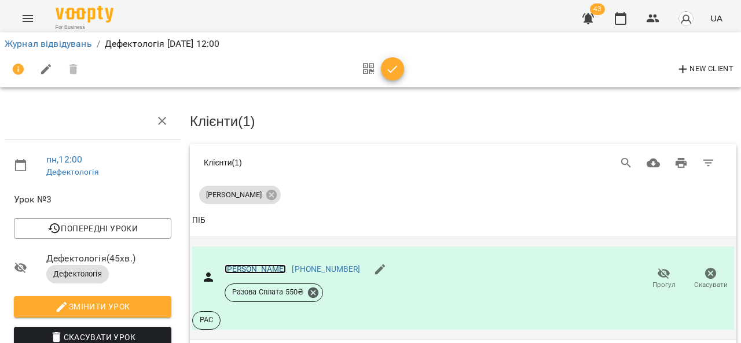
click at [251, 267] on link "[PERSON_NAME]" at bounding box center [256, 269] width 62 height 9
click at [243, 269] on link "[PERSON_NAME]" at bounding box center [256, 269] width 62 height 9
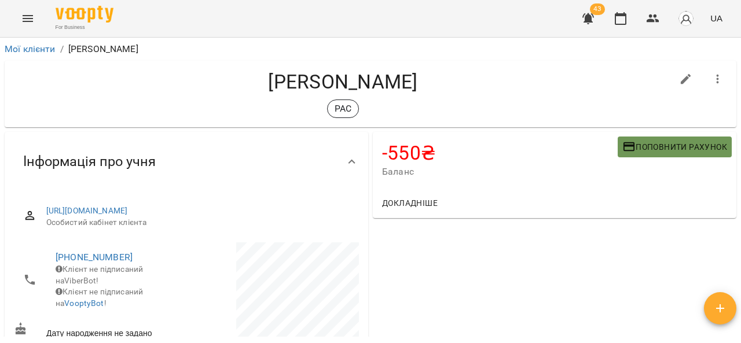
click at [645, 138] on button "Поповнити рахунок" at bounding box center [675, 147] width 114 height 21
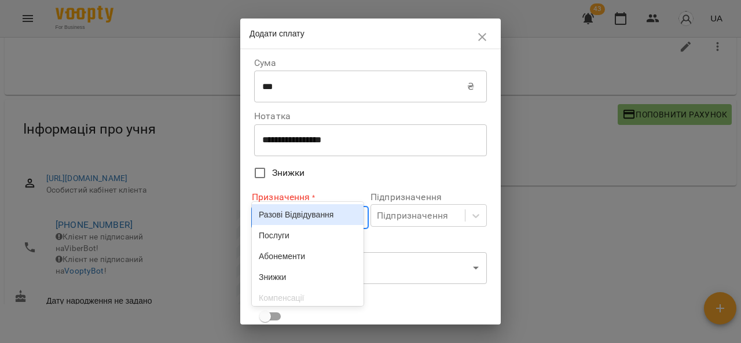
click at [304, 223] on body "For Business 43 UA Мої клієнти / [PERSON_NAME] [PERSON_NAME] РАС -550 ₴ Баланс …" at bounding box center [370, 158] width 741 height 381
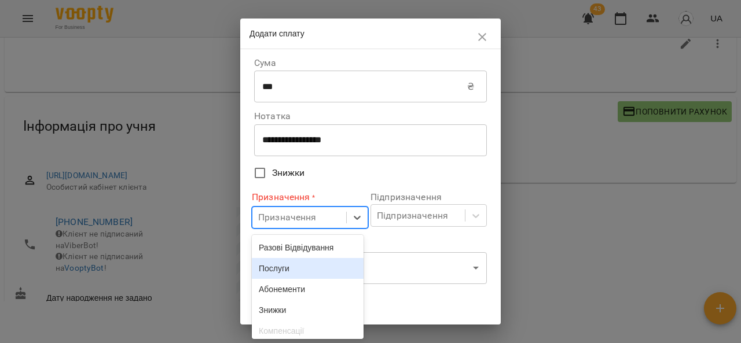
click at [296, 266] on div "Послуги" at bounding box center [308, 268] width 112 height 21
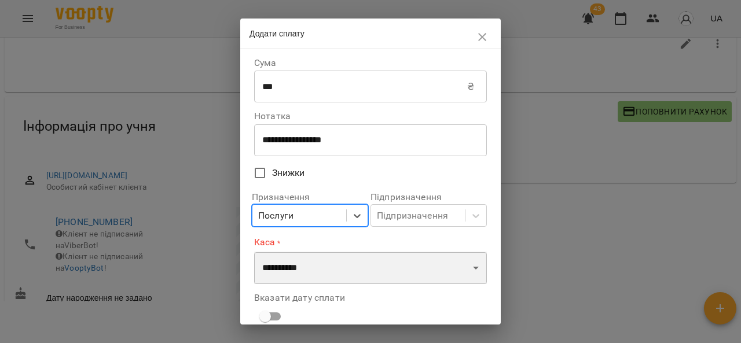
click at [296, 266] on select "**********" at bounding box center [370, 268] width 233 height 32
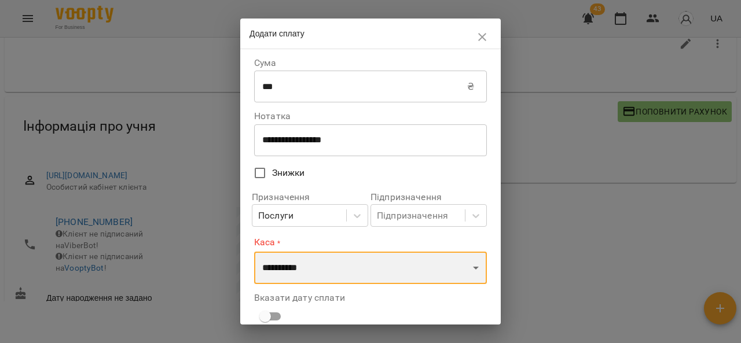
select select "****"
click at [254, 252] on select "**********" at bounding box center [370, 268] width 233 height 32
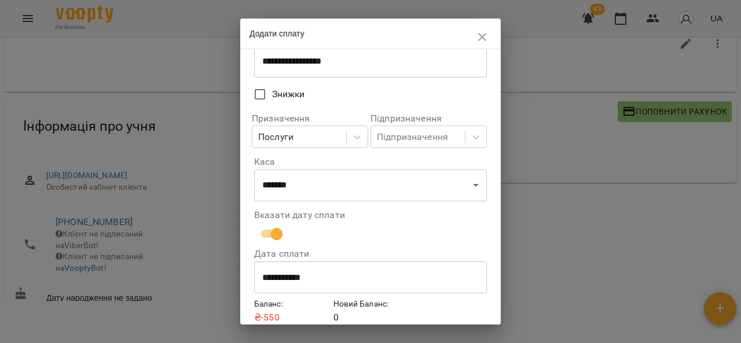
scroll to position [128, 0]
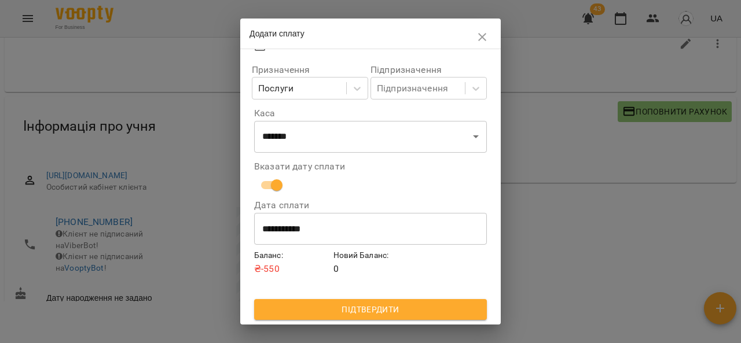
click at [429, 306] on span "Підтвердити" at bounding box center [371, 310] width 214 height 14
